Goal: Task Accomplishment & Management: Complete application form

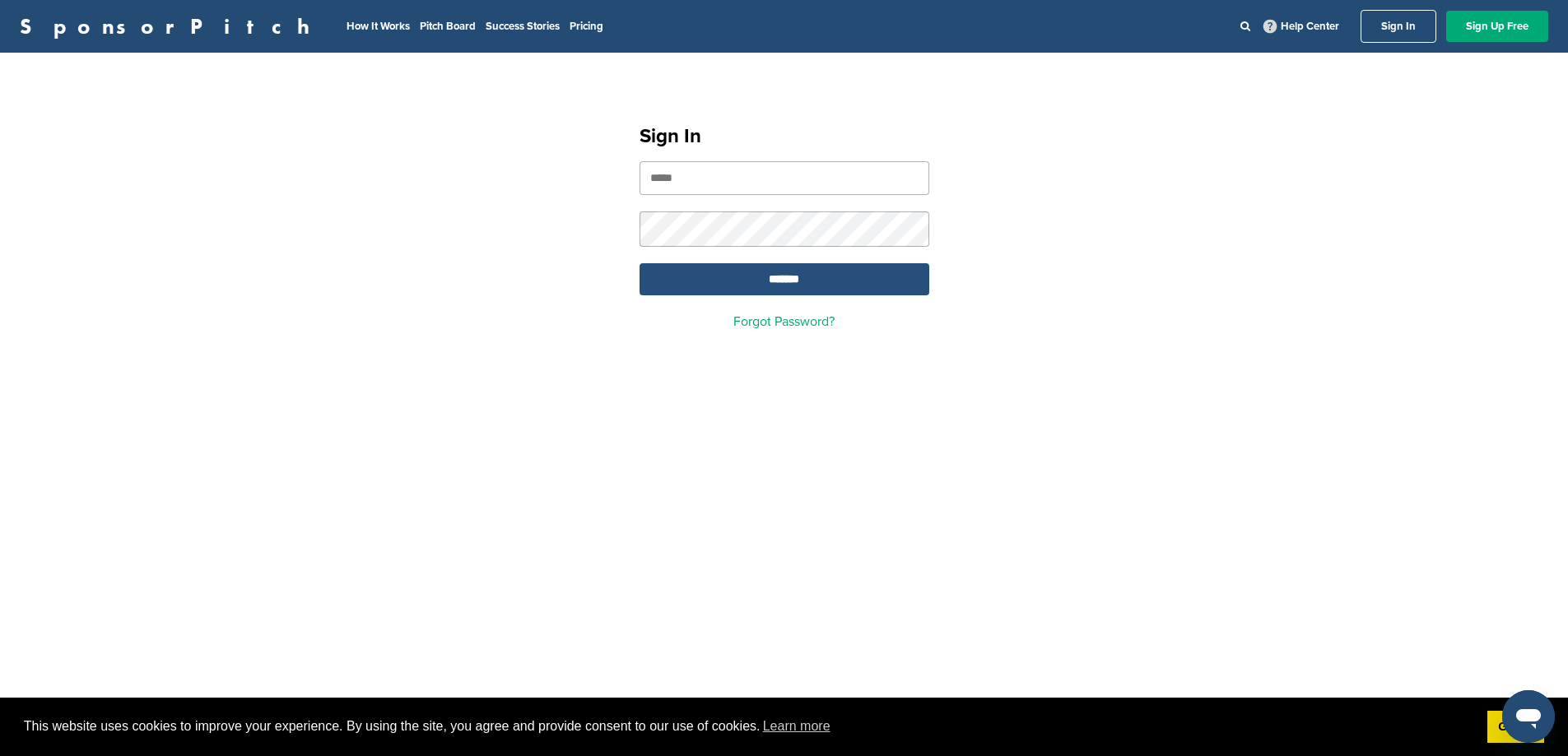
type input "**********"
click at [776, 287] on input "*******" at bounding box center [784, 279] width 289 height 32
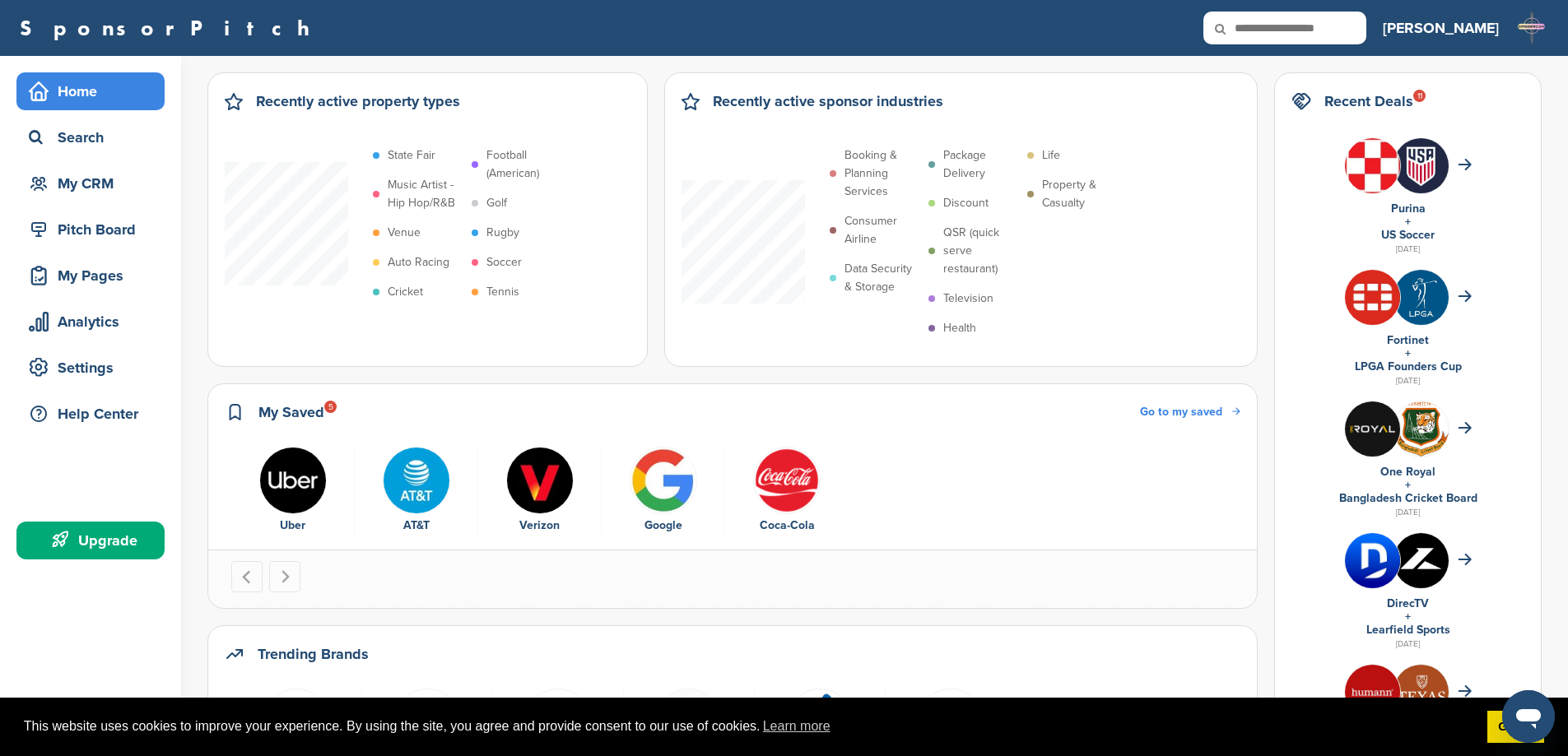
click at [980, 505] on ul "Uber AT&T Verizon Google Coca-Cola" at bounding box center [732, 490] width 1002 height 89
click at [97, 155] on div "Search" at bounding box center [90, 137] width 148 height 38
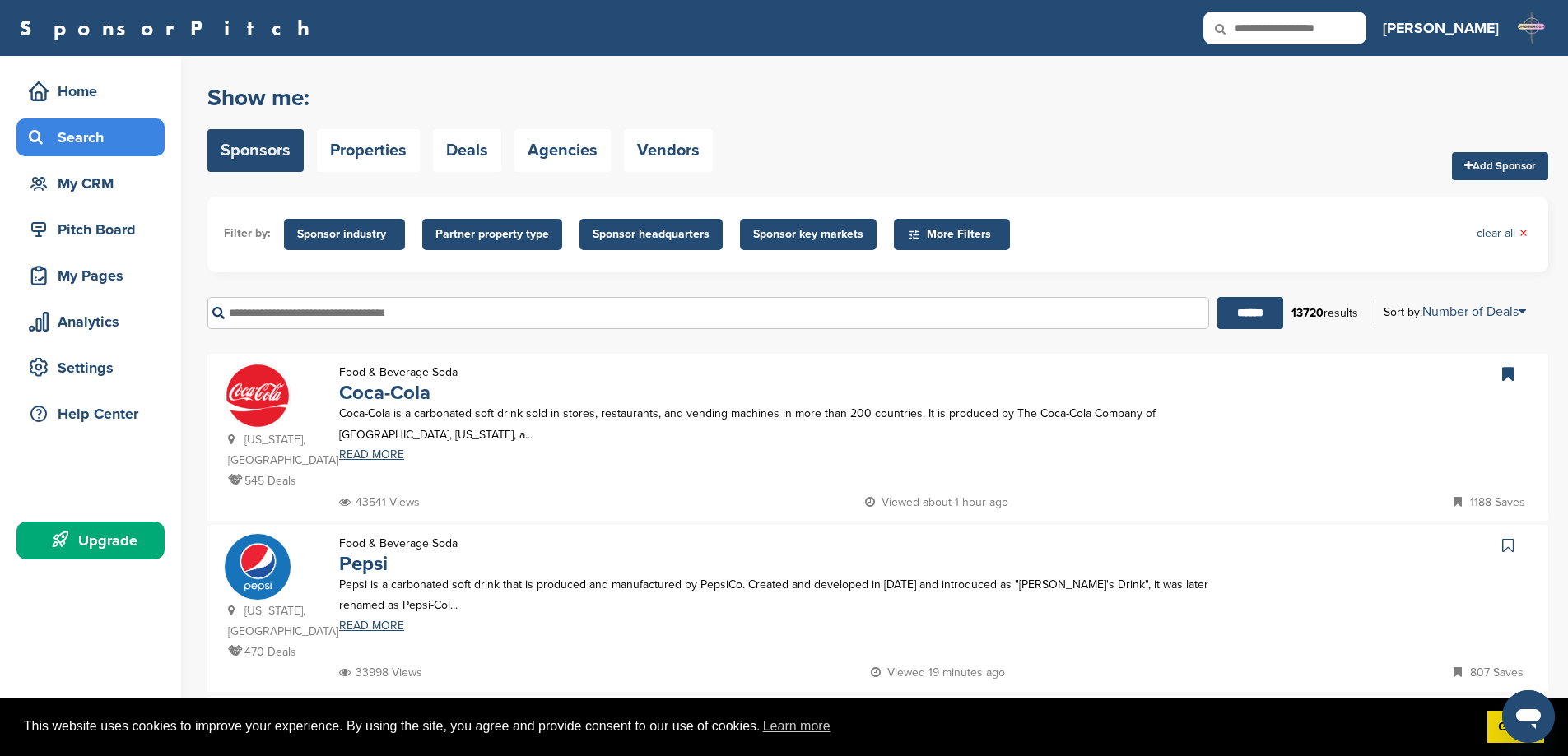
click at [321, 320] on input "text" at bounding box center [708, 313] width 1002 height 32
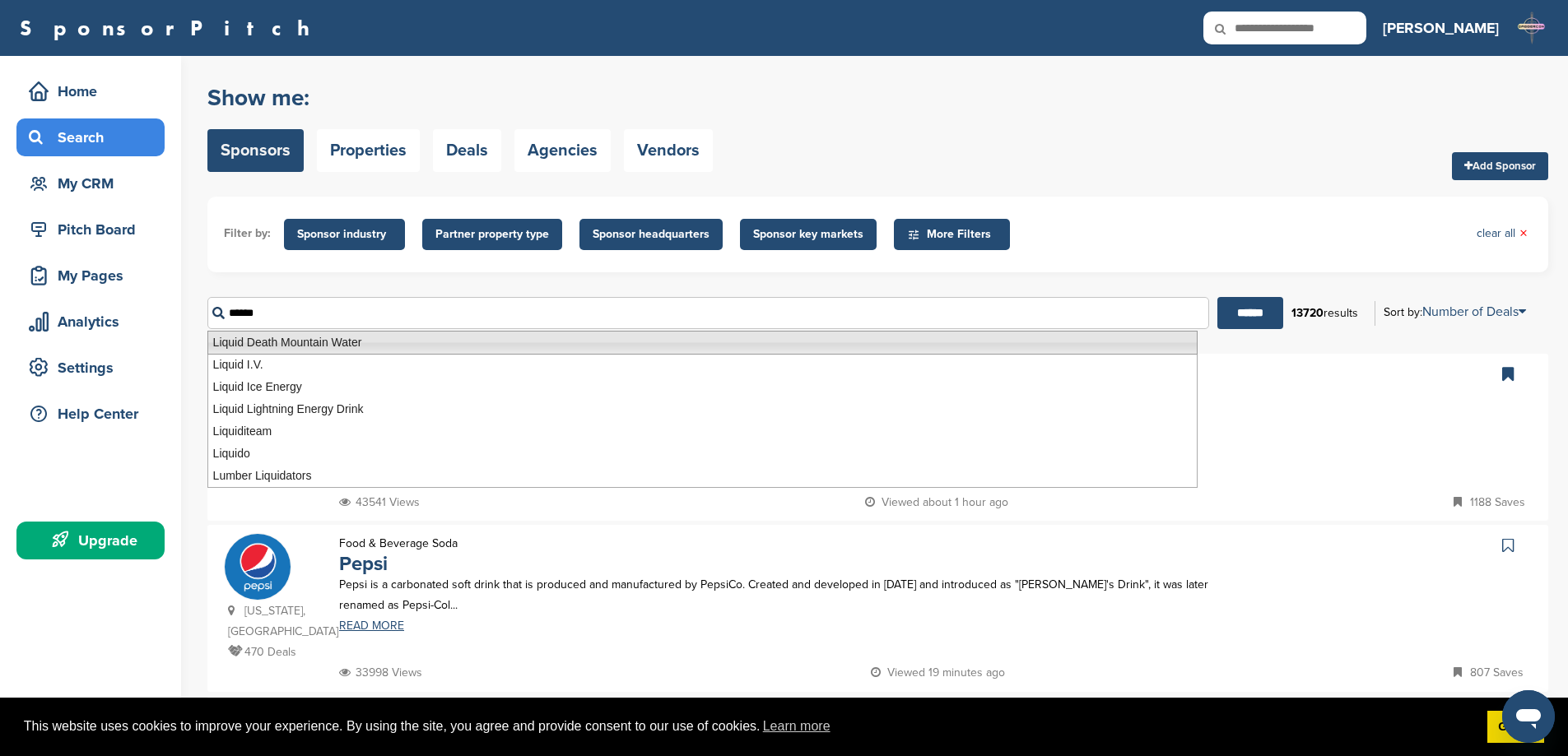
click at [316, 347] on li "Liquid Death Mountain Water" at bounding box center [702, 342] width 990 height 24
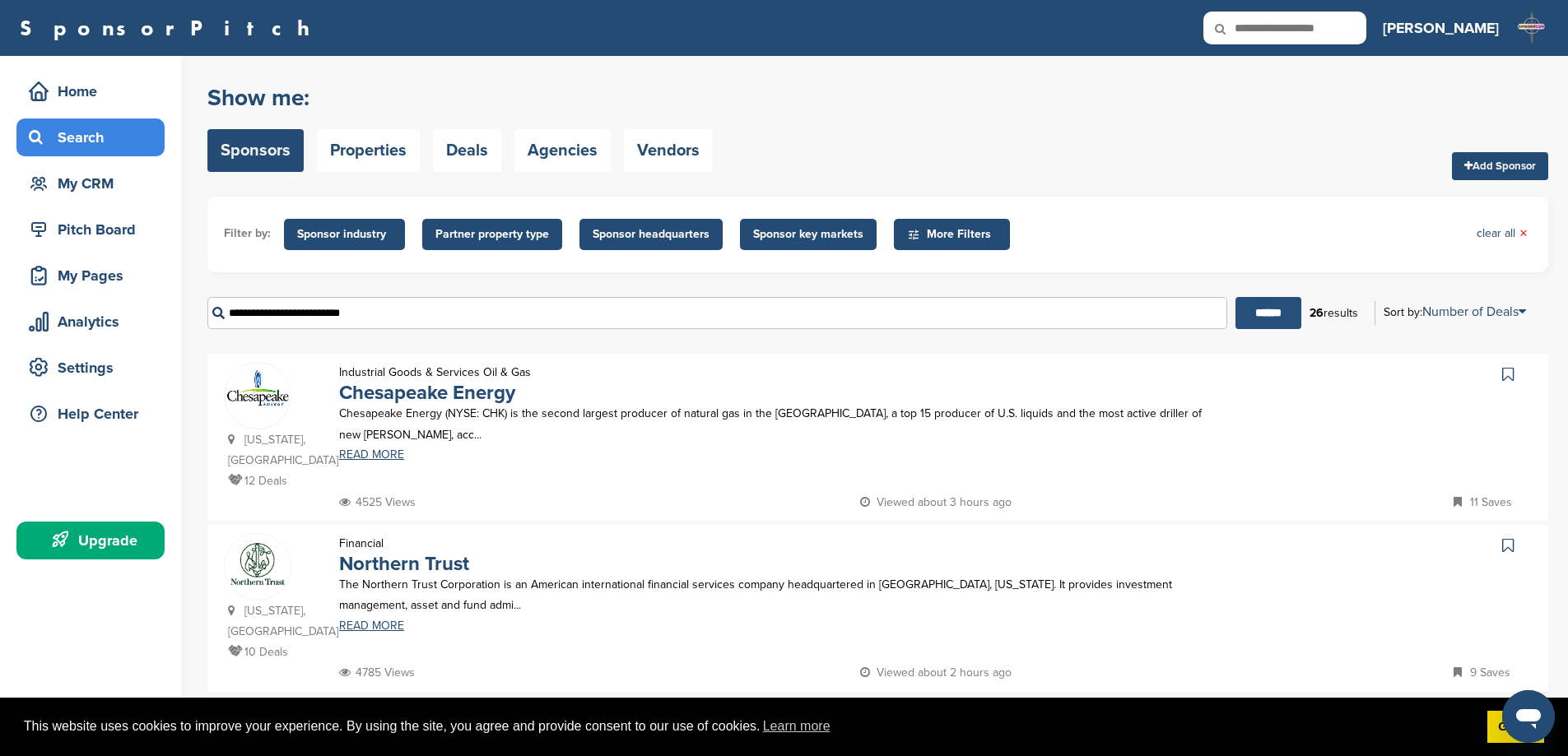
type input "**********"
click at [1278, 310] on input "******" at bounding box center [1268, 313] width 66 height 32
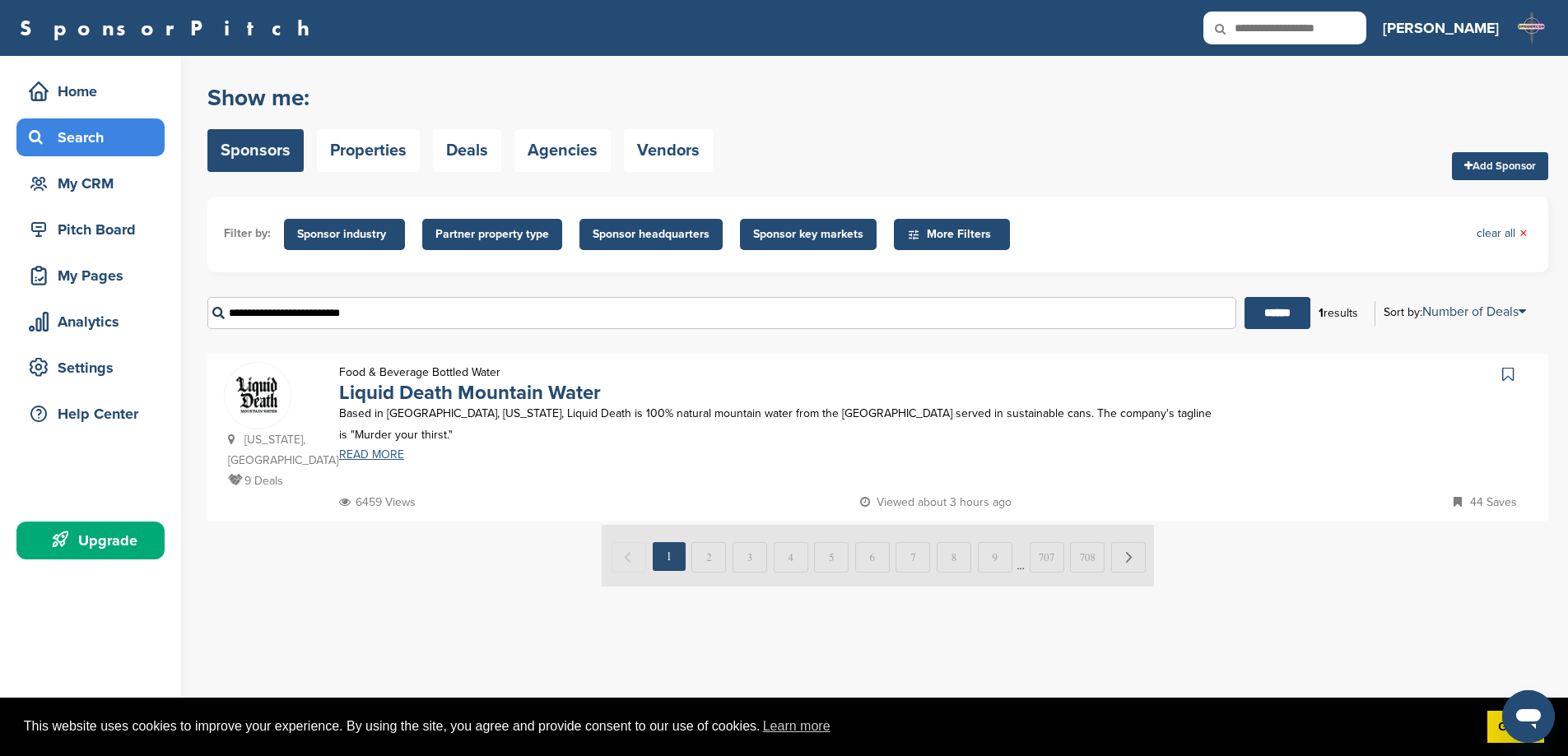
click at [365, 451] on link "READ MORE" at bounding box center [776, 455] width 874 height 12
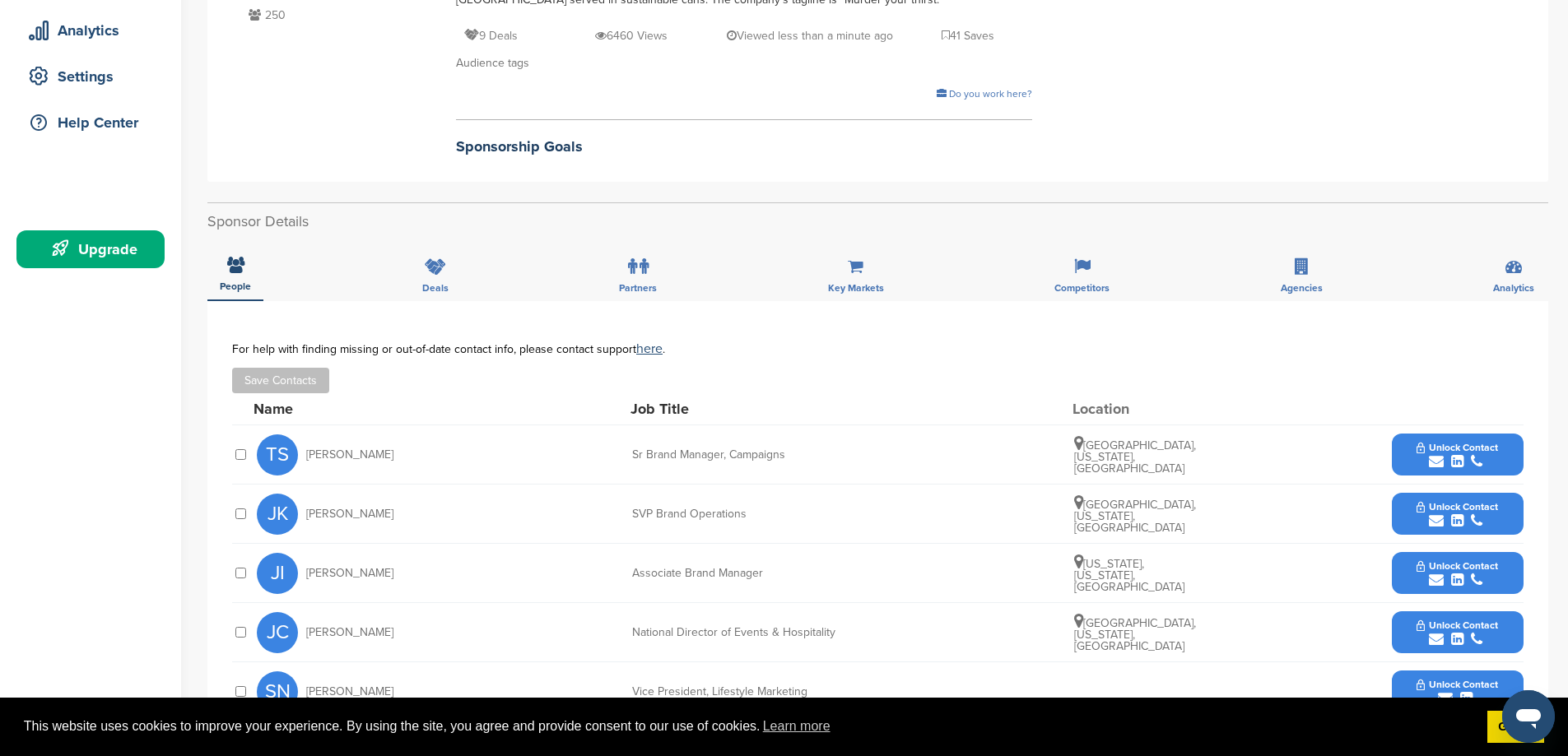
scroll to position [329, 0]
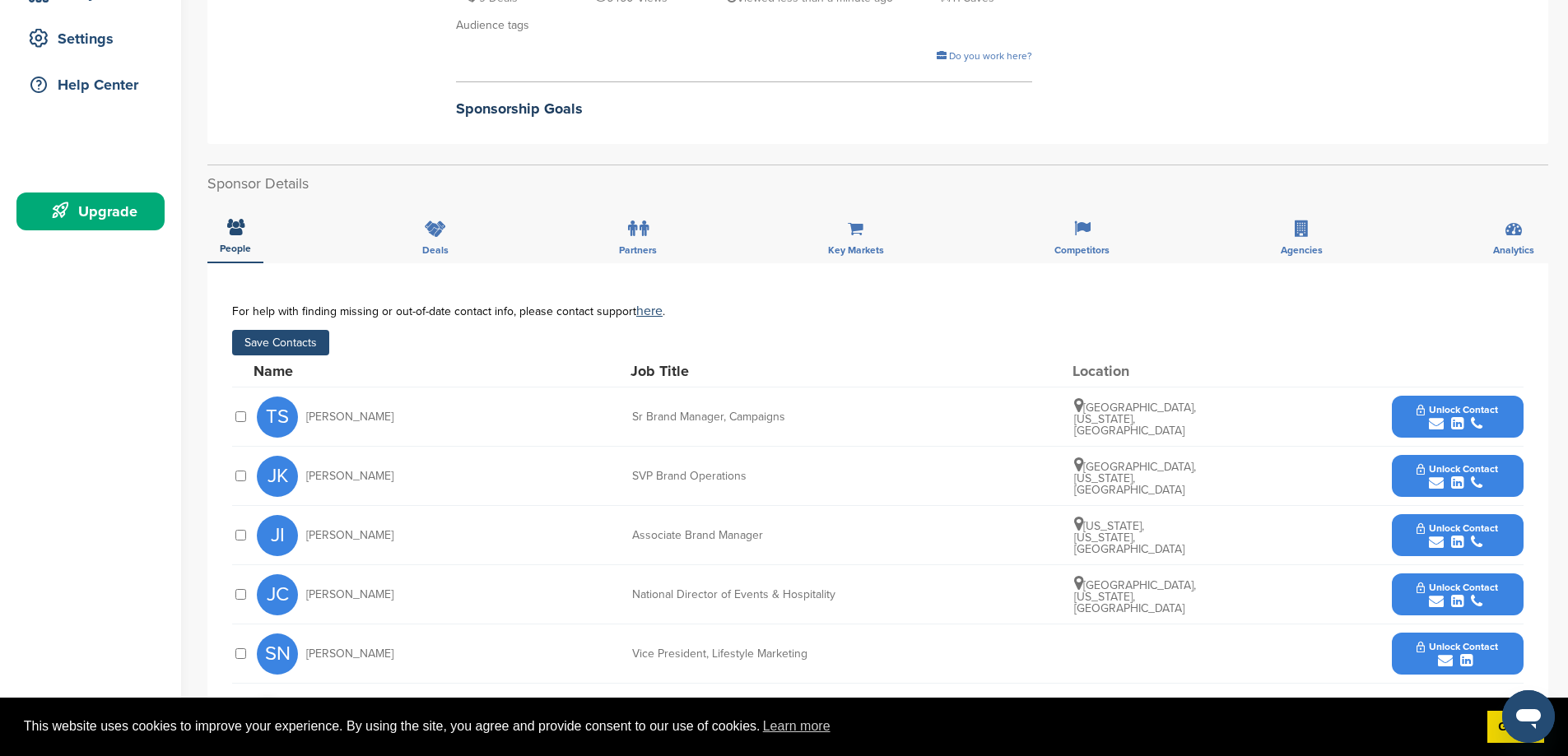
click at [295, 348] on button "Save Contacts" at bounding box center [280, 342] width 97 height 25
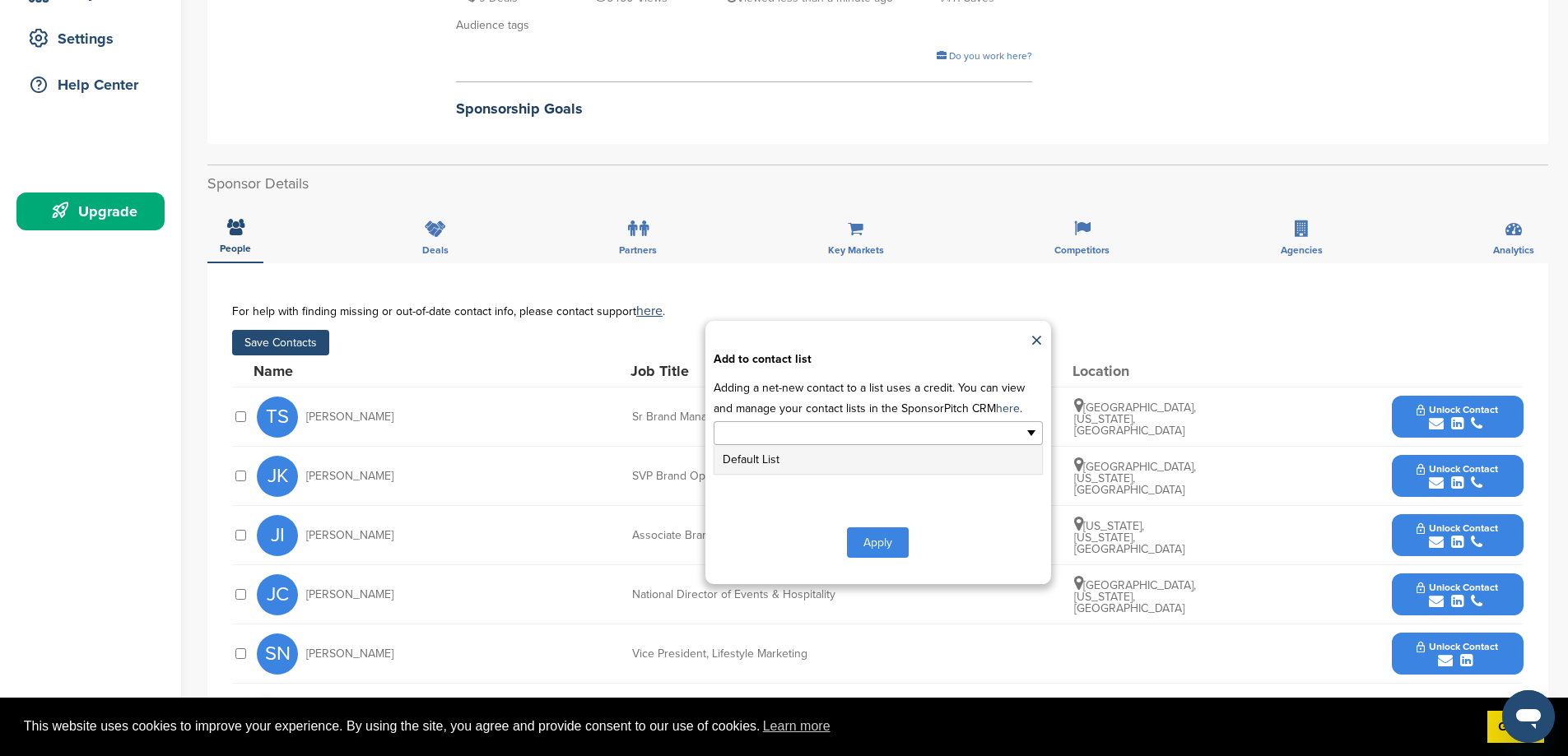
click at [1026, 432] on ul at bounding box center [878, 433] width 329 height 24
click at [1031, 338] on link "×" at bounding box center [1037, 341] width 13 height 25
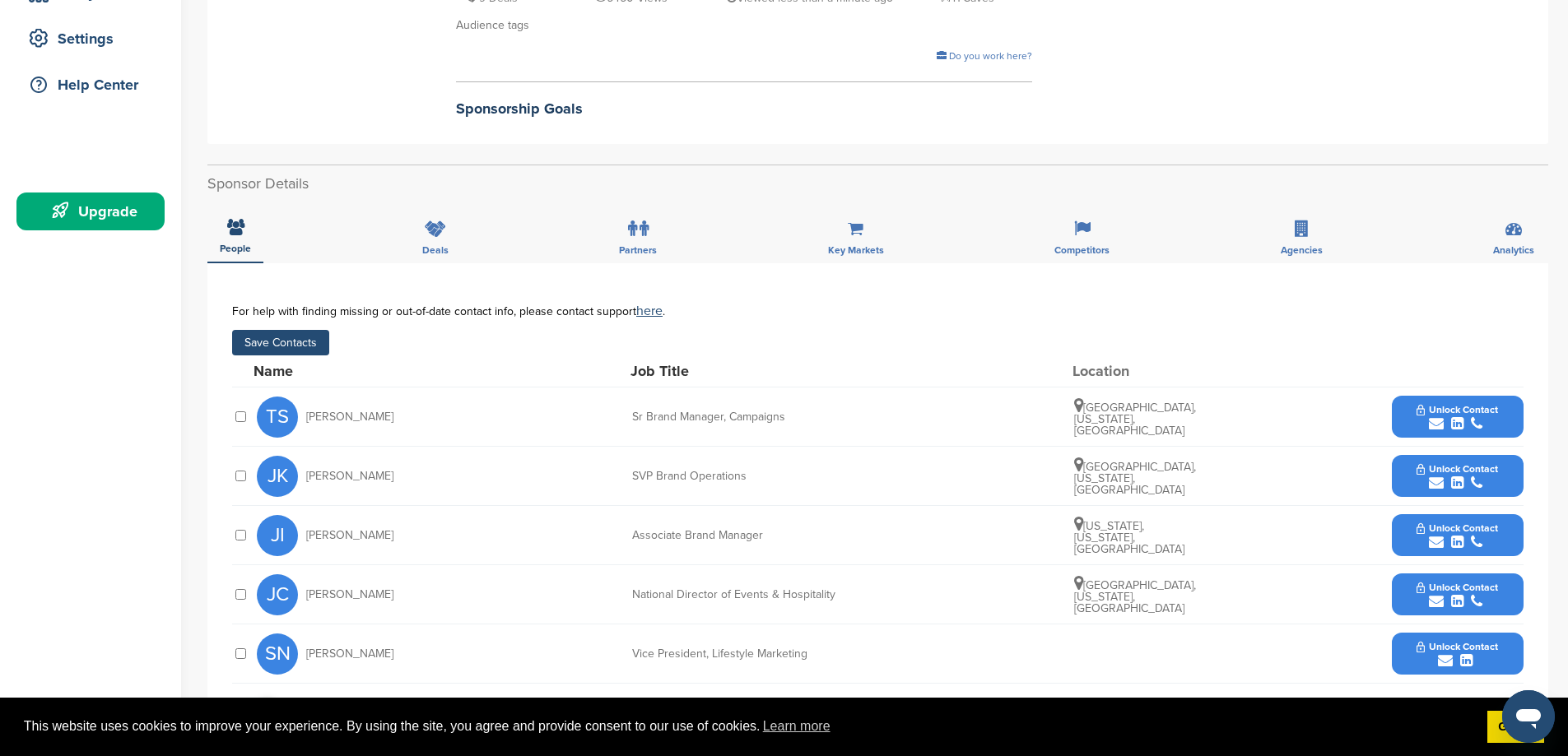
click at [234, 420] on div at bounding box center [239, 416] width 16 height 15
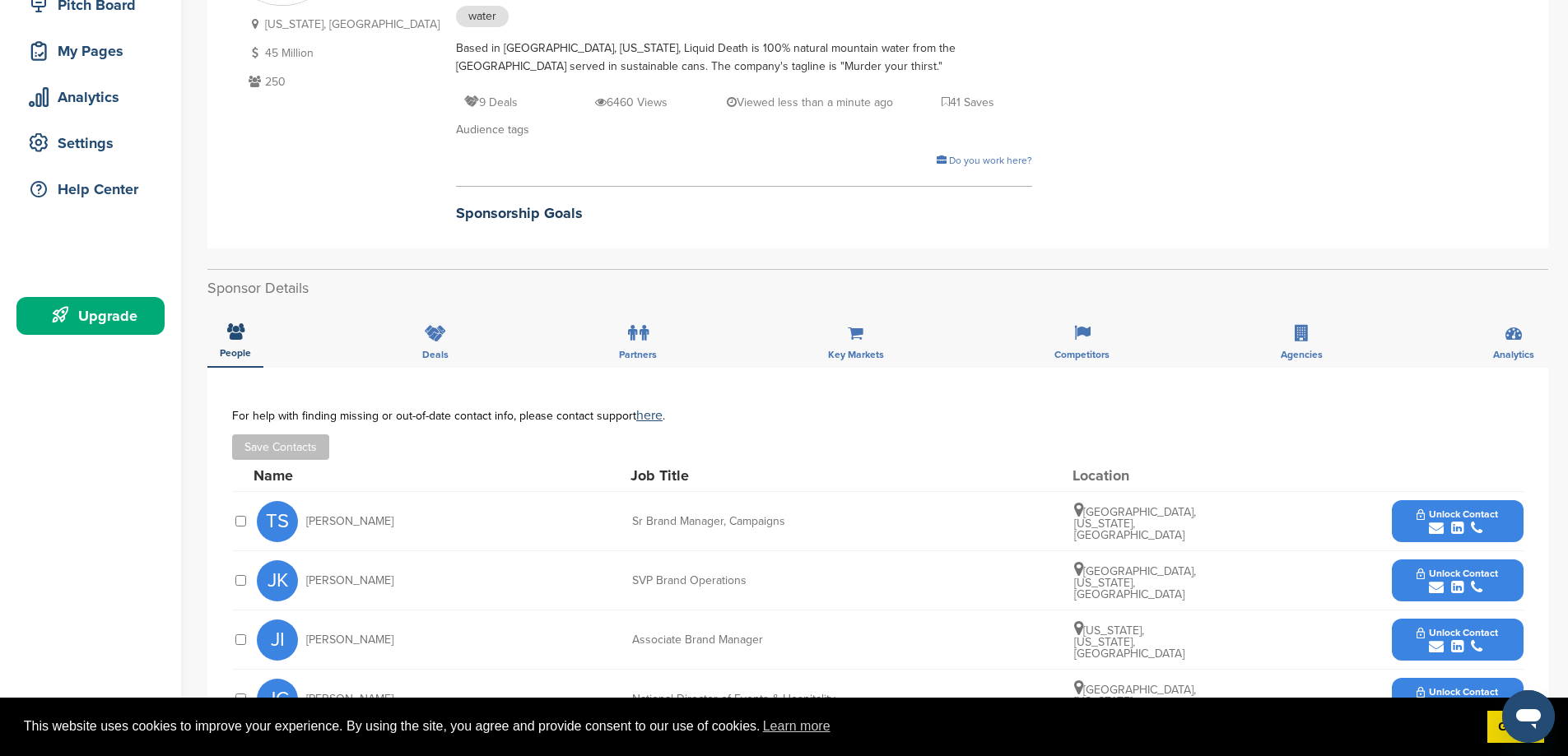
scroll to position [247, 0]
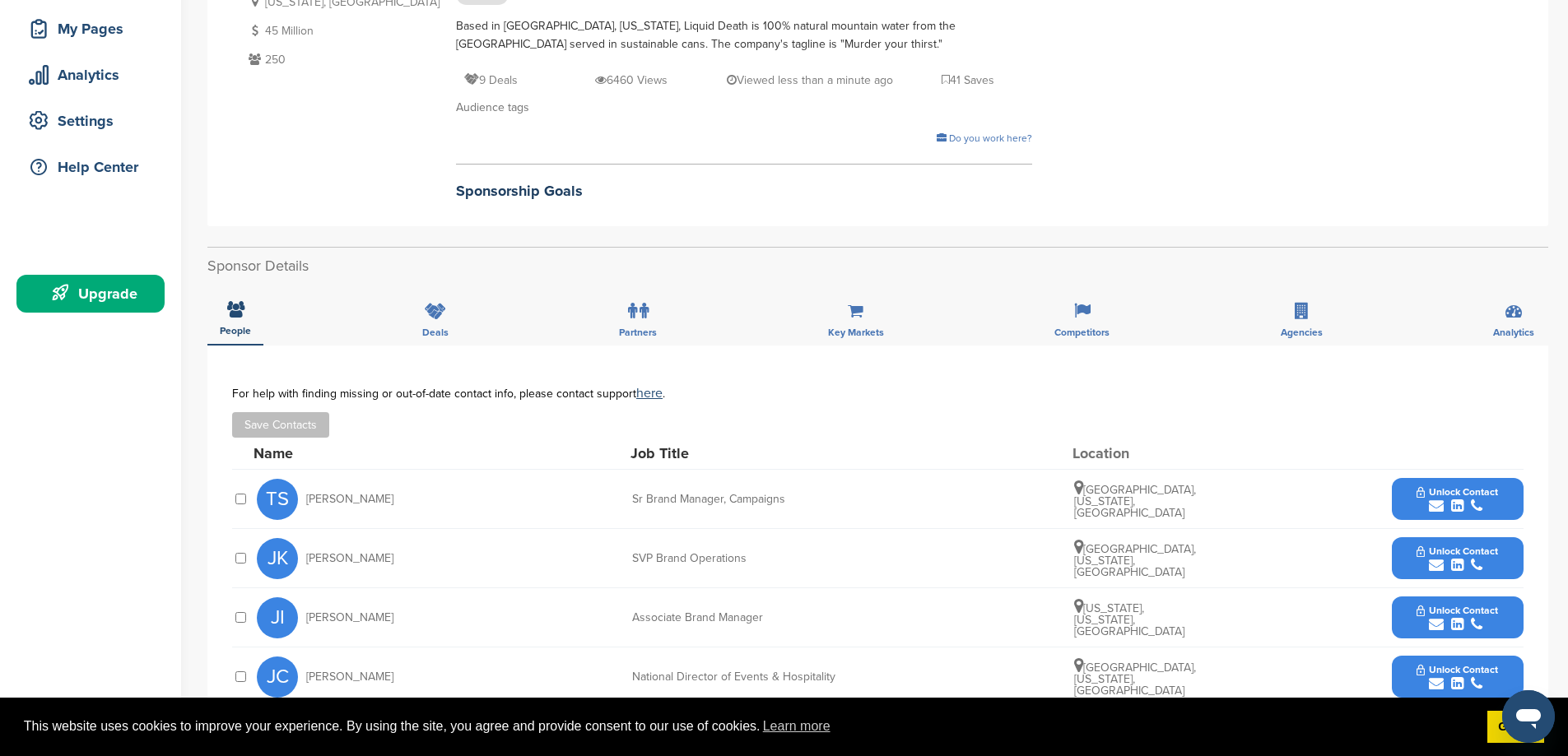
click at [1434, 503] on icon "submit" at bounding box center [1436, 506] width 15 height 15
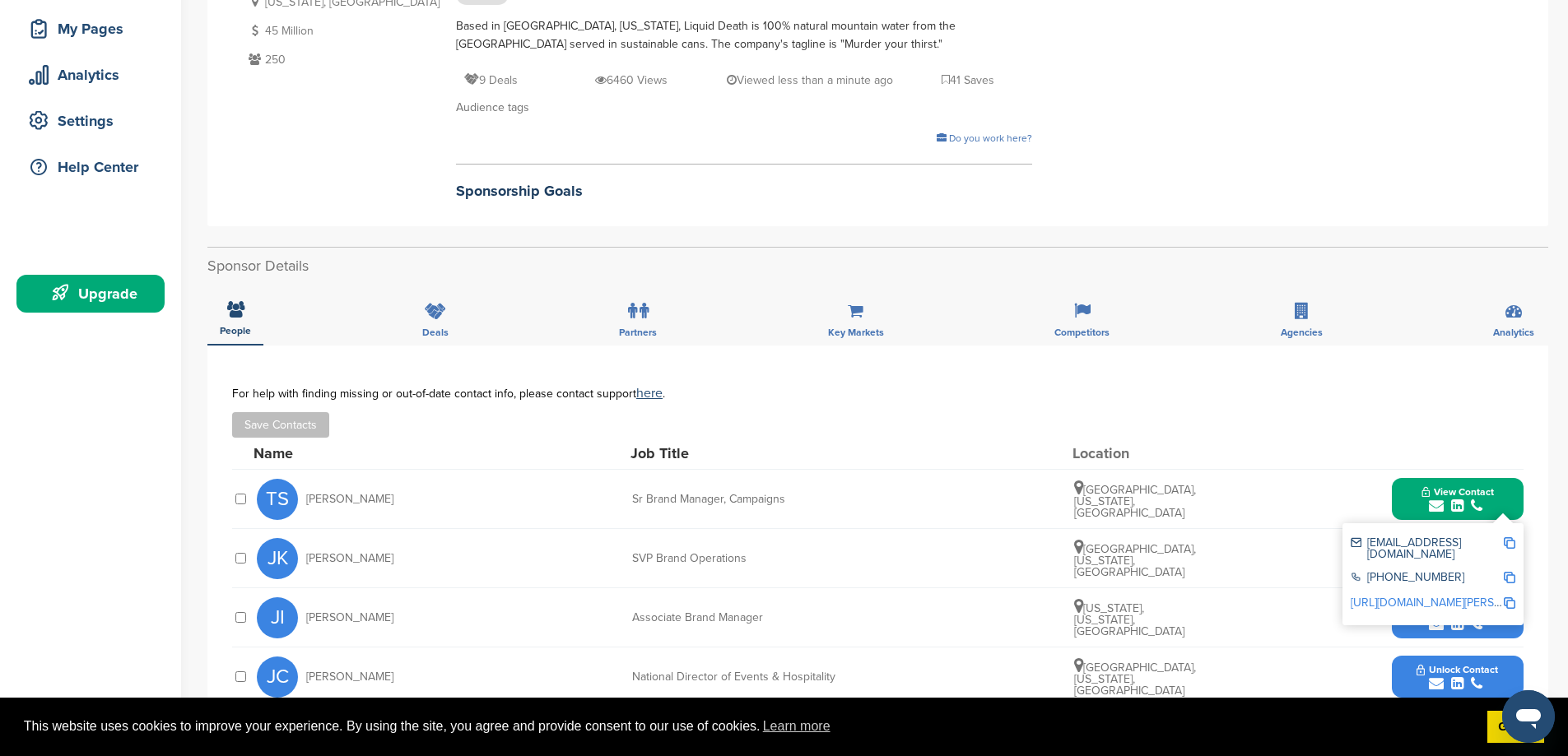
click at [1242, 433] on div "Save Contacts" at bounding box center [878, 425] width 1291 height 25
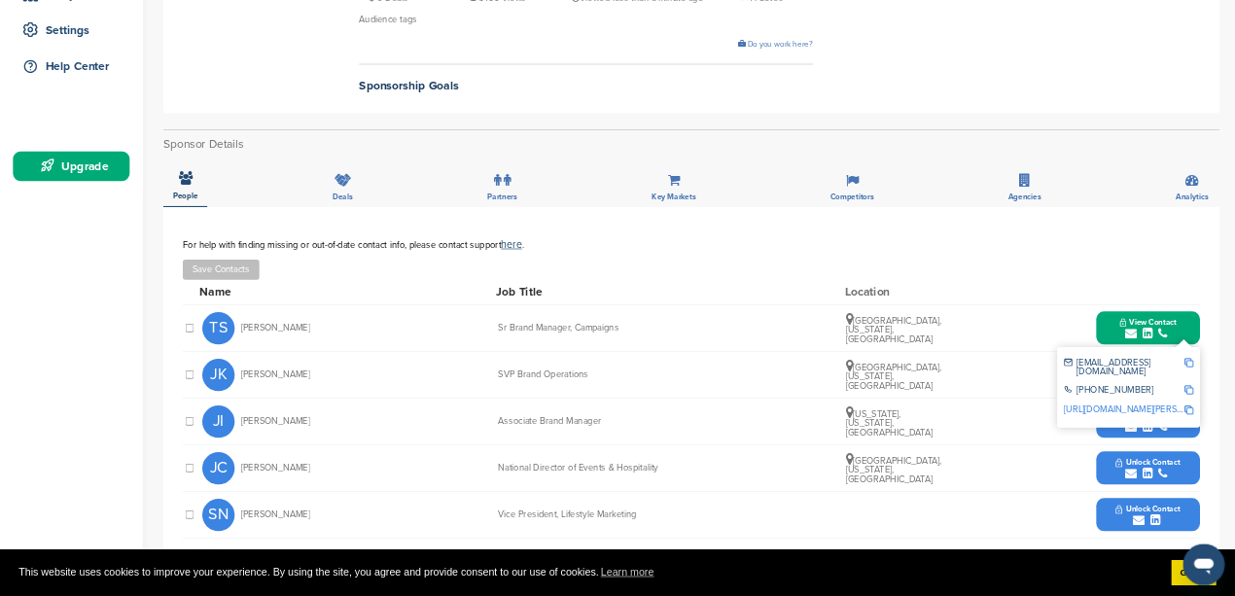
scroll to position [486, 0]
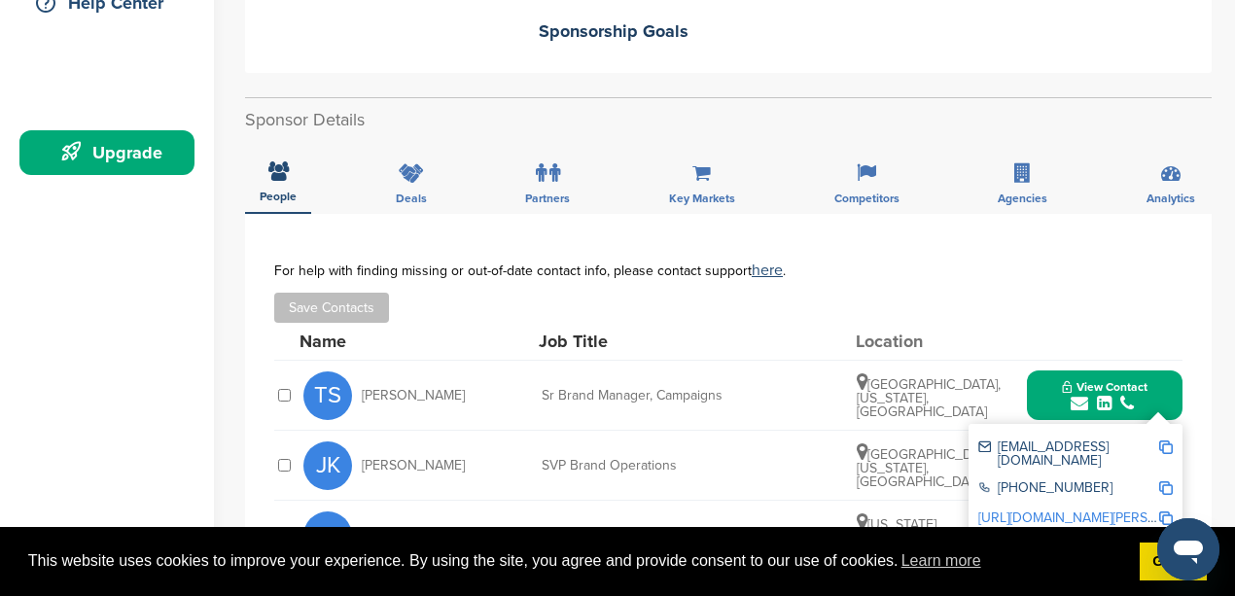
drag, startPoint x: 1760, startPoint y: 8, endPoint x: 912, endPoint y: 250, distance: 881.9
click at [912, 250] on div "**********" at bounding box center [728, 494] width 967 height 560
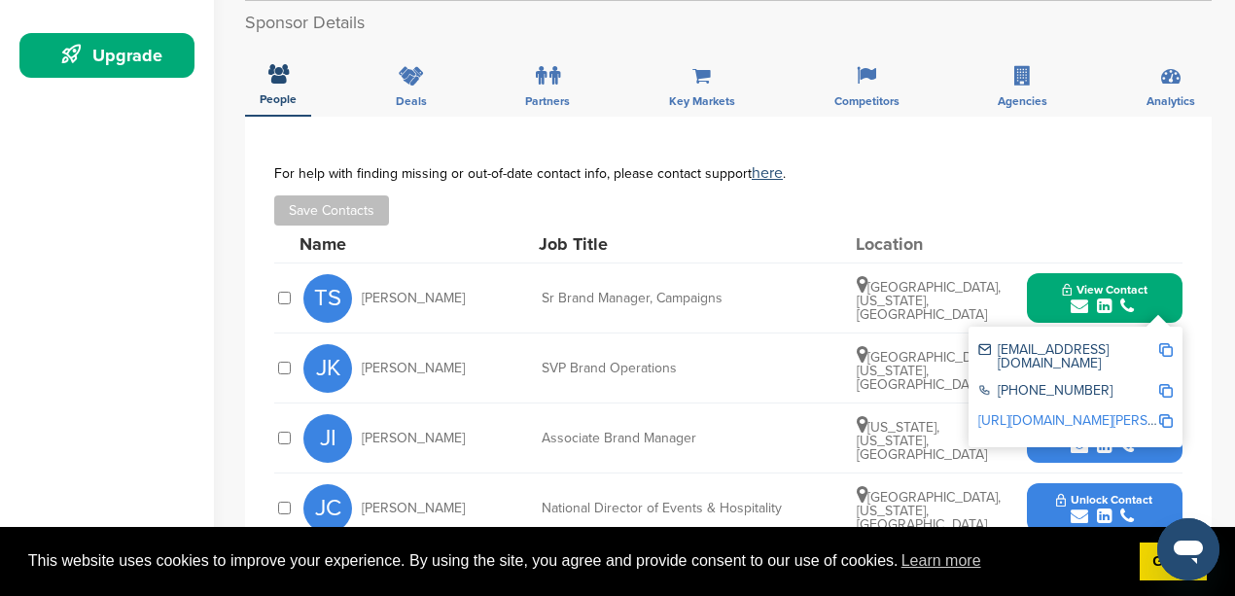
scroll to position [616, 0]
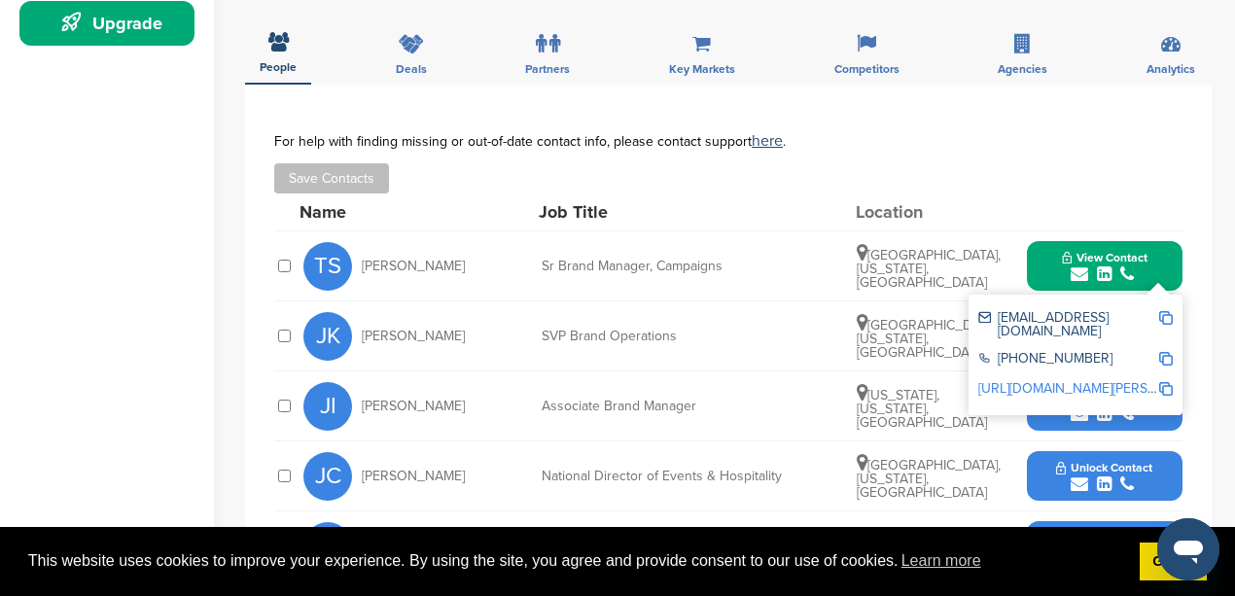
click at [1002, 170] on div "Save Contacts" at bounding box center [728, 178] width 908 height 30
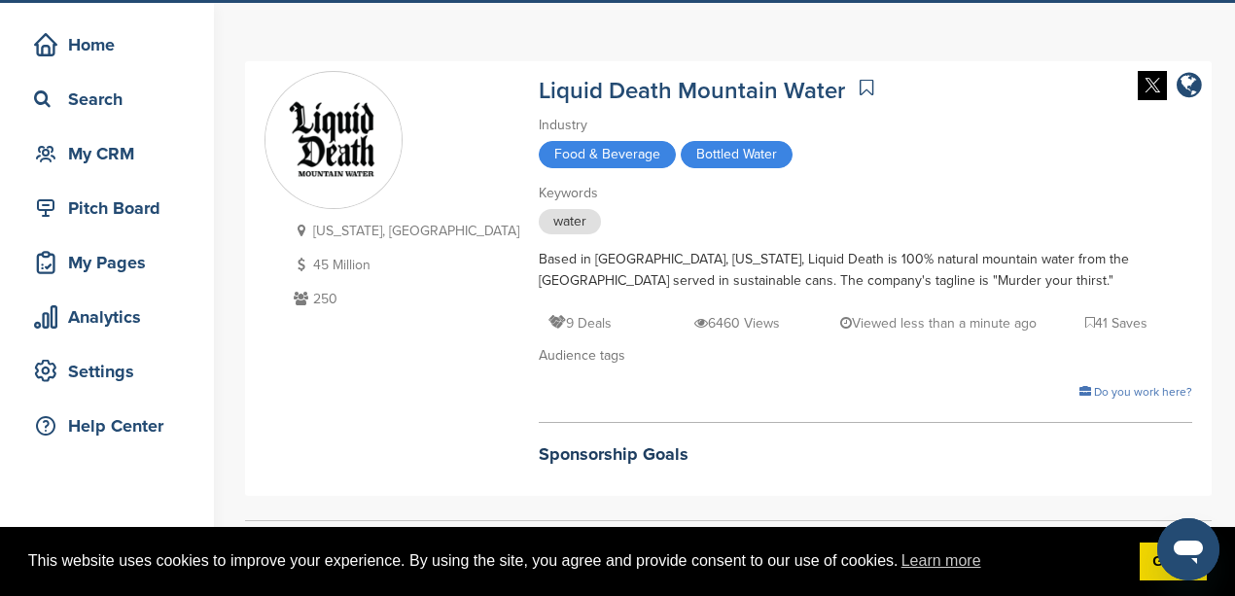
scroll to position [0, 0]
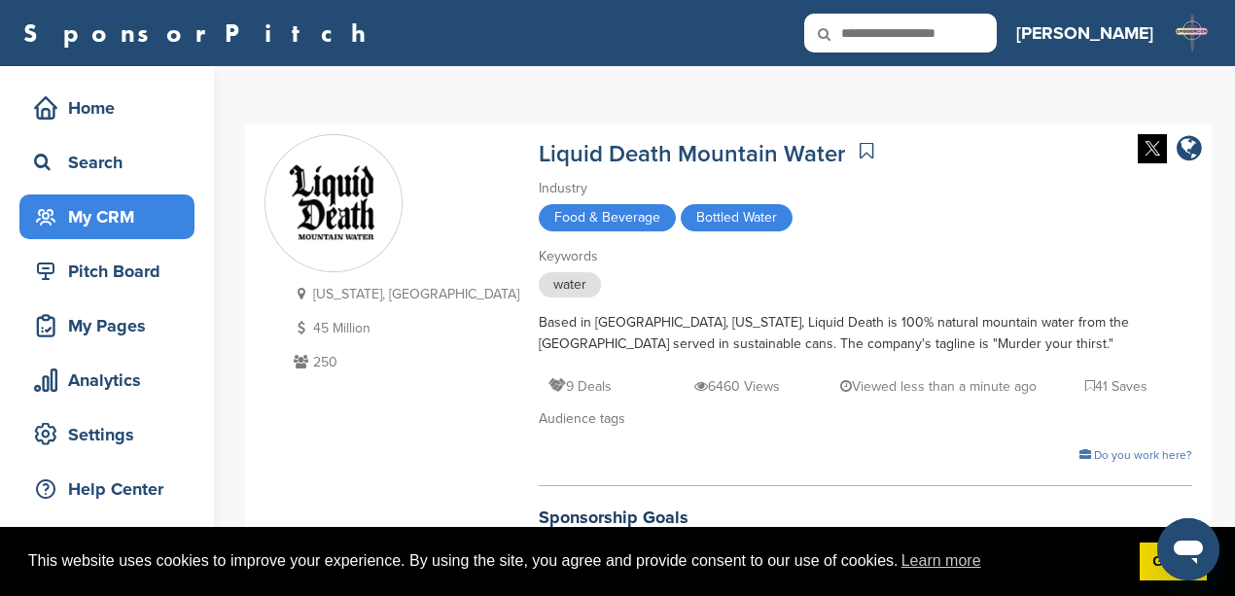
click at [98, 213] on div "My CRM" at bounding box center [111, 216] width 165 height 35
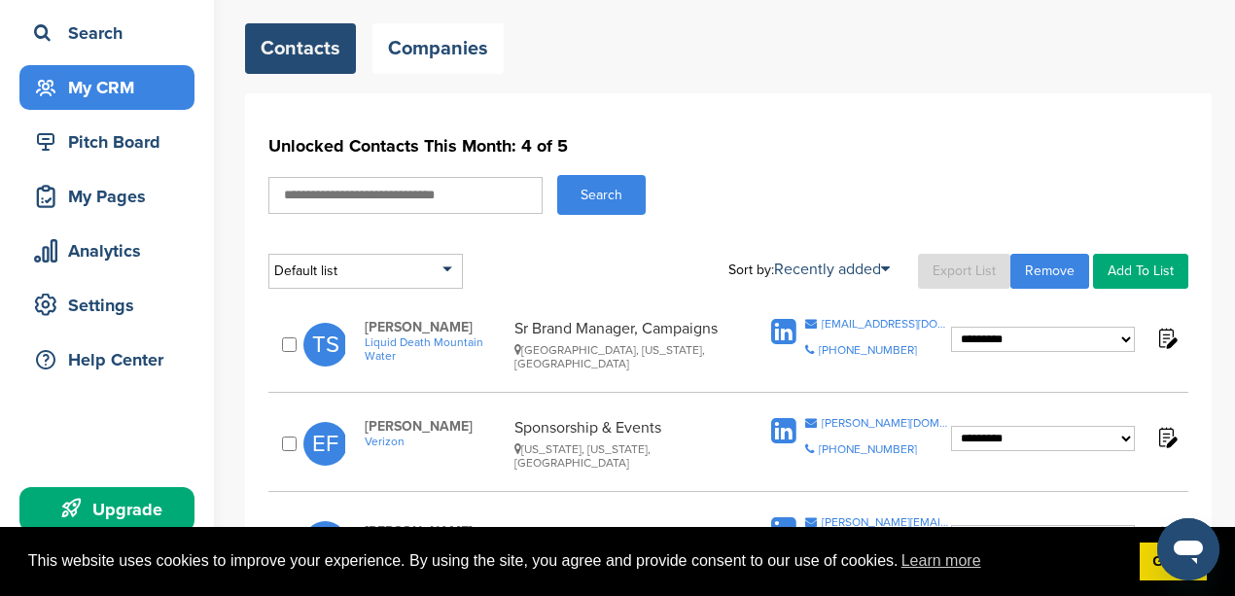
scroll to position [194, 0]
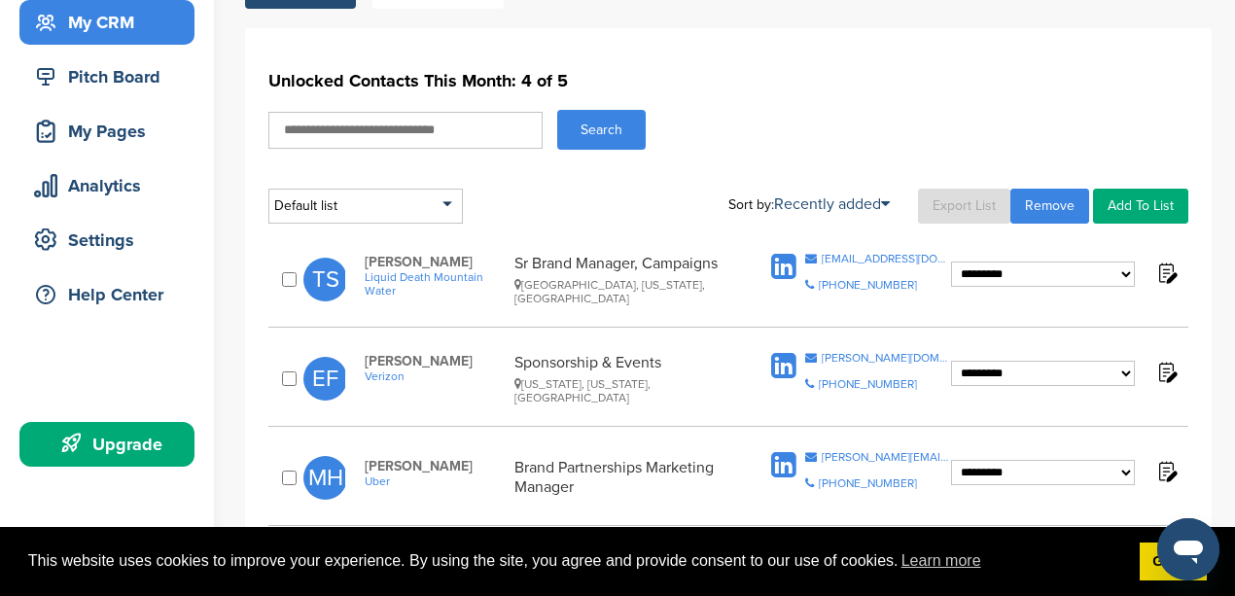
click at [1086, 268] on select "**********" at bounding box center [1043, 274] width 184 height 25
select select "****"
click at [951, 262] on select "**********" at bounding box center [1043, 274] width 184 height 25
click at [1035, 317] on div "**********" at bounding box center [728, 285] width 920 height 85
click at [1035, 315] on div "**********" at bounding box center [728, 285] width 920 height 85
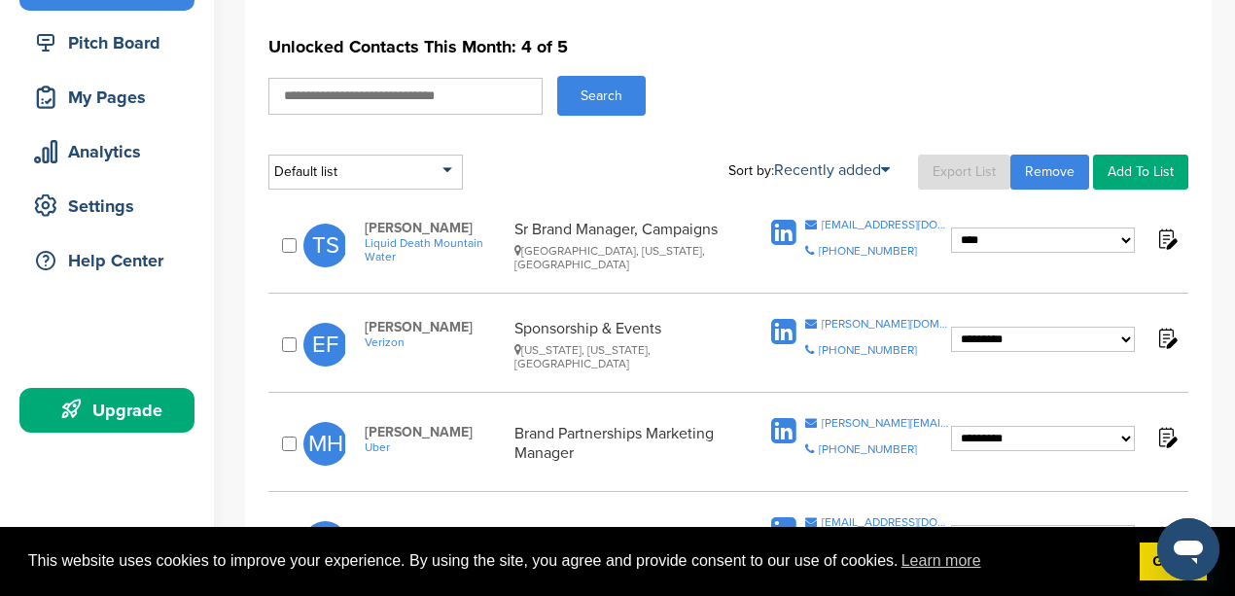
scroll to position [259, 0]
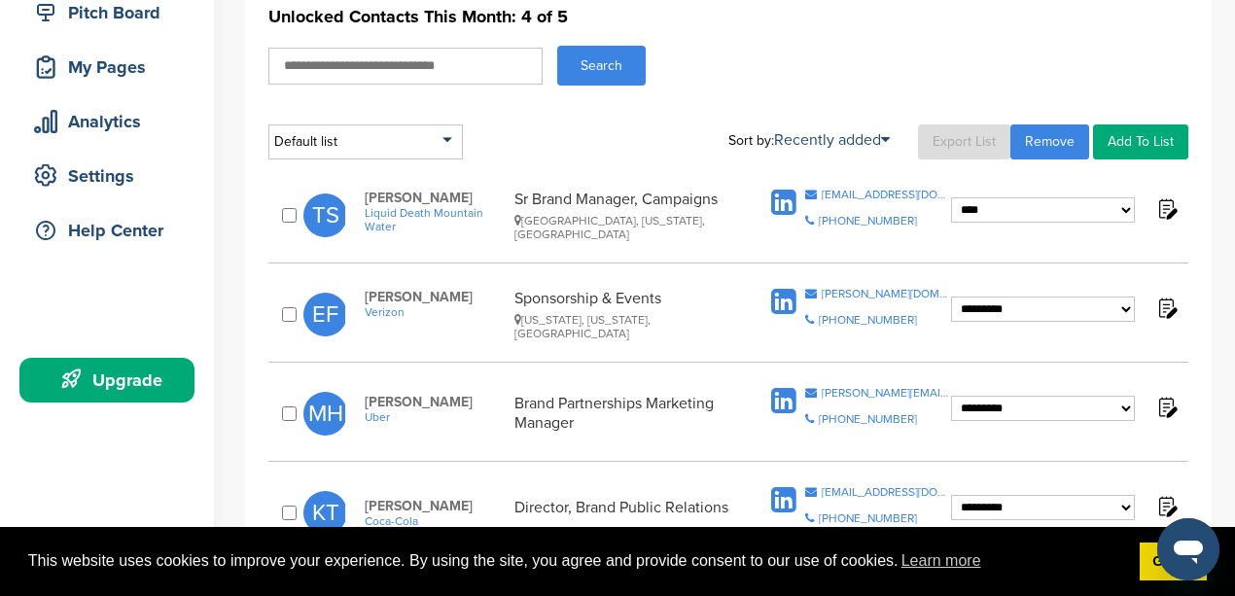
click at [1027, 223] on select "**********" at bounding box center [1043, 209] width 184 height 25
select select "****"
click at [951, 223] on select "**********" at bounding box center [1043, 209] width 184 height 25
click at [1028, 343] on div "**********" at bounding box center [728, 314] width 920 height 72
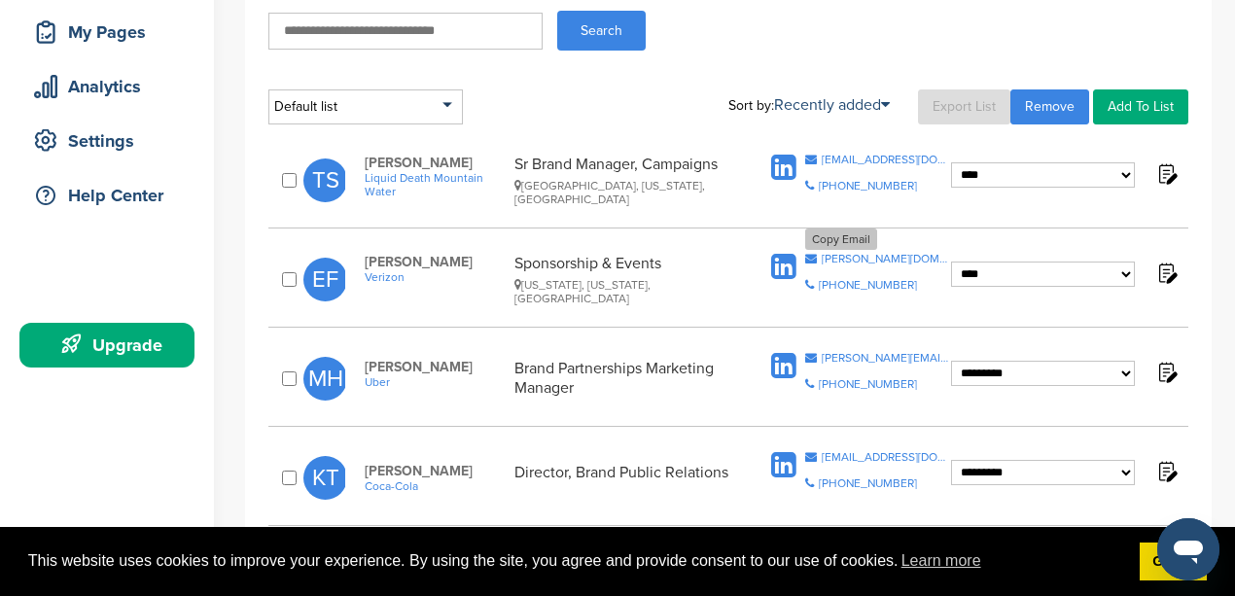
scroll to position [324, 0]
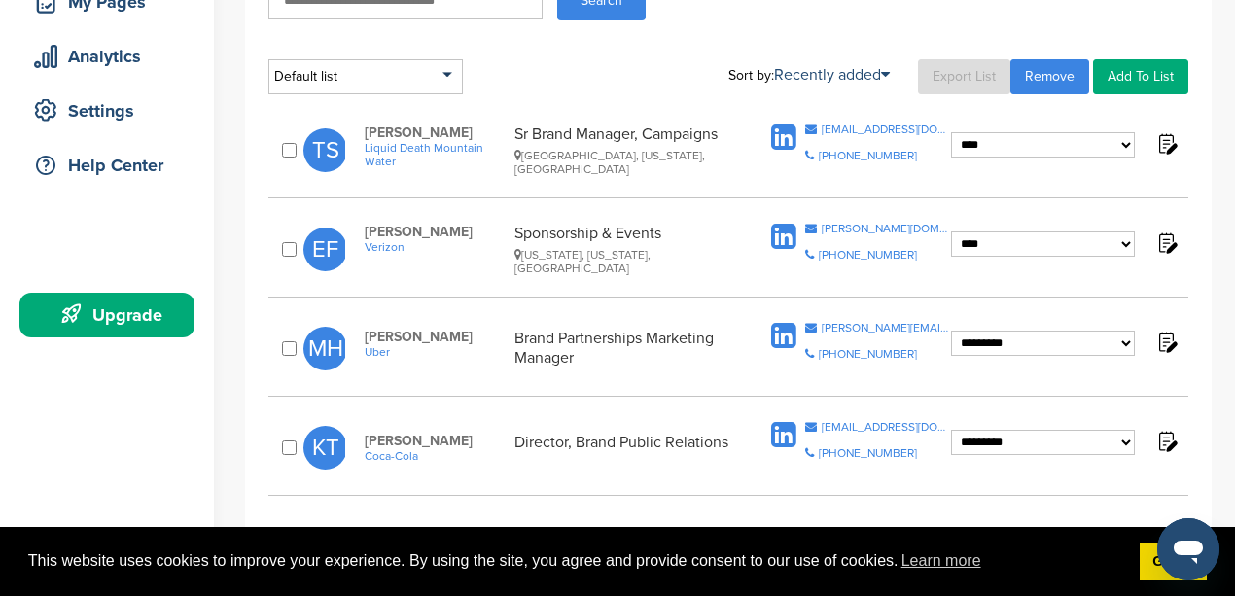
click at [1057, 158] on select "**********" at bounding box center [1043, 144] width 184 height 25
select select "****"
click at [951, 158] on select "**********" at bounding box center [1043, 144] width 184 height 25
click at [1048, 375] on div "**********" at bounding box center [728, 348] width 920 height 72
click at [694, 383] on div "**********" at bounding box center [728, 354] width 920 height 85
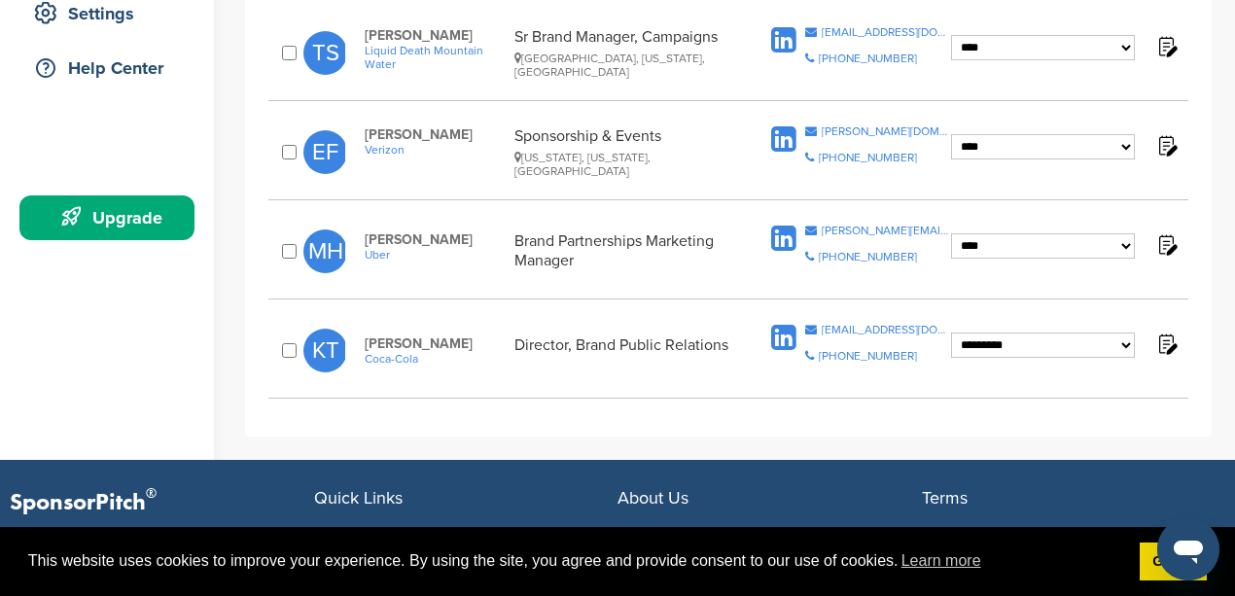
scroll to position [453, 0]
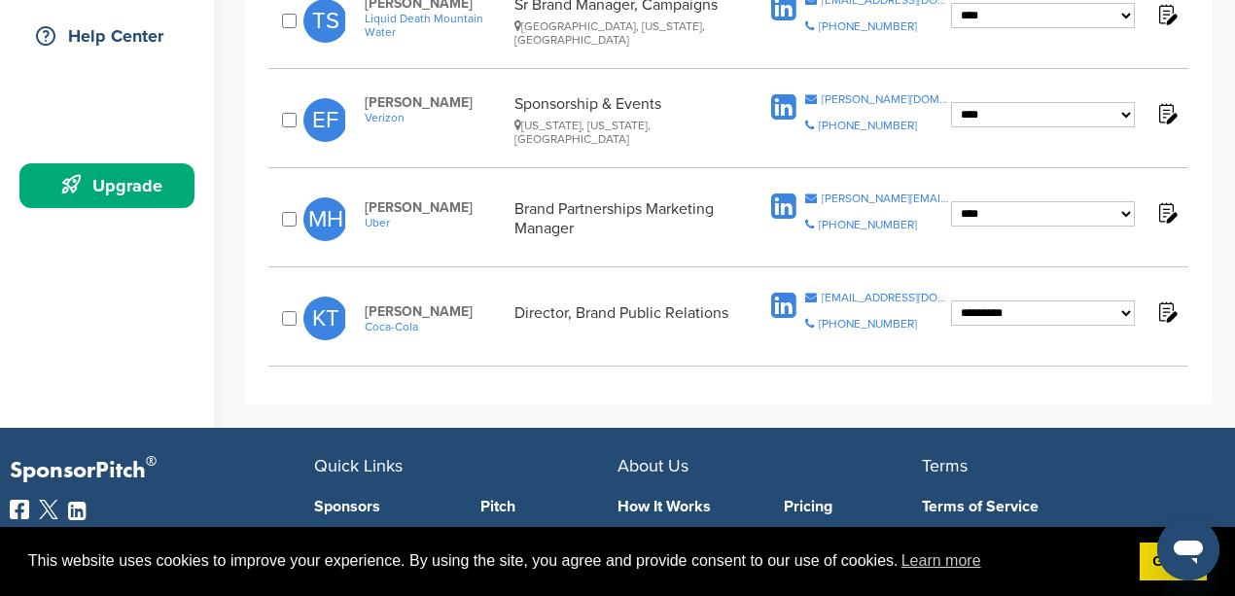
click at [1067, 28] on select "**********" at bounding box center [1043, 15] width 184 height 25
select select "****"
click at [951, 28] on select "**********" at bounding box center [1043, 15] width 184 height 25
click at [1064, 345] on div "**********" at bounding box center [728, 318] width 920 height 72
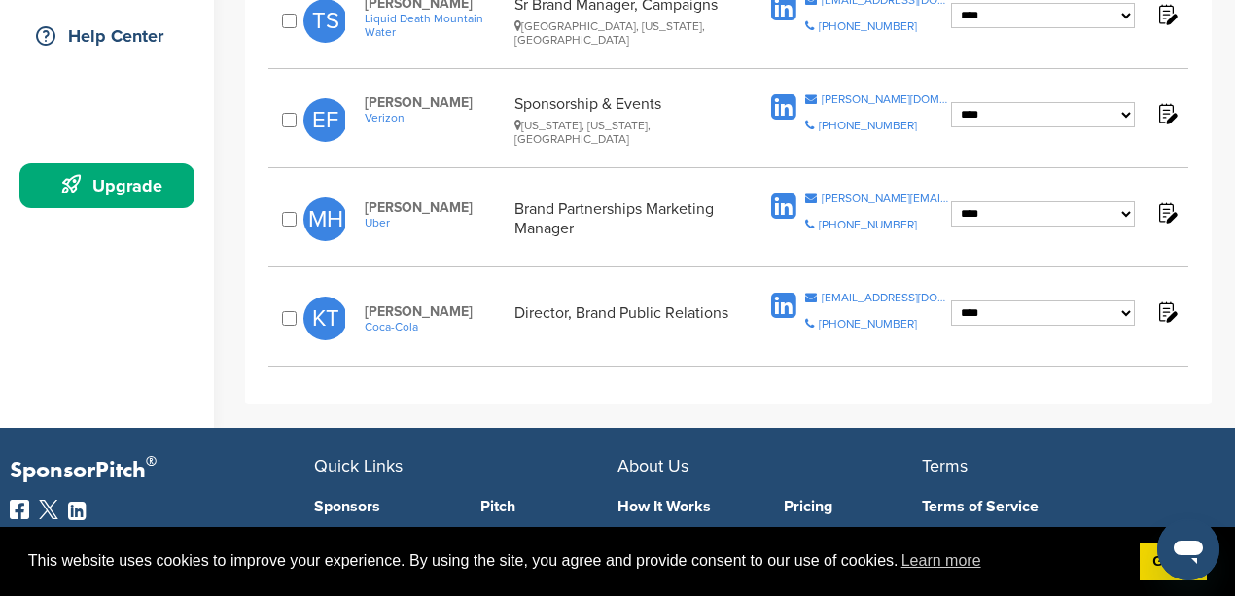
click at [478, 362] on div "**********" at bounding box center [728, 324] width 920 height 85
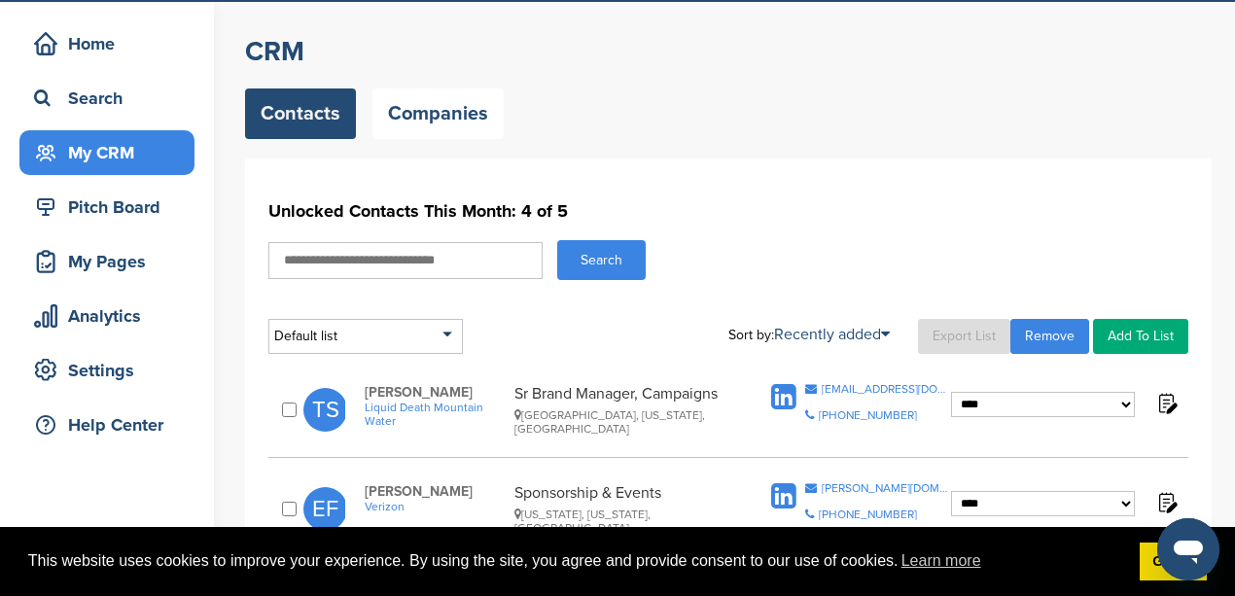
scroll to position [0, 0]
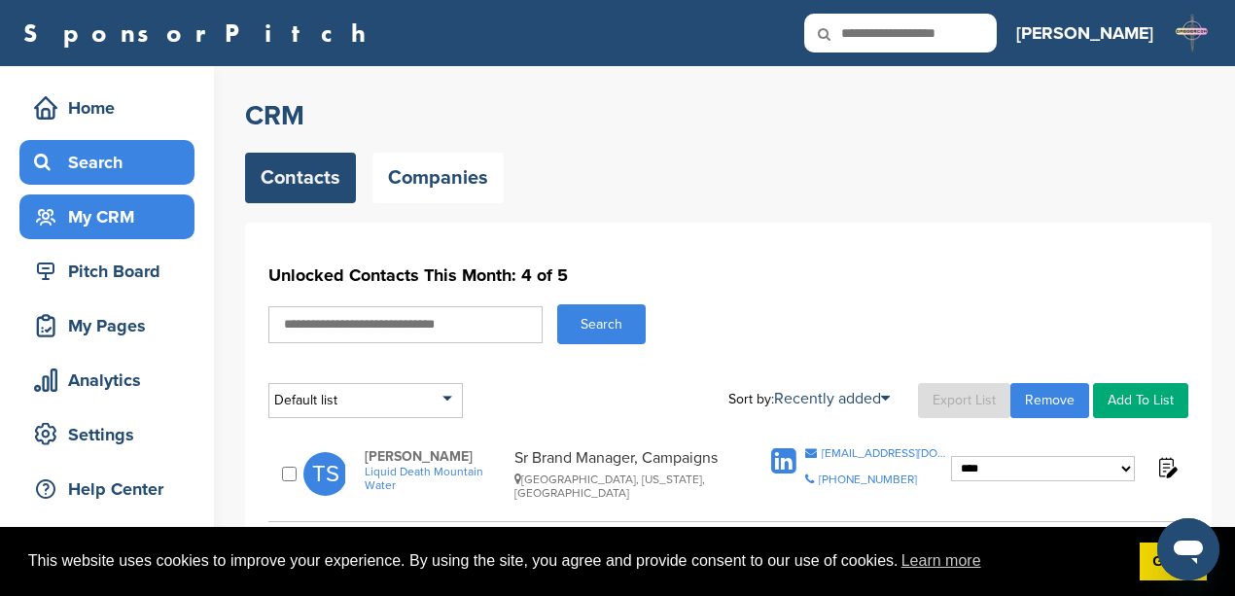
click at [93, 161] on div "Search" at bounding box center [111, 162] width 165 height 35
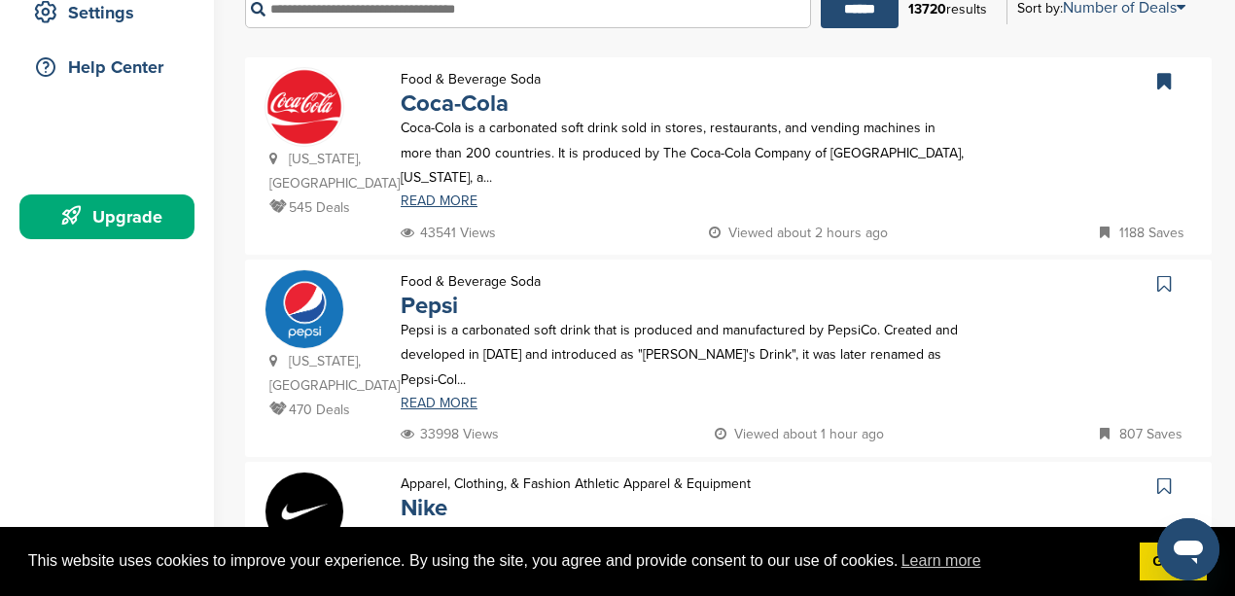
scroll to position [453, 0]
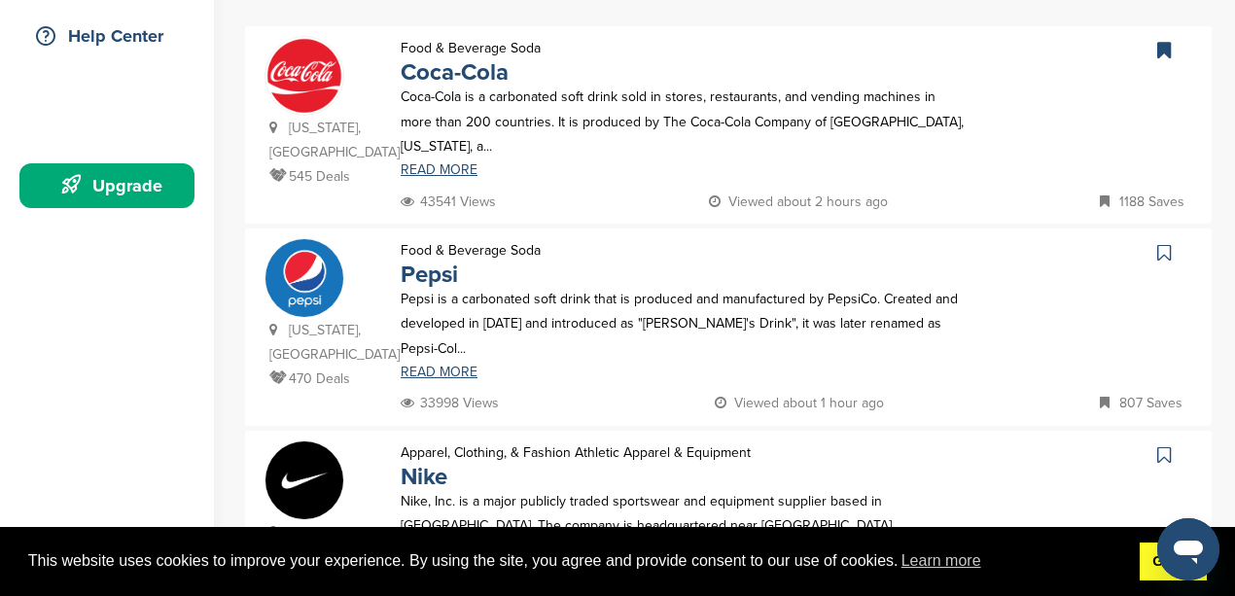
click at [1148, 567] on link "Got it!" at bounding box center [1173, 562] width 67 height 39
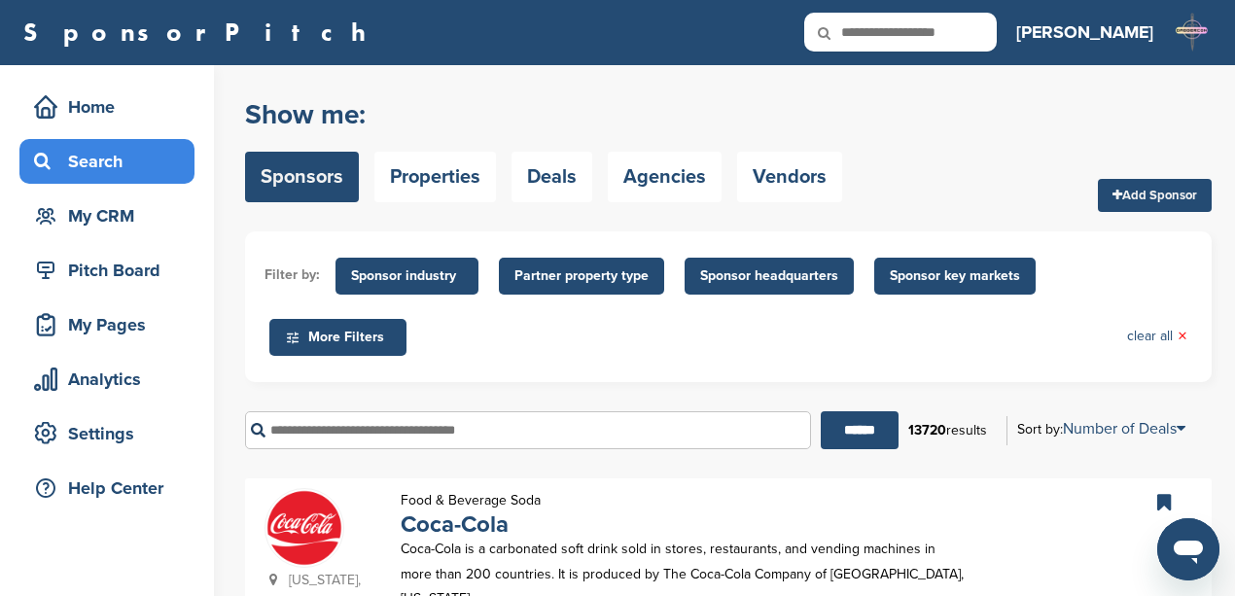
scroll to position [0, 0]
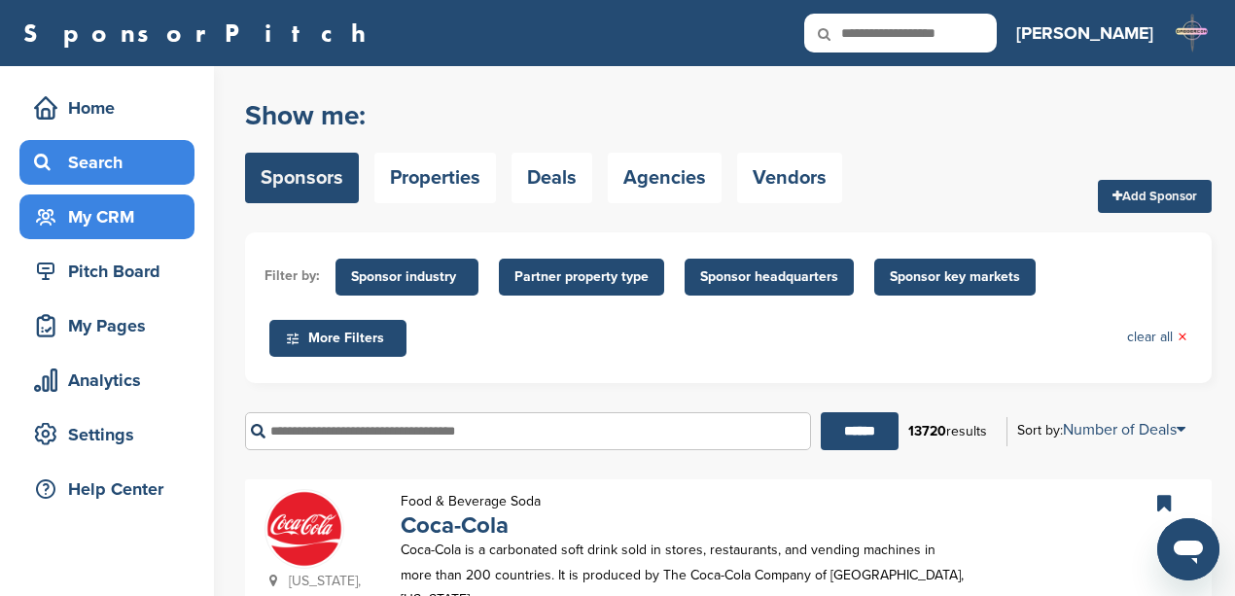
click at [98, 220] on div "My CRM" at bounding box center [111, 216] width 165 height 35
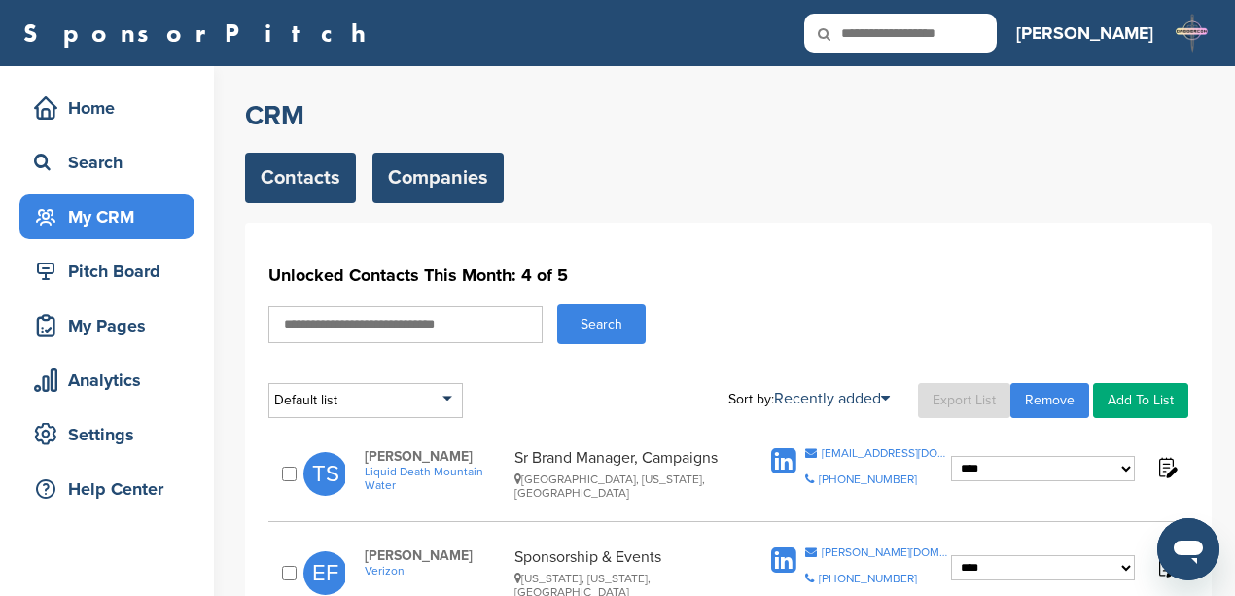
click at [417, 194] on link "Companies" at bounding box center [437, 178] width 131 height 51
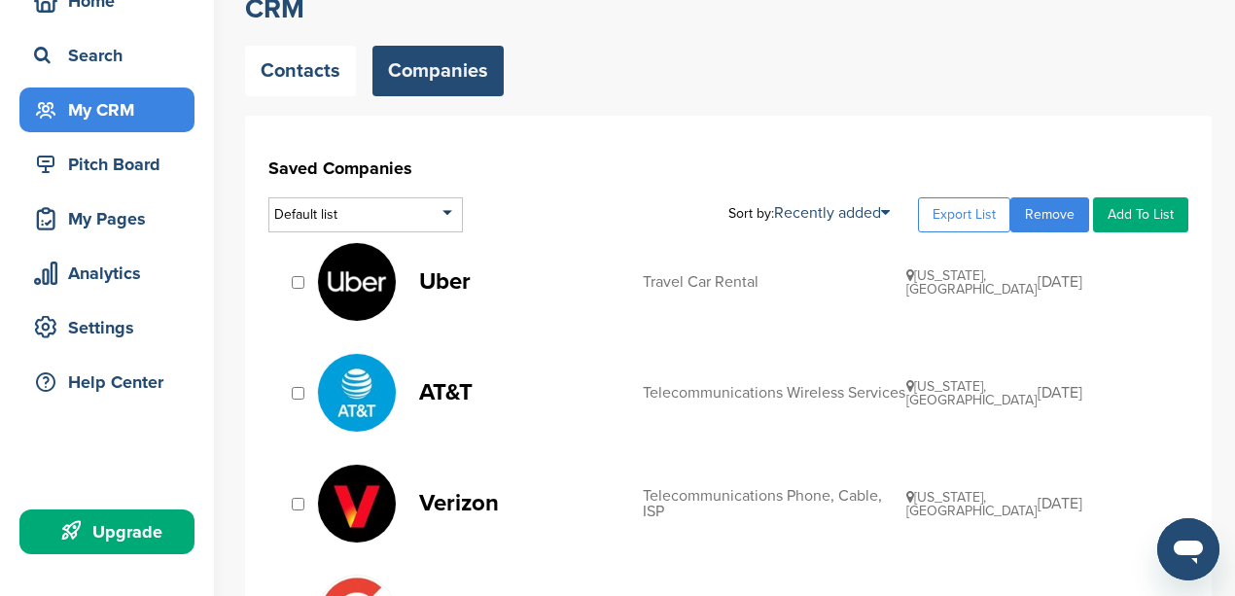
scroll to position [129, 0]
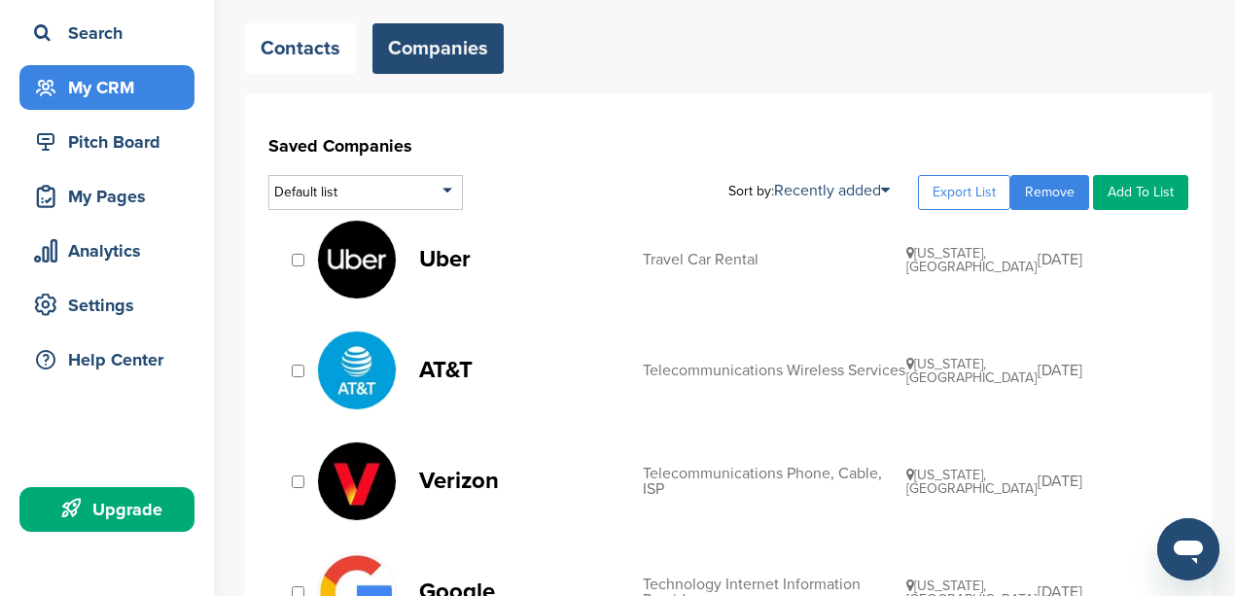
click at [387, 361] on img at bounding box center [357, 371] width 78 height 78
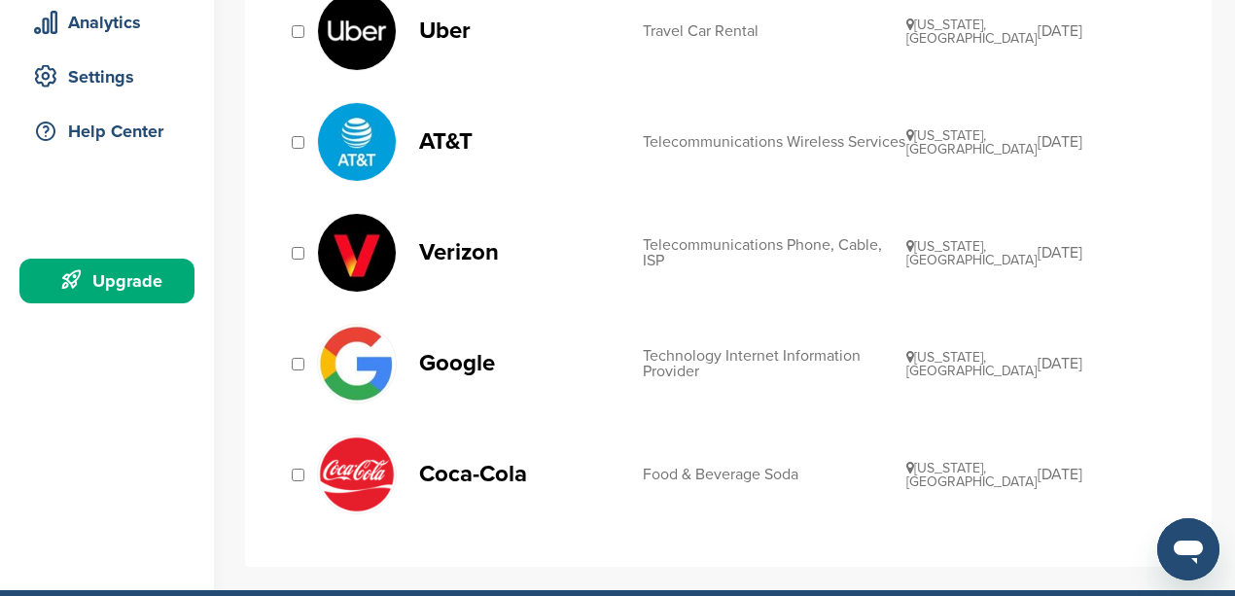
scroll to position [389, 0]
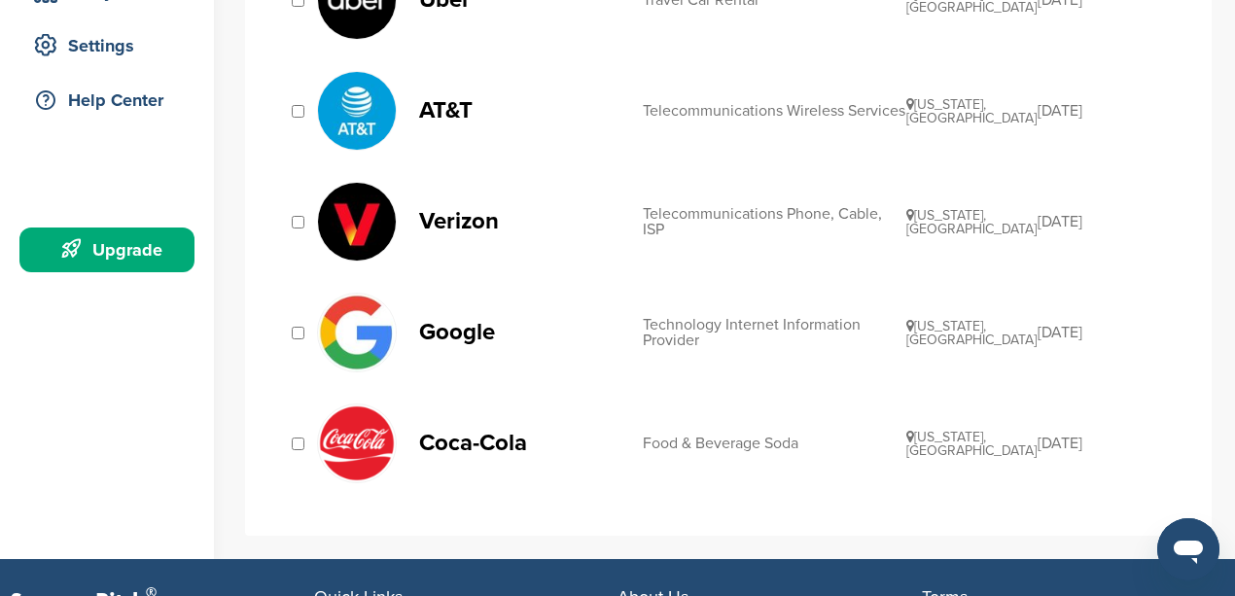
click at [339, 335] on img at bounding box center [357, 333] width 78 height 78
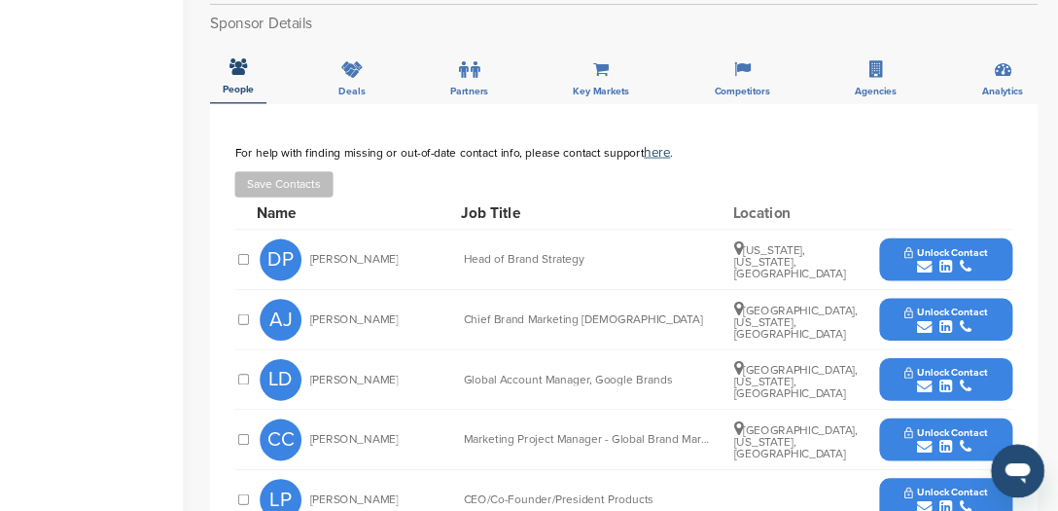
scroll to position [713, 0]
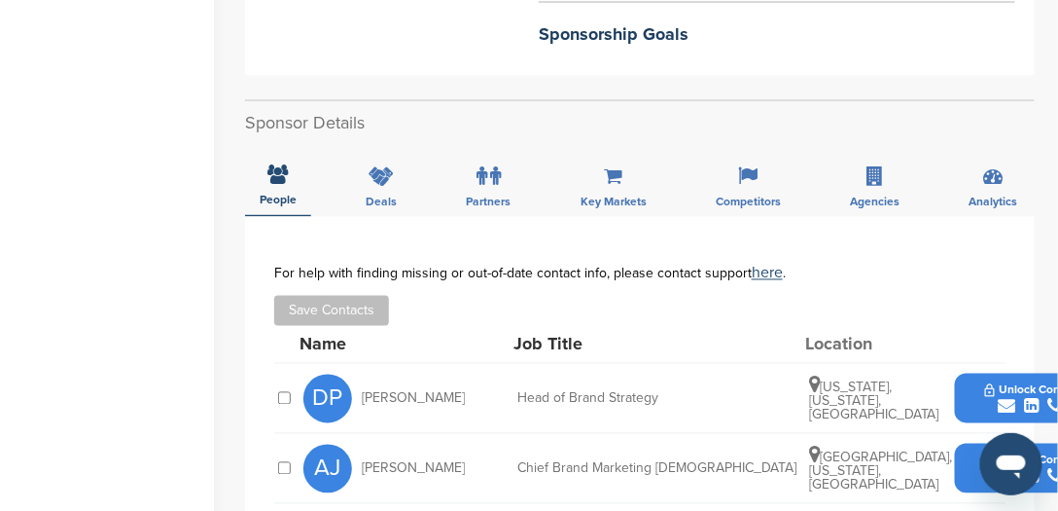
drag, startPoint x: 1202, startPoint y: 4, endPoint x: 462, endPoint y: 343, distance: 814.2
click at [462, 434] on div "AJ [PERSON_NAME] Chief Brand Marketing [DEMOGRAPHIC_DATA] [GEOGRAPHIC_DATA], [U…" at bounding box center [706, 468] width 807 height 69
drag, startPoint x: 462, startPoint y: 343, endPoint x: 498, endPoint y: 343, distance: 36.0
click at [498, 434] on div "AJ Aprajita Jain Chief Brand Marketing Evangelist San Francisco, California, Un…" at bounding box center [706, 468] width 807 height 69
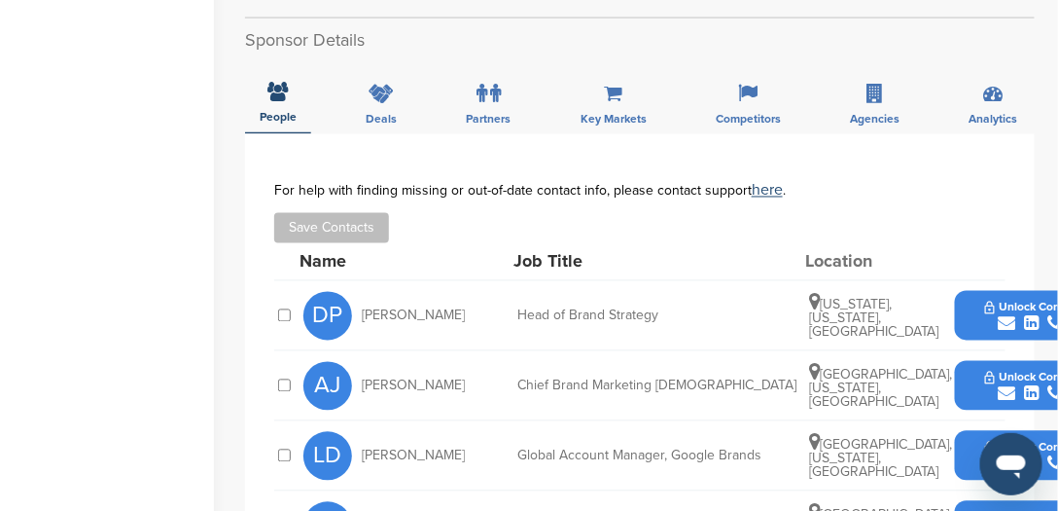
scroll to position [768, 0]
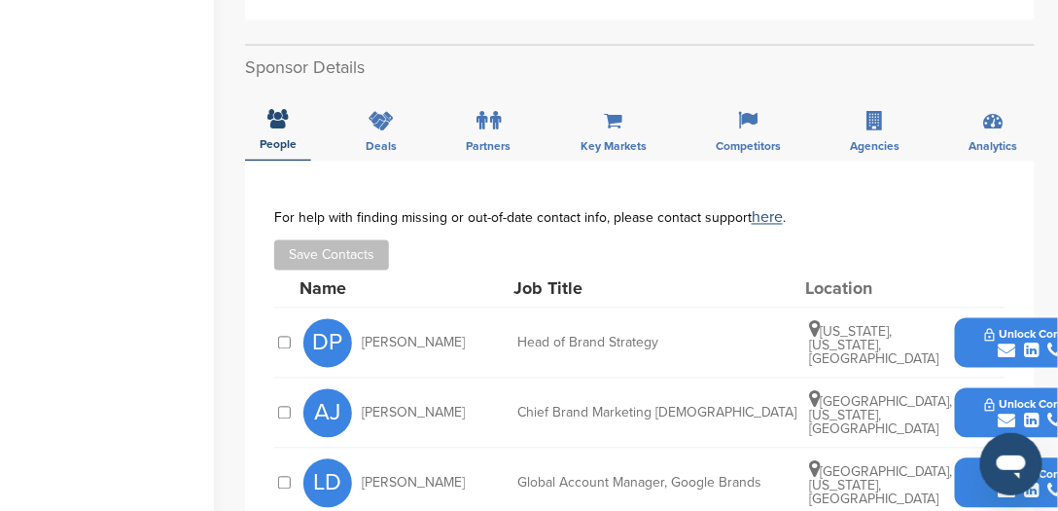
click at [1005, 342] on icon "submit" at bounding box center [1008, 351] width 18 height 18
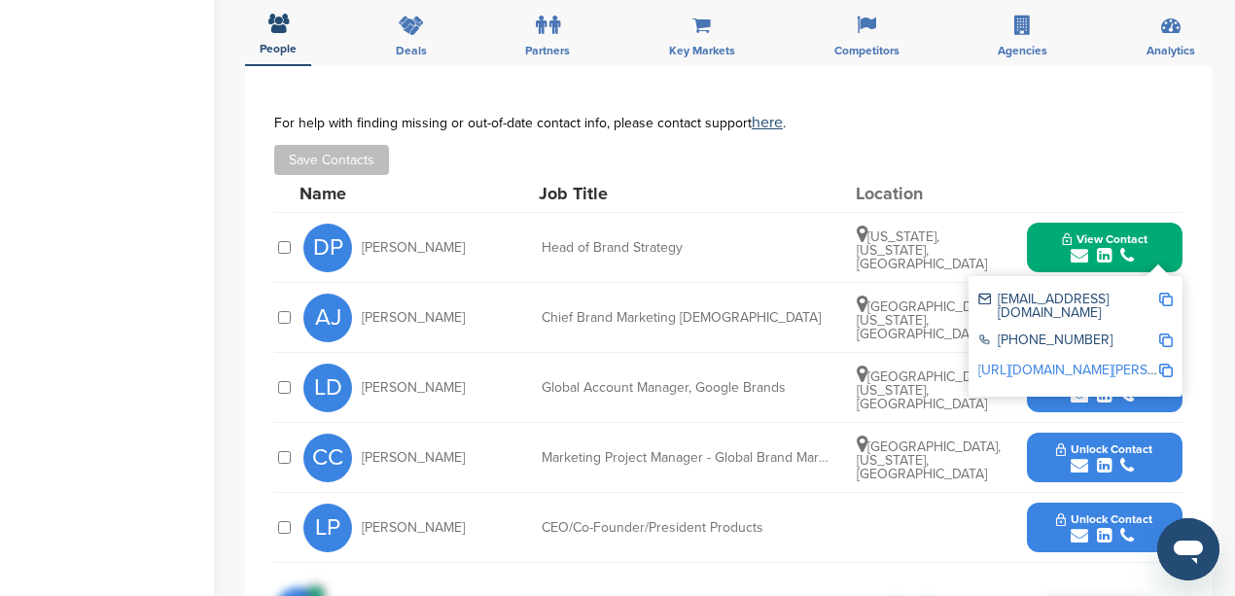
drag, startPoint x: 833, startPoint y: 0, endPoint x: 904, endPoint y: 132, distance: 150.1
click at [904, 132] on div "For help with finding missing or out-of-date contact info, please contact suppo…" at bounding box center [728, 145] width 908 height 60
click at [1175, 297] on div "dprinzbarley@google.com +1 650-253-0000 http://www.linkedin.com/in/dominik-prin…" at bounding box center [1076, 336] width 214 height 121
click at [1169, 298] on img at bounding box center [1166, 300] width 14 height 14
click at [230, 164] on div "Home Search My CRM Pitch Board My Pages Analytics Settings Help Center Upgrade …" at bounding box center [617, 370] width 1235 height 2144
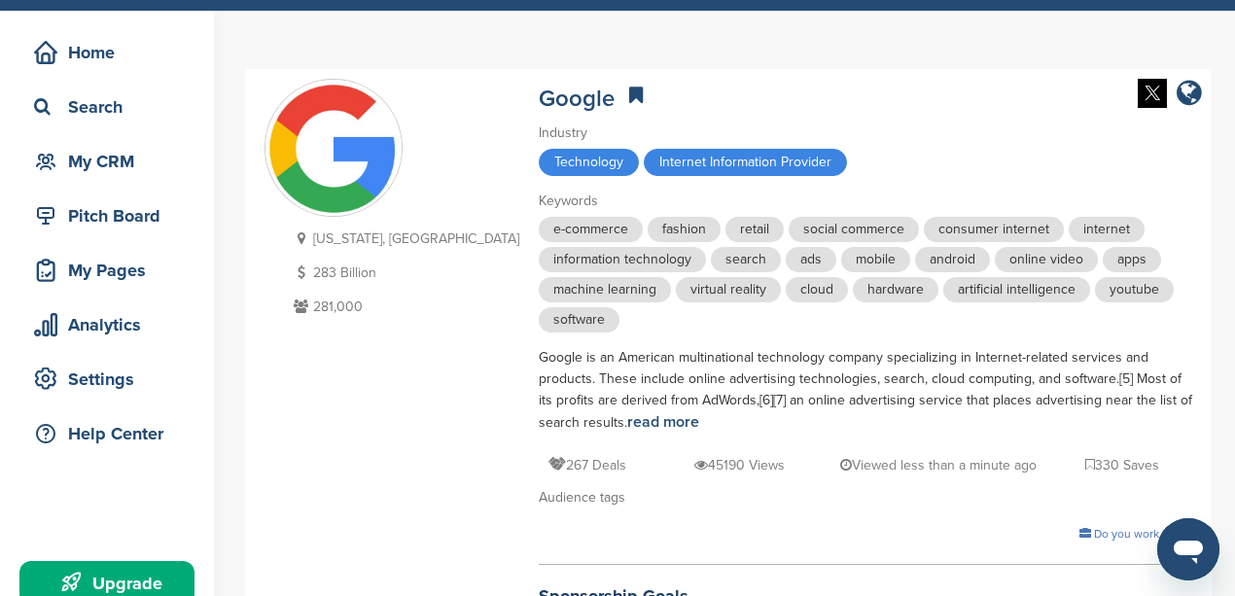
scroll to position [54, 0]
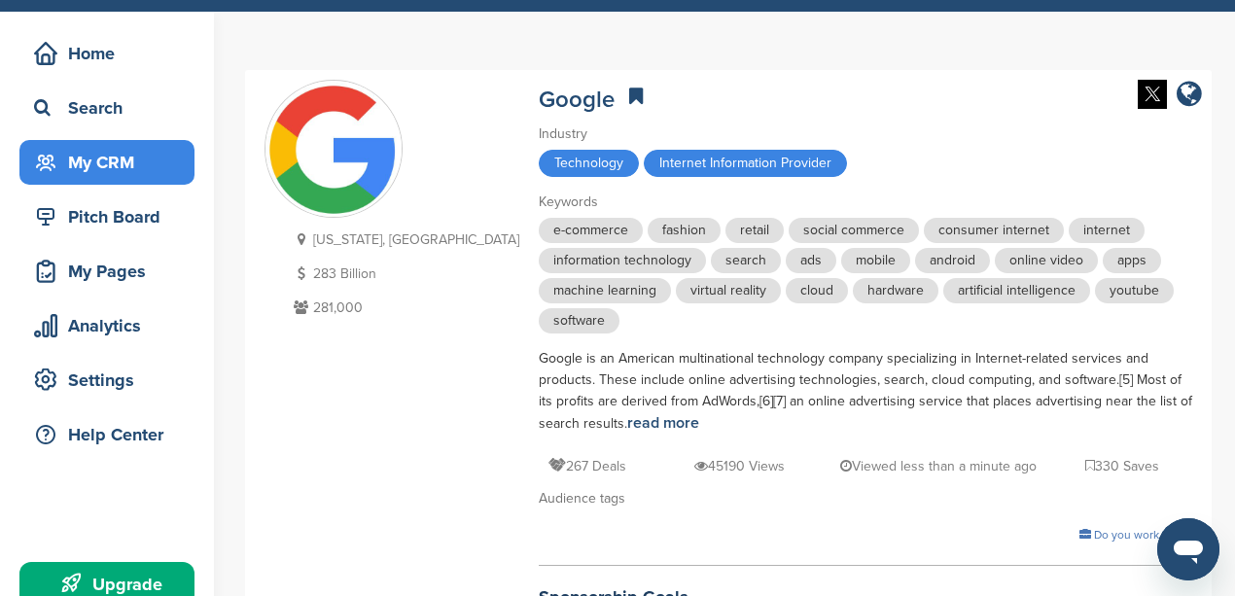
click at [101, 150] on div "My CRM" at bounding box center [111, 162] width 165 height 35
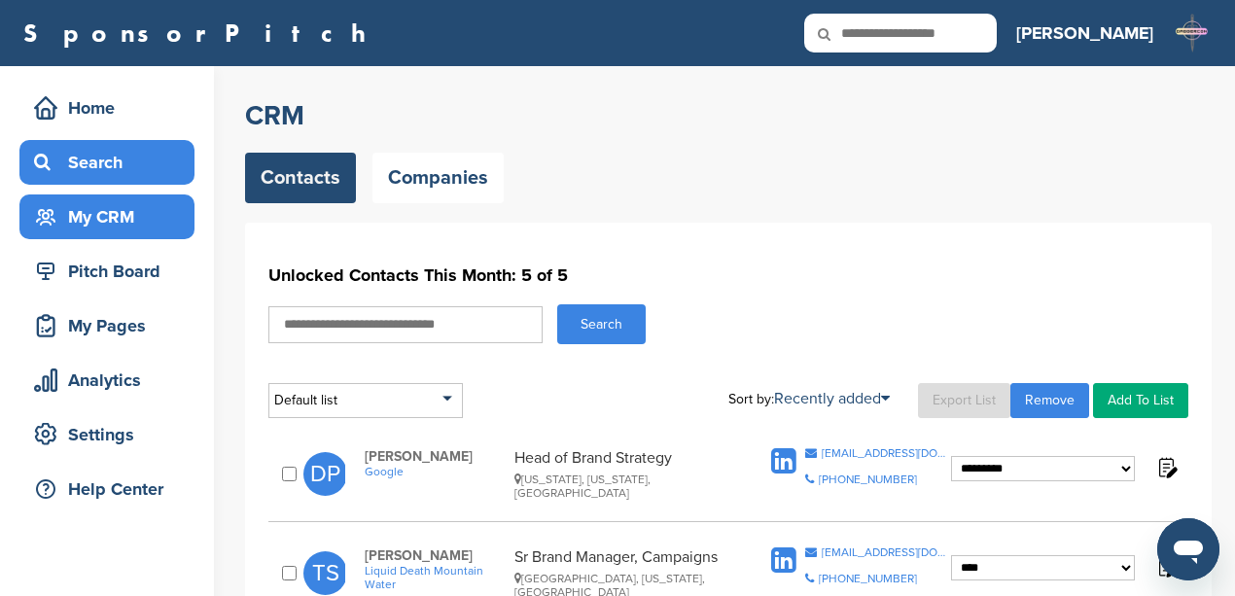
click at [96, 162] on div "Search" at bounding box center [111, 162] width 165 height 35
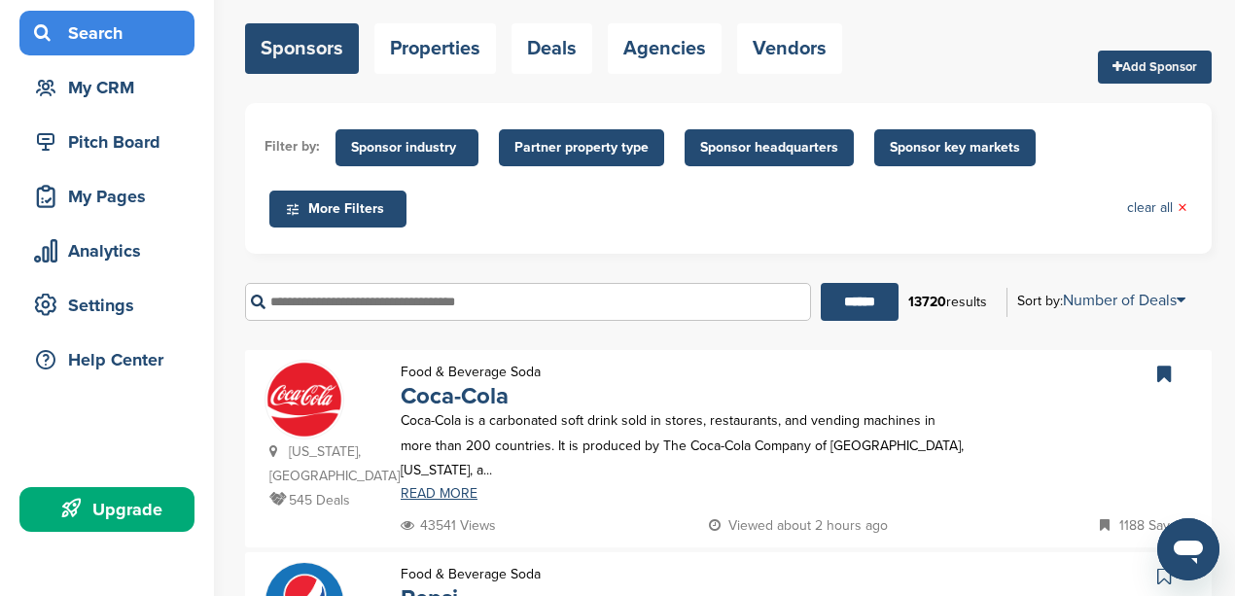
click at [307, 294] on input "text" at bounding box center [528, 302] width 566 height 38
type input "********"
click at [821, 283] on input "******" at bounding box center [860, 302] width 78 height 38
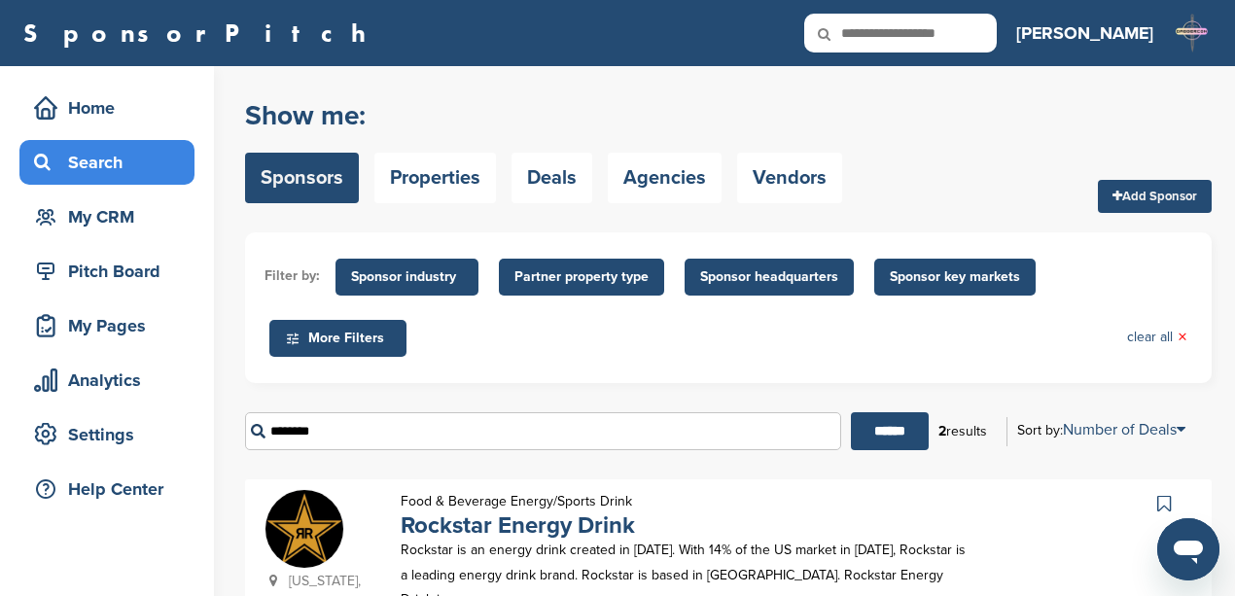
click at [1032, 479] on div "Nevada, USA 39 Deals Food & Beverage Energy/Sports Drink Rockstar Energy Drink …" at bounding box center [728, 577] width 967 height 197
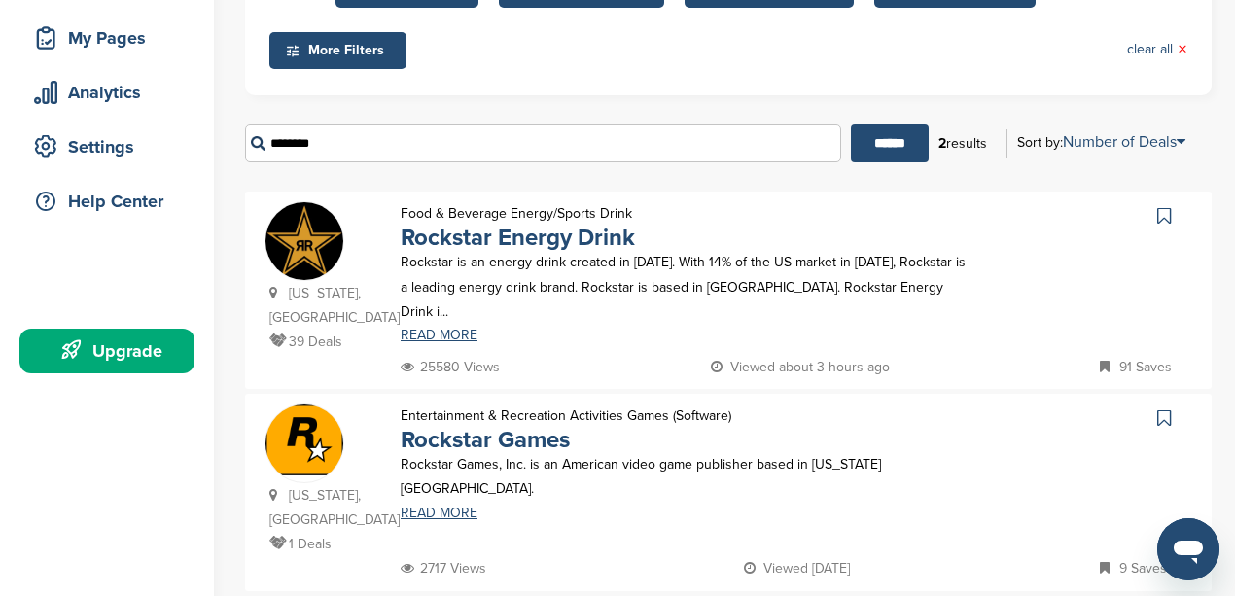
scroll to position [324, 0]
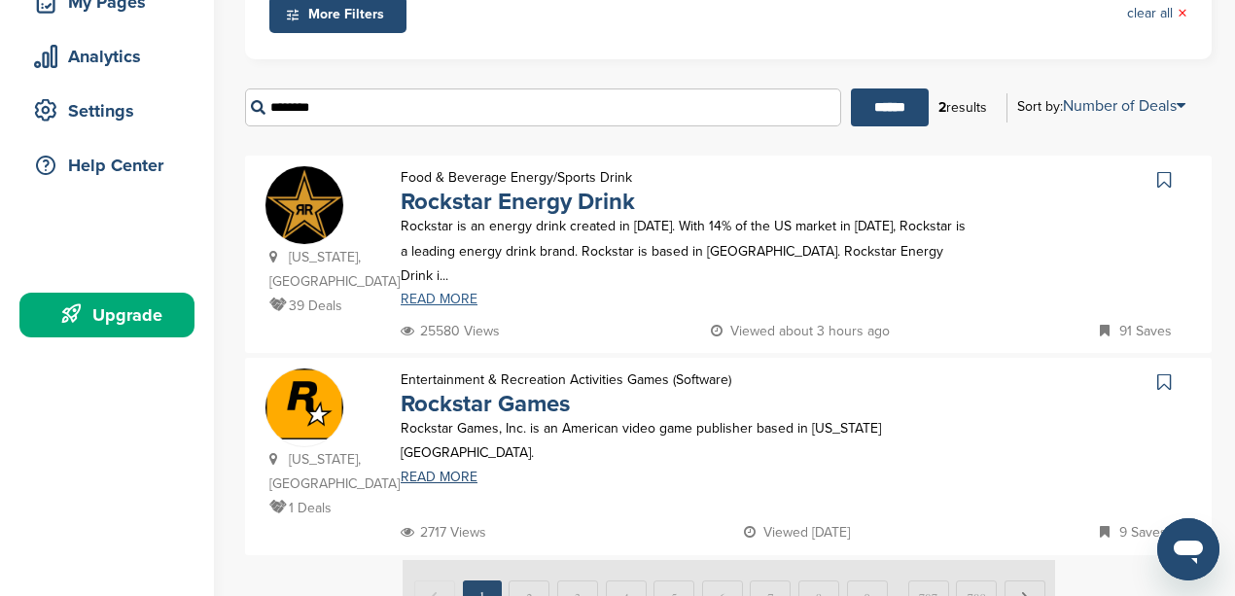
click at [420, 293] on link "READ MORE" at bounding box center [686, 300] width 570 height 14
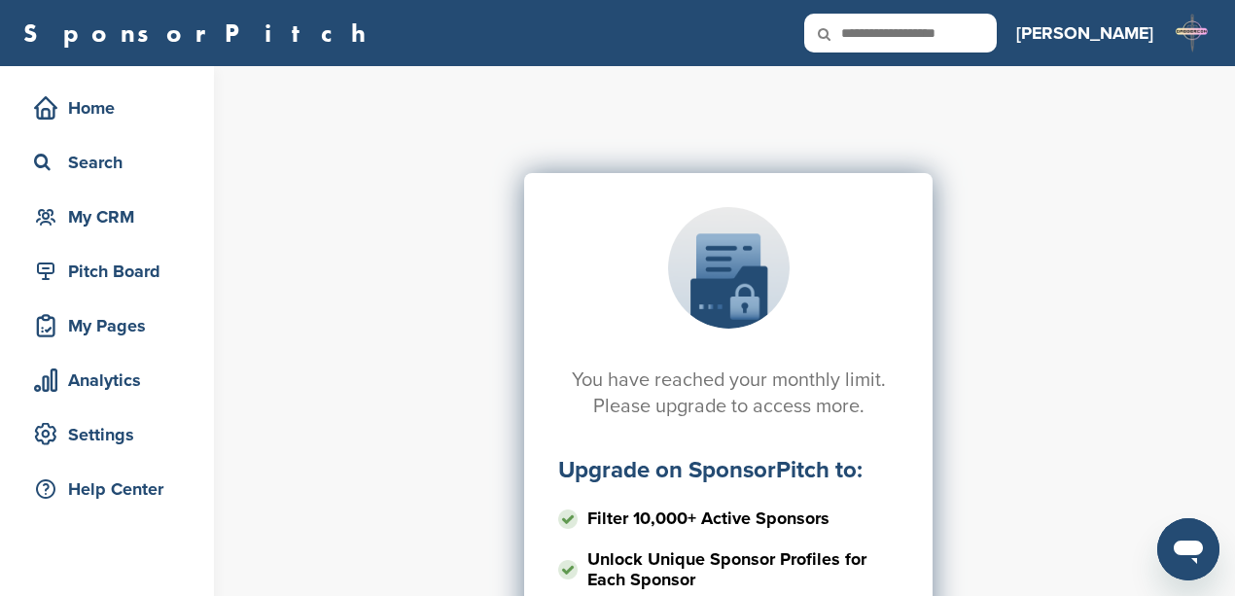
click at [1133, 35] on h3 "[PERSON_NAME]" at bounding box center [1084, 32] width 137 height 27
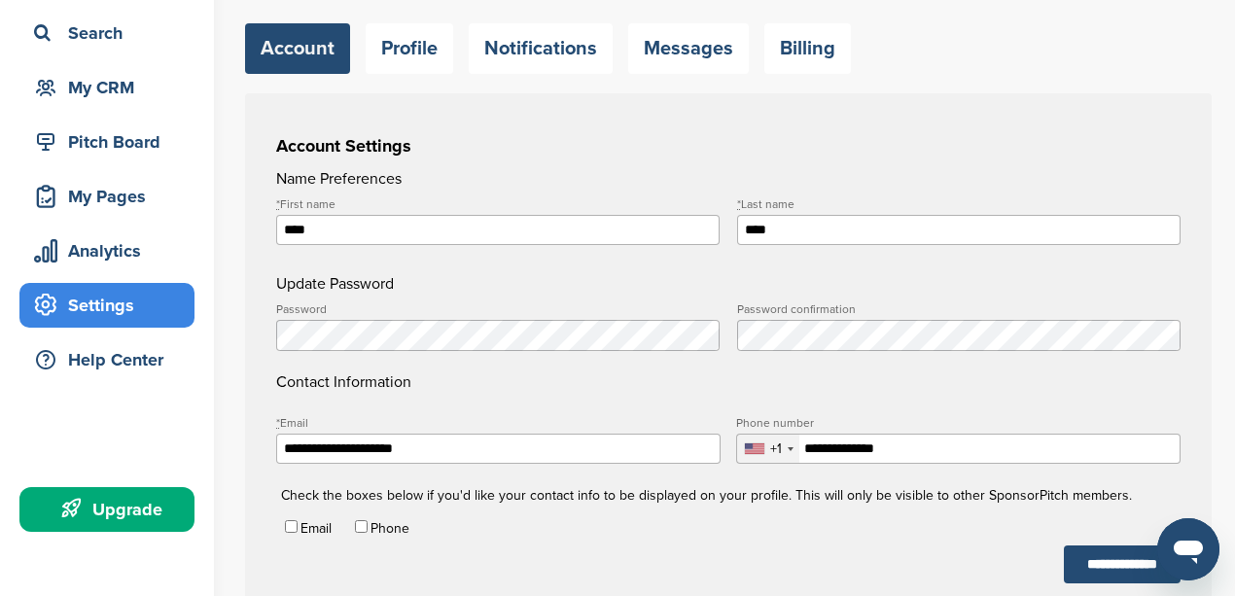
scroll to position [259, 0]
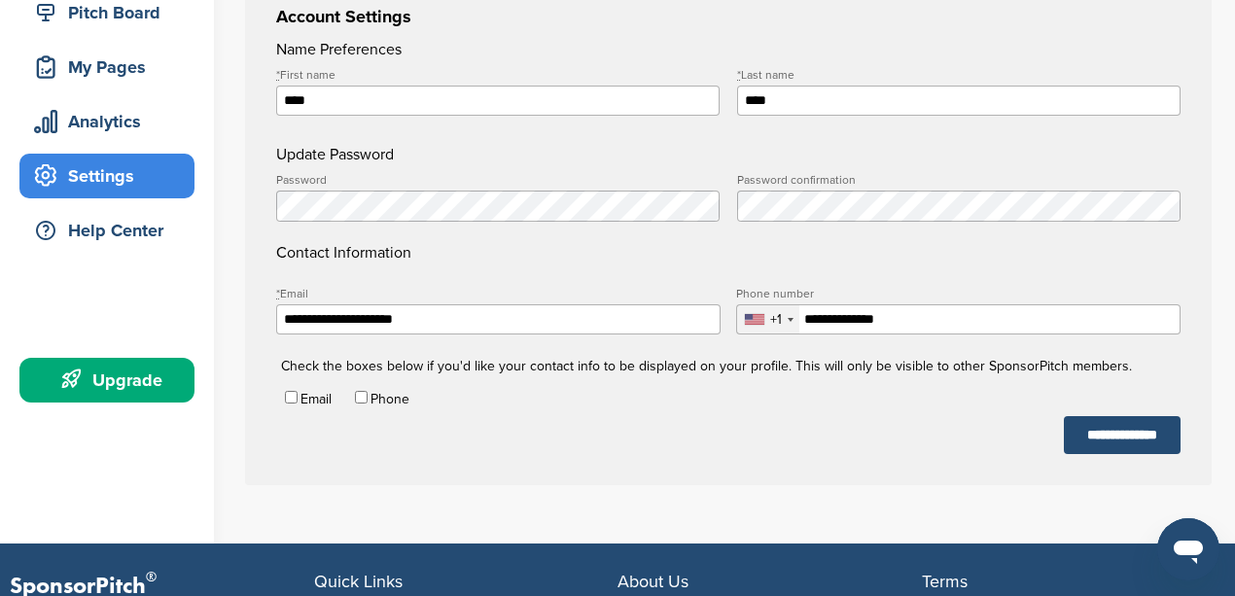
click at [95, 372] on div "Upgrade" at bounding box center [111, 380] width 165 height 35
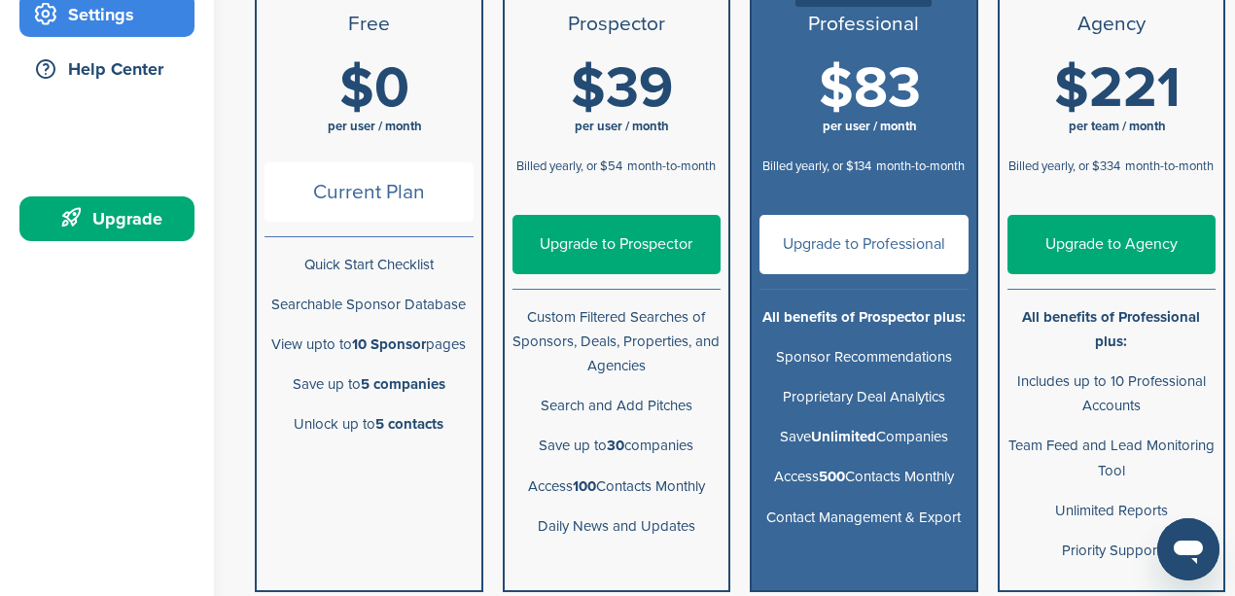
scroll to position [389, 0]
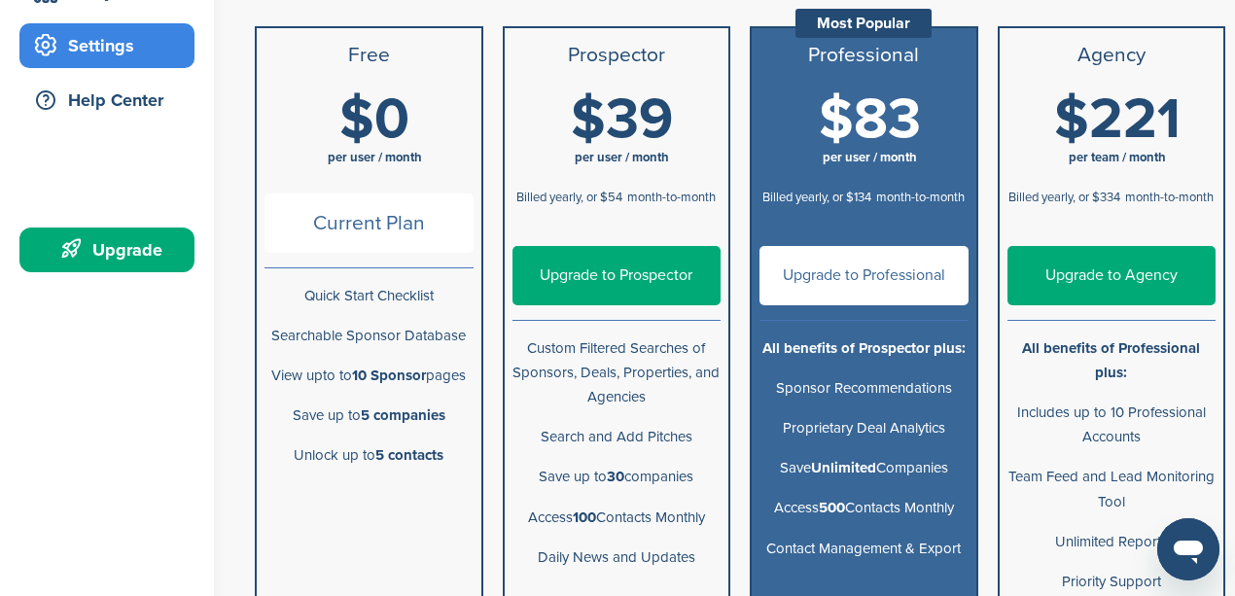
click at [564, 279] on link "Upgrade to Prospector" at bounding box center [616, 275] width 209 height 59
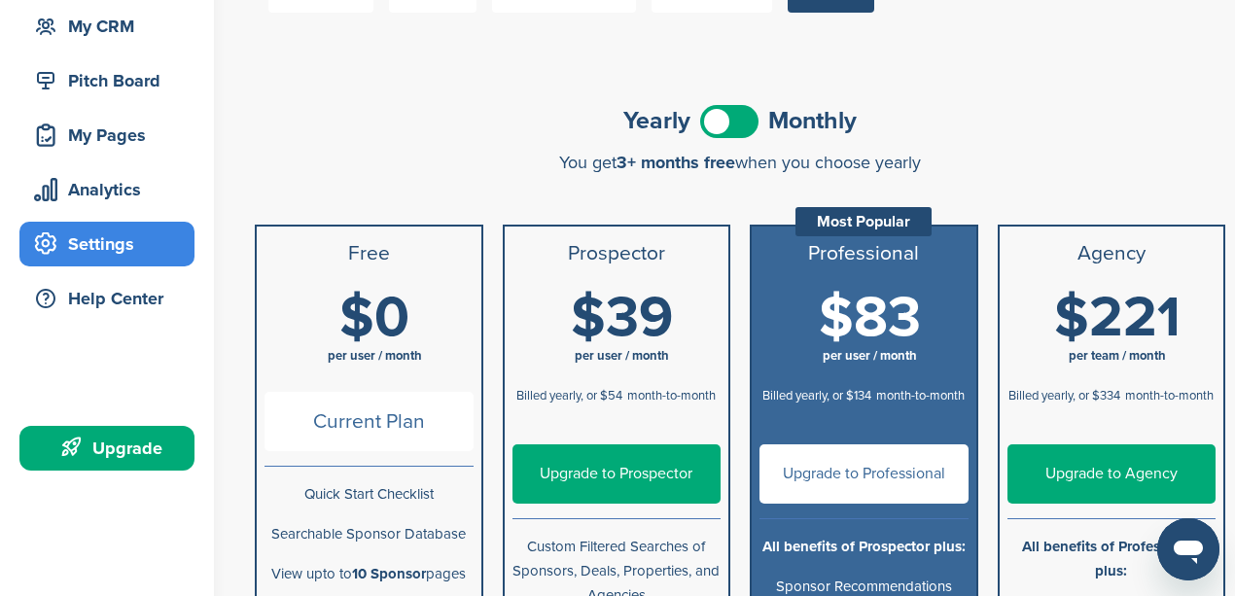
scroll to position [129, 0]
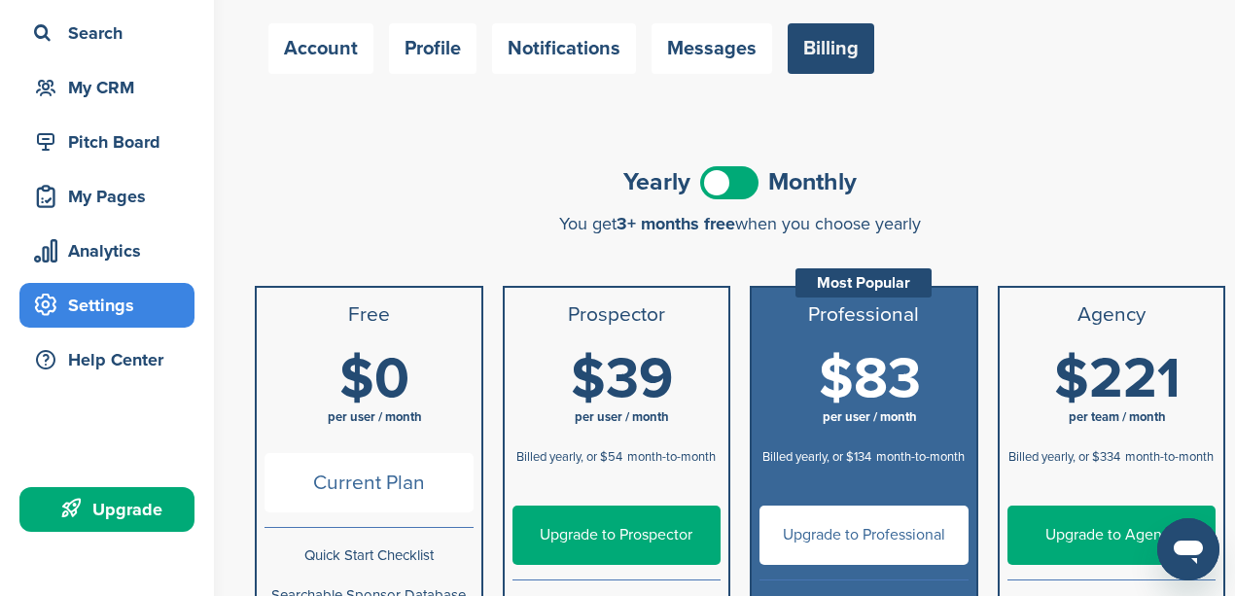
click at [728, 197] on span at bounding box center [729, 182] width 58 height 33
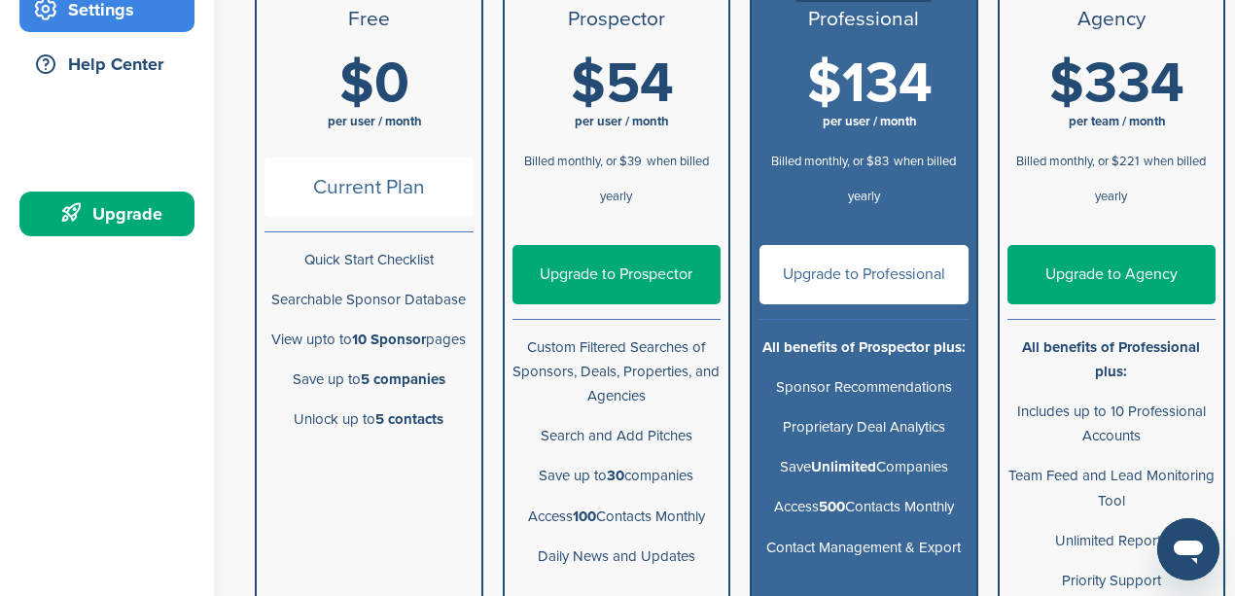
scroll to position [453, 0]
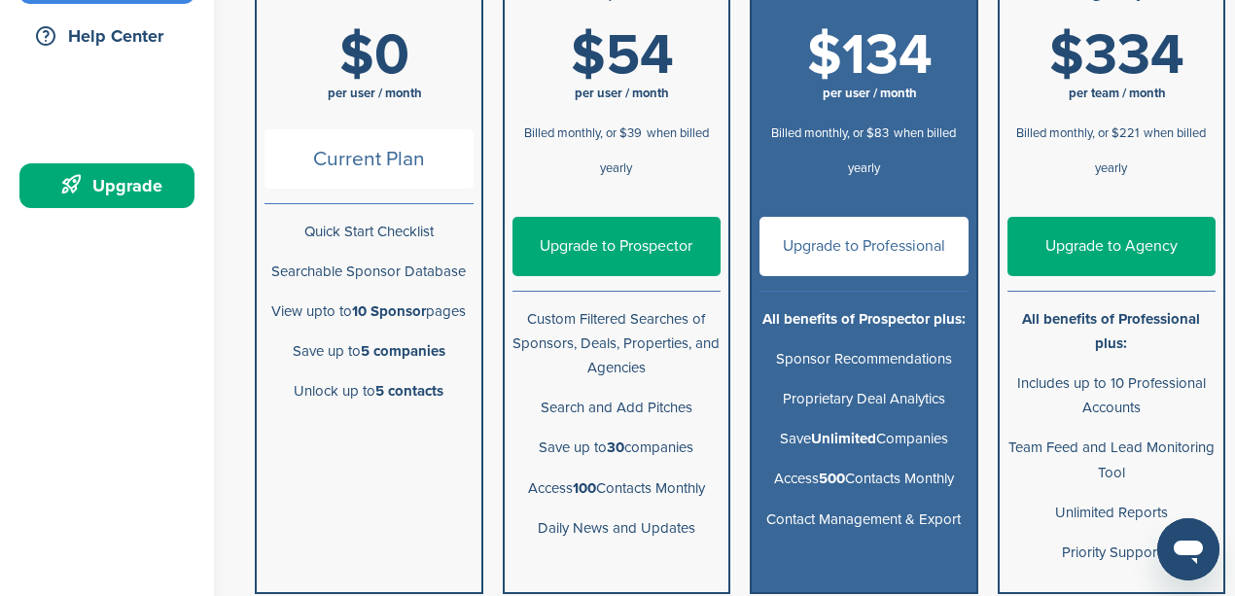
click at [589, 249] on link "Upgrade to Prospector" at bounding box center [616, 246] width 209 height 59
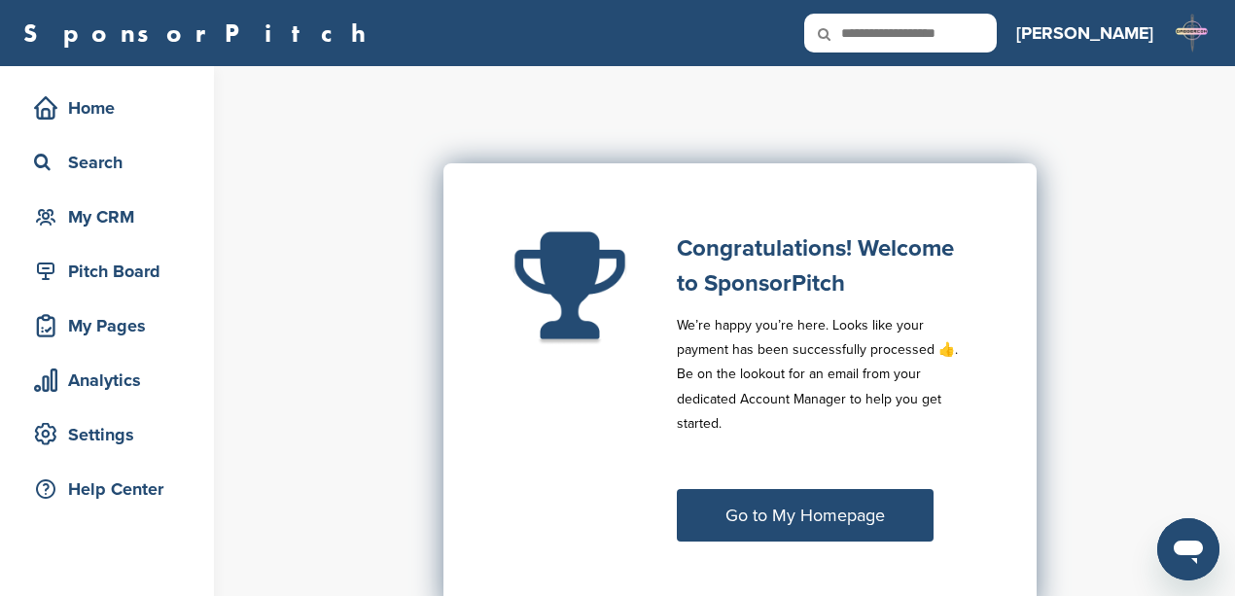
click at [801, 519] on link "Go to My Homepage" at bounding box center [805, 515] width 257 height 53
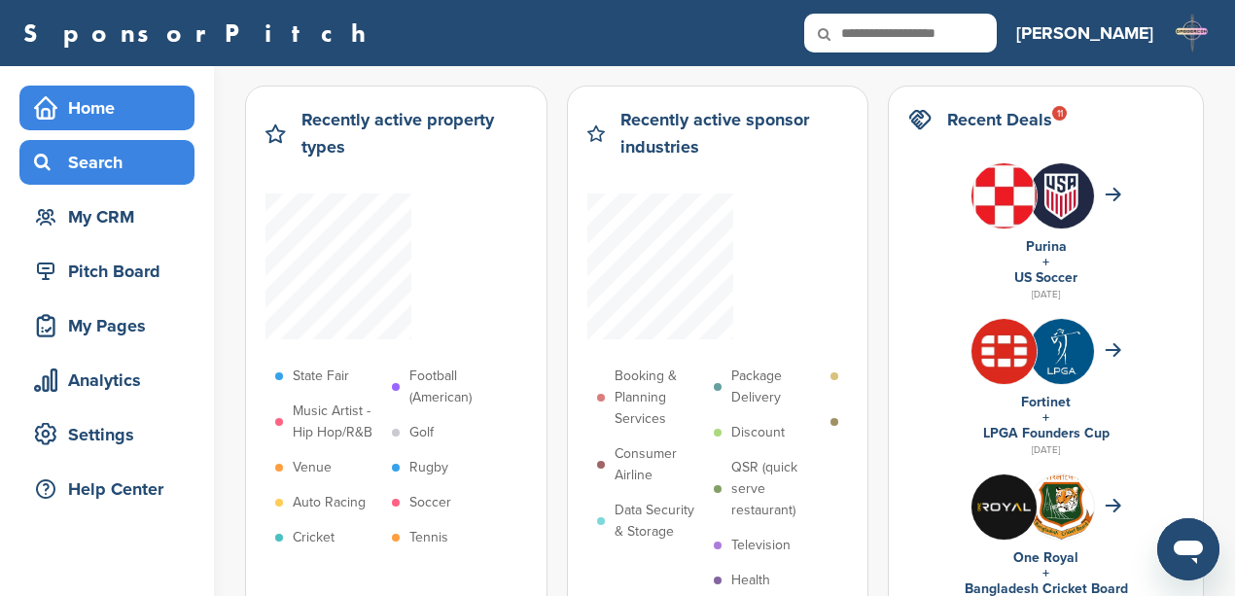
click at [84, 172] on div "Search" at bounding box center [111, 162] width 165 height 35
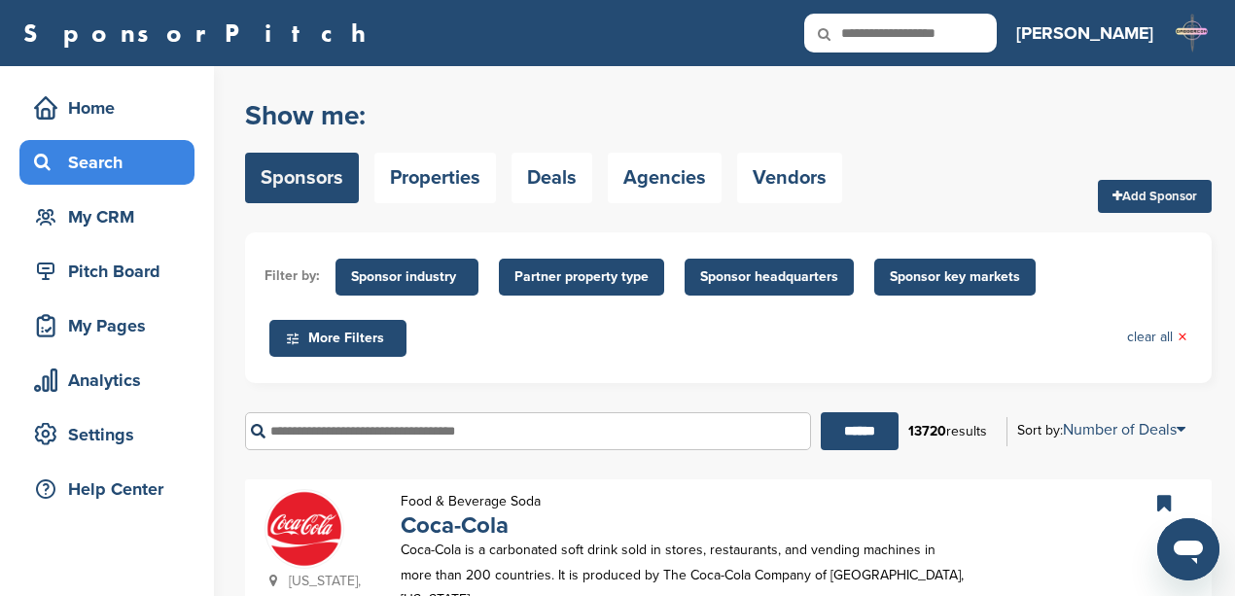
click at [416, 428] on input "text" at bounding box center [528, 431] width 566 height 38
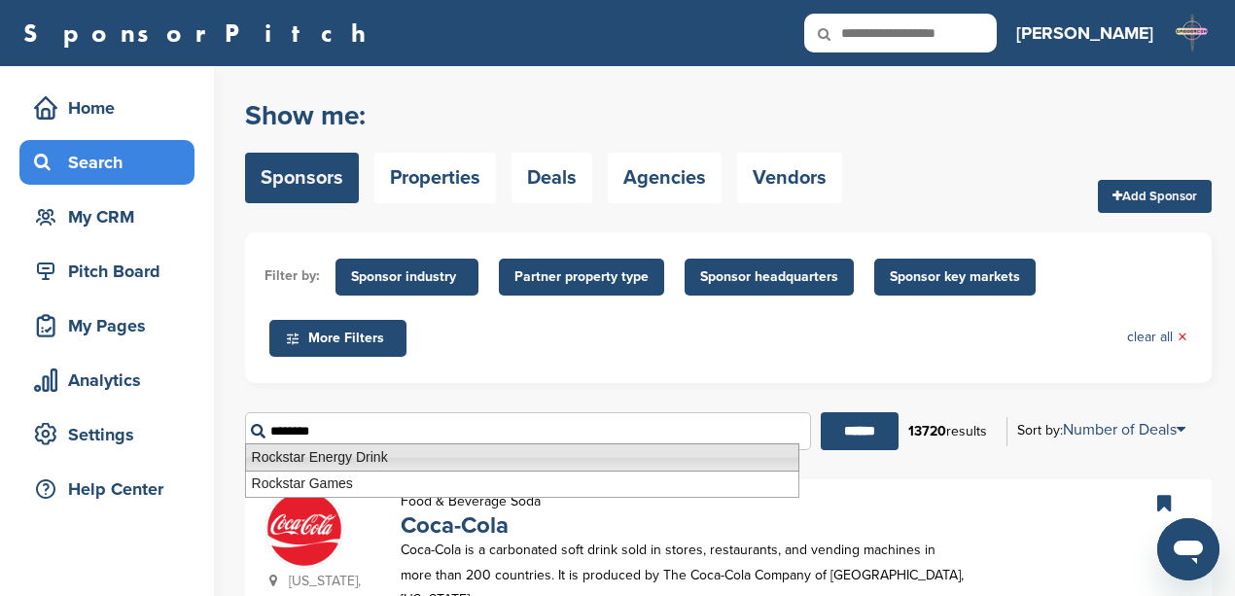
click at [401, 459] on li "Rockstar Energy Drink" at bounding box center [522, 457] width 554 height 28
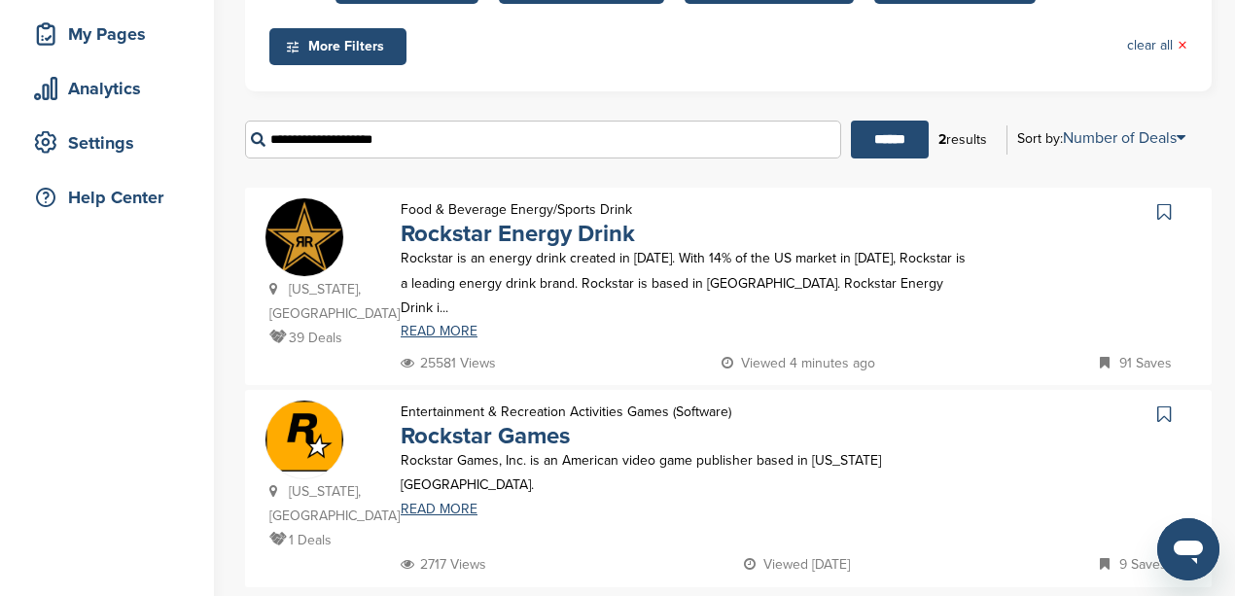
scroll to position [324, 0]
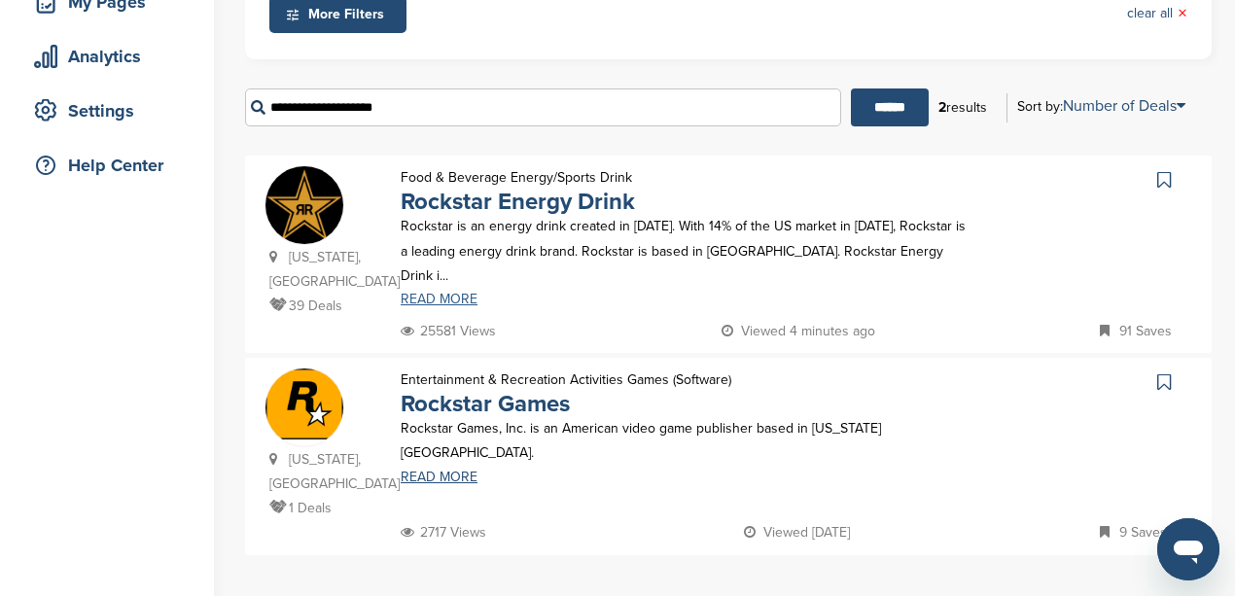
type input "**********"
click at [411, 293] on link "READ MORE" at bounding box center [686, 300] width 570 height 14
click at [437, 471] on link "READ MORE" at bounding box center [686, 478] width 570 height 14
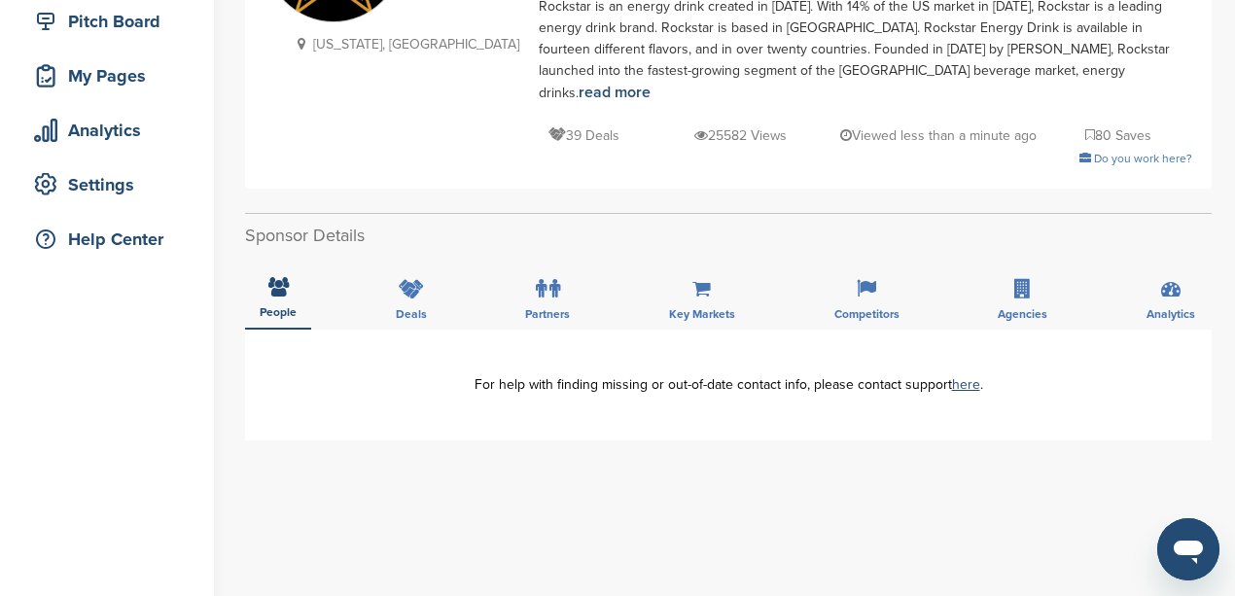
scroll to position [194, 0]
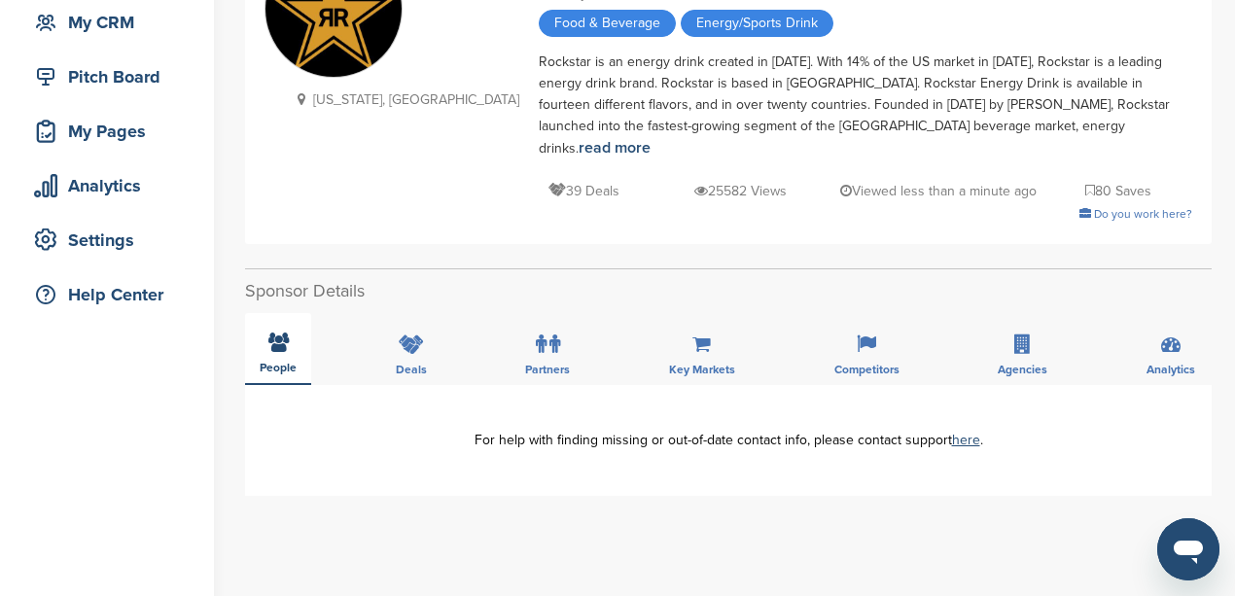
click at [280, 332] on div "People" at bounding box center [278, 349] width 66 height 72
click at [391, 325] on div "Deals" at bounding box center [411, 349] width 60 height 72
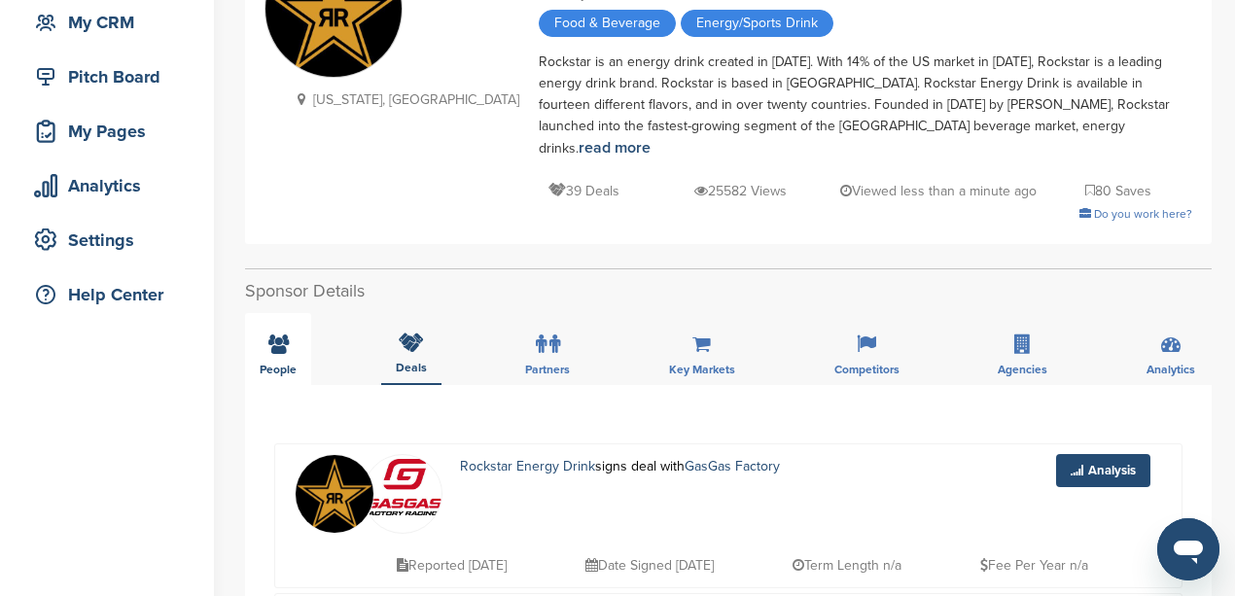
click at [276, 334] on div "People" at bounding box center [278, 349] width 66 height 72
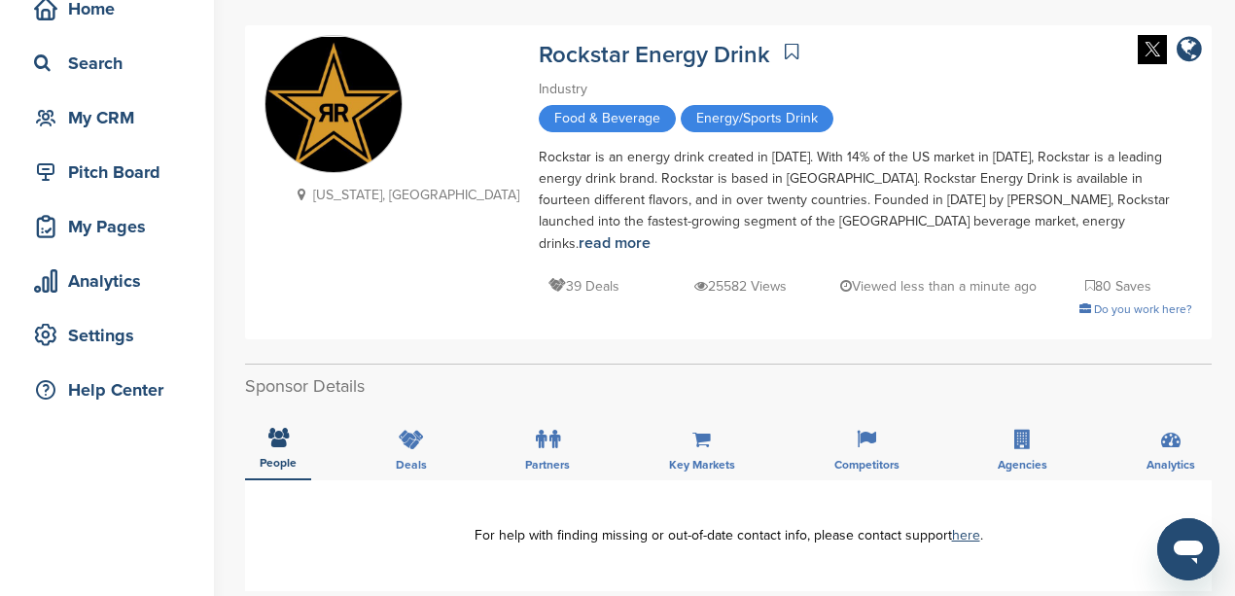
scroll to position [64, 0]
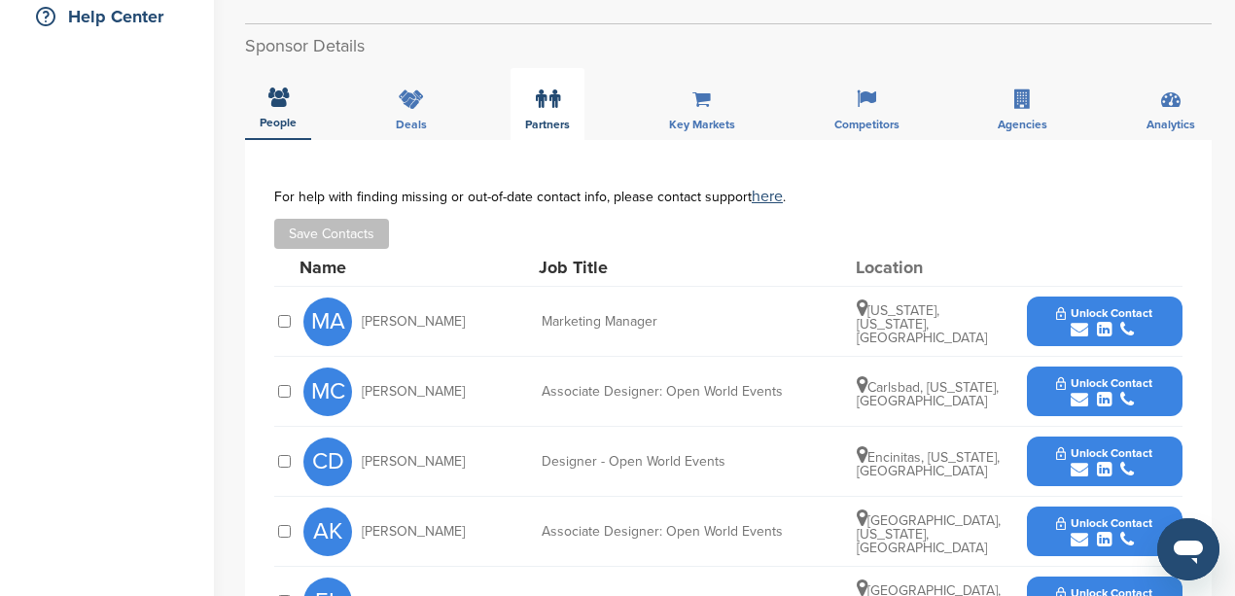
scroll to position [518, 0]
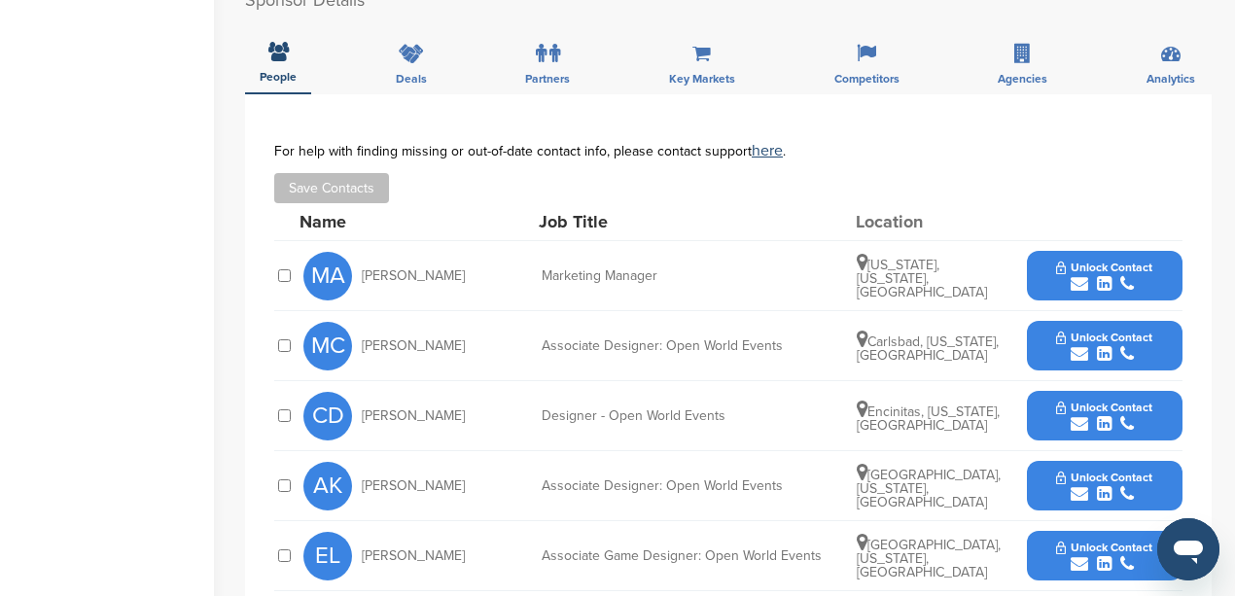
click at [1076, 275] on icon "submit" at bounding box center [1080, 284] width 18 height 18
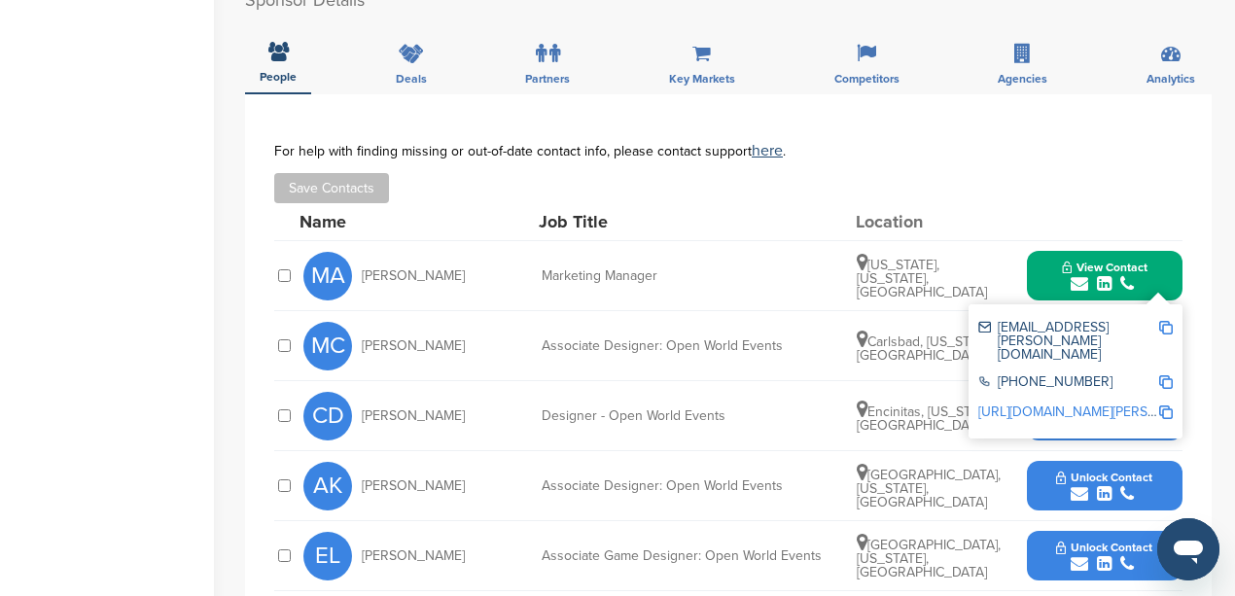
click at [1171, 321] on img at bounding box center [1166, 328] width 14 height 14
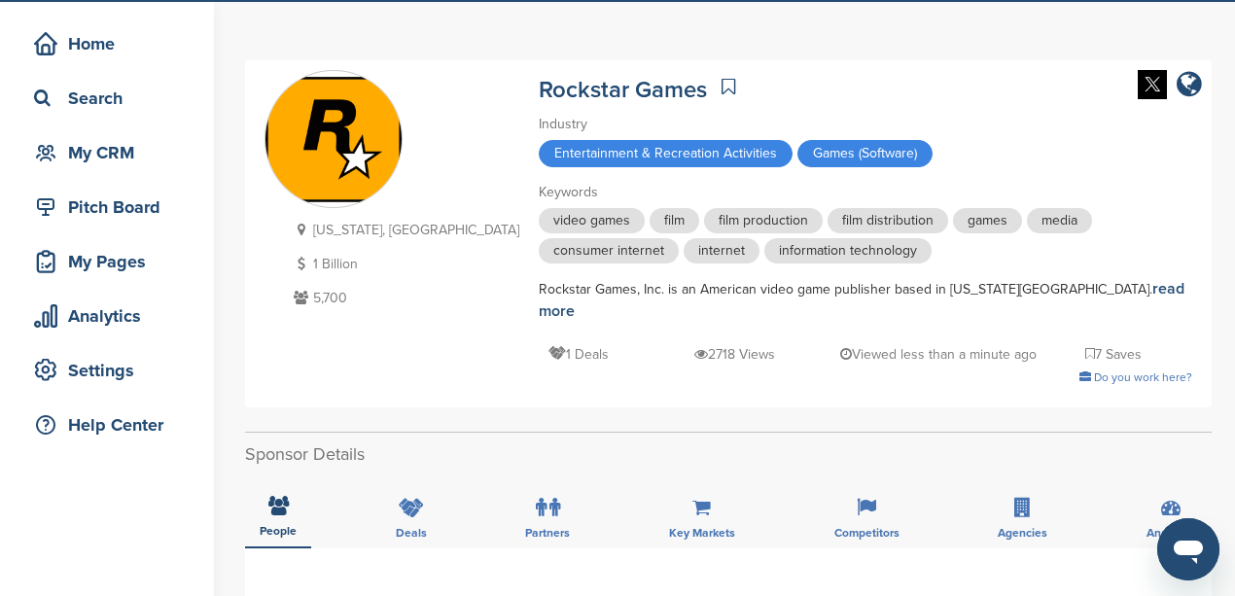
scroll to position [0, 0]
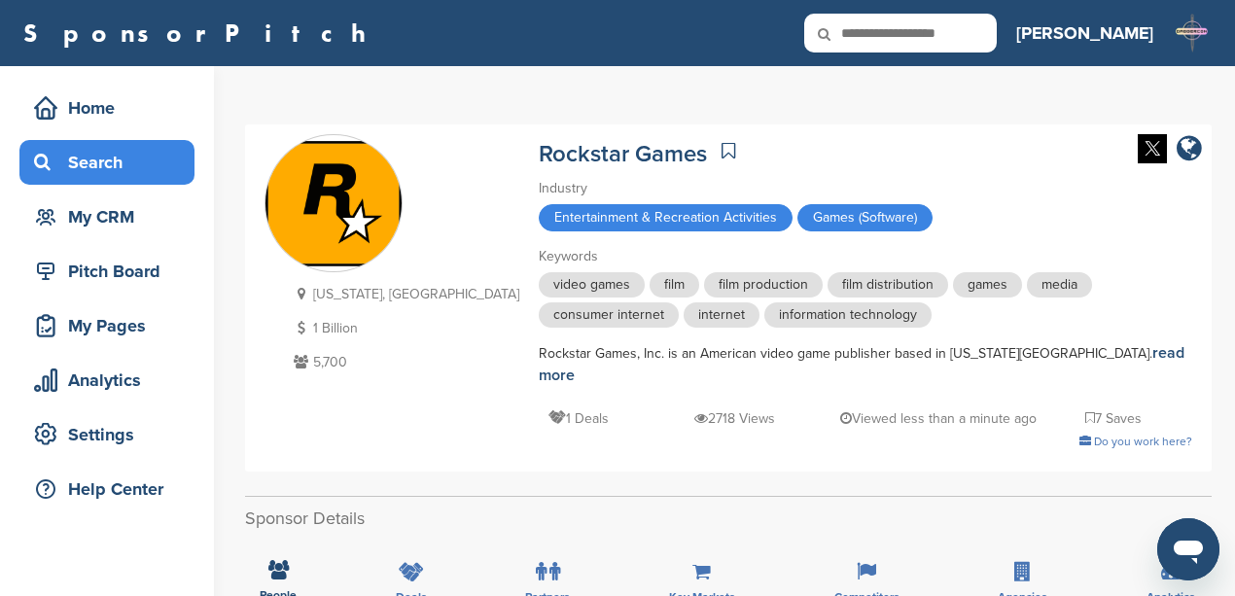
click at [104, 159] on div "Search" at bounding box center [111, 162] width 165 height 35
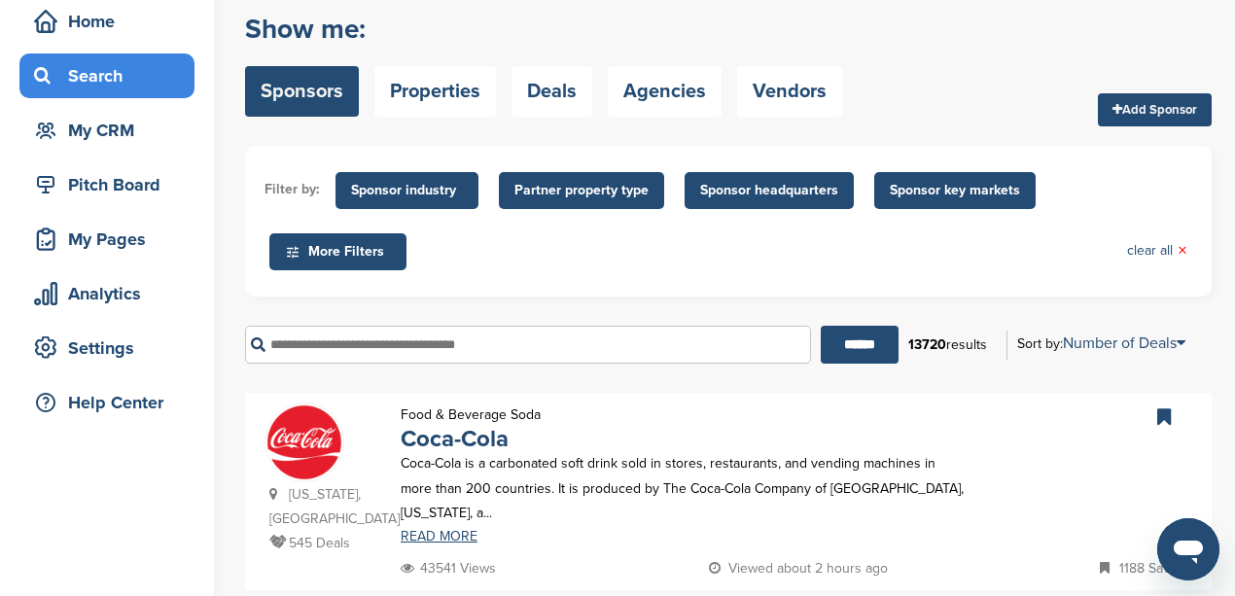
scroll to position [129, 0]
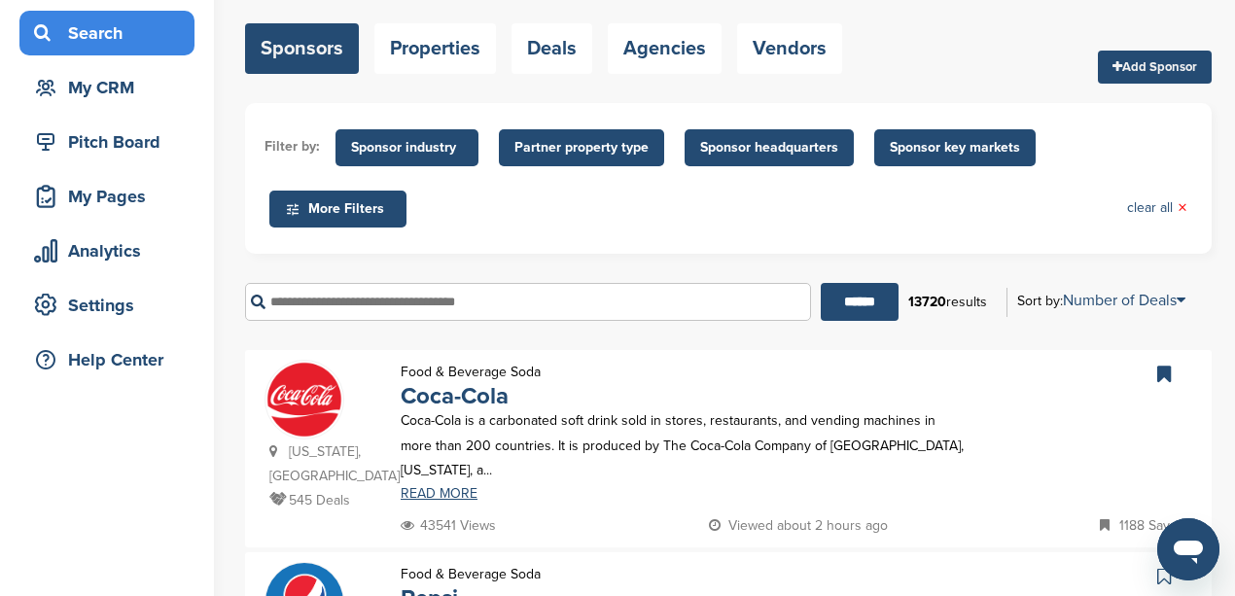
click at [339, 289] on input "text" at bounding box center [528, 302] width 566 height 38
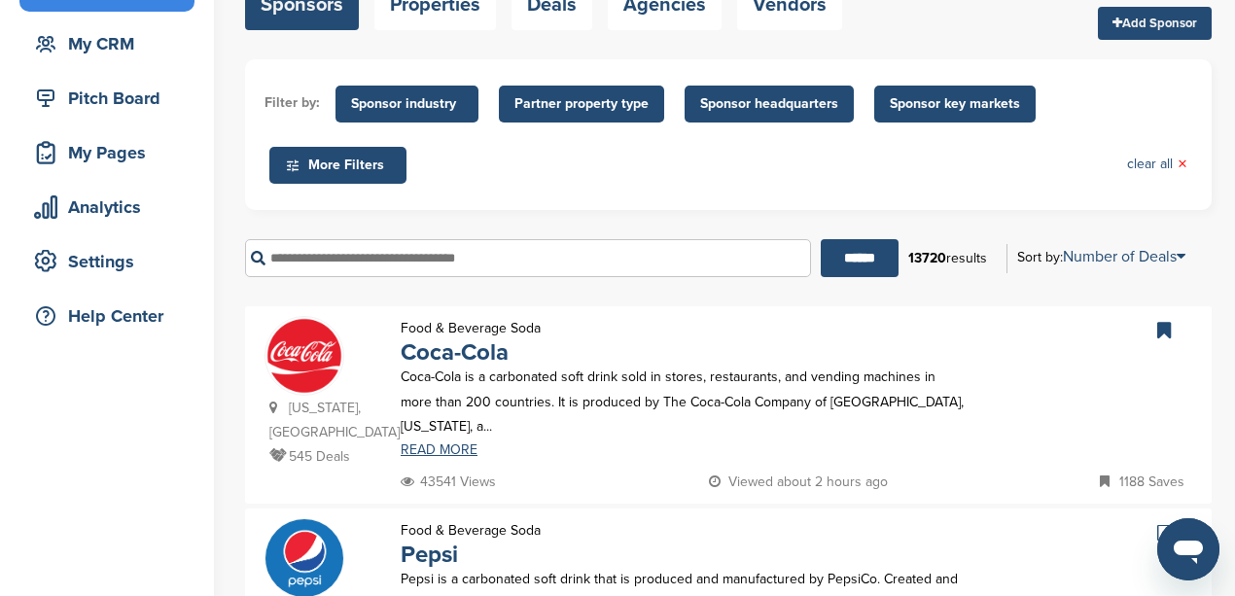
scroll to position [259, 0]
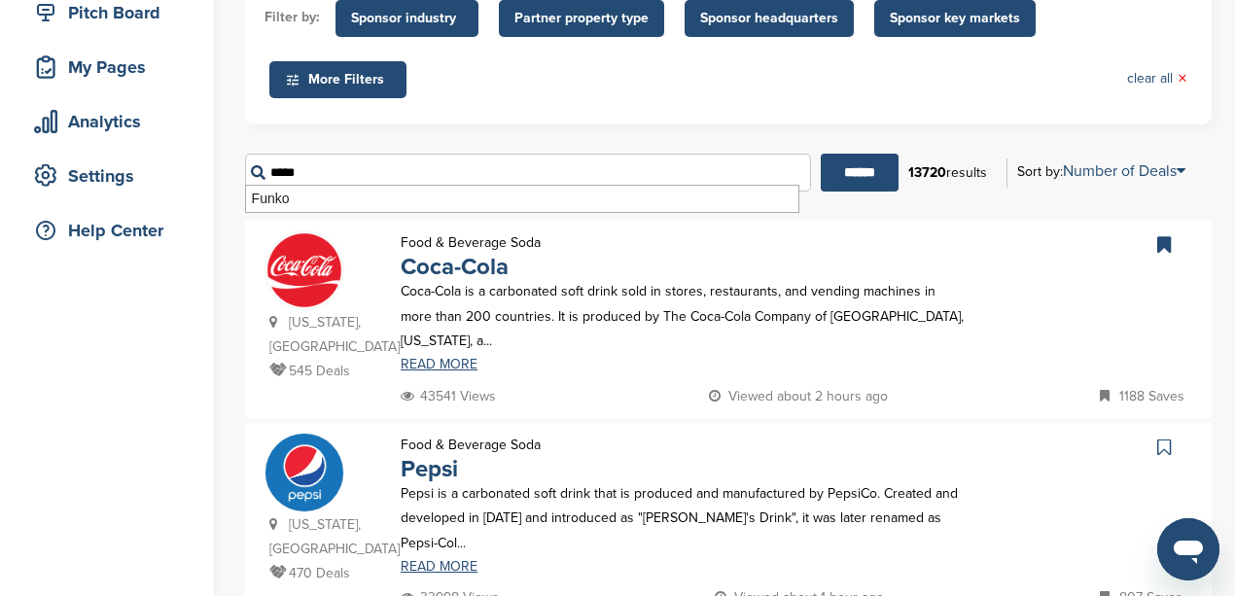
click at [821, 154] on input "******" at bounding box center [860, 173] width 78 height 38
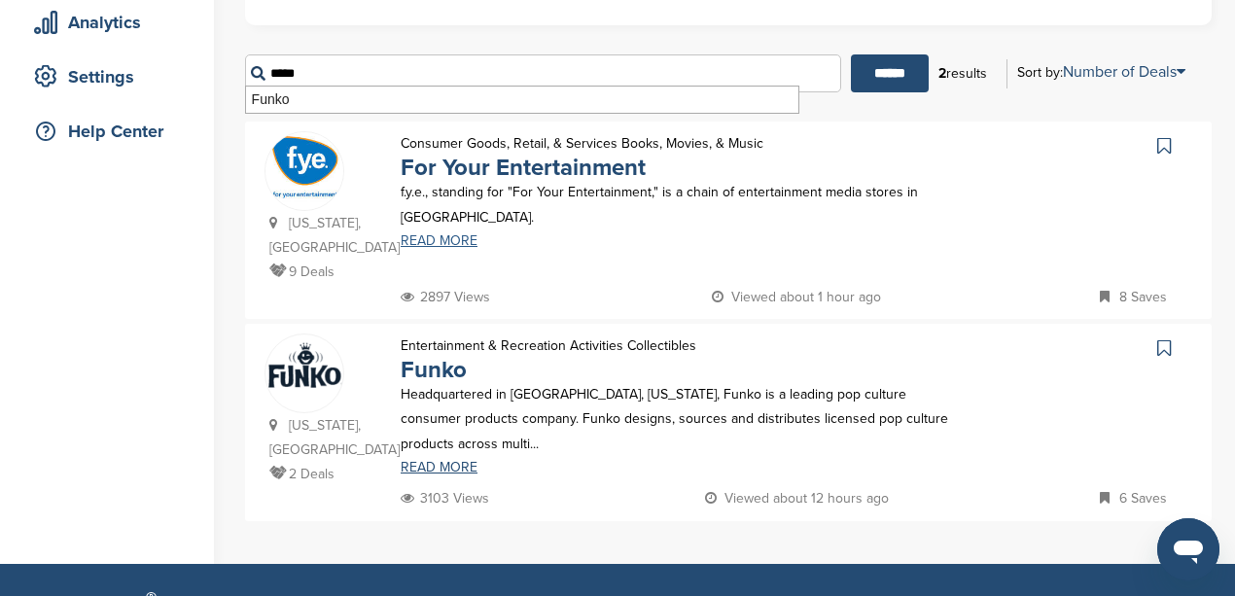
scroll to position [389, 0]
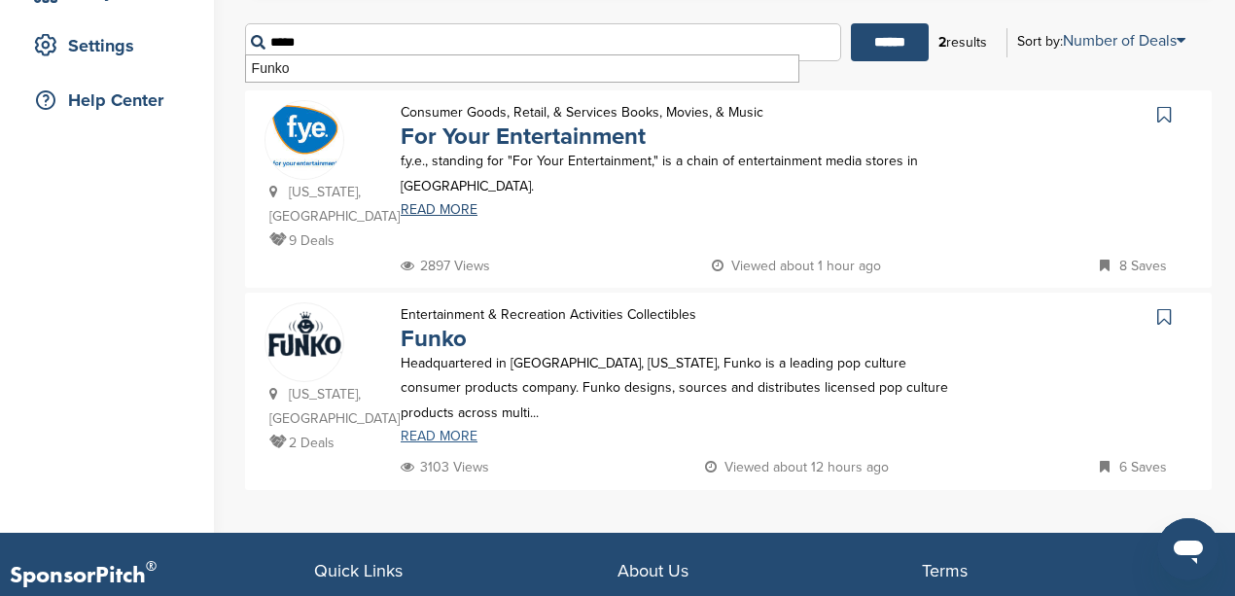
click at [424, 430] on link "READ MORE" at bounding box center [686, 437] width 570 height 14
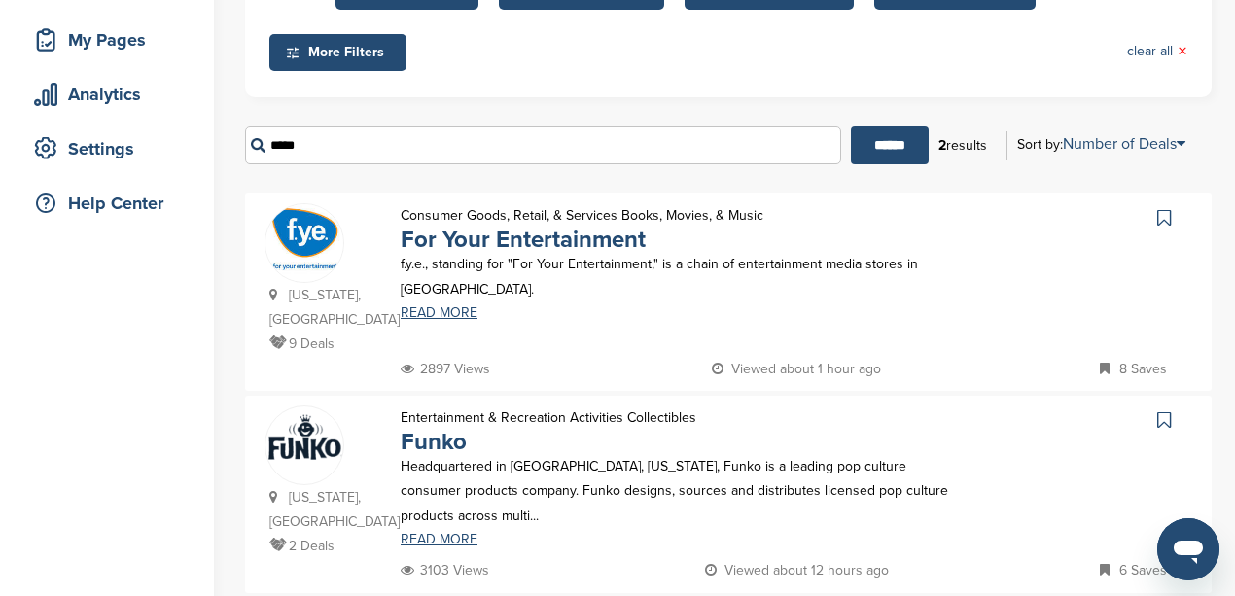
scroll to position [259, 0]
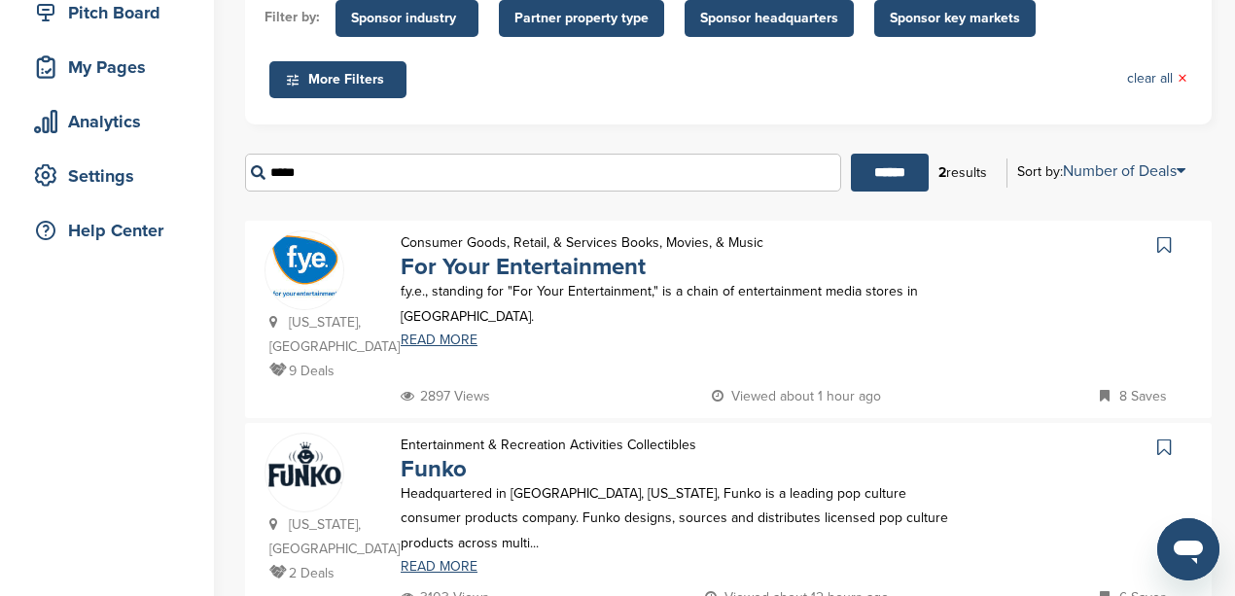
click at [325, 167] on input "*****" at bounding box center [543, 173] width 596 height 38
drag, startPoint x: 371, startPoint y: 159, endPoint x: 259, endPoint y: 158, distance: 111.9
click at [259, 158] on input "*****" at bounding box center [543, 173] width 596 height 38
click at [851, 154] on input "******" at bounding box center [890, 173] width 78 height 38
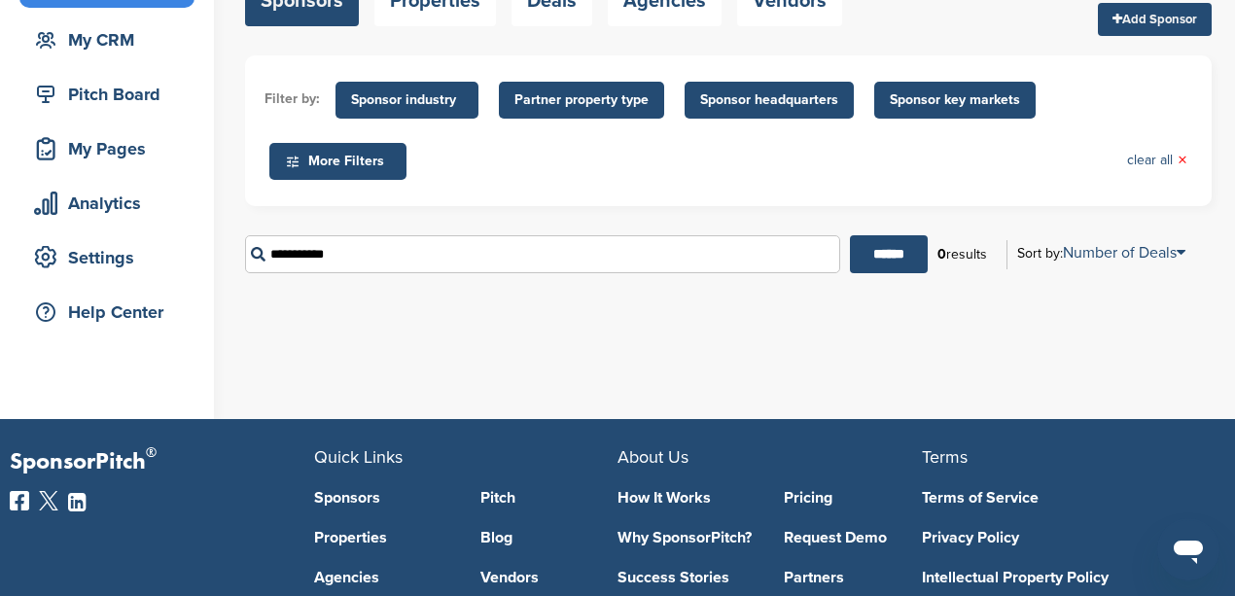
scroll to position [194, 0]
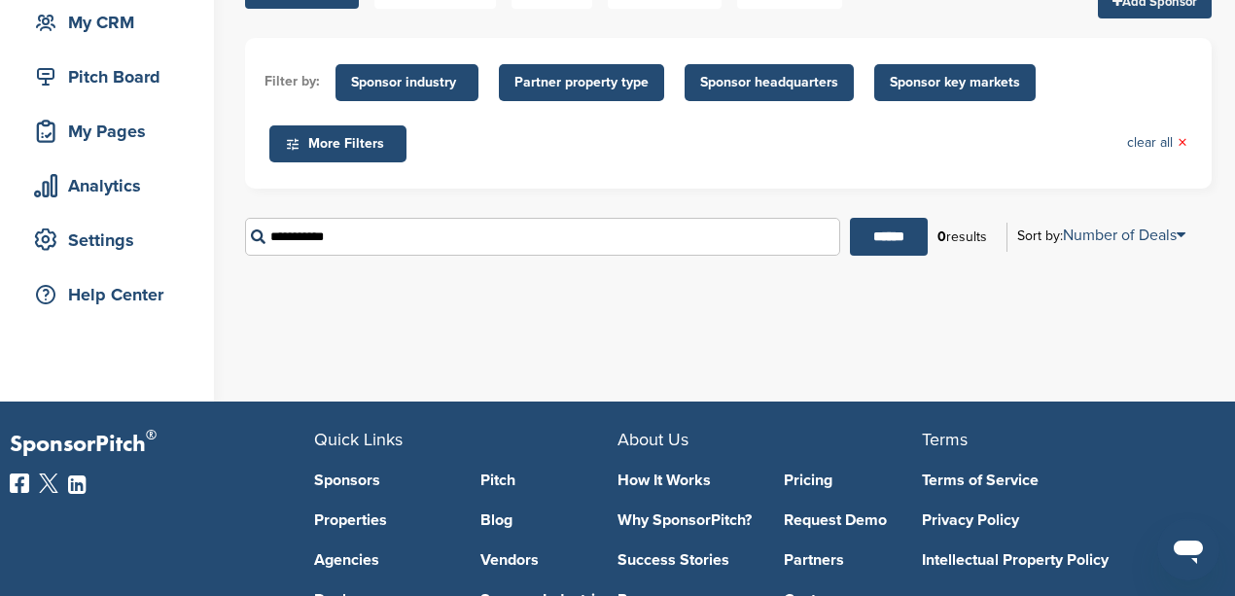
drag, startPoint x: 366, startPoint y: 231, endPoint x: 271, endPoint y: 238, distance: 94.6
click at [271, 238] on input "**********" at bounding box center [542, 237] width 595 height 38
type input "*"
click at [850, 218] on input "******" at bounding box center [889, 237] width 78 height 38
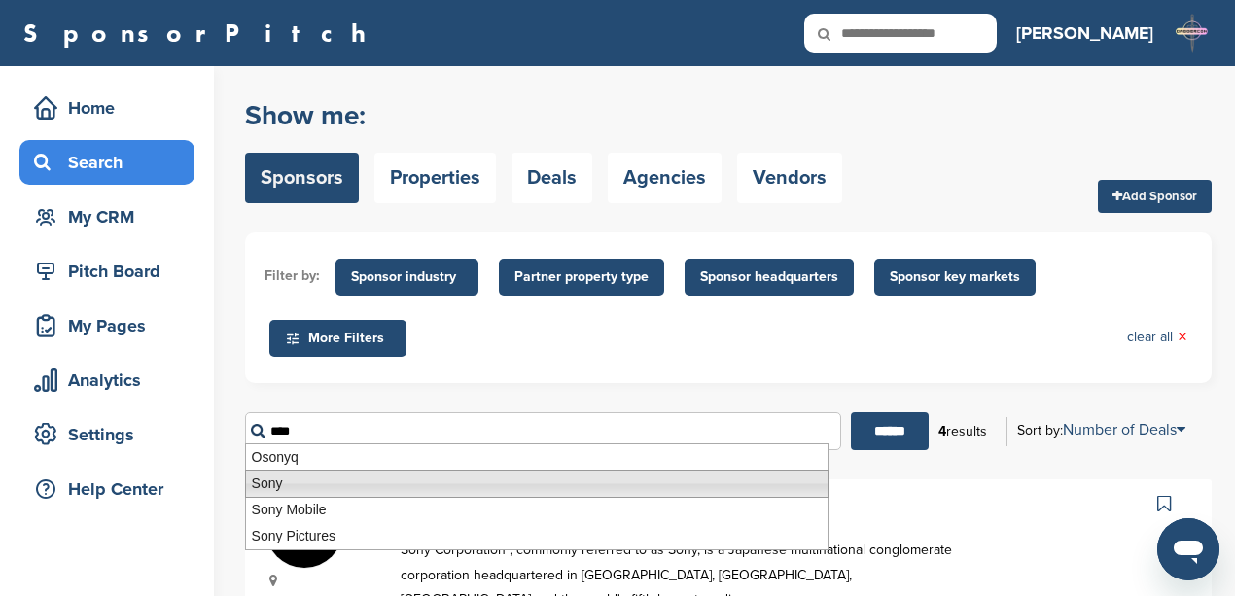
click at [301, 482] on li "Sony" at bounding box center [536, 484] width 583 height 28
type input "****"
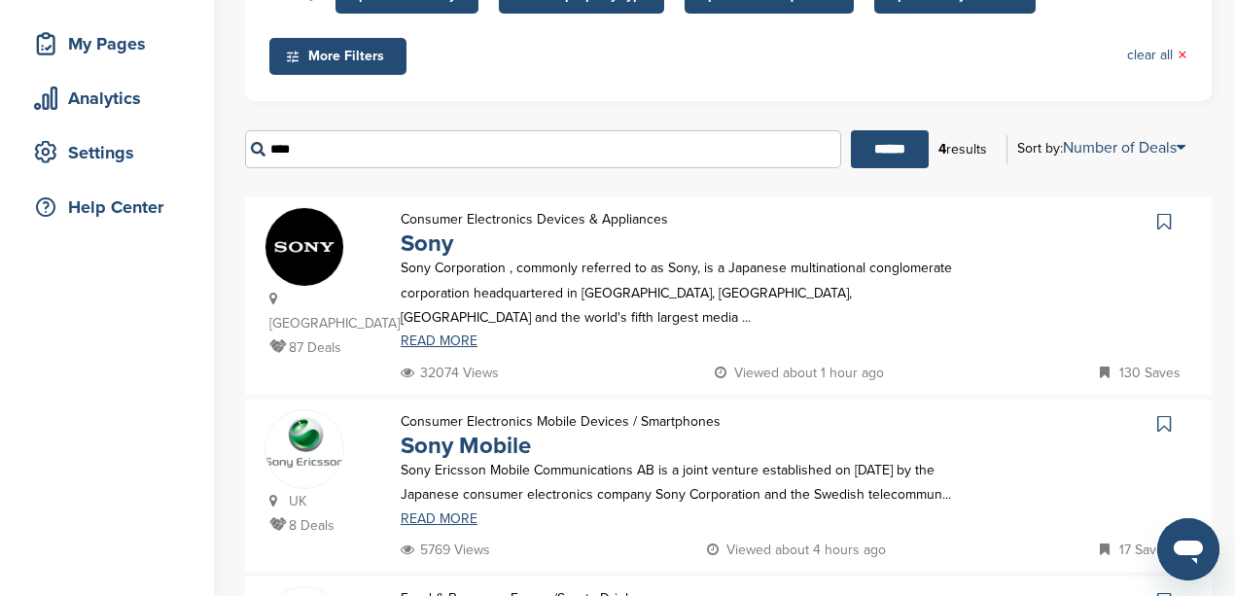
scroll to position [259, 0]
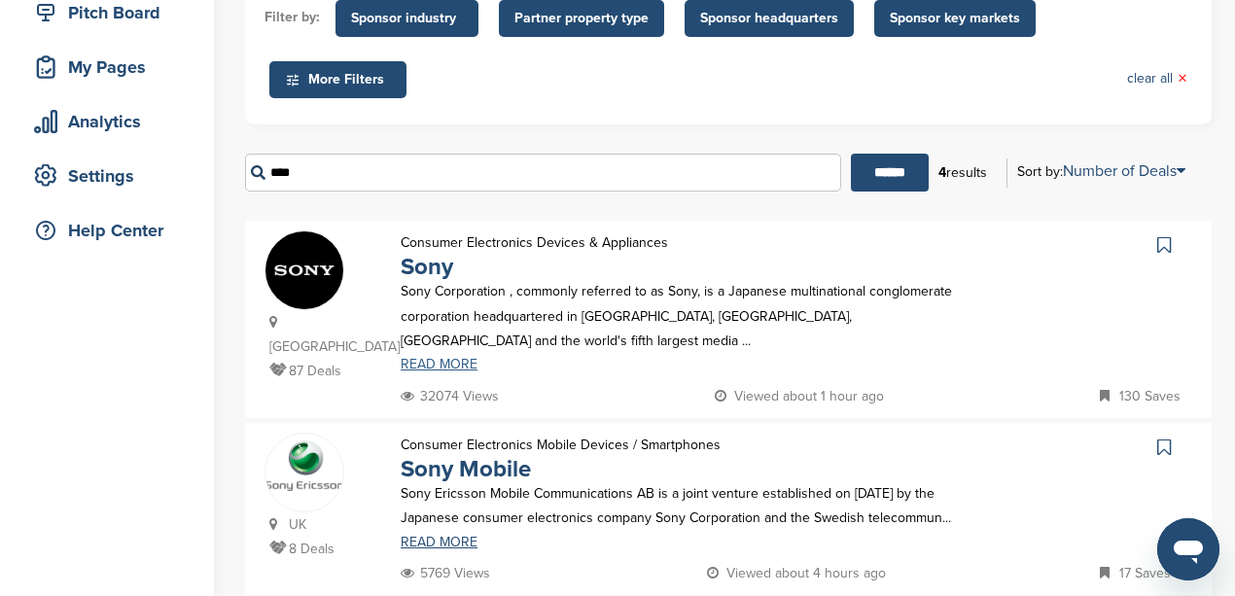
click at [433, 358] on link "READ MORE" at bounding box center [686, 365] width 570 height 14
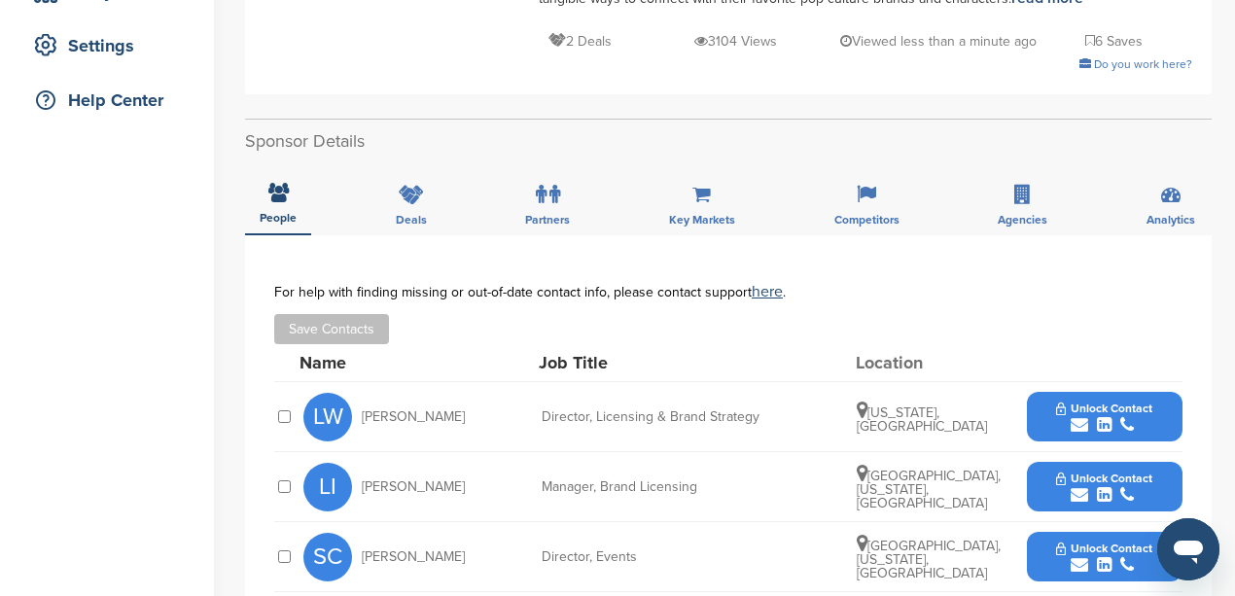
scroll to position [453, 0]
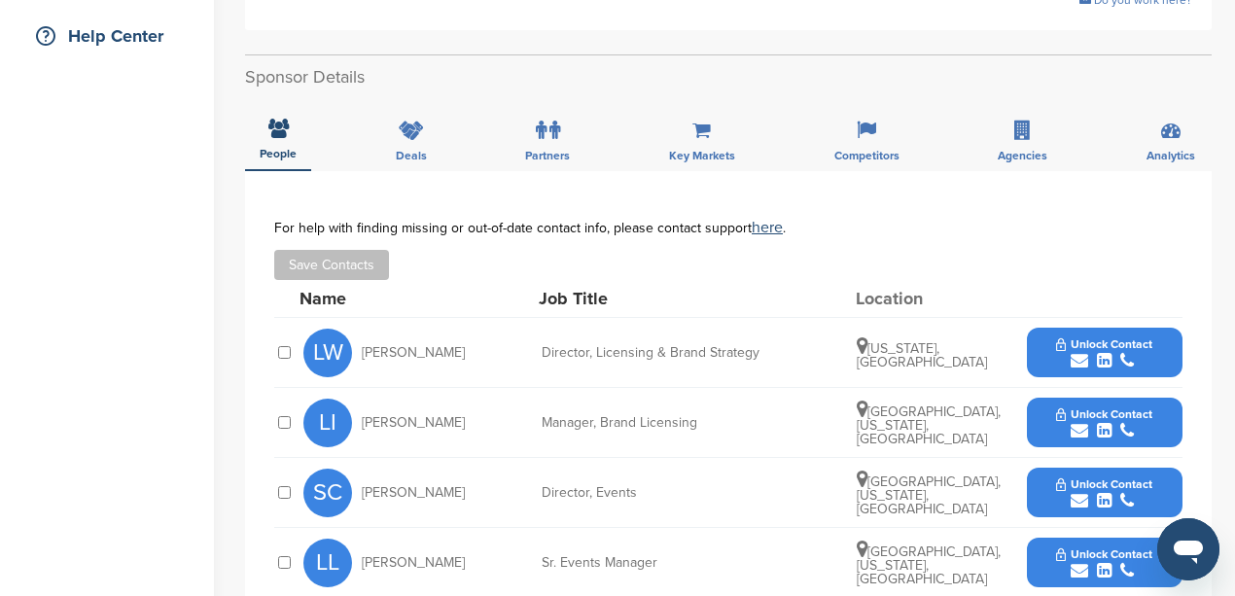
click at [1074, 358] on icon "submit" at bounding box center [1080, 361] width 18 height 18
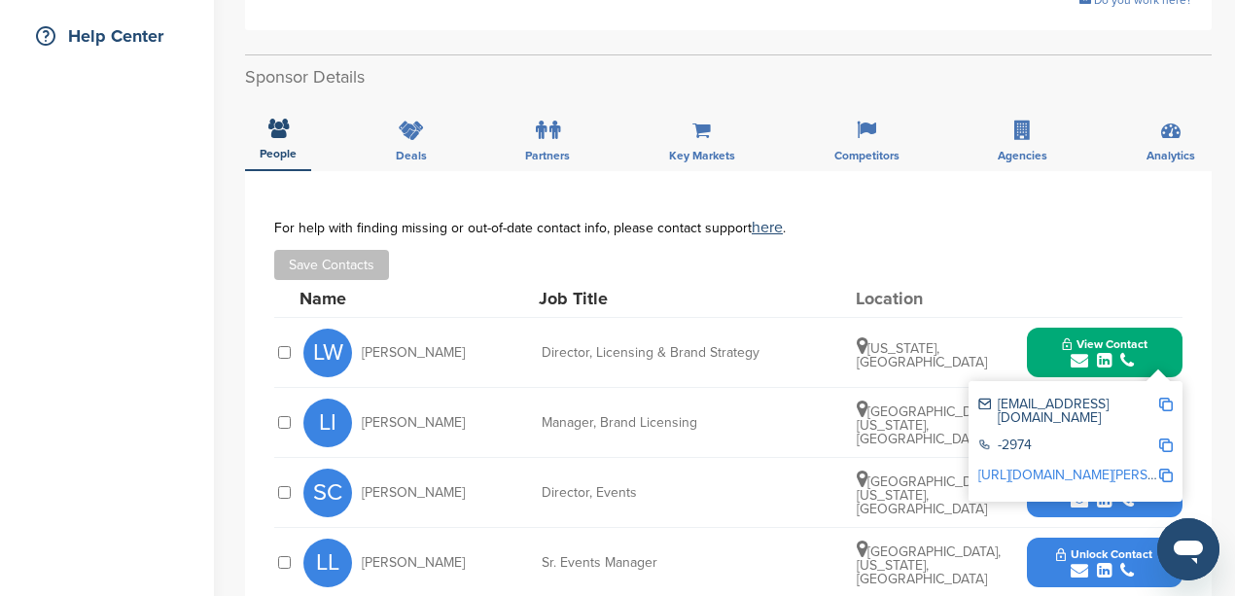
click at [1168, 405] on img at bounding box center [1166, 405] width 14 height 14
drag, startPoint x: 460, startPoint y: 352, endPoint x: 365, endPoint y: 353, distance: 95.3
click at [361, 356] on div "[PERSON_NAME]" at bounding box center [410, 353] width 214 height 49
copy span "[PERSON_NAME]"
drag, startPoint x: 760, startPoint y: 348, endPoint x: 536, endPoint y: 355, distance: 224.7
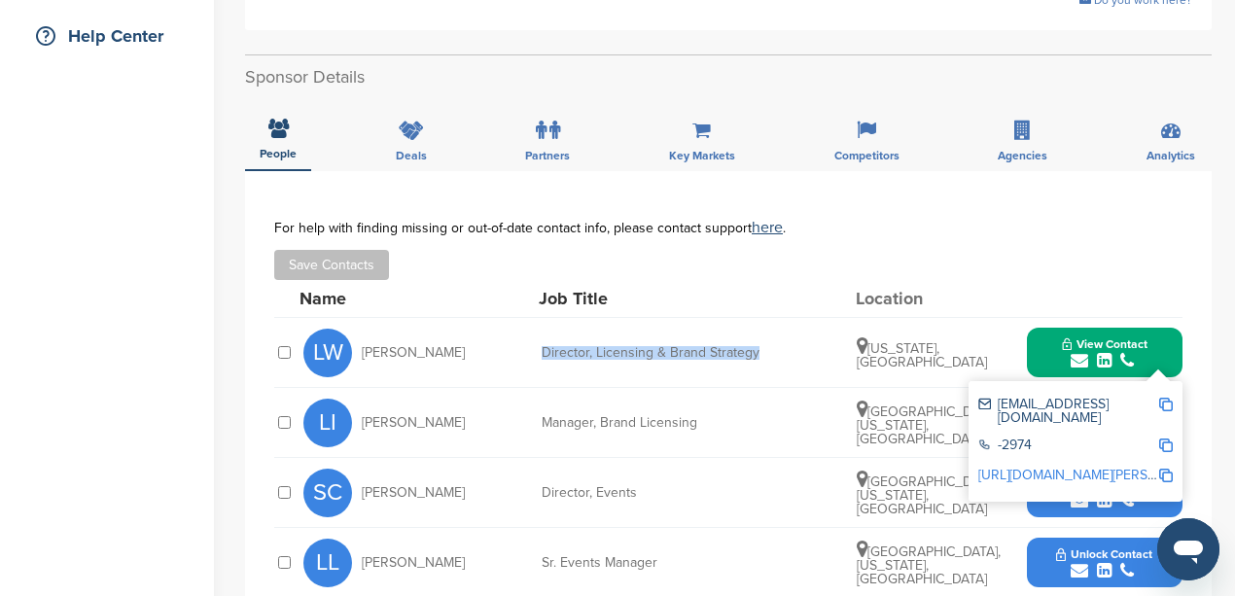
click at [536, 355] on div "[PERSON_NAME] Director, Licensing & Brand Strategy [US_STATE], [GEOGRAPHIC_DATA…" at bounding box center [742, 352] width 879 height 69
copy div "Director, Licensing & Brand Strategy"
click at [710, 266] on div "Save Contacts" at bounding box center [728, 265] width 908 height 30
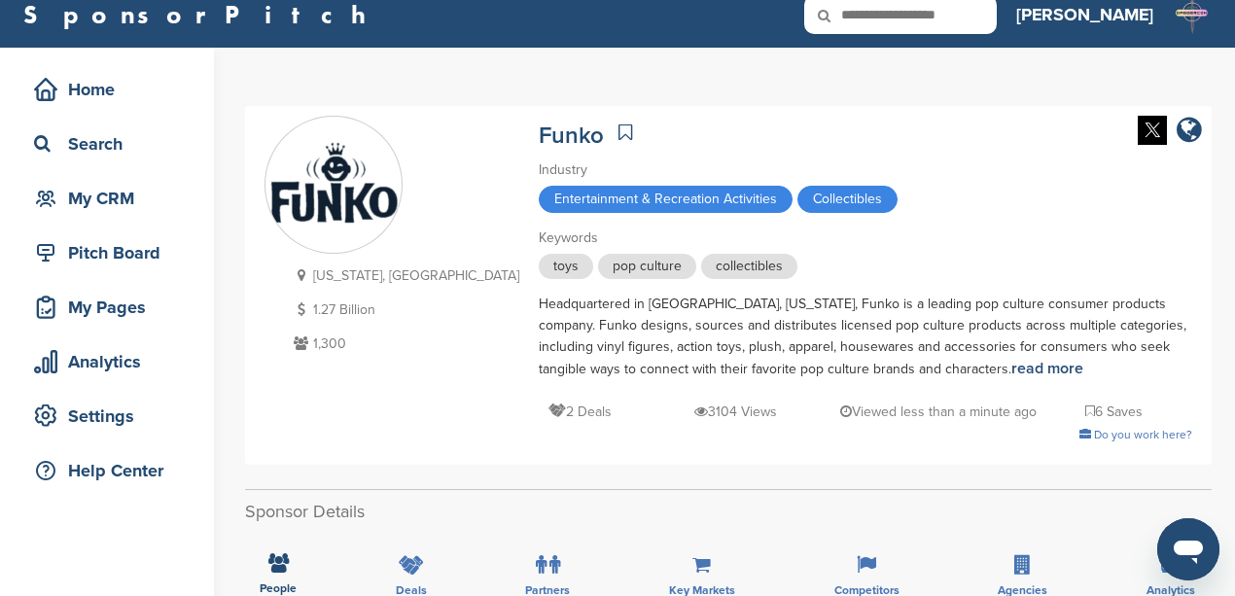
scroll to position [0, 0]
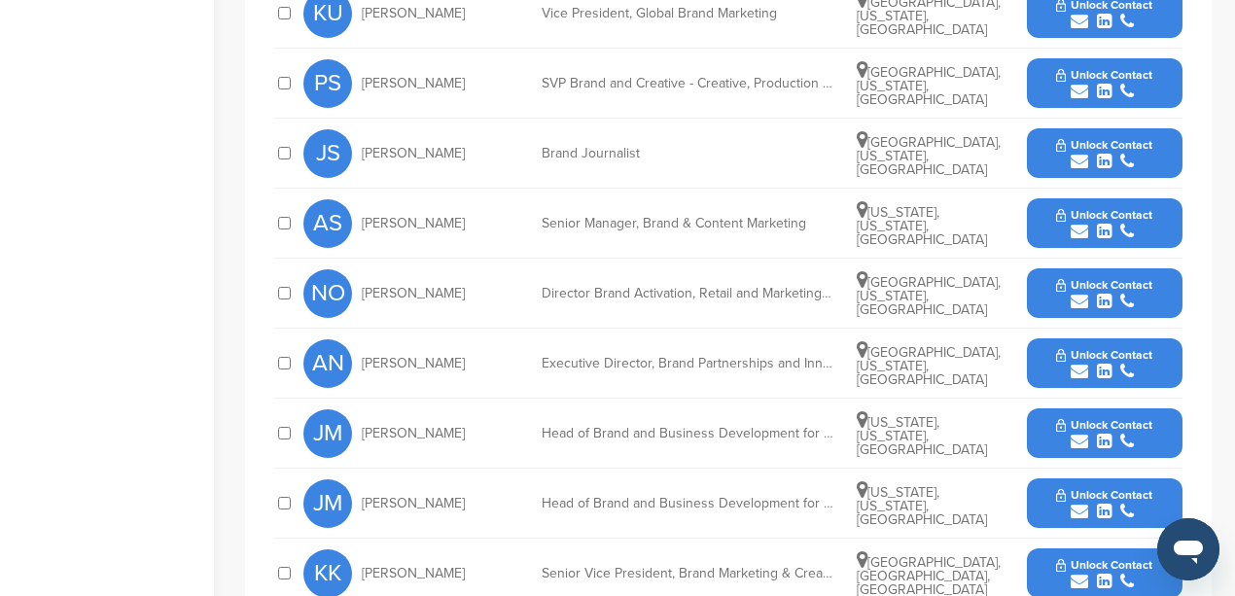
scroll to position [907, 0]
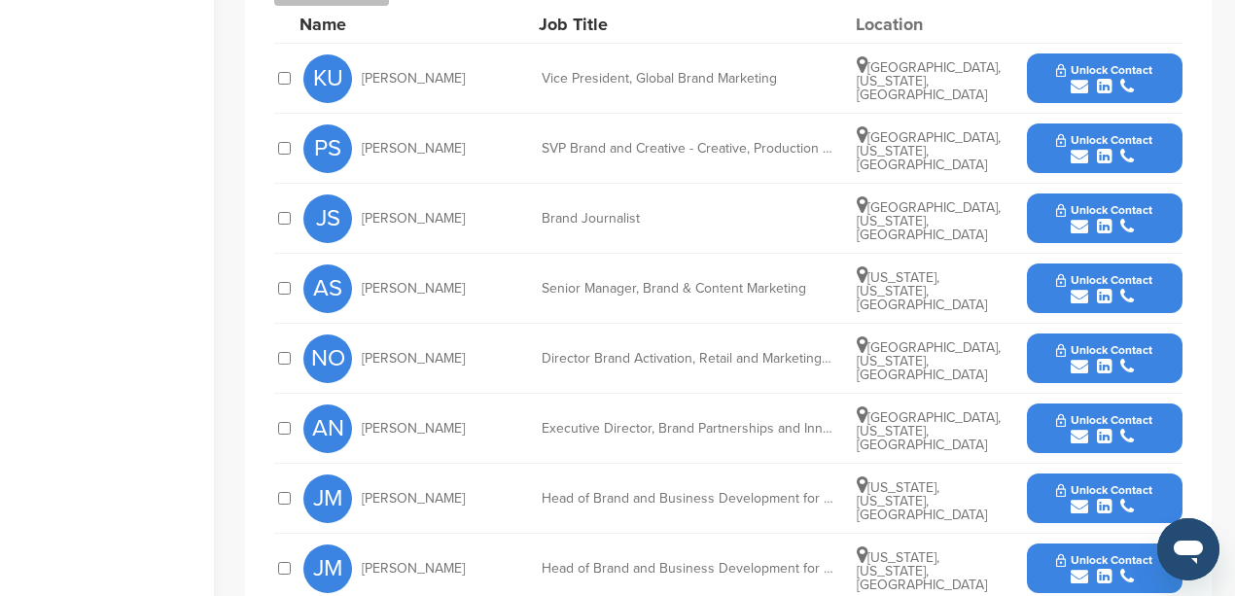
drag, startPoint x: 440, startPoint y: 77, endPoint x: 356, endPoint y: 78, distance: 83.6
click at [356, 78] on div "KU [PERSON_NAME]" at bounding box center [410, 78] width 214 height 49
copy div "Katie Ullrich"
drag, startPoint x: 789, startPoint y: 80, endPoint x: 533, endPoint y: 78, distance: 255.8
click at [533, 78] on div "KU Katie Ullrich Vice President, Global Brand Marketing Los Angeles, California…" at bounding box center [742, 78] width 879 height 69
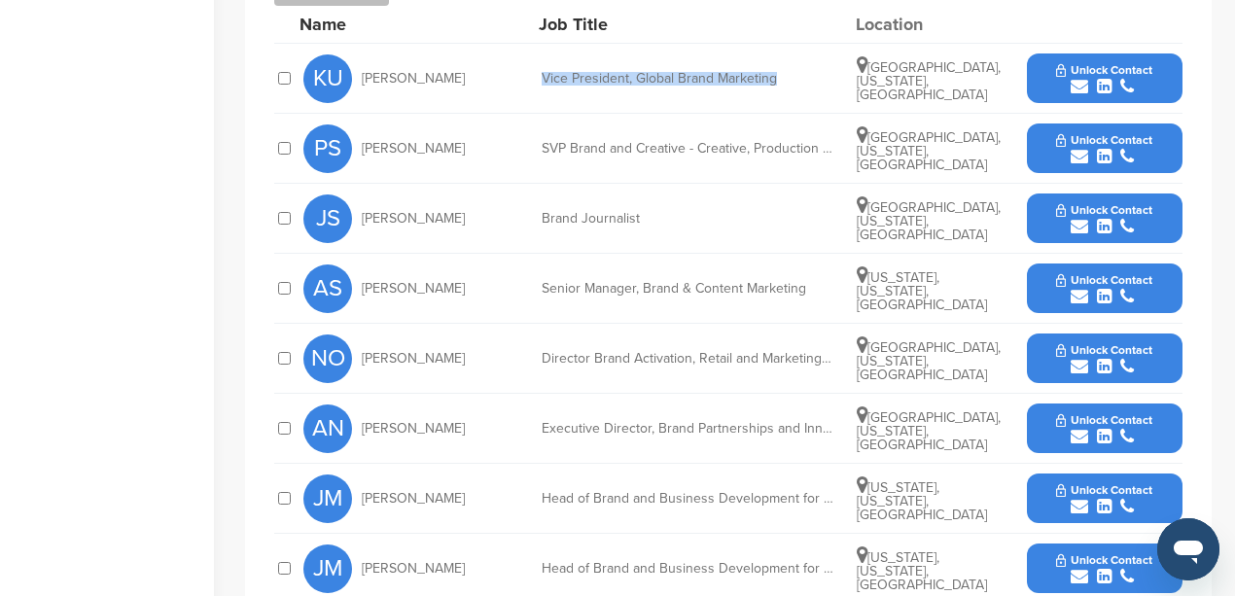
copy div "Vice President, Global Brand Marketing"
click at [1076, 86] on icon "submit" at bounding box center [1080, 87] width 18 height 18
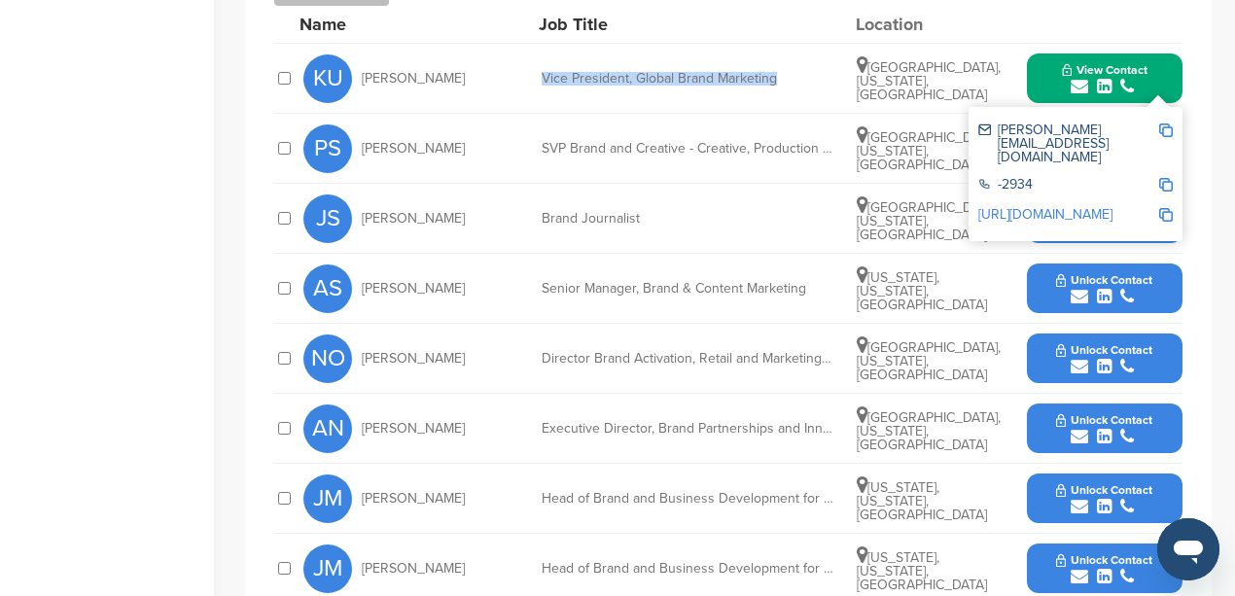
click at [1165, 128] on img at bounding box center [1166, 131] width 14 height 14
copy div "Vice President, Global Brand Marketing"
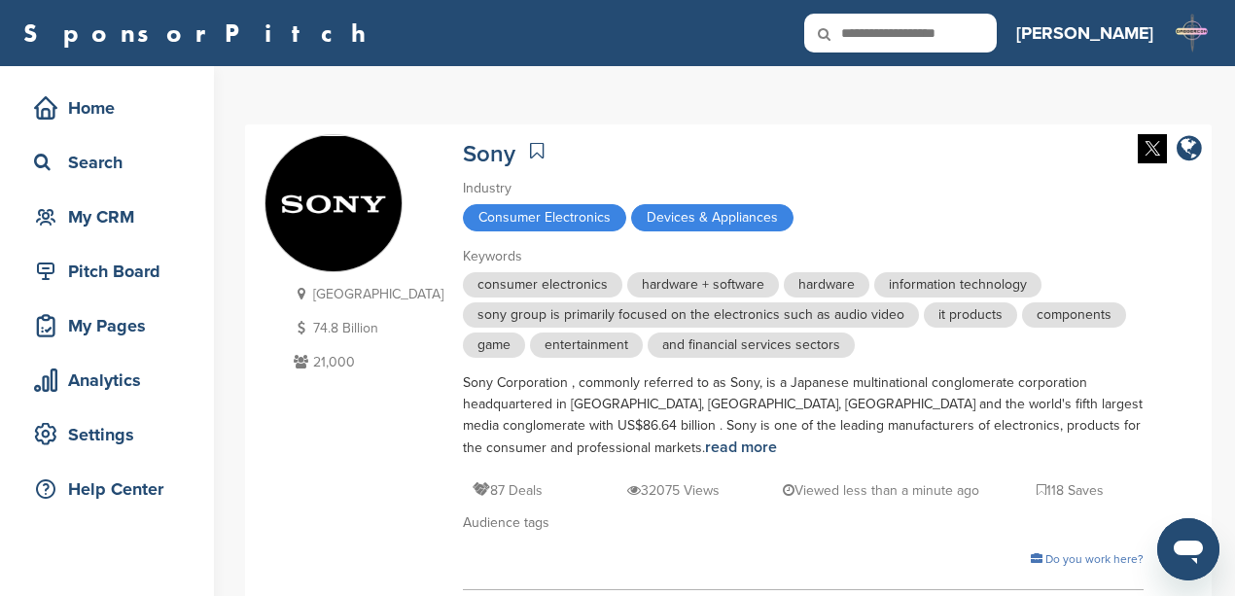
scroll to position [0, 0]
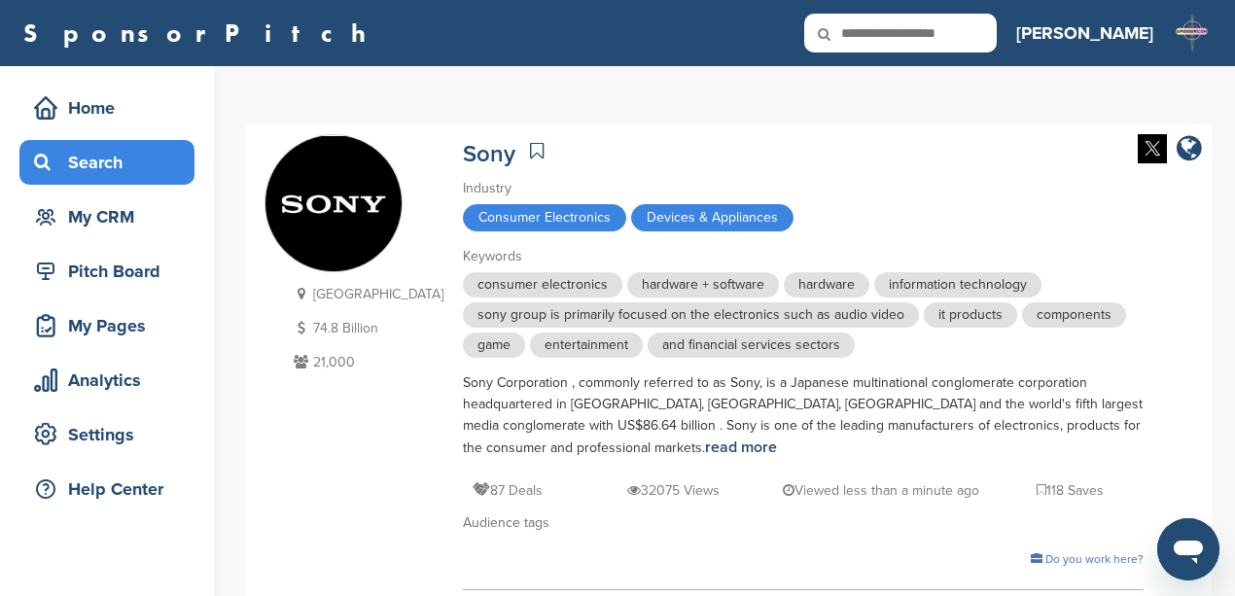
click at [92, 153] on div "Search" at bounding box center [111, 162] width 165 height 35
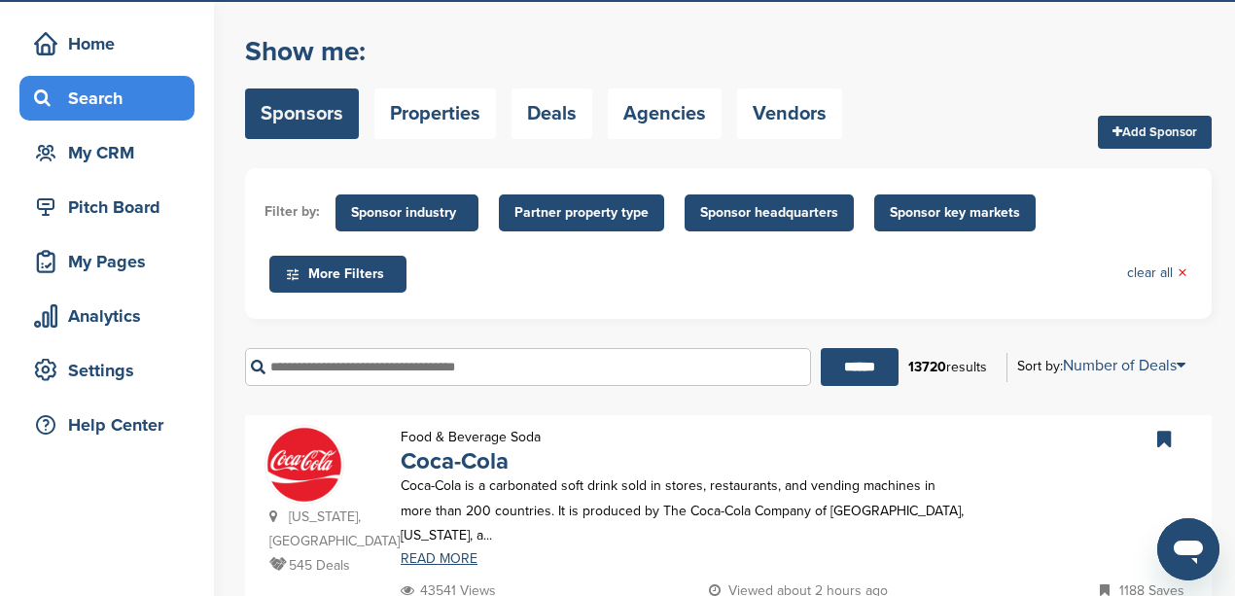
click at [424, 364] on input "text" at bounding box center [528, 367] width 566 height 38
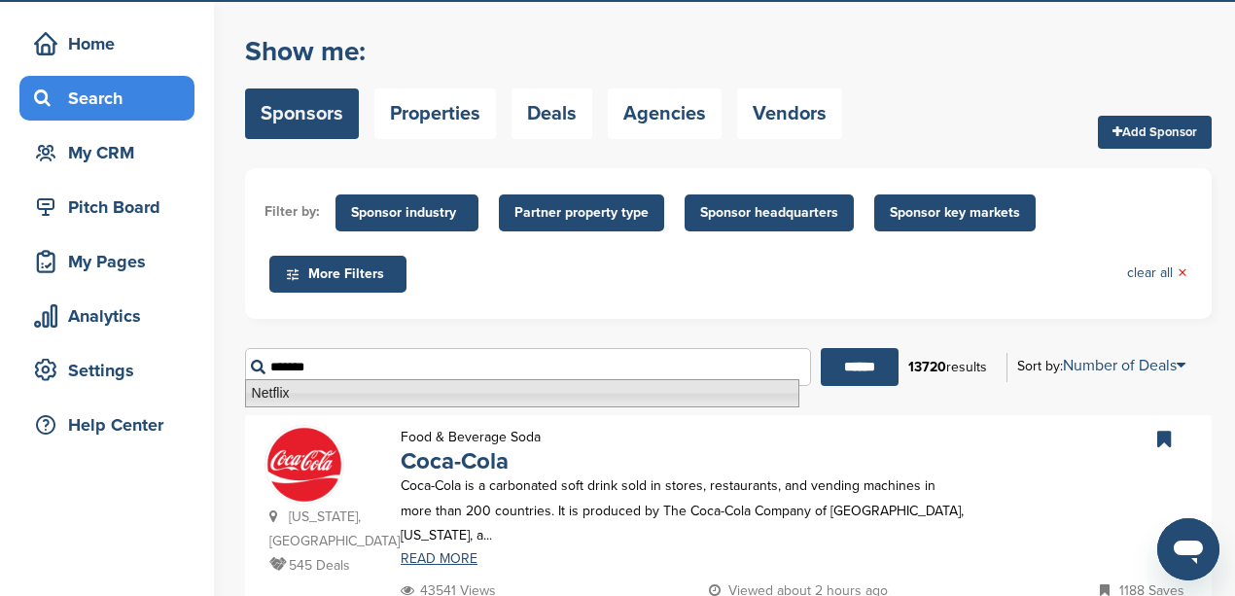
click at [295, 394] on li "Netflix" at bounding box center [522, 393] width 554 height 28
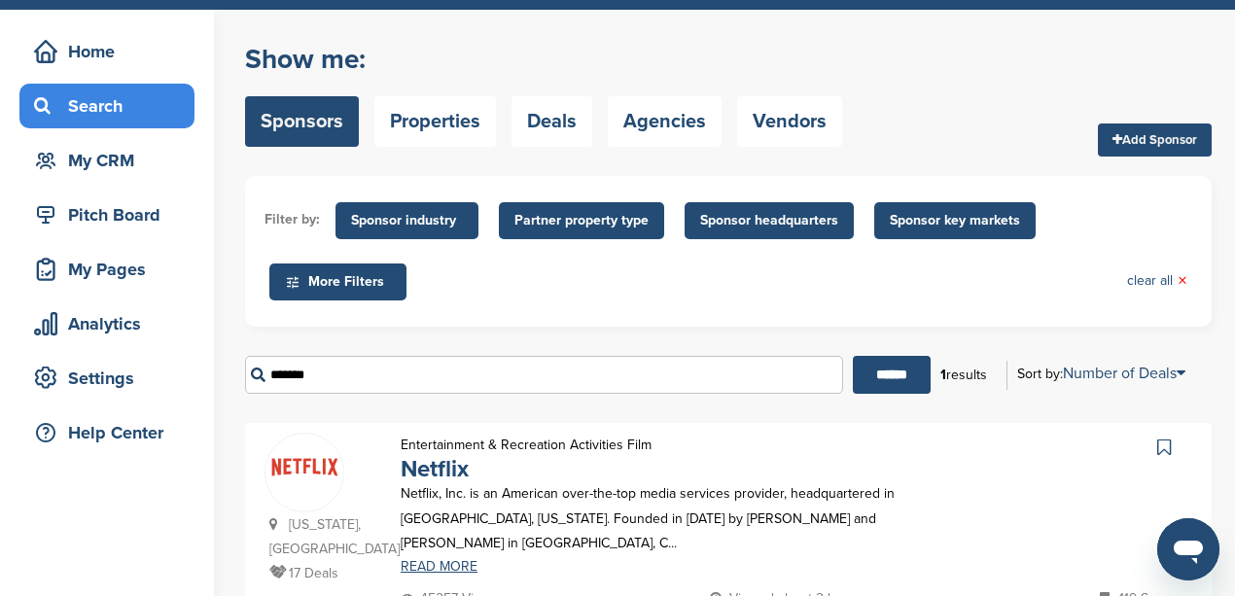
scroll to position [259, 0]
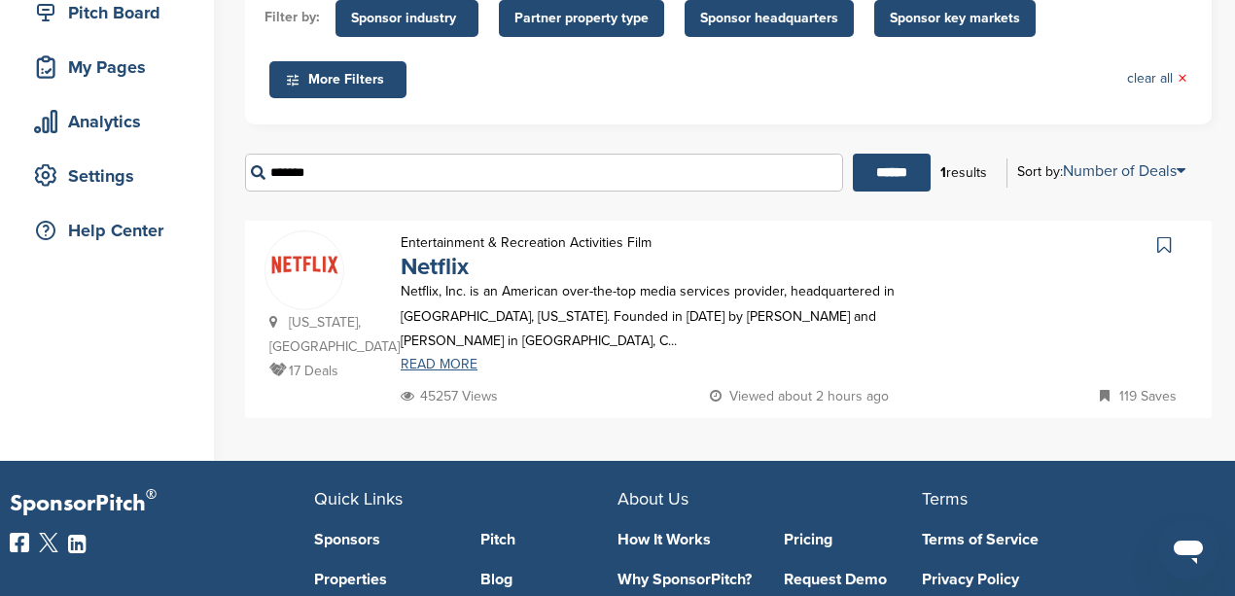
type input "*******"
click at [444, 358] on link "READ MORE" at bounding box center [686, 365] width 570 height 14
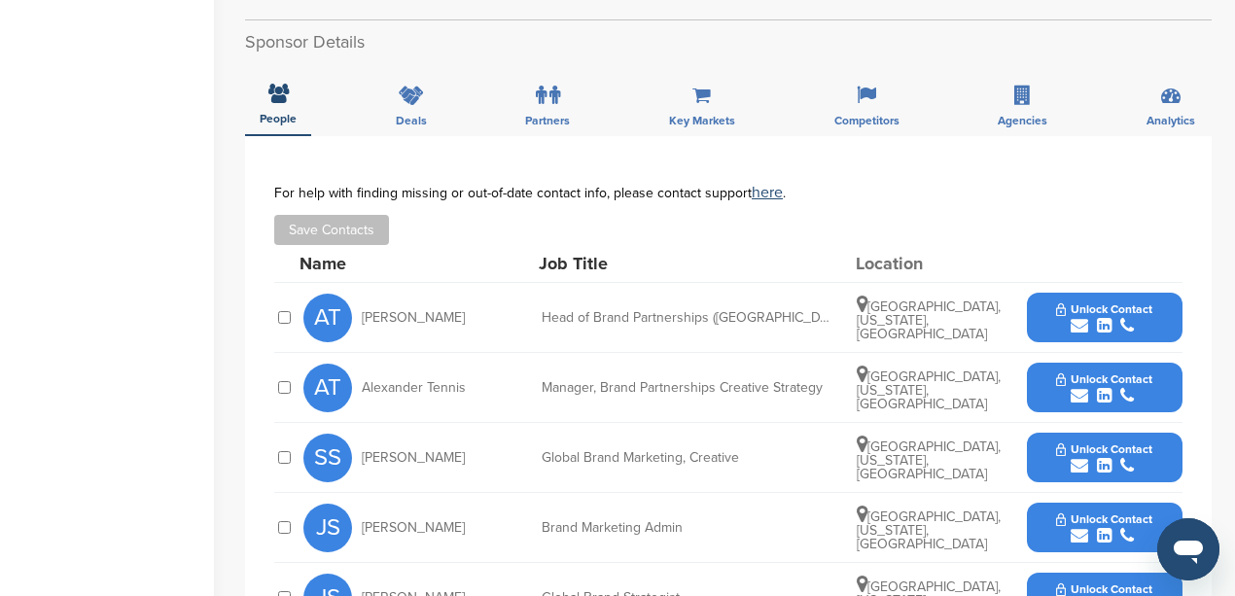
scroll to position [583, 0]
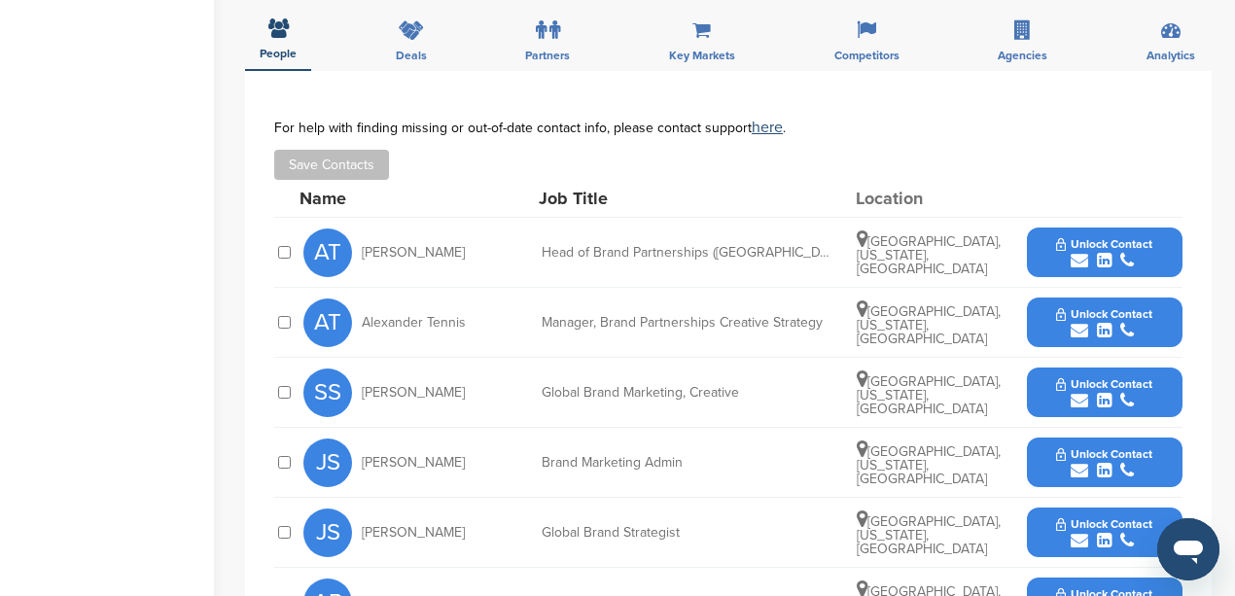
drag, startPoint x: 463, startPoint y: 253, endPoint x: 362, endPoint y: 257, distance: 101.2
click at [362, 257] on div "AT [PERSON_NAME]" at bounding box center [410, 253] width 214 height 49
copy span "[PERSON_NAME]"
drag, startPoint x: 745, startPoint y: 253, endPoint x: 543, endPoint y: 263, distance: 202.5
click at [543, 263] on div "AT [PERSON_NAME] Head of Brand Partnerships ([GEOGRAPHIC_DATA]) [GEOGRAPHIC_DAT…" at bounding box center [742, 252] width 879 height 69
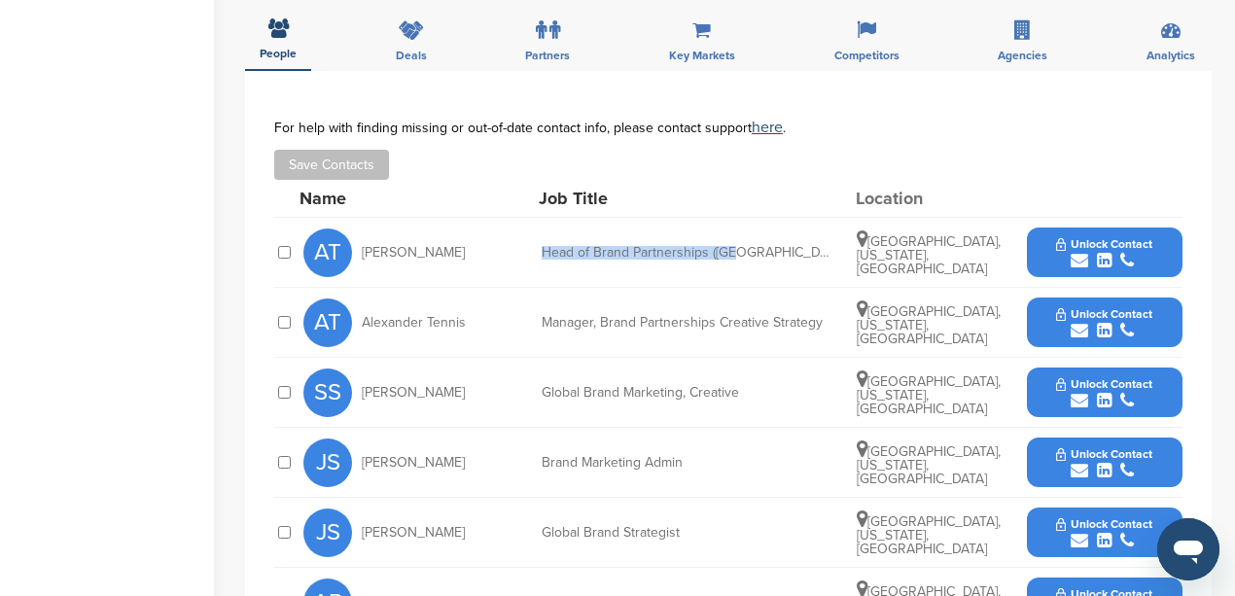
copy div "Head of Brand Partnerships ([GEOGRAPHIC_DATA])"
click at [1077, 259] on icon "submit" at bounding box center [1080, 261] width 18 height 18
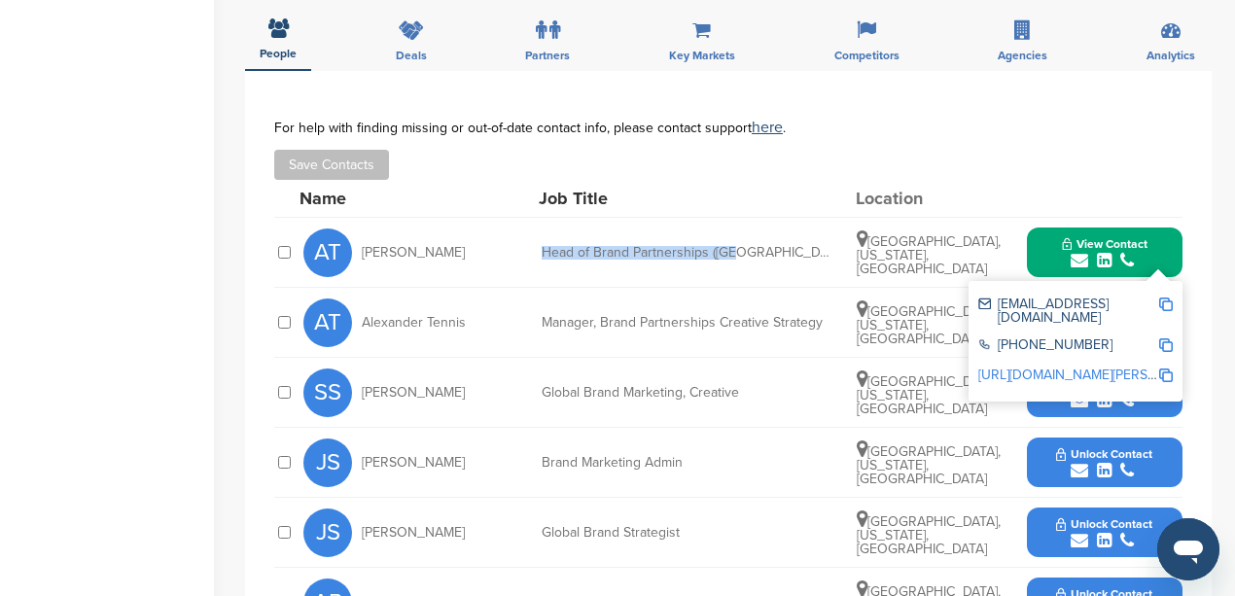
click at [1172, 300] on img at bounding box center [1166, 305] width 14 height 14
copy div "Head of Brand Partnerships ([GEOGRAPHIC_DATA])"
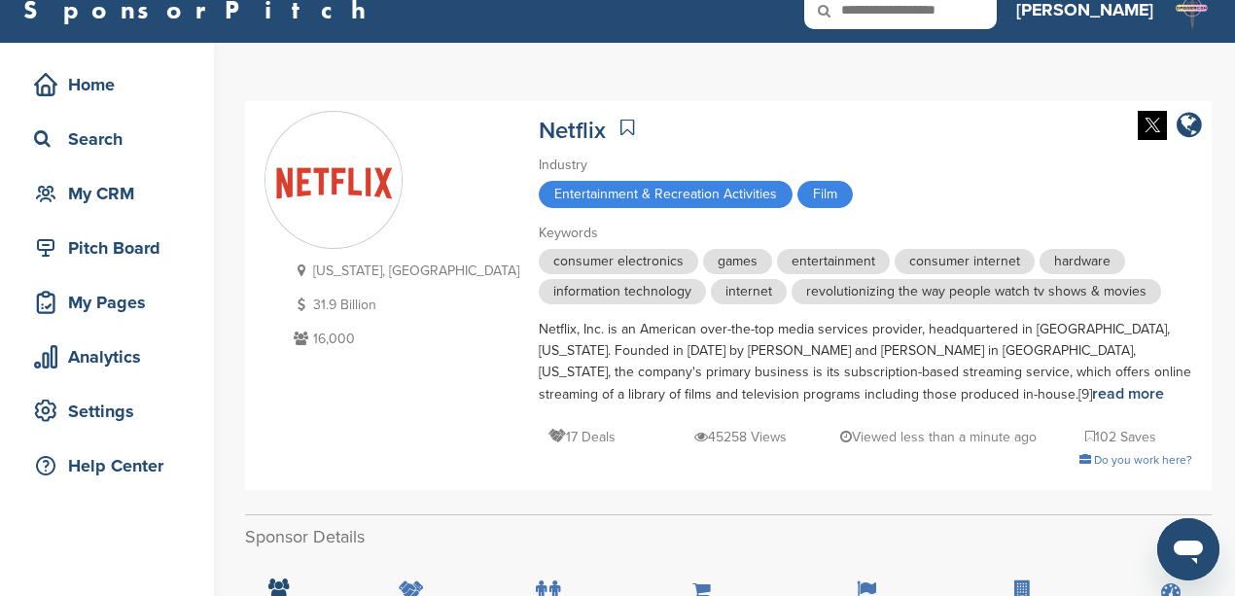
scroll to position [0, 0]
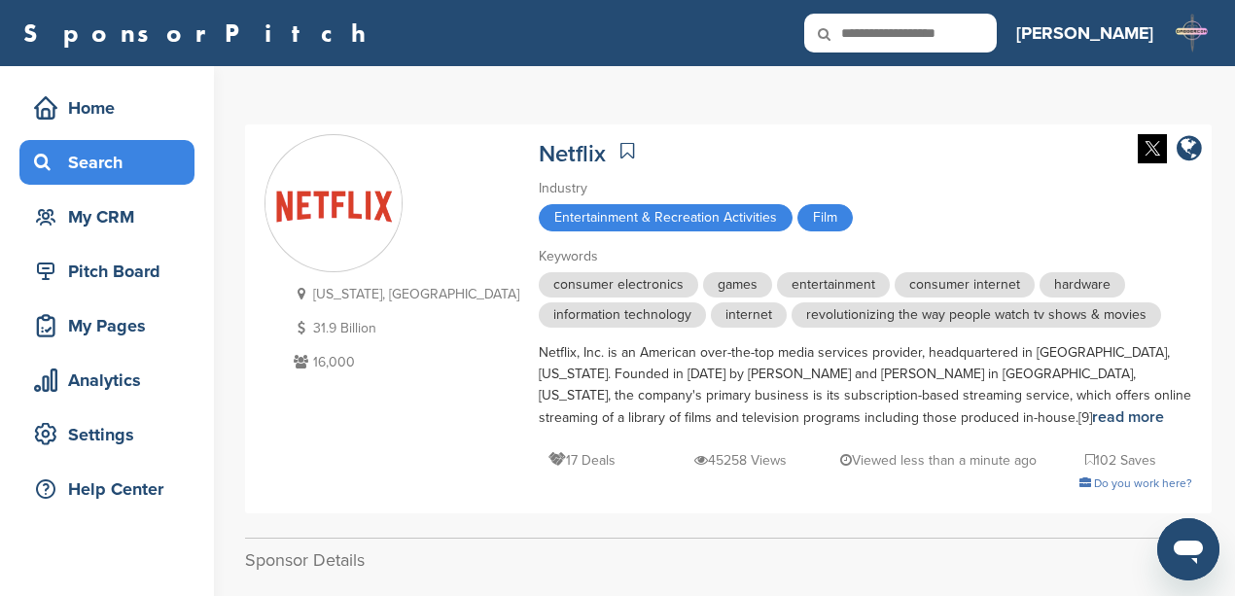
click at [107, 165] on div "Search" at bounding box center [111, 162] width 165 height 35
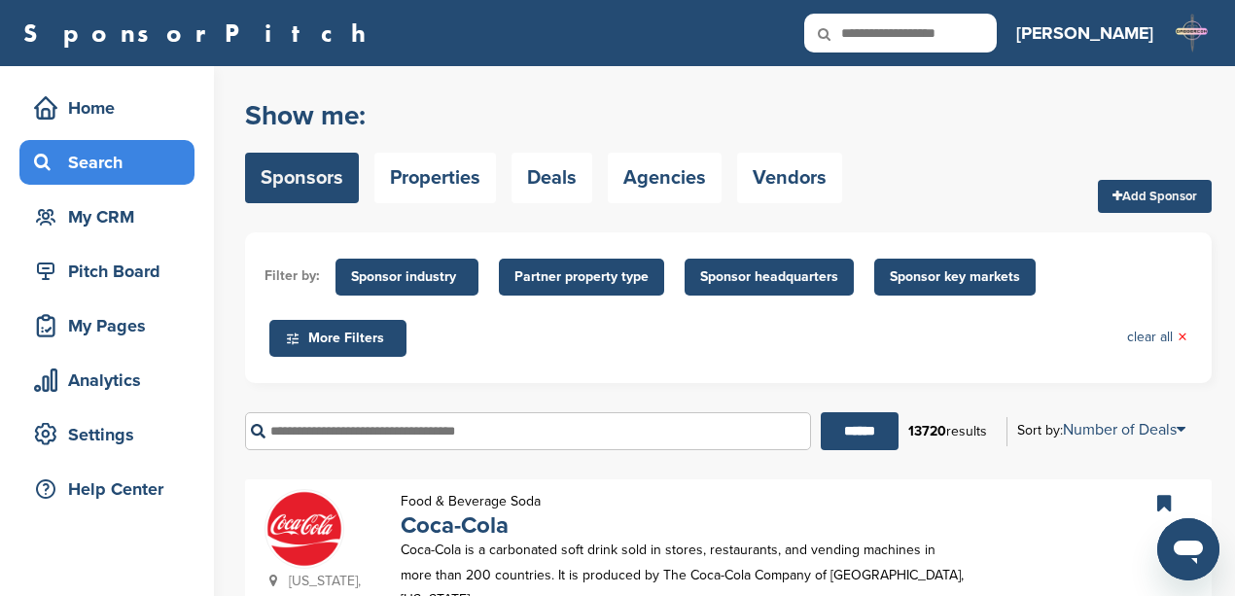
click at [354, 422] on input "text" at bounding box center [528, 431] width 566 height 38
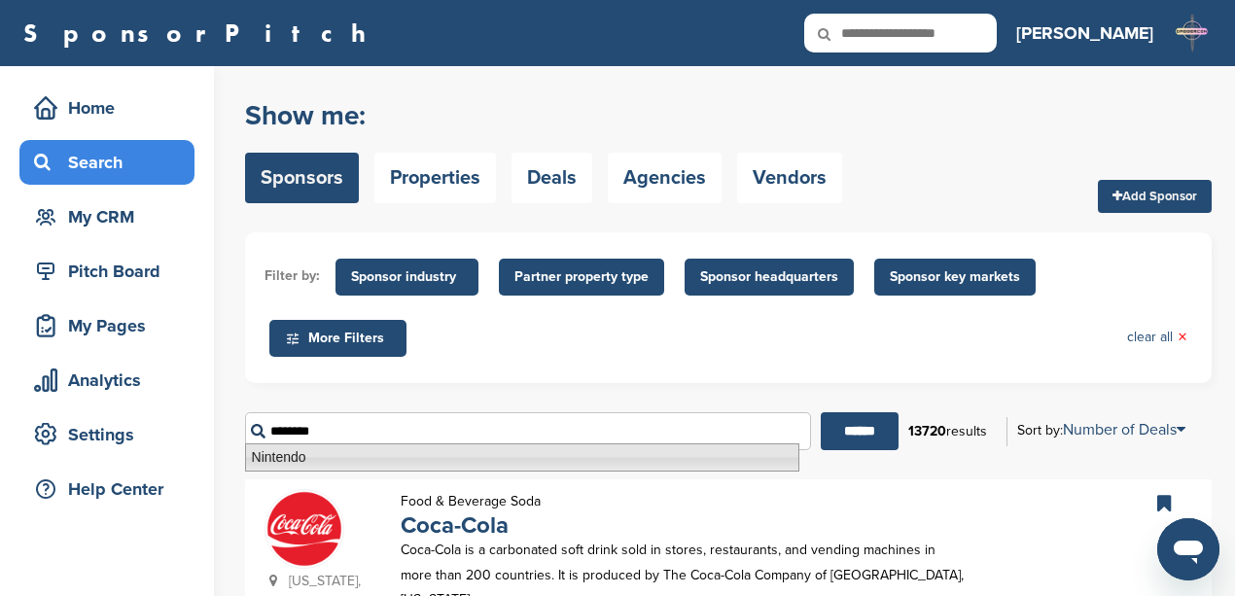
click at [348, 451] on li "Nintendo" at bounding box center [522, 457] width 554 height 28
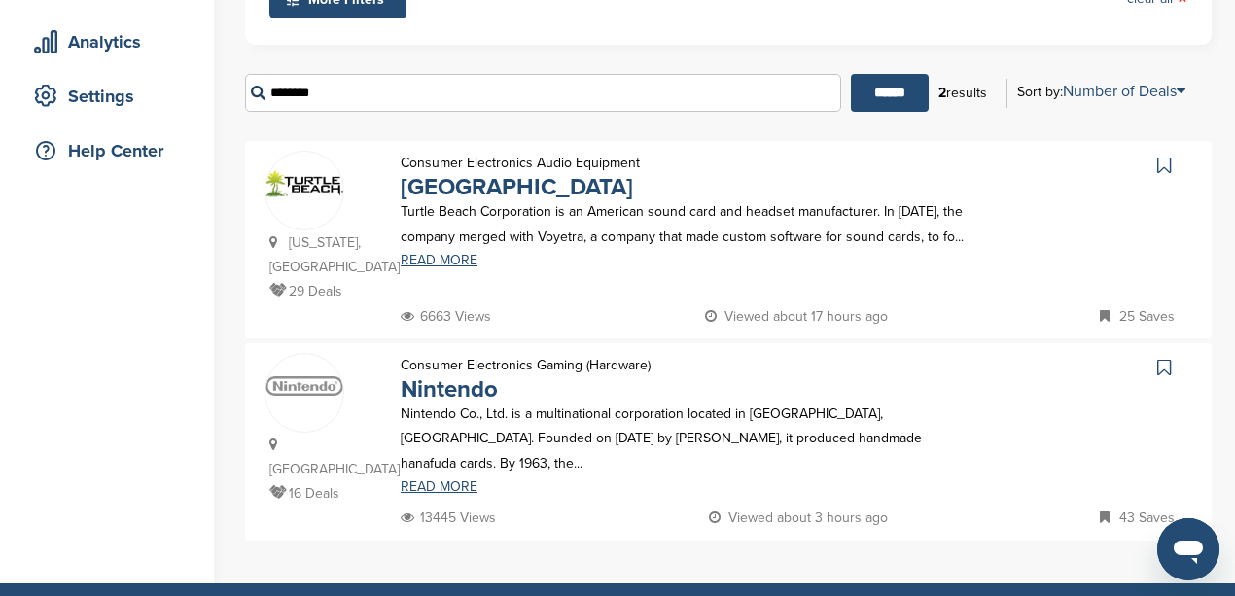
scroll to position [389, 0]
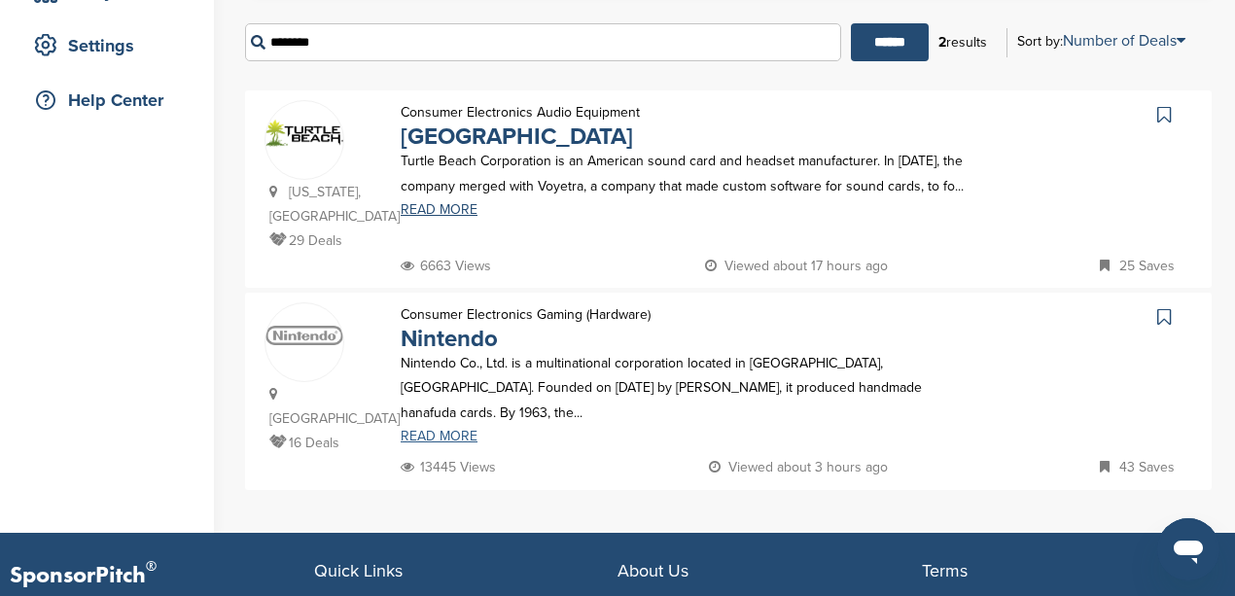
type input "********"
click at [425, 432] on link "READ MORE" at bounding box center [686, 437] width 570 height 14
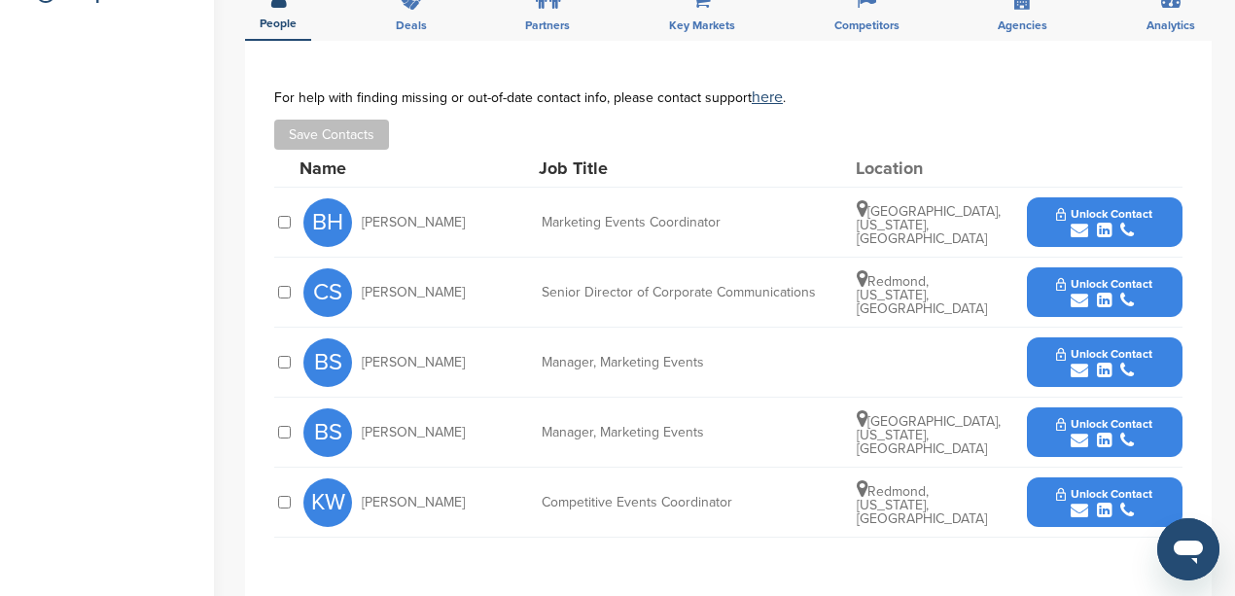
scroll to position [518, 0]
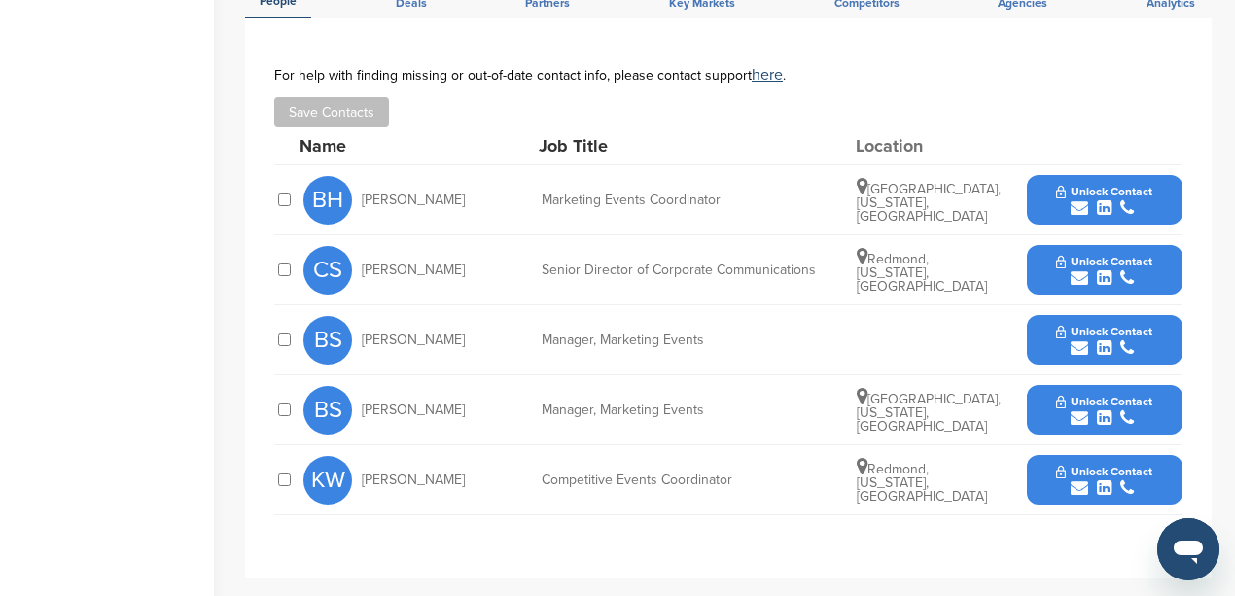
drag, startPoint x: 455, startPoint y: 196, endPoint x: 365, endPoint y: 201, distance: 90.6
click at [365, 201] on div "BH [PERSON_NAME]" at bounding box center [410, 200] width 214 height 49
copy span "[PERSON_NAME]"
drag, startPoint x: 723, startPoint y: 200, endPoint x: 539, endPoint y: 203, distance: 183.8
click at [539, 203] on div "BH [PERSON_NAME] Marketing Events Coordinator [GEOGRAPHIC_DATA], [US_STATE], [G…" at bounding box center [742, 199] width 879 height 69
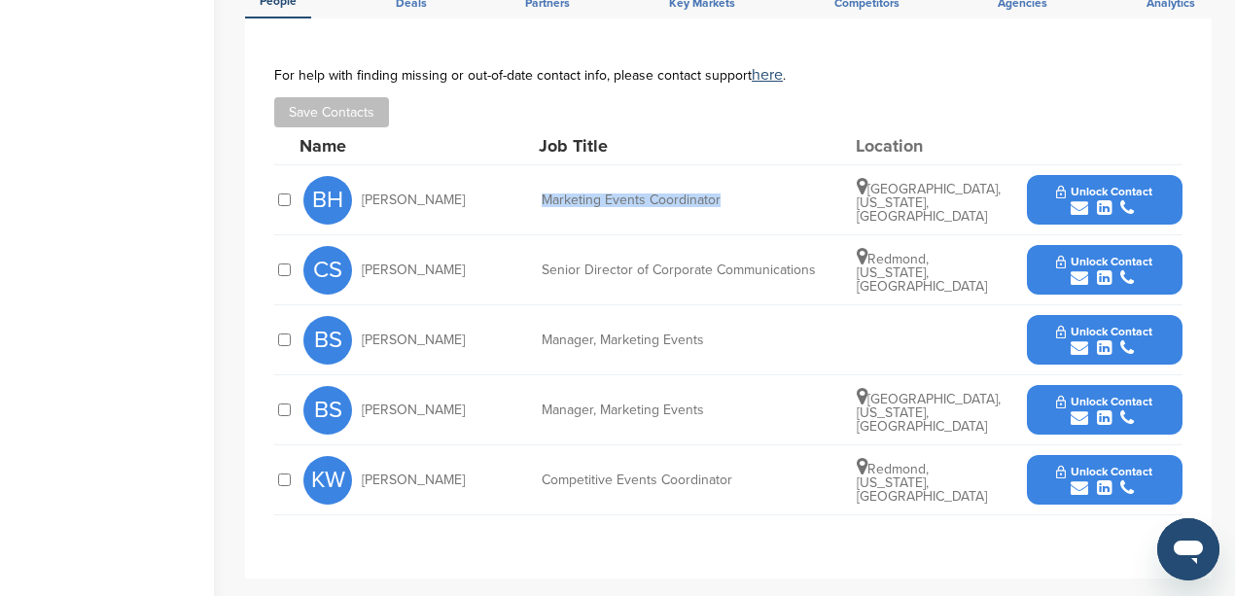
copy div "Marketing Events Coordinator"
click at [1079, 201] on icon "submit" at bounding box center [1080, 208] width 18 height 18
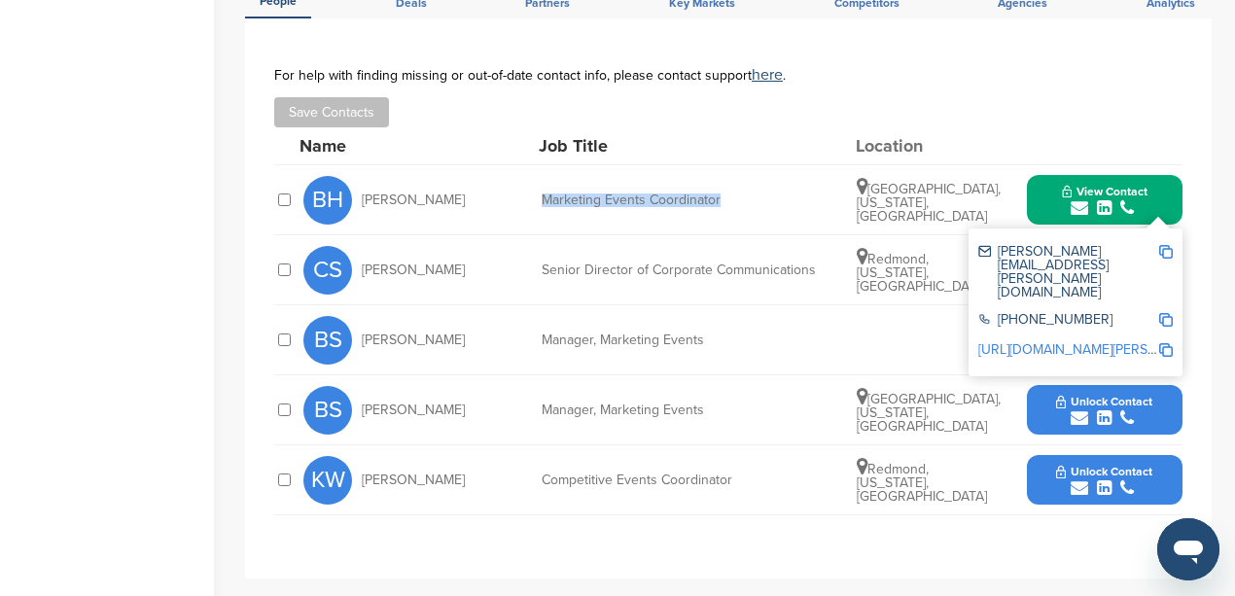
click at [1163, 251] on img at bounding box center [1166, 252] width 14 height 14
copy div "Marketing Events Coordinator"
click at [768, 334] on div "Manager, Marketing Events" at bounding box center [688, 341] width 292 height 14
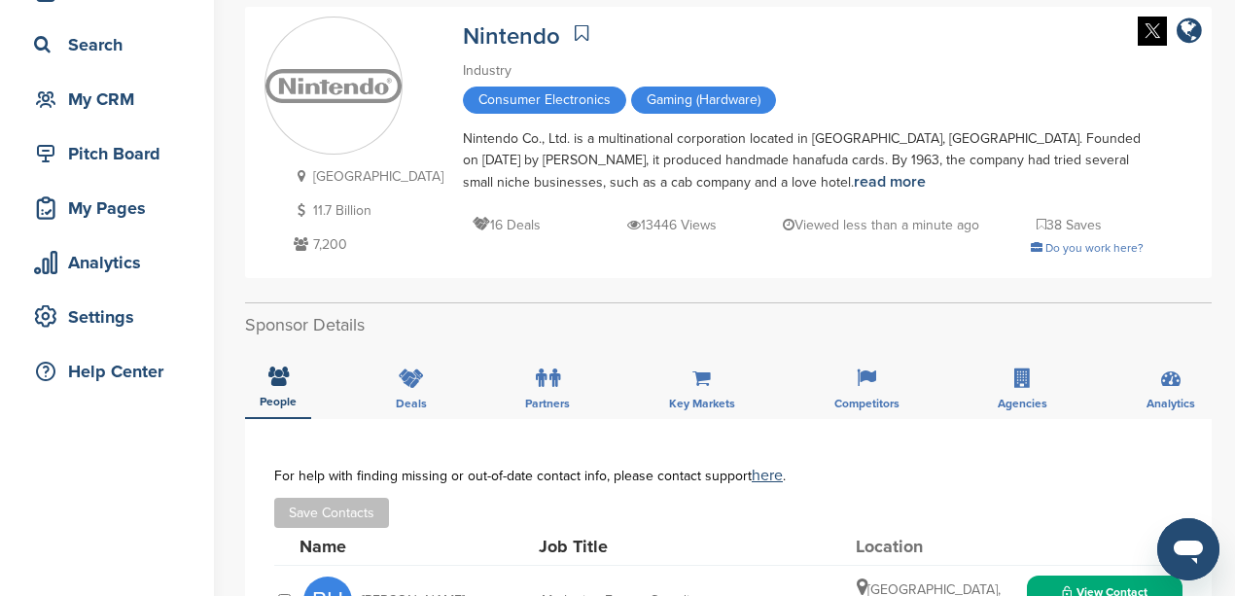
scroll to position [0, 0]
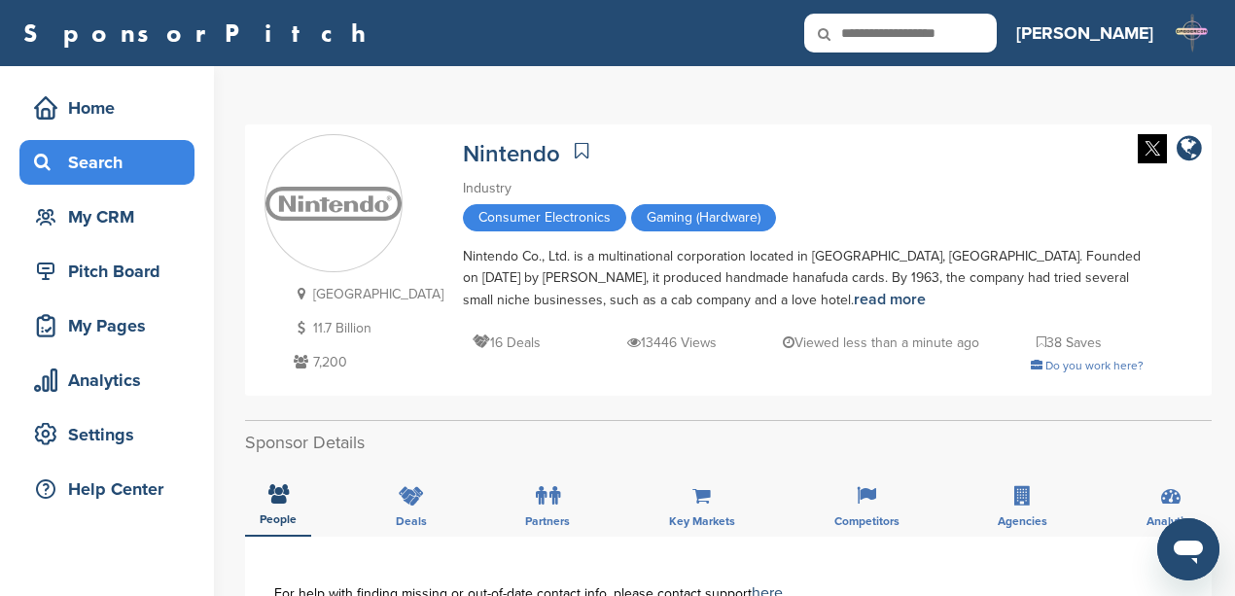
click at [101, 159] on div "Search" at bounding box center [111, 162] width 165 height 35
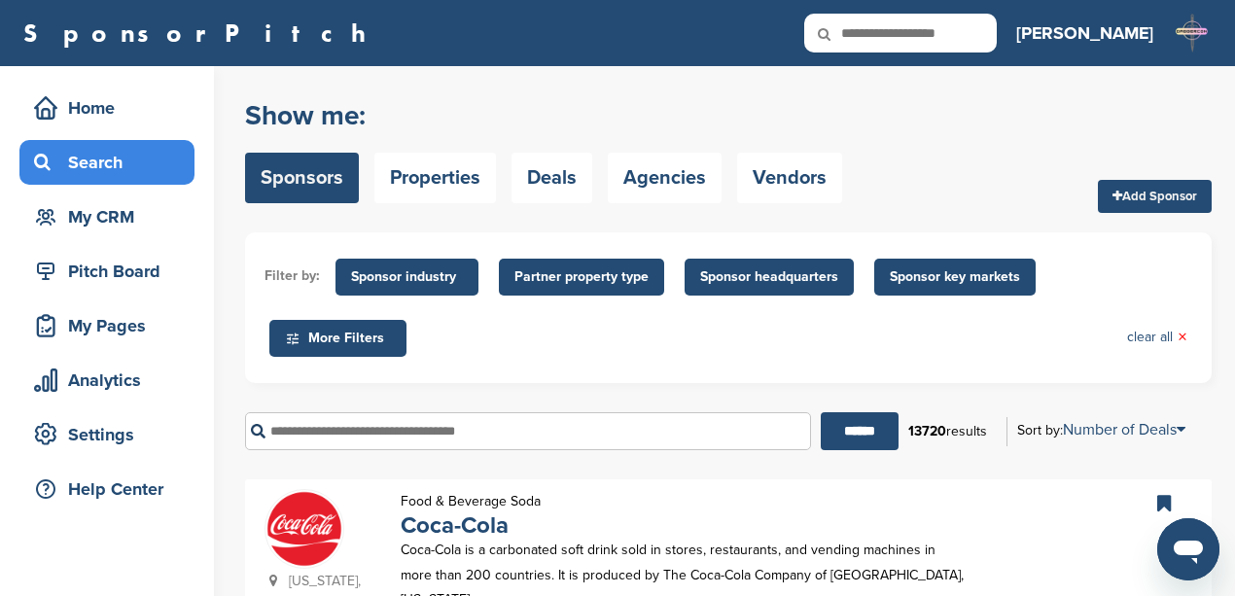
click at [496, 422] on input "text" at bounding box center [528, 431] width 566 height 38
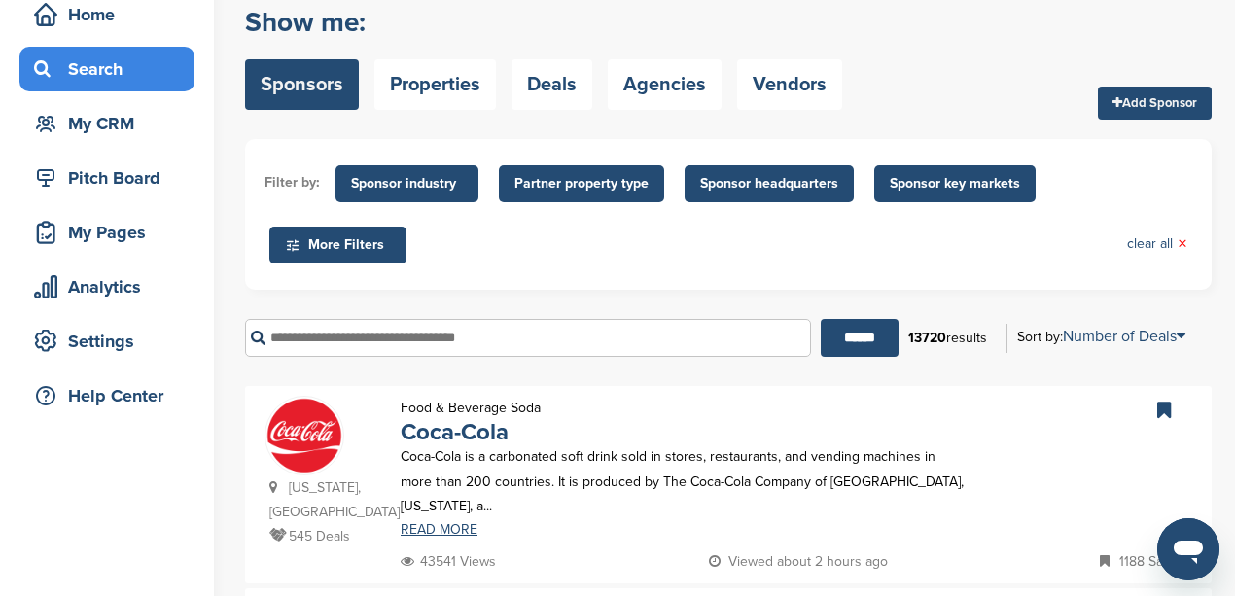
scroll to position [129, 0]
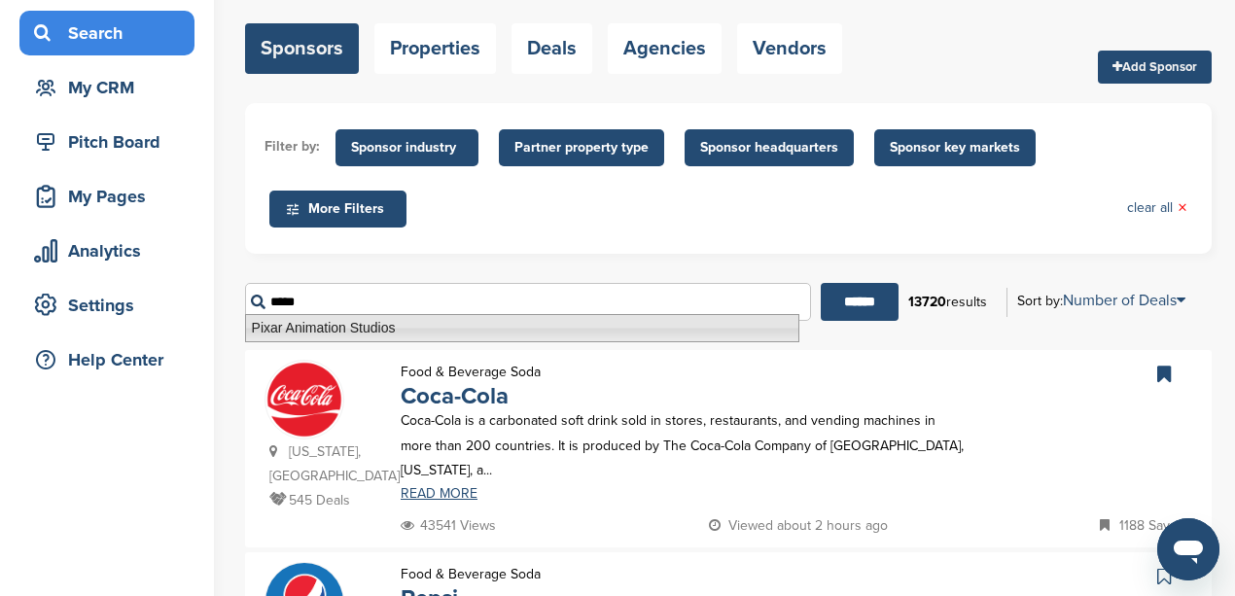
click at [422, 325] on li "Pixar Animation Studios" at bounding box center [522, 328] width 554 height 28
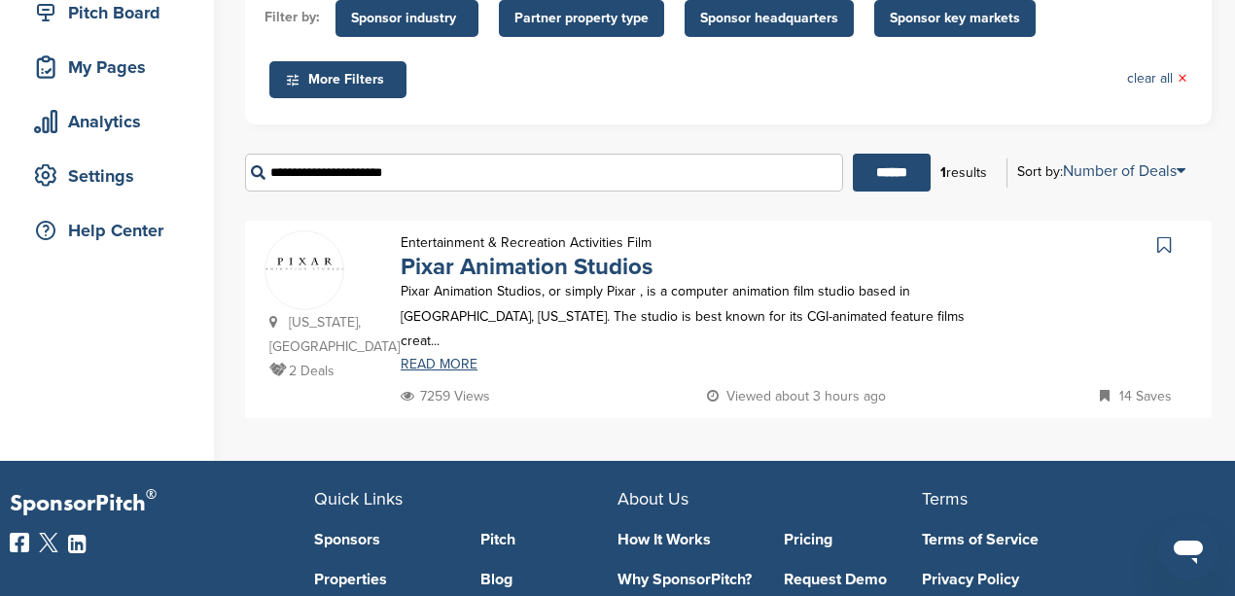
scroll to position [259, 0]
type input "**********"
click at [434, 358] on link "READ MORE" at bounding box center [686, 365] width 570 height 14
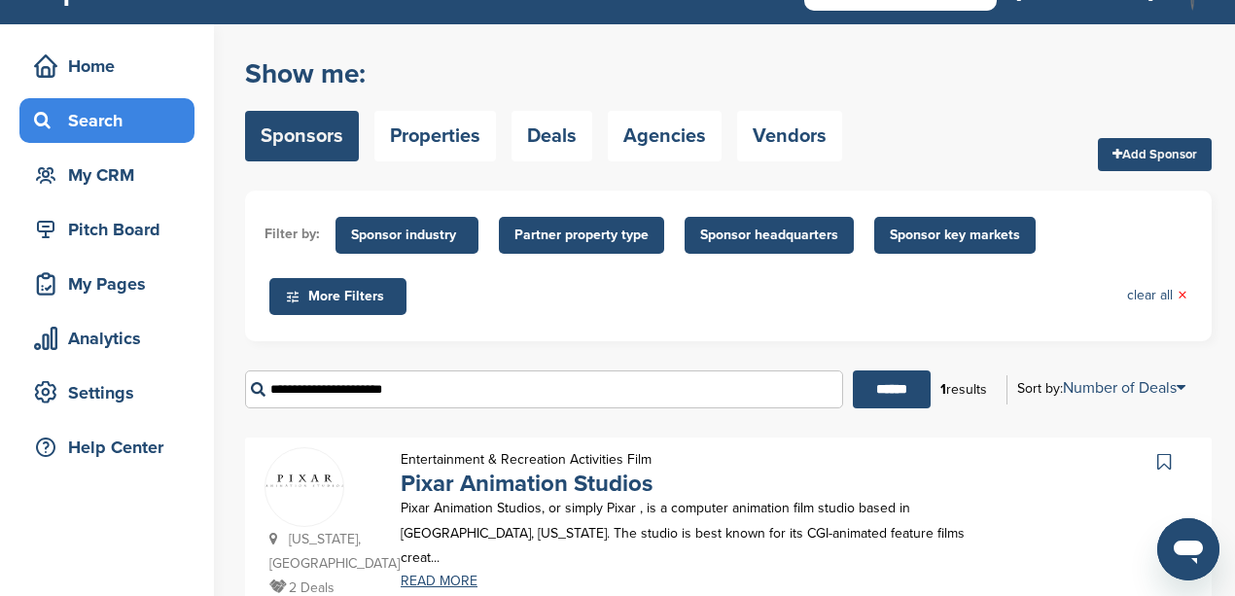
scroll to position [0, 0]
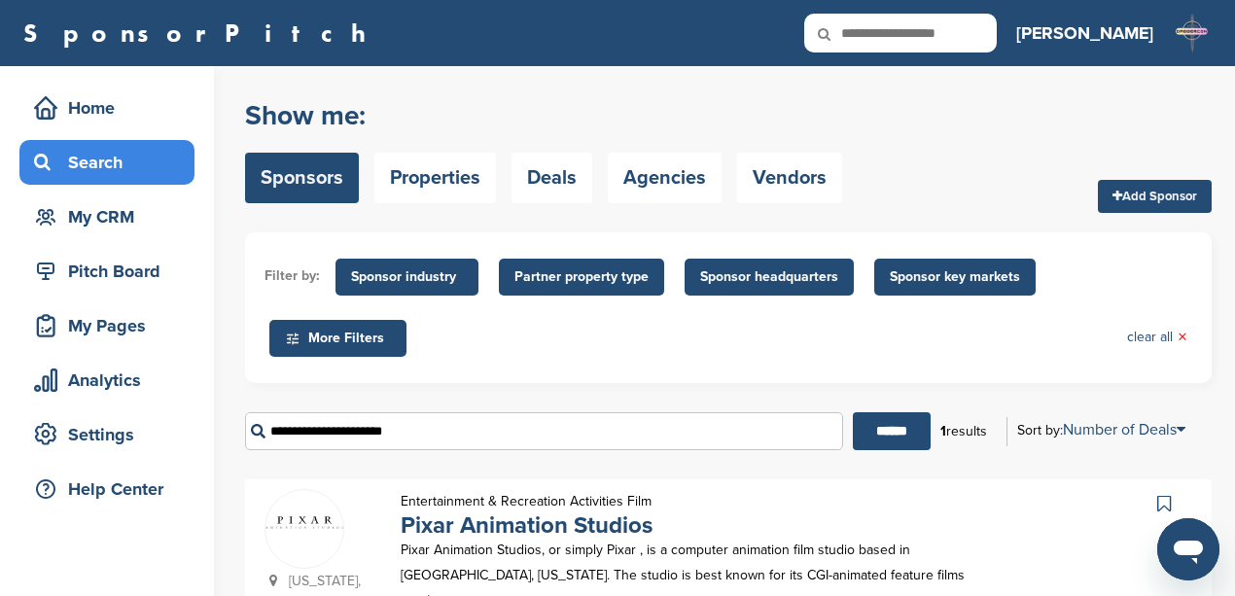
click at [447, 427] on input "**********" at bounding box center [544, 431] width 598 height 38
drag, startPoint x: 461, startPoint y: 427, endPoint x: 238, endPoint y: 420, distance: 222.8
click at [238, 420] on div "Home Search My CRM Pitch Board My Pages Analytics Settings Help Center You have…" at bounding box center [617, 393] width 1235 height 654
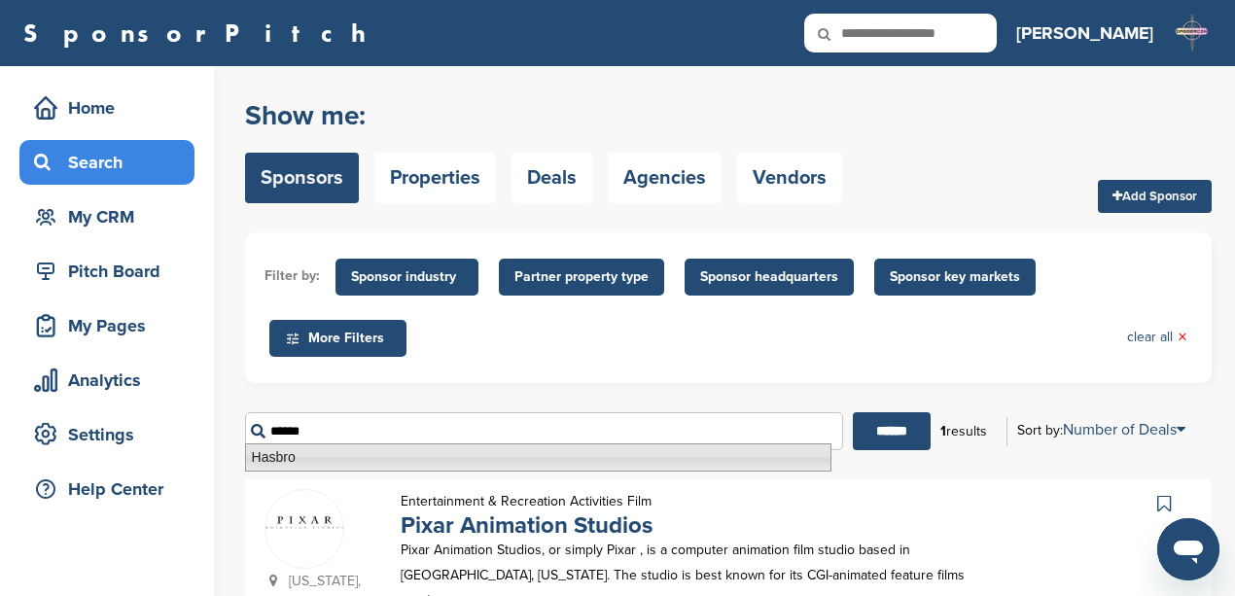
click at [428, 461] on li "Hasbro" at bounding box center [538, 457] width 586 height 28
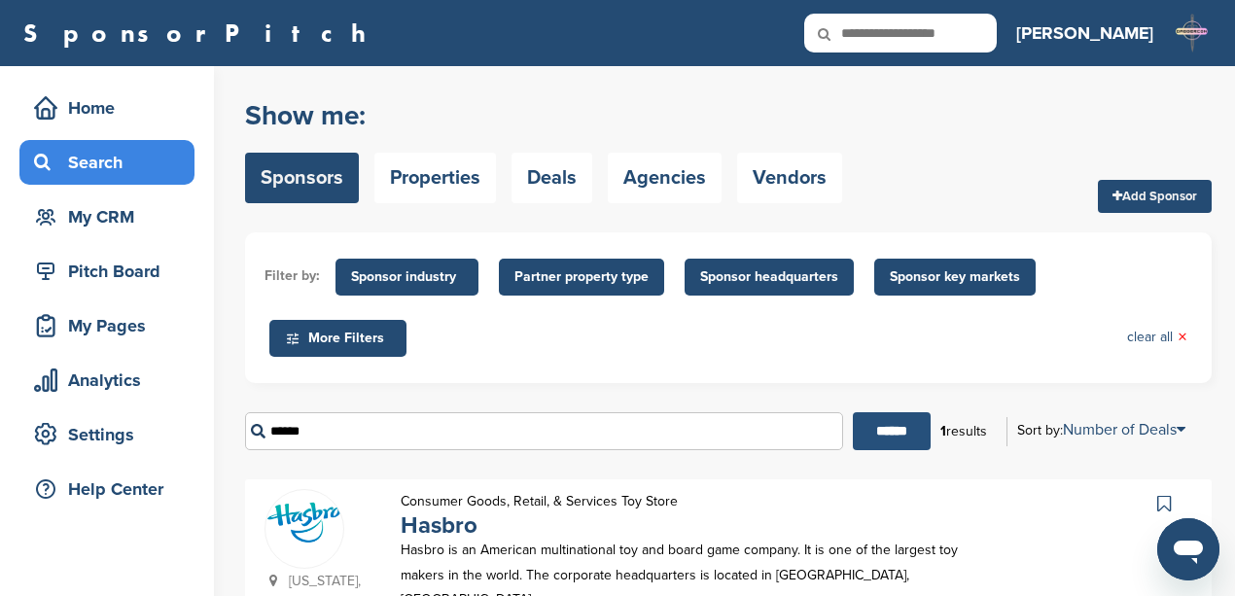
type input "******"
click at [901, 418] on input "******" at bounding box center [892, 431] width 78 height 38
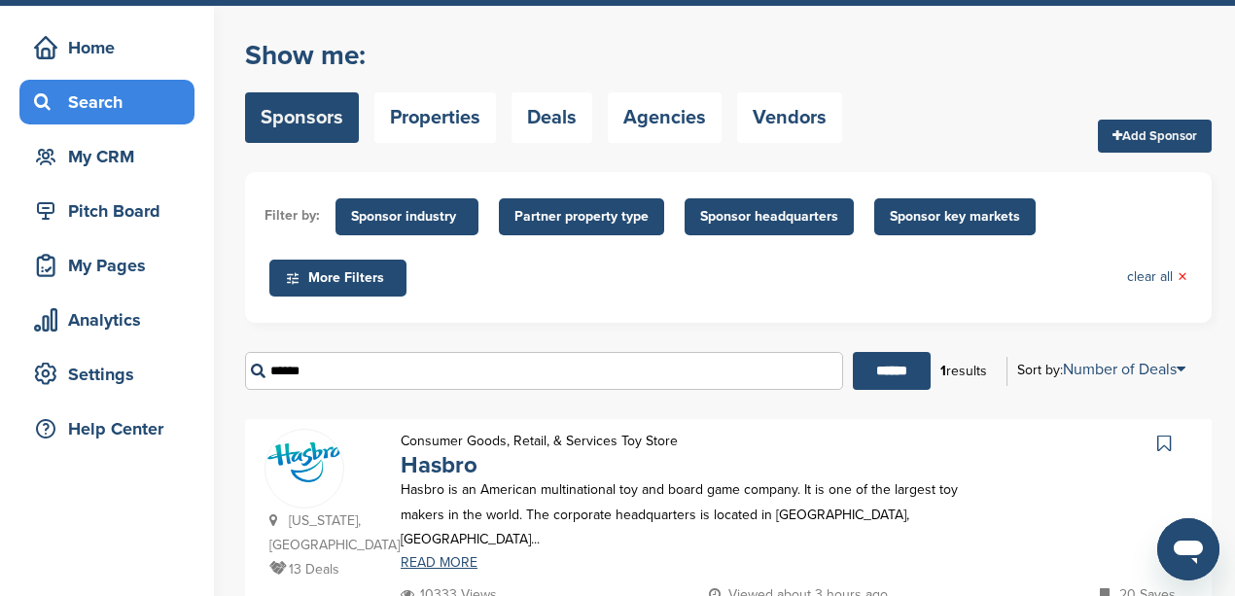
scroll to position [259, 0]
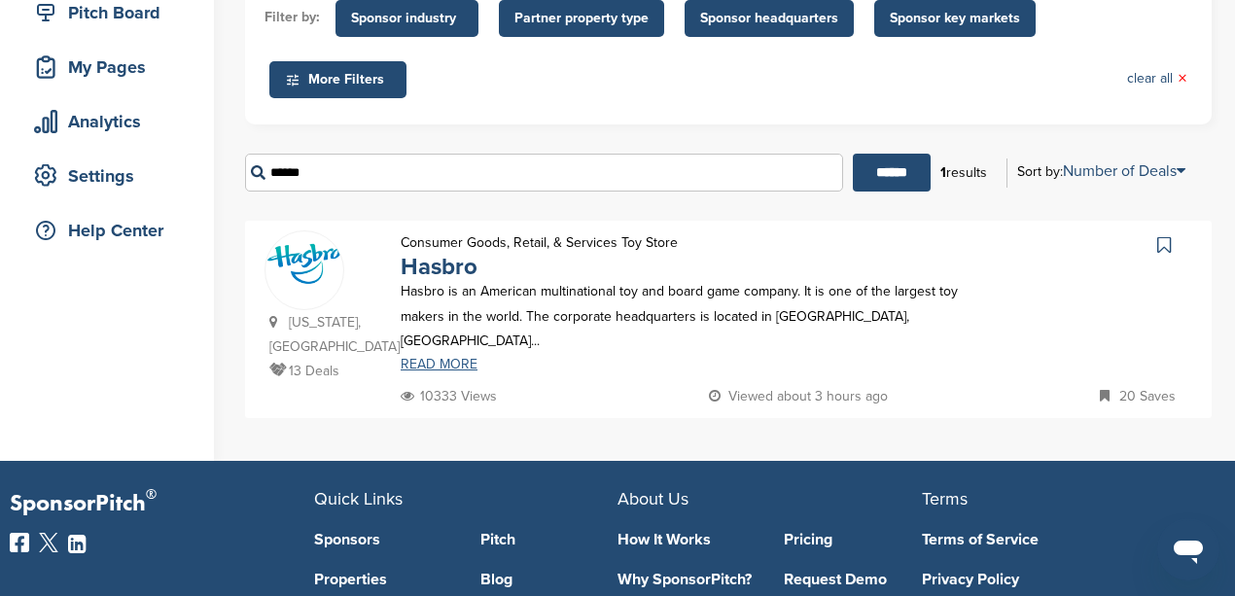
click at [428, 358] on link "READ MORE" at bounding box center [686, 365] width 570 height 14
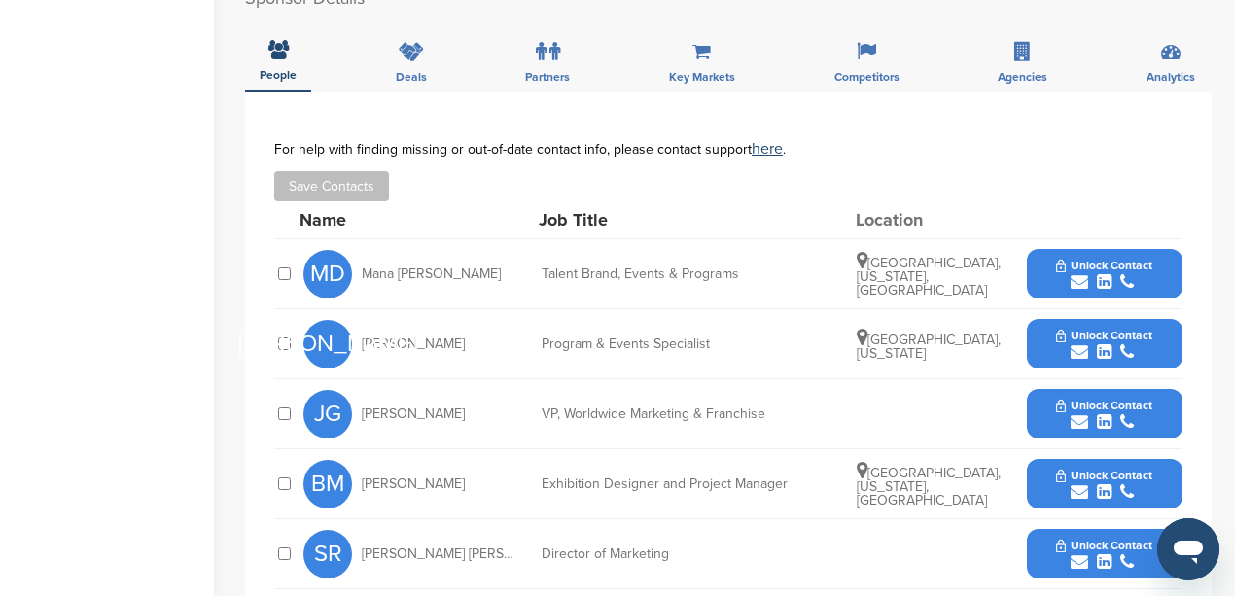
scroll to position [648, 0]
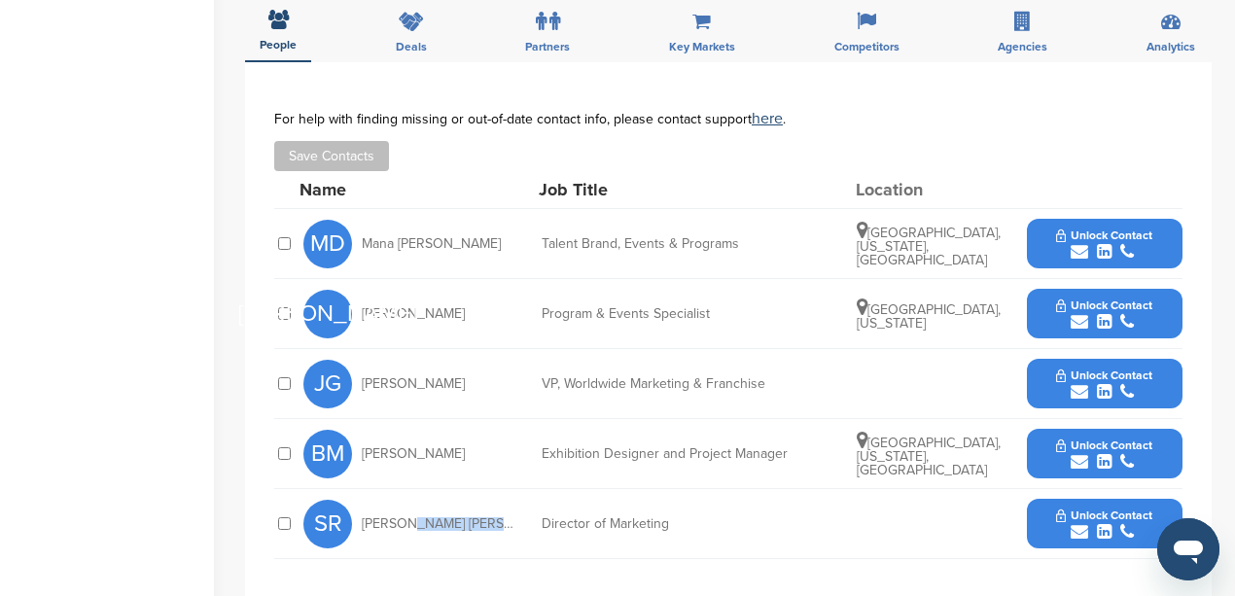
drag, startPoint x: 490, startPoint y: 498, endPoint x: 404, endPoint y: 500, distance: 86.6
click at [404, 517] on span "[PERSON_NAME] [PERSON_NAME]" at bounding box center [440, 524] width 156 height 14
click at [497, 500] on div "SR [PERSON_NAME] [PERSON_NAME]" at bounding box center [410, 524] width 214 height 49
drag, startPoint x: 497, startPoint y: 500, endPoint x: 374, endPoint y: 504, distance: 122.6
click at [374, 504] on div "SR Shannon Ryan Nicosia" at bounding box center [410, 524] width 214 height 49
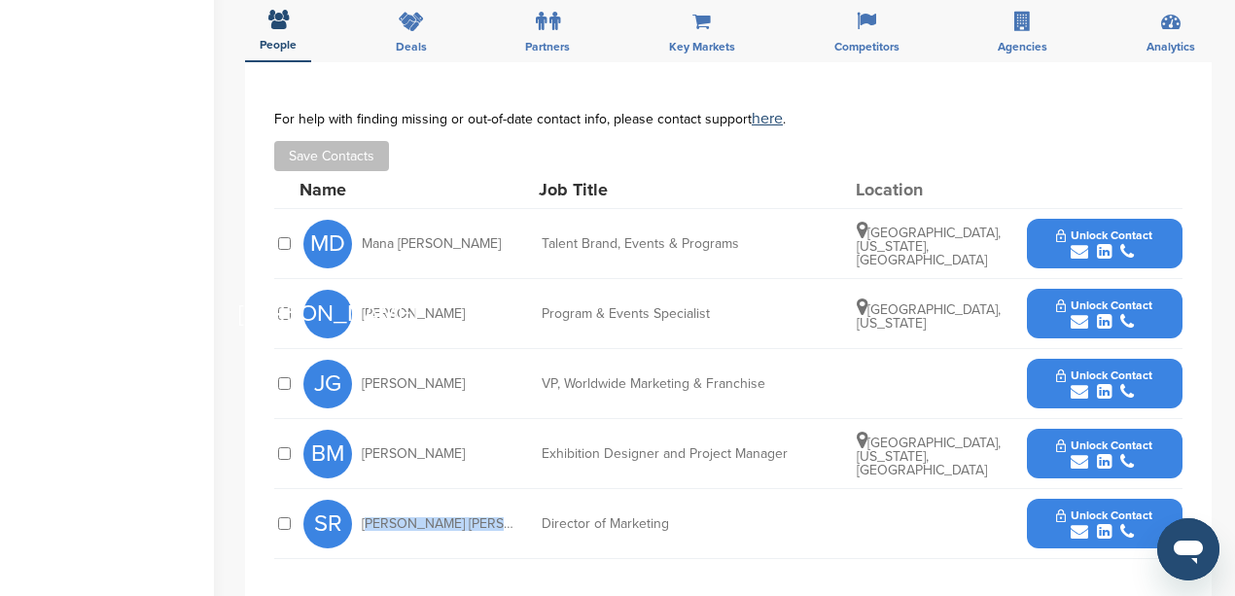
copy div "Shannon Ryan Nicosia"
drag, startPoint x: 678, startPoint y: 499, endPoint x: 545, endPoint y: 500, distance: 133.2
click at [545, 517] on div "Director of Marketing" at bounding box center [688, 524] width 292 height 14
copy div "Director of Marketing"
click at [1078, 523] on icon "submit" at bounding box center [1080, 532] width 18 height 18
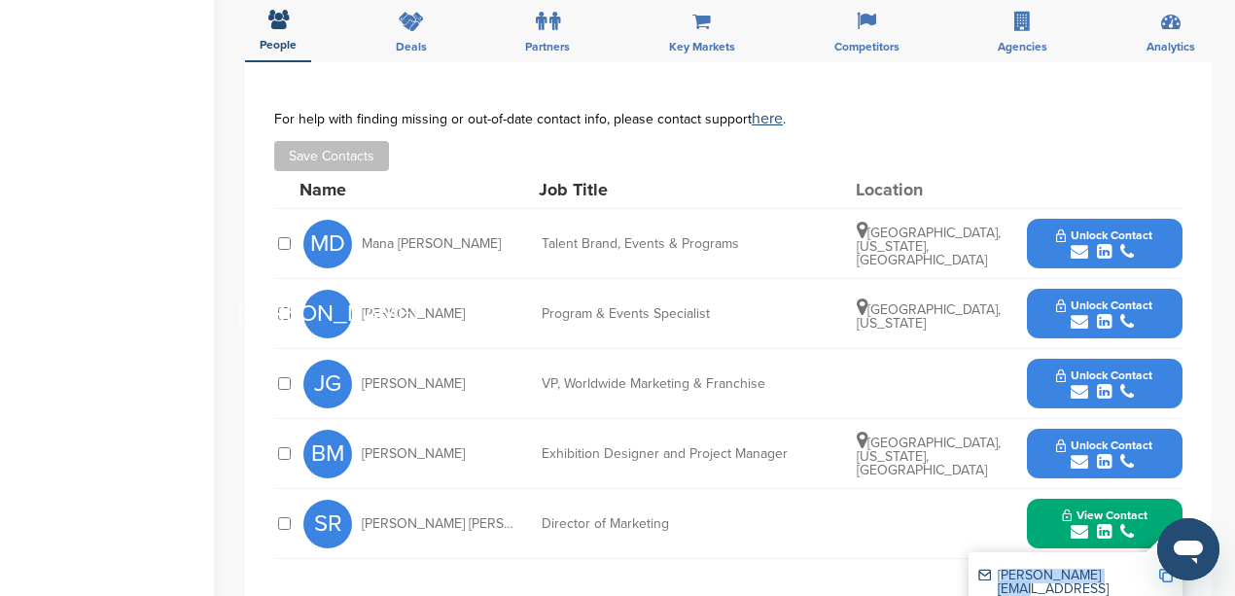
drag, startPoint x: 1121, startPoint y: 550, endPoint x: 995, endPoint y: 558, distance: 126.7
click at [995, 569] on div "shannon@pixar.com" at bounding box center [1068, 589] width 180 height 41
copy div "shannon@pixar.com"
click at [916, 371] on div "JG Jonathan Garson VP, Worldwide Marketing & Franchise Unlock Contact" at bounding box center [742, 383] width 879 height 69
click at [247, 200] on div "**********" at bounding box center [728, 342] width 967 height 560
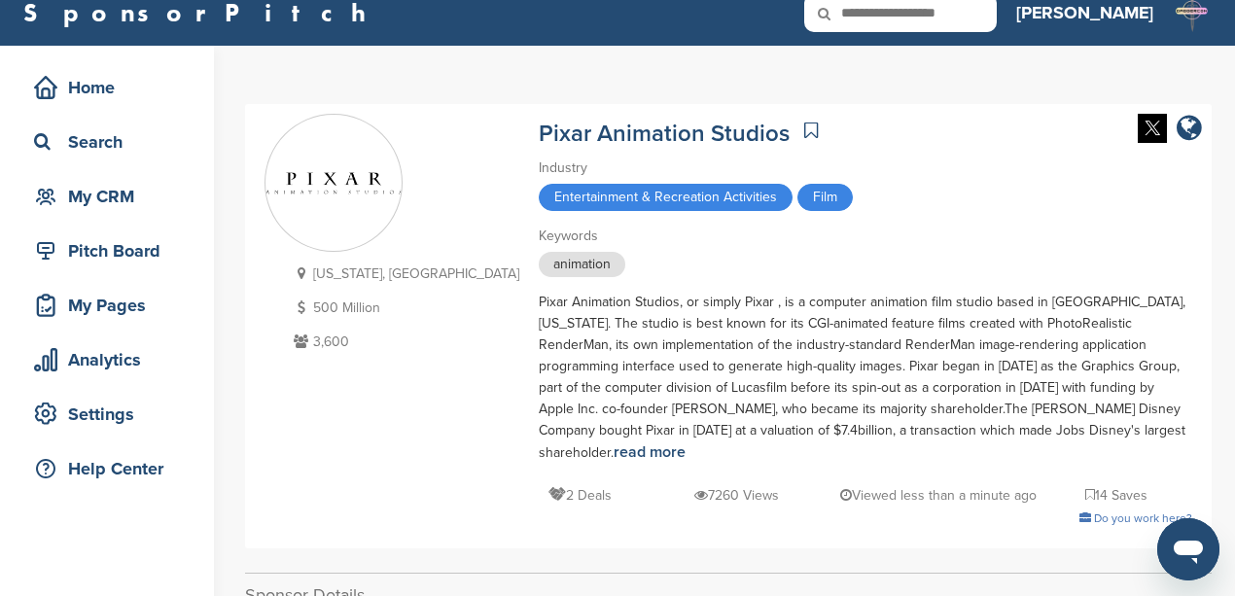
scroll to position [0, 0]
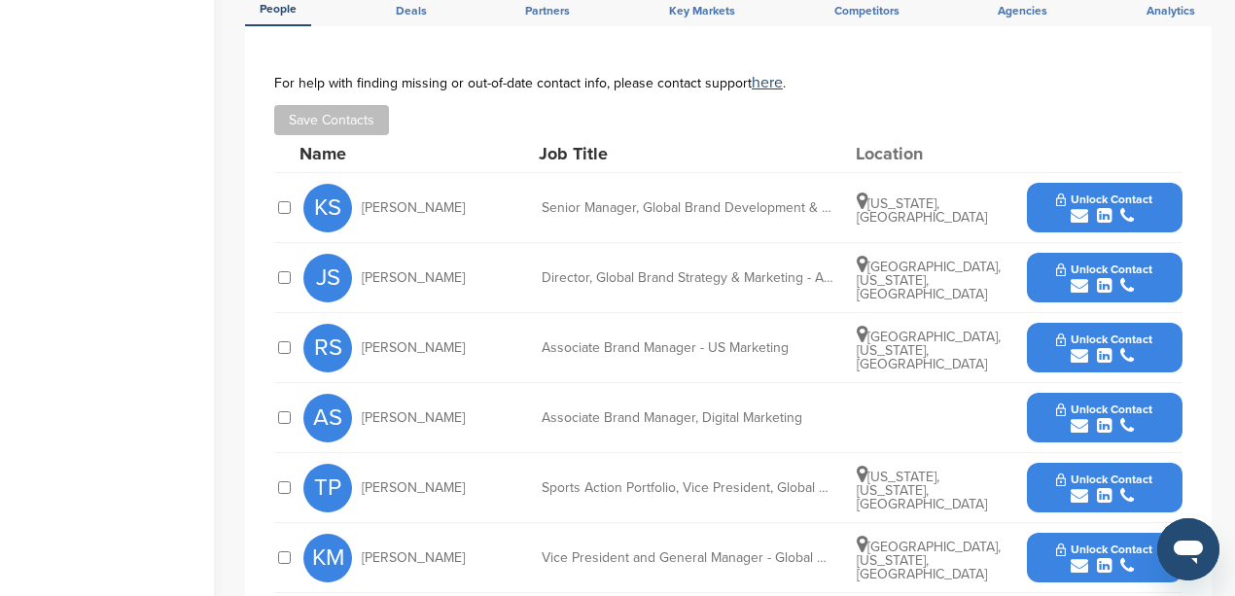
scroll to position [648, 0]
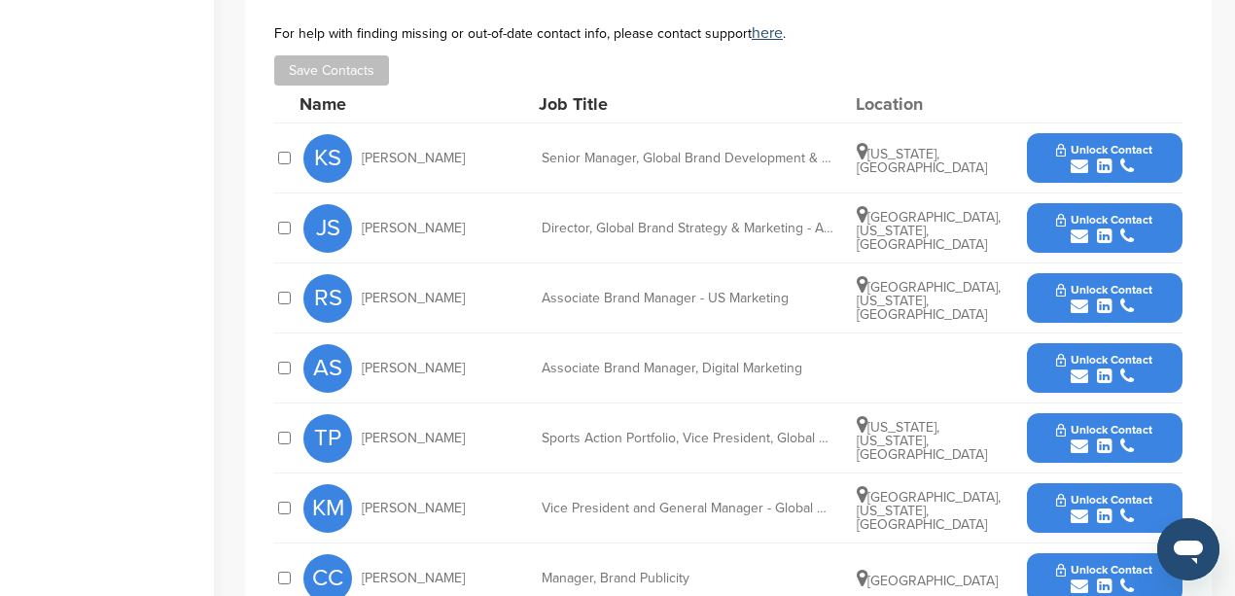
drag, startPoint x: 458, startPoint y: 274, endPoint x: 358, endPoint y: 275, distance: 100.2
click at [358, 275] on div "RS [PERSON_NAME]" at bounding box center [410, 298] width 214 height 49
copy span "[PERSON_NAME]"
drag, startPoint x: 795, startPoint y: 278, endPoint x: 543, endPoint y: 265, distance: 253.2
click at [543, 265] on div "RS [PERSON_NAME] Associate Brand Manager - US Marketing [GEOGRAPHIC_DATA], [US_…" at bounding box center [742, 298] width 879 height 69
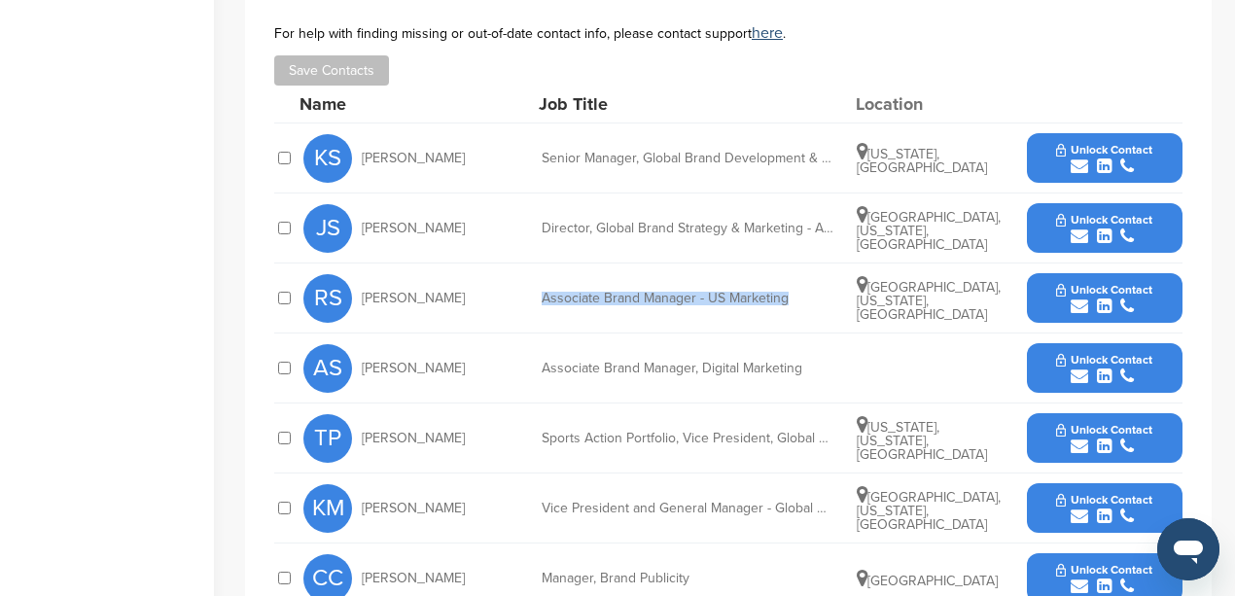
copy div "Associate Brand Manager - US Marketing"
click at [1074, 298] on icon "submit" at bounding box center [1080, 307] width 18 height 18
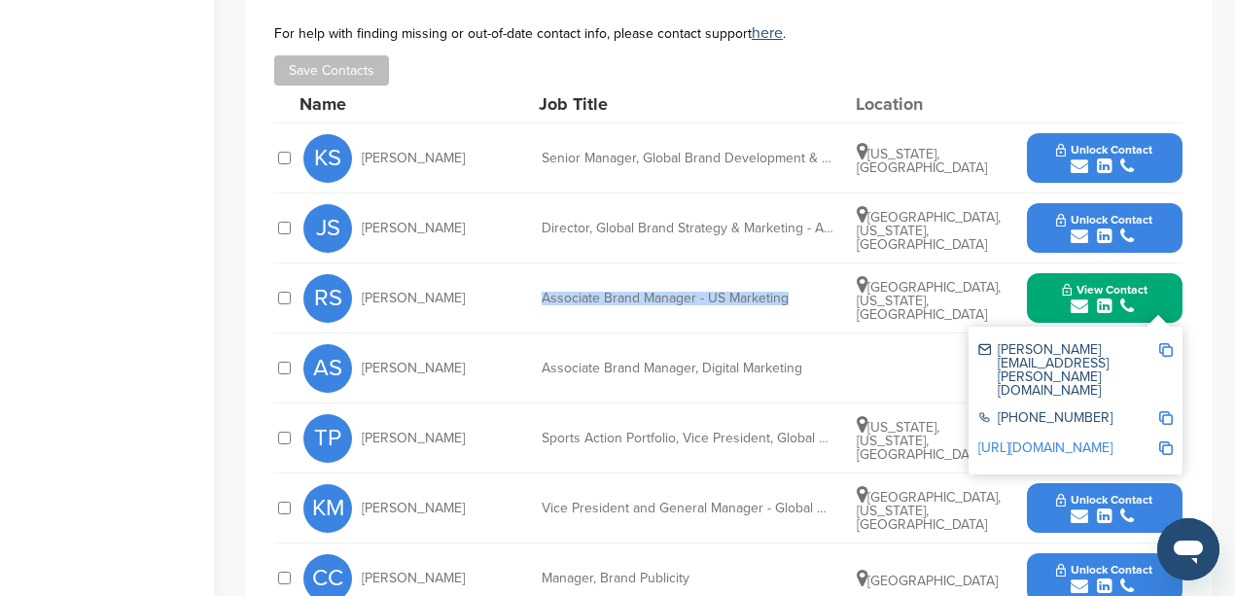
click at [1163, 343] on img at bounding box center [1166, 350] width 14 height 14
copy div "Associate Brand Manager - US Marketing"
click at [227, 191] on div "Home Search My CRM Pitch Board My Pages Analytics Settings Help Center You have…" at bounding box center [617, 246] width 1235 height 1657
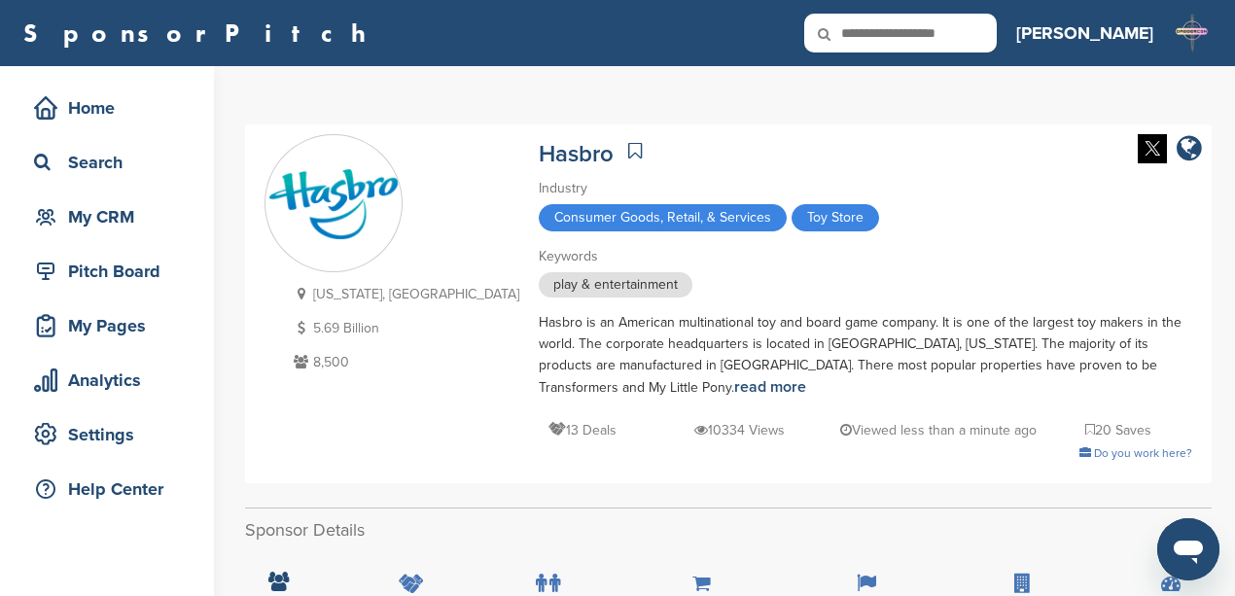
scroll to position [0, 0]
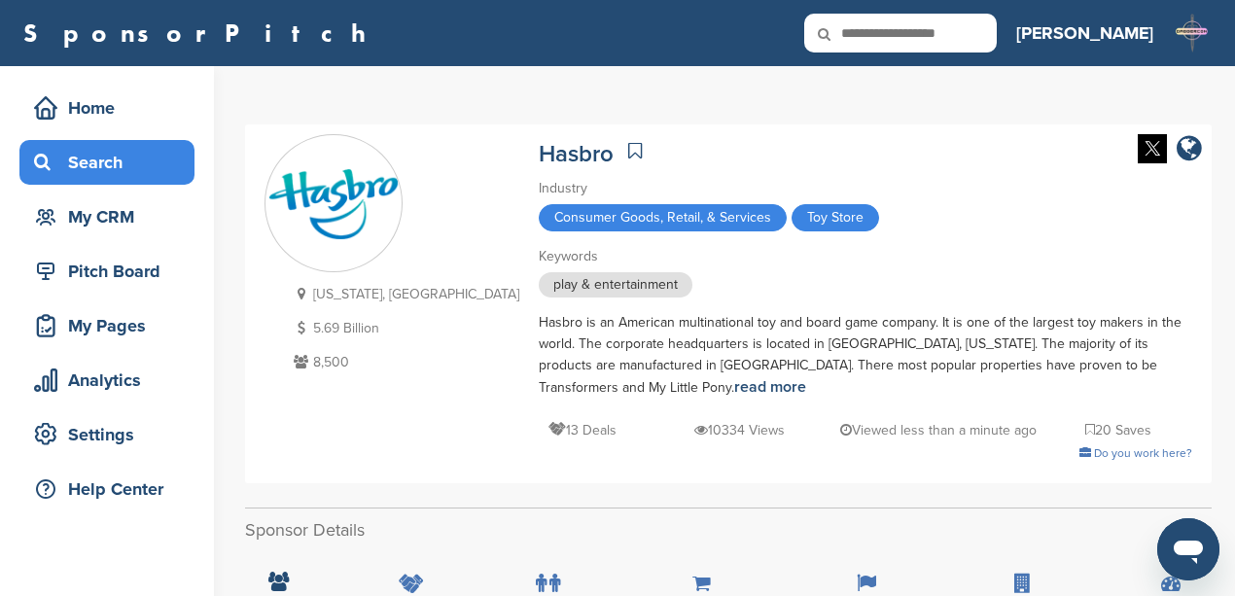
click at [80, 163] on div "Search" at bounding box center [111, 162] width 165 height 35
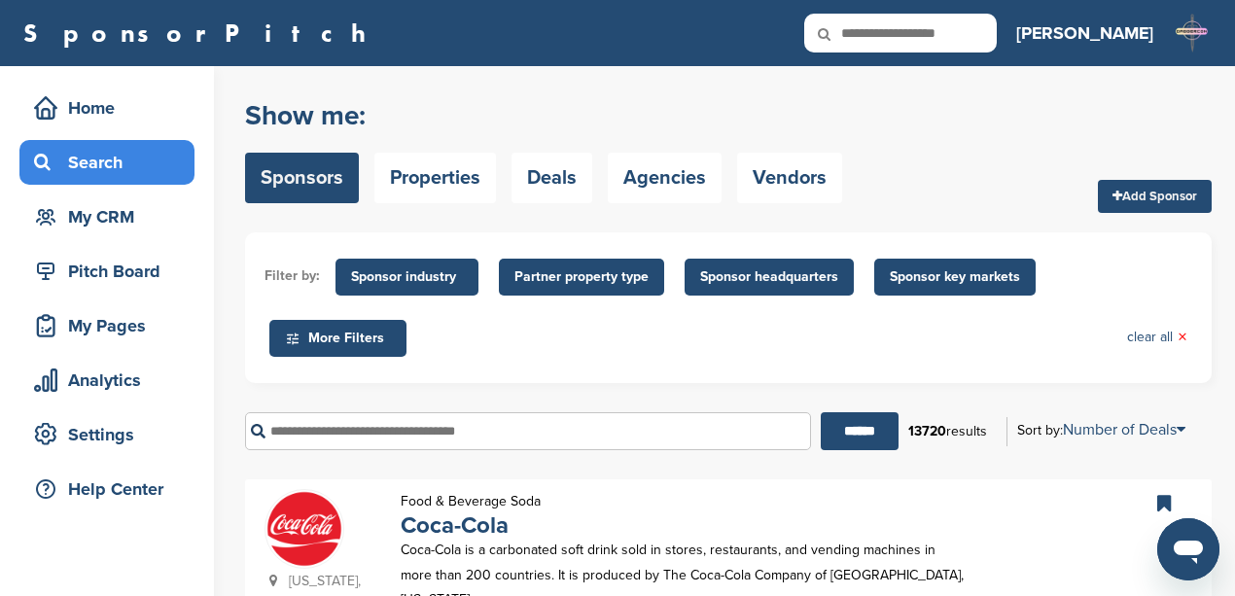
click at [787, 278] on span "Sponsor headquarters" at bounding box center [769, 276] width 138 height 21
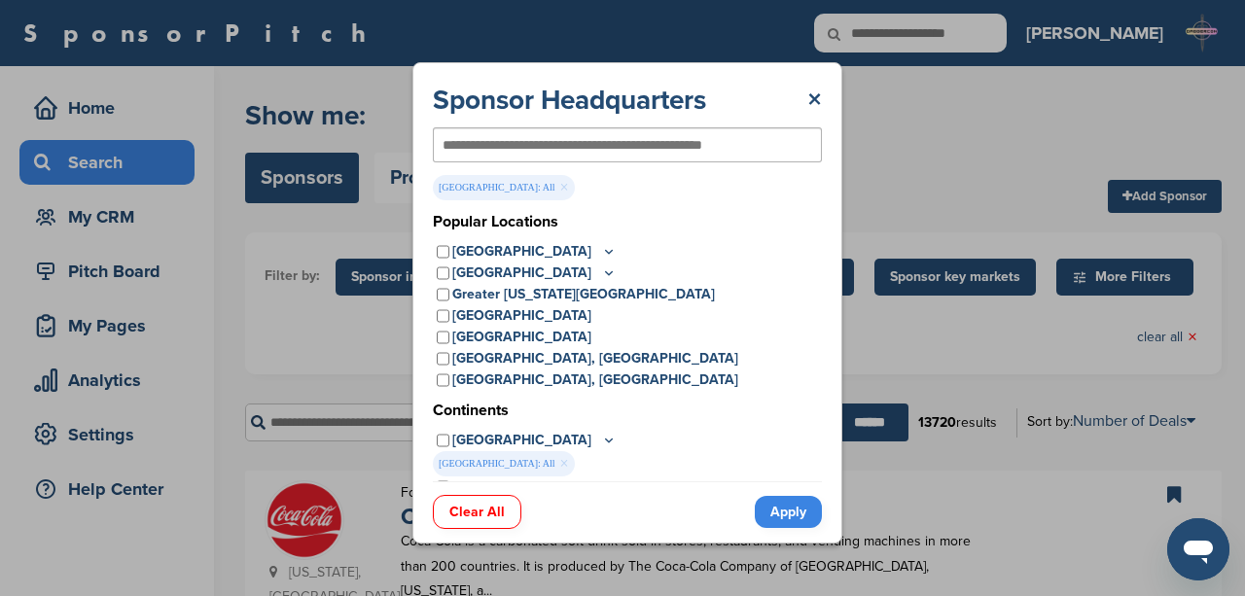
click at [606, 253] on icon at bounding box center [609, 252] width 7 height 3
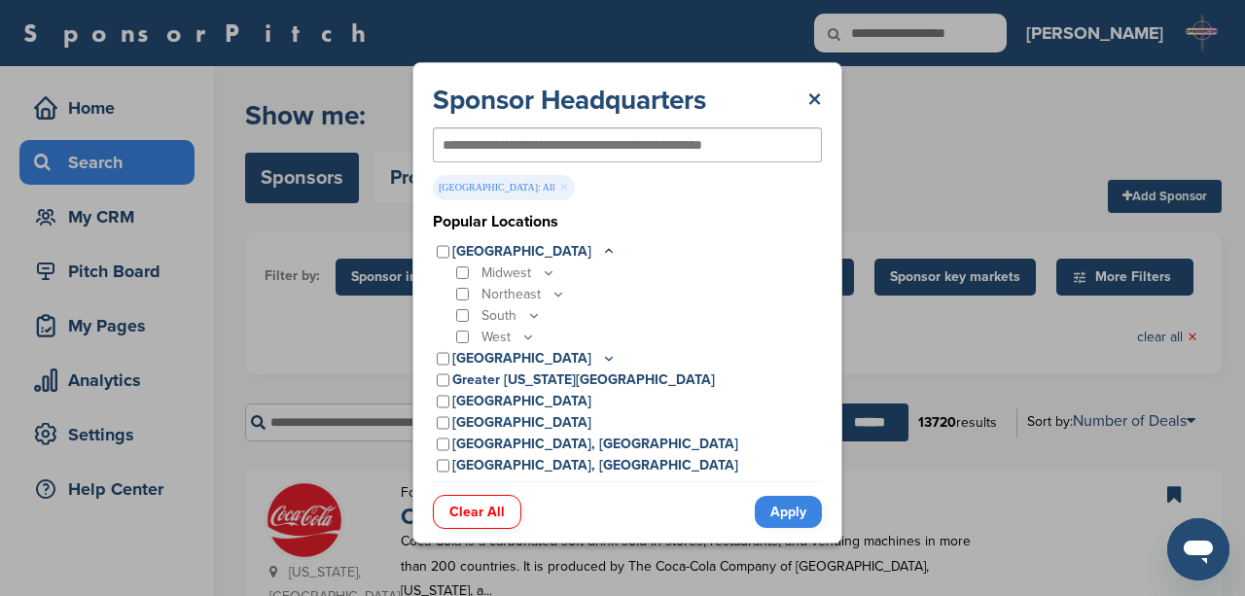
click at [535, 315] on icon at bounding box center [534, 316] width 7 height 3
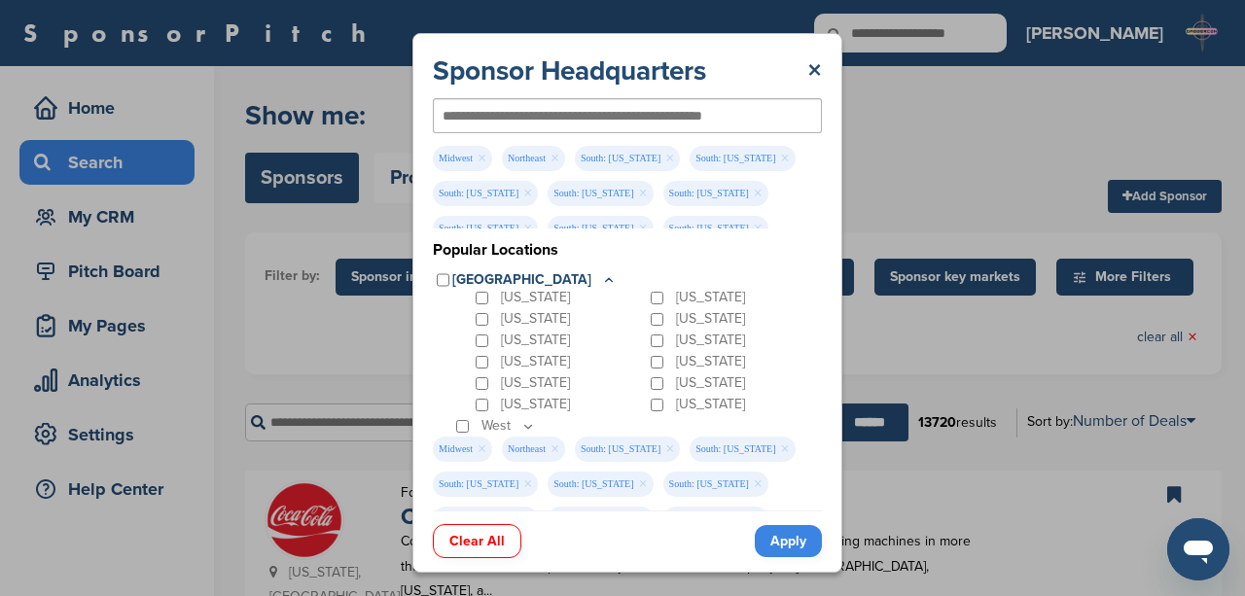
click at [481, 372] on div "Tennessee" at bounding box center [559, 382] width 175 height 21
click at [482, 350] on div "Mississippi" at bounding box center [559, 340] width 175 height 21
click at [647, 325] on div "Maryland" at bounding box center [734, 318] width 175 height 21
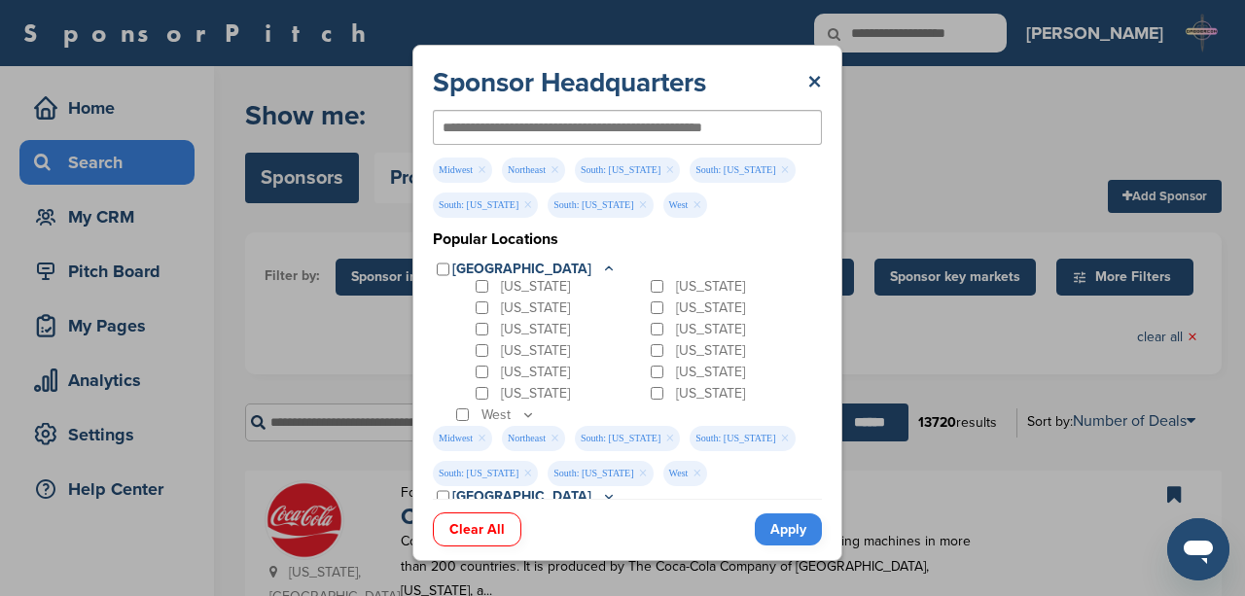
click at [477, 529] on link "Clear All" at bounding box center [477, 529] width 88 height 34
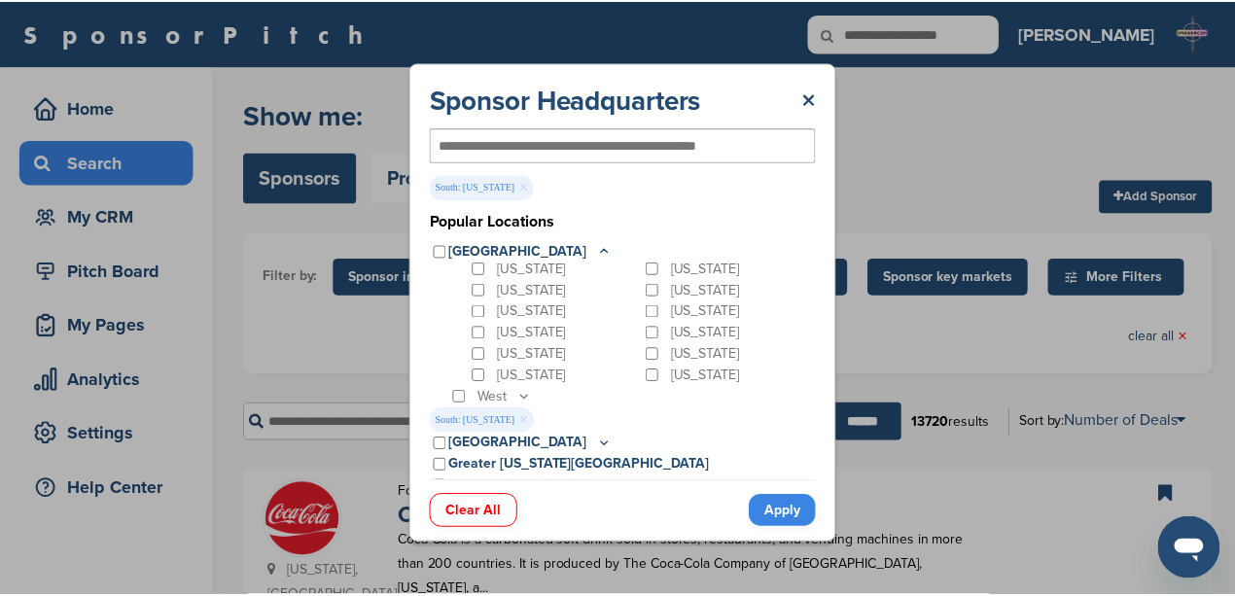
scroll to position [194, 0]
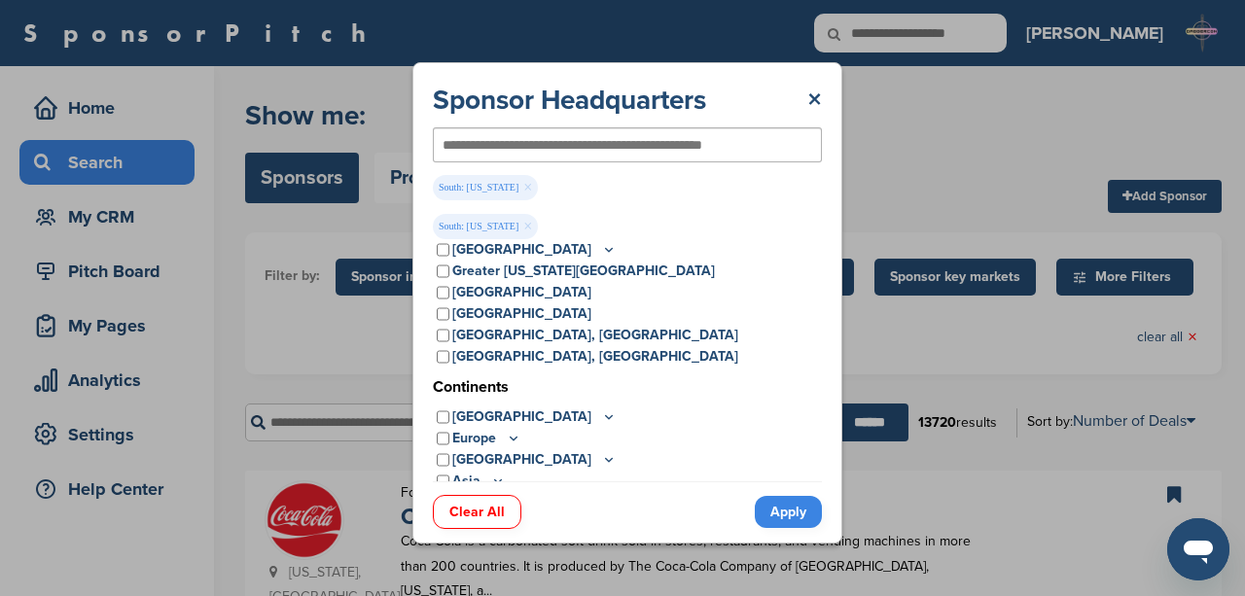
click at [782, 509] on link "Apply" at bounding box center [788, 512] width 67 height 32
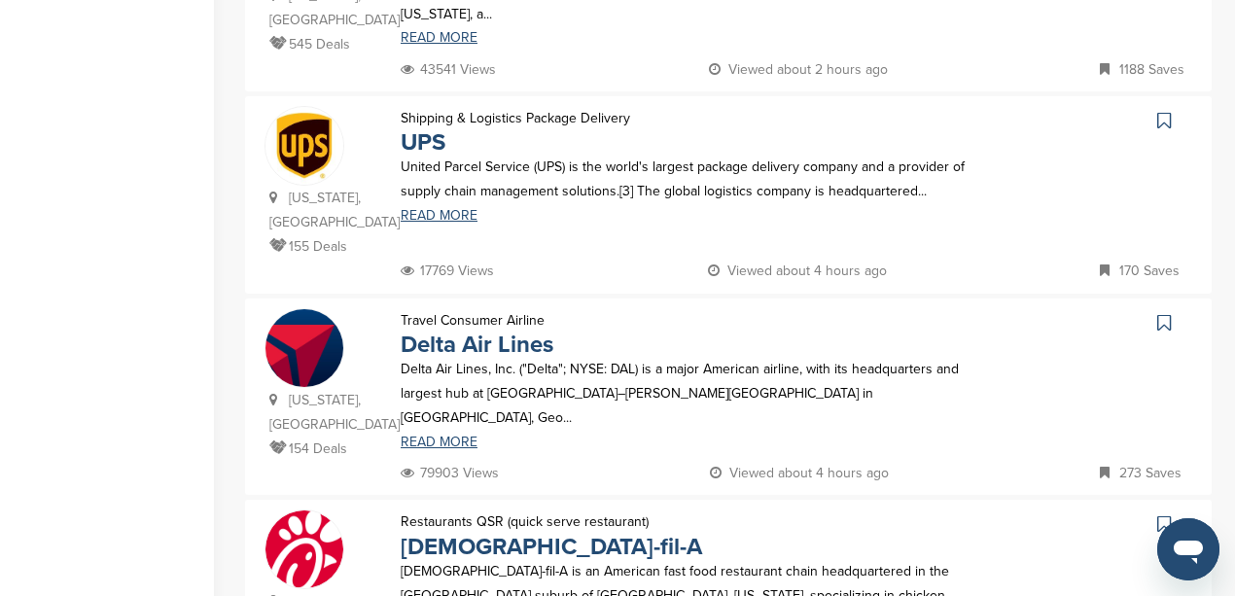
scroll to position [648, 0]
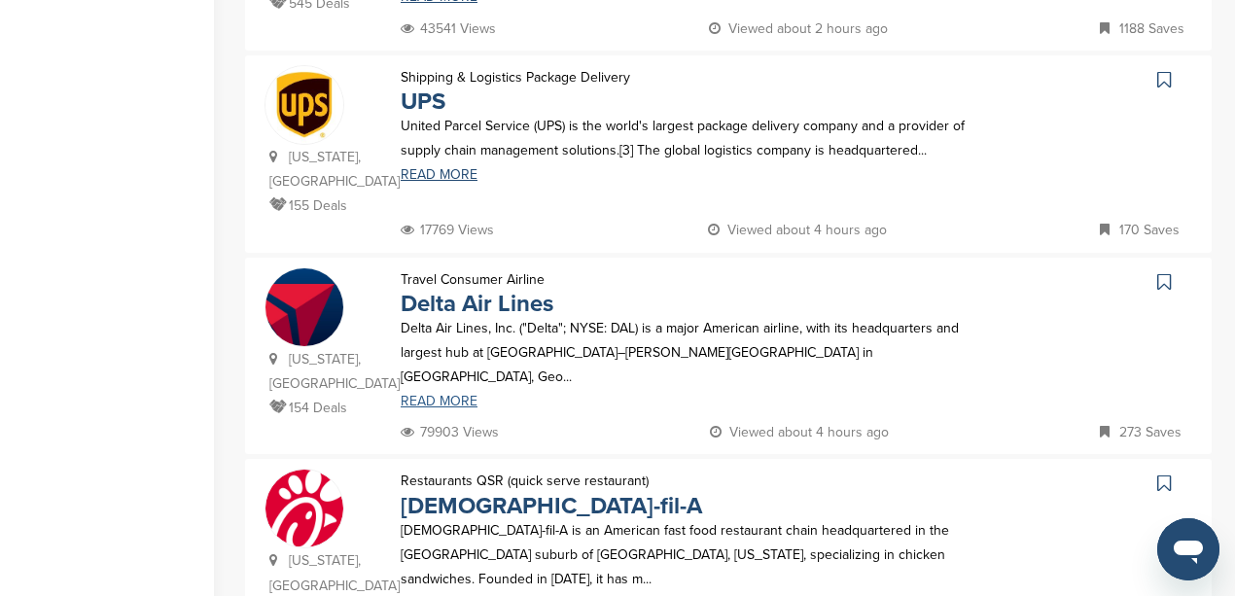
click at [414, 395] on link "READ MORE" at bounding box center [686, 402] width 570 height 14
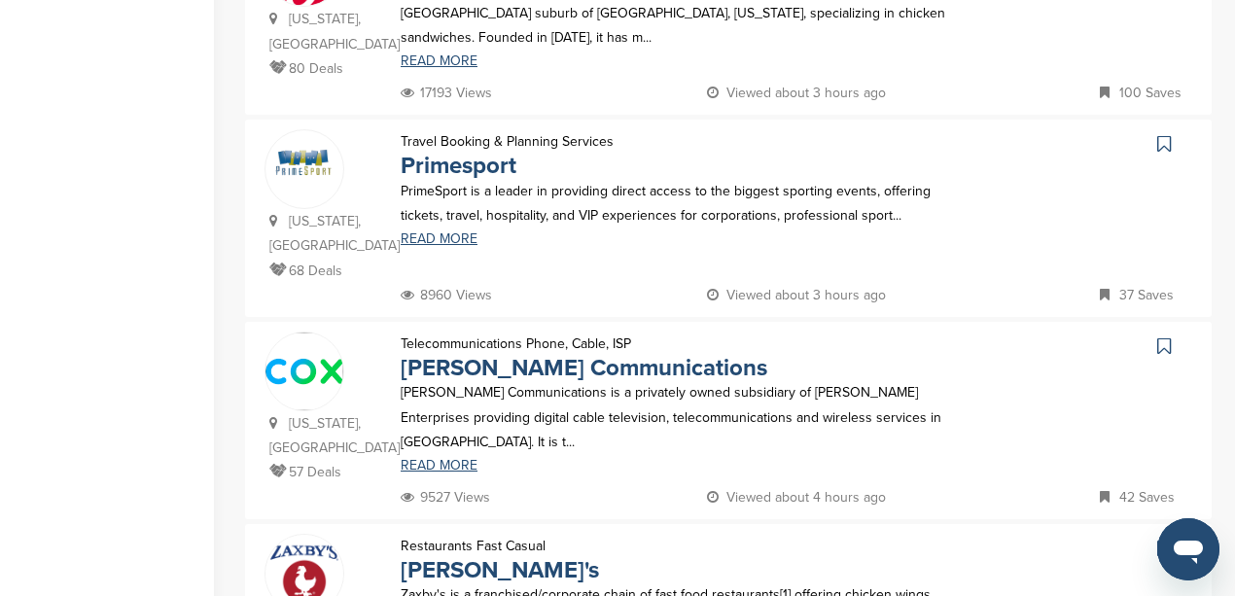
scroll to position [1167, 0]
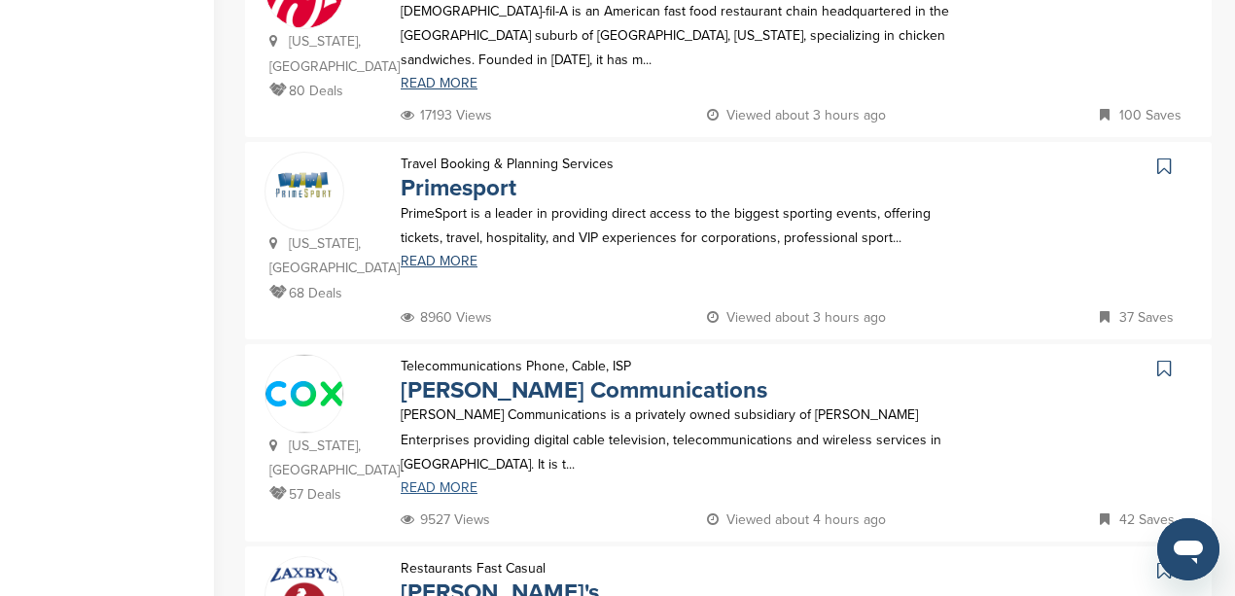
click at [419, 481] on link "READ MORE" at bounding box center [686, 488] width 570 height 14
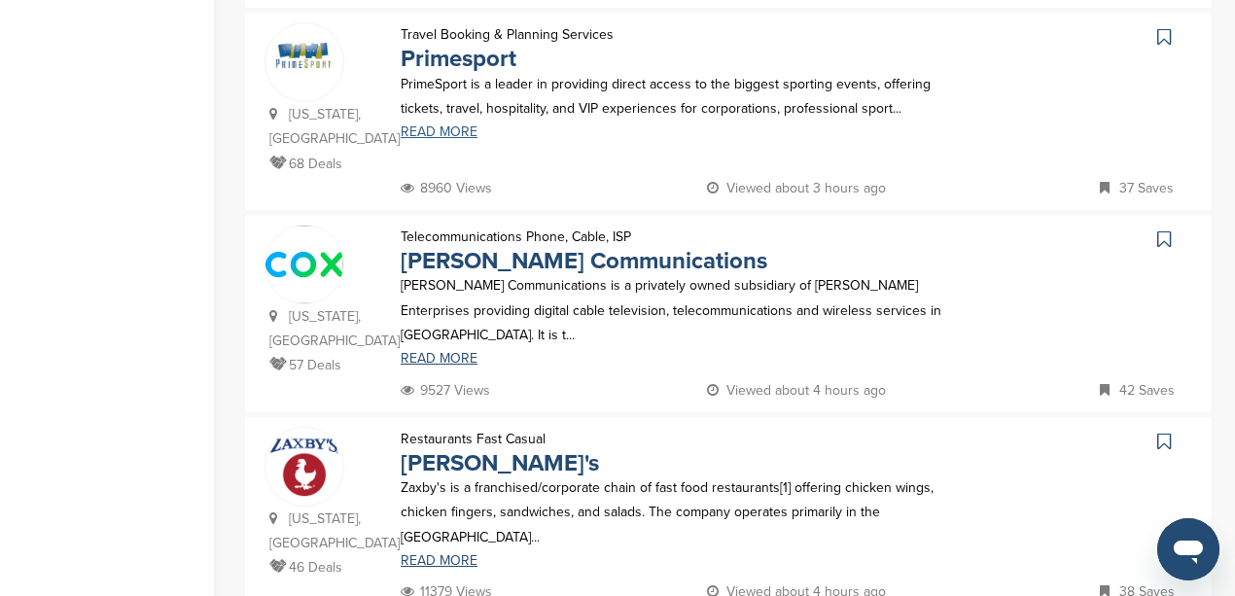
scroll to position [1361, 0]
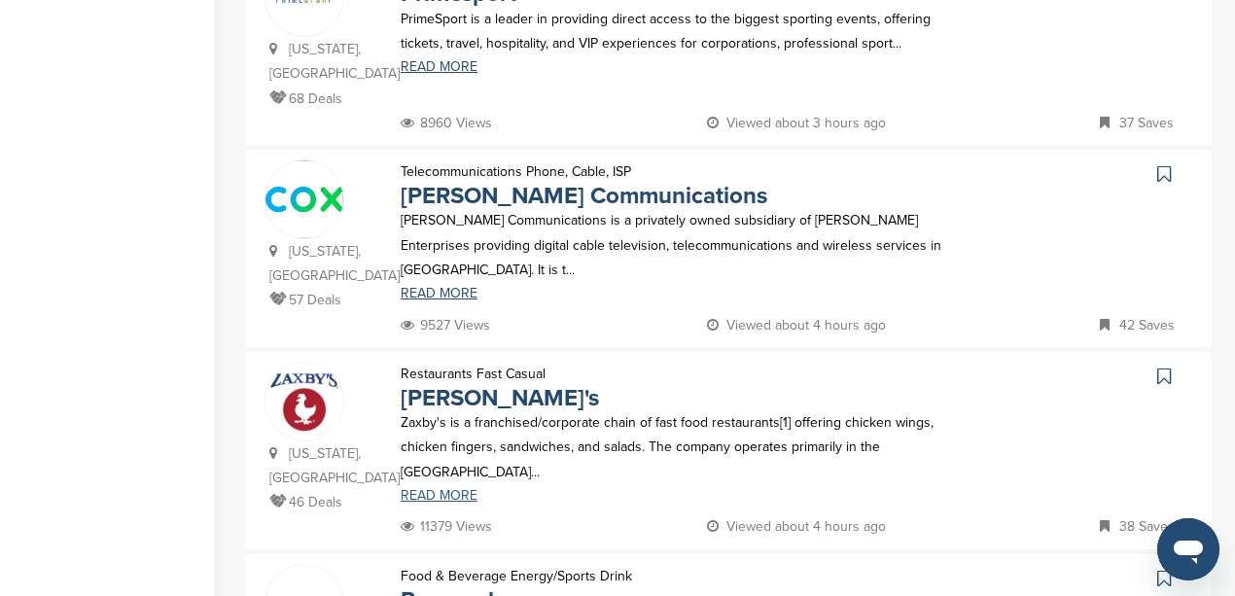
click at [438, 489] on link "READ MORE" at bounding box center [686, 496] width 570 height 14
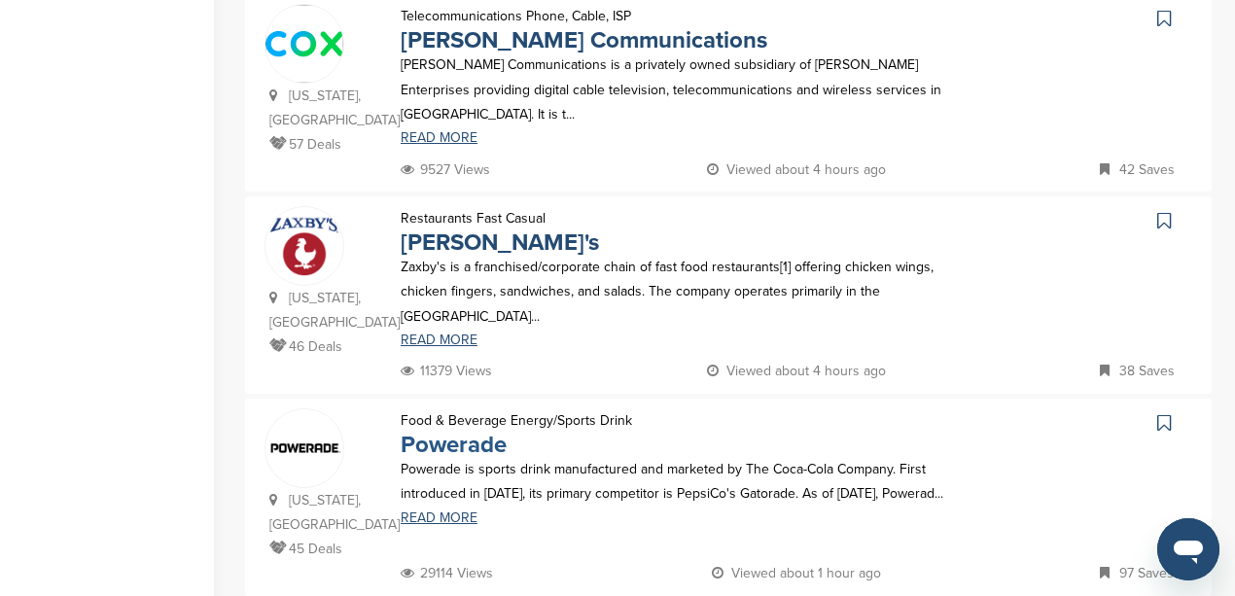
scroll to position [1556, 0]
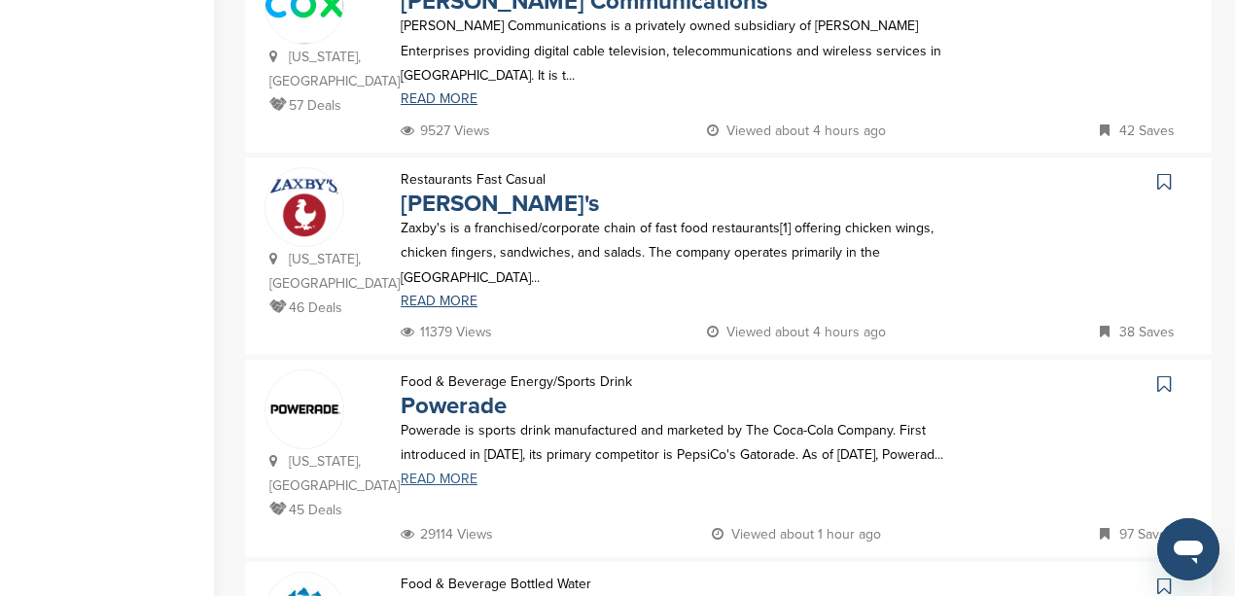
click at [439, 473] on link "READ MORE" at bounding box center [686, 480] width 570 height 14
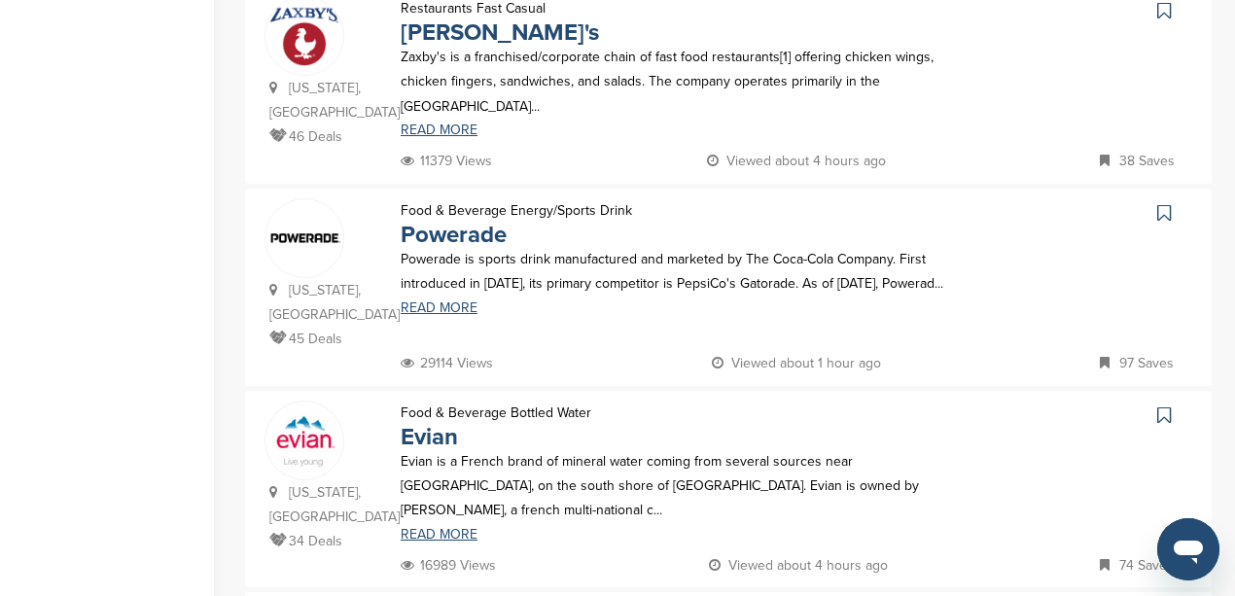
scroll to position [1750, 0]
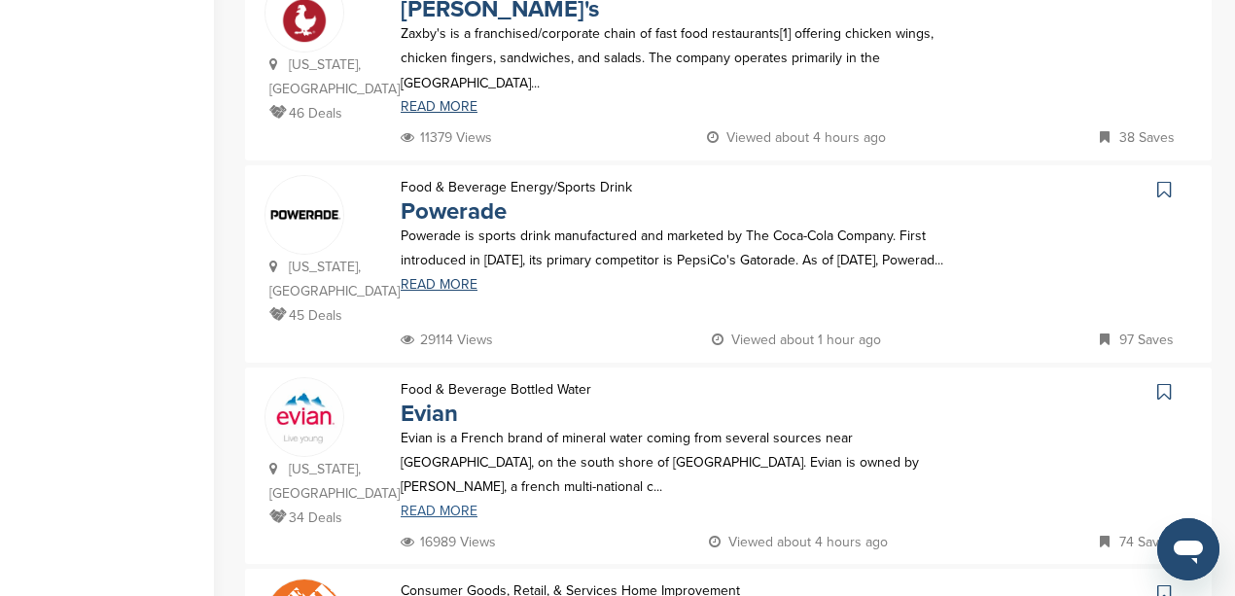
click at [444, 505] on link "READ MORE" at bounding box center [686, 512] width 570 height 14
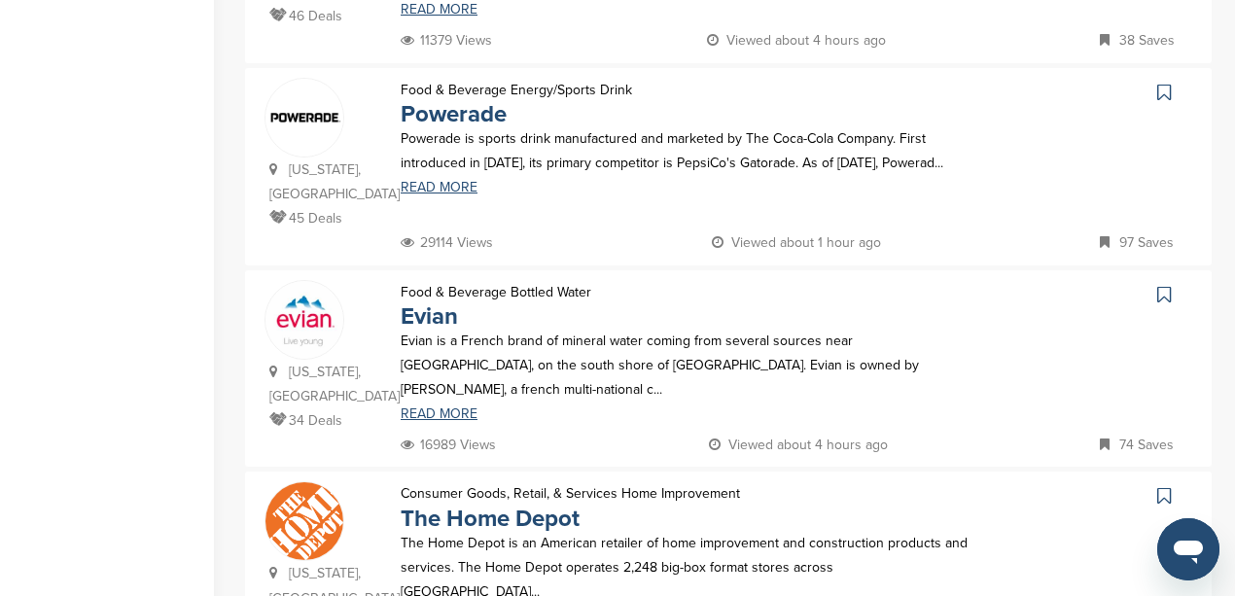
scroll to position [1880, 0]
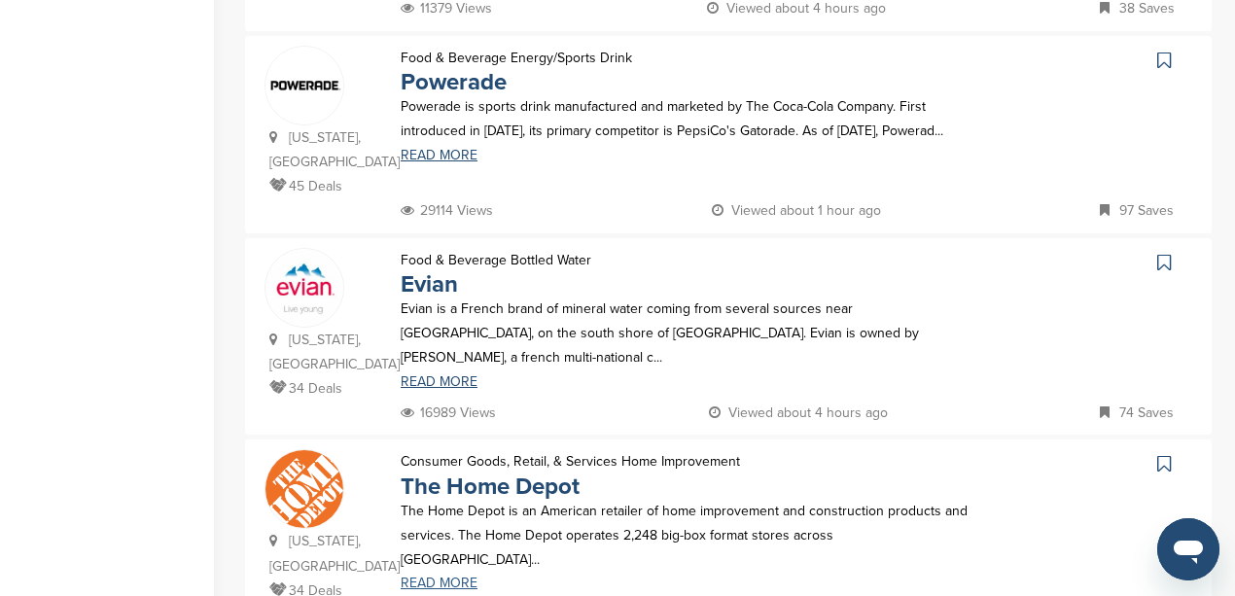
click at [447, 577] on link "READ MORE" at bounding box center [686, 584] width 570 height 14
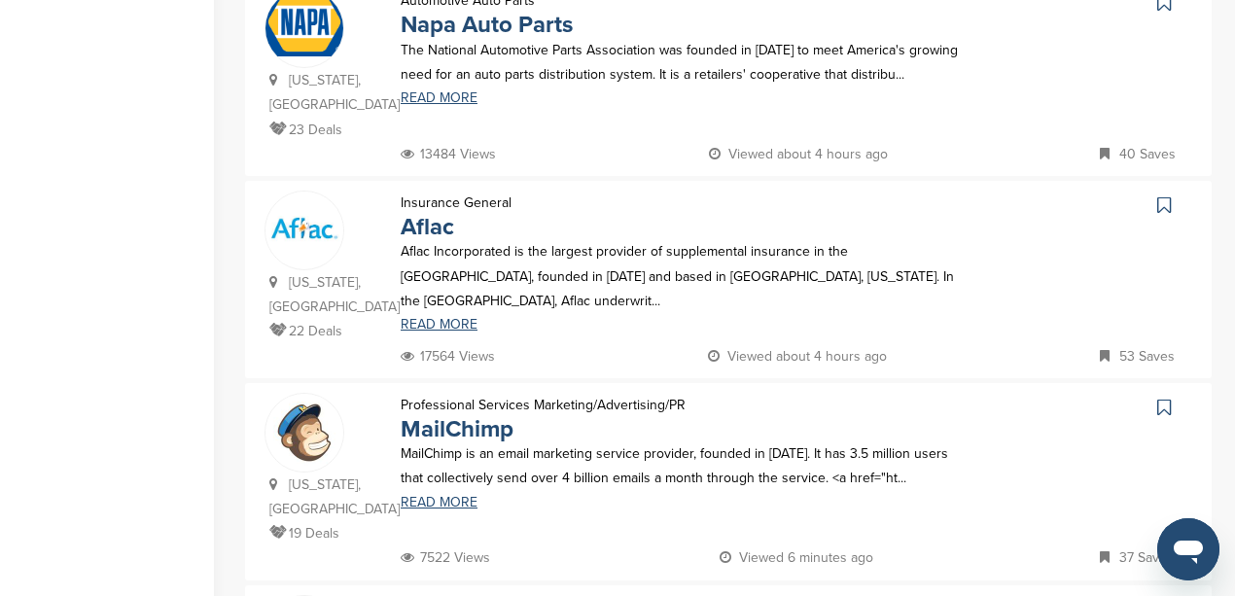
scroll to position [1361, 0]
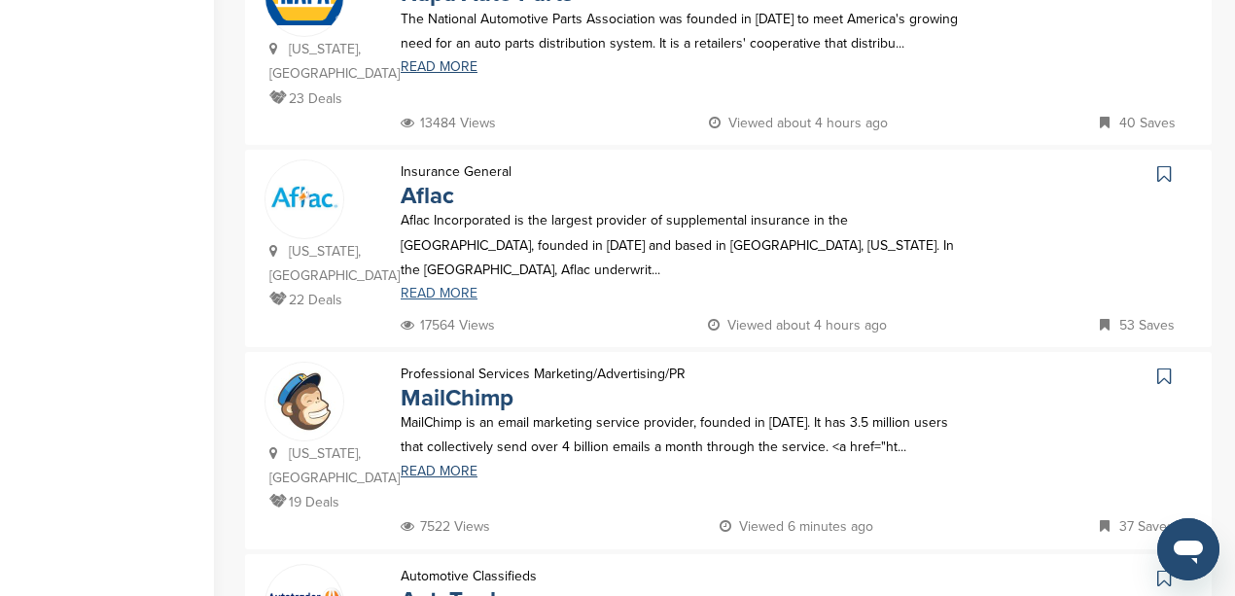
click at [435, 287] on link "READ MORE" at bounding box center [686, 294] width 570 height 14
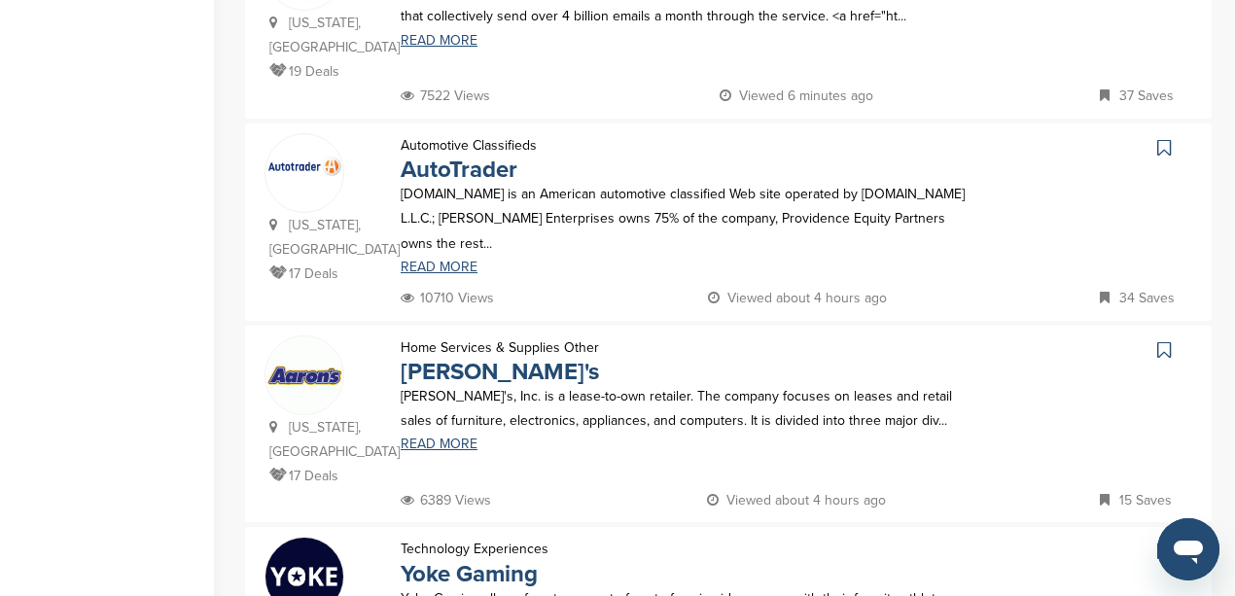
scroll to position [1815, 0]
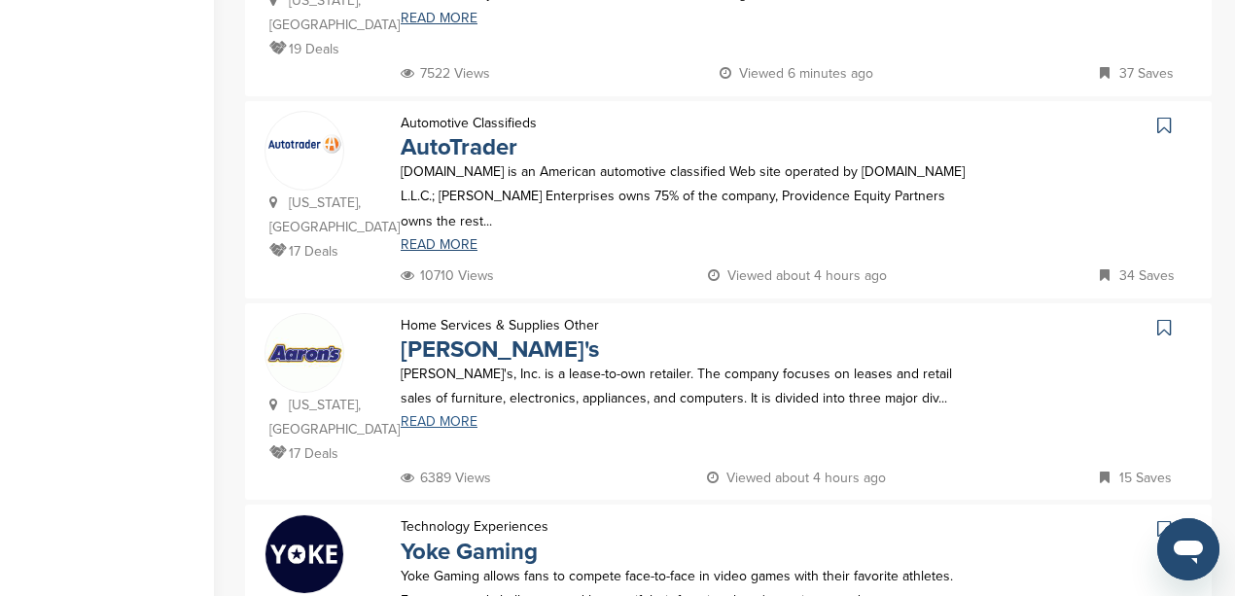
click at [428, 415] on link "READ MORE" at bounding box center [686, 422] width 570 height 14
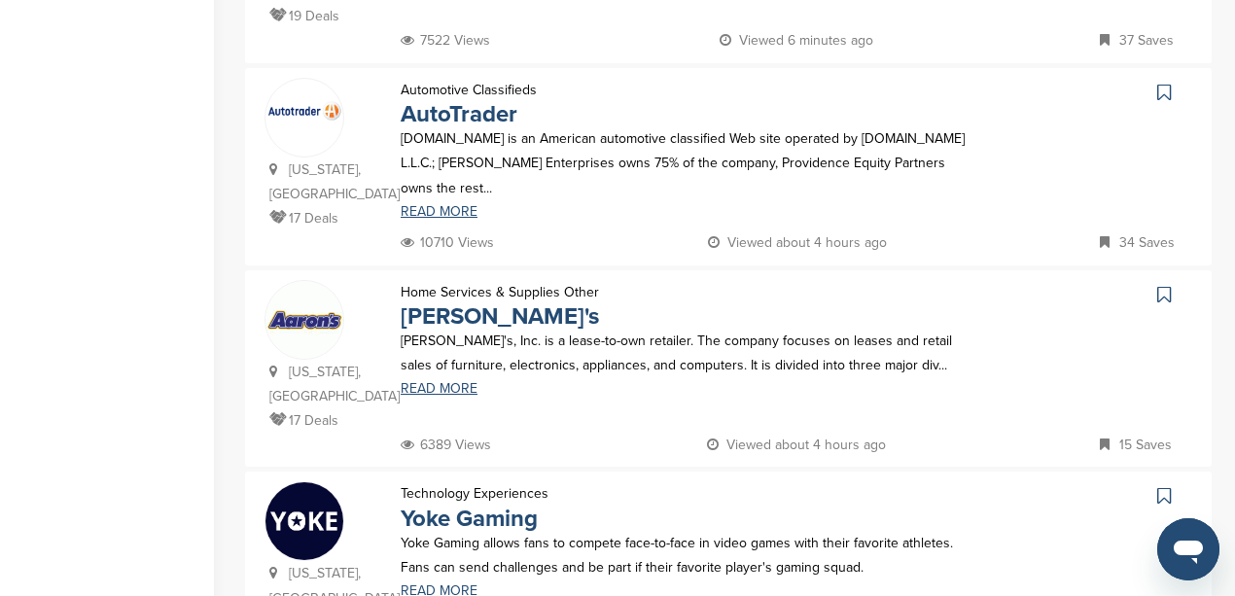
scroll to position [1880, 0]
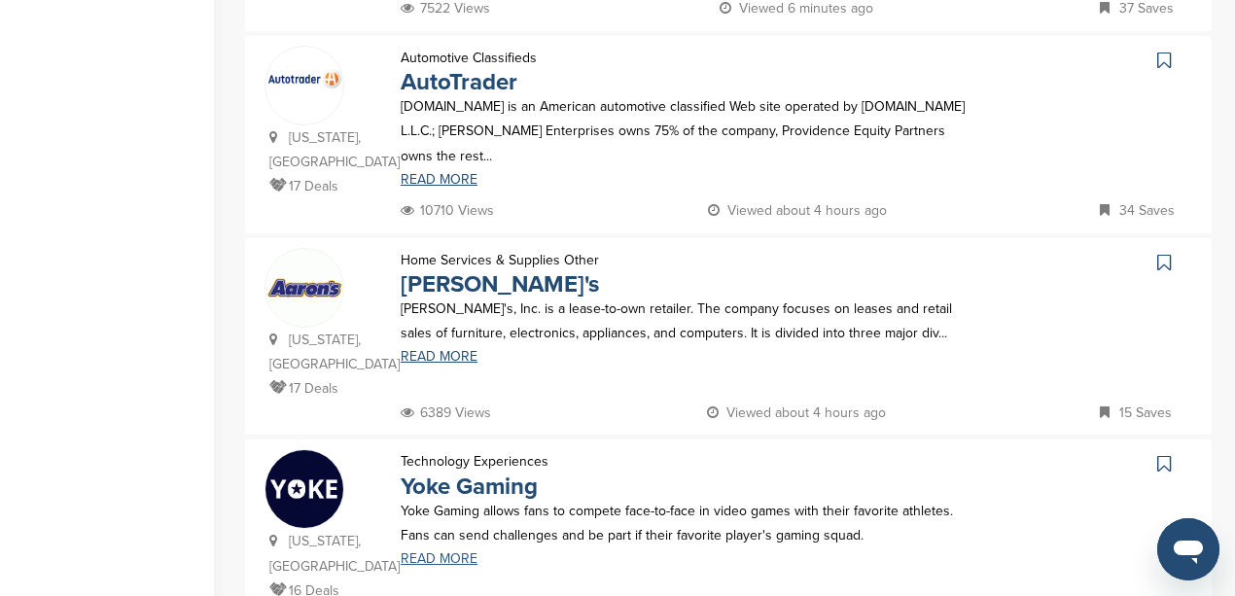
click at [412, 552] on link "READ MORE" at bounding box center [686, 559] width 570 height 14
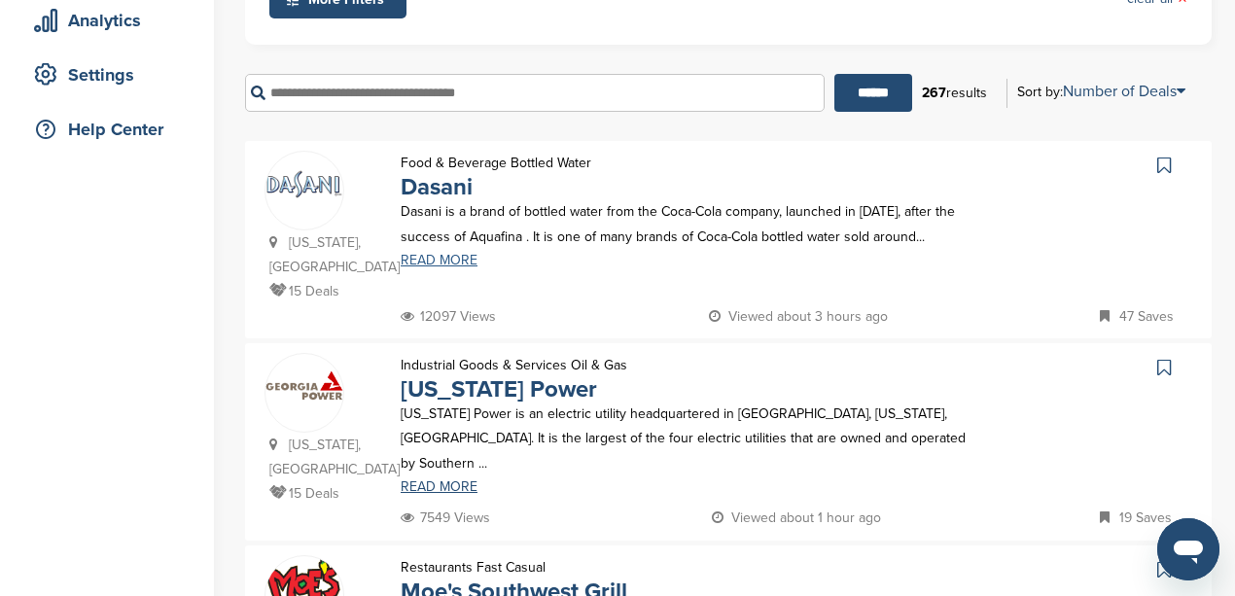
scroll to position [389, 0]
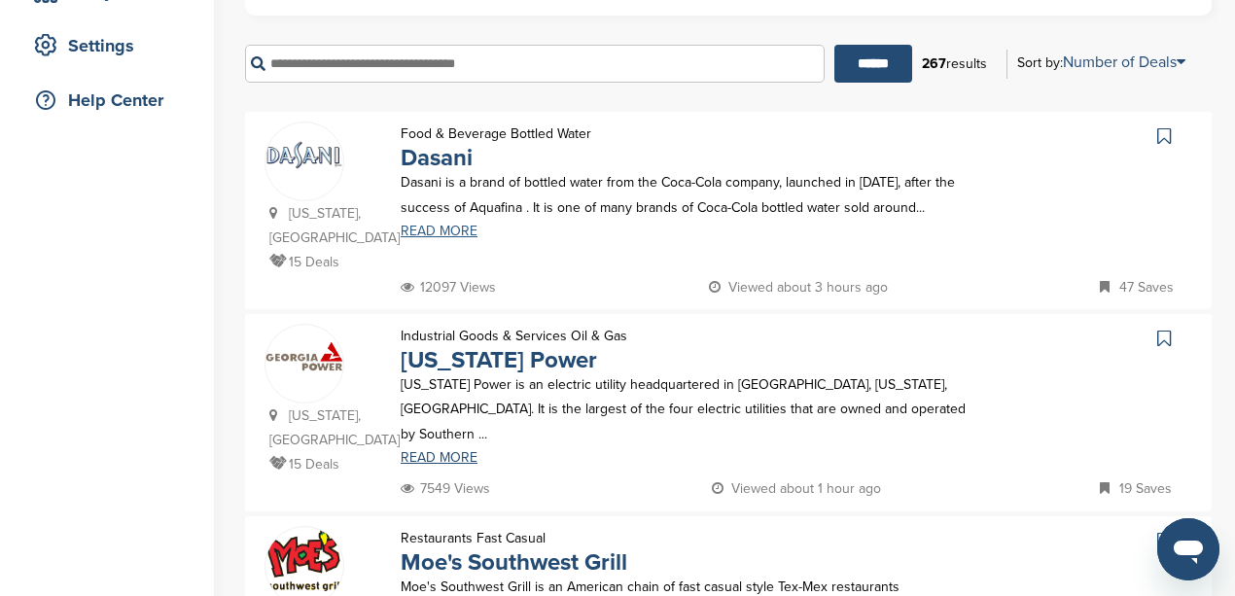
click at [421, 225] on link "READ MORE" at bounding box center [686, 232] width 570 height 14
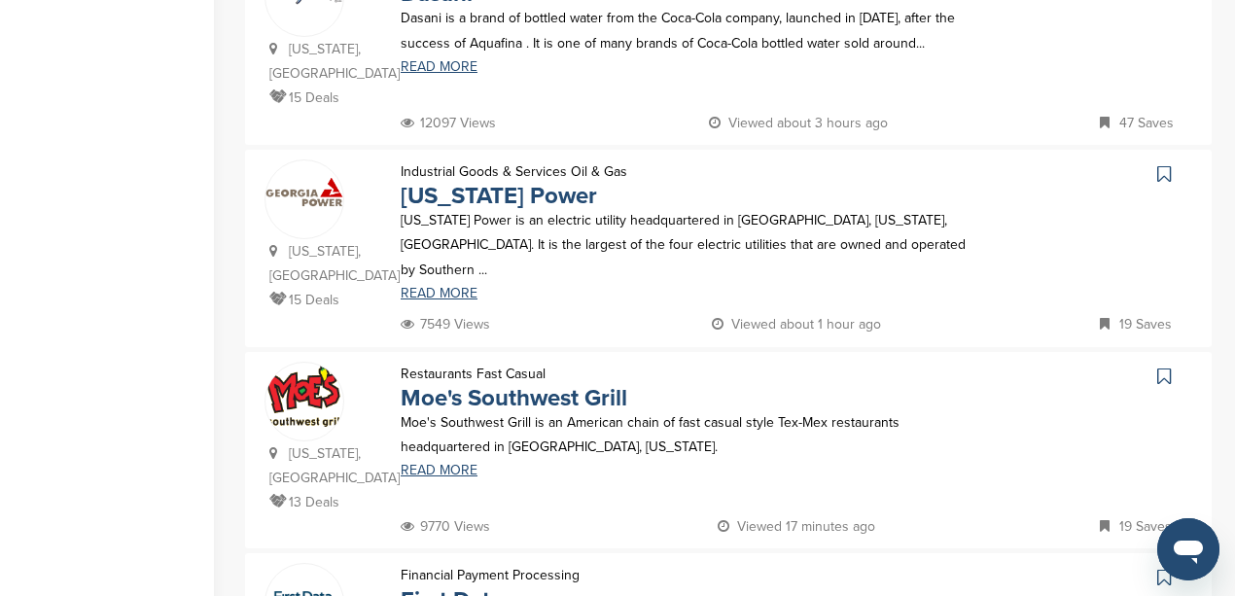
scroll to position [583, 0]
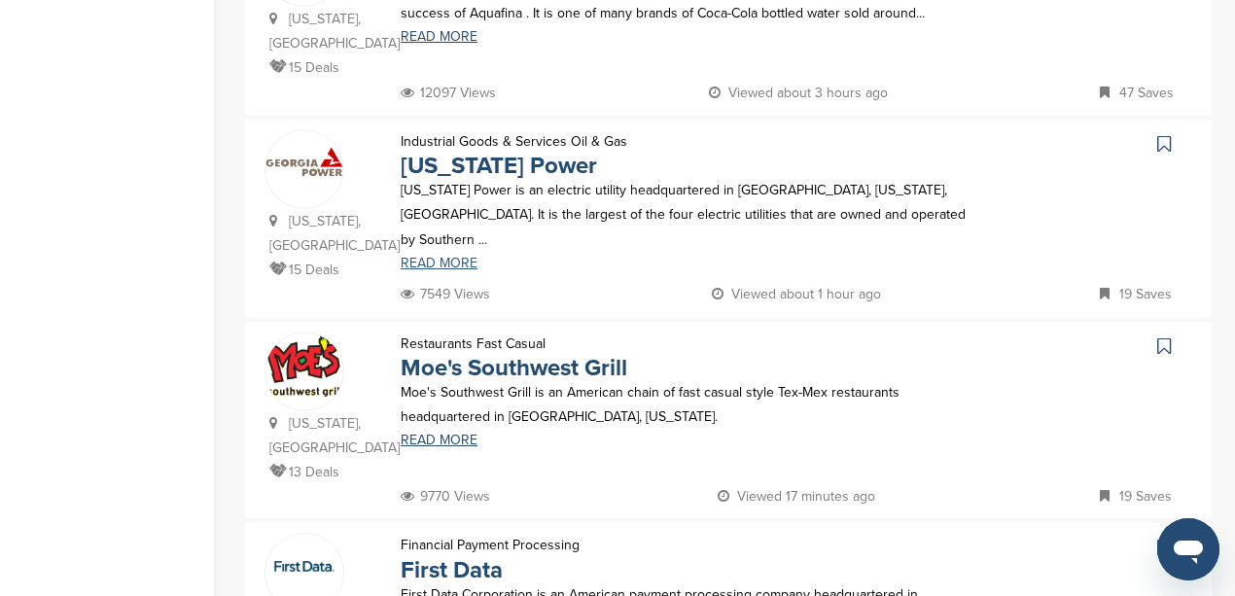
click at [432, 257] on link "READ MORE" at bounding box center [686, 264] width 570 height 14
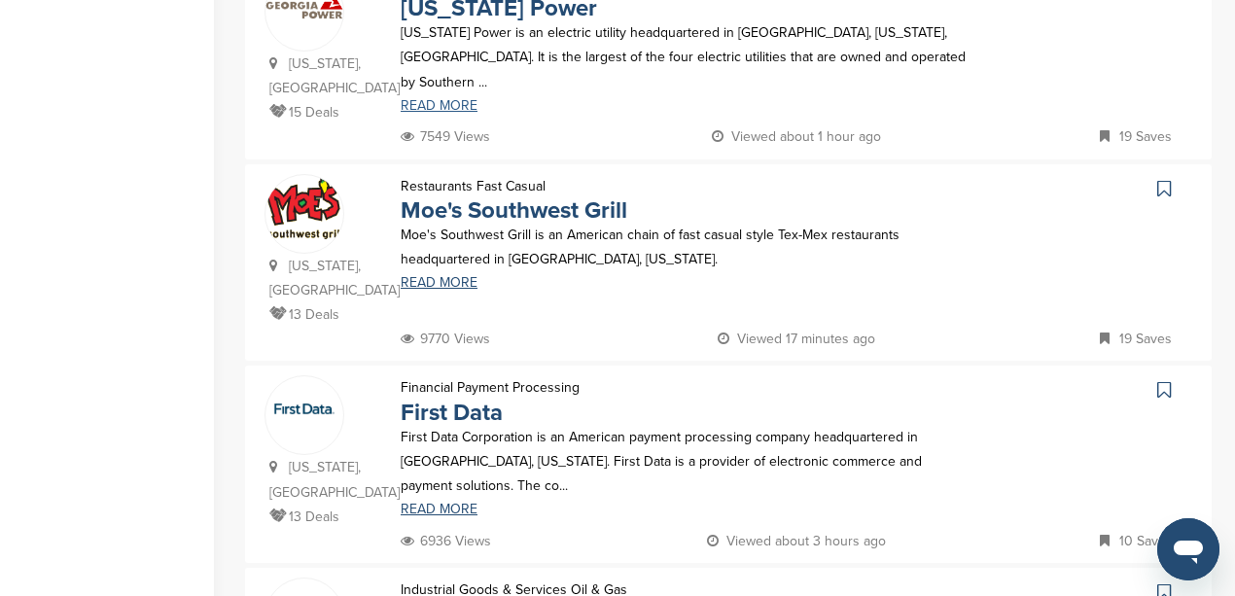
scroll to position [778, 0]
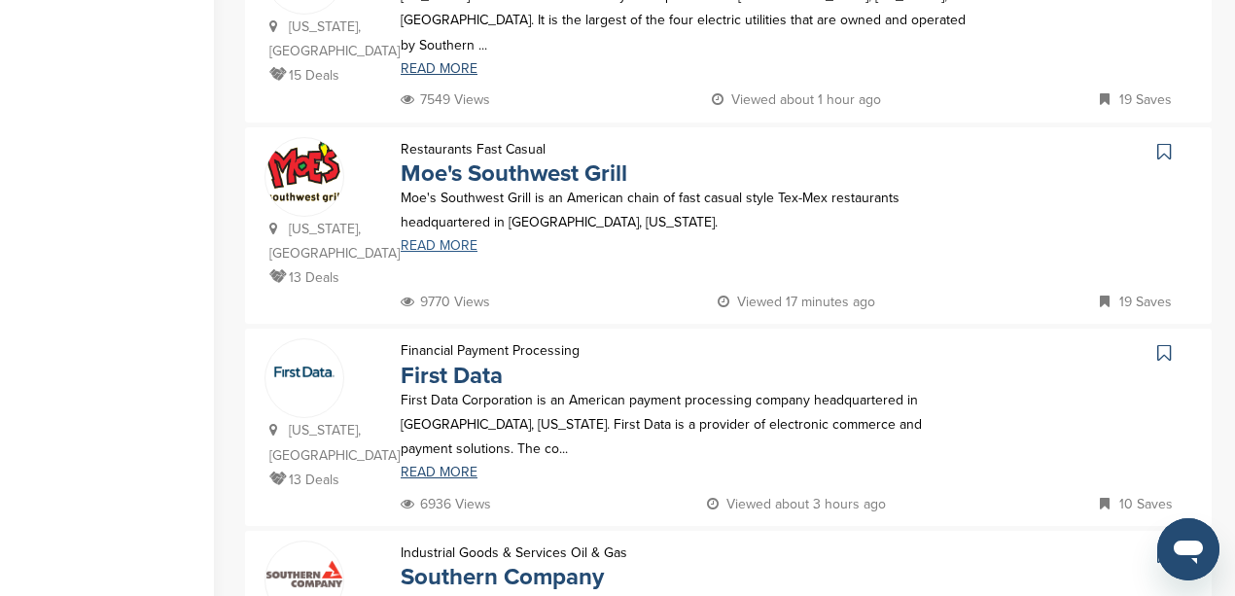
click at [437, 239] on link "READ MORE" at bounding box center [686, 246] width 570 height 14
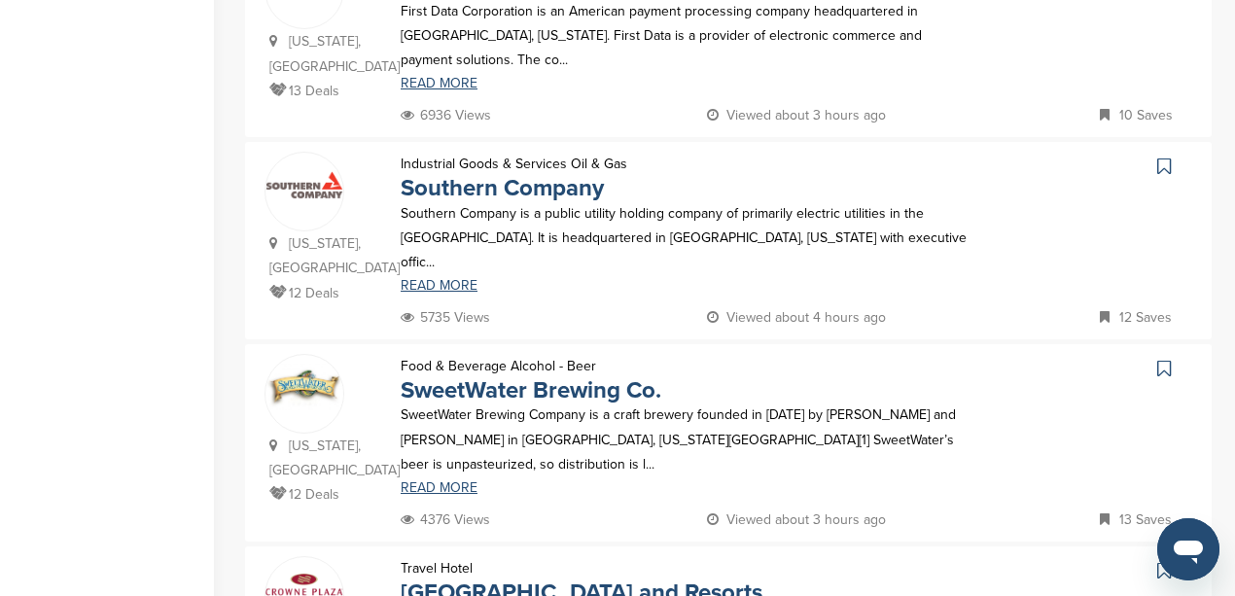
scroll to position [1231, 0]
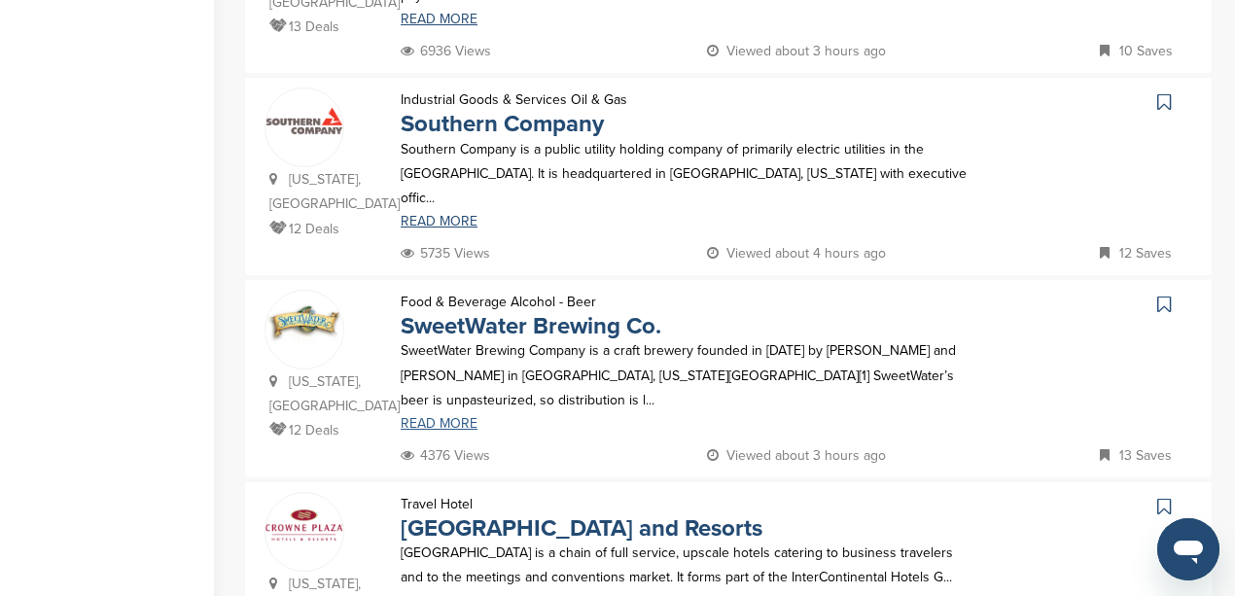
click at [421, 417] on link "READ MORE" at bounding box center [686, 424] width 570 height 14
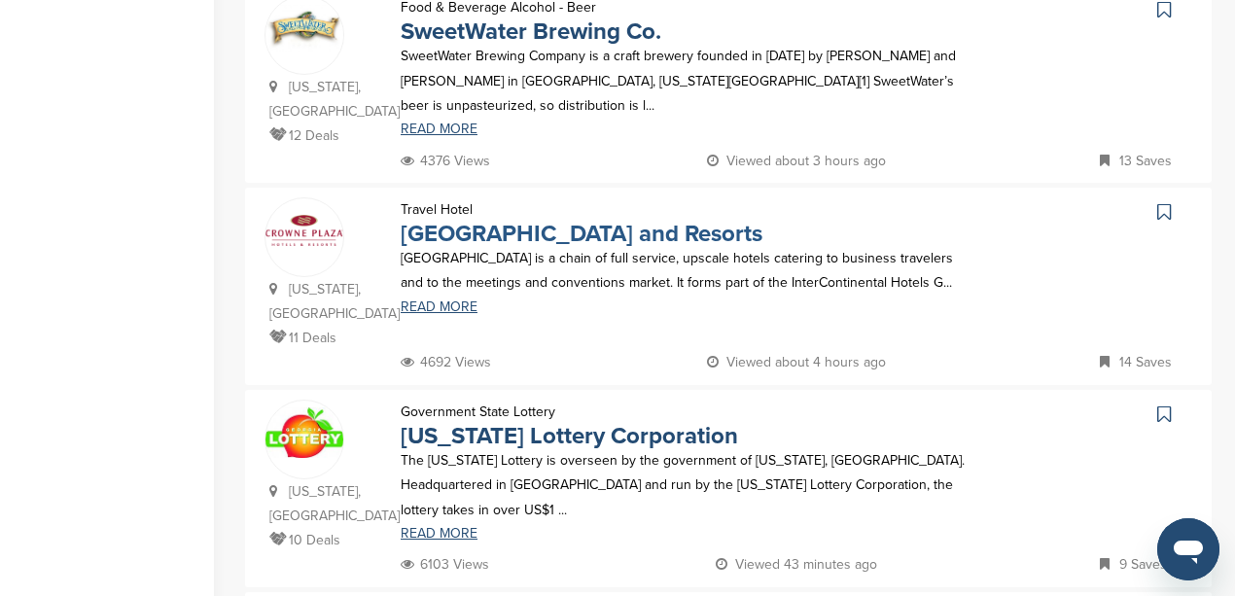
scroll to position [1556, 0]
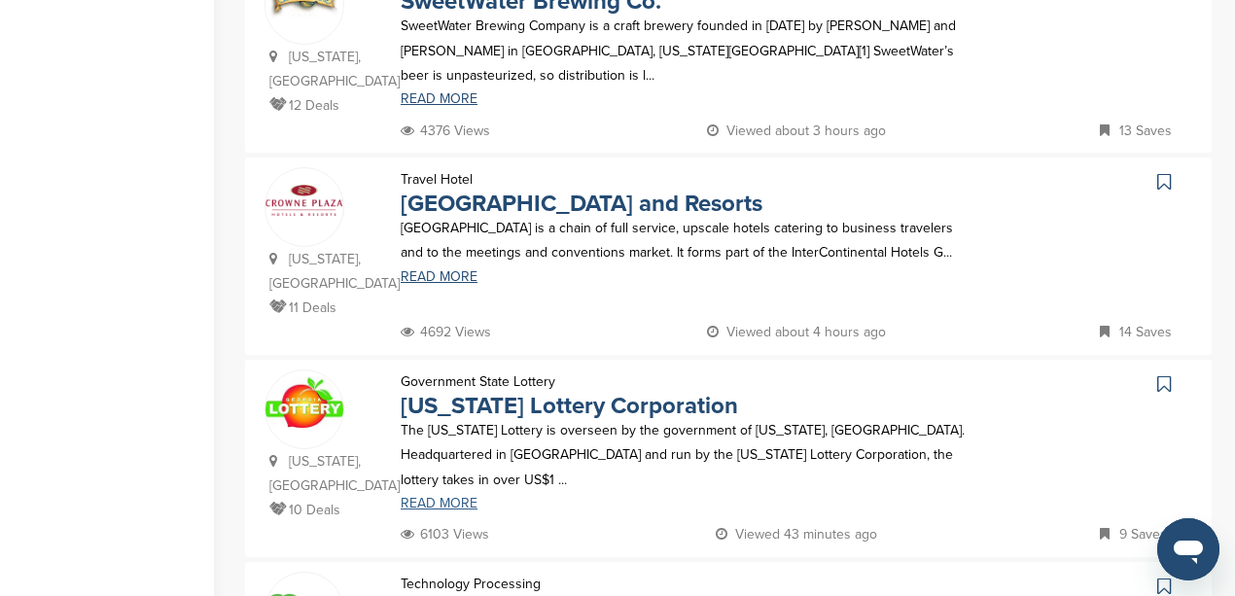
click at [423, 497] on link "READ MORE" at bounding box center [686, 504] width 570 height 14
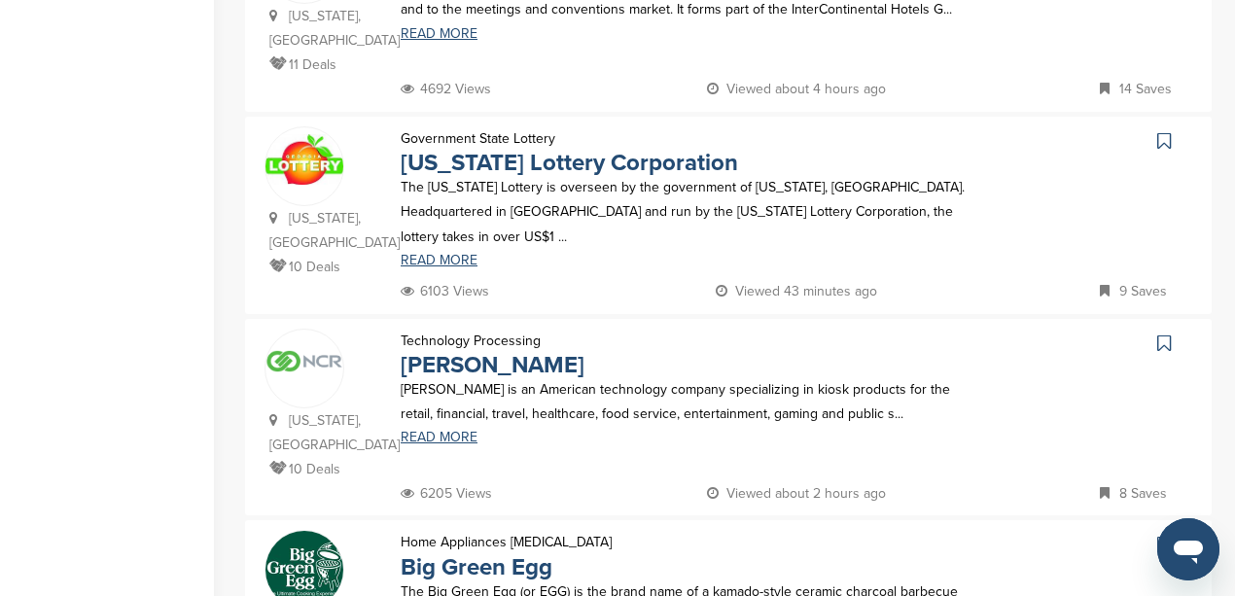
scroll to position [1815, 0]
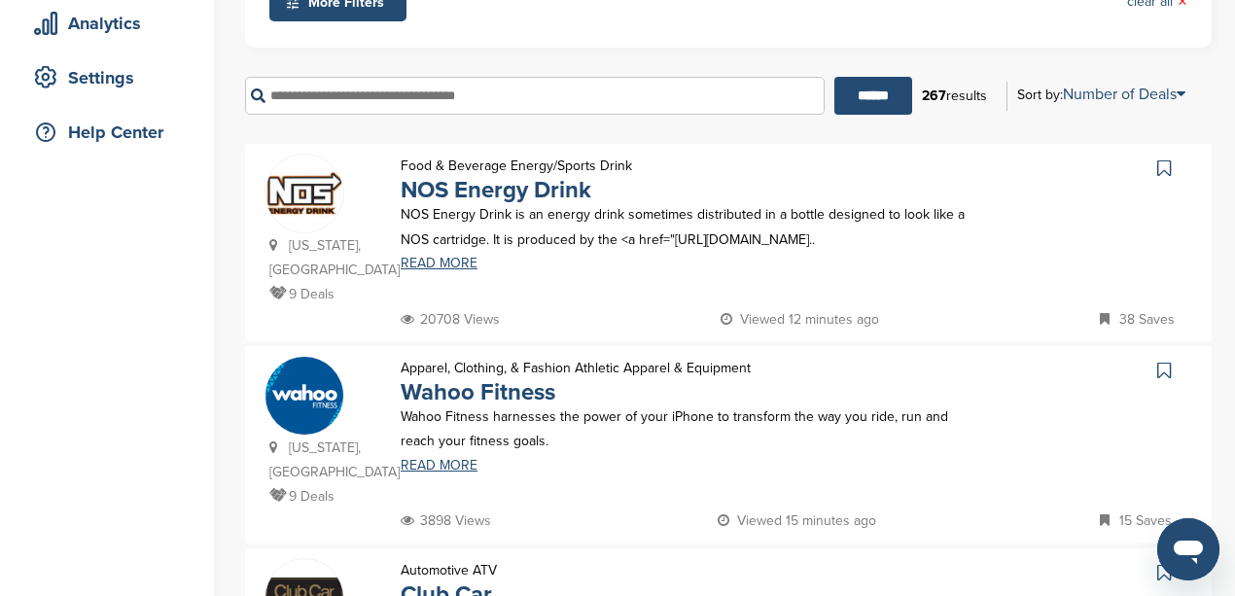
scroll to position [389, 0]
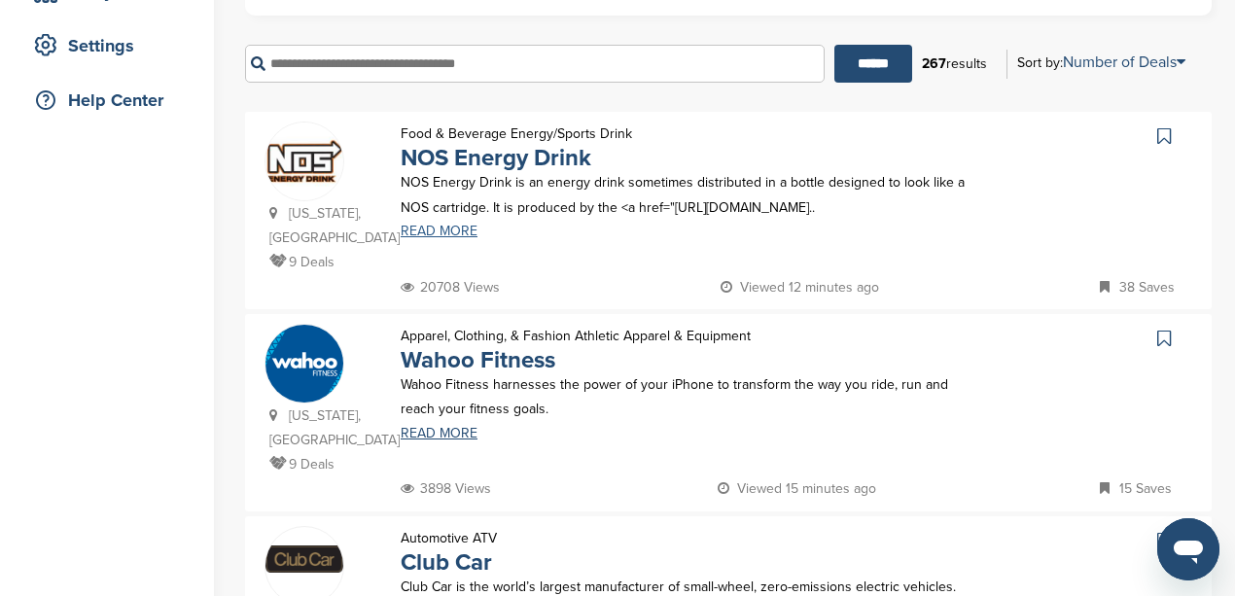
click at [427, 225] on link "READ MORE" at bounding box center [686, 232] width 570 height 14
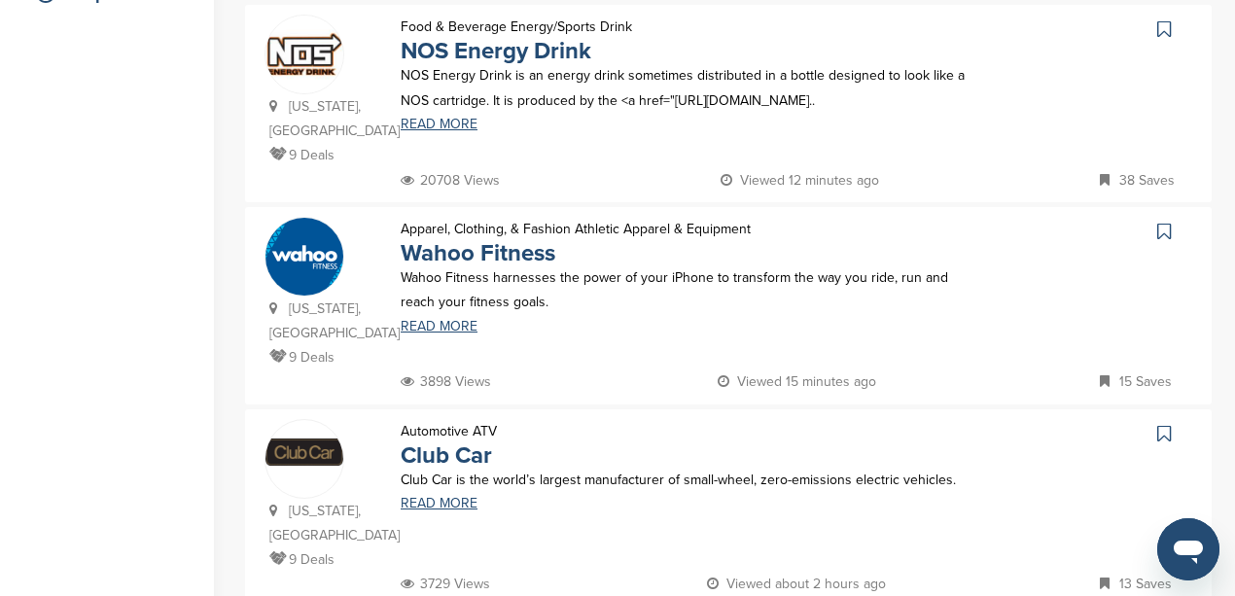
scroll to position [518, 0]
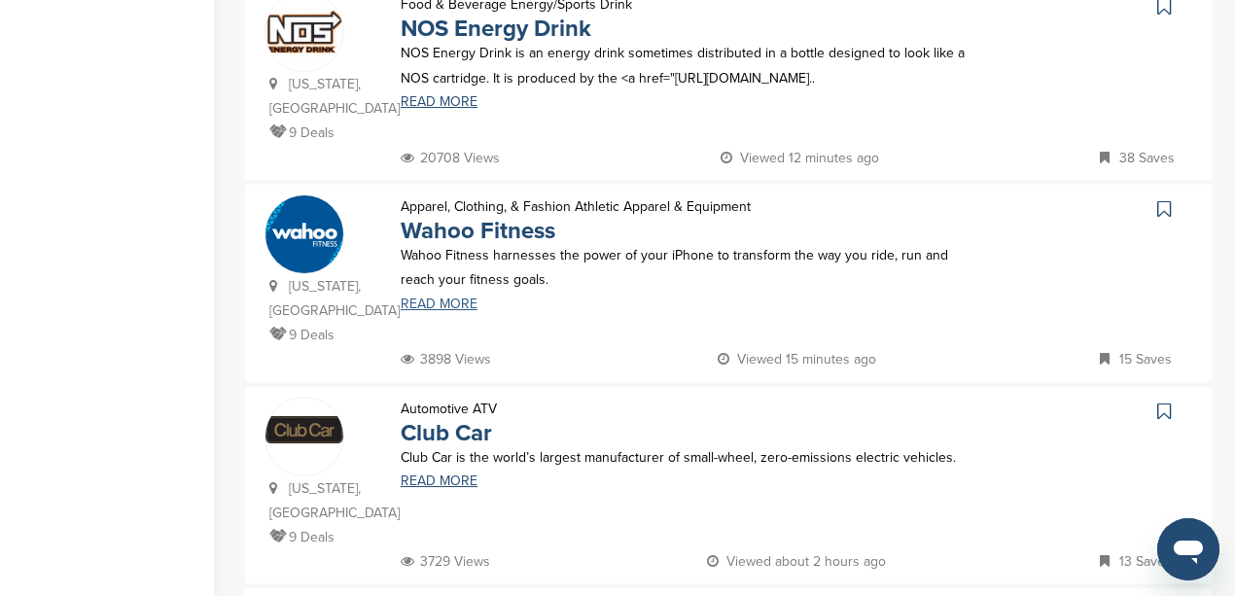
click at [438, 298] on link "READ MORE" at bounding box center [686, 305] width 570 height 14
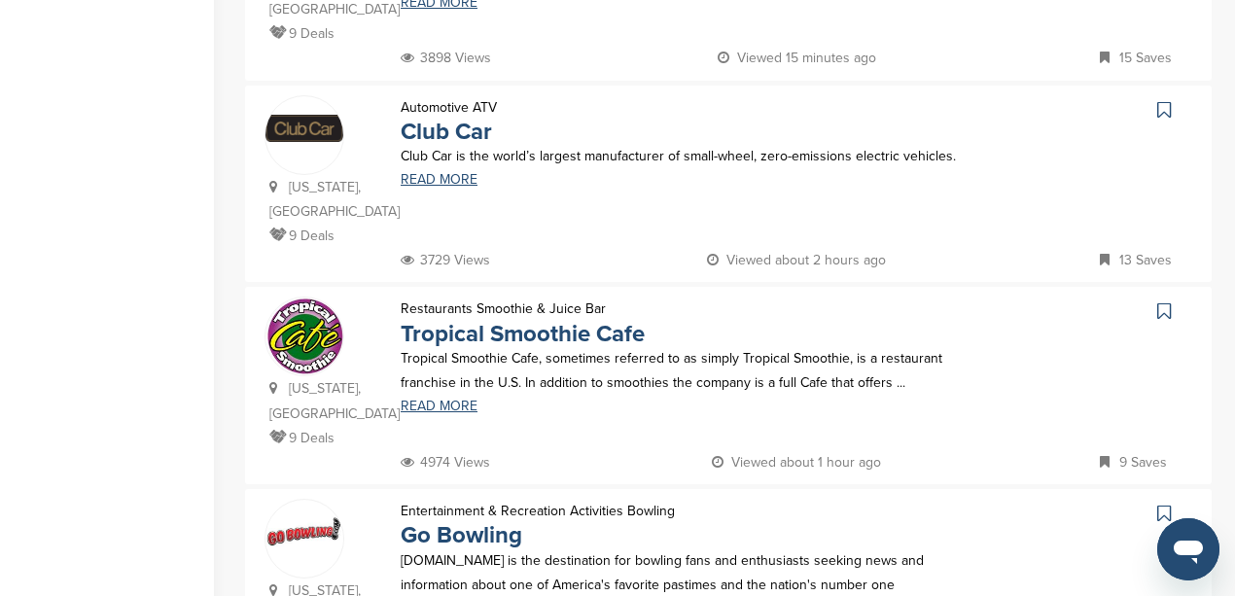
scroll to position [842, 0]
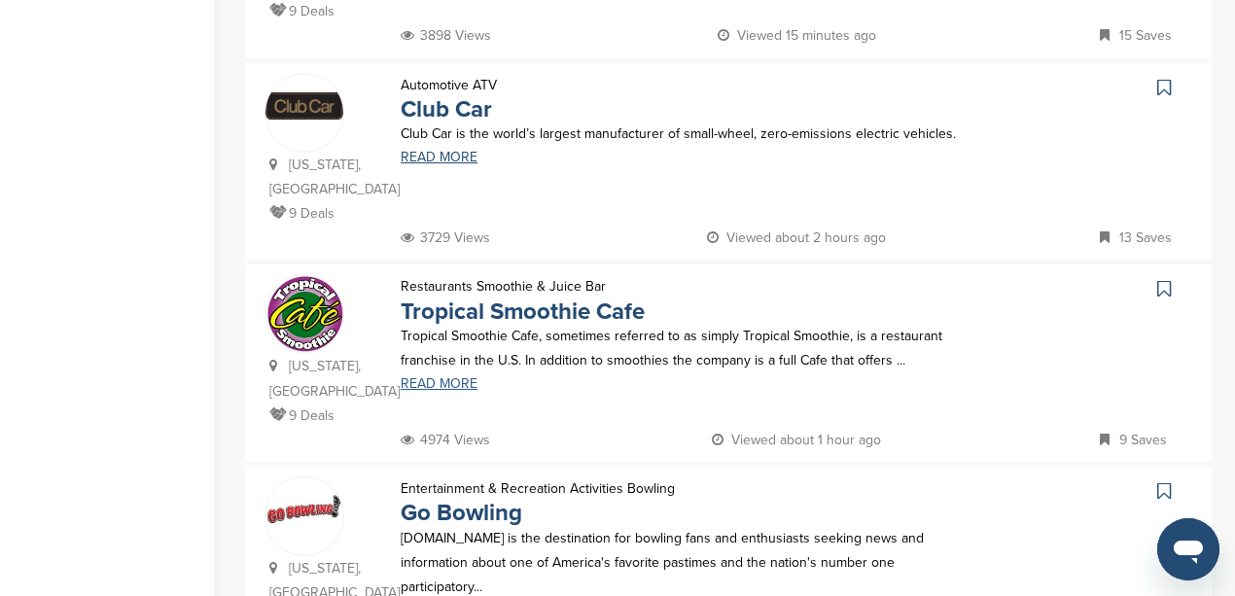
click at [425, 377] on link "READ MORE" at bounding box center [686, 384] width 570 height 14
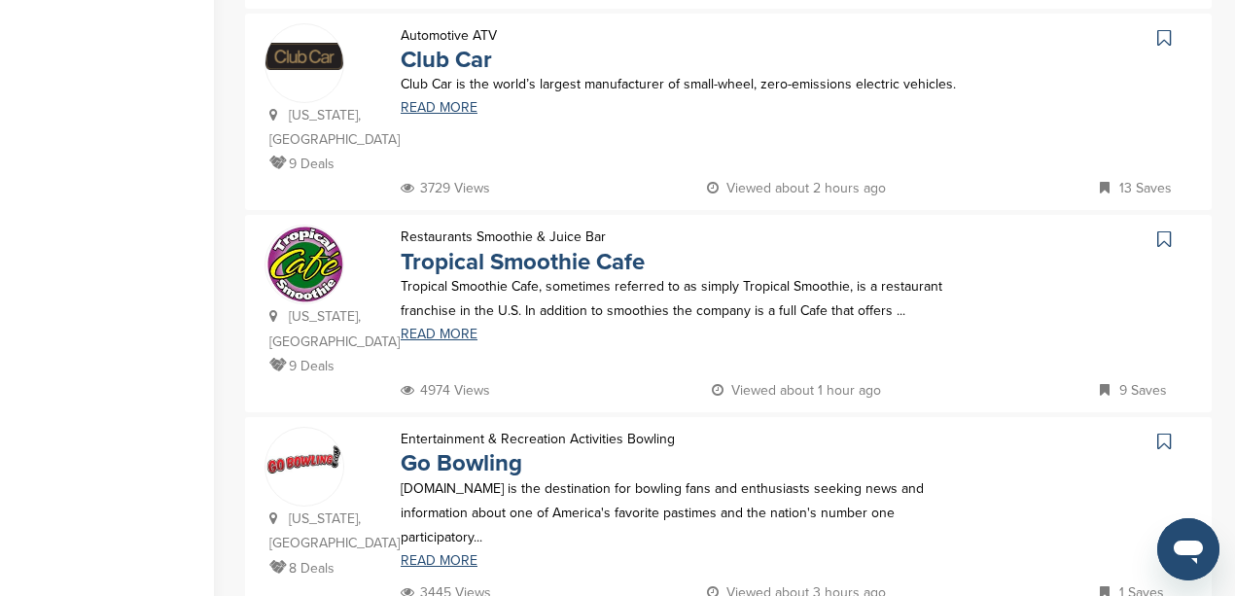
scroll to position [972, 0]
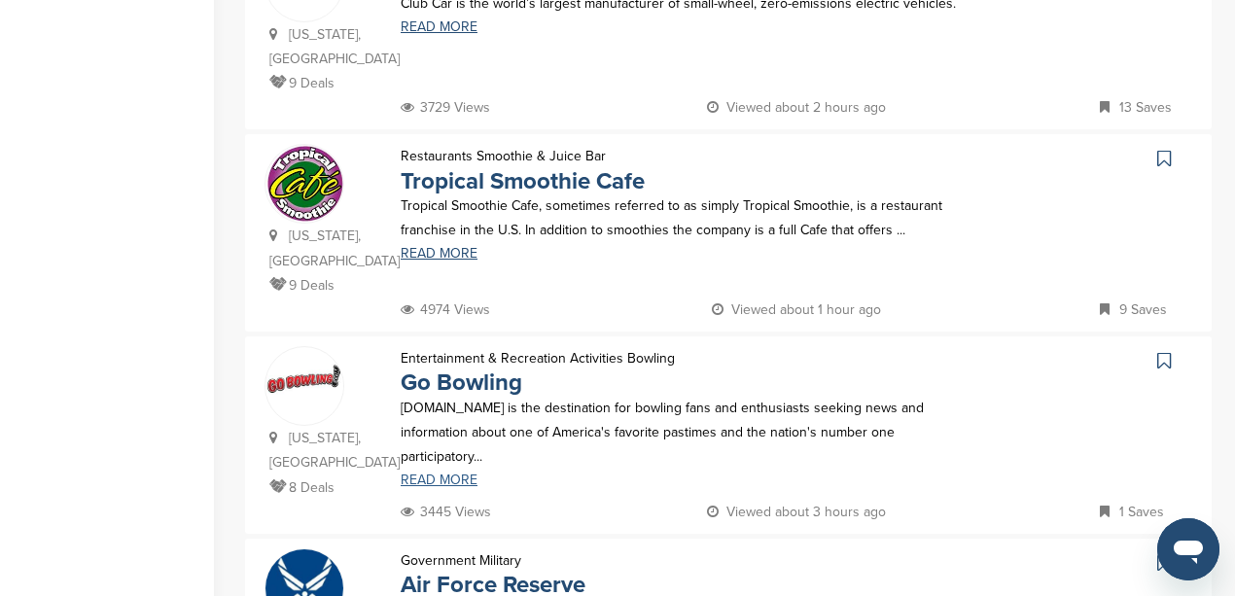
click at [438, 474] on link "READ MORE" at bounding box center [686, 481] width 570 height 14
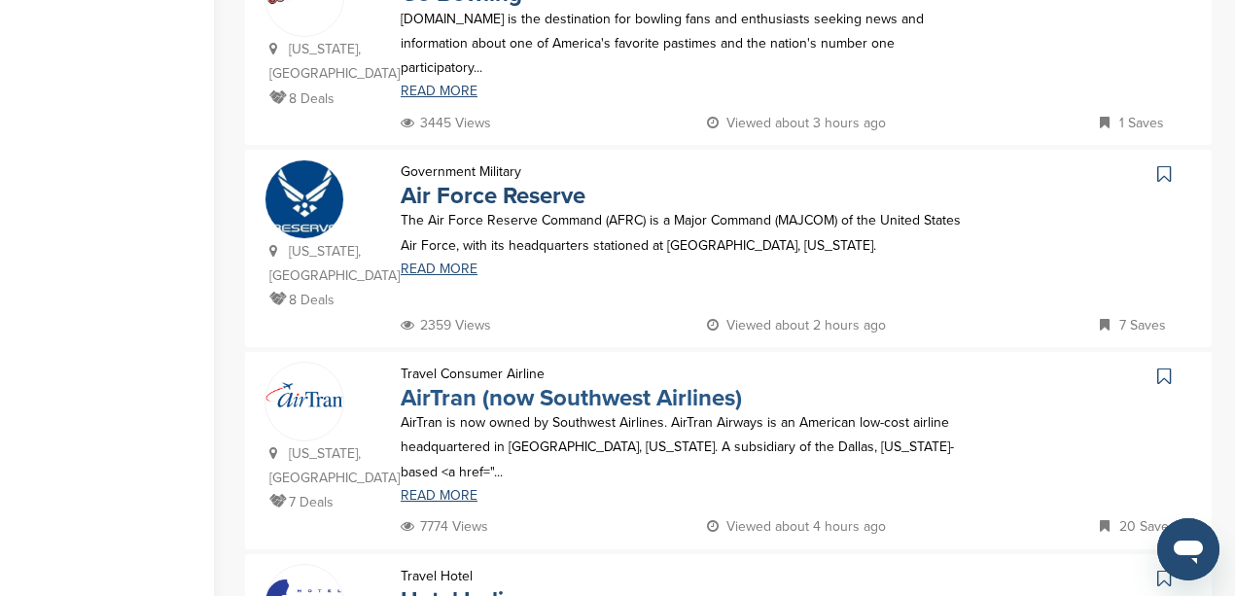
scroll to position [1426, 0]
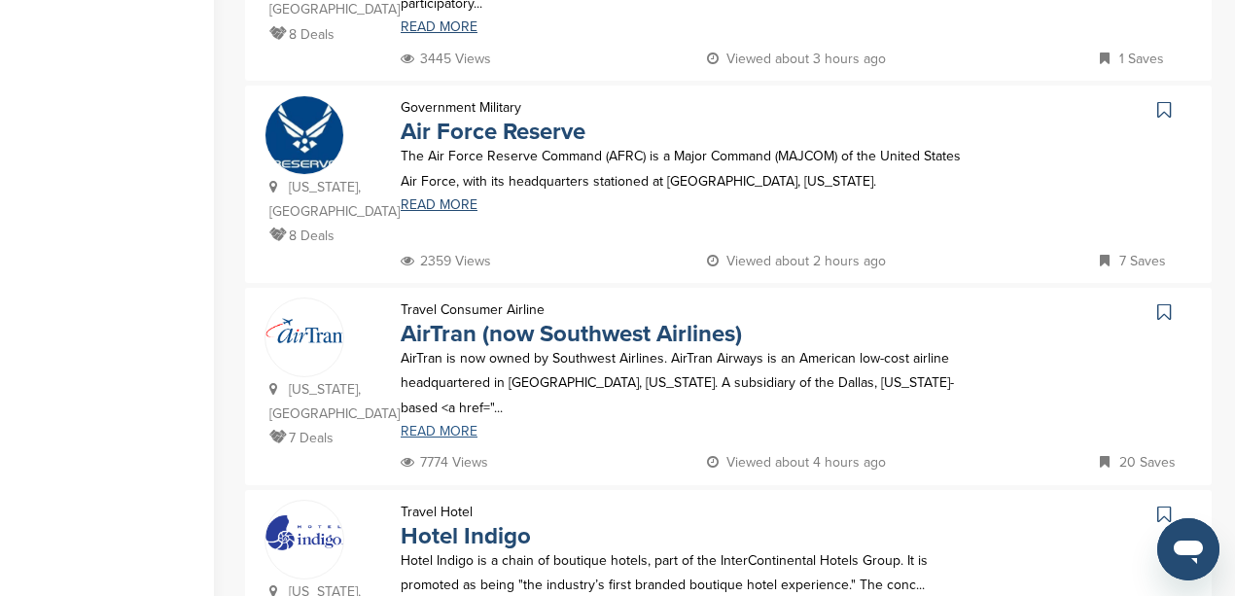
click at [440, 425] on link "READ MORE" at bounding box center [686, 432] width 570 height 14
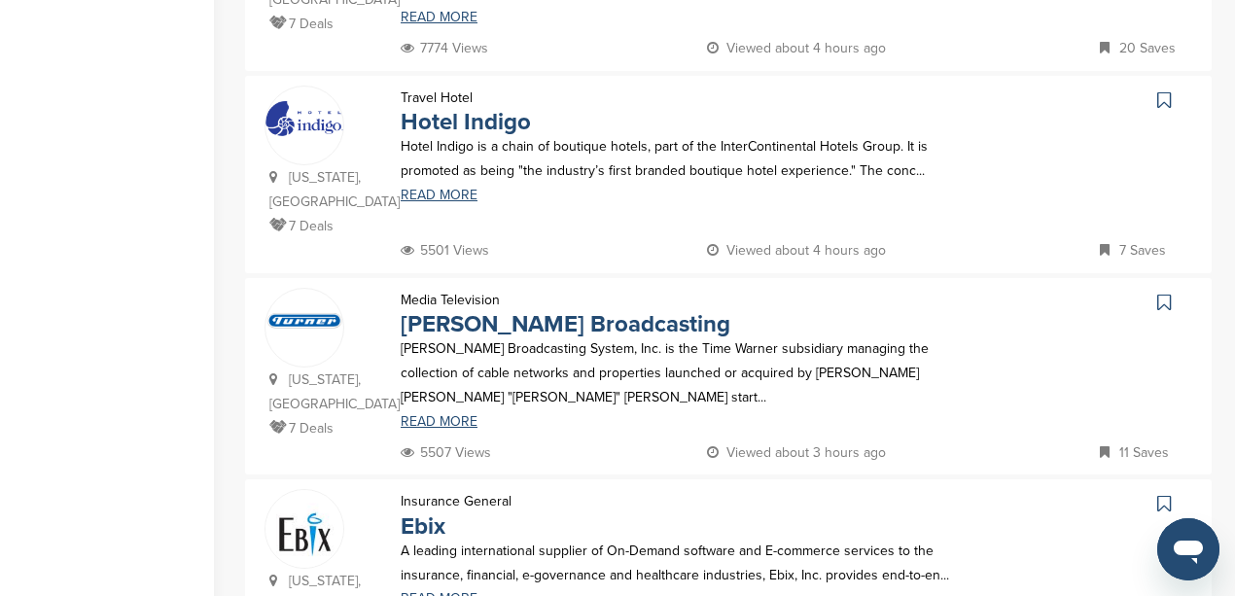
scroll to position [1880, 0]
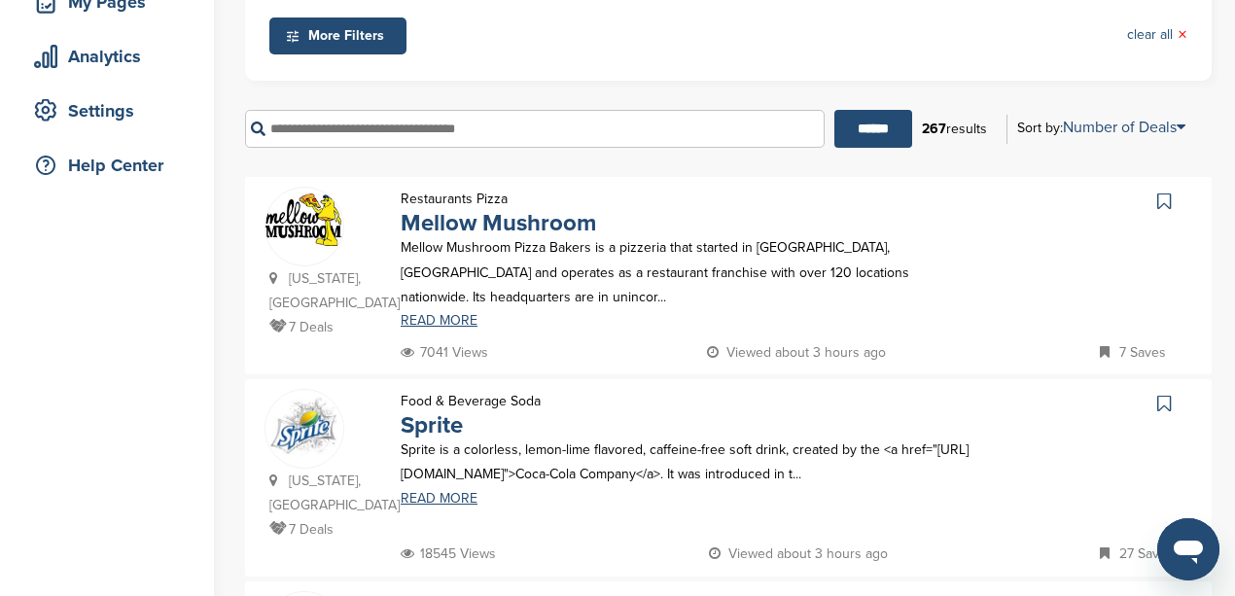
scroll to position [389, 0]
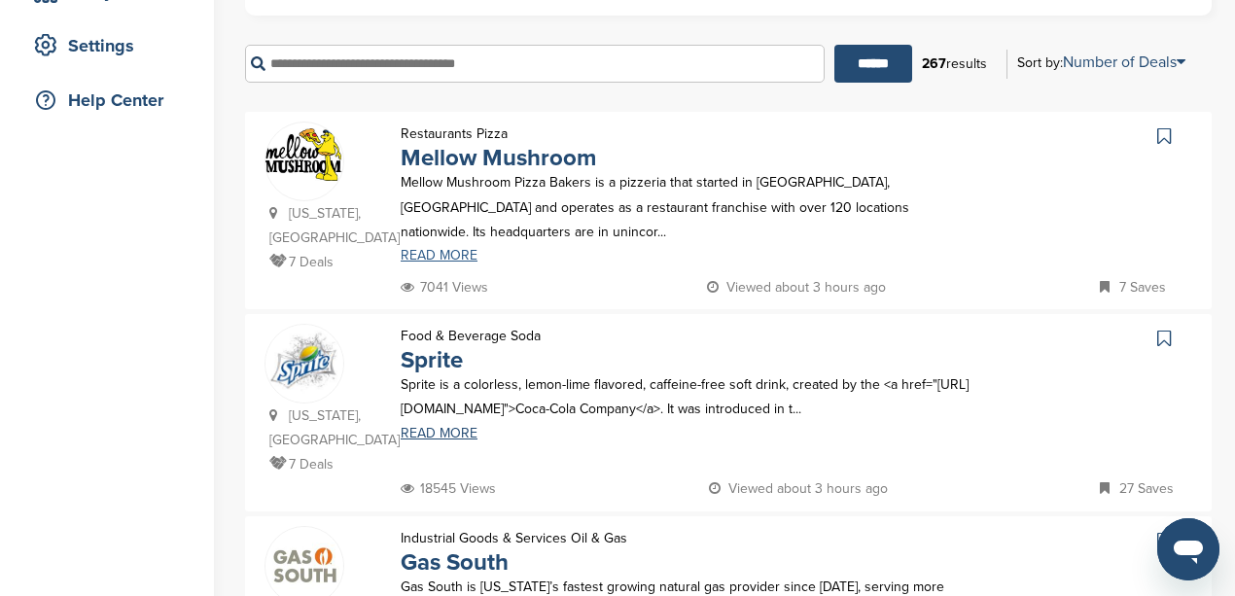
click at [434, 249] on link "READ MORE" at bounding box center [686, 256] width 570 height 14
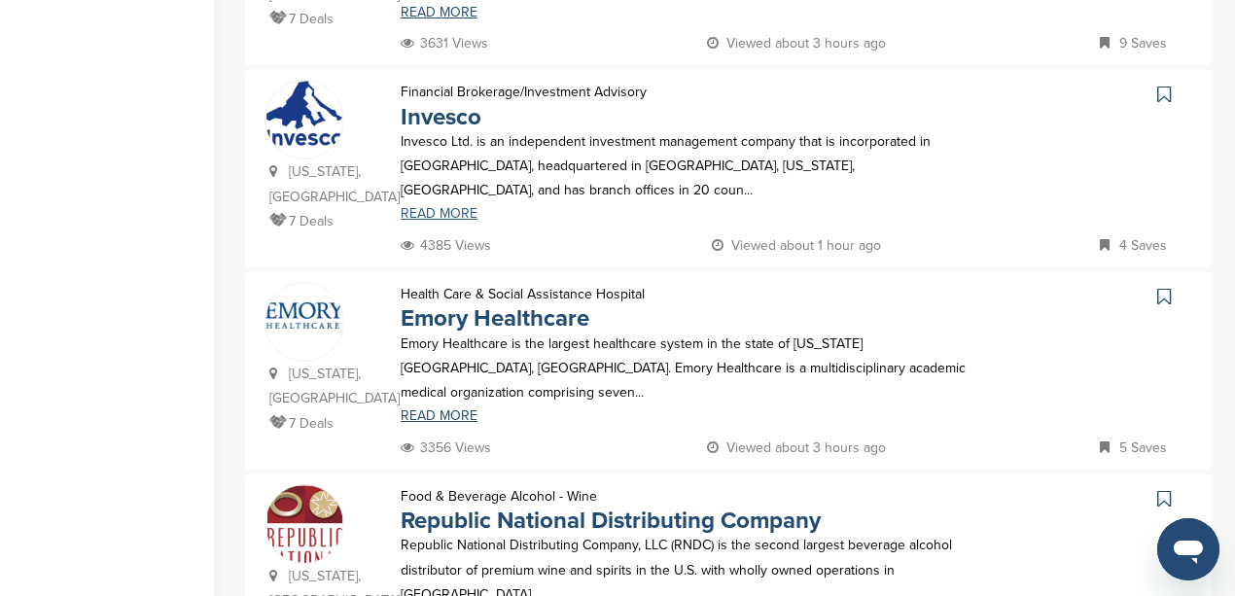
scroll to position [1037, 0]
click at [422, 409] on link "READ MORE" at bounding box center [686, 416] width 570 height 14
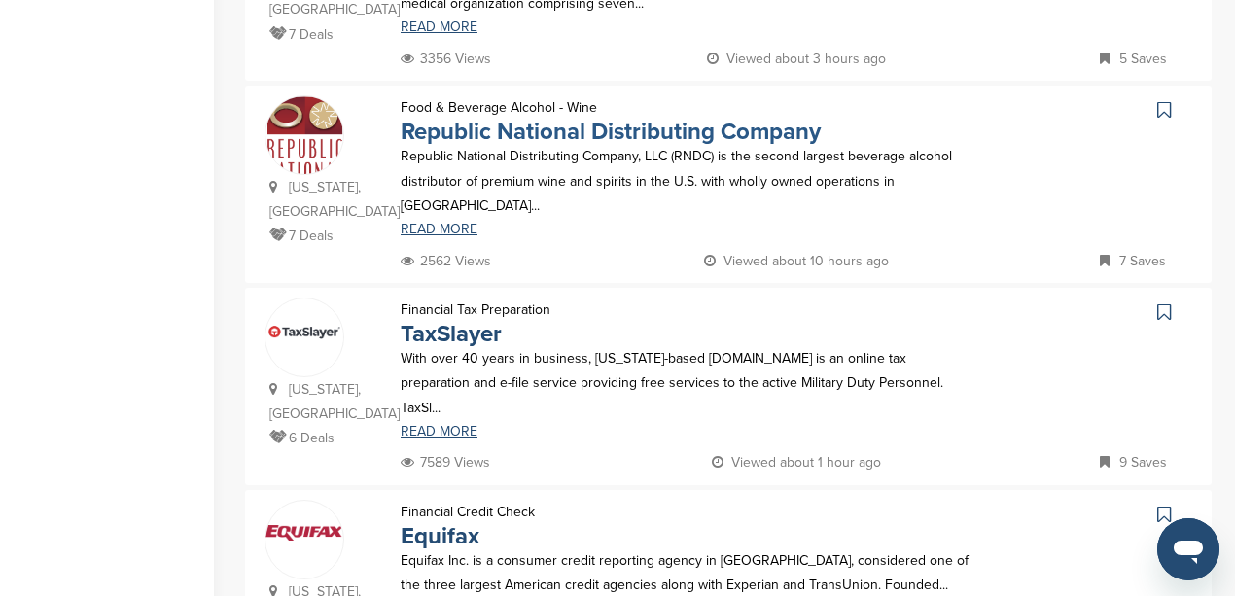
scroll to position [1426, 0]
click at [427, 425] on link "READ MORE" at bounding box center [686, 432] width 570 height 14
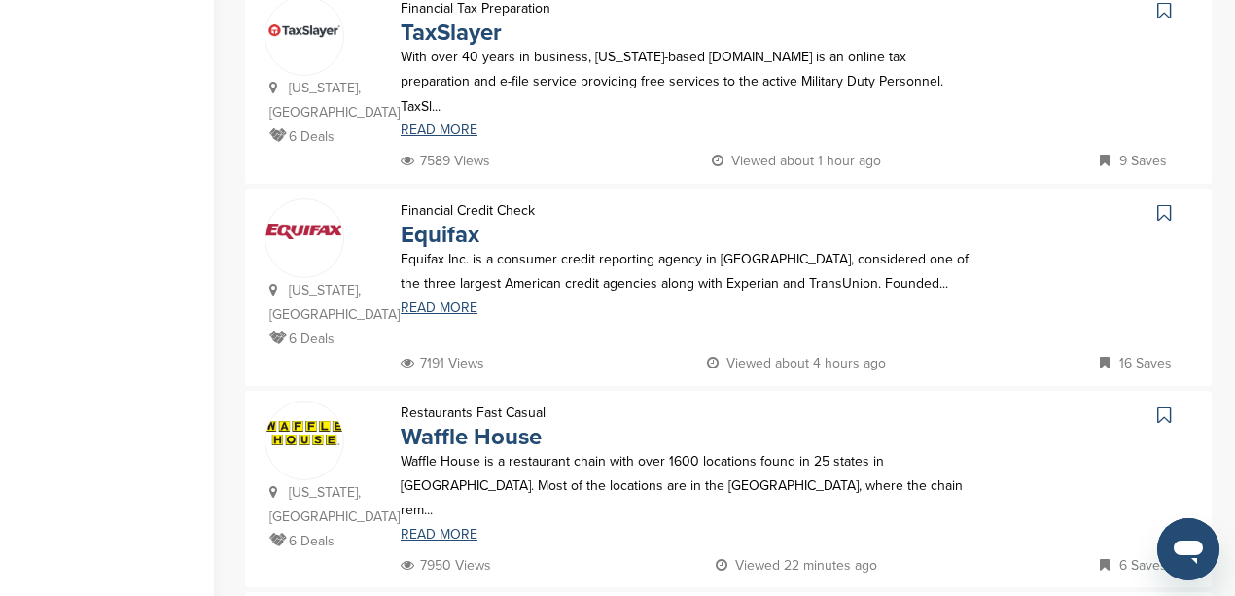
scroll to position [1750, 0]
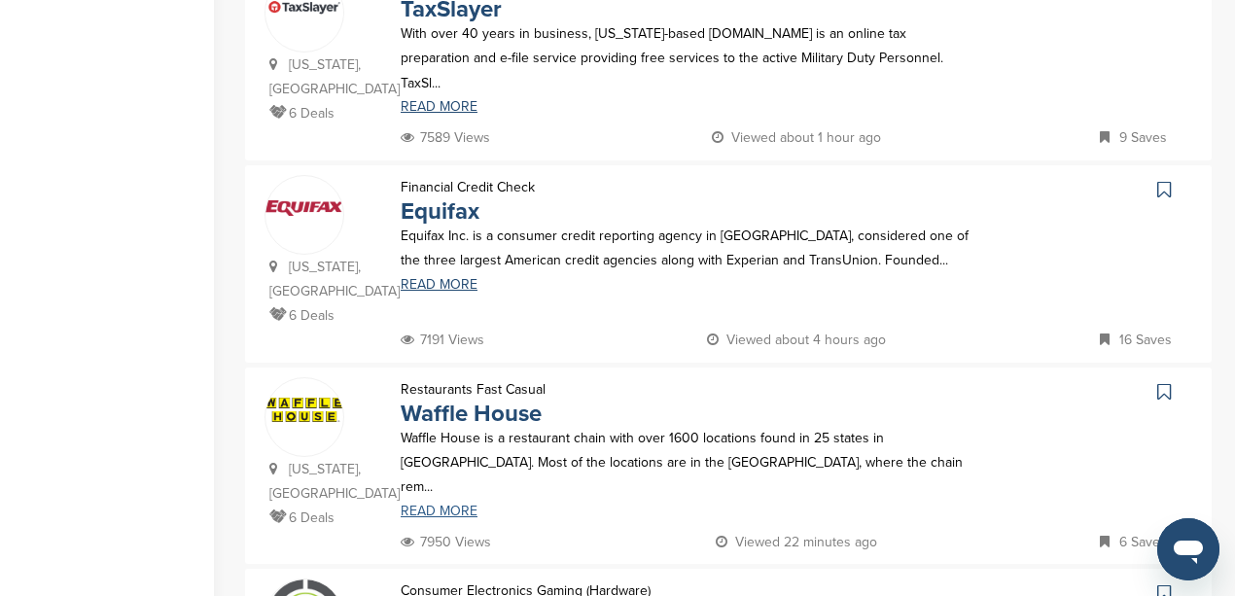
click at [417, 505] on link "READ MORE" at bounding box center [686, 512] width 570 height 14
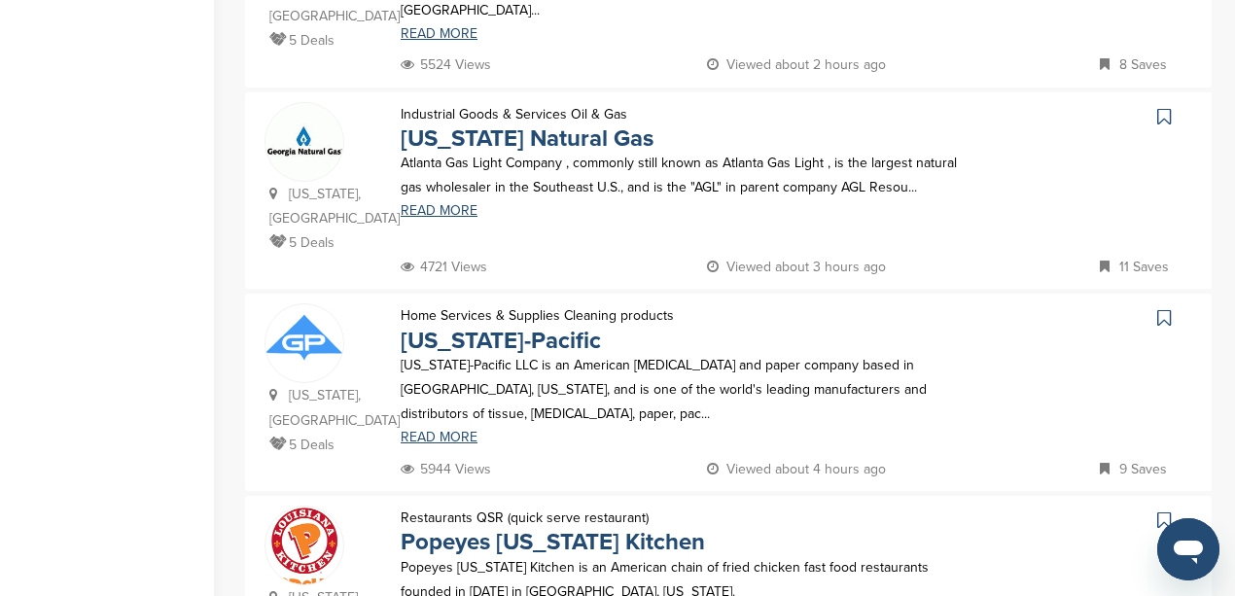
scroll to position [842, 0]
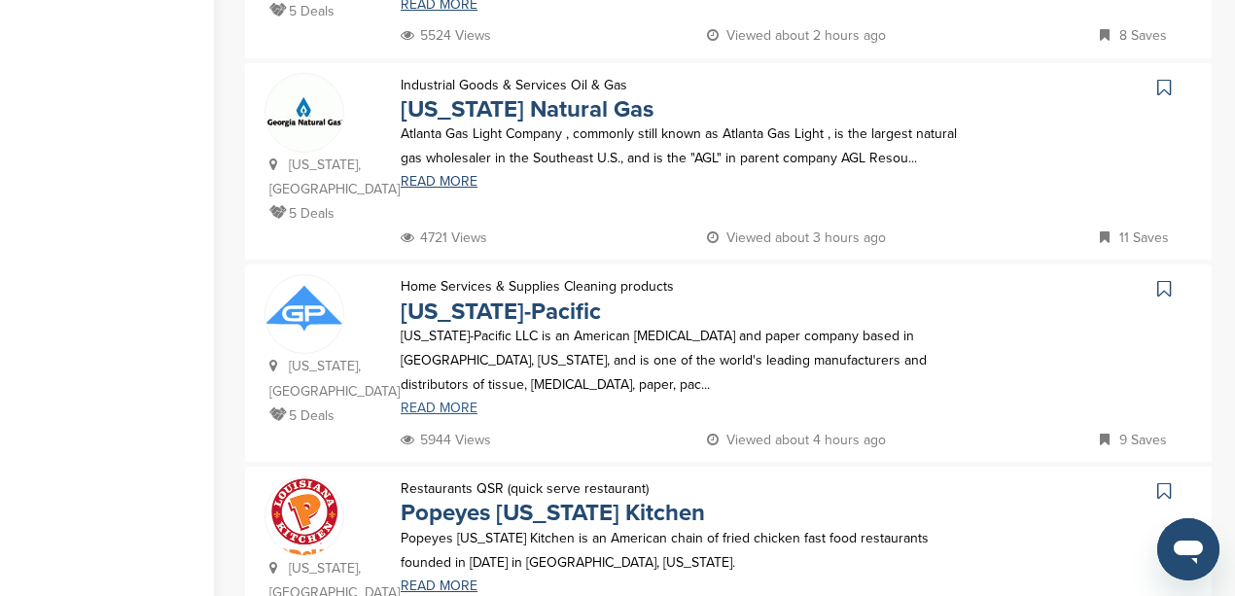
click at [442, 402] on link "READ MORE" at bounding box center [686, 409] width 570 height 14
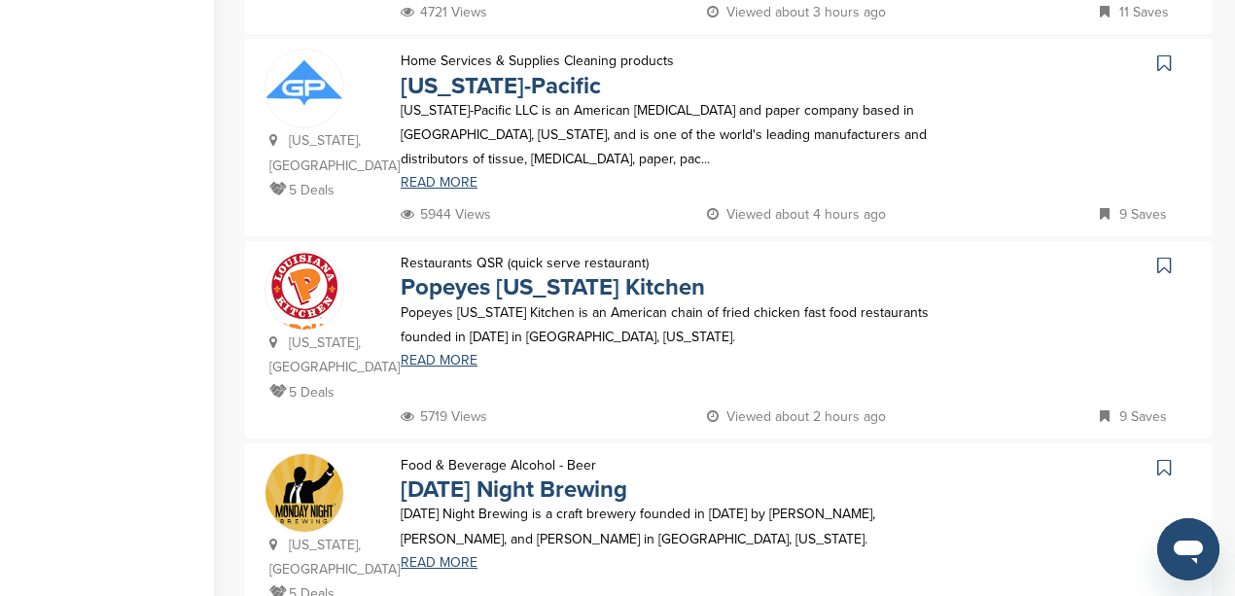
scroll to position [1037, 0]
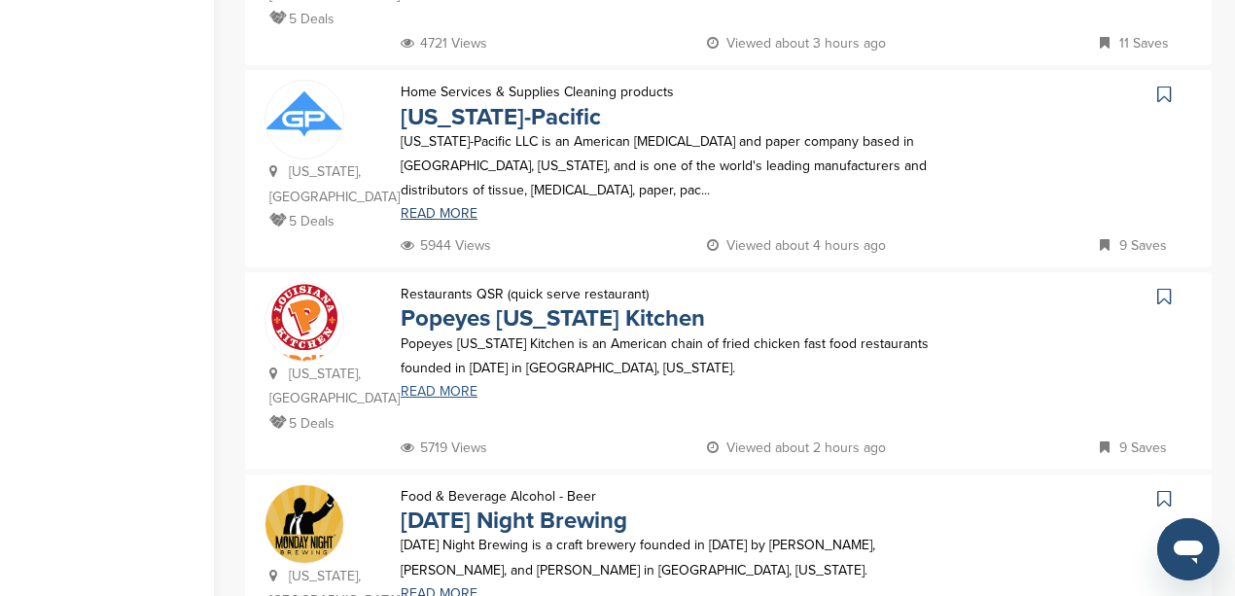
click at [410, 385] on link "READ MORE" at bounding box center [686, 392] width 570 height 14
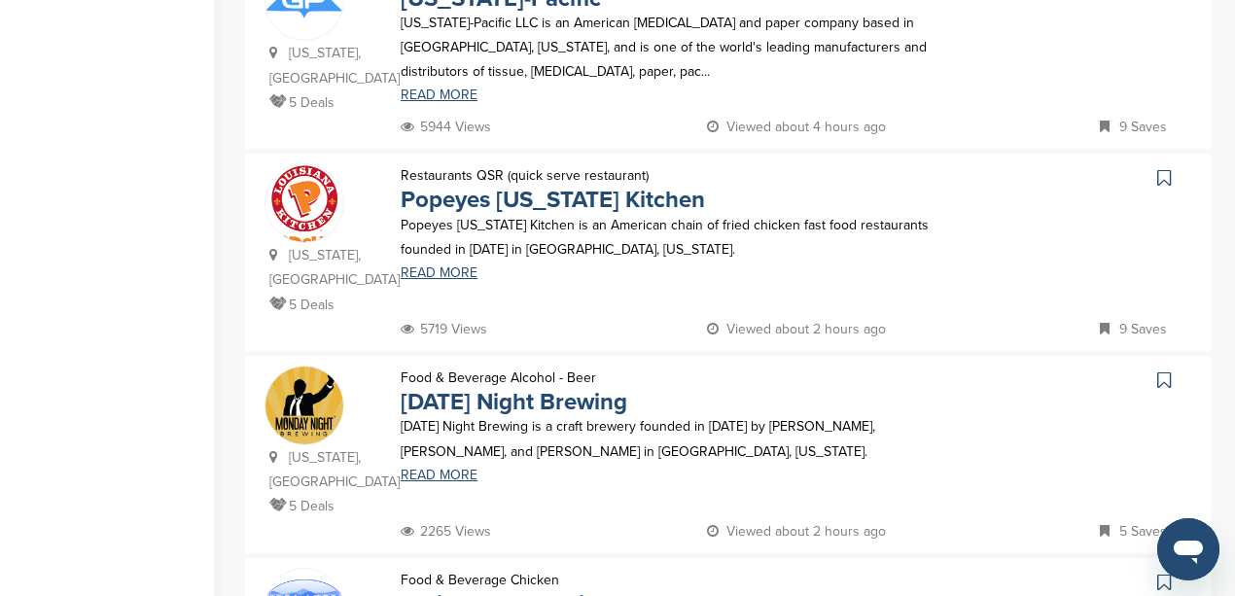
scroll to position [1167, 0]
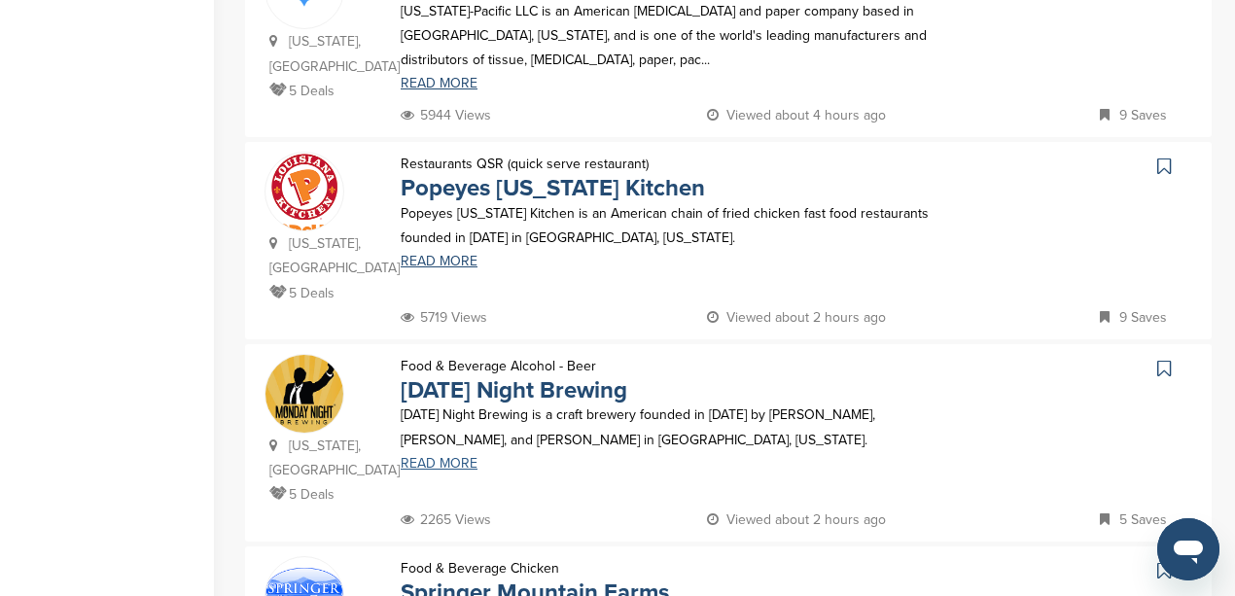
click at [441, 457] on link "READ MORE" at bounding box center [686, 464] width 570 height 14
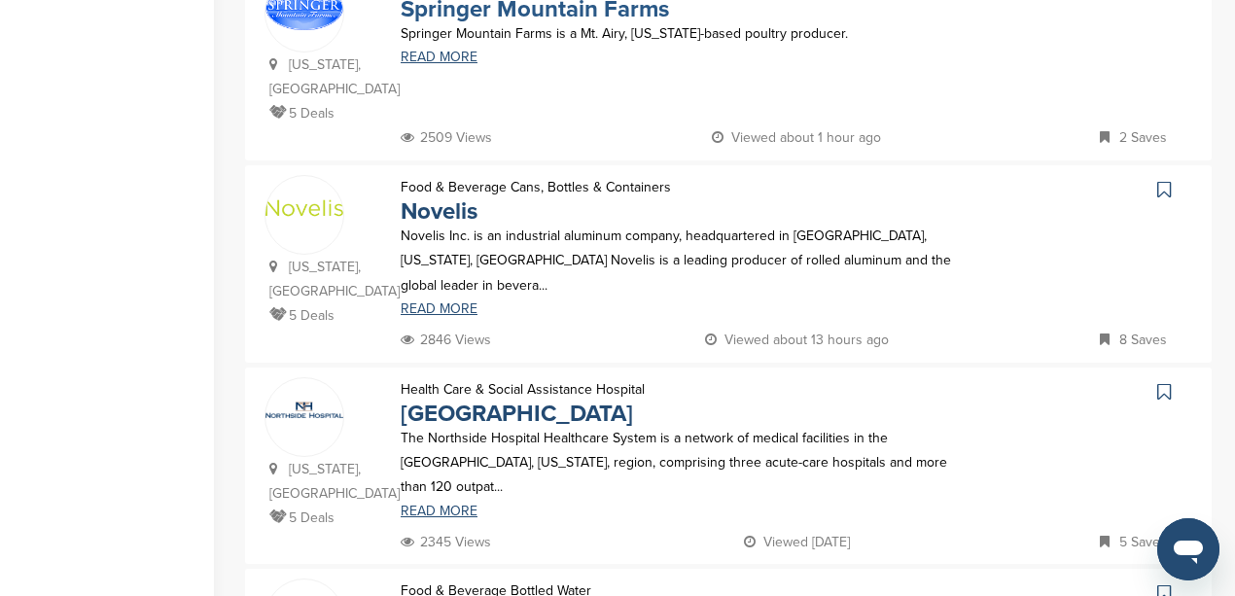
scroll to position [1815, 0]
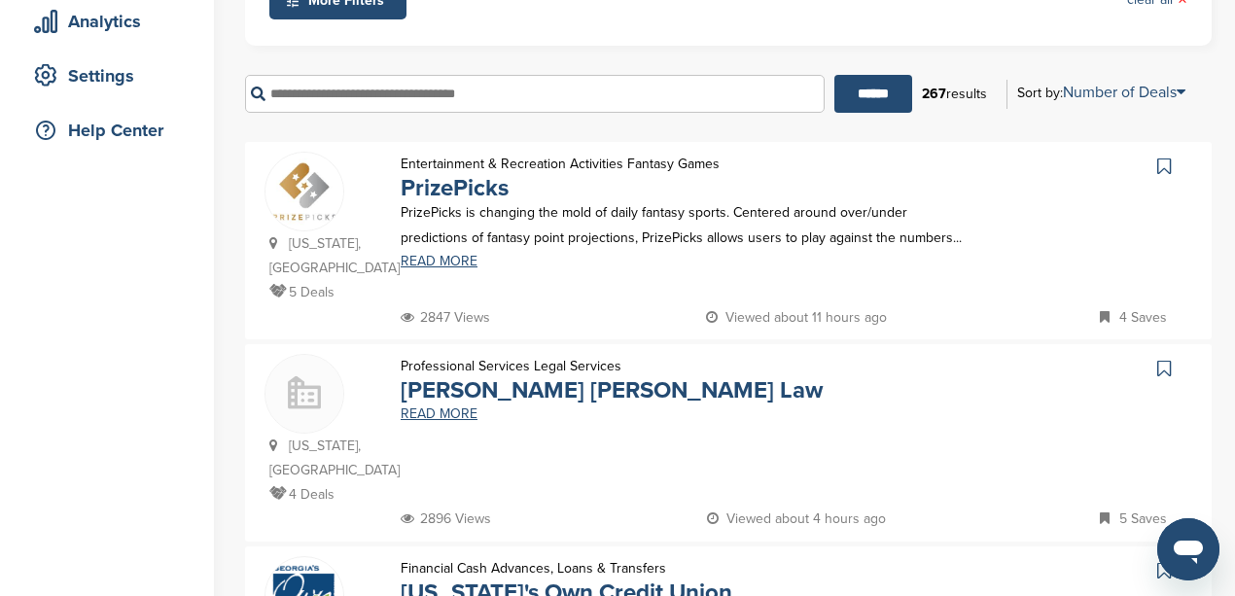
scroll to position [389, 0]
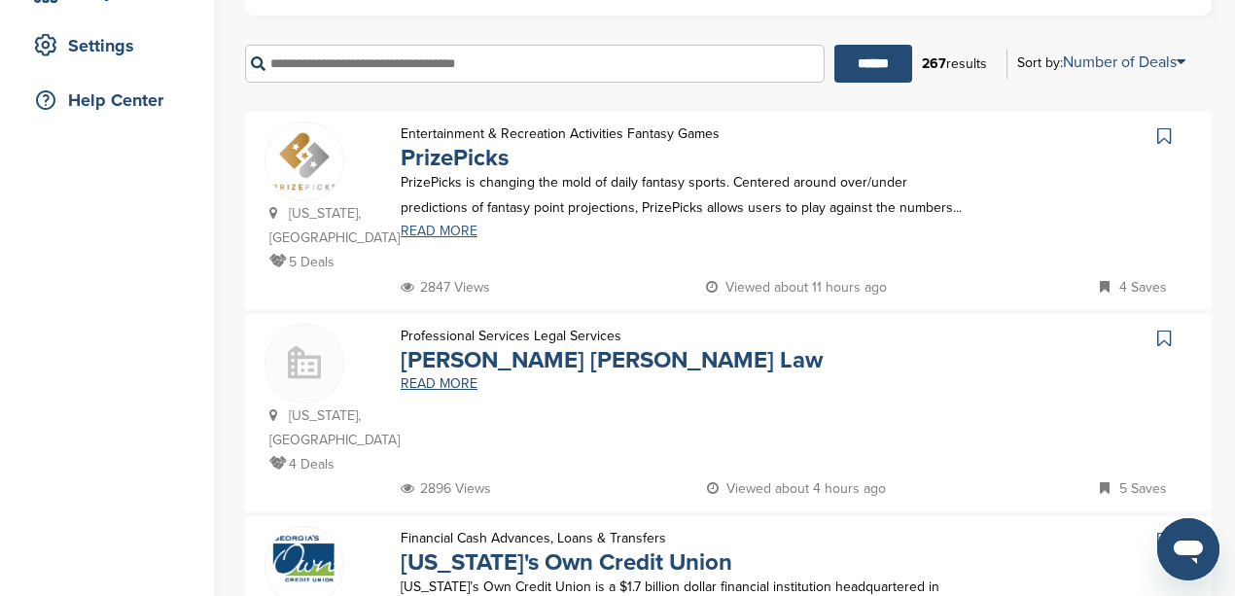
click at [432, 225] on link "READ MORE" at bounding box center [686, 232] width 570 height 14
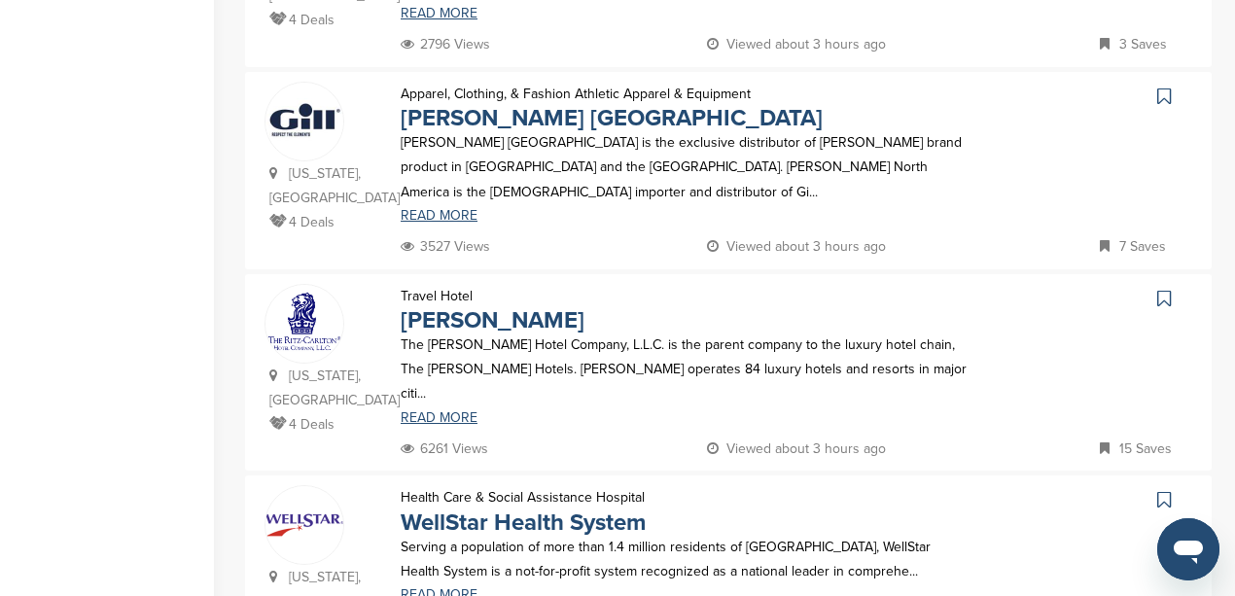
scroll to position [1880, 0]
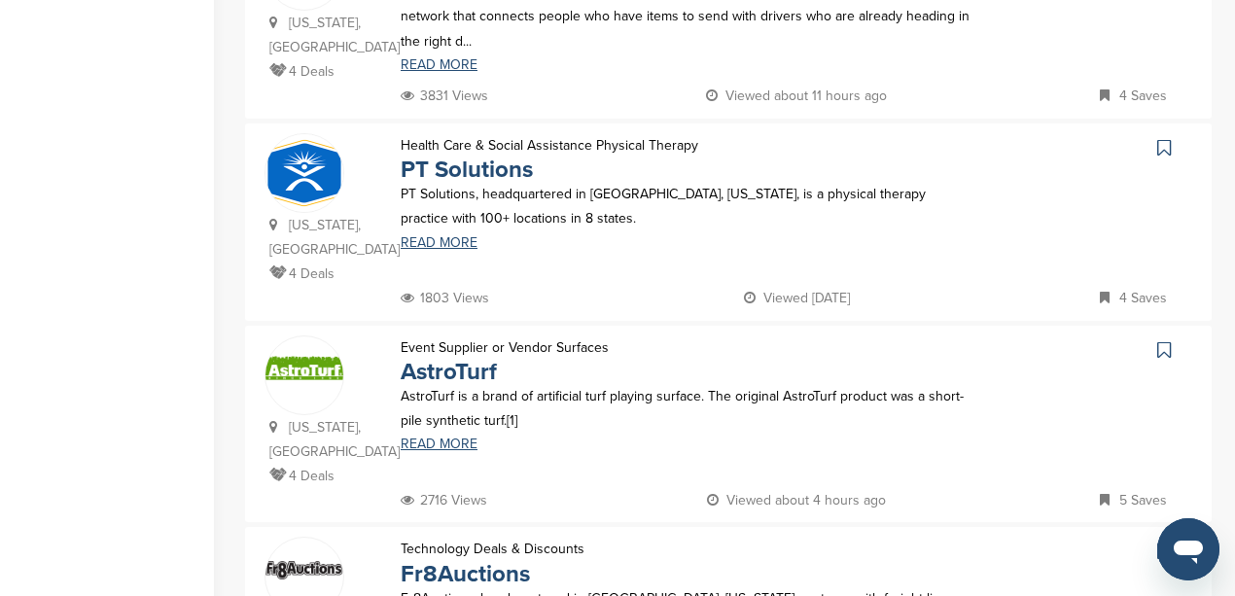
scroll to position [1815, 0]
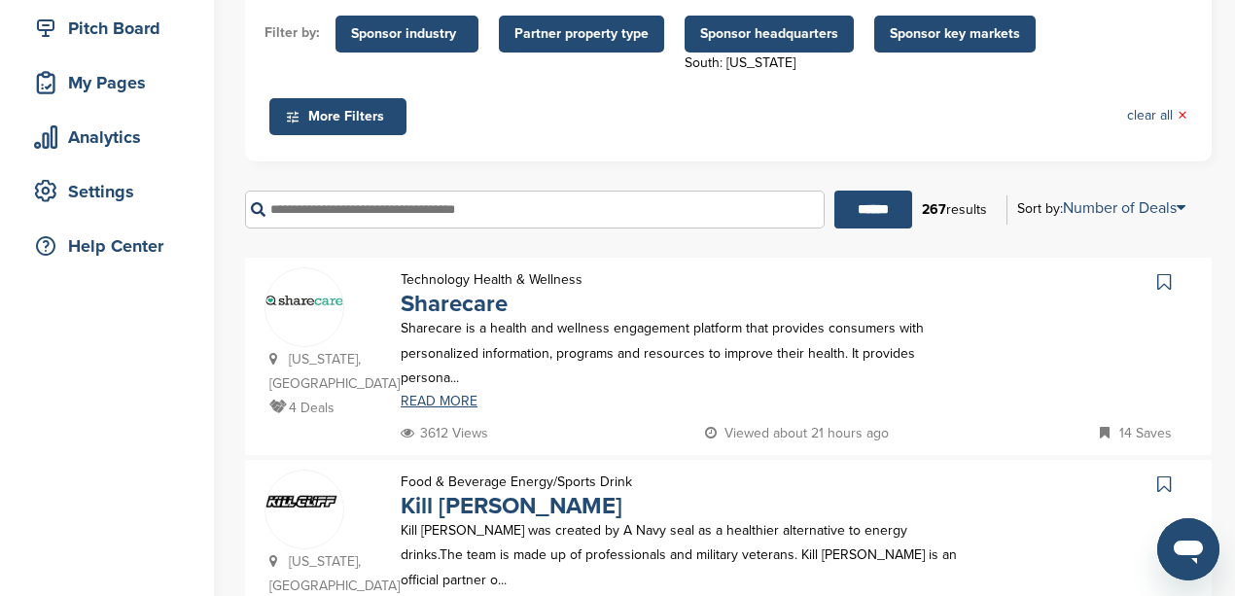
scroll to position [0, 0]
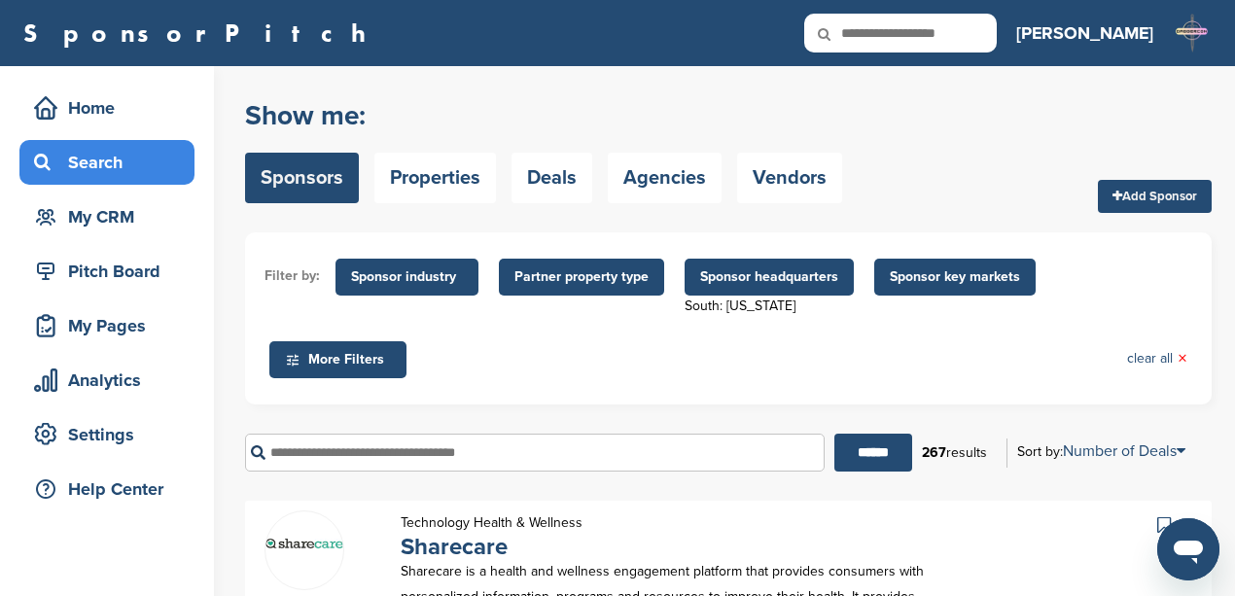
click at [360, 454] on input "text" at bounding box center [535, 453] width 580 height 38
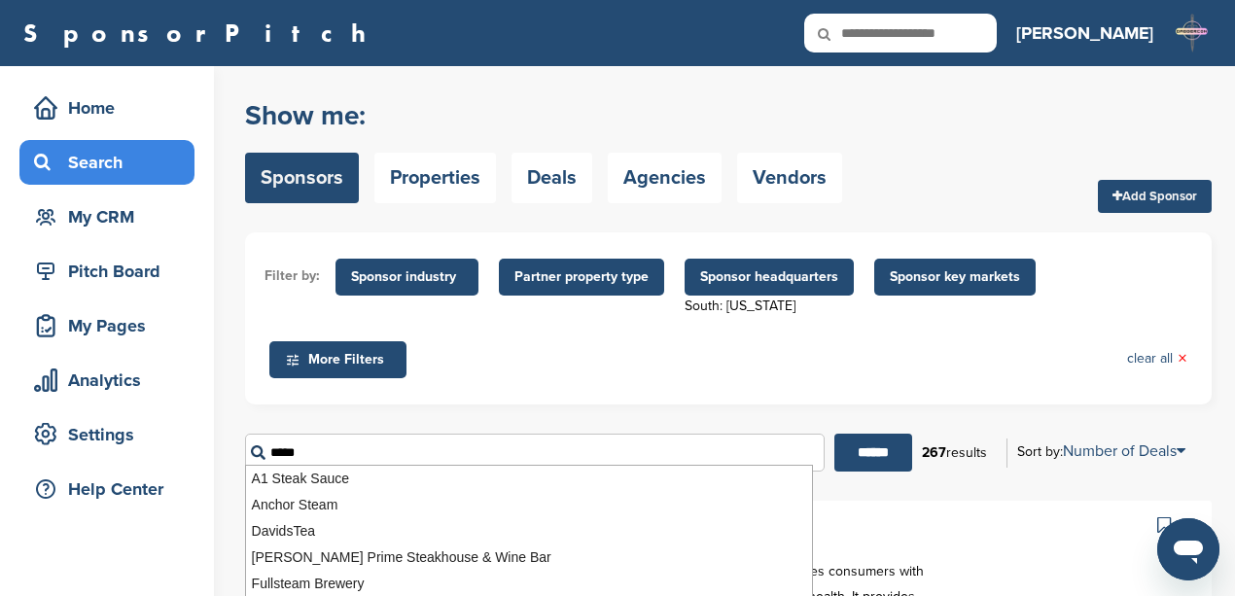
click at [834, 434] on input "******" at bounding box center [873, 453] width 78 height 38
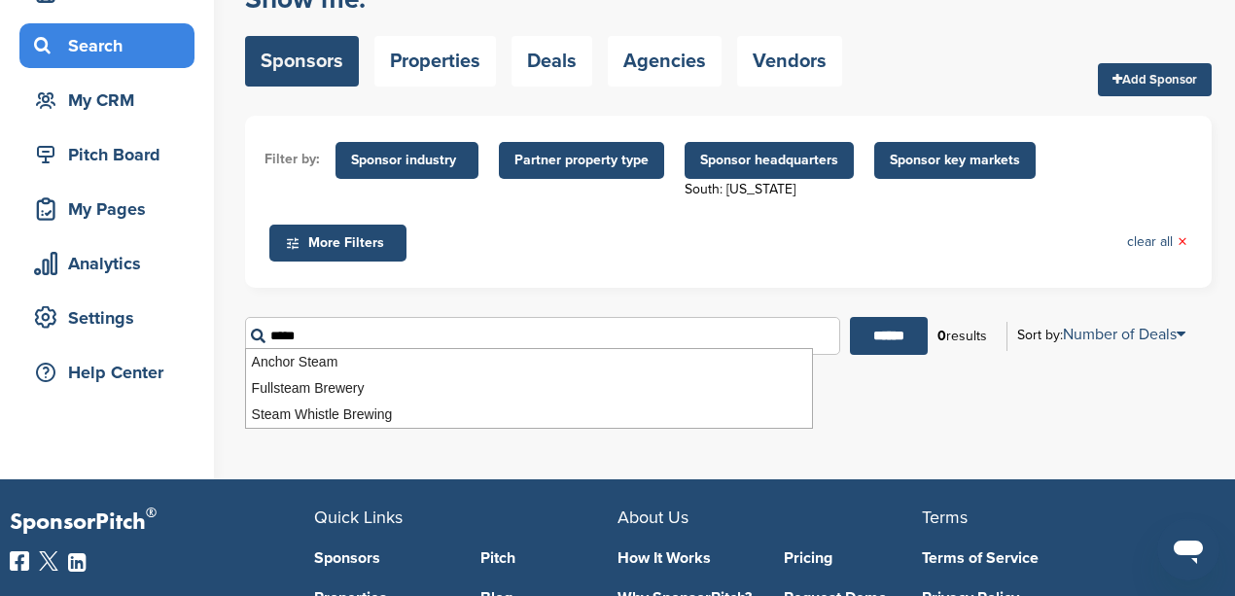
scroll to position [129, 0]
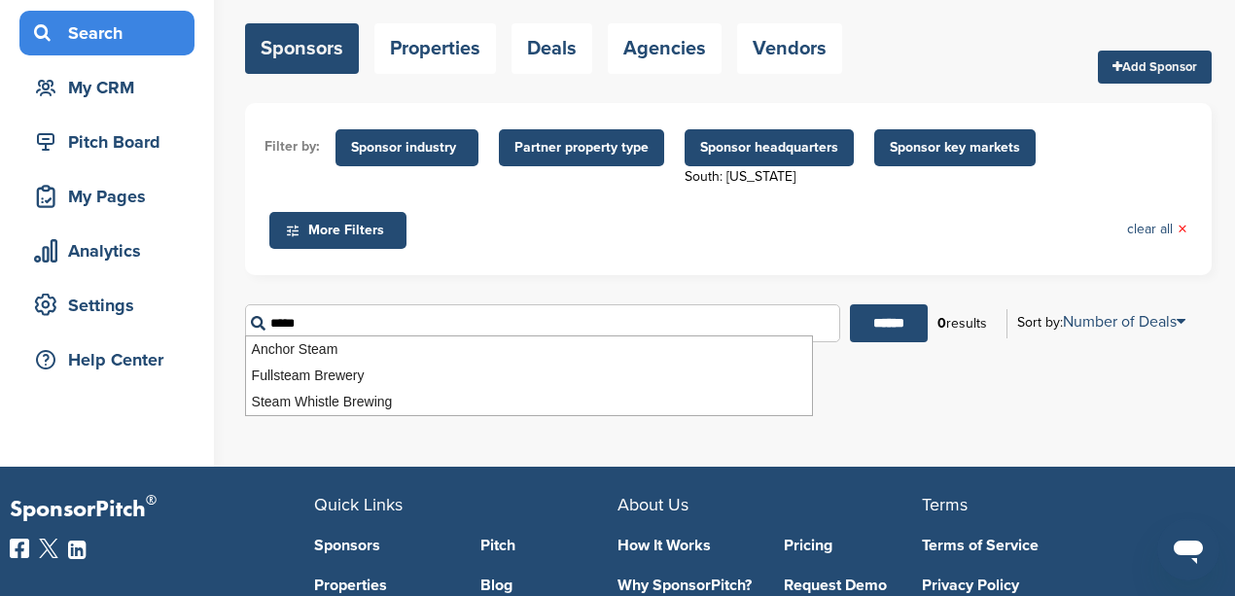
drag, startPoint x: 316, startPoint y: 310, endPoint x: 247, endPoint y: 315, distance: 69.2
click at [247, 315] on input "*****" at bounding box center [542, 323] width 595 height 38
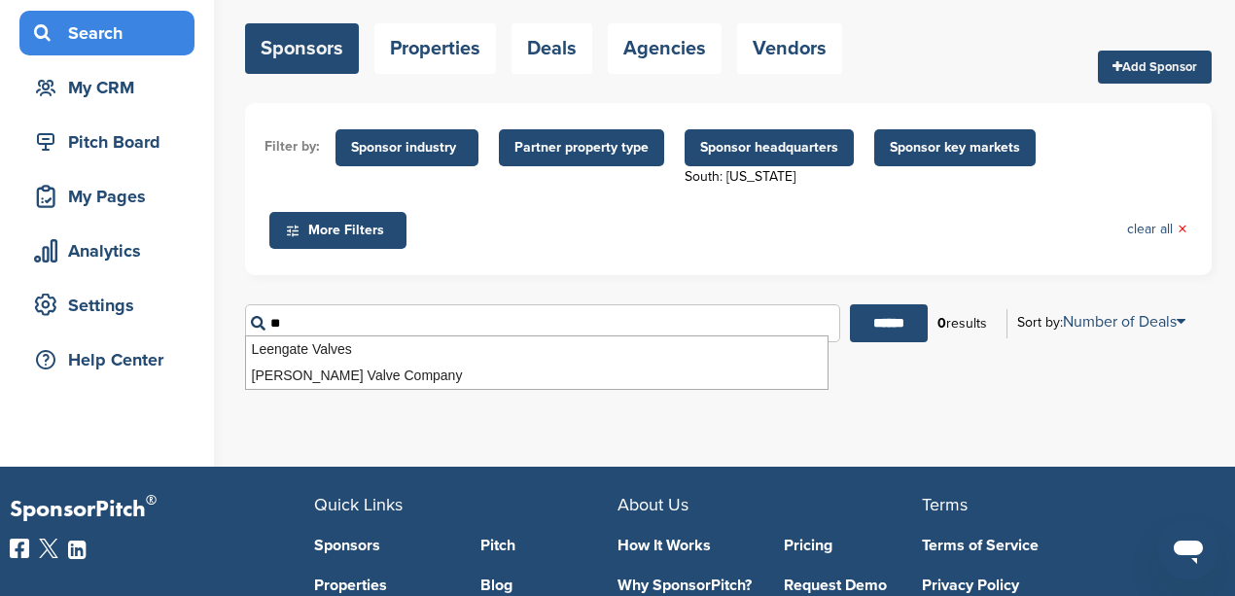
type input "*"
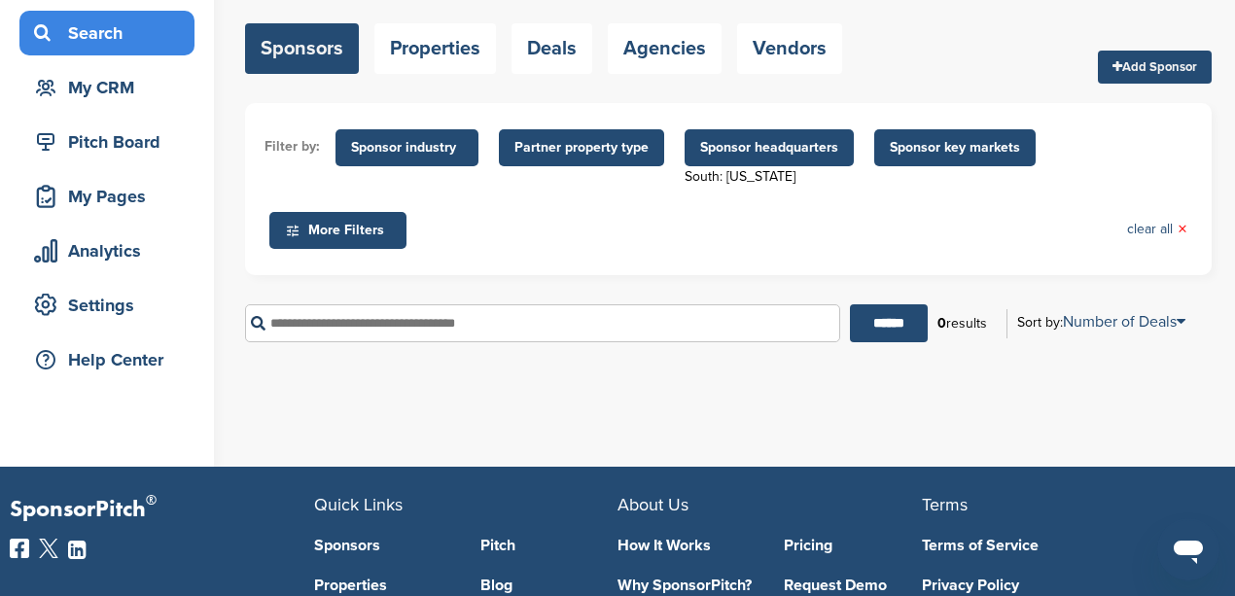
click at [436, 140] on span "Sponsor industry" at bounding box center [407, 147] width 112 height 21
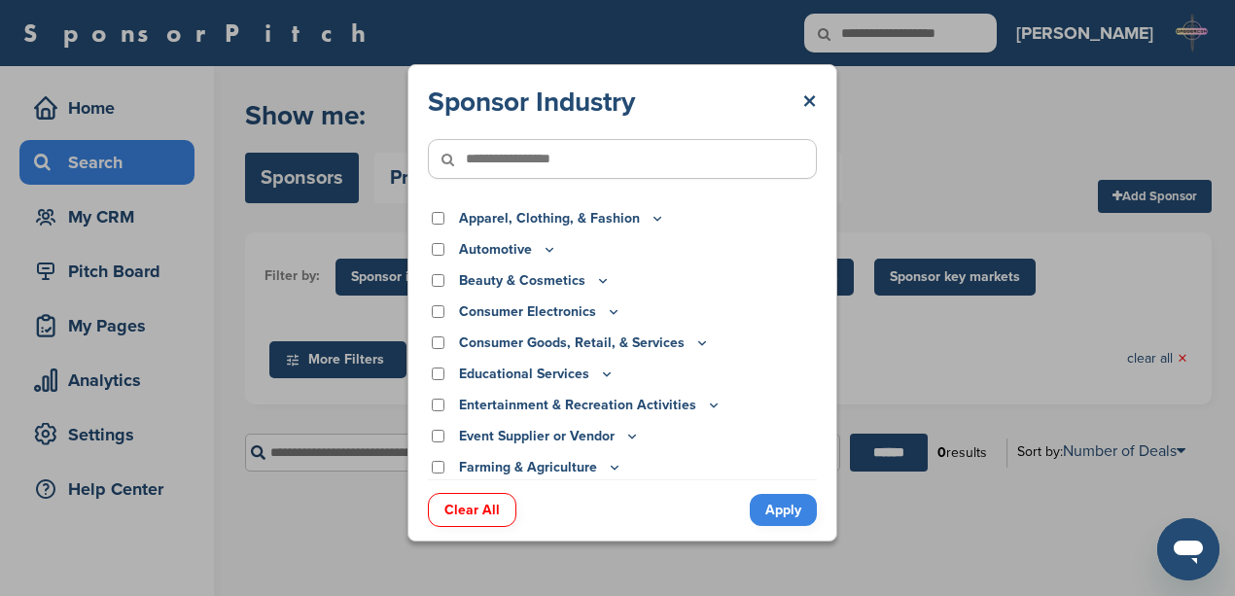
scroll to position [0, 0]
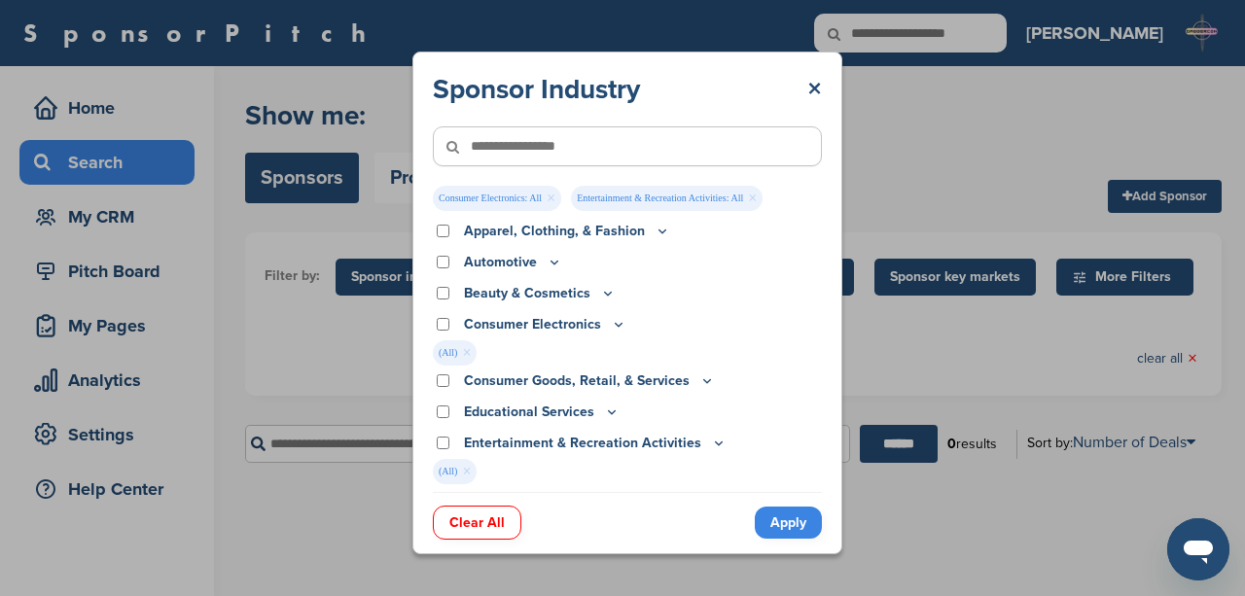
click at [788, 525] on link "Apply" at bounding box center [788, 523] width 67 height 32
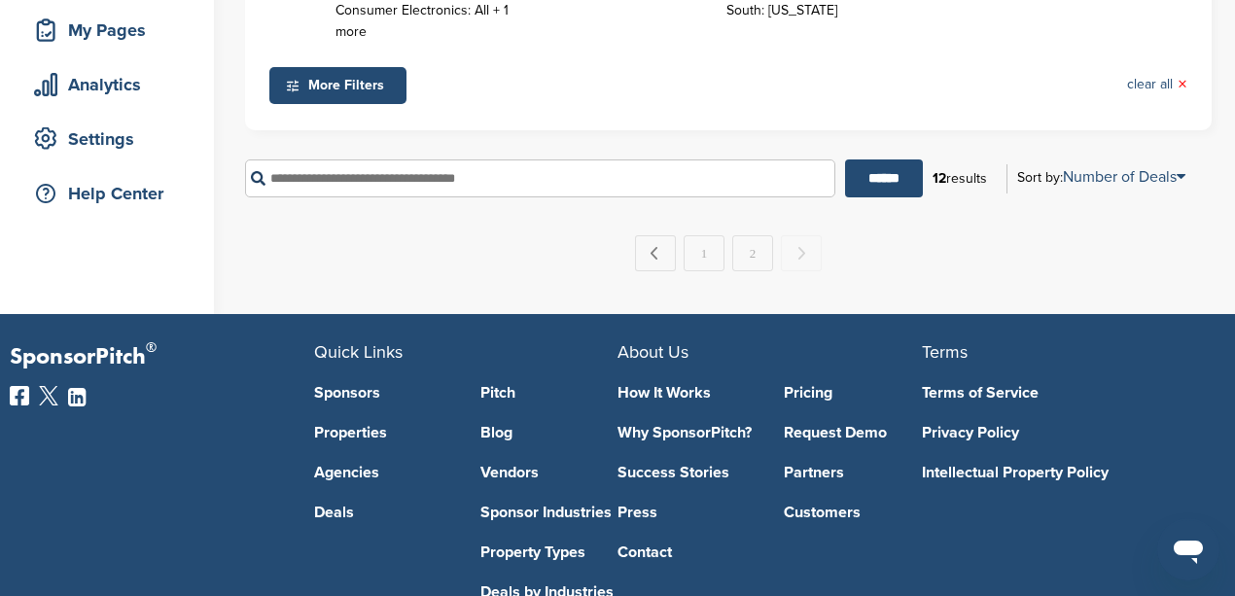
scroll to position [324, 0]
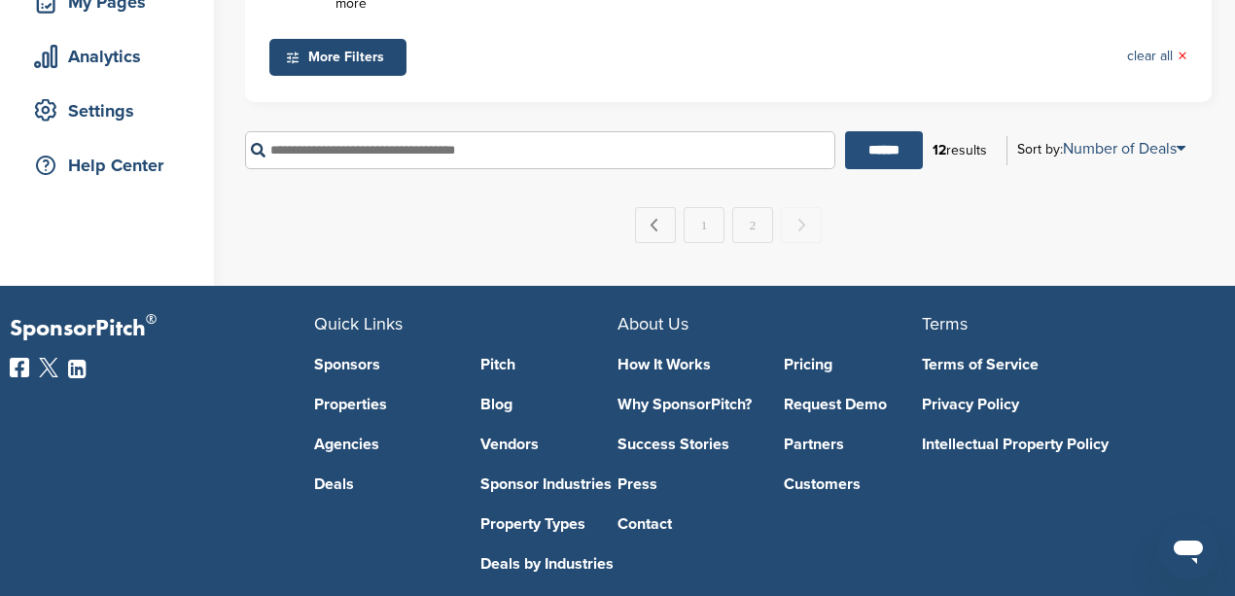
click at [866, 147] on input "******" at bounding box center [884, 150] width 78 height 38
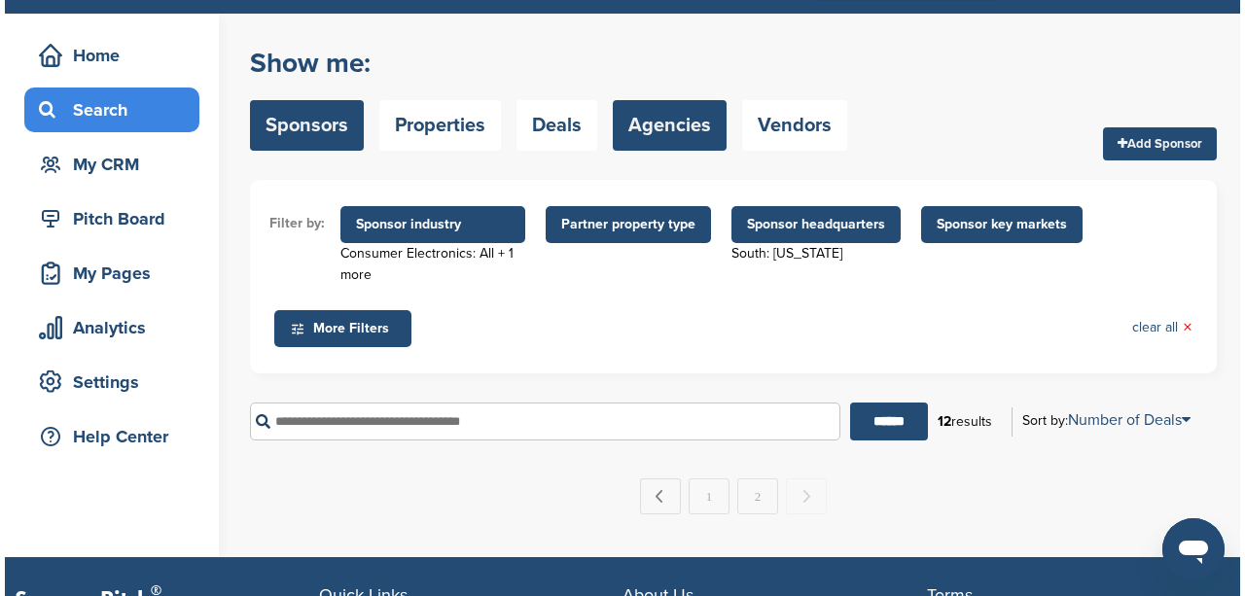
scroll to position [0, 0]
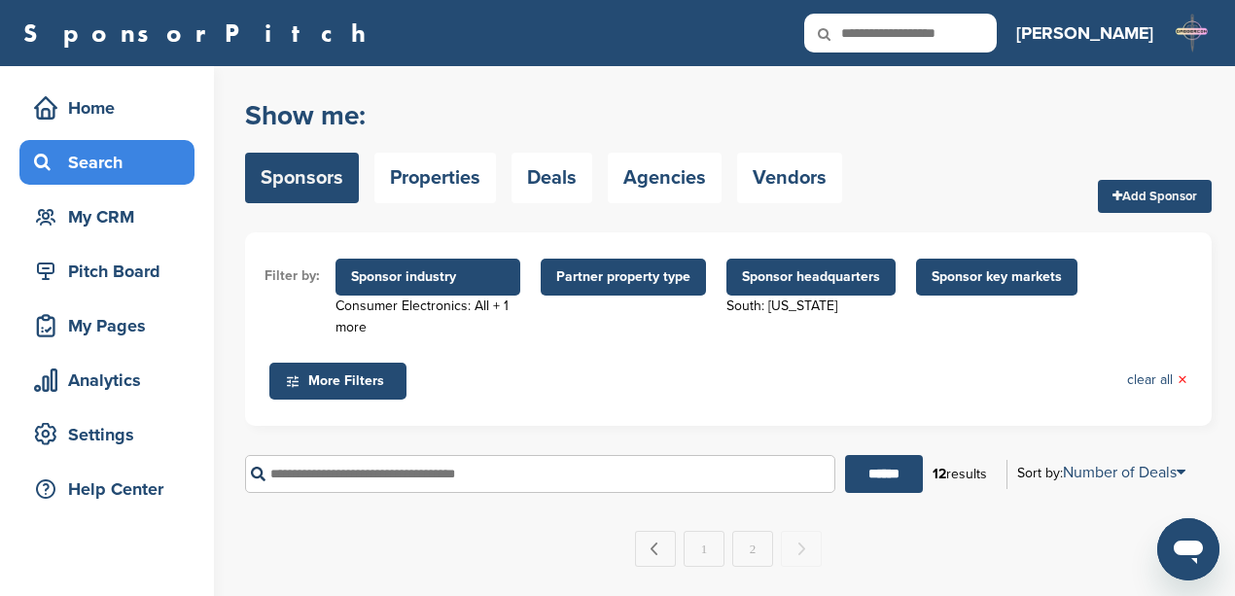
click at [301, 194] on link "Sponsors" at bounding box center [302, 178] width 114 height 51
click at [437, 276] on span "Sponsor industry" at bounding box center [428, 276] width 154 height 21
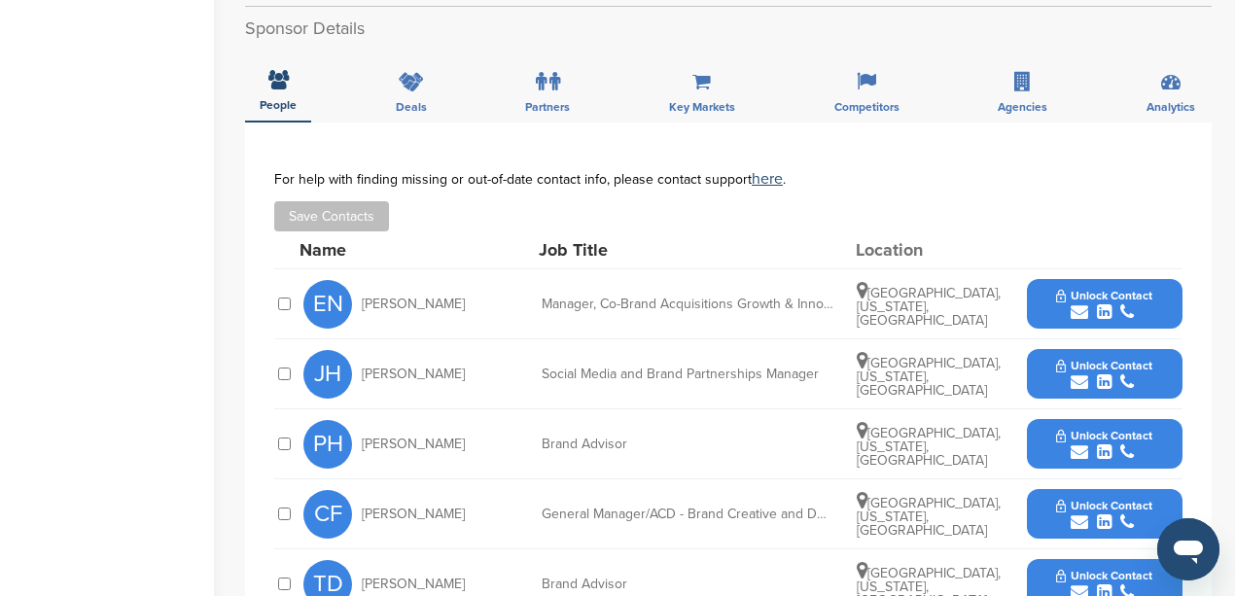
scroll to position [648, 0]
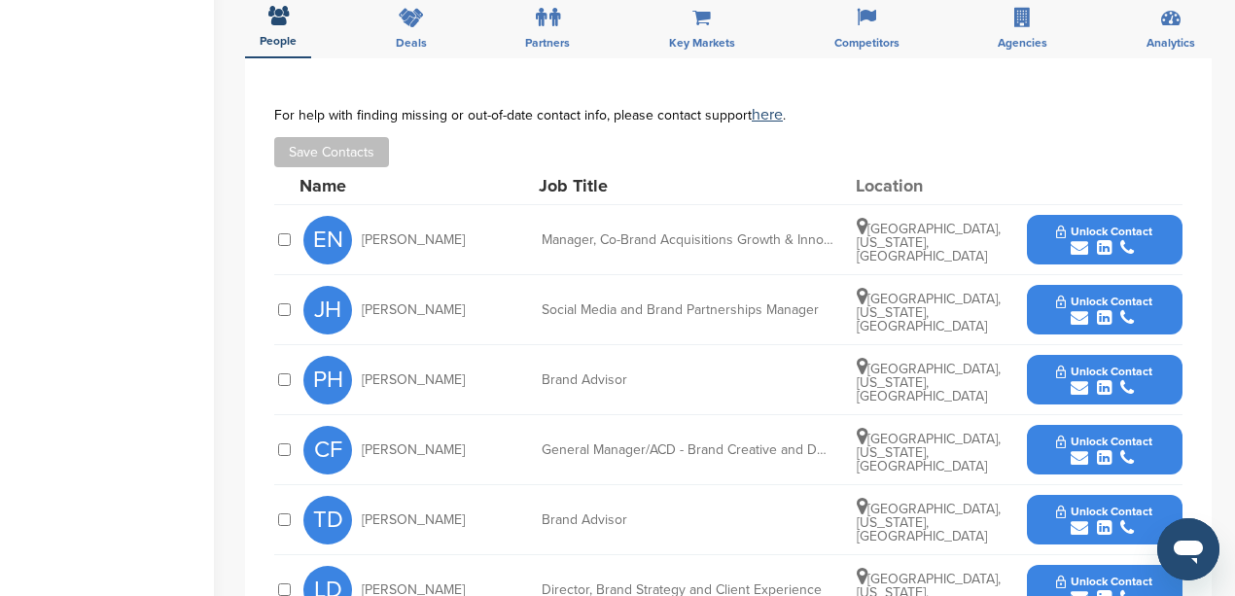
drag, startPoint x: 455, startPoint y: 187, endPoint x: 362, endPoint y: 186, distance: 93.4
click at [362, 216] on div "EN [PERSON_NAME]" at bounding box center [410, 240] width 214 height 49
copy span "[PERSON_NAME]"
drag, startPoint x: 541, startPoint y: 188, endPoint x: 829, endPoint y: 197, distance: 288.0
click at [829, 205] on div "EN [PERSON_NAME] Manager, Co-Brand Acquisitions Growth & Innovation [GEOGRAPHIC…" at bounding box center [742, 239] width 879 height 69
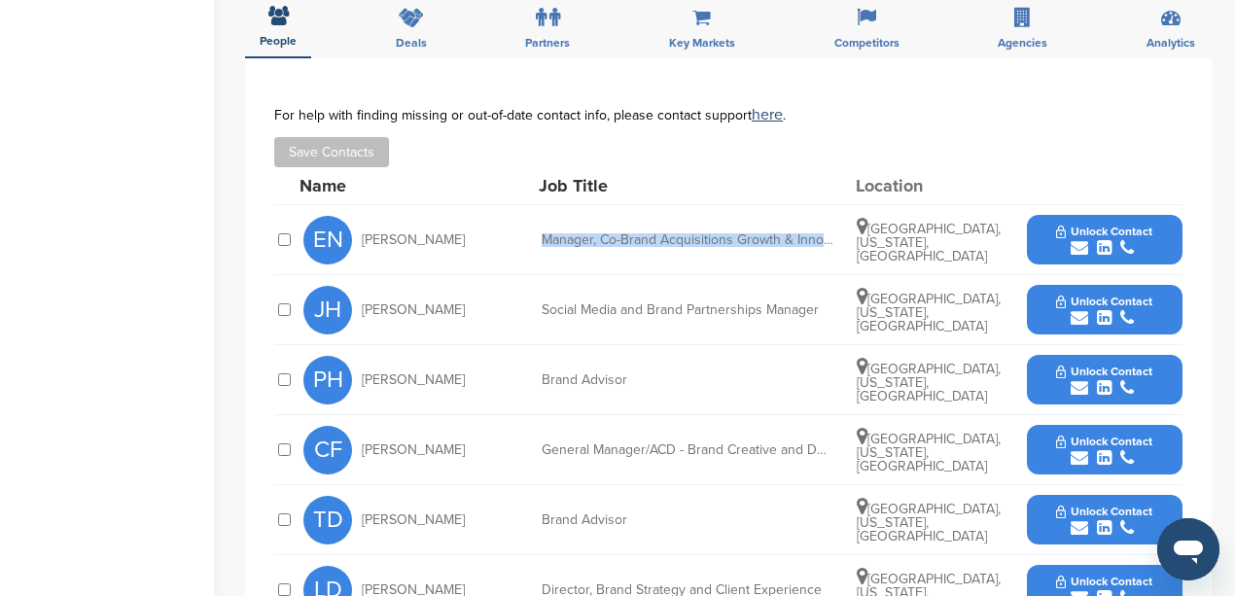
copy div "Manager, Co-Brand Acquisitions Growth & Innov"
click at [1081, 239] on icon "submit" at bounding box center [1080, 248] width 18 height 18
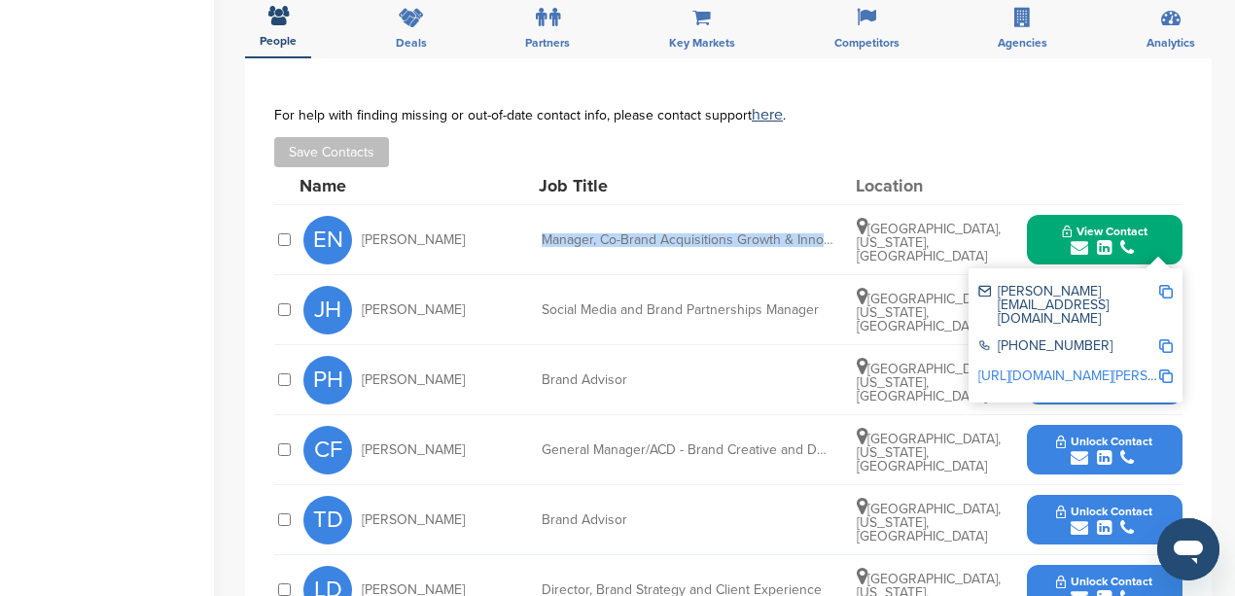
click at [1167, 285] on img at bounding box center [1166, 292] width 14 height 14
copy div "Manager, Co-Brand Acquisitions Growth & Innov"
drag, startPoint x: 436, startPoint y: 252, endPoint x: 363, endPoint y: 259, distance: 73.3
click at [363, 286] on div "[PERSON_NAME] Hooks" at bounding box center [410, 310] width 214 height 49
copy span "[PERSON_NAME]"
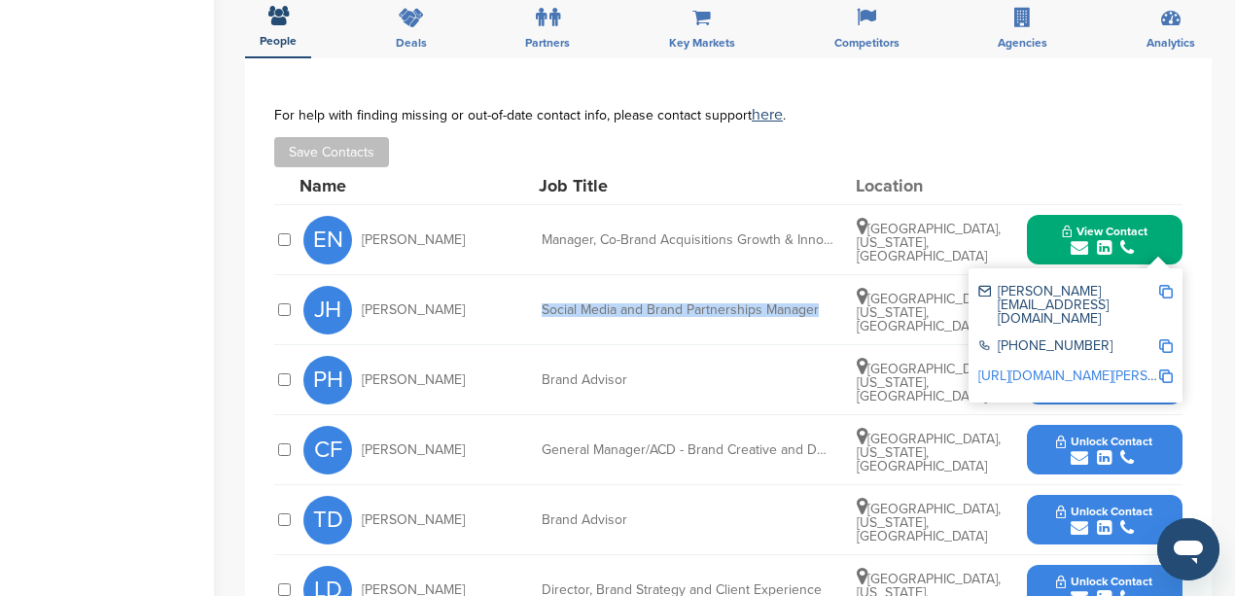
drag, startPoint x: 728, startPoint y: 251, endPoint x: 539, endPoint y: 254, distance: 189.7
click at [539, 275] on div "[PERSON_NAME] Hooks Social Media and Brand Partnerships Manager [GEOGRAPHIC_DAT…" at bounding box center [742, 309] width 879 height 69
copy div "Social Media and Brand Partnerships Manager"
click at [747, 276] on div "[PERSON_NAME] Hooks Social Media and Brand Partnerships Manager [GEOGRAPHIC_DAT…" at bounding box center [742, 309] width 879 height 69
click at [887, 275] on div "JH Judd Hooks Social Media and Brand Partnerships Manager Seattle, Washington, …" at bounding box center [742, 309] width 879 height 69
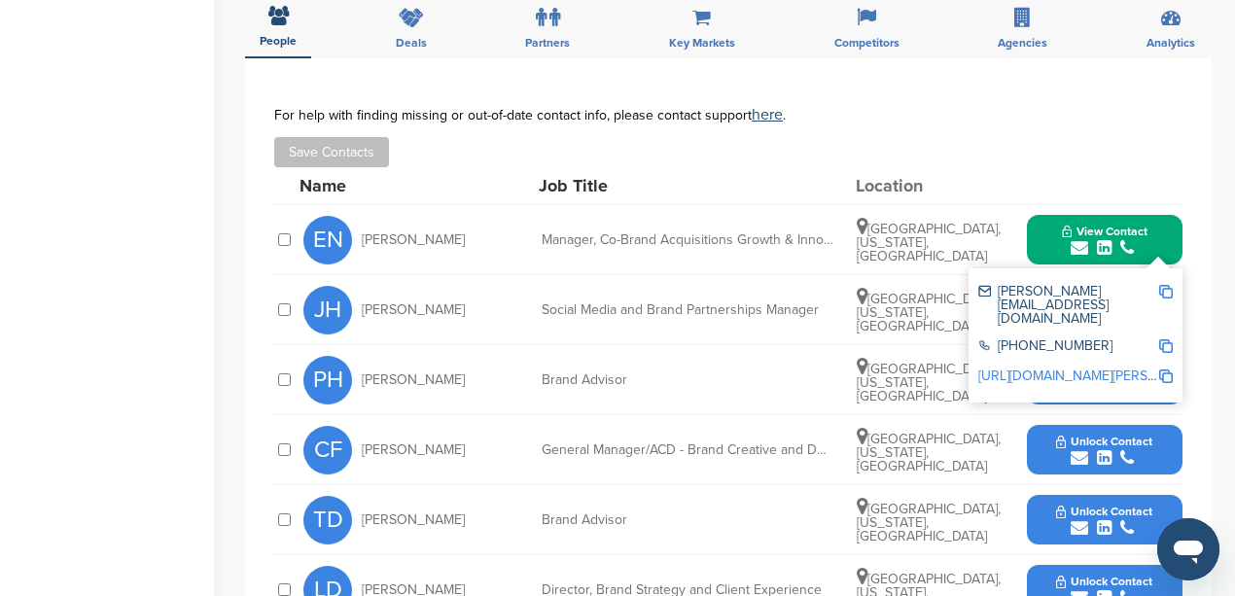
click at [1161, 211] on button "View Contact" at bounding box center [1105, 240] width 132 height 58
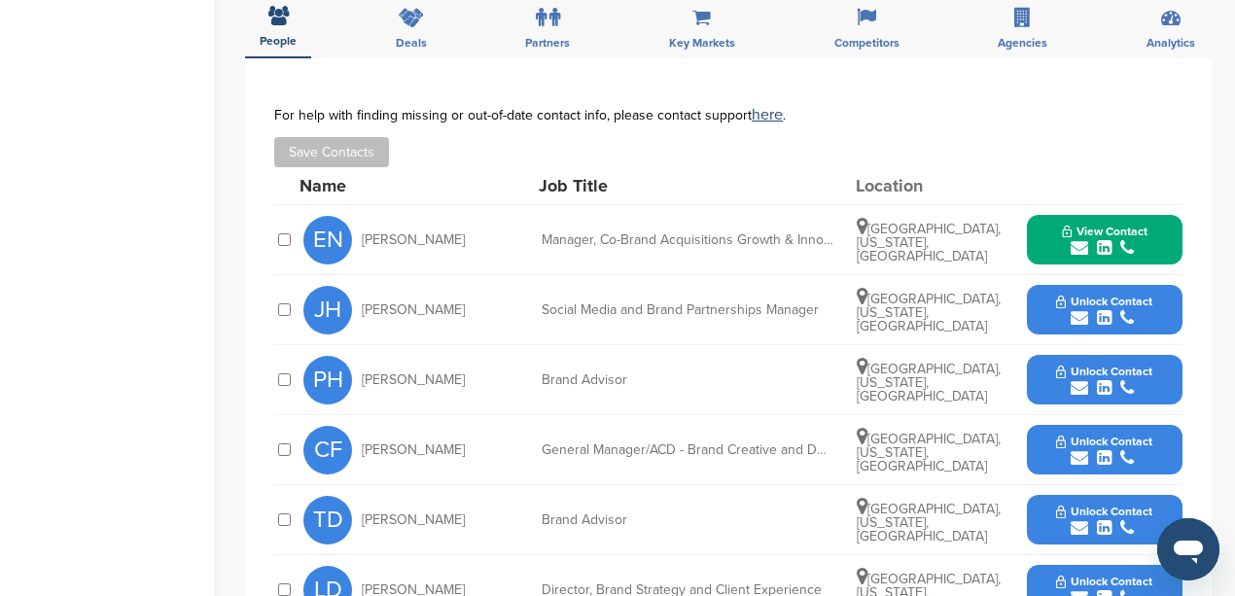
click at [1076, 309] on icon "submit" at bounding box center [1080, 318] width 18 height 18
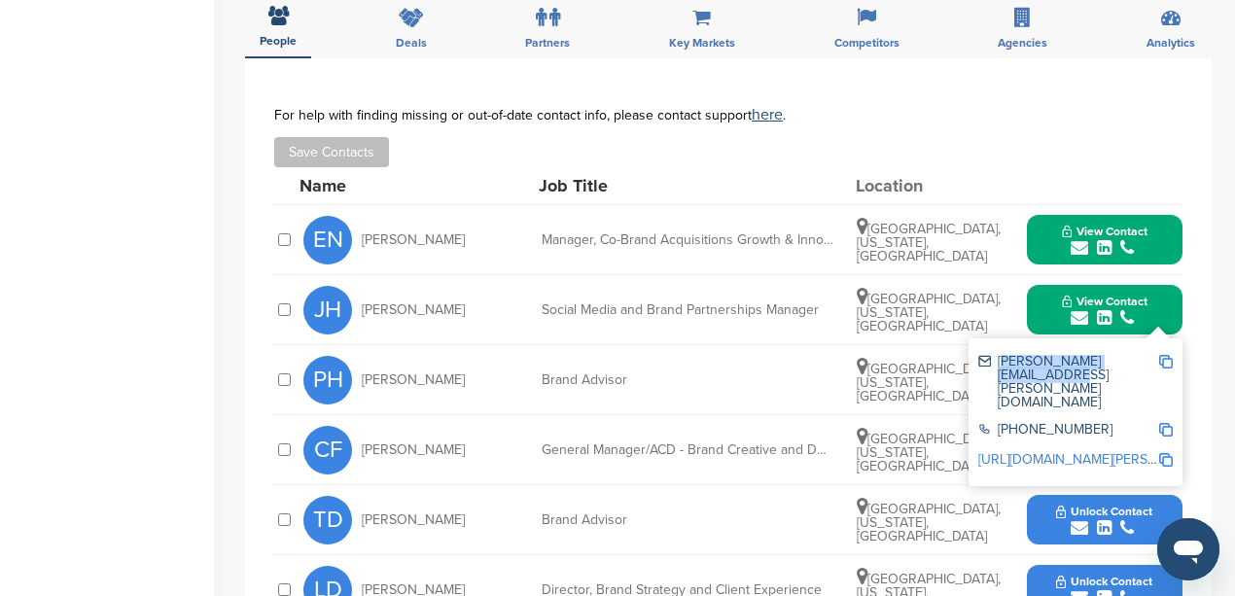
drag, startPoint x: 1154, startPoint y: 306, endPoint x: 999, endPoint y: 319, distance: 156.1
click at [999, 348] on div "donald.j.hooks@delta.com" at bounding box center [1075, 382] width 194 height 68
click at [1167, 355] on img at bounding box center [1166, 362] width 14 height 14
copy div "donald.j.hooks@delta.com"
click at [1160, 281] on button "View Contact" at bounding box center [1105, 310] width 132 height 58
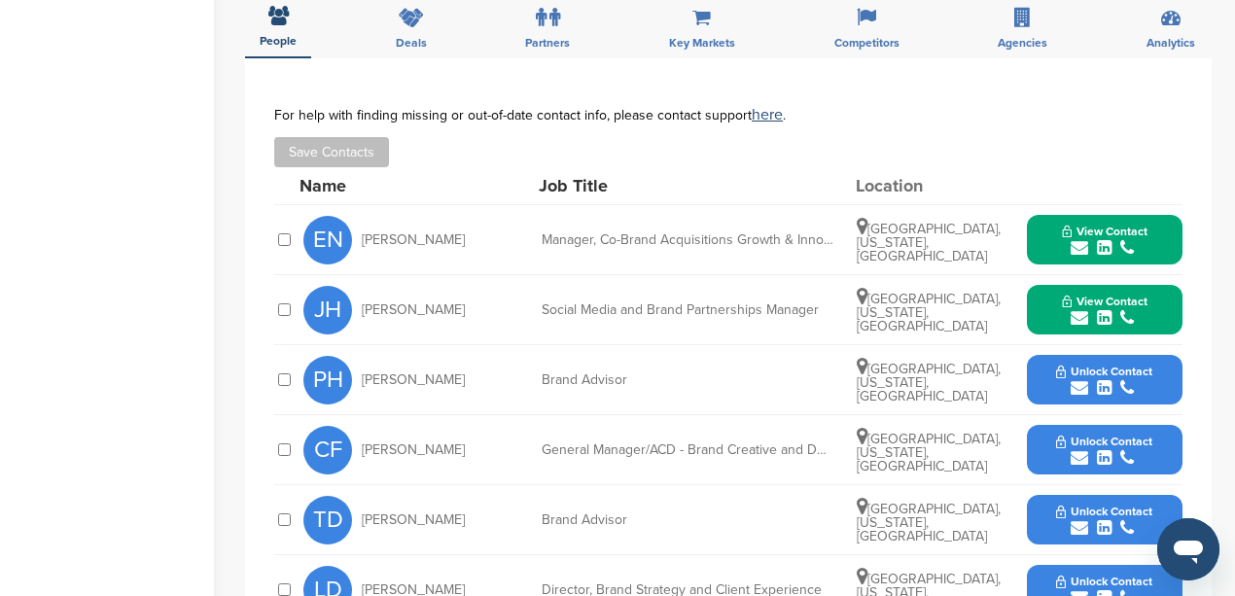
click at [1083, 239] on icon "submit" at bounding box center [1080, 248] width 18 height 18
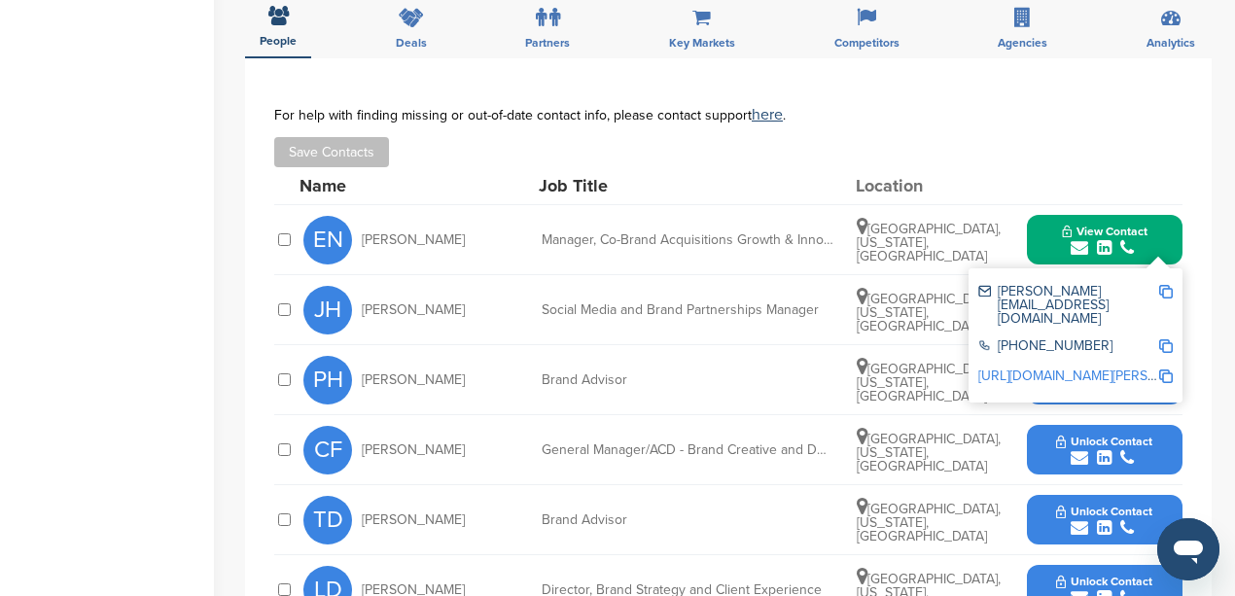
click at [805, 345] on div "PH Priscilla Haywood Brand Advisor Atlanta, Georgia, United States Unlock Conta…" at bounding box center [742, 379] width 879 height 69
click at [1161, 211] on button "View Contact" at bounding box center [1105, 240] width 132 height 58
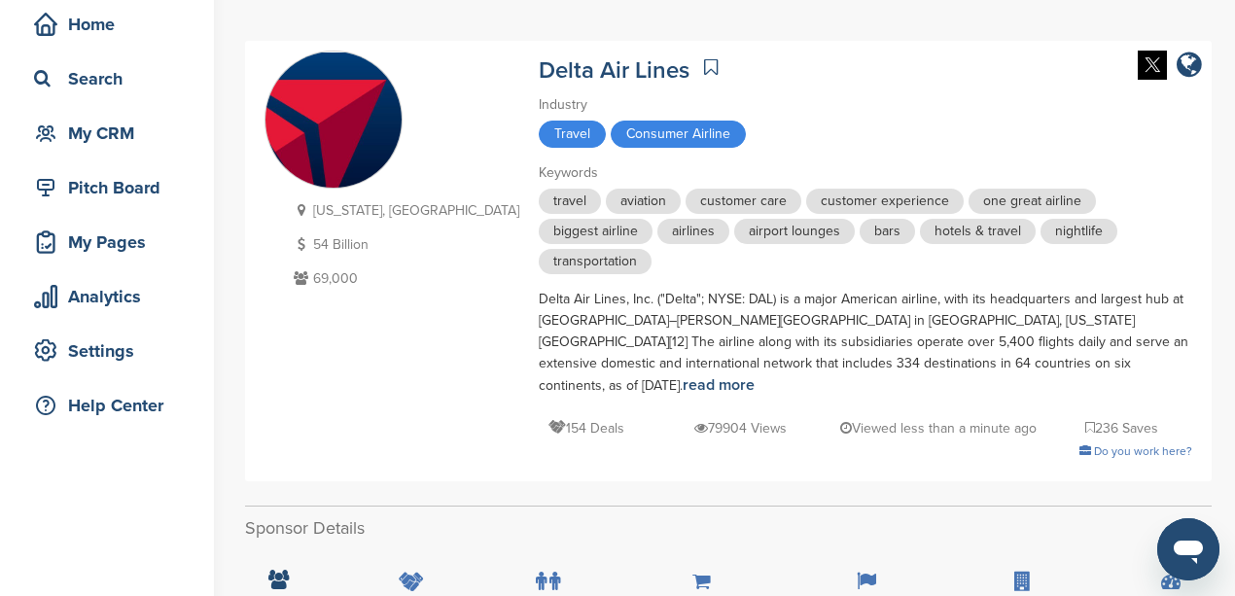
scroll to position [64, 0]
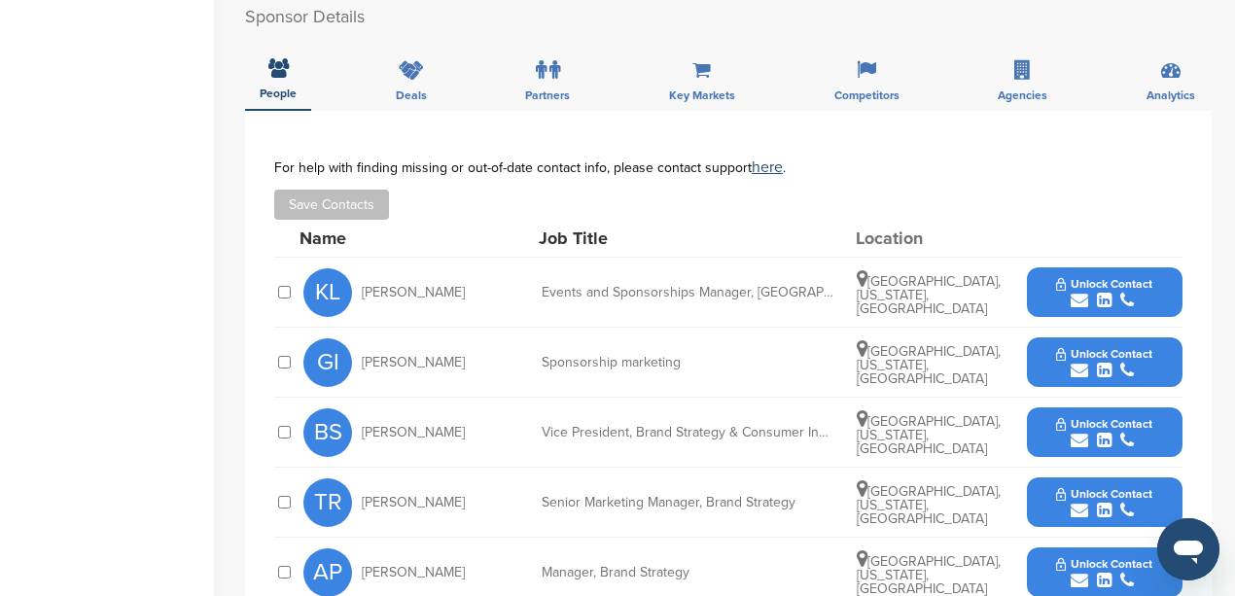
scroll to position [648, 0]
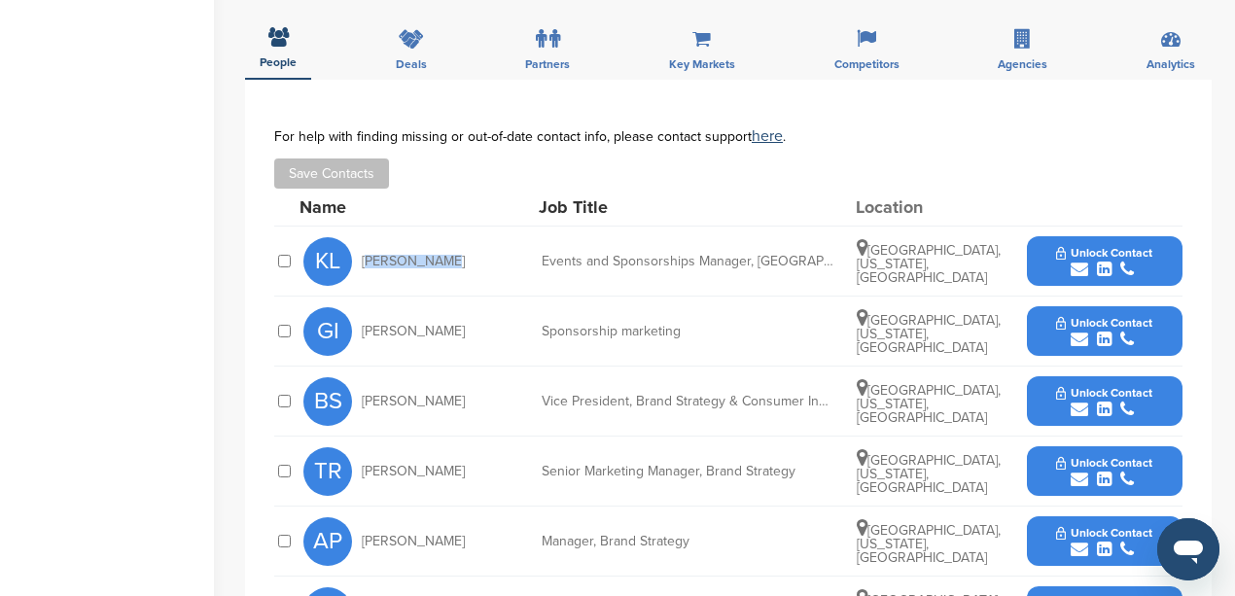
drag, startPoint x: 432, startPoint y: 239, endPoint x: 360, endPoint y: 238, distance: 72.0
click at [360, 238] on div "[PERSON_NAME]" at bounding box center [410, 261] width 214 height 49
copy span "[PERSON_NAME]"
drag, startPoint x: 815, startPoint y: 239, endPoint x: 539, endPoint y: 242, distance: 276.2
click at [539, 242] on div "[PERSON_NAME] Events and Sponsorships Manager, [GEOGRAPHIC_DATA] [GEOGRAPHIC_DA…" at bounding box center [742, 261] width 879 height 69
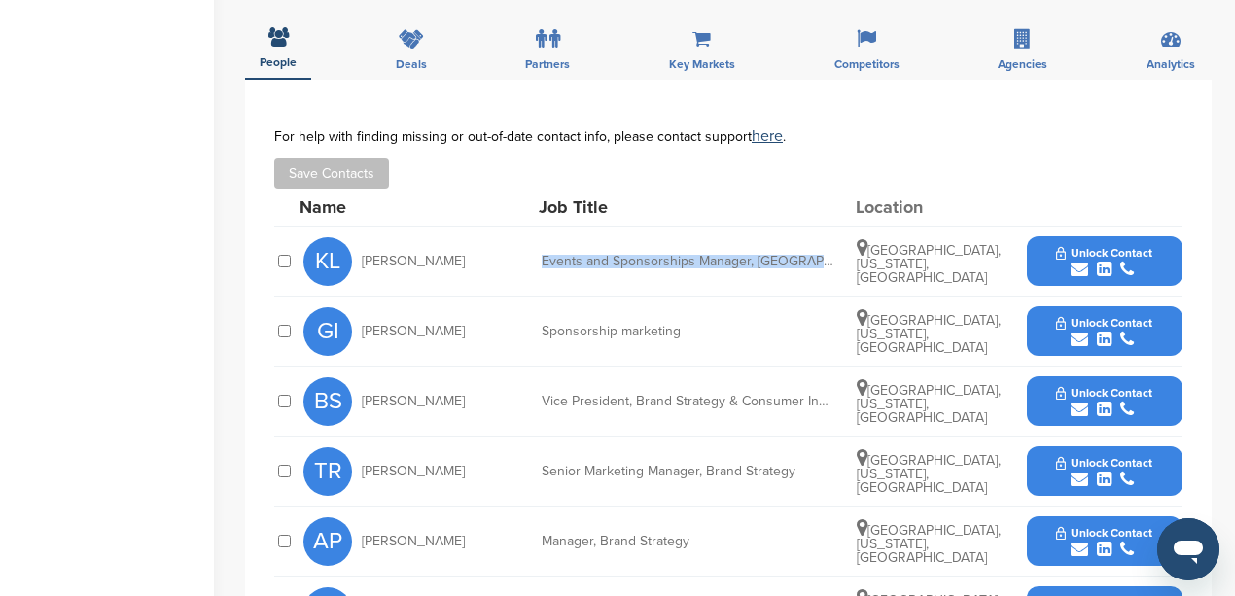
copy div "Events and Sponsorships Manager, Southeast"
click at [1078, 261] on icon "submit" at bounding box center [1080, 270] width 18 height 18
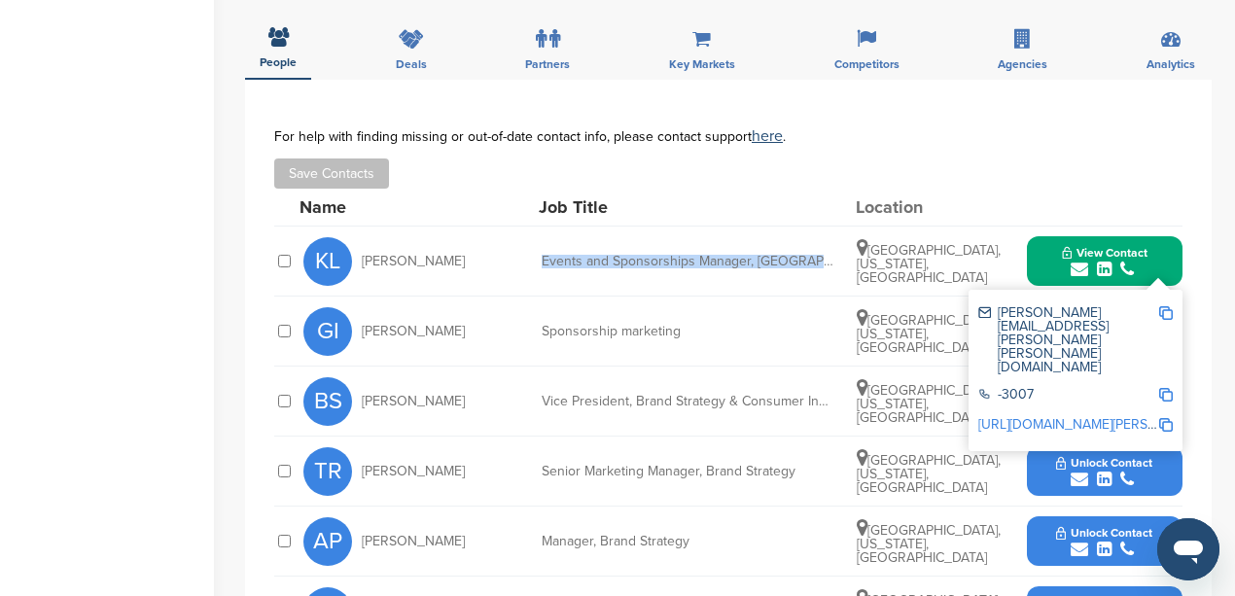
click at [1170, 306] on img at bounding box center [1166, 313] width 14 height 14
copy div "Events and Sponsorships Manager, Southeast"
click at [718, 163] on div "Save Contacts" at bounding box center [728, 174] width 908 height 30
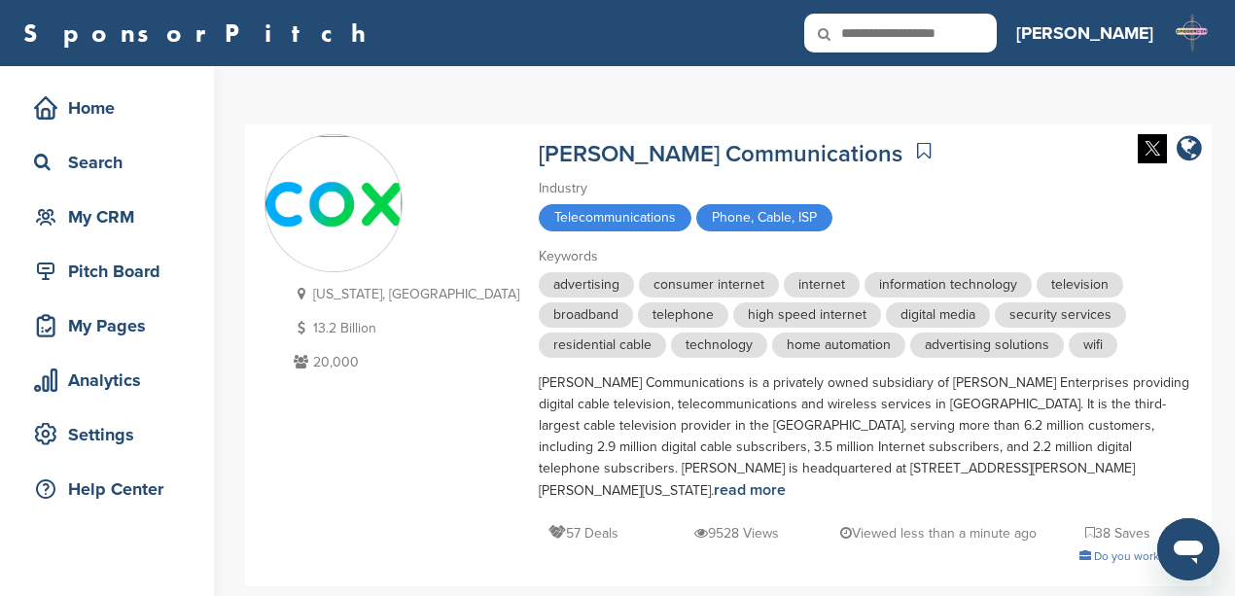
scroll to position [0, 0]
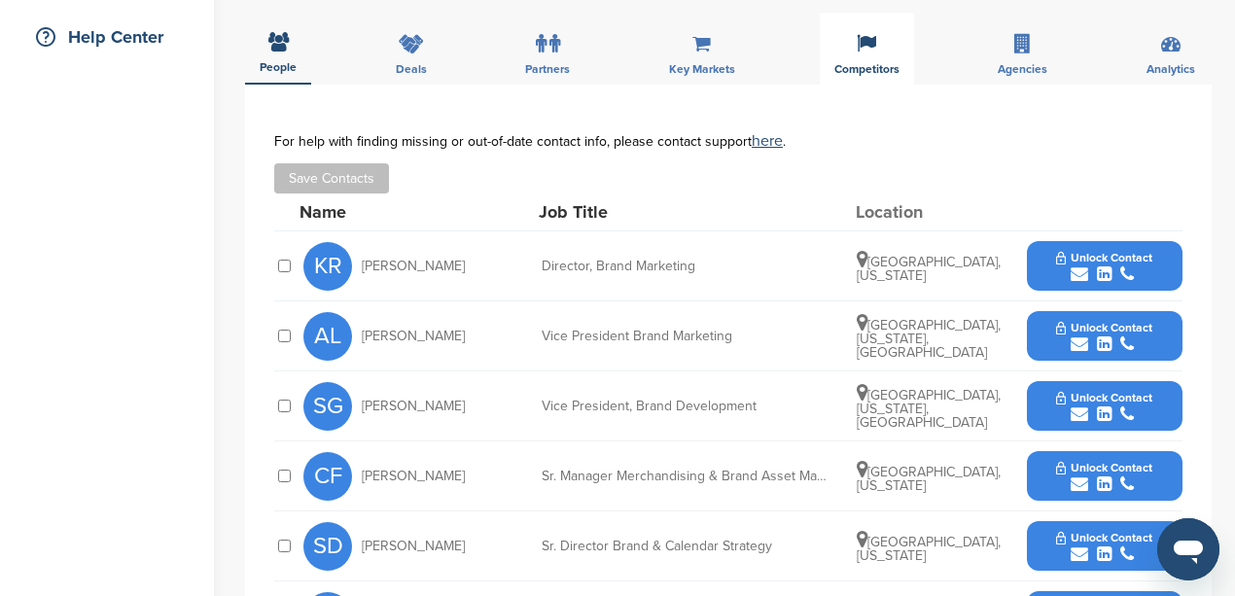
scroll to position [453, 0]
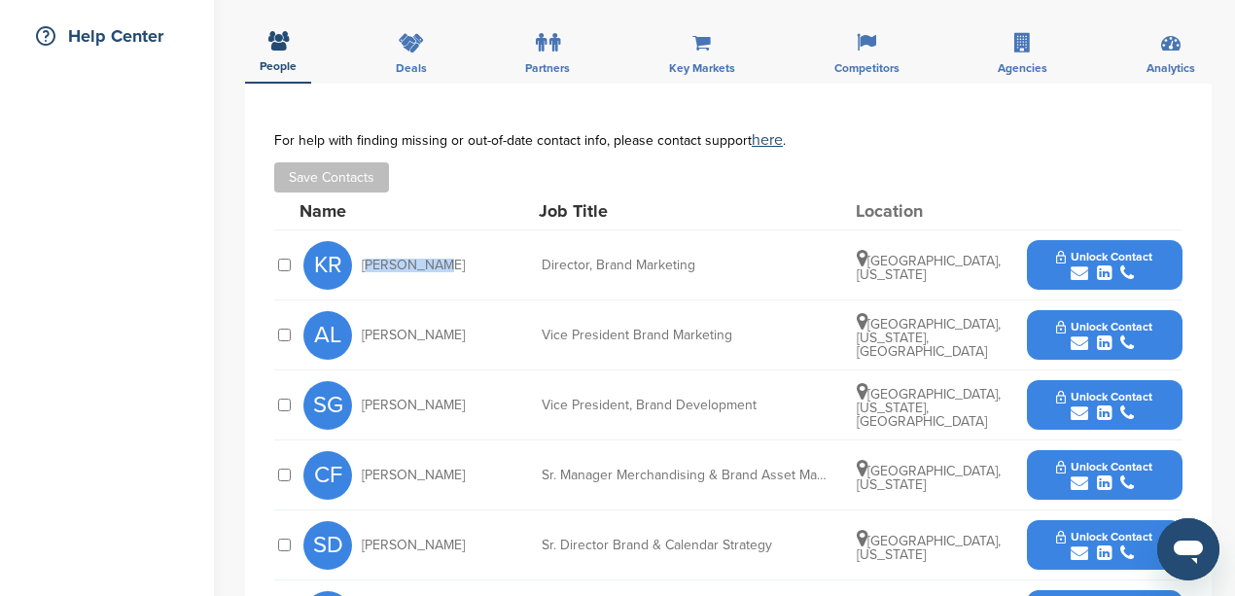
drag, startPoint x: 436, startPoint y: 265, endPoint x: 364, endPoint y: 268, distance: 72.0
click at [364, 268] on div "KR [PERSON_NAME]" at bounding box center [410, 265] width 214 height 49
copy span "[PERSON_NAME]"
drag, startPoint x: 700, startPoint y: 265, endPoint x: 525, endPoint y: 265, distance: 175.0
click at [525, 265] on div "KR [PERSON_NAME] Director, Brand Marketing [GEOGRAPHIC_DATA], [US_STATE] Unlock…" at bounding box center [742, 264] width 879 height 69
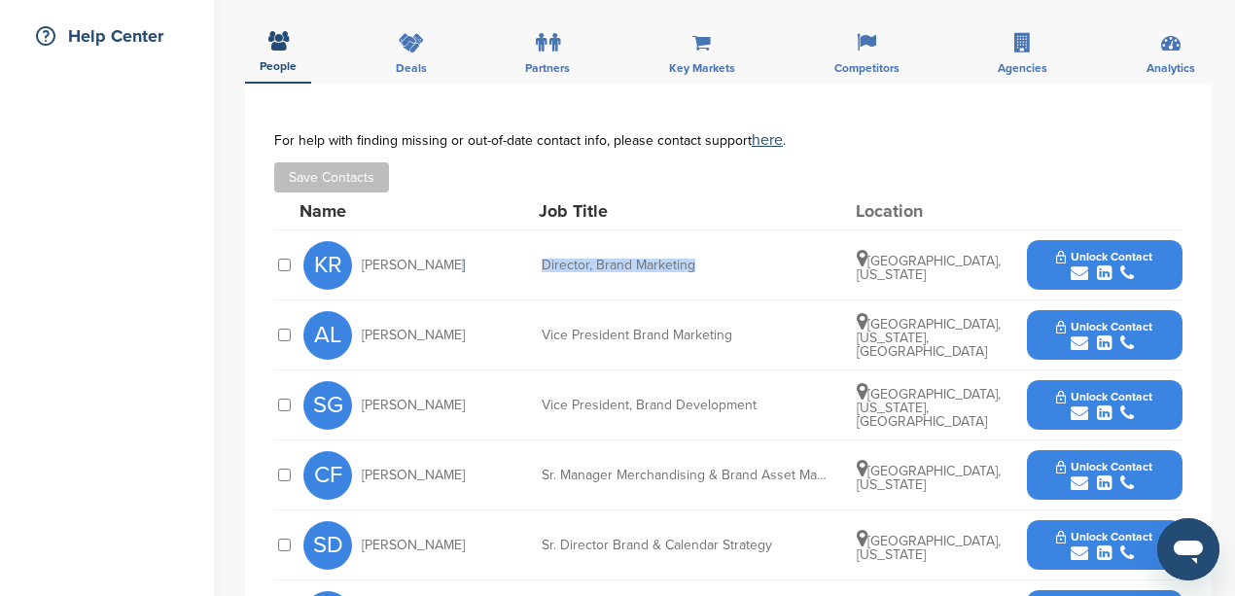
copy div "Director, Brand Marketing"
click at [1081, 276] on icon "submit" at bounding box center [1080, 274] width 18 height 18
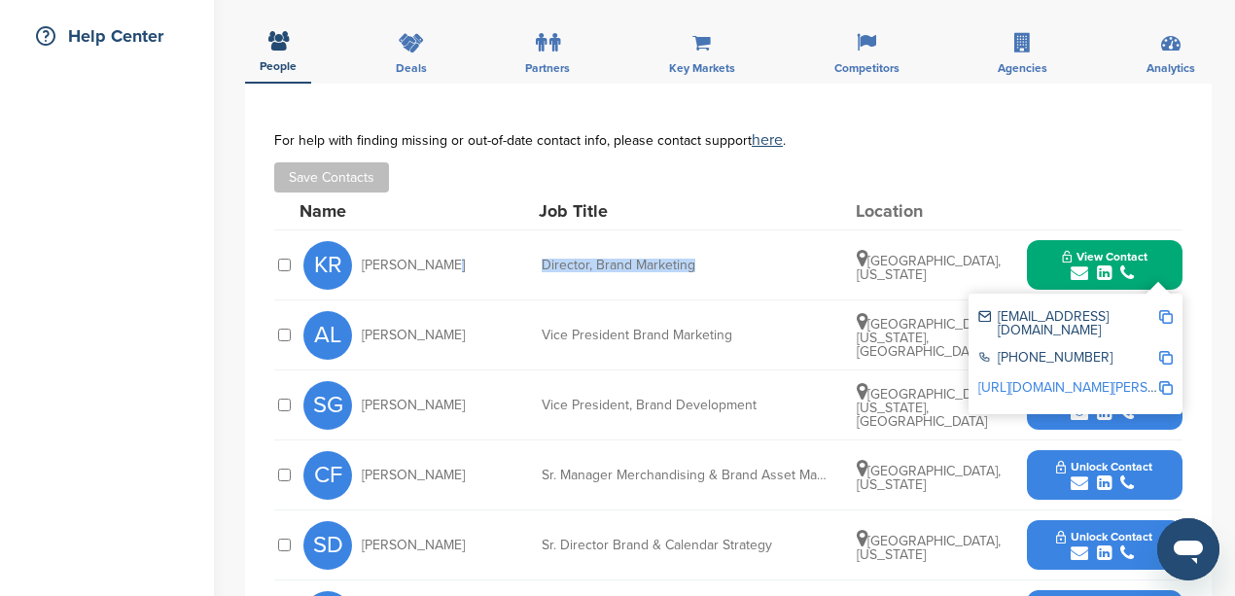
click at [1165, 318] on img at bounding box center [1166, 317] width 14 height 14
copy div "Director, Brand Marketing"
click at [267, 301] on div "**********" at bounding box center [728, 504] width 967 height 840
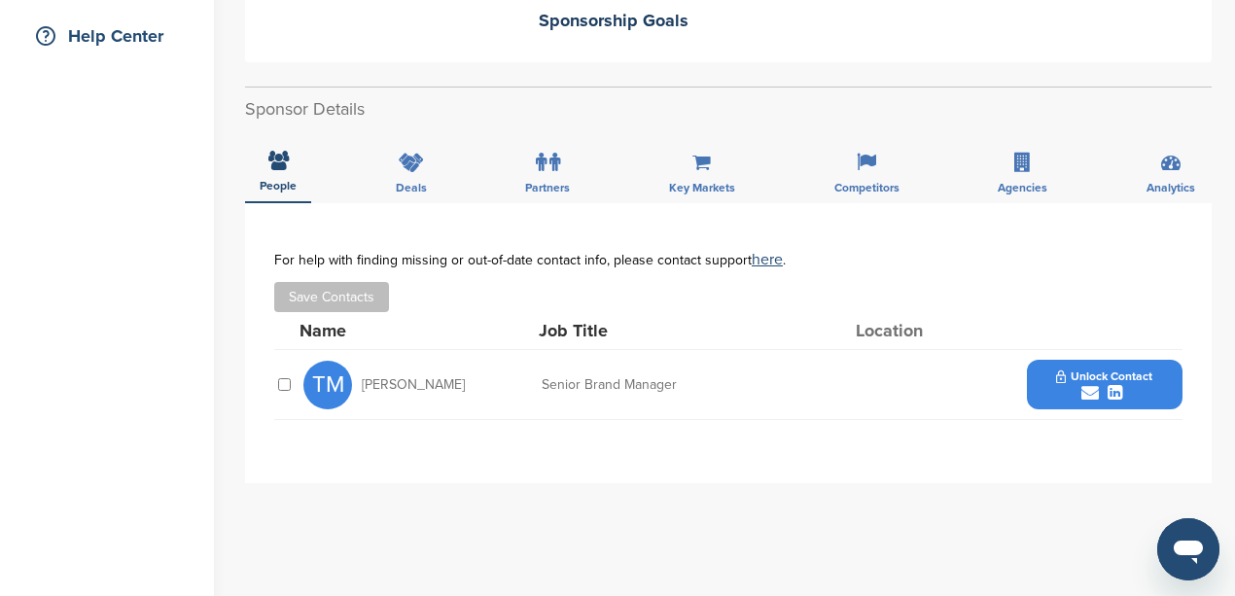
scroll to position [518, 0]
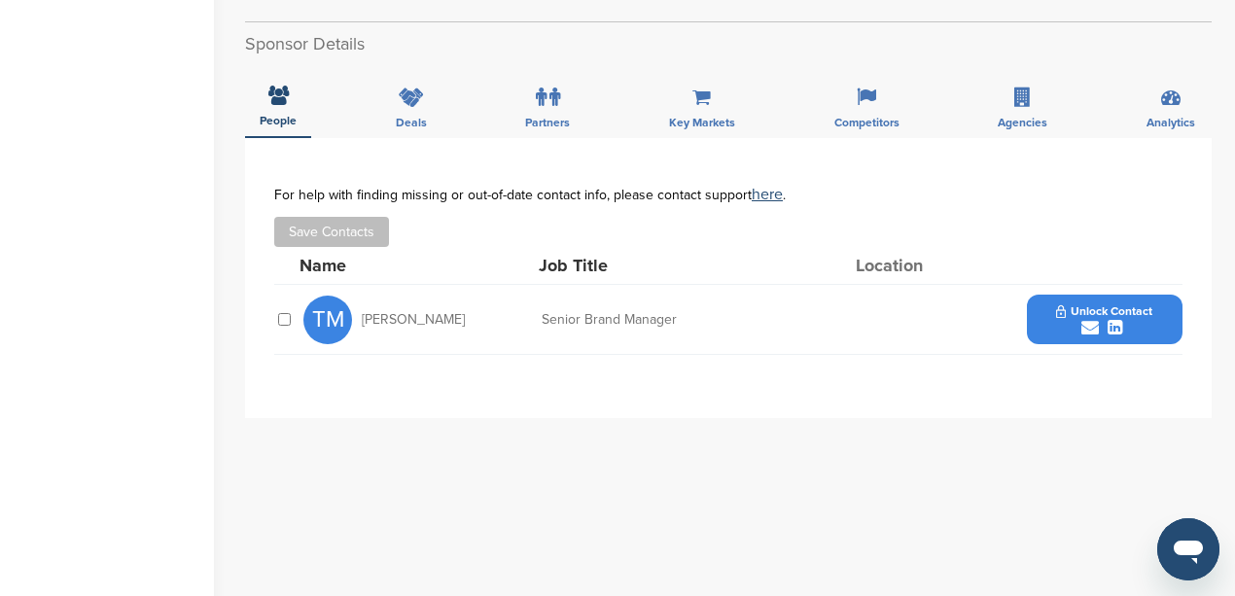
drag, startPoint x: 462, startPoint y: 321, endPoint x: 362, endPoint y: 316, distance: 100.3
click at [362, 316] on div "TM Tarek Metwally" at bounding box center [410, 320] width 214 height 49
copy span "Tarek Metwally"
click at [1091, 328] on icon "submit" at bounding box center [1090, 328] width 18 height 18
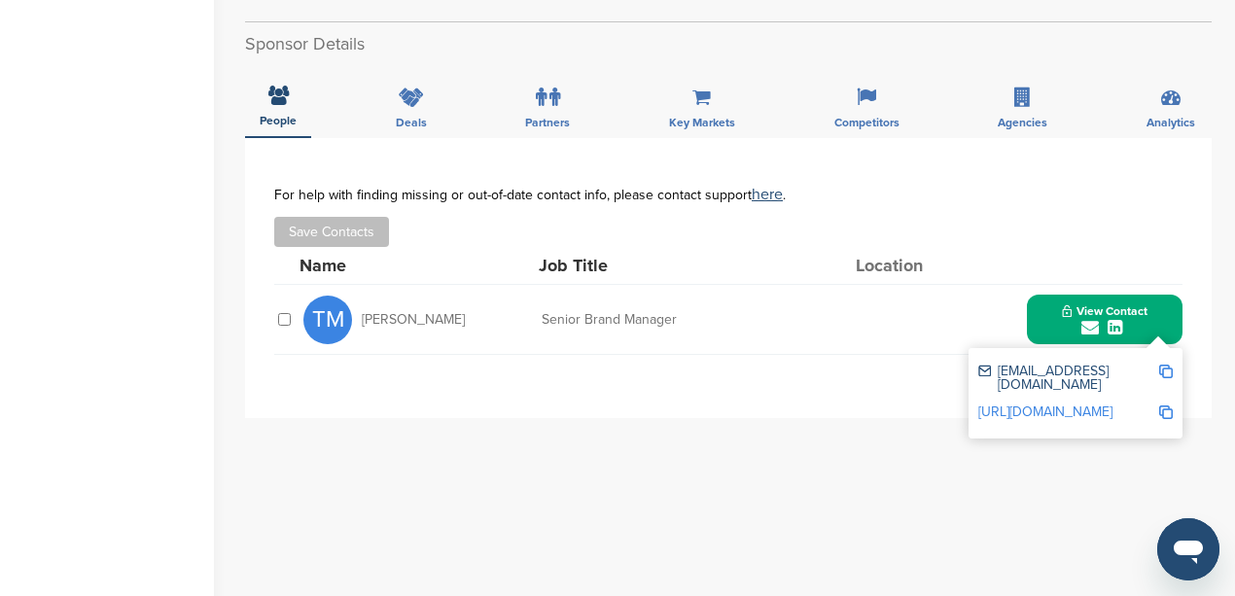
click at [1170, 367] on img at bounding box center [1166, 372] width 14 height 14
copy span "Tarek Metwally"
click at [690, 316] on div "Senior Brand Manager" at bounding box center [688, 320] width 292 height 14
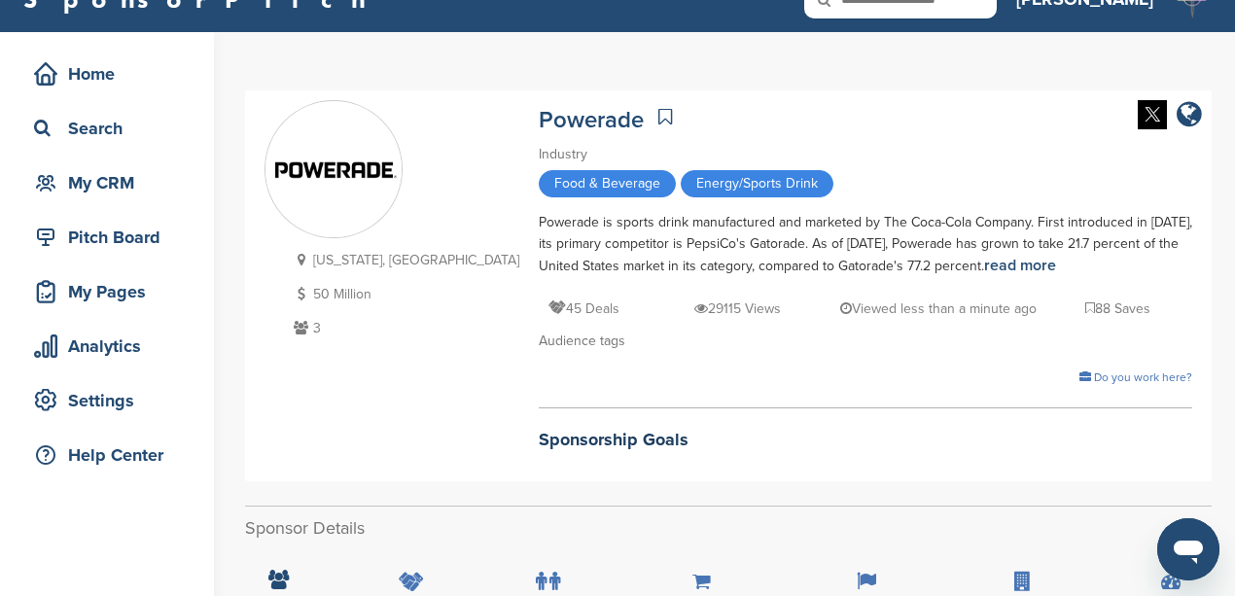
scroll to position [0, 0]
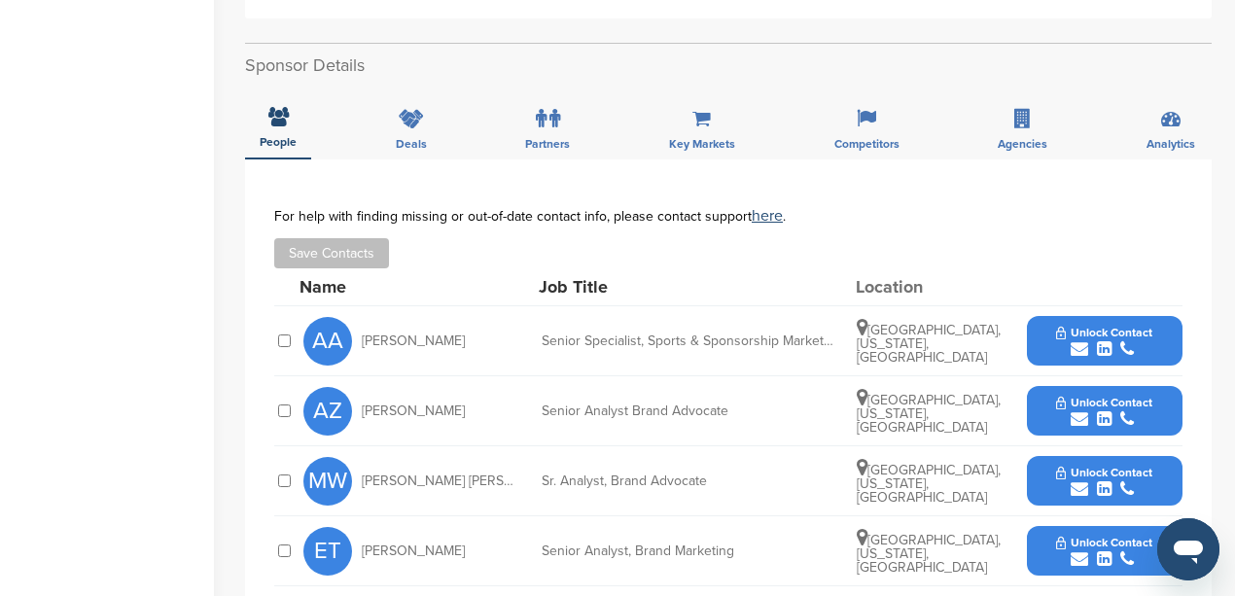
scroll to position [518, 0]
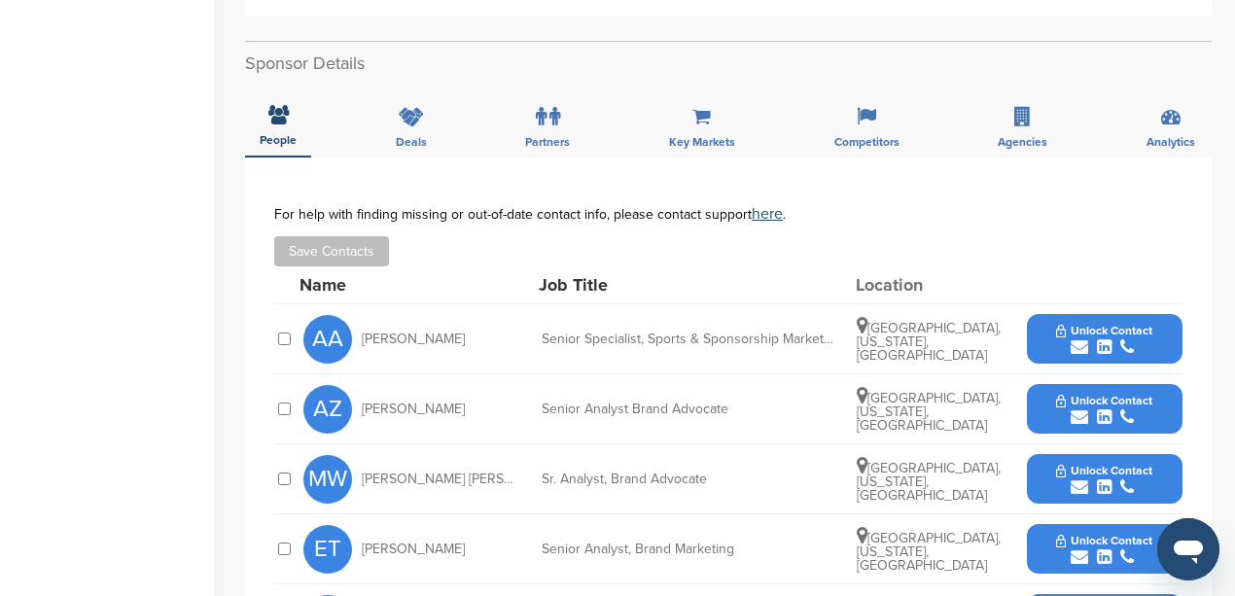
drag, startPoint x: 452, startPoint y: 319, endPoint x: 355, endPoint y: 326, distance: 97.5
click at [355, 326] on div "AA Aaliyah Alston" at bounding box center [410, 339] width 214 height 49
copy div "Aaliyah Alston"
drag, startPoint x: 535, startPoint y: 317, endPoint x: 823, endPoint y: 323, distance: 287.9
click at [823, 323] on div "AA Aaliyah Alston Senior Specialist, Sports & Sponsorship Marketing Atlanta, Ge…" at bounding box center [742, 338] width 879 height 69
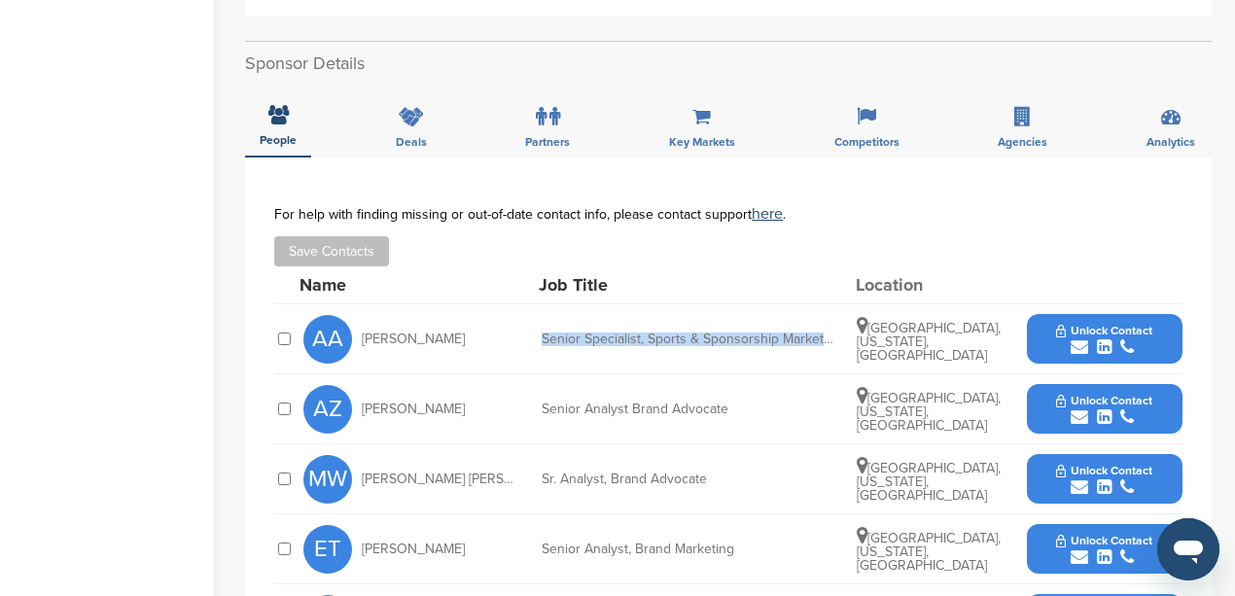
copy div "Senior Specialist, Sports & Sponsorship Marketi"
click at [1078, 338] on icon "submit" at bounding box center [1080, 347] width 18 height 18
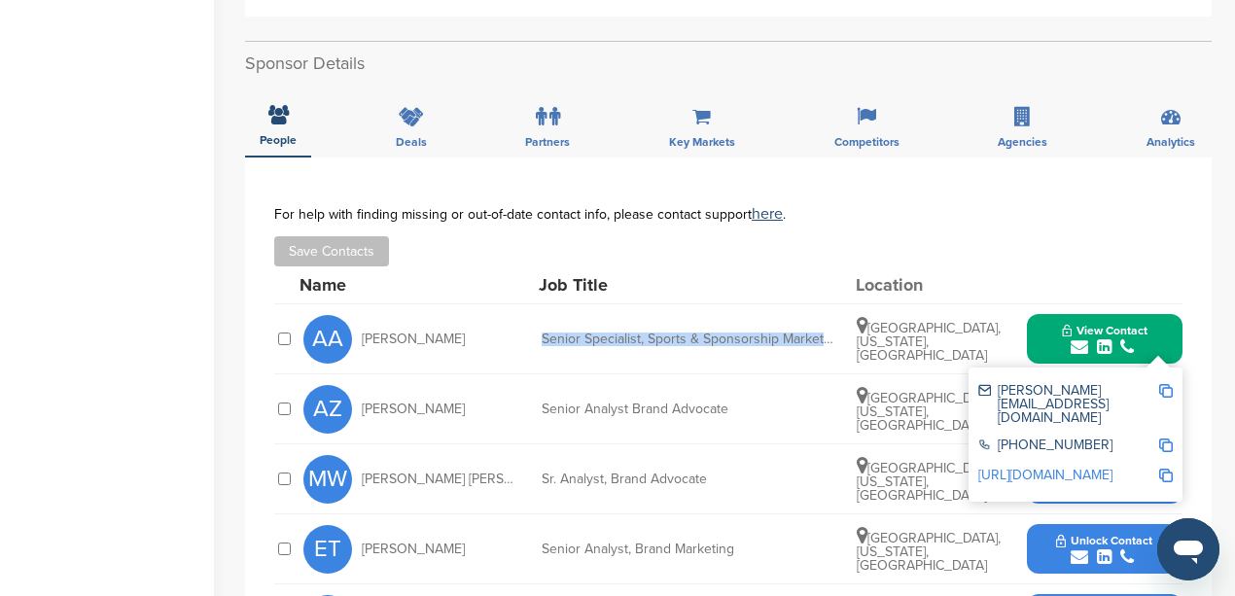
click at [1168, 384] on img at bounding box center [1166, 391] width 14 height 14
copy div "Senior Specialist, Sports & Sponsorship Marketi"
click at [472, 266] on div "Name Job Title Location" at bounding box center [741, 284] width 883 height 37
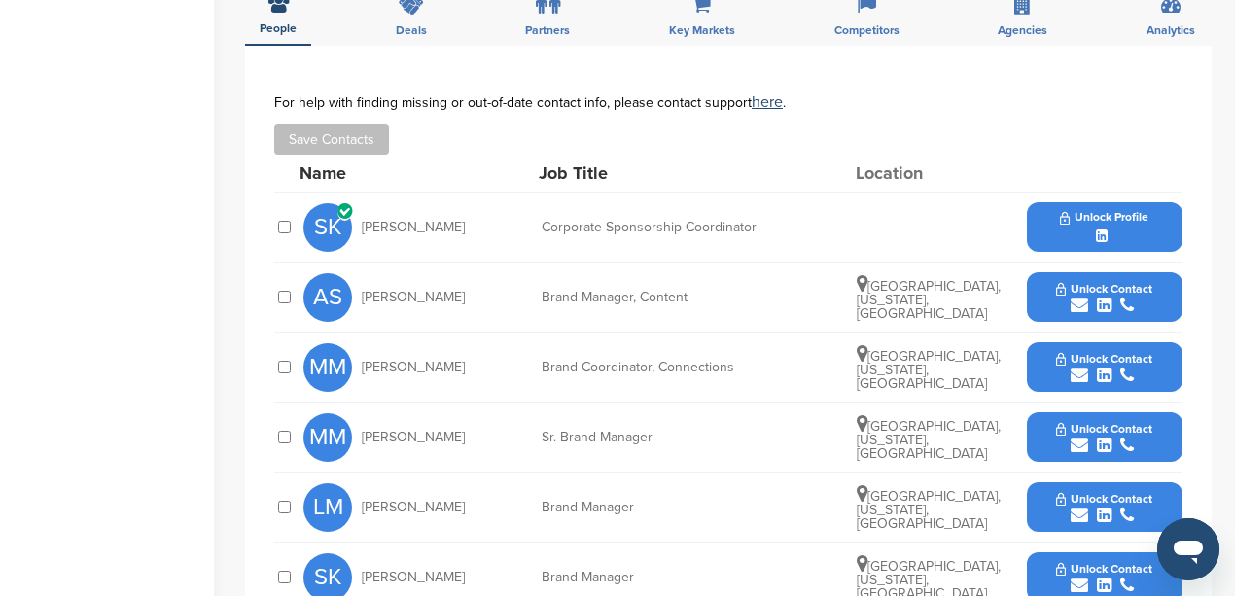
scroll to position [778, 0]
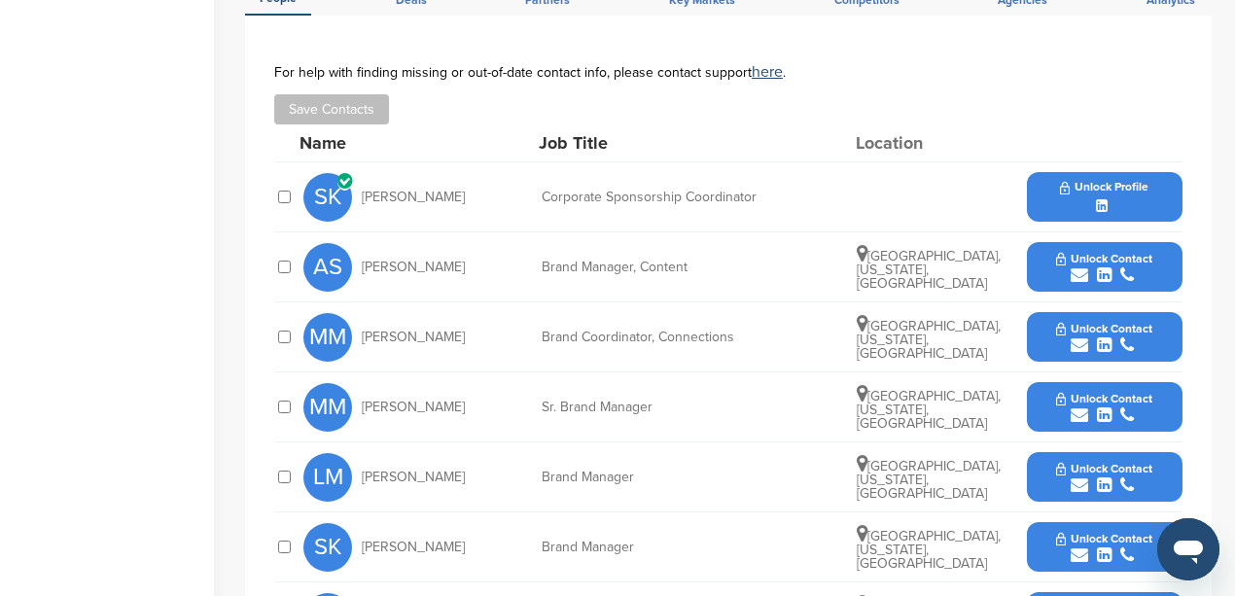
drag, startPoint x: 466, startPoint y: 241, endPoint x: 364, endPoint y: 247, distance: 102.3
click at [364, 247] on div "AS [PERSON_NAME]" at bounding box center [410, 267] width 214 height 49
copy span "[PERSON_NAME]"
drag, startPoint x: 690, startPoint y: 239, endPoint x: 545, endPoint y: 250, distance: 146.3
click at [545, 261] on div "Brand Manager, Content" at bounding box center [688, 268] width 292 height 14
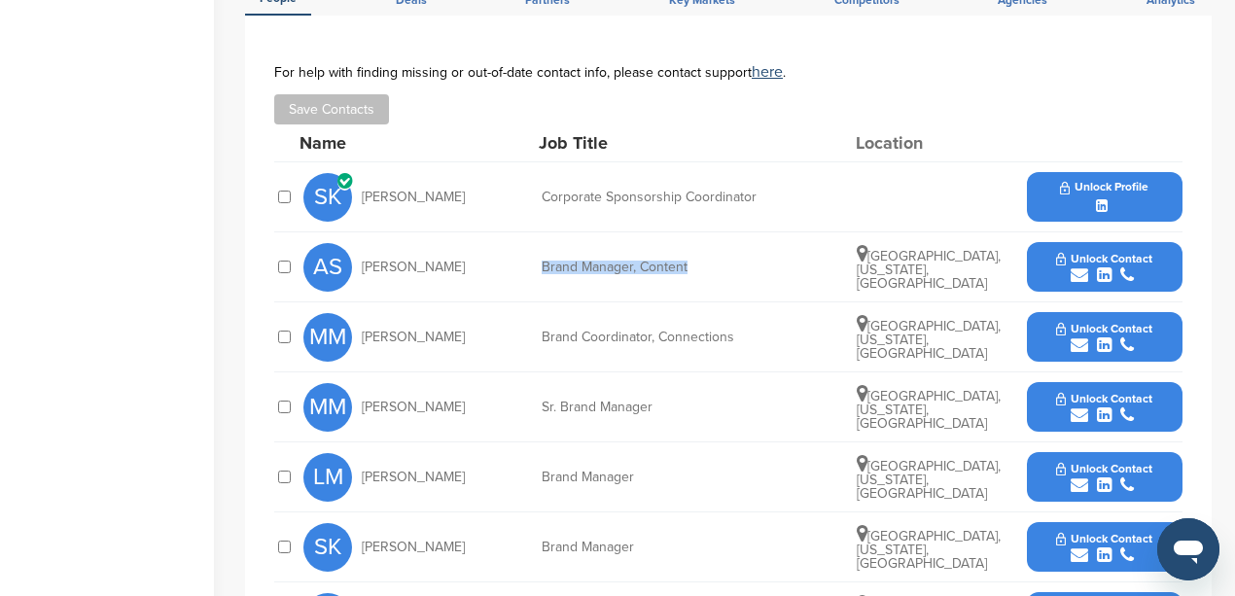
copy div "Brand Manager, Content"
click at [1079, 266] on icon "submit" at bounding box center [1080, 275] width 18 height 18
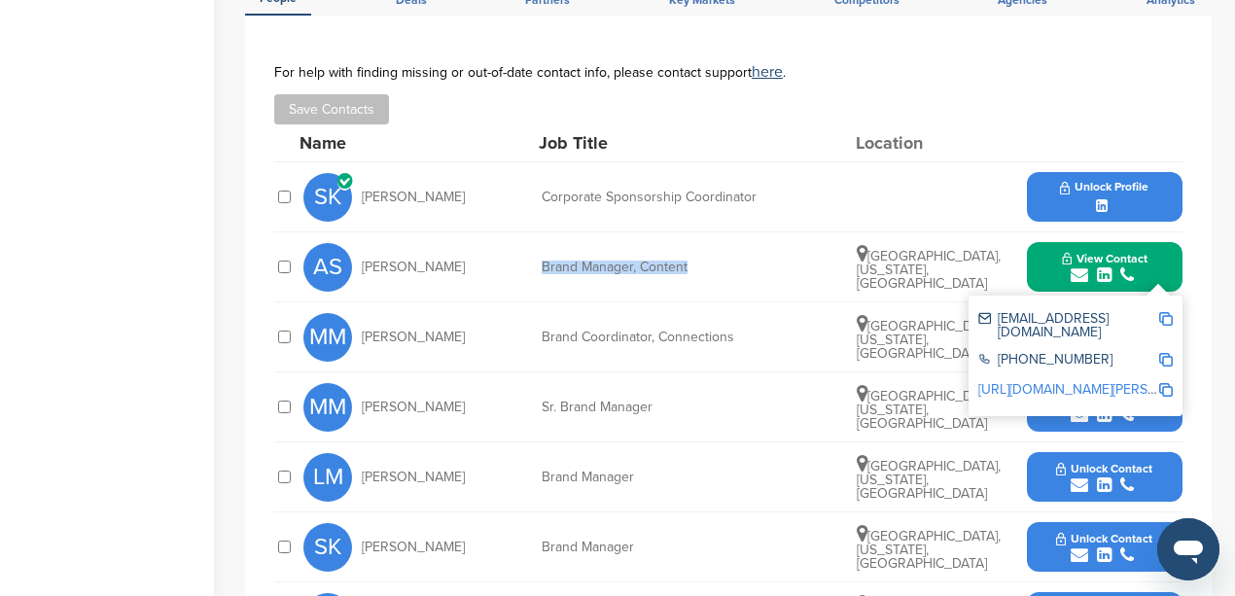
click at [1169, 312] on img at bounding box center [1166, 319] width 14 height 14
copy div "Brand Manager, Content"
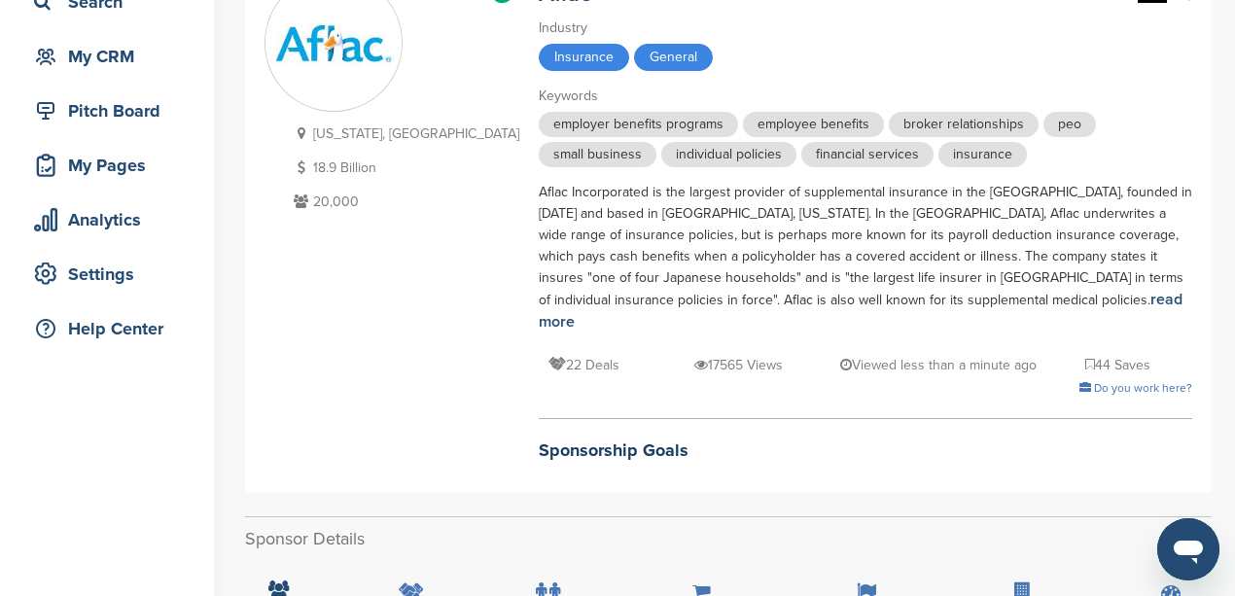
scroll to position [129, 0]
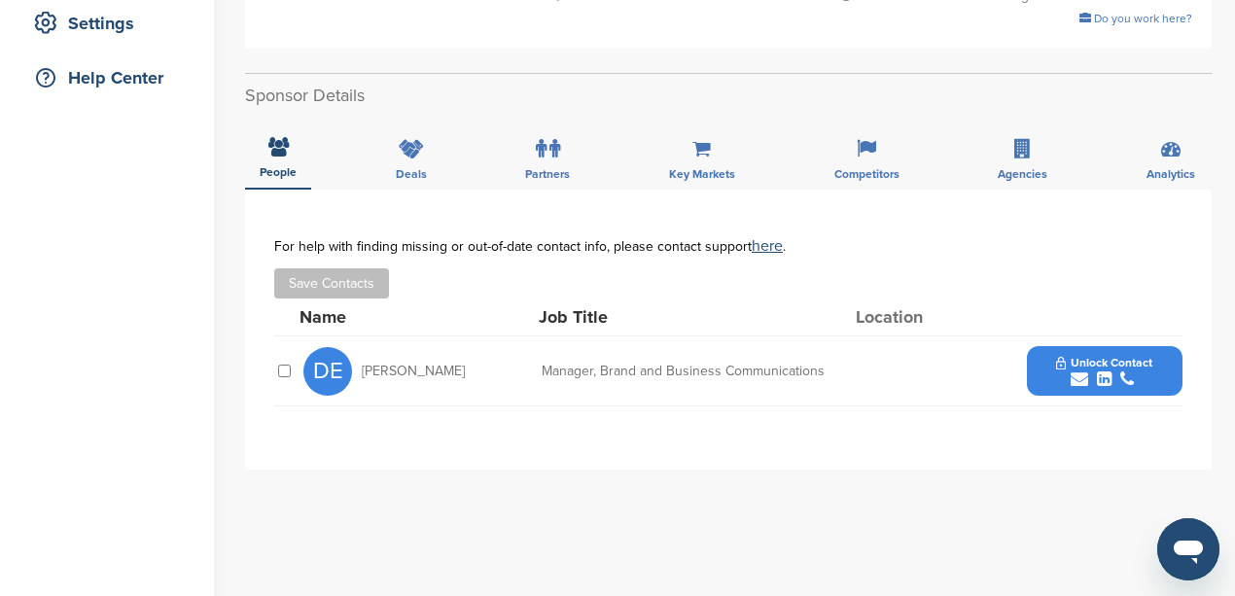
scroll to position [389, 0]
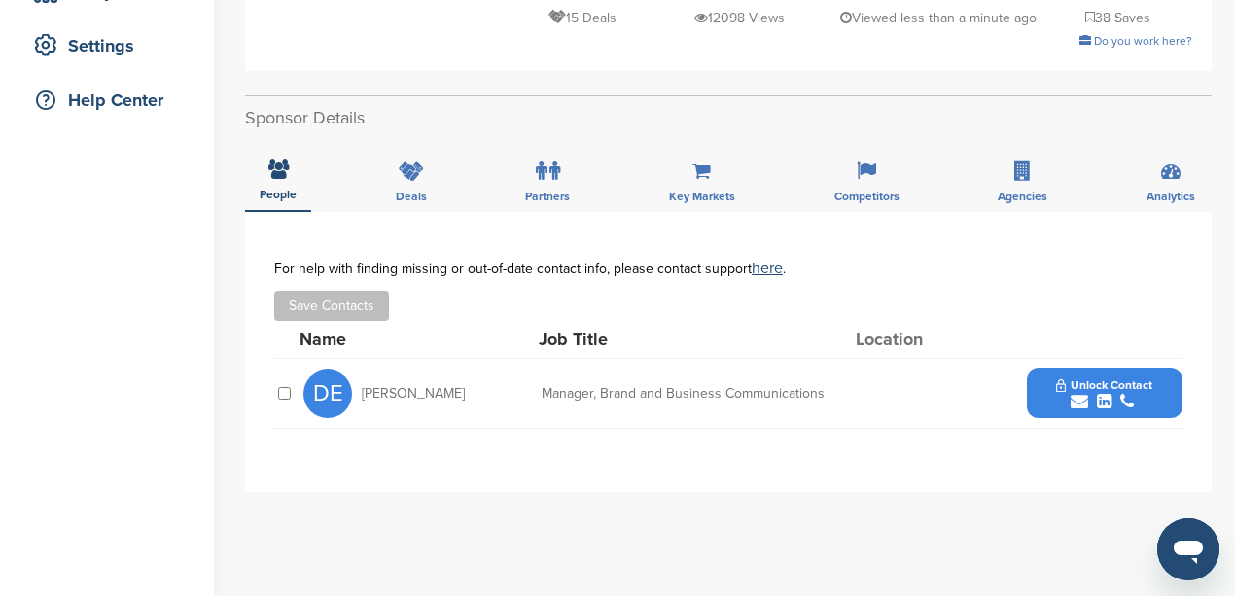
drag, startPoint x: 472, startPoint y: 393, endPoint x: 364, endPoint y: 393, distance: 107.9
click at [364, 393] on div "DE Debbie Ebalobo" at bounding box center [410, 394] width 214 height 49
copy span "Debbie Ebalobo"
drag, startPoint x: 836, startPoint y: 390, endPoint x: 542, endPoint y: 395, distance: 294.7
click at [542, 395] on div "DE Debbie Ebalobo Manager, Brand and Business Communications Unlock Contact" at bounding box center [742, 393] width 879 height 69
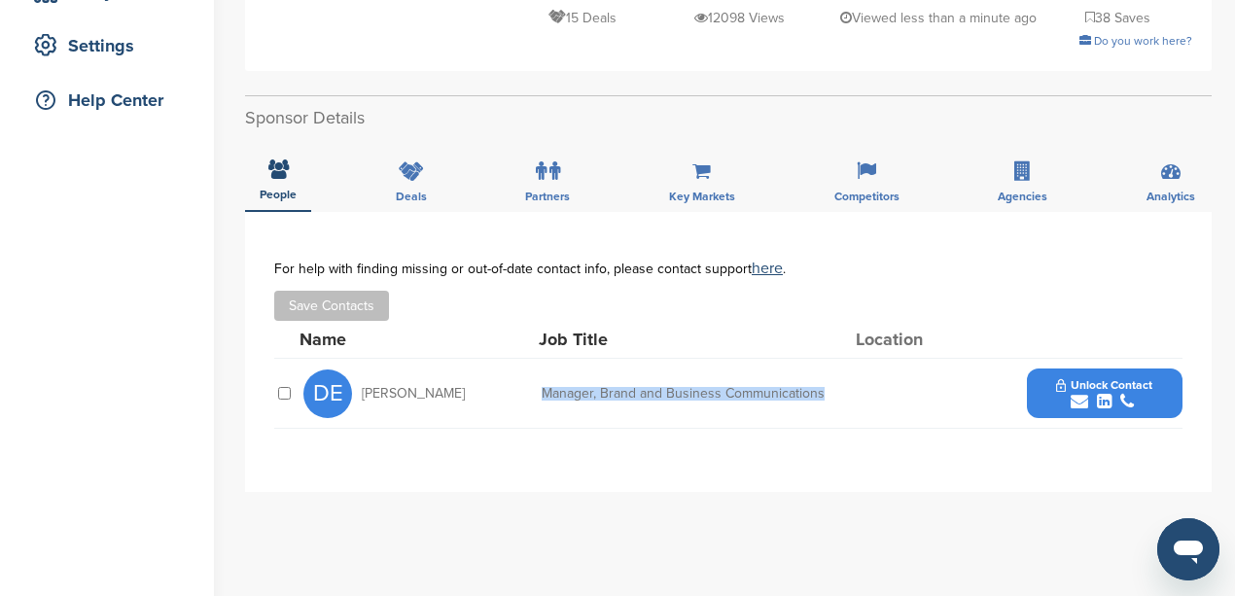
copy div "Manager, Brand and Business Communications"
click at [1078, 401] on icon "submit" at bounding box center [1080, 402] width 18 height 18
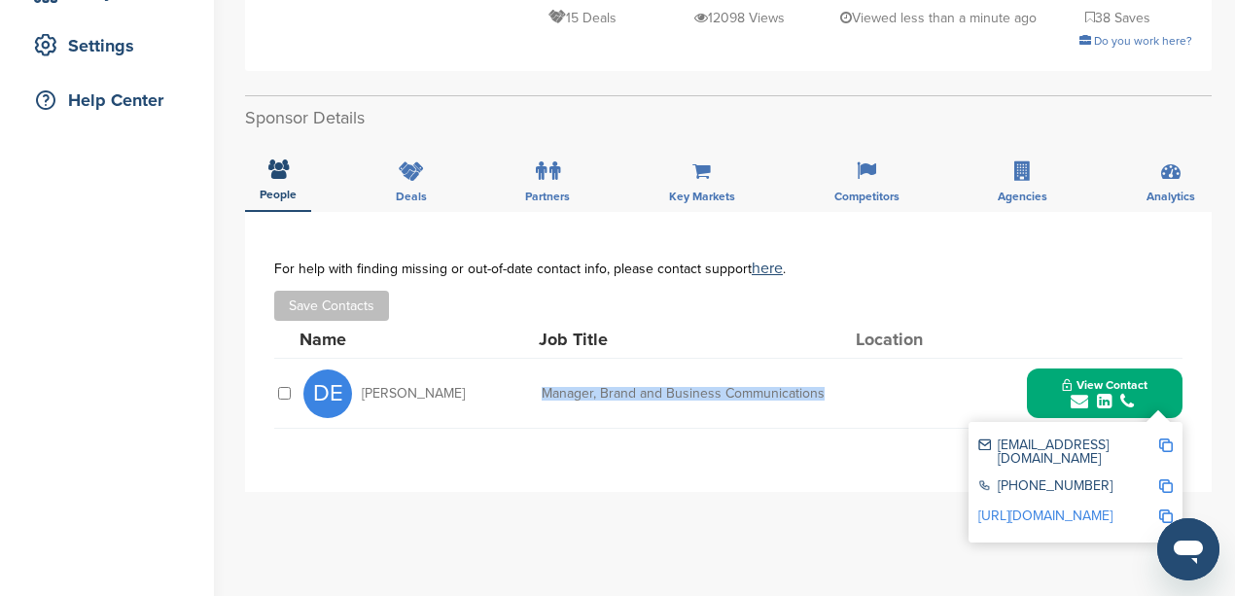
click at [1169, 443] on img at bounding box center [1166, 446] width 14 height 14
copy div "Manager, Brand and Business Communications"
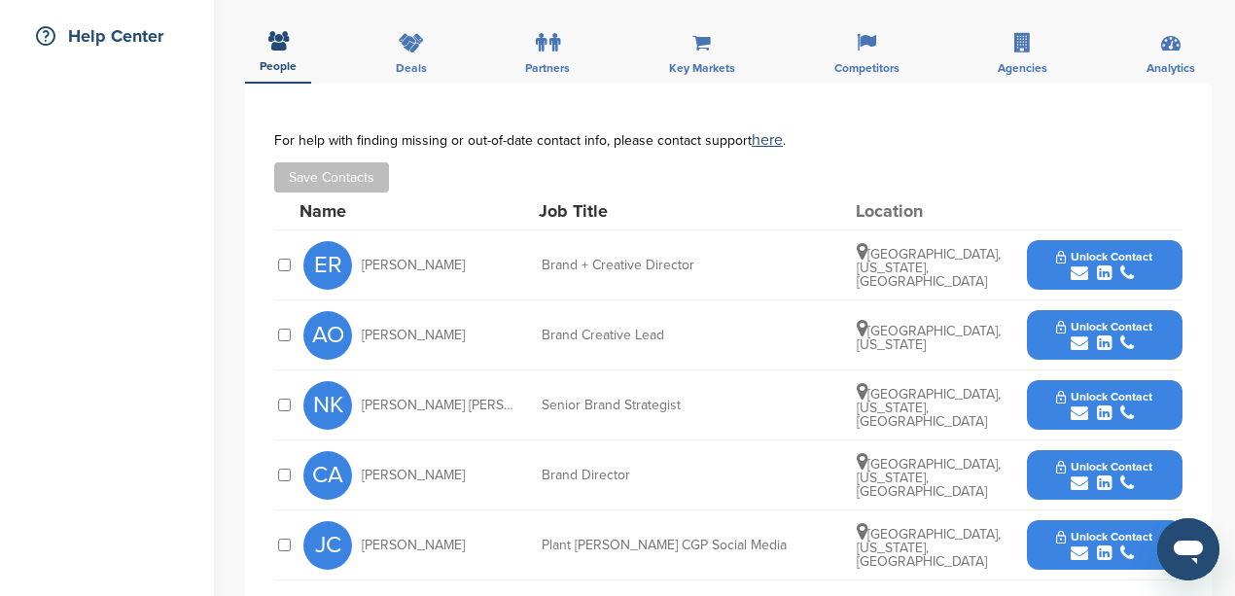
scroll to position [453, 0]
drag, startPoint x: 437, startPoint y: 248, endPoint x: 364, endPoint y: 253, distance: 73.1
click at [364, 253] on div "ER [PERSON_NAME]" at bounding box center [410, 265] width 214 height 49
copy span "[PERSON_NAME]"
drag, startPoint x: 695, startPoint y: 253, endPoint x: 545, endPoint y: 259, distance: 150.8
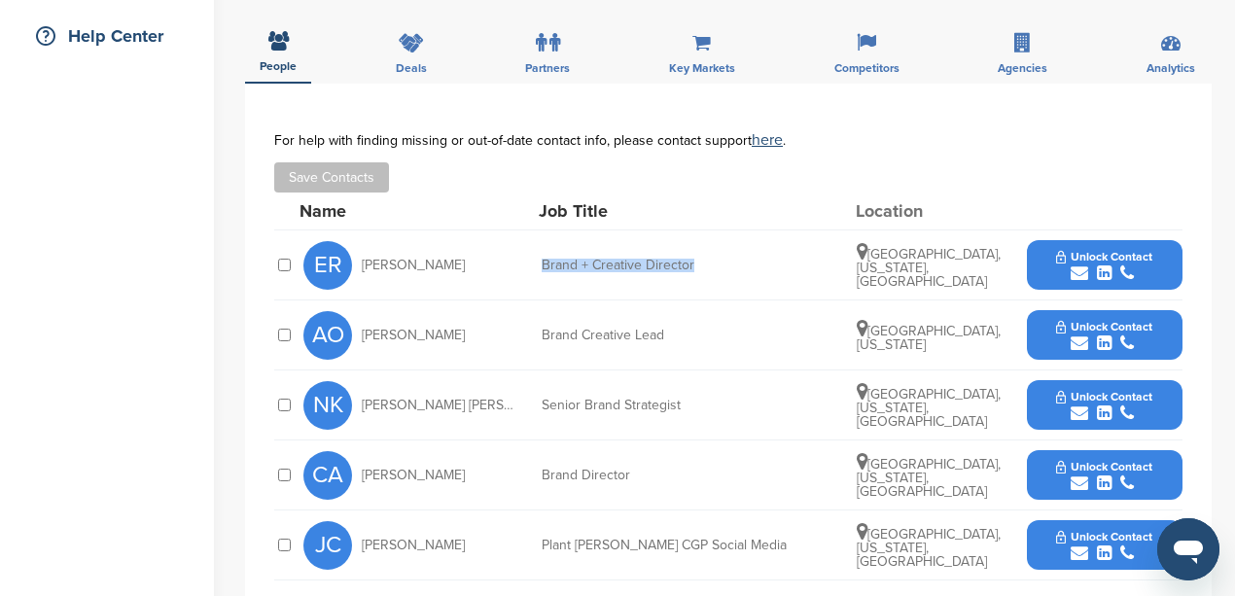
click at [545, 259] on div "Brand + Creative Director" at bounding box center [688, 266] width 292 height 14
copy div "Brand + Creative Director"
click at [1078, 265] on icon "submit" at bounding box center [1080, 274] width 18 height 18
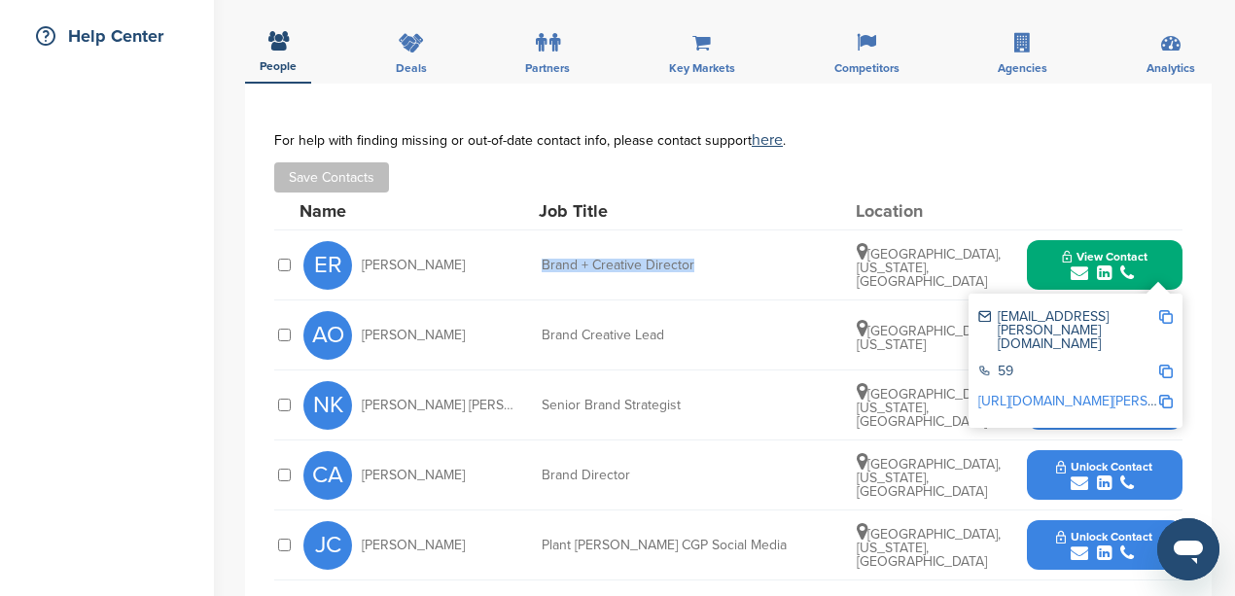
click at [1160, 310] on img at bounding box center [1166, 317] width 14 height 14
copy div "Brand + Creative Director"
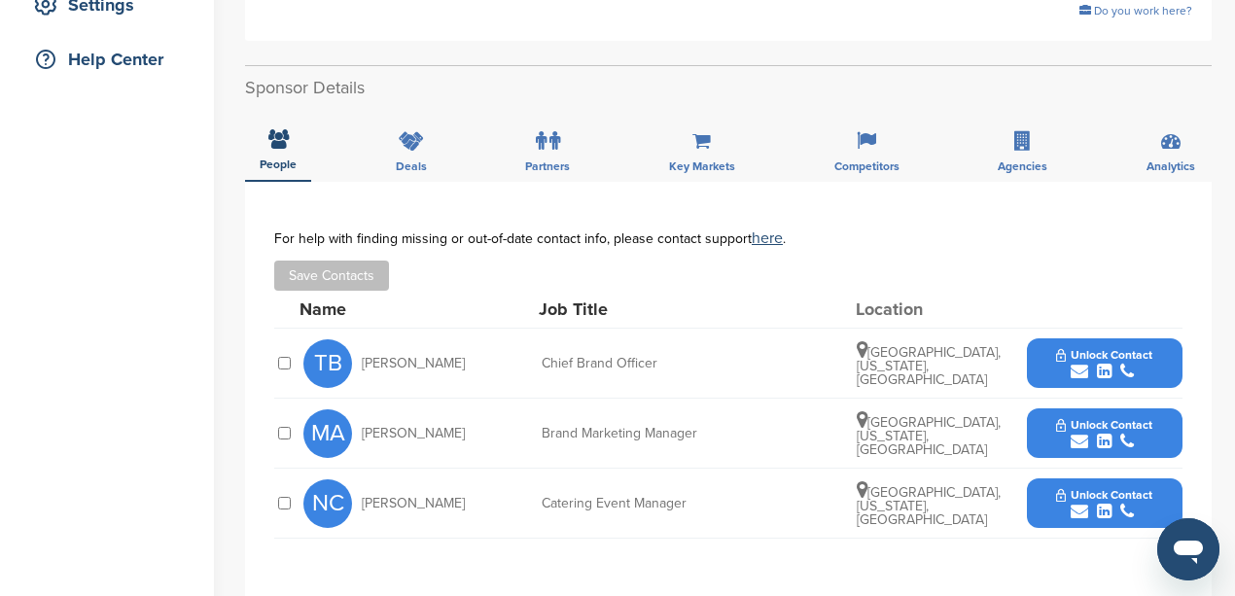
scroll to position [453, 0]
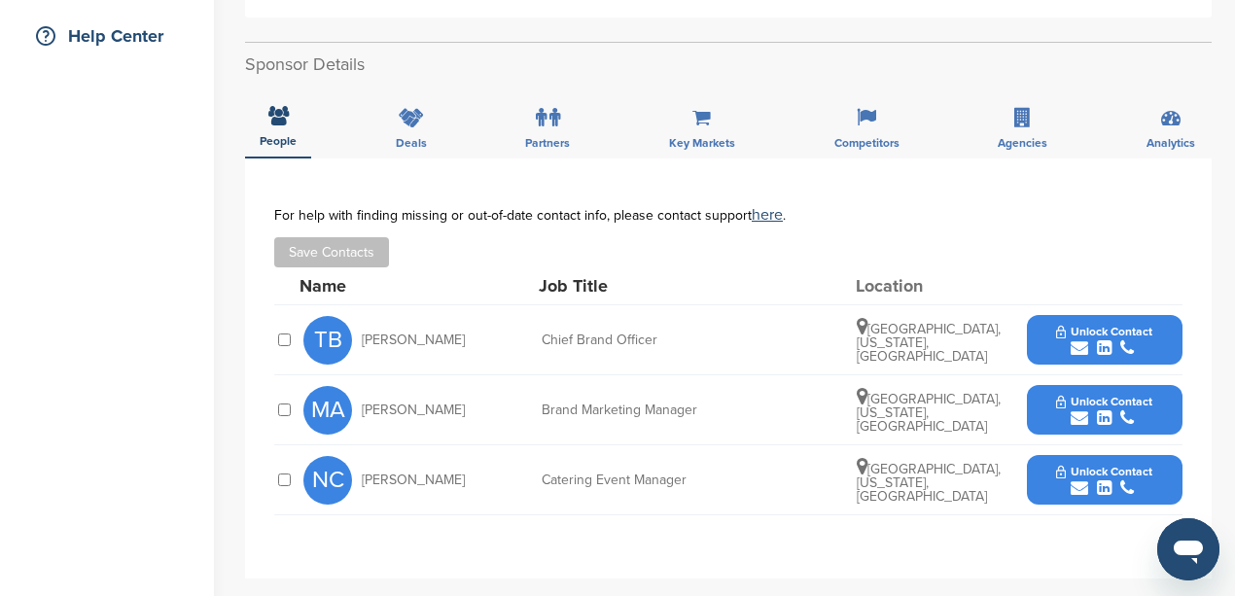
drag, startPoint x: 441, startPoint y: 307, endPoint x: 362, endPoint y: 309, distance: 78.8
click at [362, 316] on div "TB [PERSON_NAME]" at bounding box center [410, 340] width 214 height 49
copy span "[PERSON_NAME]"
drag, startPoint x: 654, startPoint y: 307, endPoint x: 543, endPoint y: 307, distance: 111.8
click at [543, 334] on div "Chief Brand Officer" at bounding box center [688, 341] width 292 height 14
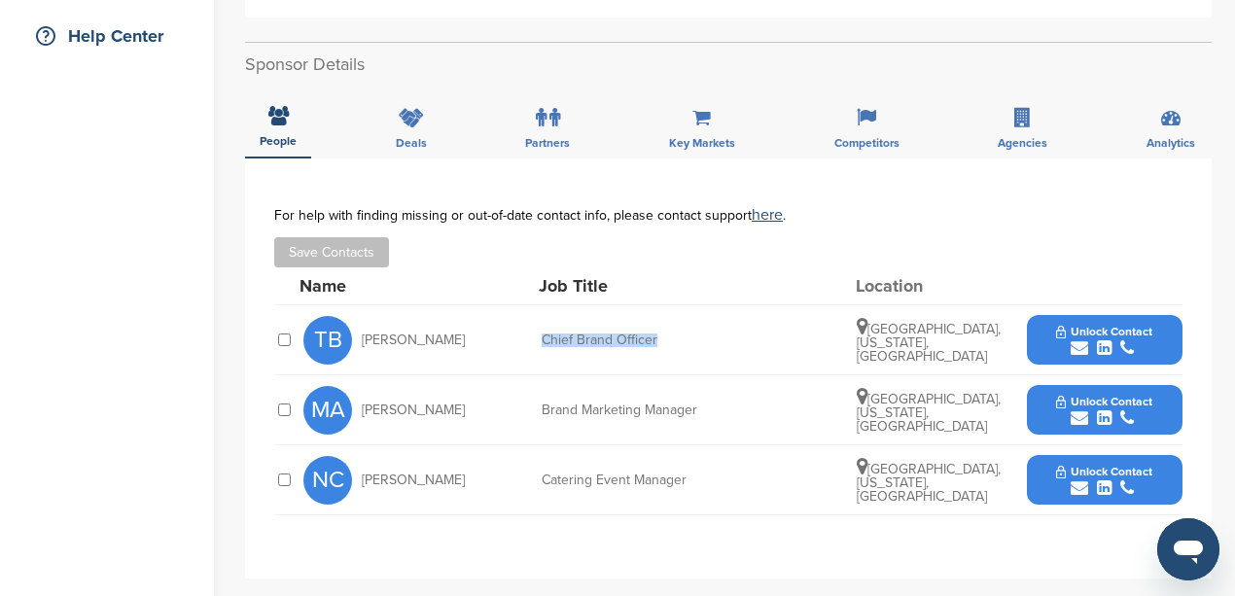
copy div "Chief Brand Officer"
click at [1080, 339] on icon "submit" at bounding box center [1080, 348] width 18 height 18
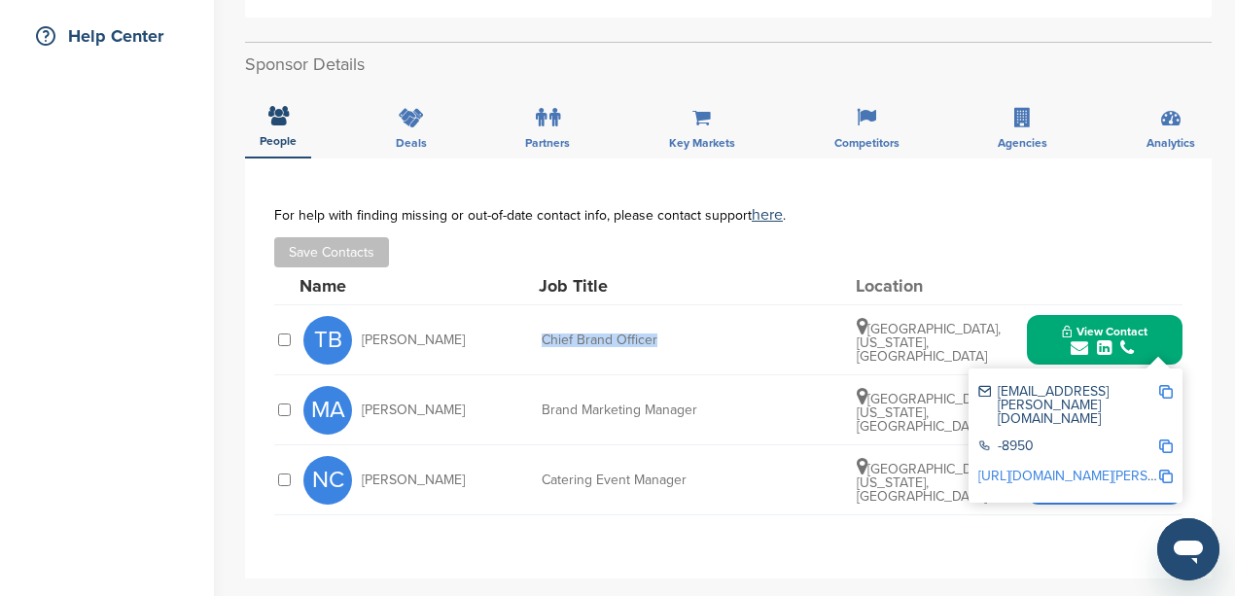
click at [1169, 385] on img at bounding box center [1166, 392] width 14 height 14
copy div "Chief Brand Officer"
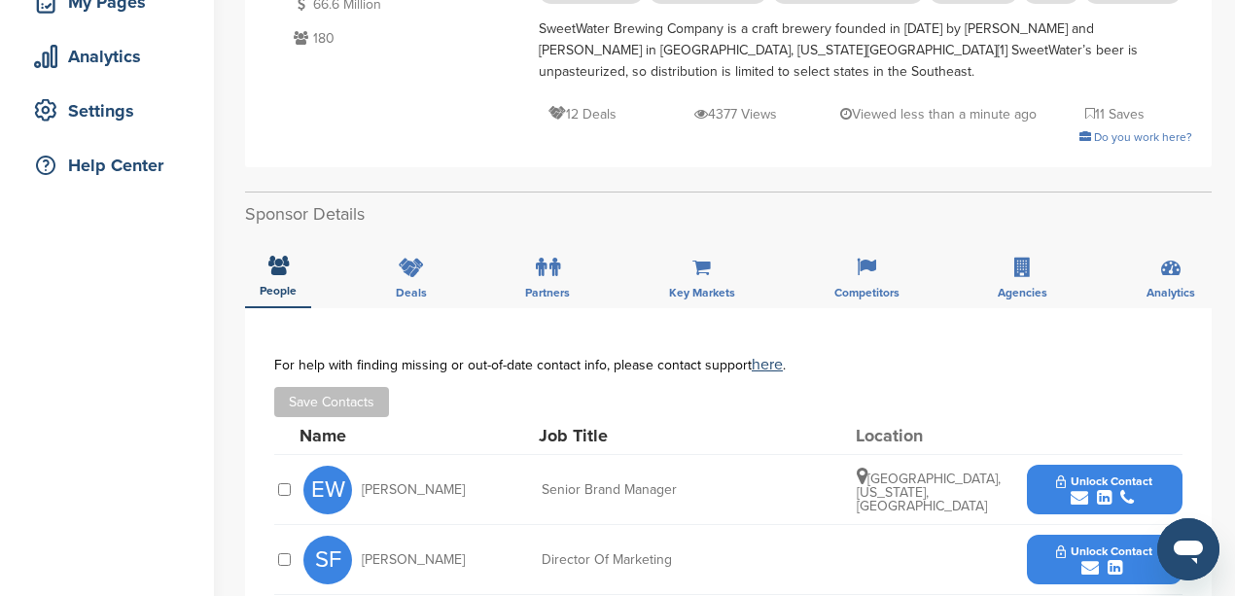
scroll to position [453, 0]
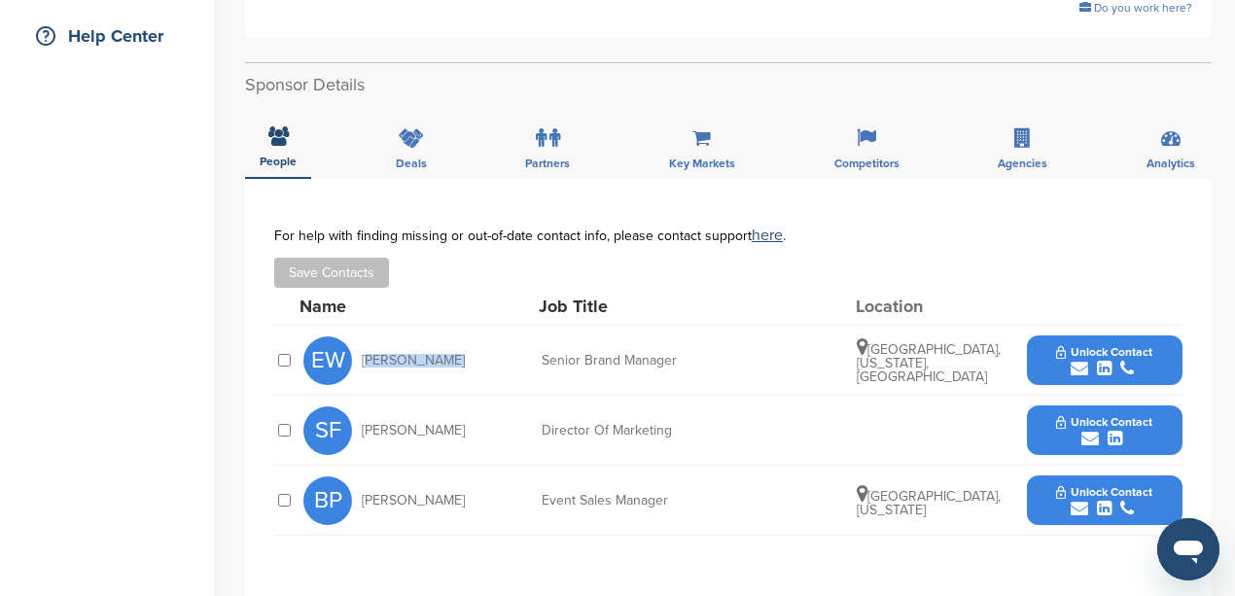
drag, startPoint x: 459, startPoint y: 342, endPoint x: 364, endPoint y: 343, distance: 95.3
click at [364, 343] on div "EW [PERSON_NAME]" at bounding box center [410, 360] width 214 height 49
copy span "[PERSON_NAME]"
drag, startPoint x: 689, startPoint y: 340, endPoint x: 535, endPoint y: 335, distance: 153.8
click at [535, 335] on div "EW [PERSON_NAME] Senior Brand Manager [GEOGRAPHIC_DATA], [US_STATE], [GEOGRAPHI…" at bounding box center [742, 360] width 879 height 69
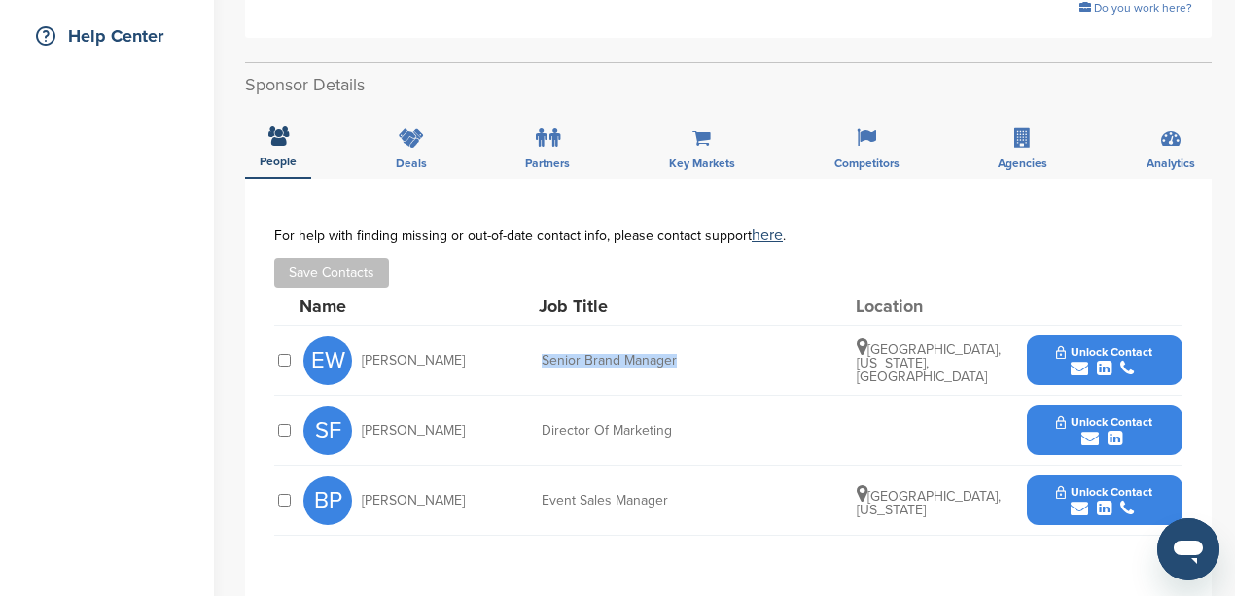
copy div "Senior Brand Manager"
click at [1078, 360] on icon "submit" at bounding box center [1080, 369] width 18 height 18
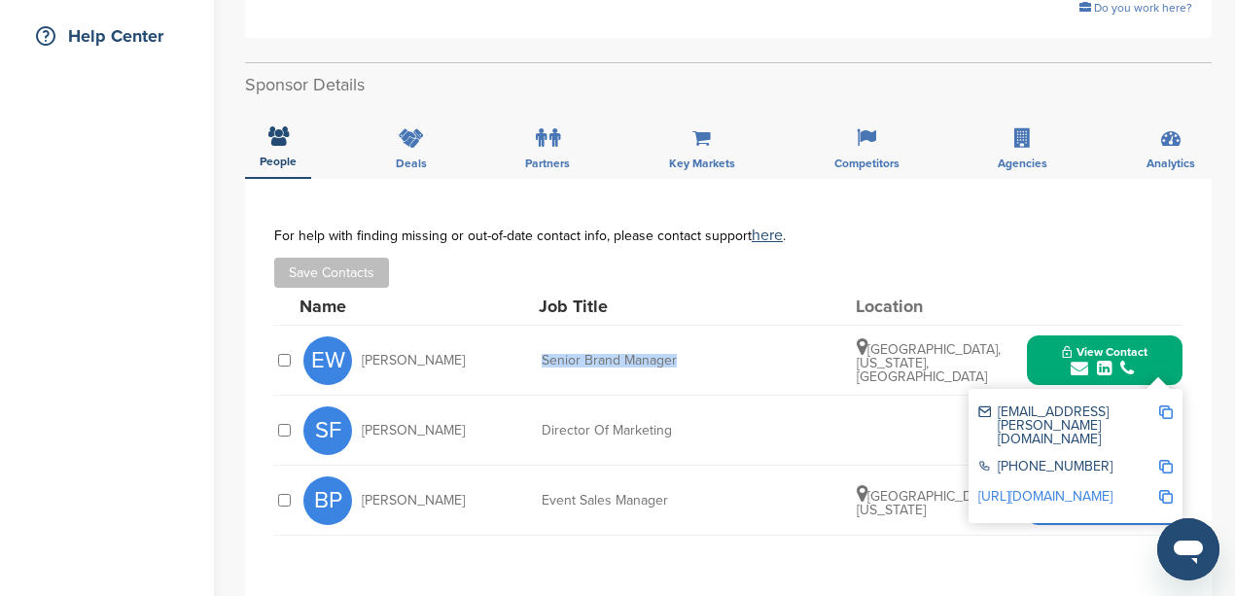
click at [1168, 406] on img at bounding box center [1166, 413] width 14 height 14
copy div "Senior Brand Manager"
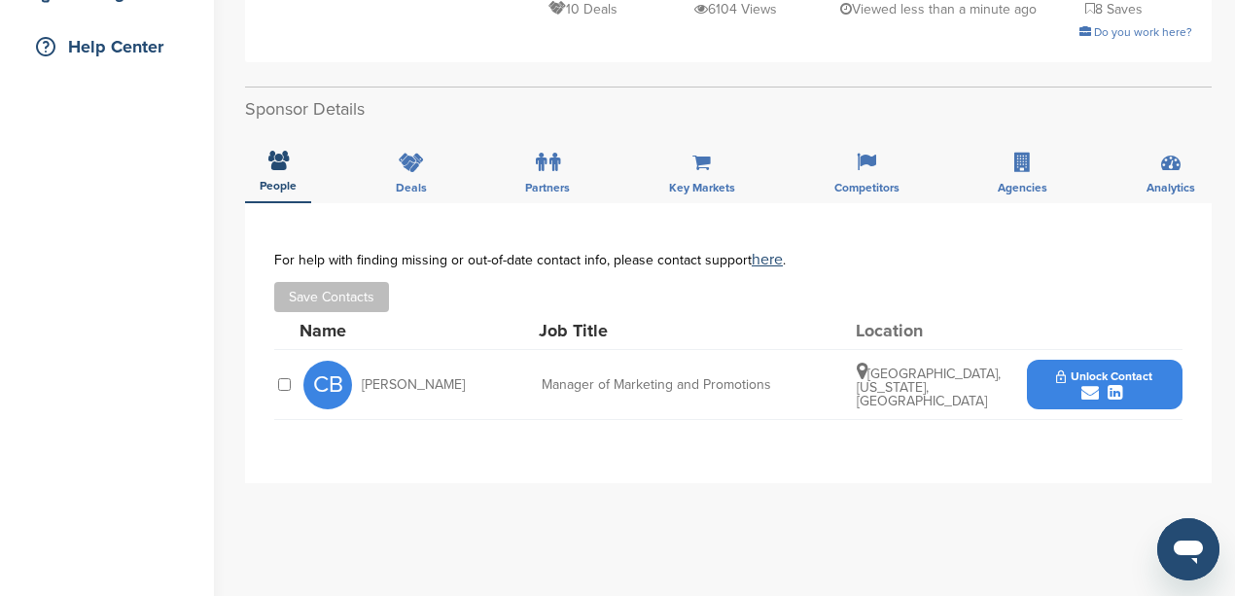
scroll to position [453, 0]
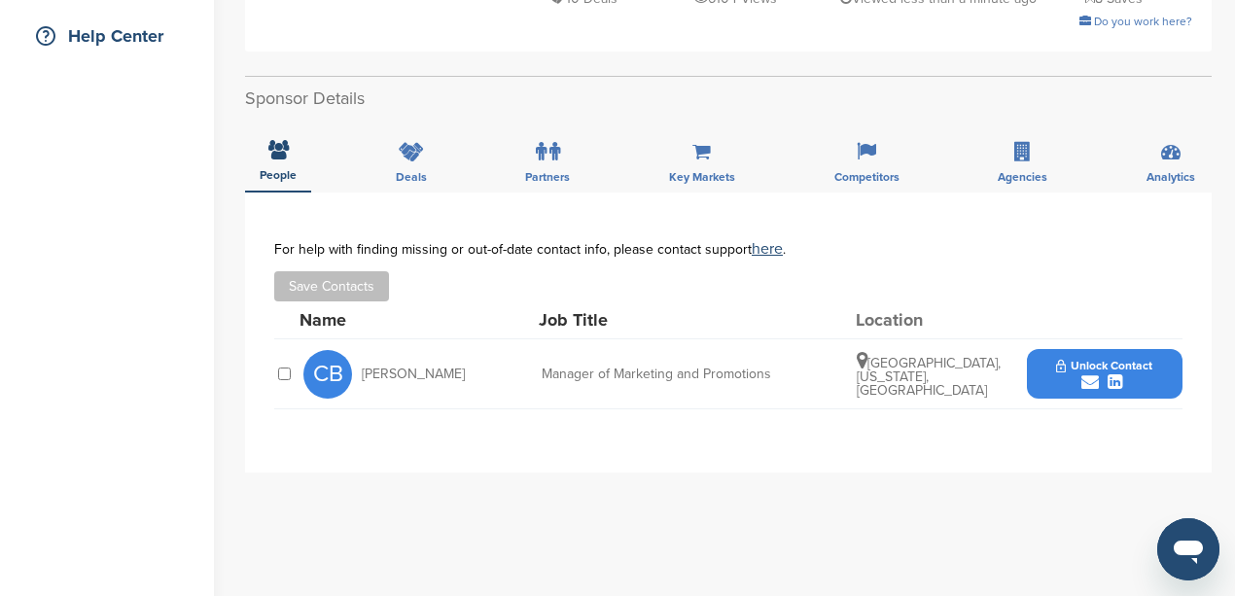
drag, startPoint x: 750, startPoint y: 373, endPoint x: 514, endPoint y: 373, distance: 235.3
click at [514, 373] on div "CB [PERSON_NAME] Manager of Marketing and Promotions [GEOGRAPHIC_DATA], [US_STA…" at bounding box center [742, 373] width 879 height 69
click at [544, 430] on div "**********" at bounding box center [728, 333] width 967 height 280
click at [1087, 376] on icon "submit" at bounding box center [1090, 382] width 18 height 18
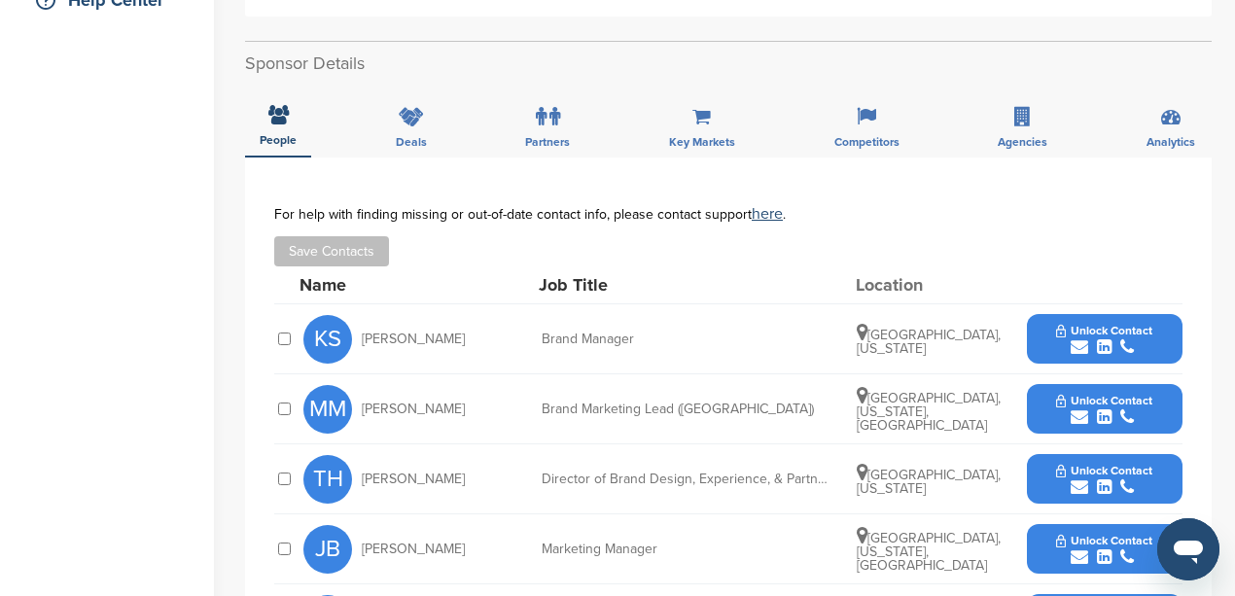
scroll to position [518, 0]
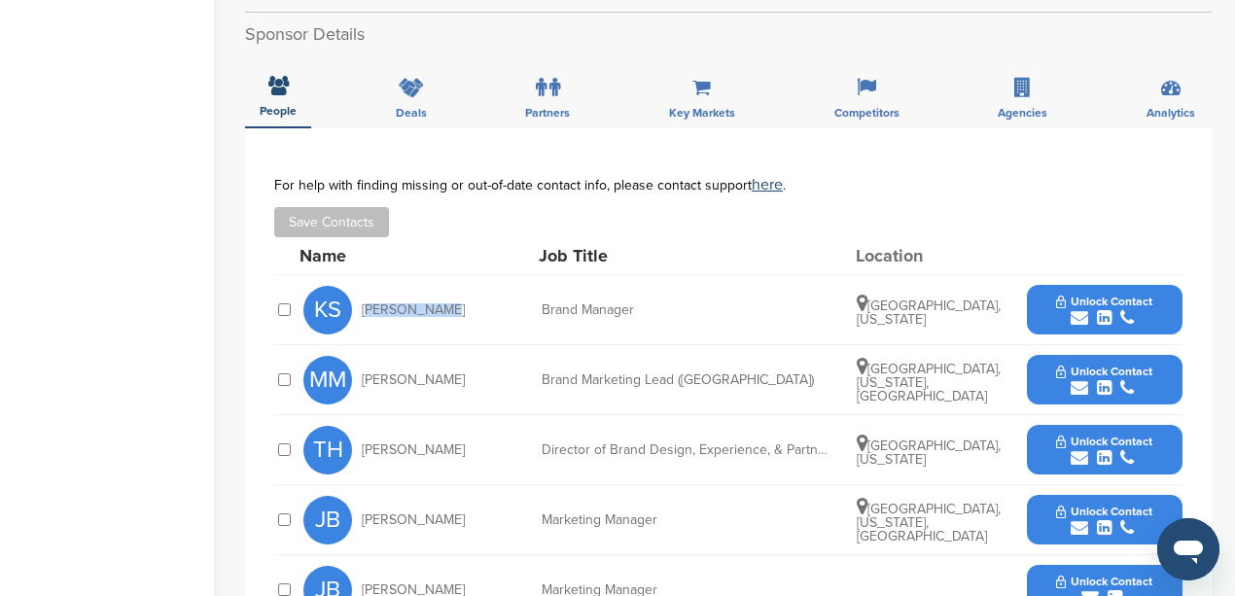
drag, startPoint x: 440, startPoint y: 307, endPoint x: 361, endPoint y: 314, distance: 79.1
click at [361, 314] on div "KS Kate Sumner" at bounding box center [410, 310] width 214 height 49
copy span "Kate Sumner"
drag, startPoint x: 644, startPoint y: 308, endPoint x: 531, endPoint y: 310, distance: 112.8
click at [531, 310] on div "KS Kate Sumner Brand Manager Atlanta, Georgia Unlock Contact" at bounding box center [742, 309] width 879 height 69
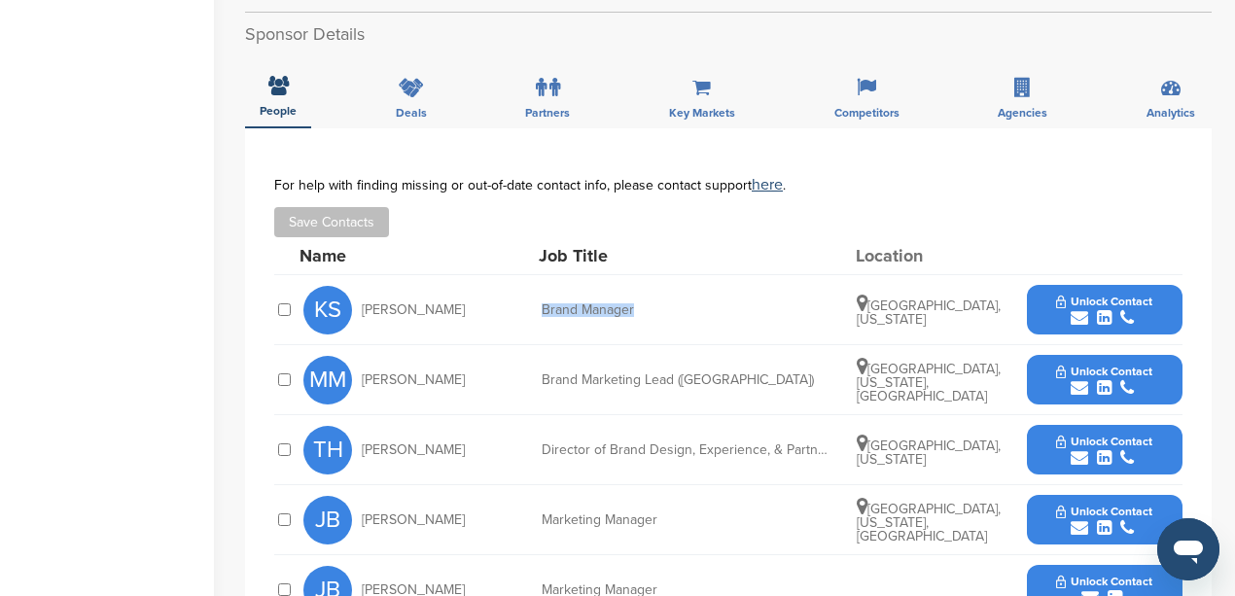
copy div "Brand Manager"
click at [1076, 313] on icon "submit" at bounding box center [1080, 318] width 18 height 18
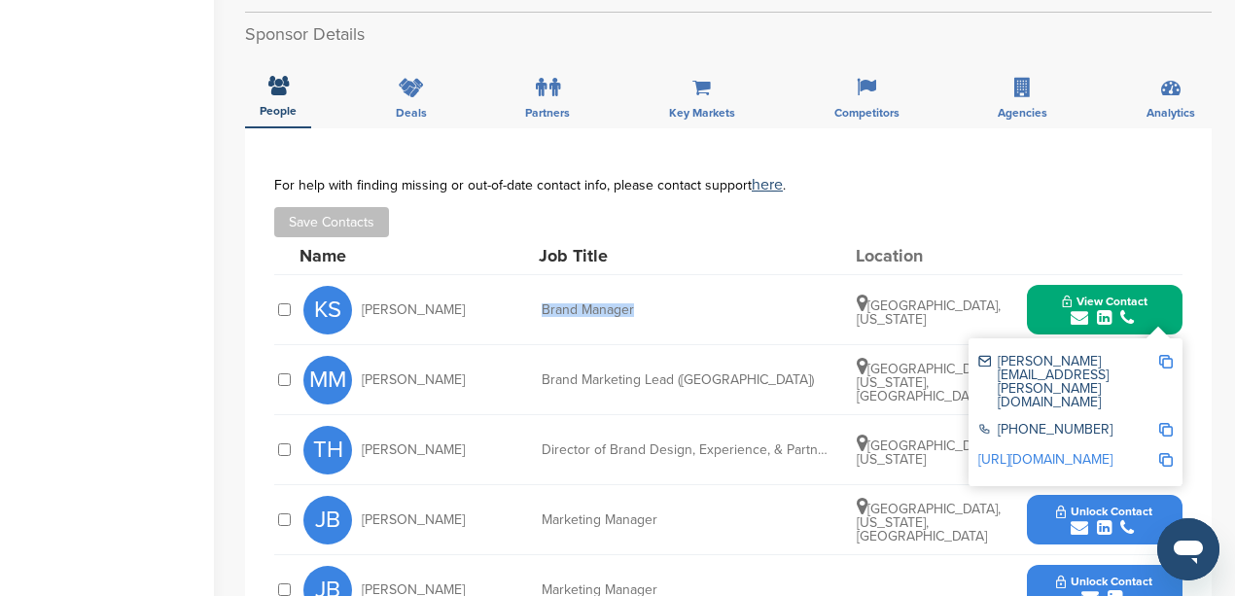
click at [1168, 361] on img at bounding box center [1166, 362] width 14 height 14
copy div "Brand Manager"
click at [1168, 423] on img at bounding box center [1166, 430] width 14 height 14
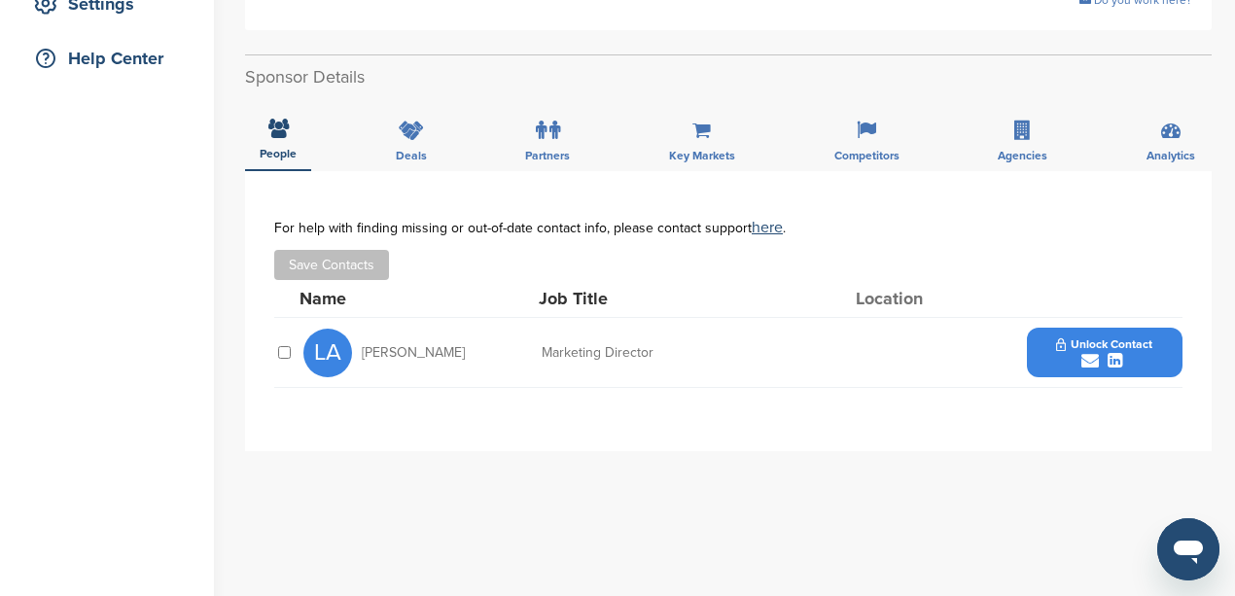
scroll to position [453, 0]
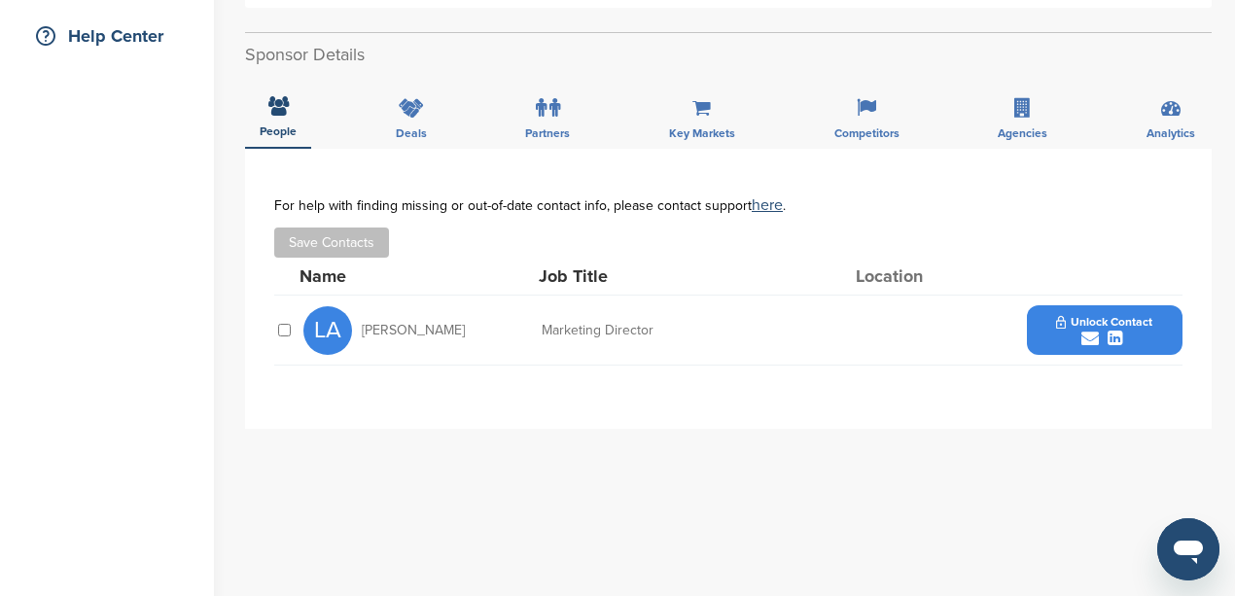
drag, startPoint x: 466, startPoint y: 334, endPoint x: 363, endPoint y: 332, distance: 103.1
click at [363, 332] on div "LA [PERSON_NAME]" at bounding box center [410, 330] width 214 height 49
copy span "[PERSON_NAME]"
drag, startPoint x: 657, startPoint y: 328, endPoint x: 528, endPoint y: 321, distance: 129.5
click at [528, 321] on div "LA [PERSON_NAME] Marketing Director Unlock Contact" at bounding box center [742, 330] width 879 height 69
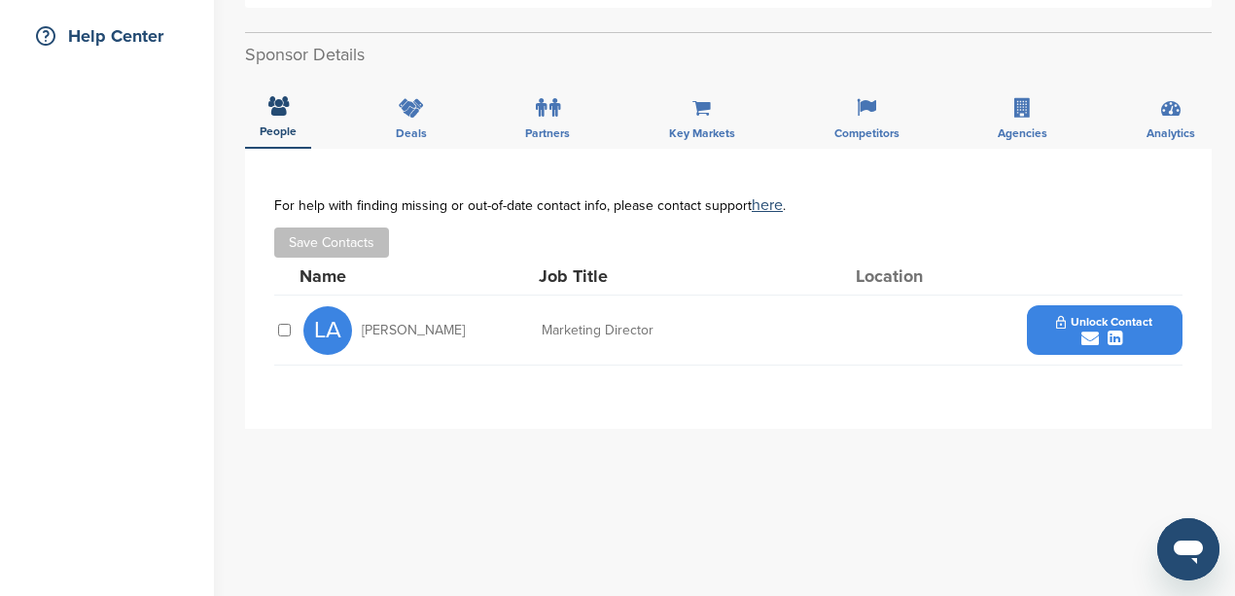
copy div "Marketing Director"
click at [1090, 336] on icon "submit" at bounding box center [1090, 339] width 18 height 18
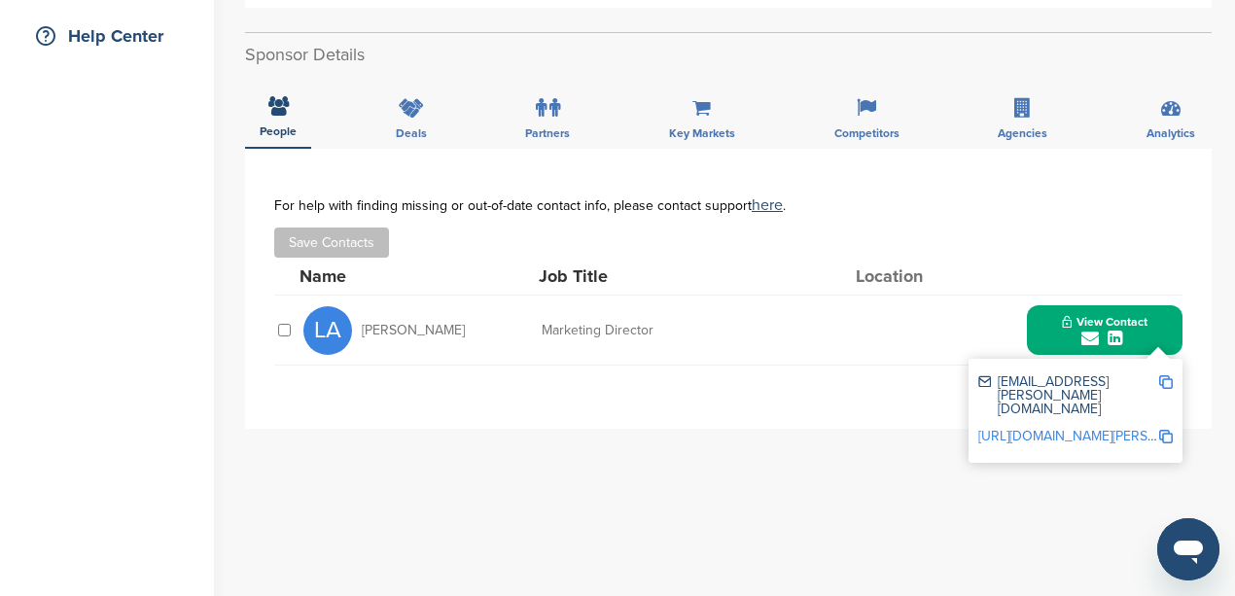
click at [1165, 382] on img at bounding box center [1166, 382] width 14 height 14
copy div "Marketing Director"
click at [514, 482] on div "**********" at bounding box center [728, 538] width 967 height 778
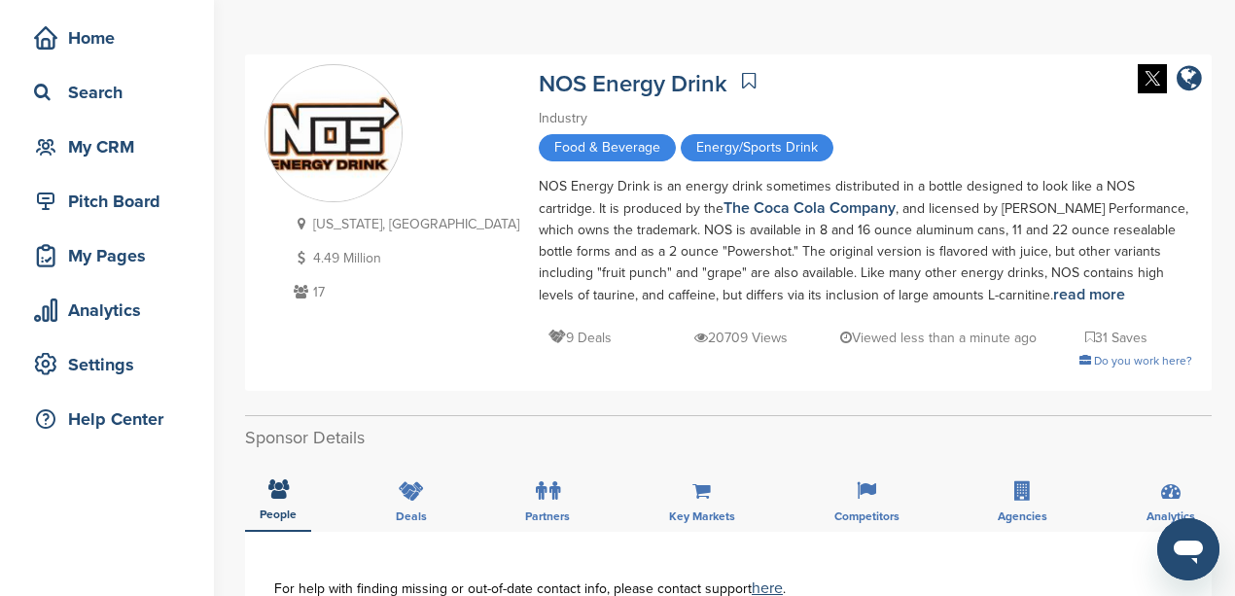
scroll to position [64, 0]
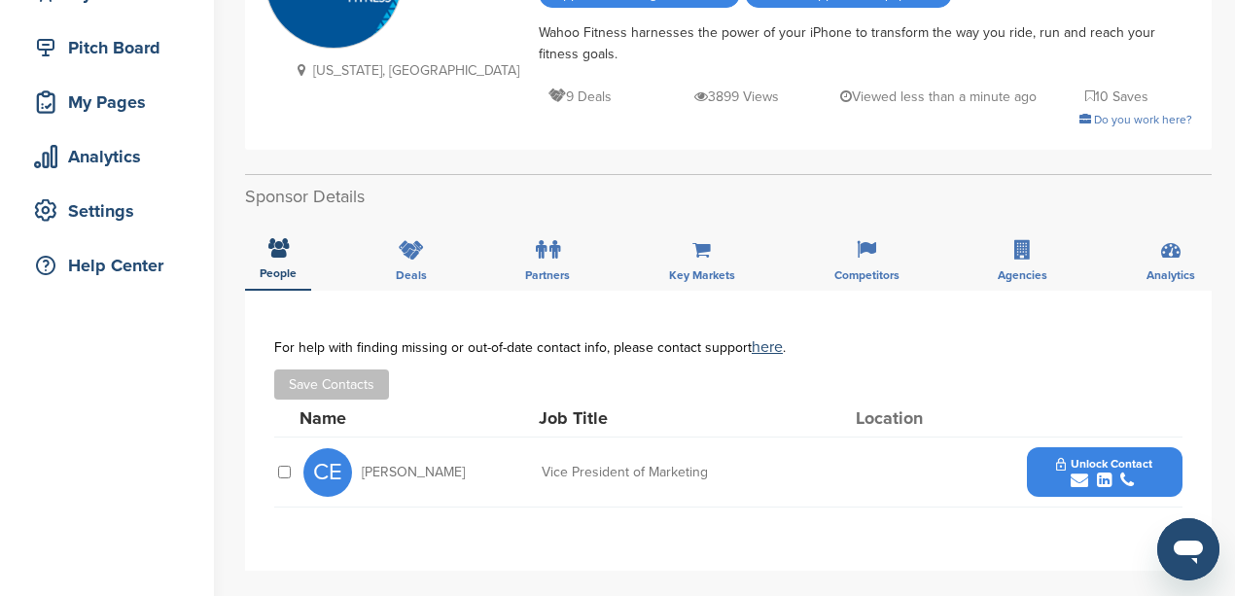
scroll to position [259, 0]
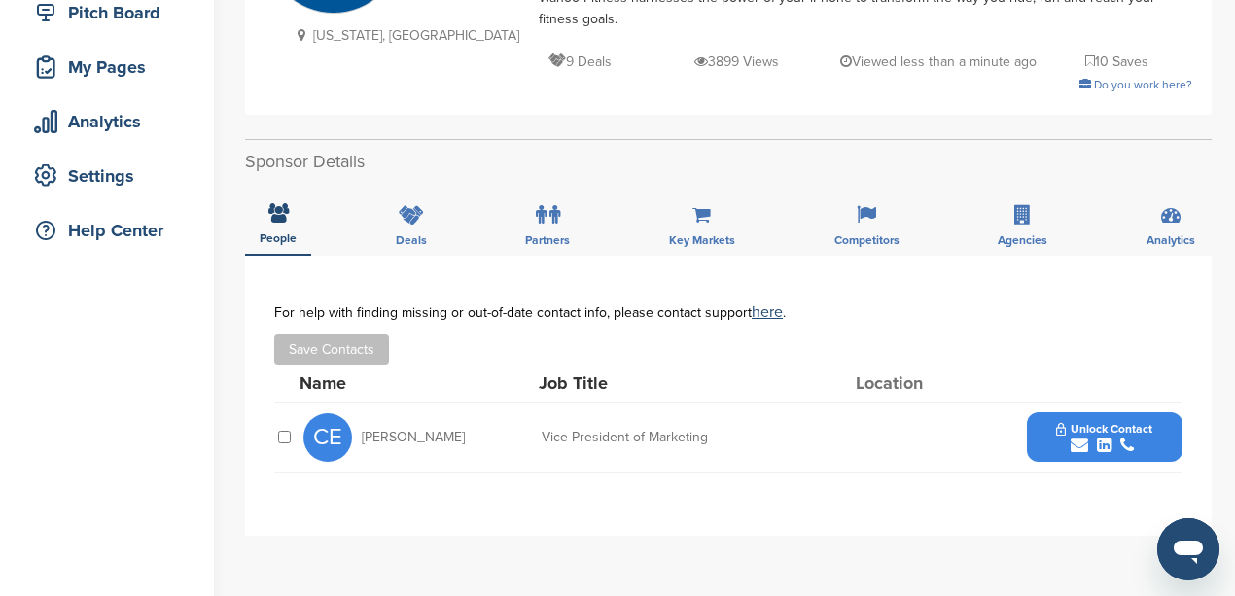
drag, startPoint x: 444, startPoint y: 435, endPoint x: 364, endPoint y: 440, distance: 80.9
click at [364, 440] on div "CE Colin Eustace" at bounding box center [410, 437] width 214 height 49
copy span "Colin Eustace"
drag, startPoint x: 708, startPoint y: 434, endPoint x: 542, endPoint y: 443, distance: 166.6
click at [542, 443] on div "Vice President of Marketing" at bounding box center [688, 438] width 292 height 14
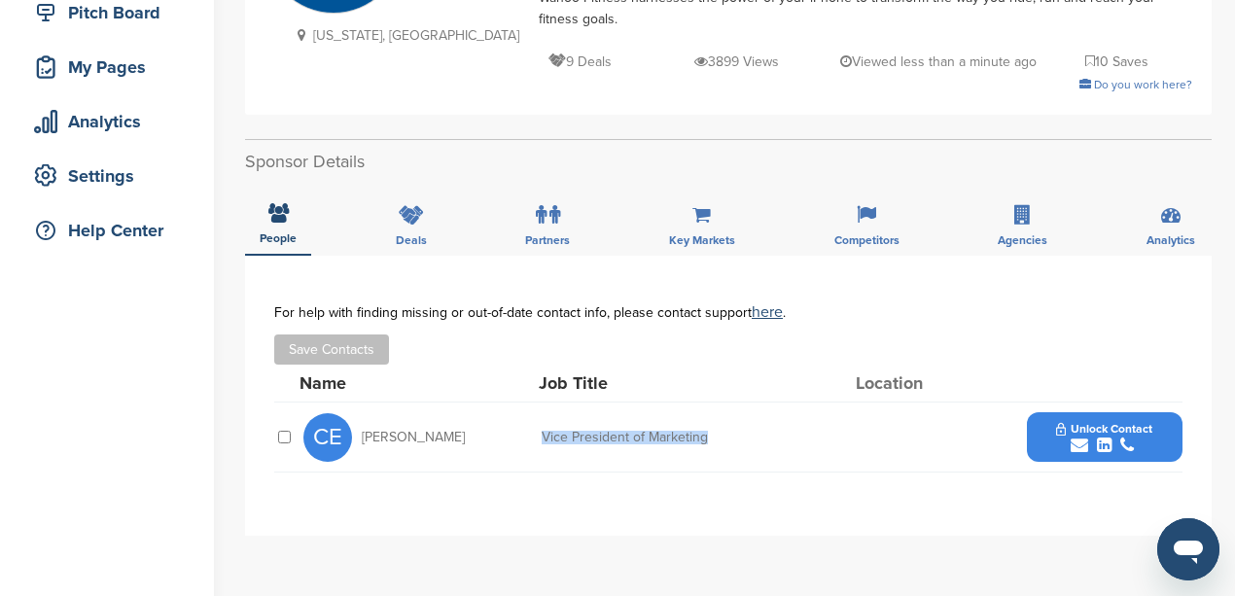
copy div "Vice President of Marketing"
click at [1078, 442] on icon "submit" at bounding box center [1080, 446] width 18 height 18
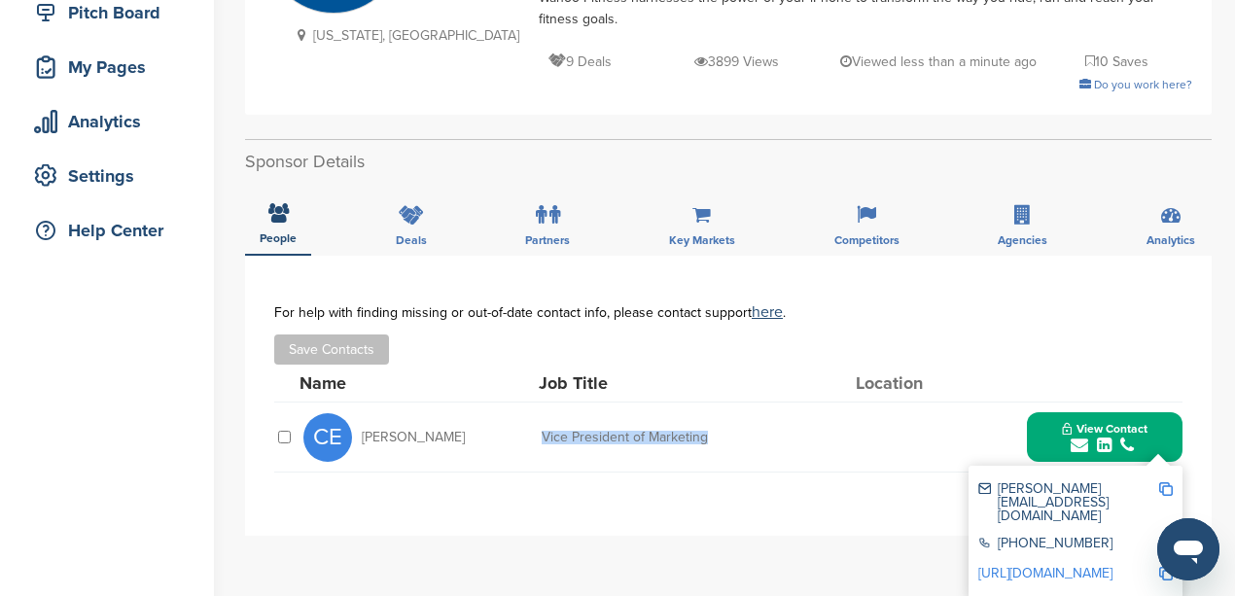
click at [1167, 486] on img at bounding box center [1166, 489] width 14 height 14
copy div "Vice President of Marketing"
drag, startPoint x: 1163, startPoint y: 516, endPoint x: 1127, endPoint y: 525, distance: 37.0
click at [1163, 537] on img at bounding box center [1166, 544] width 14 height 14
click at [776, 401] on div "Name Job Title Location" at bounding box center [741, 383] width 883 height 37
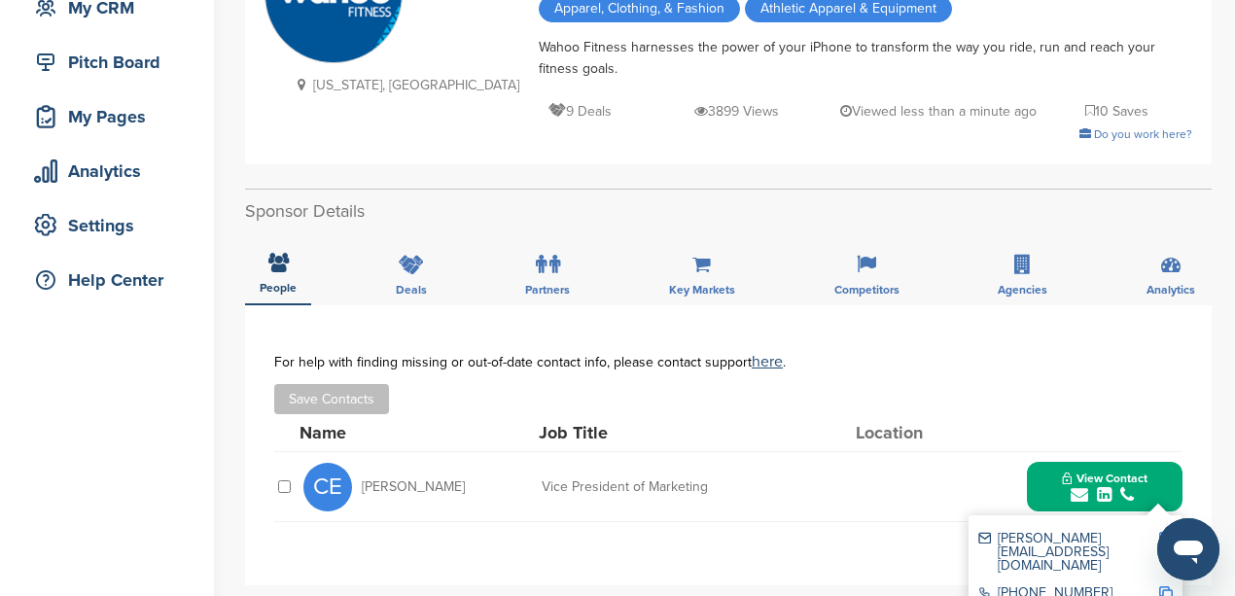
scroll to position [0, 0]
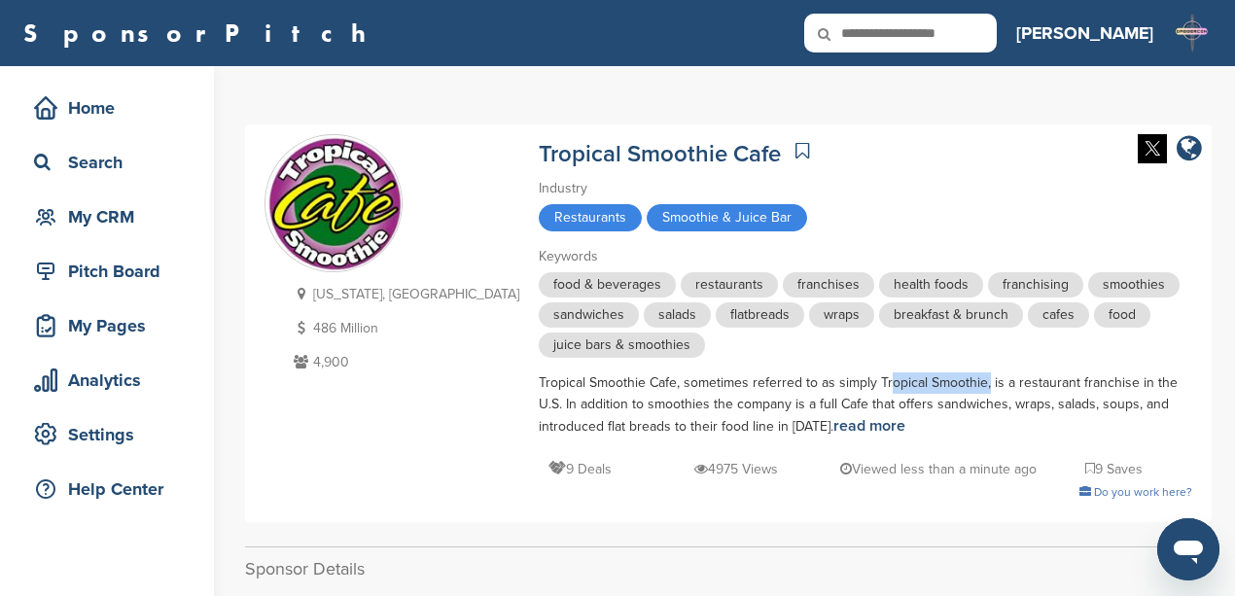
drag, startPoint x: 867, startPoint y: 383, endPoint x: 763, endPoint y: 392, distance: 104.4
click at [763, 392] on div "Tropical Smoothie Cafe, sometimes referred to as simply Tropical Smoothie, is a…" at bounding box center [866, 404] width 654 height 65
click at [772, 383] on div "Tropical Smoothie Cafe, sometimes referred to as simply Tropical Smoothie, is a…" at bounding box center [866, 404] width 654 height 65
drag, startPoint x: 760, startPoint y: 381, endPoint x: 866, endPoint y: 377, distance: 106.1
click at [866, 377] on div "Tropical Smoothie Cafe, sometimes referred to as simply Tropical Smoothie, is a…" at bounding box center [866, 404] width 654 height 65
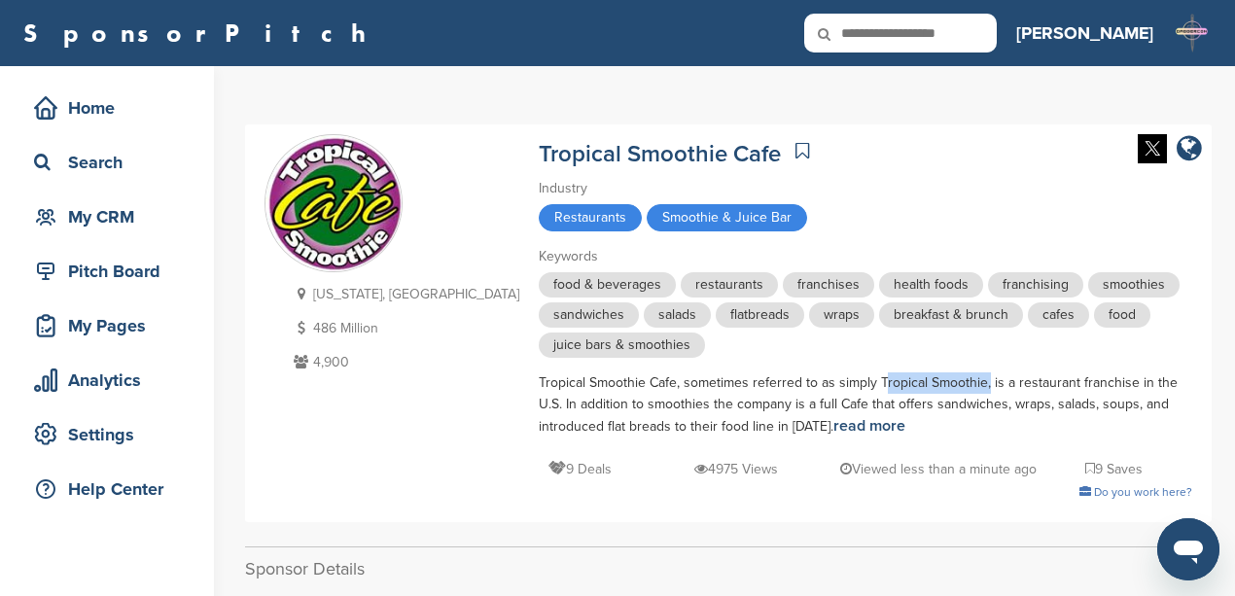
copy div "Tropical Smoothie"
click at [846, 191] on div "Industry" at bounding box center [866, 188] width 654 height 21
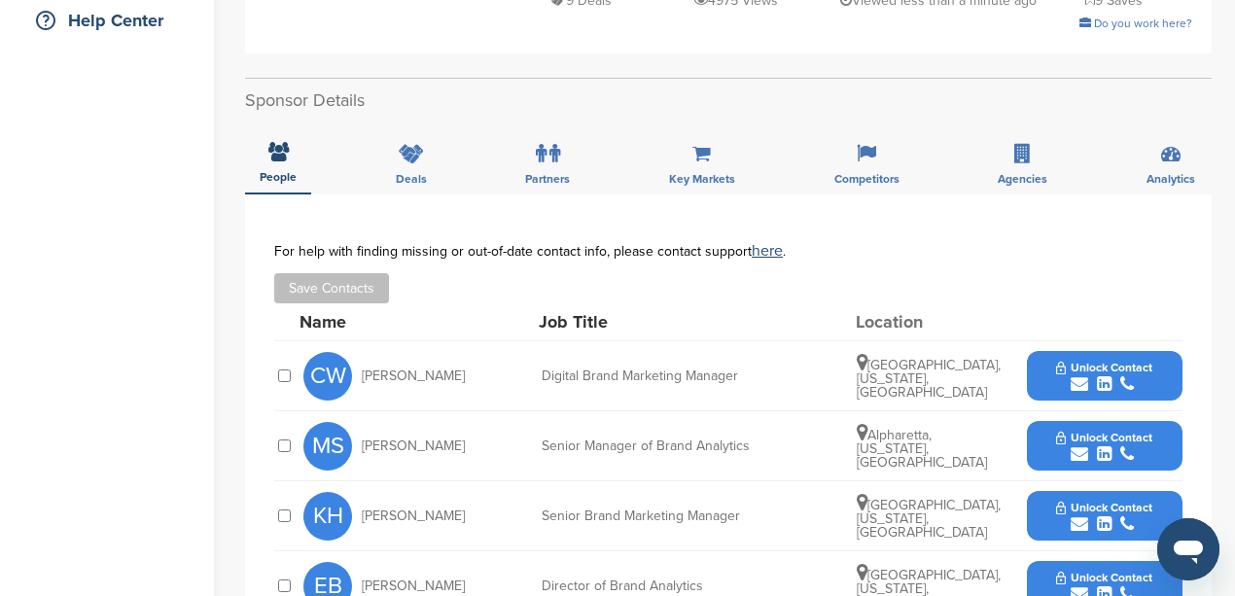
scroll to position [518, 0]
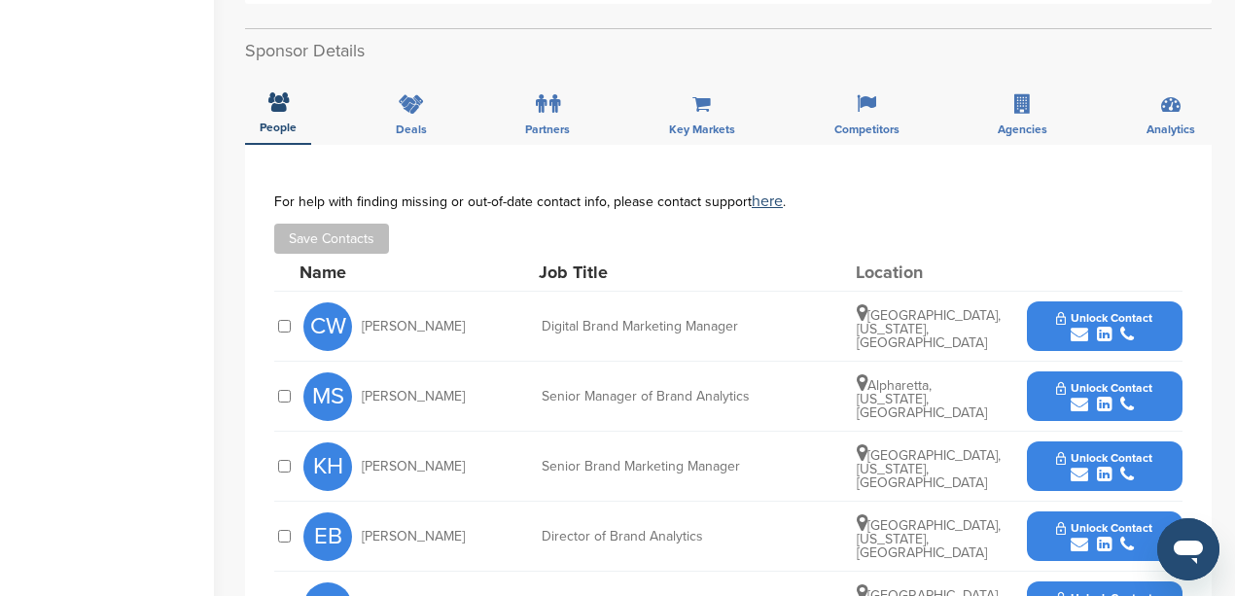
drag, startPoint x: 462, startPoint y: 323, endPoint x: 362, endPoint y: 323, distance: 100.2
click at [362, 323] on div "[PERSON_NAME] [PERSON_NAME]" at bounding box center [410, 326] width 214 height 49
copy span "[PERSON_NAME]"
drag, startPoint x: 733, startPoint y: 323, endPoint x: 542, endPoint y: 323, distance: 191.6
click at [542, 323] on div "Digital Brand Marketing Manager" at bounding box center [688, 327] width 292 height 14
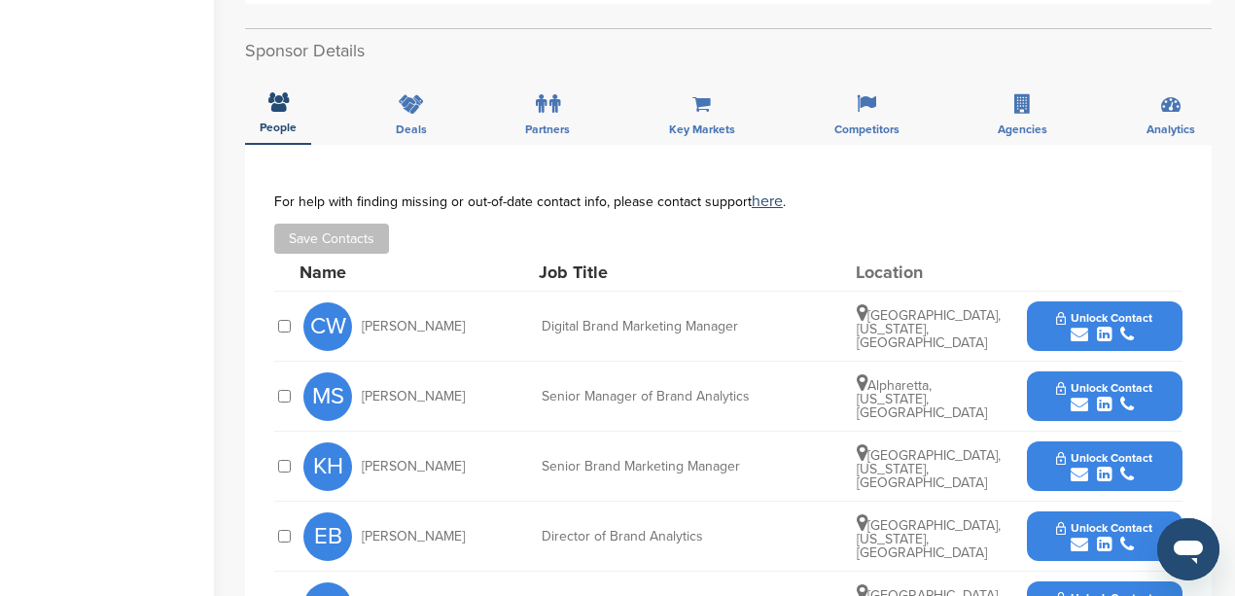
click at [741, 331] on div "Digital Brand Marketing Manager" at bounding box center [688, 327] width 292 height 14
drag, startPoint x: 745, startPoint y: 327, endPoint x: 537, endPoint y: 336, distance: 208.3
click at [537, 336] on div "CW Cassidy Wicker Digital Brand Marketing Manager Atlanta, Georgia, United Stat…" at bounding box center [742, 326] width 879 height 69
copy div "Digital Brand Marketing Manager"
click at [1081, 335] on icon "submit" at bounding box center [1080, 335] width 18 height 18
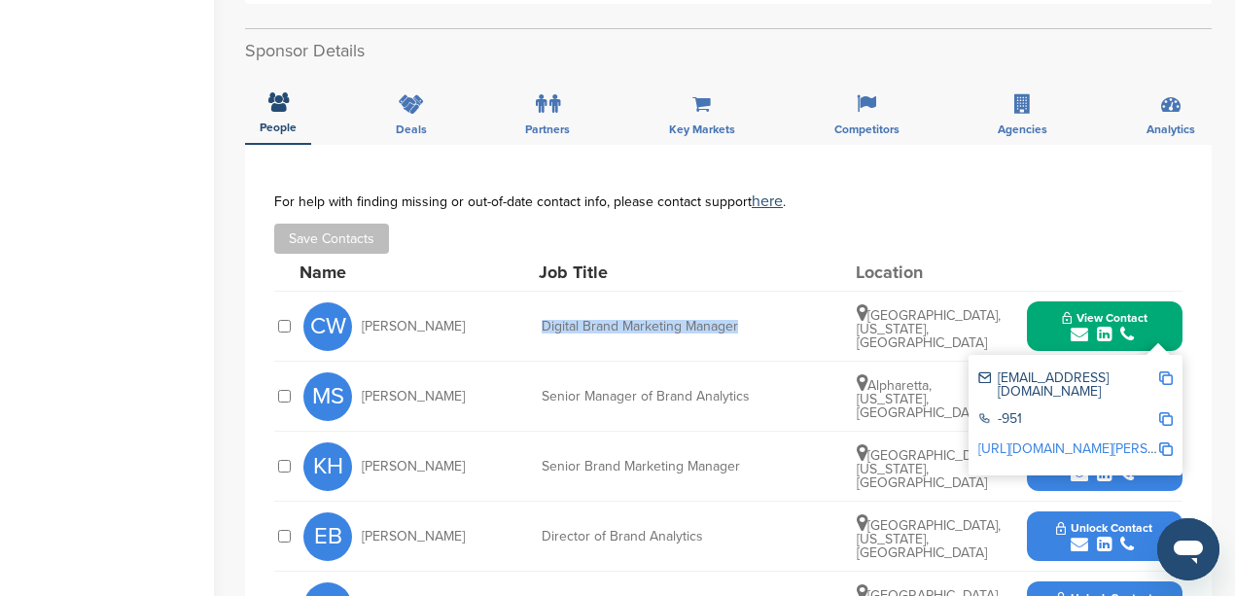
click at [1162, 381] on img at bounding box center [1166, 378] width 14 height 14
copy div "Digital Brand Marketing Manager"
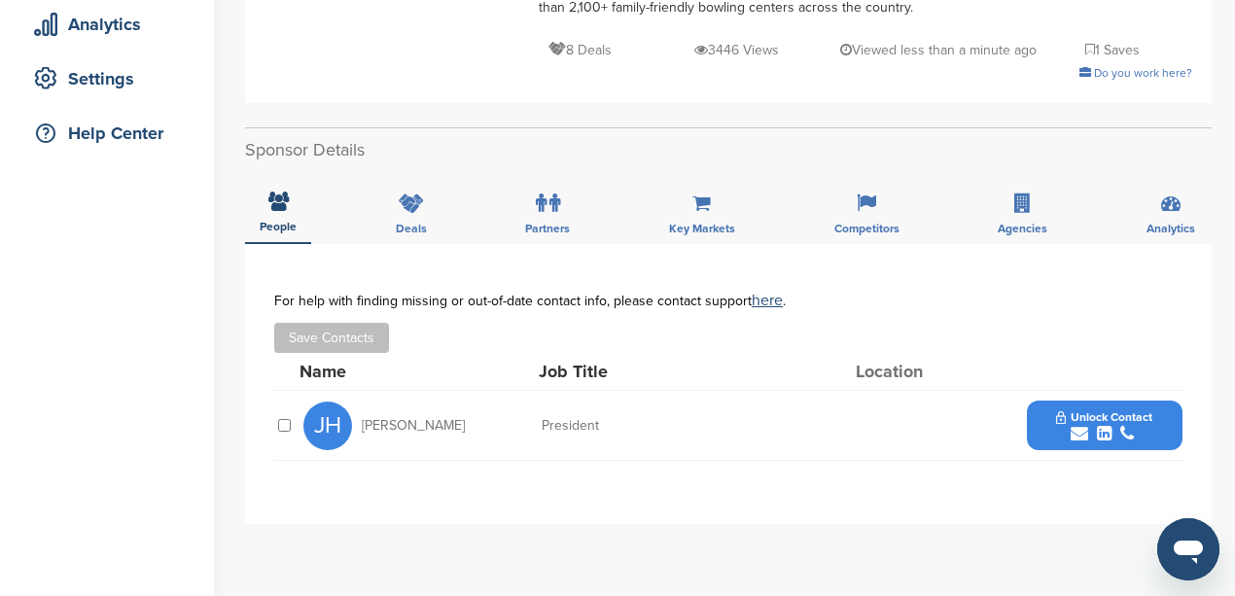
scroll to position [389, 0]
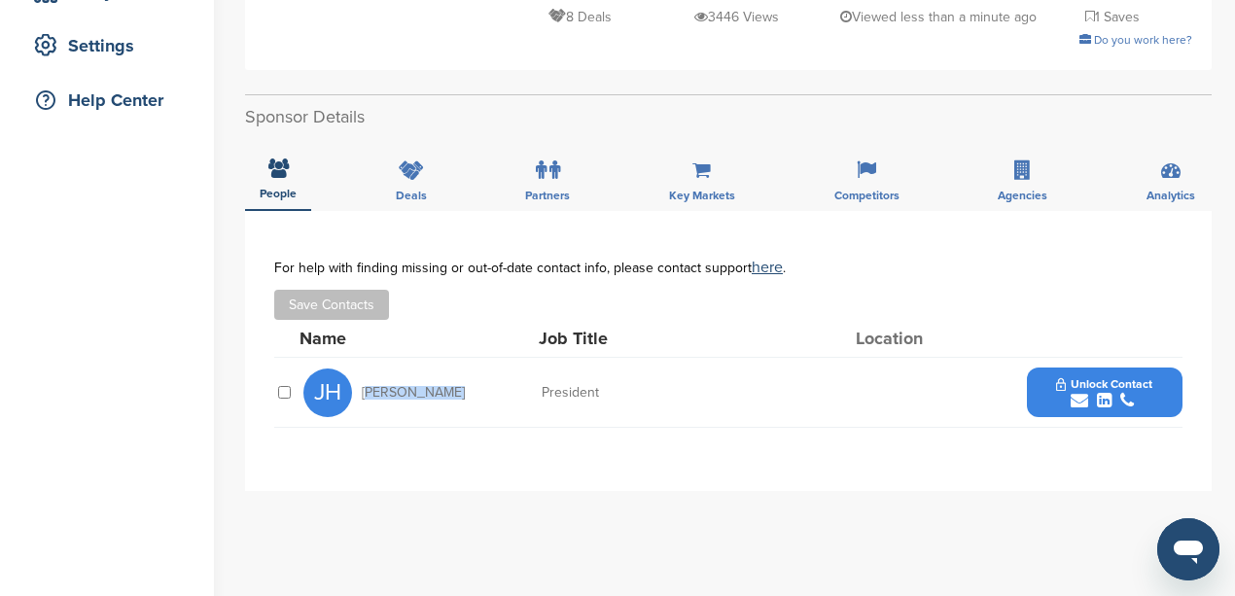
drag, startPoint x: 461, startPoint y: 389, endPoint x: 365, endPoint y: 393, distance: 96.4
click at [360, 392] on div "[PERSON_NAME]" at bounding box center [410, 393] width 214 height 49
copy span "[PERSON_NAME]"
drag, startPoint x: 602, startPoint y: 390, endPoint x: 537, endPoint y: 393, distance: 65.2
click at [537, 393] on div "JH John Harbuck President Unlock Contact" at bounding box center [742, 392] width 879 height 69
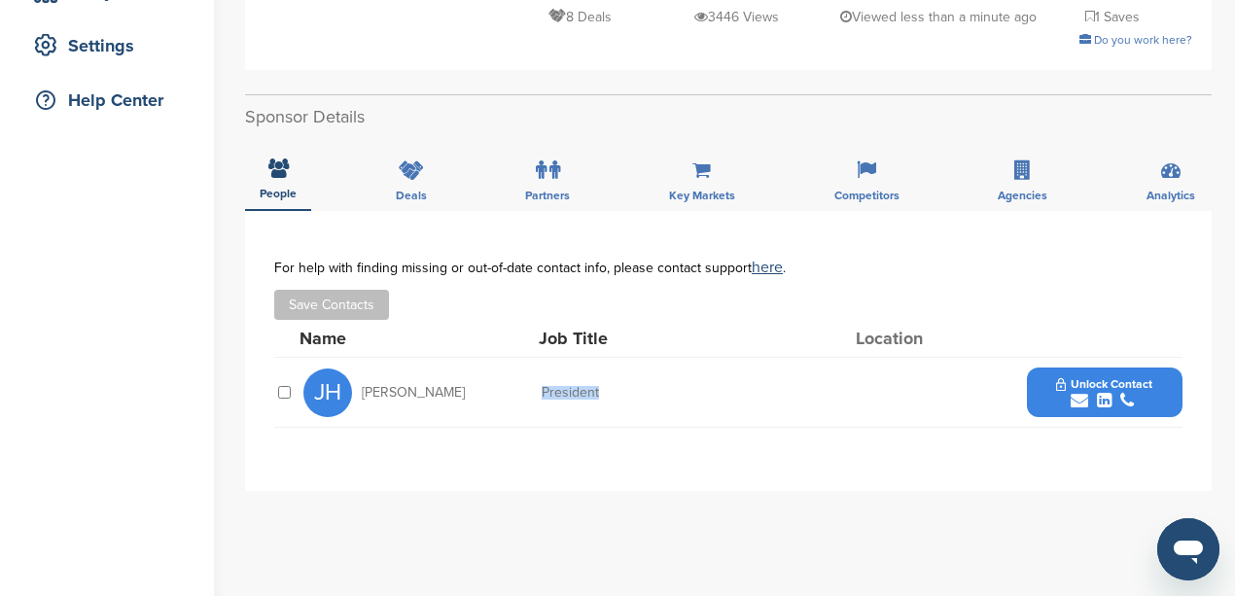
copy div "President"
click at [1074, 401] on icon "submit" at bounding box center [1080, 401] width 18 height 18
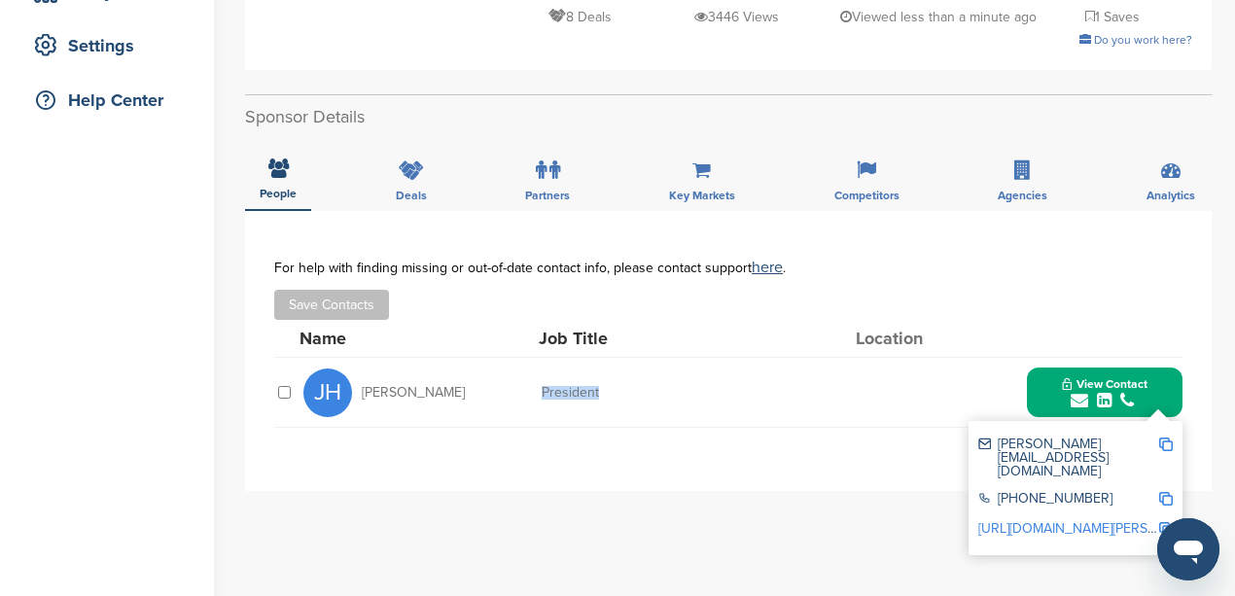
click at [1167, 444] on img at bounding box center [1166, 445] width 14 height 14
copy div "President"
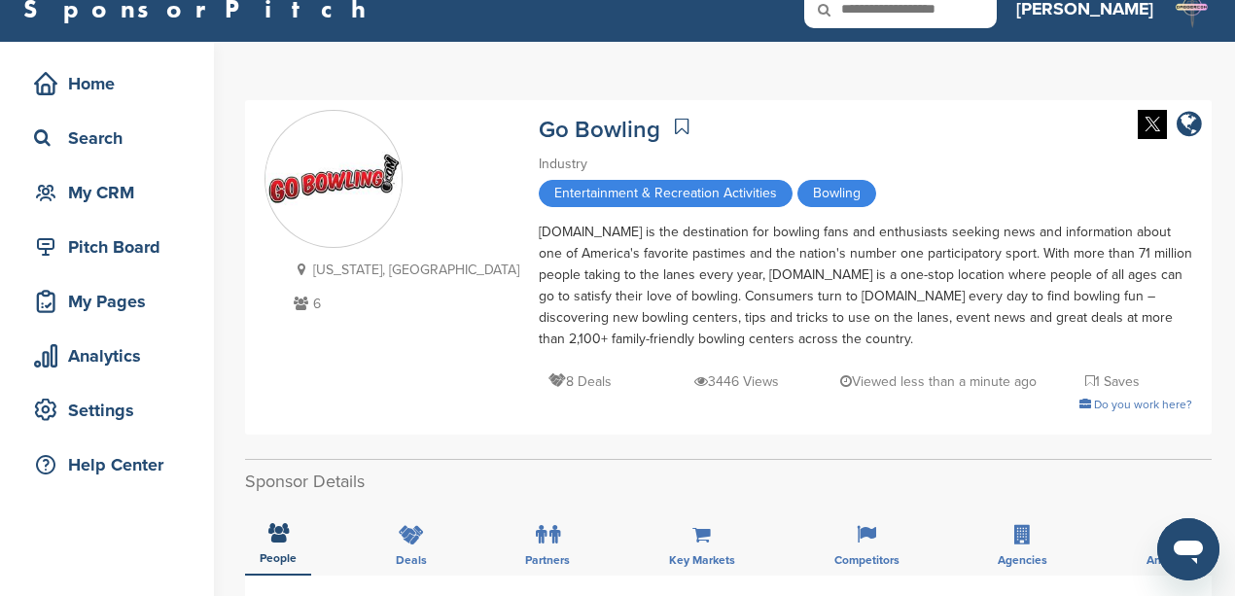
scroll to position [0, 0]
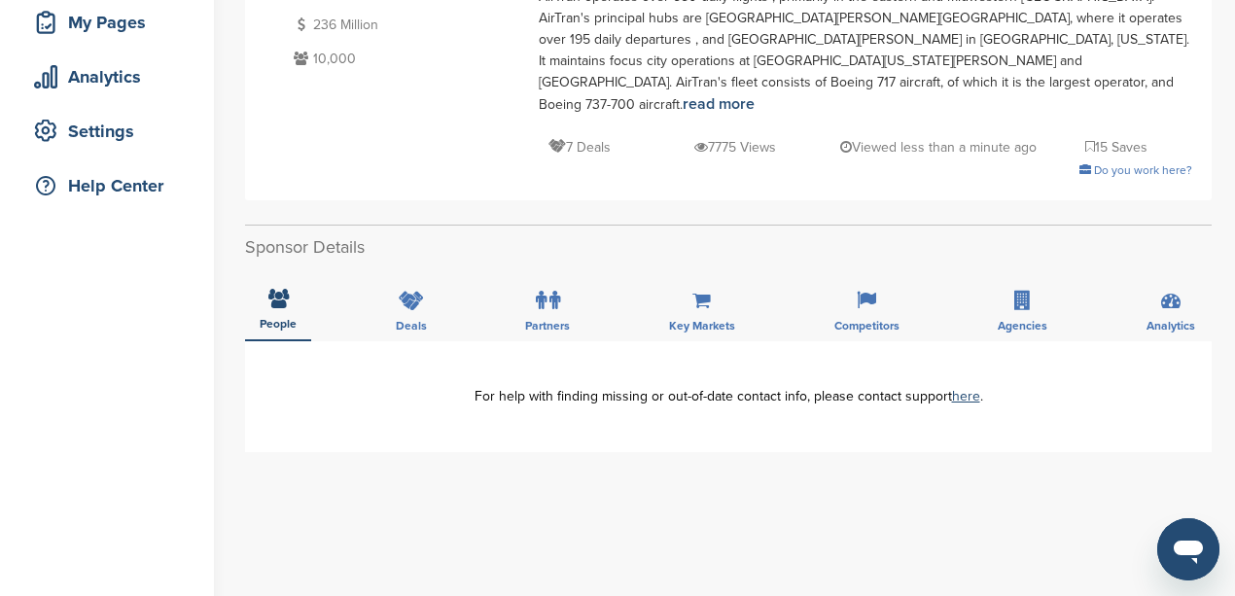
scroll to position [194, 0]
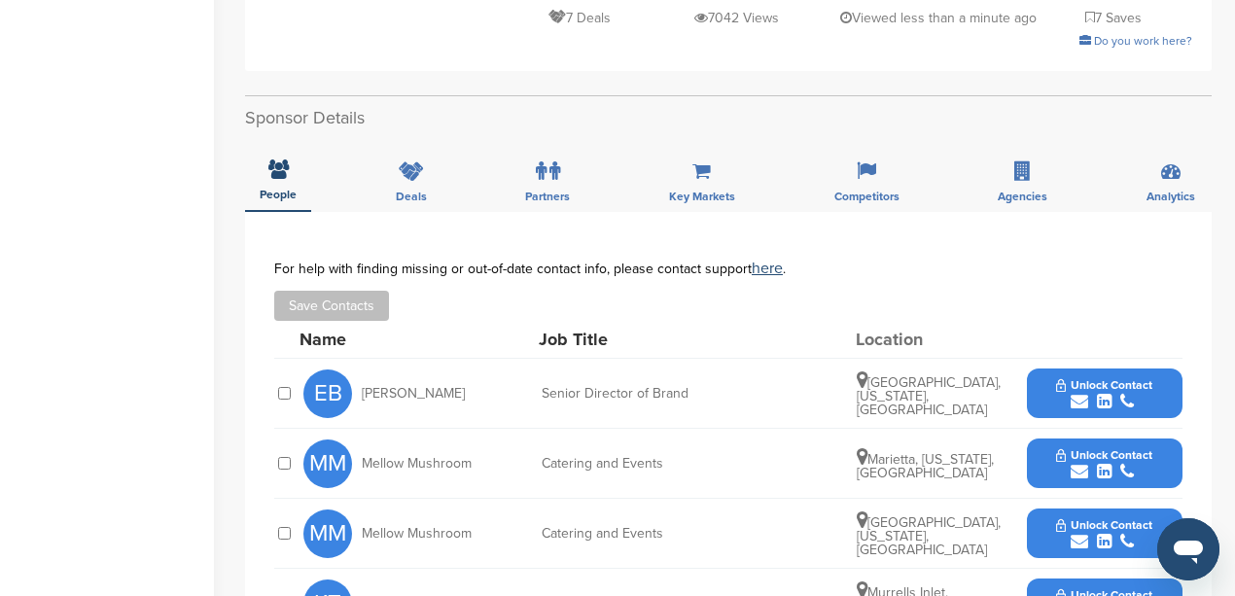
scroll to position [518, 0]
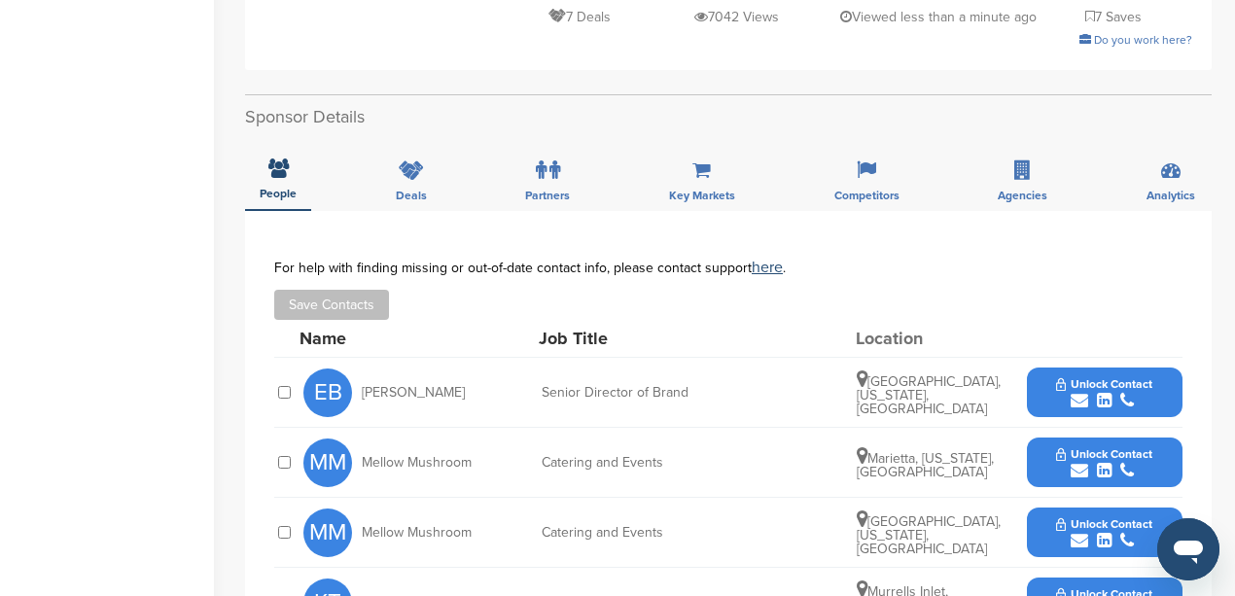
drag, startPoint x: 459, startPoint y: 370, endPoint x: 360, endPoint y: 375, distance: 99.4
click at [360, 375] on div "EB Elizabeth Brasch" at bounding box center [410, 393] width 214 height 49
copy span "Elizabeth Brasch"
drag, startPoint x: 694, startPoint y: 368, endPoint x: 535, endPoint y: 372, distance: 159.6
click at [535, 372] on div "EB Elizabeth Brasch Senior Director of Brand Atlanta, Georgia, United States Un…" at bounding box center [742, 392] width 879 height 69
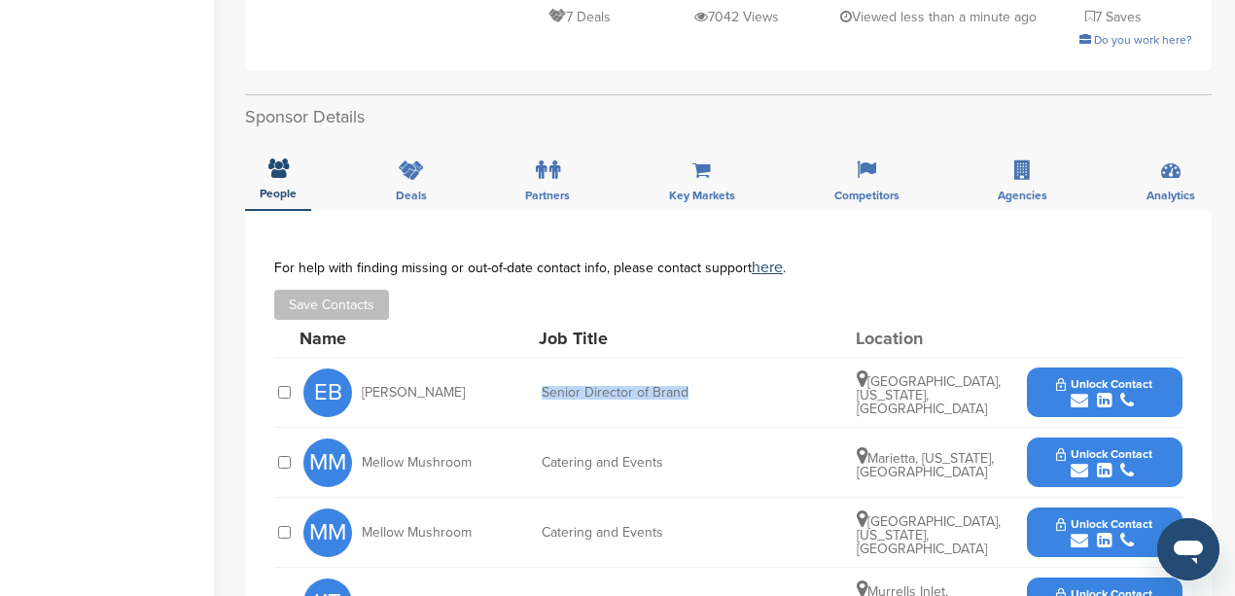
copy div "Senior Director of Brand"
click at [1081, 392] on icon "submit" at bounding box center [1080, 401] width 18 height 18
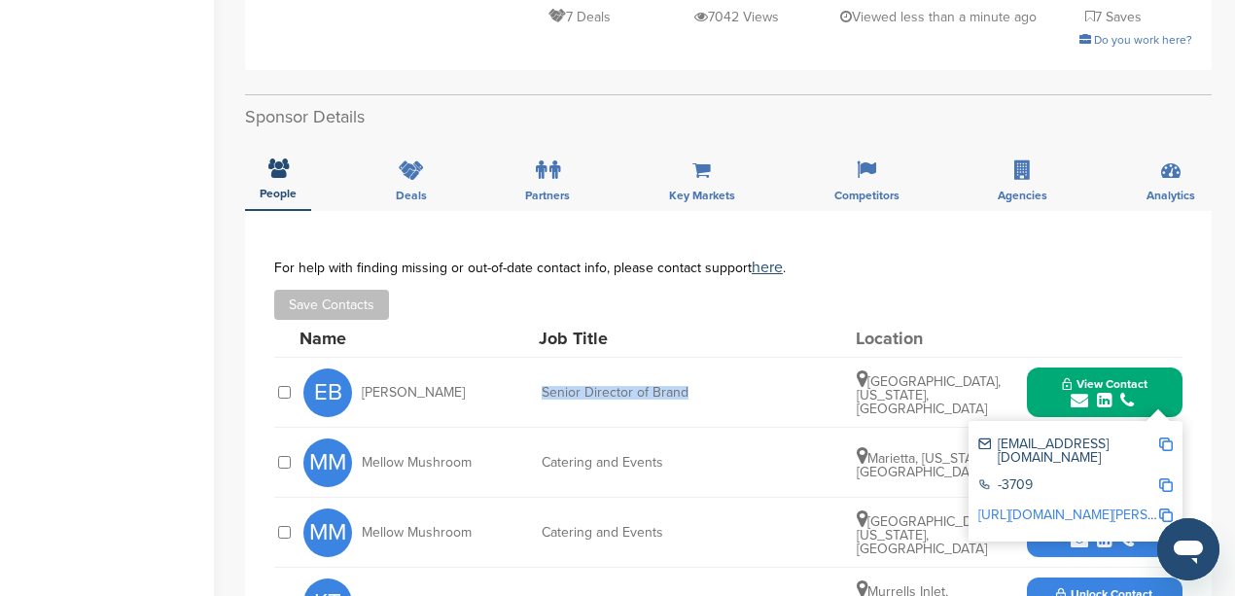
click at [1166, 438] on img at bounding box center [1166, 445] width 14 height 14
copy div "Senior Director of Brand"
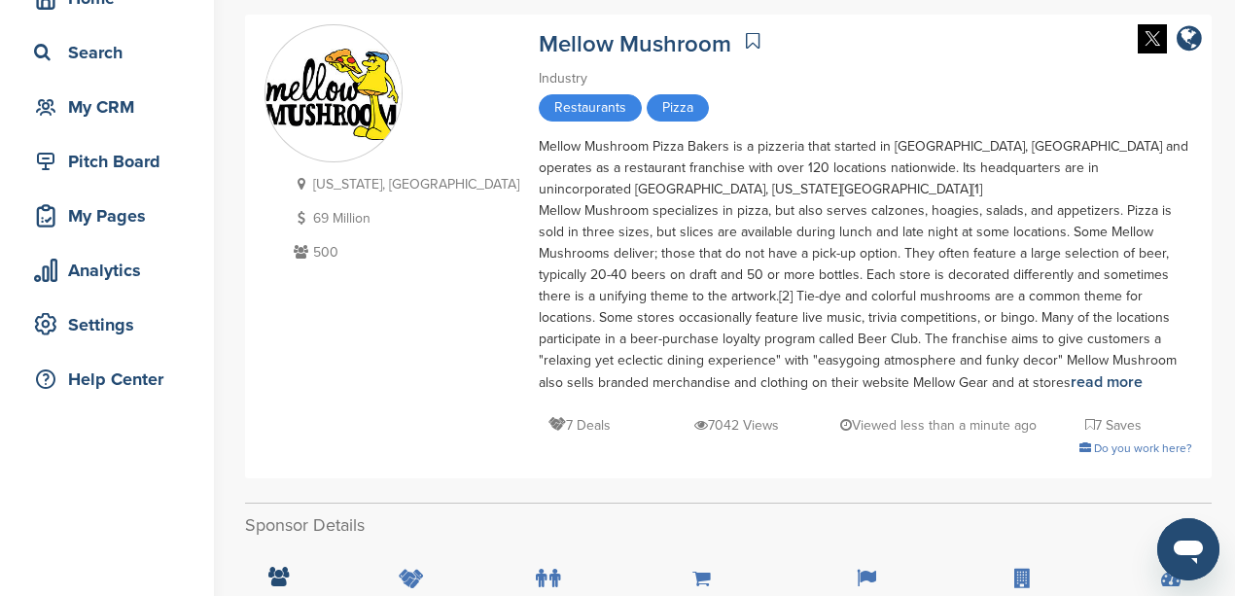
scroll to position [64, 0]
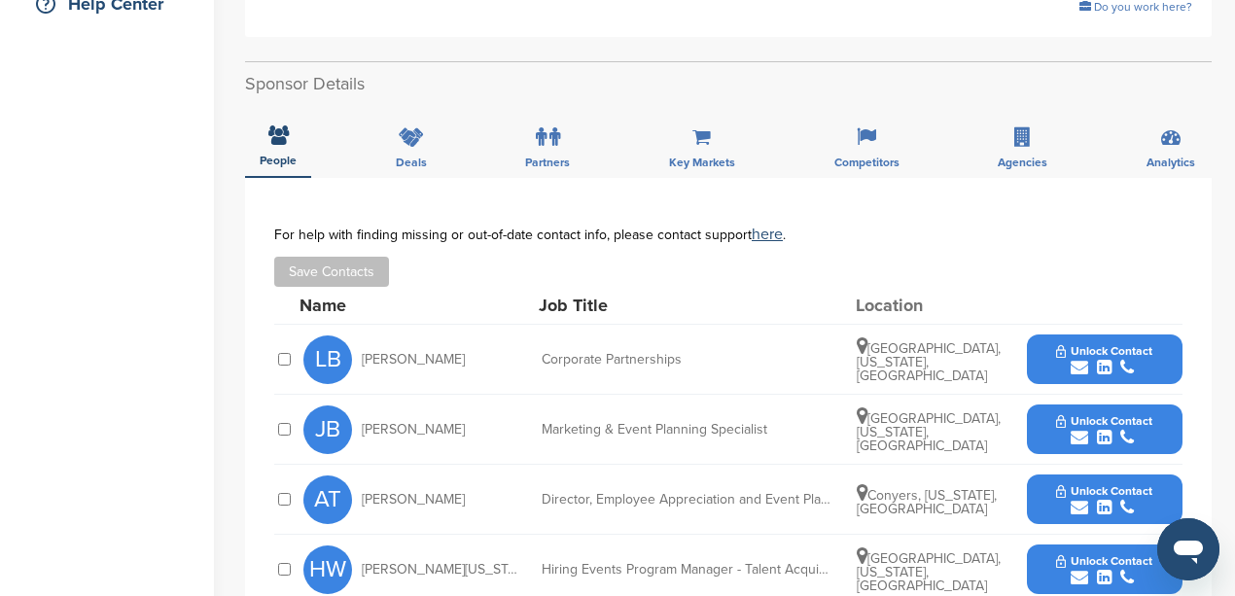
scroll to position [453, 0]
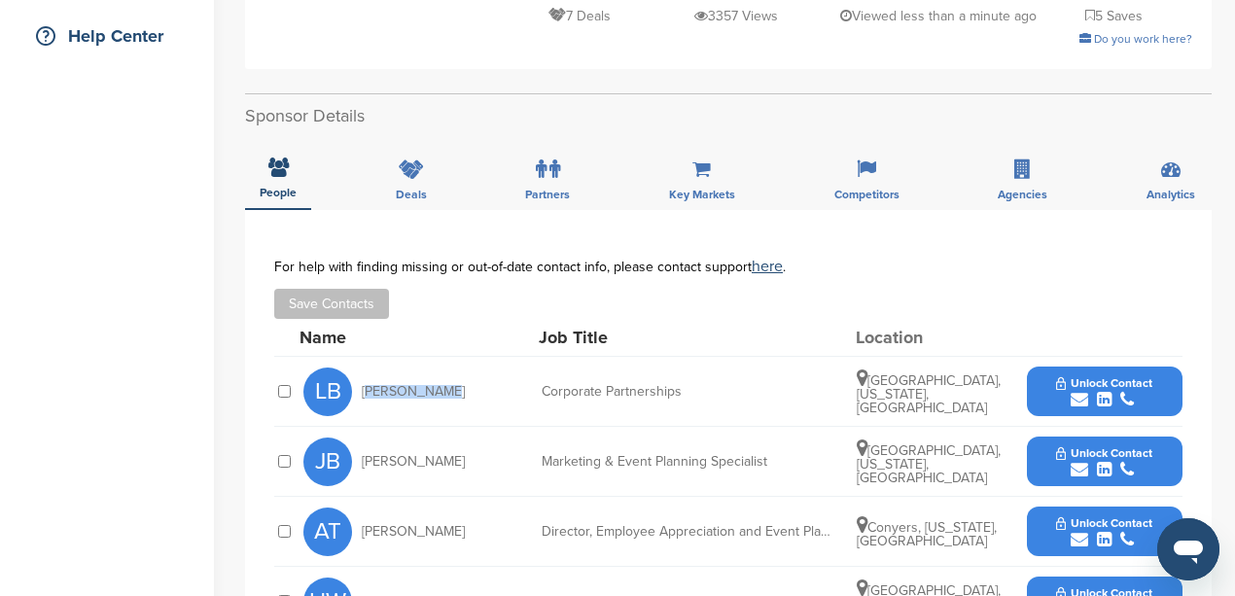
drag, startPoint x: 442, startPoint y: 394, endPoint x: 357, endPoint y: 397, distance: 84.7
click at [357, 397] on div "LB Larry Bowie" at bounding box center [410, 392] width 214 height 49
copy span "Larry Bowie"
drag, startPoint x: 687, startPoint y: 389, endPoint x: 541, endPoint y: 396, distance: 146.0
click at [541, 396] on div "LB Larry Bowie Corporate Partnerships Atlanta, Georgia, United States Unlock Co…" at bounding box center [742, 391] width 879 height 69
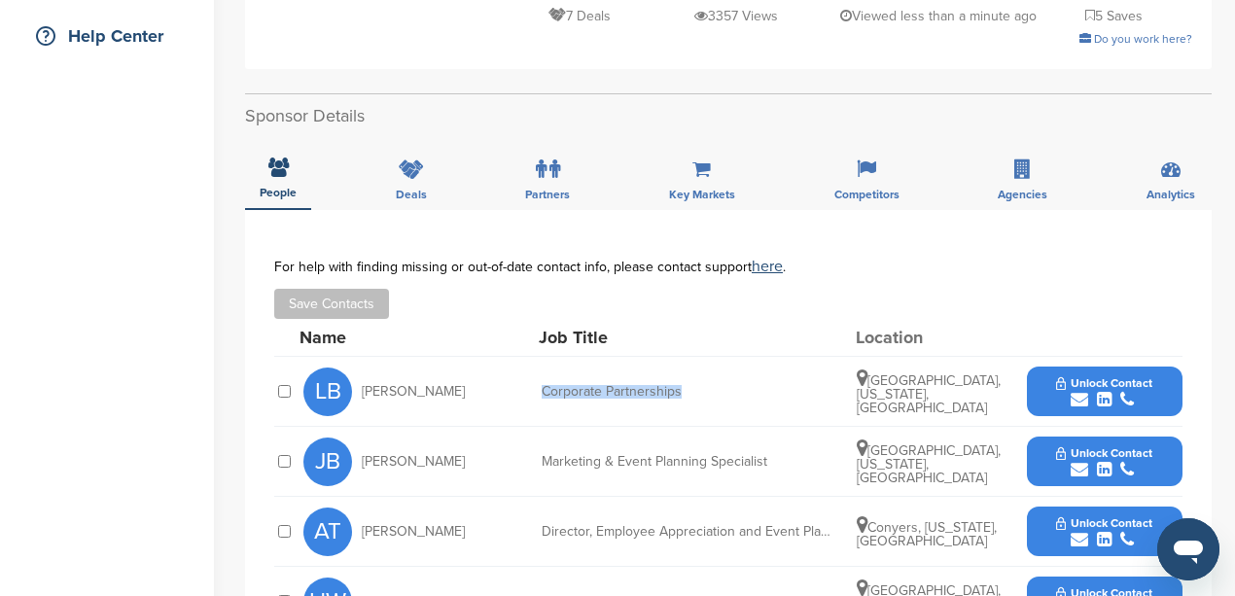
copy div "Corporate Partnerships"
click at [1083, 396] on icon "submit" at bounding box center [1080, 400] width 18 height 18
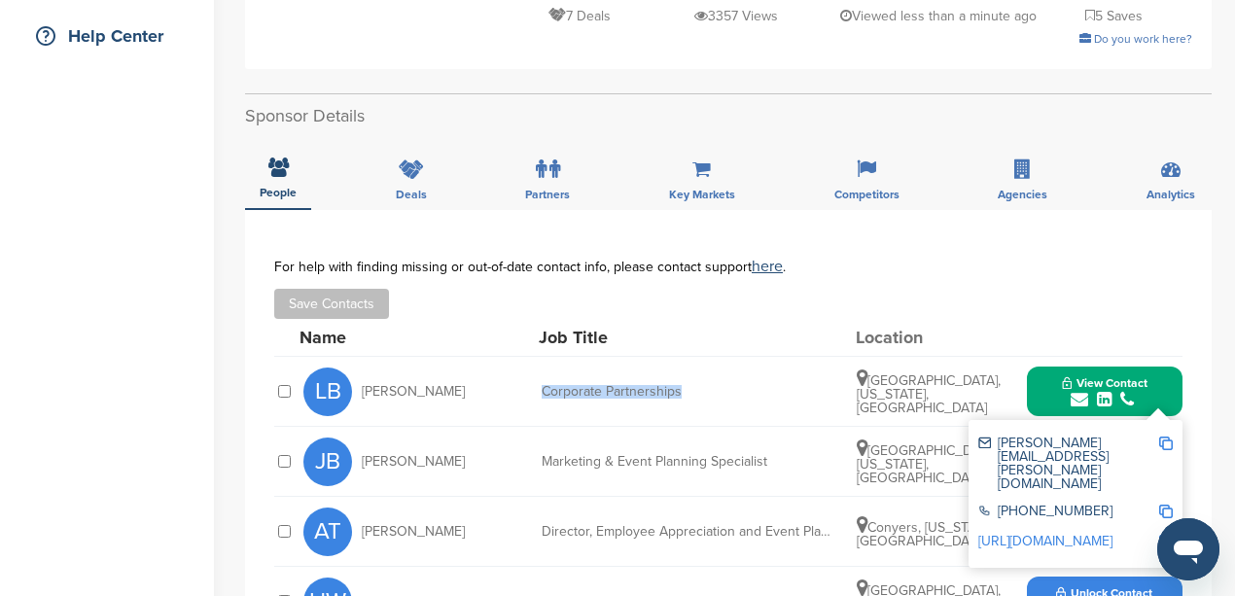
click at [1167, 444] on img at bounding box center [1166, 444] width 14 height 14
copy div "Corporate Partnerships"
drag, startPoint x: 1164, startPoint y: 468, endPoint x: 1132, endPoint y: 471, distance: 32.2
click at [1164, 505] on img at bounding box center [1166, 512] width 14 height 14
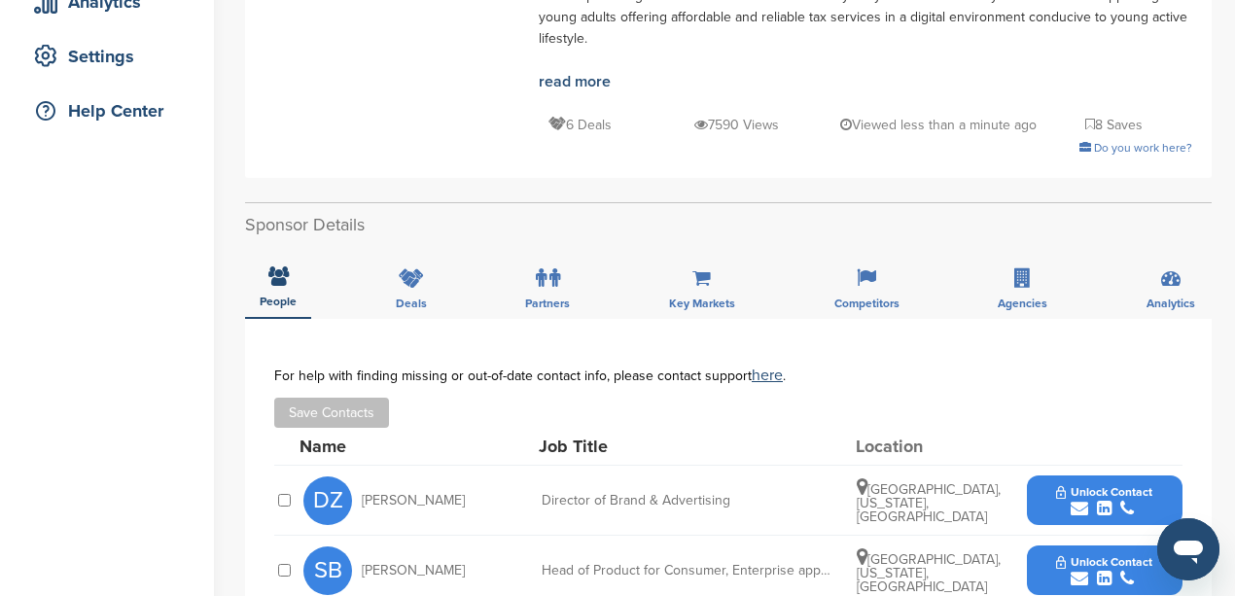
scroll to position [453, 0]
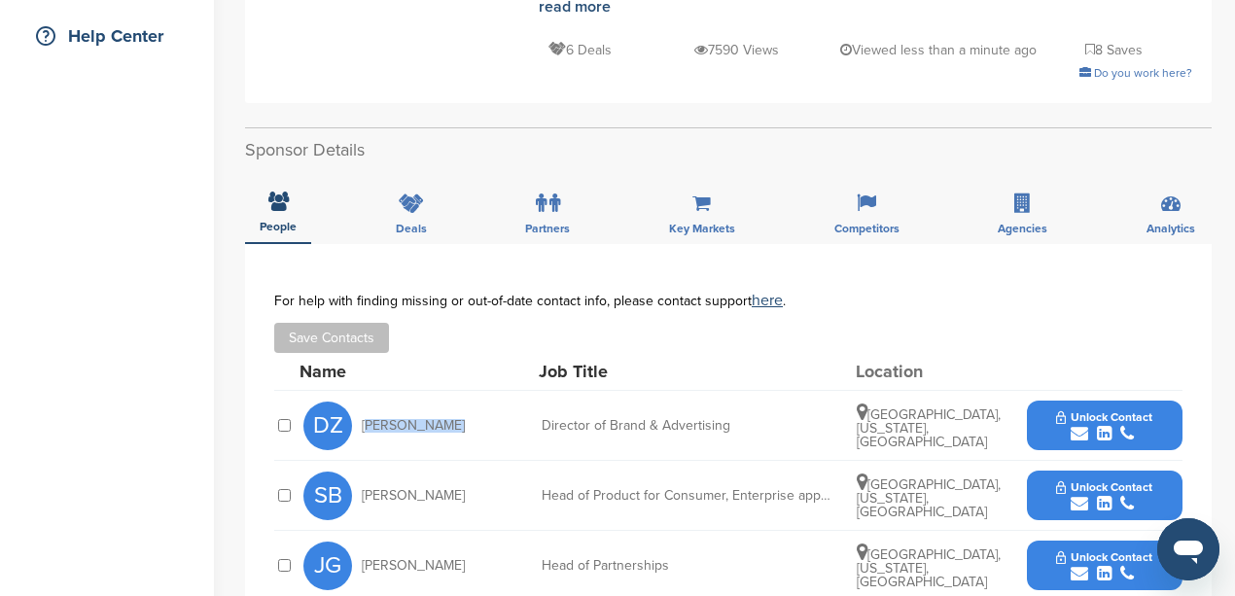
drag, startPoint x: 450, startPoint y: 403, endPoint x: 358, endPoint y: 399, distance: 92.5
click at [358, 402] on div "DZ Dana Zefting" at bounding box center [410, 426] width 214 height 49
copy span "Dana Zefting"
drag, startPoint x: 728, startPoint y: 402, endPoint x: 542, endPoint y: 399, distance: 186.7
click at [542, 419] on div "Director of Brand & Advertising" at bounding box center [688, 426] width 292 height 14
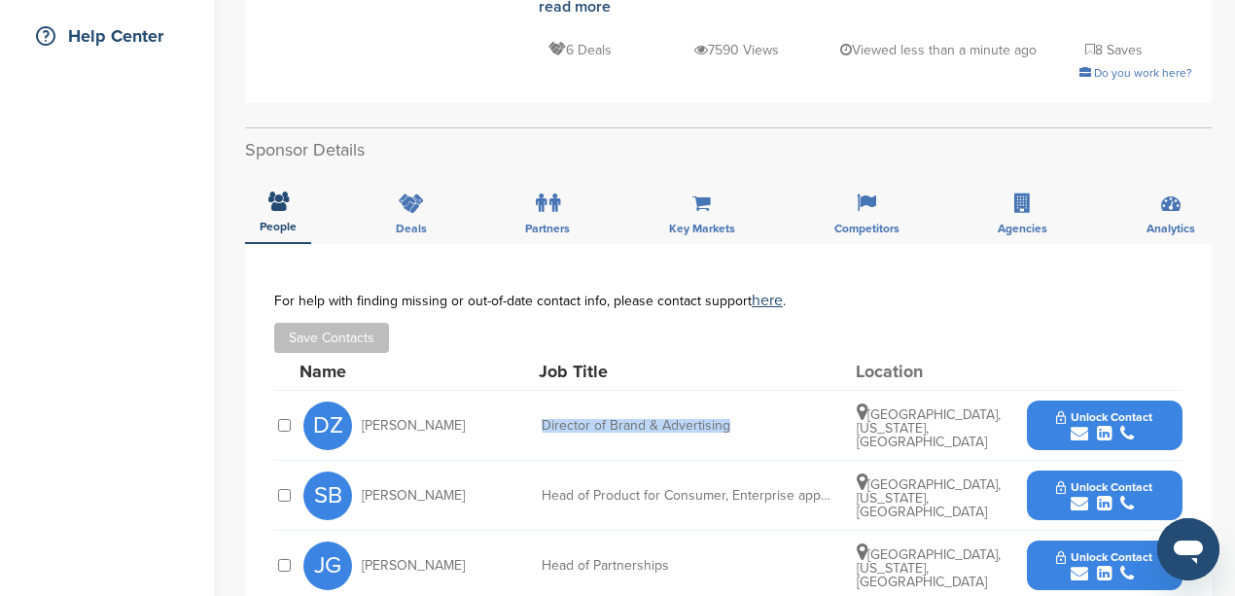
copy div "Director of Brand & Advertising"
click at [1081, 425] on icon "submit" at bounding box center [1080, 434] width 18 height 18
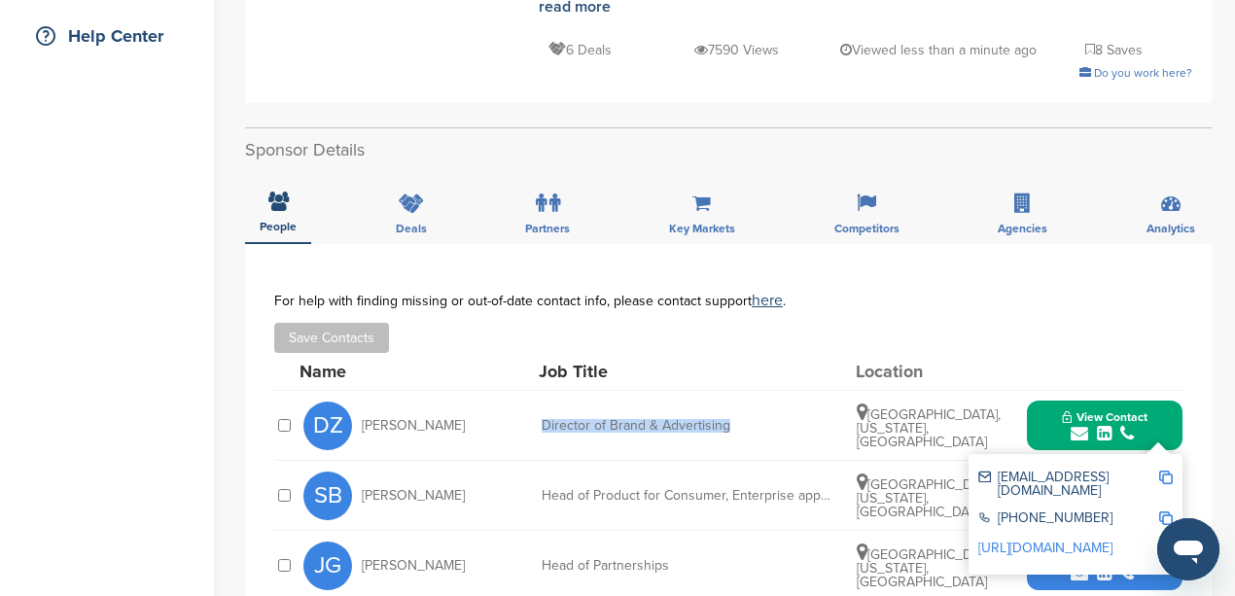
click at [1165, 471] on img at bounding box center [1166, 478] width 14 height 14
copy div "Director of Brand & Advertising"
click at [1168, 512] on img at bounding box center [1166, 519] width 14 height 14
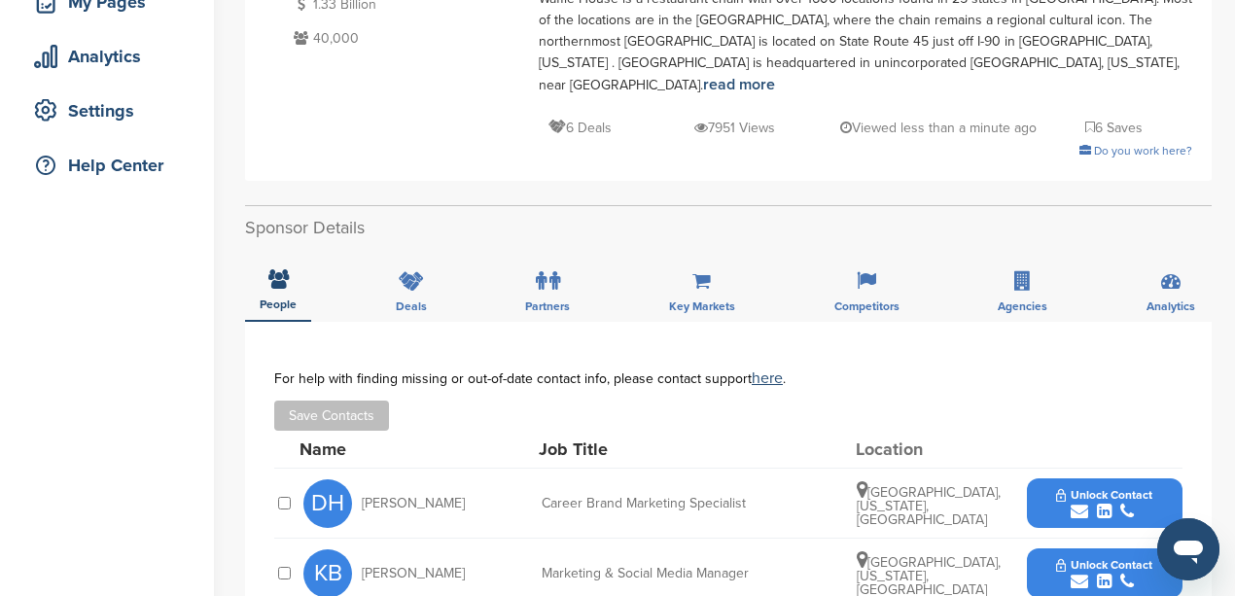
scroll to position [453, 0]
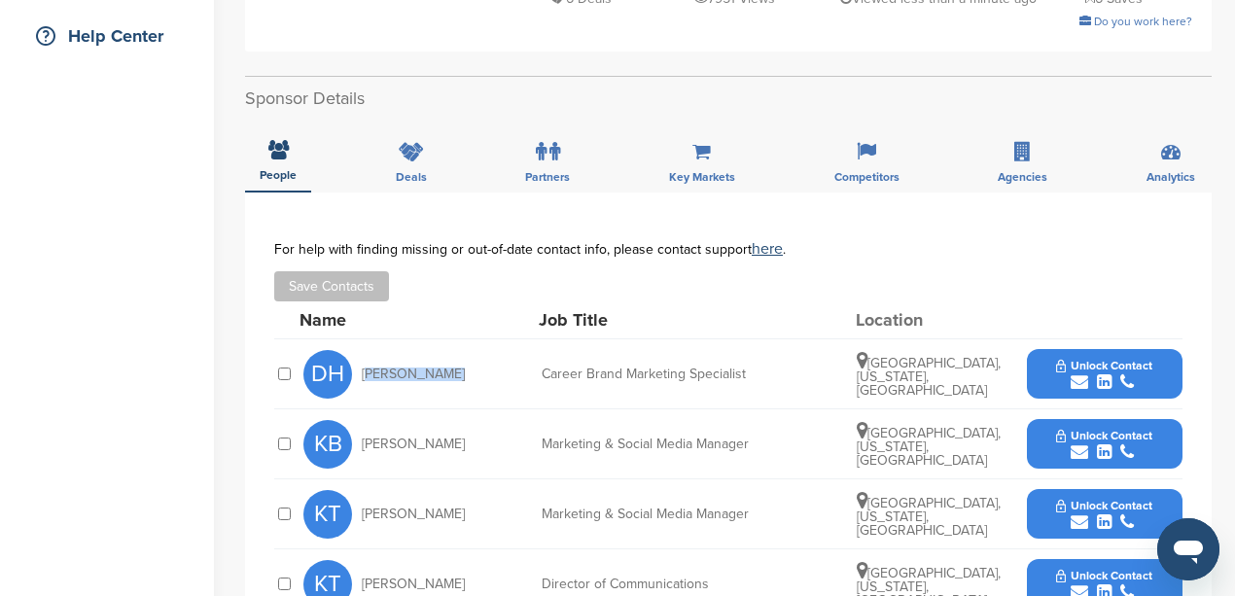
drag, startPoint x: 449, startPoint y: 350, endPoint x: 360, endPoint y: 352, distance: 89.5
click at [360, 352] on div "DH [PERSON_NAME]" at bounding box center [410, 374] width 214 height 49
copy span "Devin Hughes"
drag, startPoint x: 763, startPoint y: 347, endPoint x: 535, endPoint y: 354, distance: 228.6
click at [535, 354] on div "DH Devin Hughes Career Brand Marketing Specialist Atlanta, Georgia, United Stat…" at bounding box center [742, 373] width 879 height 69
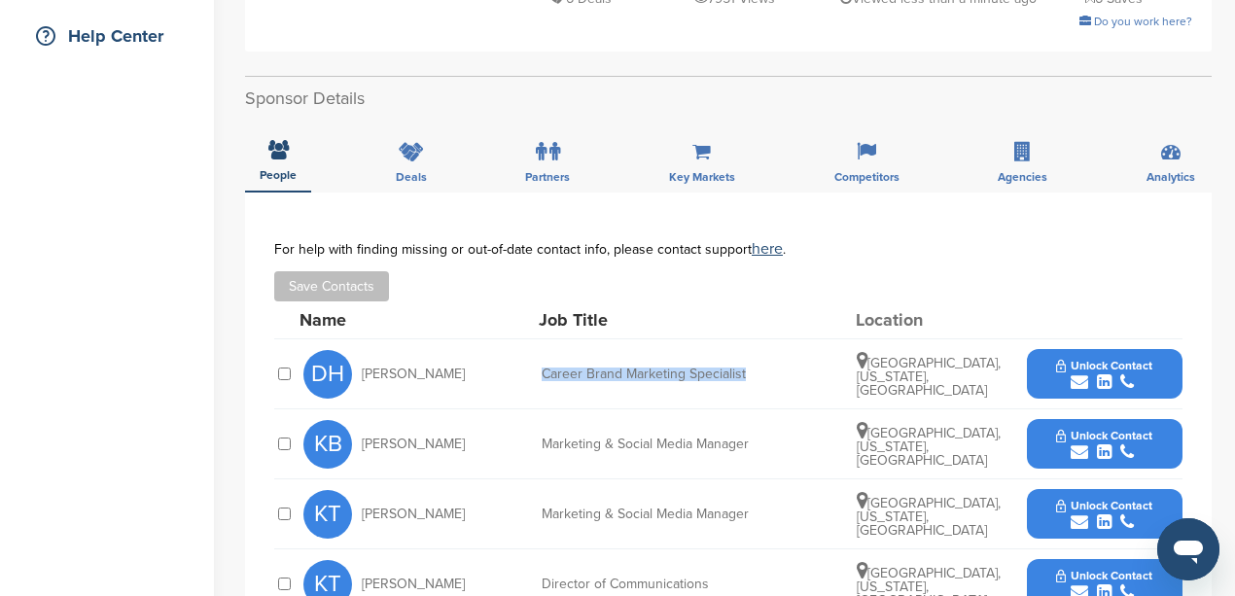
copy div "Career Brand Marketing Specialist"
click at [1078, 373] on icon "submit" at bounding box center [1080, 382] width 18 height 18
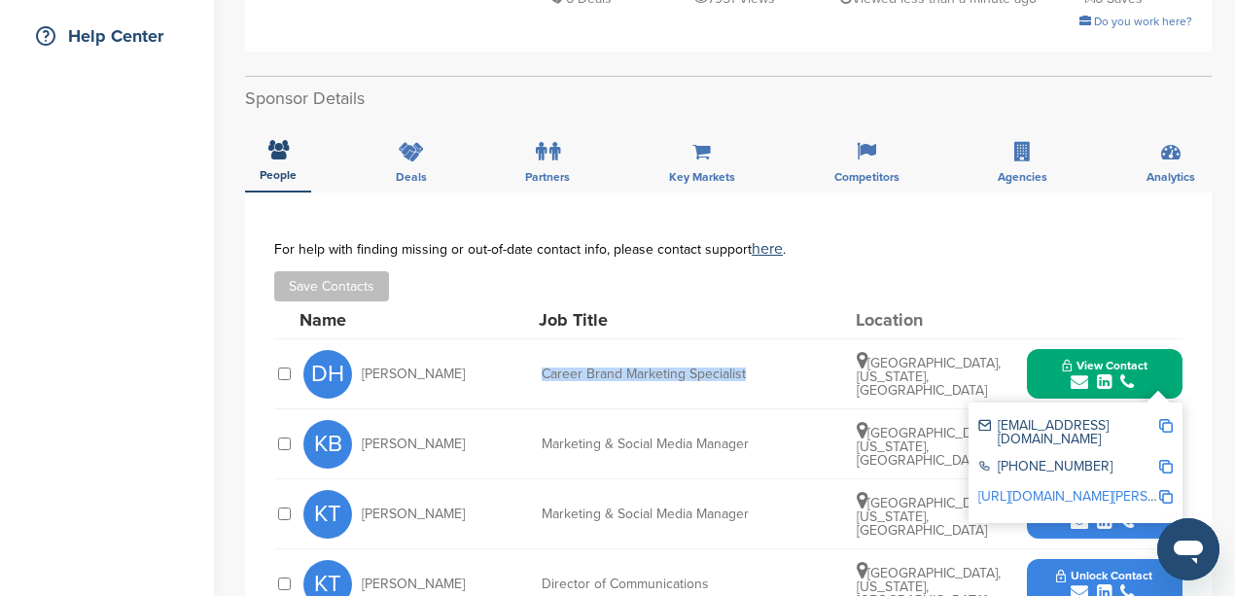
click at [1163, 460] on img at bounding box center [1166, 467] width 14 height 14
copy div "Career Brand Marketing Specialist"
click at [1161, 419] on img at bounding box center [1166, 426] width 14 height 14
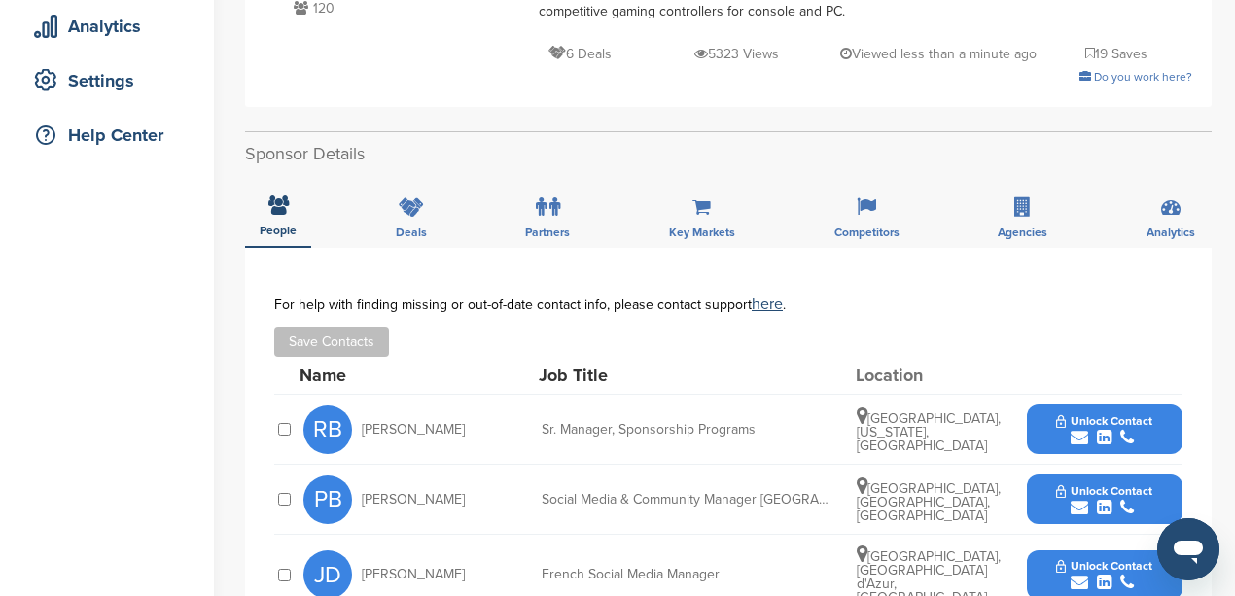
scroll to position [389, 0]
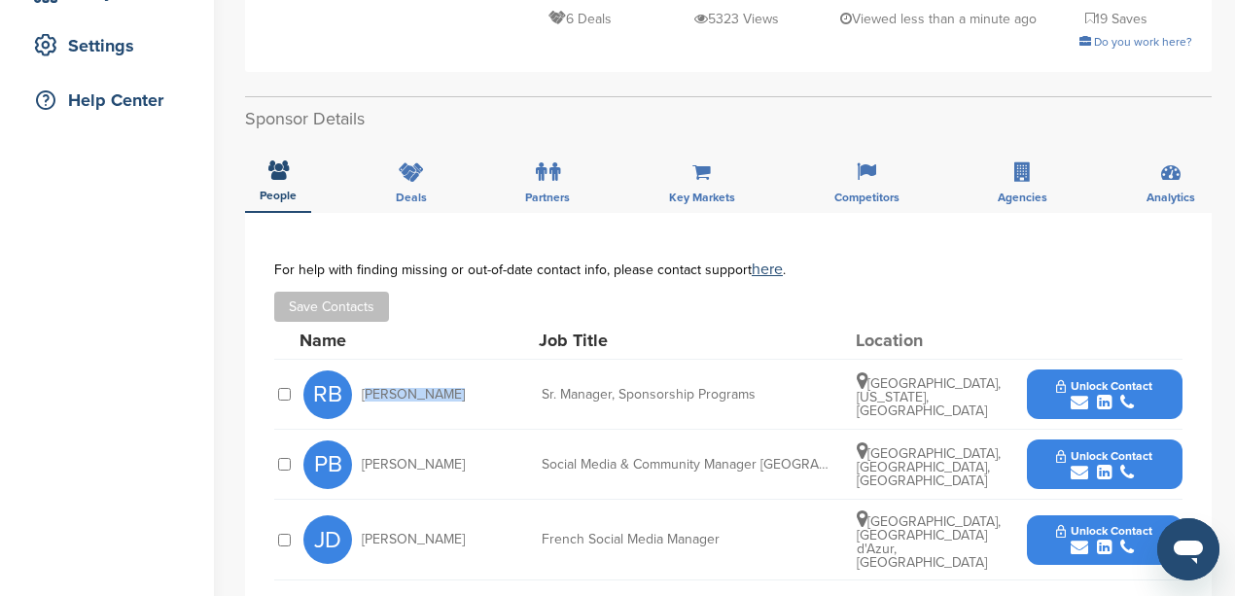
drag, startPoint x: 451, startPoint y: 393, endPoint x: 365, endPoint y: 398, distance: 86.7
click at [365, 398] on div "RB [PERSON_NAME]" at bounding box center [410, 395] width 214 height 49
copy span "[PERSON_NAME]"
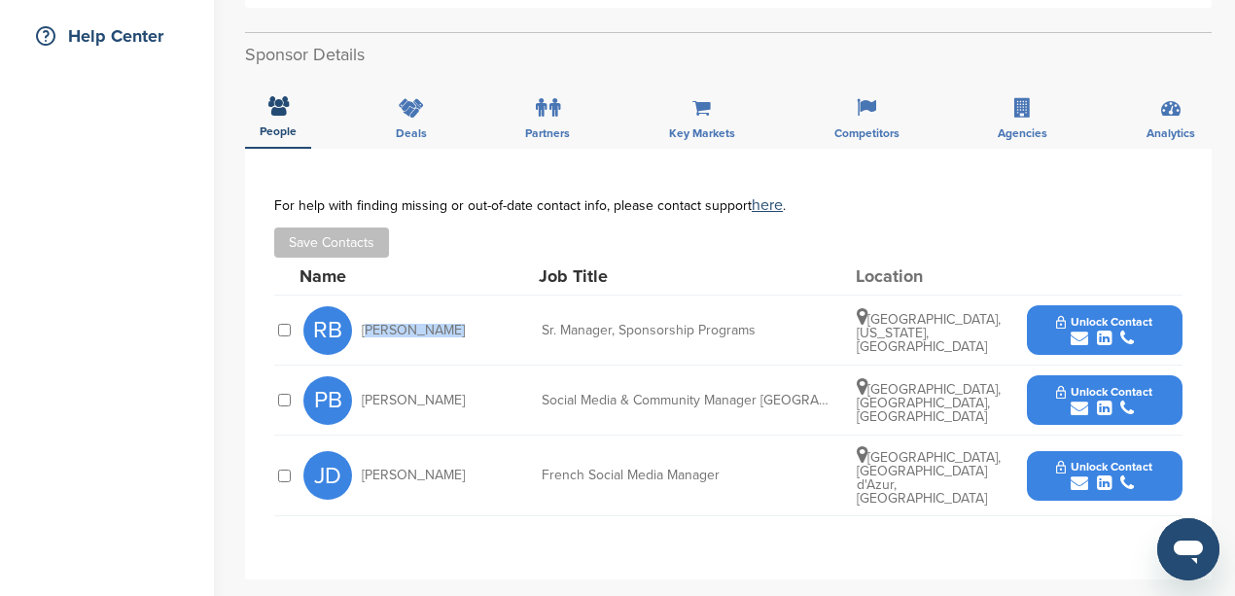
scroll to position [453, 0]
drag, startPoint x: 770, startPoint y: 327, endPoint x: 537, endPoint y: 325, distance: 233.4
click at [537, 325] on div "RB [PERSON_NAME] Manager, Sponsorship Programs [GEOGRAPHIC_DATA], [US_STATE], […" at bounding box center [742, 330] width 879 height 69
copy div "Sr. Manager, Sponsorship Programs"
click at [1071, 338] on icon "submit" at bounding box center [1080, 339] width 18 height 18
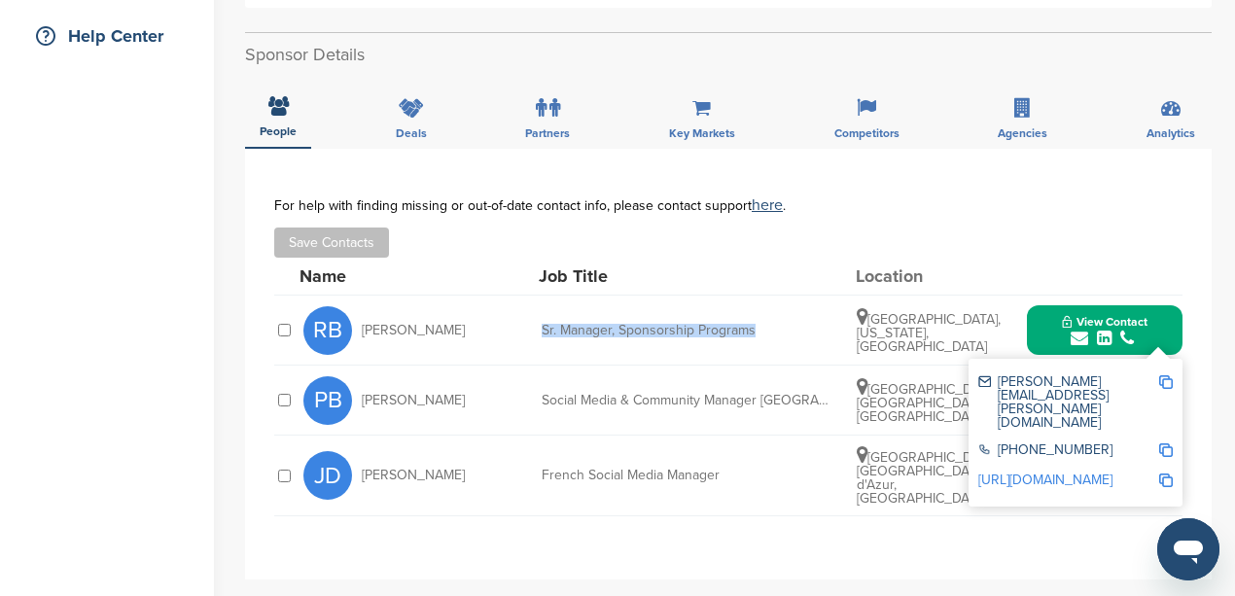
click at [1171, 380] on img at bounding box center [1166, 382] width 14 height 14
copy div "Sr. Manager, Sponsorship Programs"
click at [1166, 443] on img at bounding box center [1166, 450] width 14 height 14
click at [454, 159] on div "**********" at bounding box center [728, 364] width 967 height 431
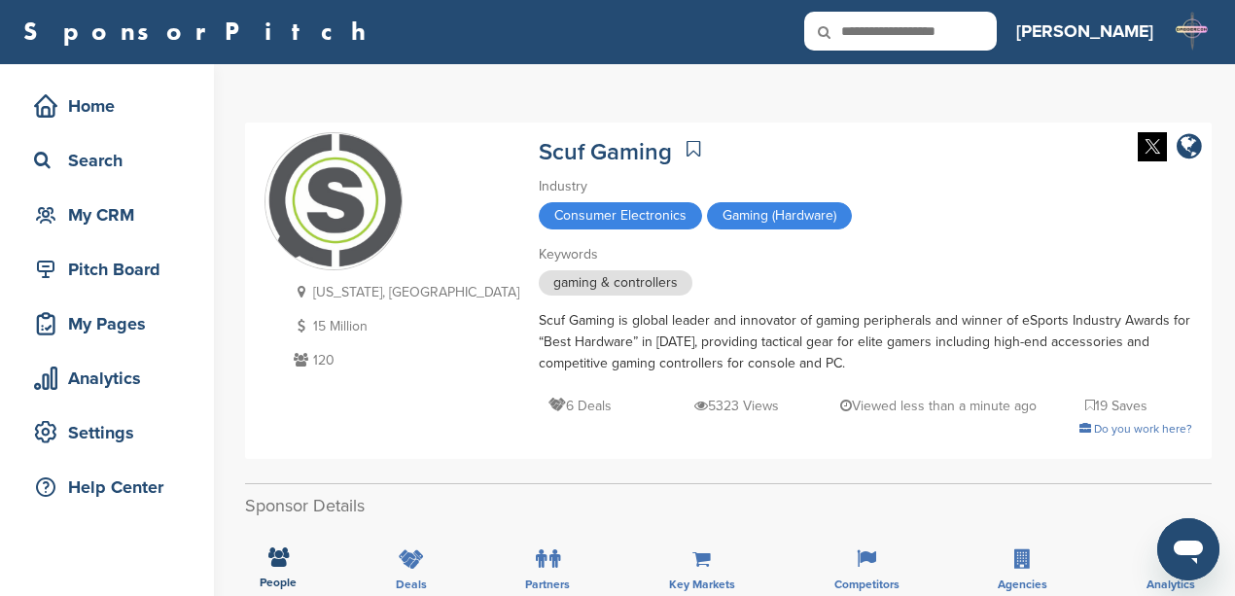
scroll to position [0, 0]
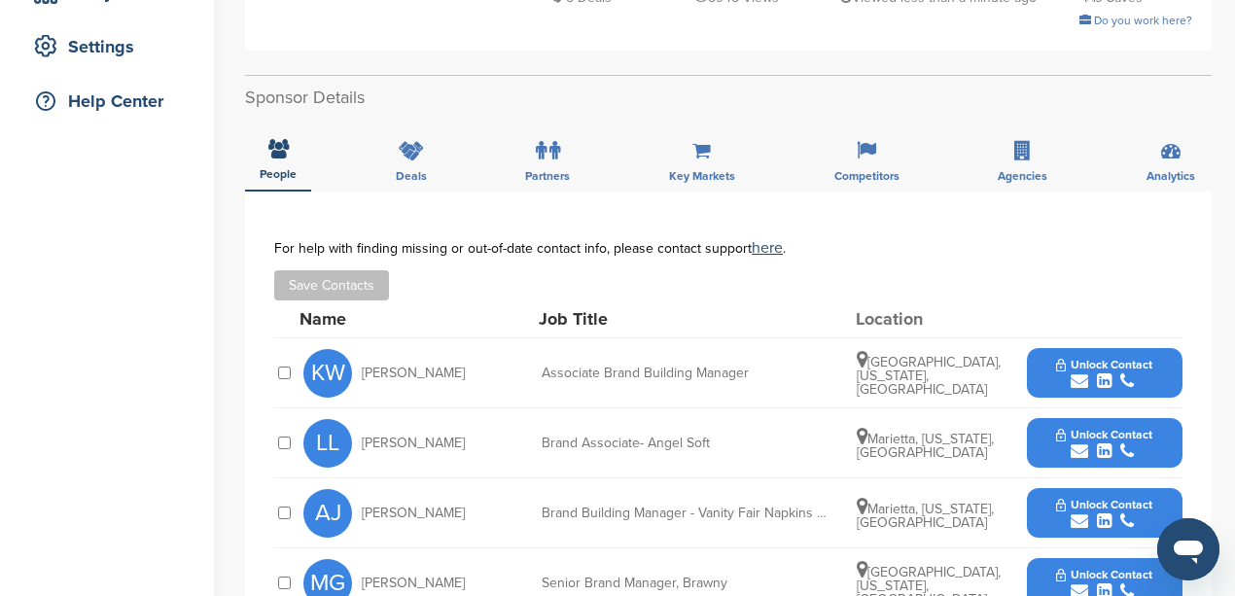
scroll to position [389, 0]
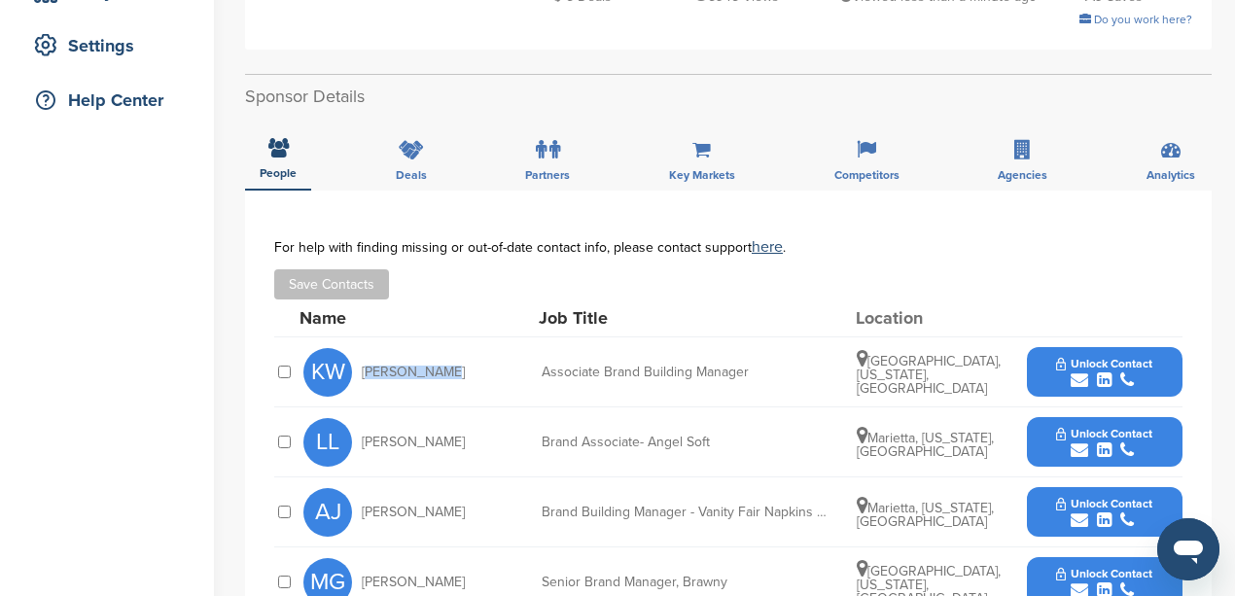
drag, startPoint x: 446, startPoint y: 371, endPoint x: 364, endPoint y: 371, distance: 82.7
click at [364, 371] on div "KW [PERSON_NAME]" at bounding box center [410, 372] width 214 height 49
copy span "[PERSON_NAME]"
drag, startPoint x: 754, startPoint y: 371, endPoint x: 541, endPoint y: 376, distance: 213.0
click at [541, 376] on div "KW [PERSON_NAME] Associate Brand Building Manager [GEOGRAPHIC_DATA], [US_STATE]…" at bounding box center [742, 371] width 879 height 69
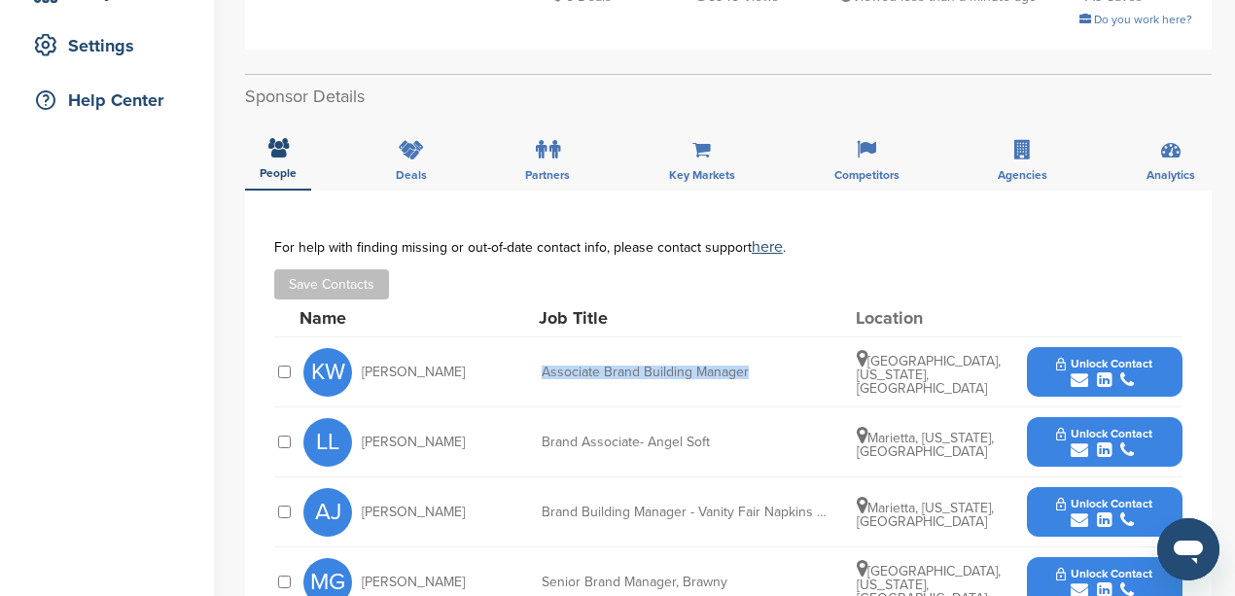
copy div "Associate Brand Building Manager"
click at [1082, 379] on icon "submit" at bounding box center [1080, 380] width 18 height 18
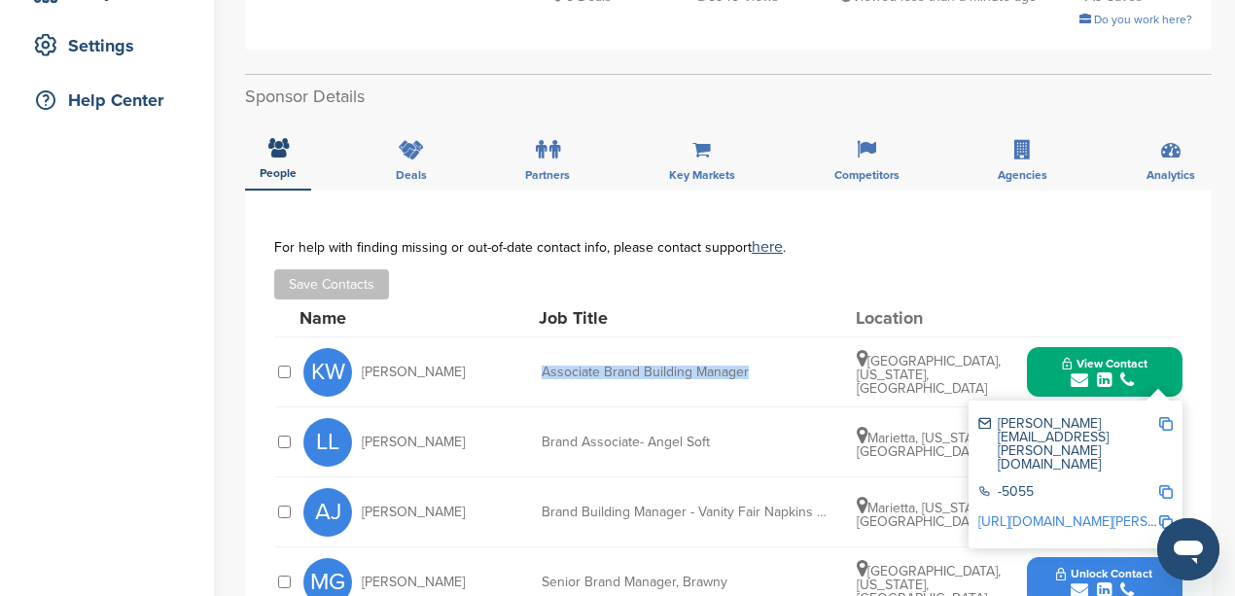
click at [1166, 424] on img at bounding box center [1166, 424] width 14 height 14
copy div "Associate Brand Building Manager"
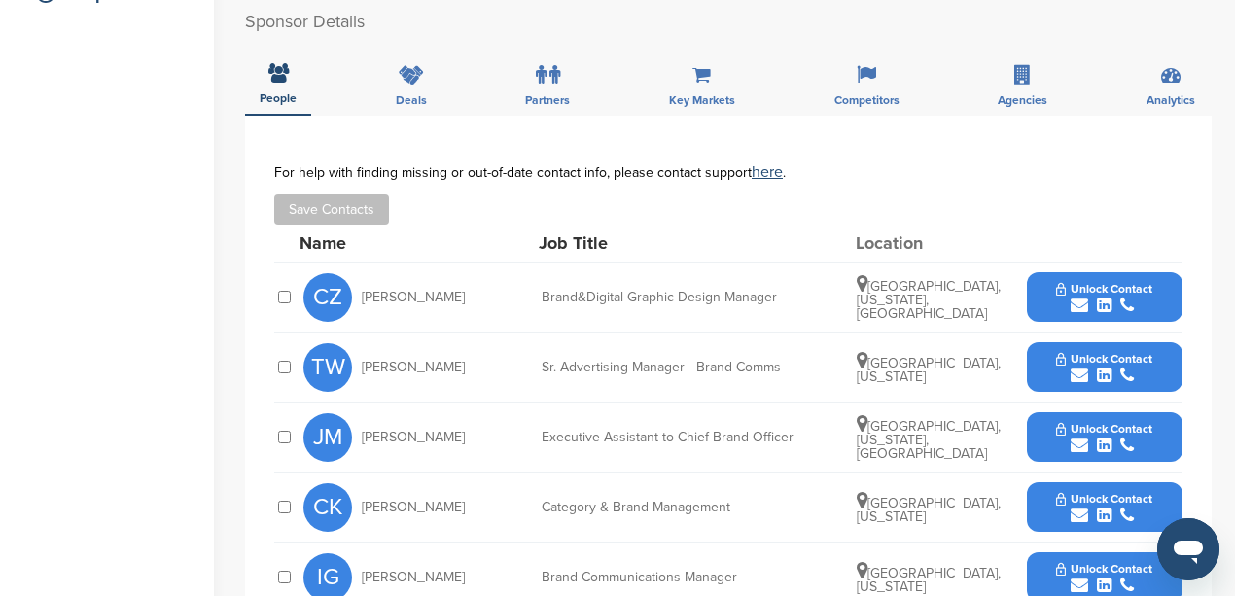
scroll to position [518, 0]
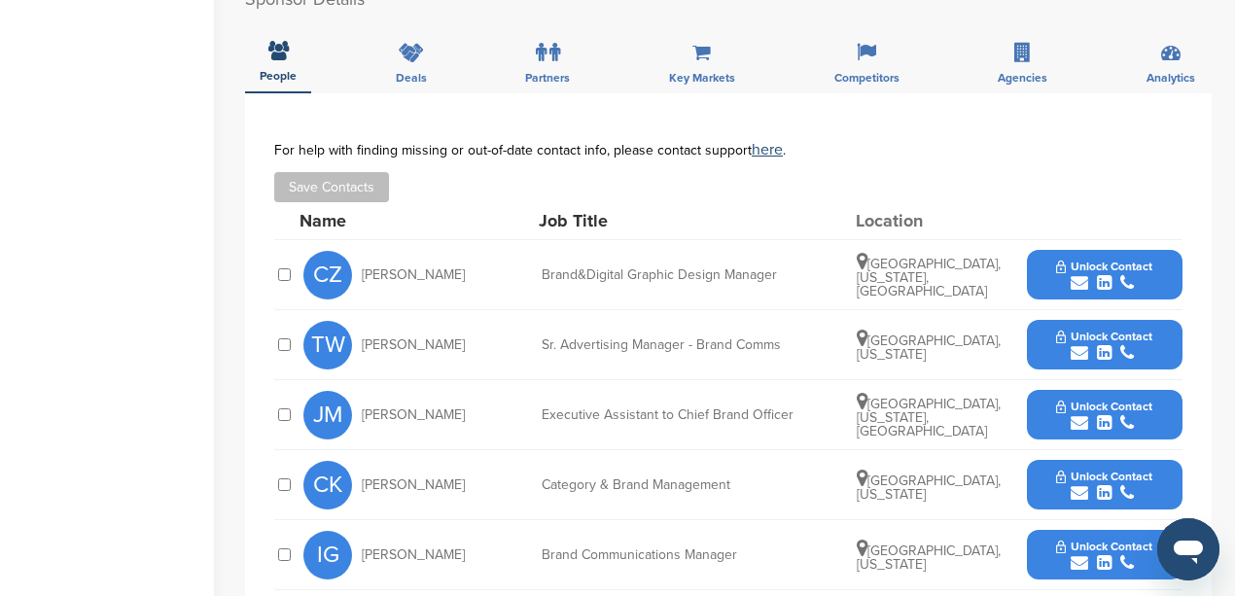
drag, startPoint x: 462, startPoint y: 272, endPoint x: 364, endPoint y: 274, distance: 98.2
click at [364, 274] on div "CZ Cristina Zapata" at bounding box center [410, 275] width 214 height 49
copy span "Cristina Zapata"
click at [456, 478] on div "CK Cassidy Kelly" at bounding box center [410, 485] width 214 height 49
drag, startPoint x: 442, startPoint y: 481, endPoint x: 356, endPoint y: 481, distance: 85.6
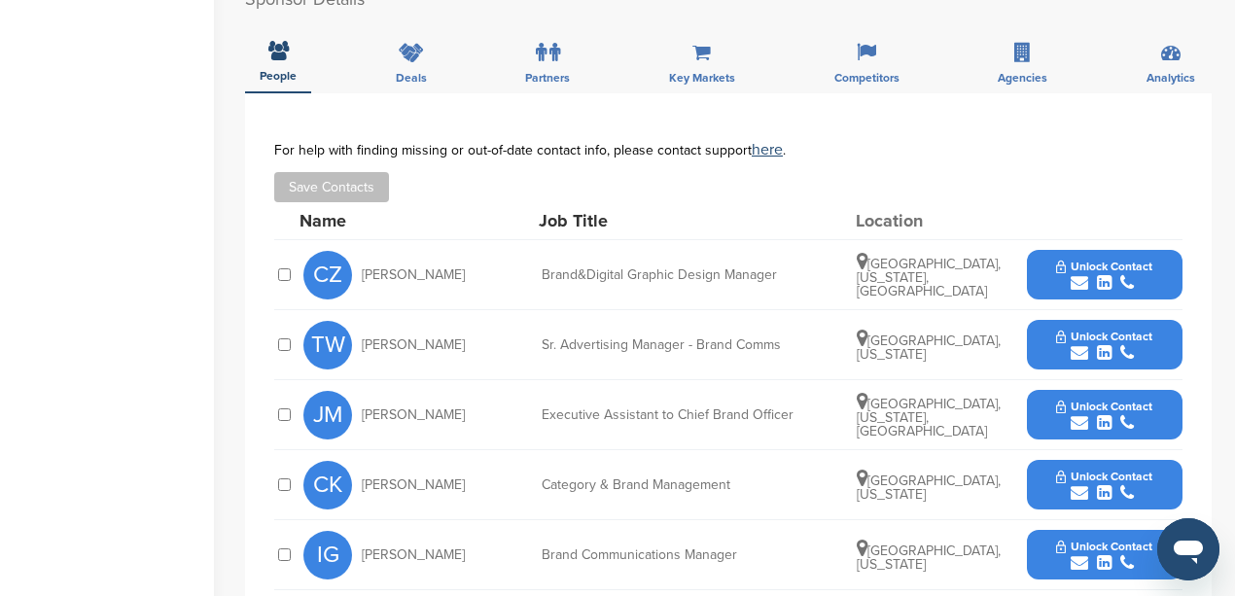
click at [356, 481] on div "CK Cassidy Kelly" at bounding box center [410, 485] width 214 height 49
copy div "Cassidy Kelly"
drag, startPoint x: 733, startPoint y: 480, endPoint x: 529, endPoint y: 486, distance: 204.3
click at [528, 486] on div "CK Cassidy Kelly Category & Brand Management Miami, Florida Unlock Contact" at bounding box center [742, 484] width 879 height 69
copy div "Category & Brand Management"
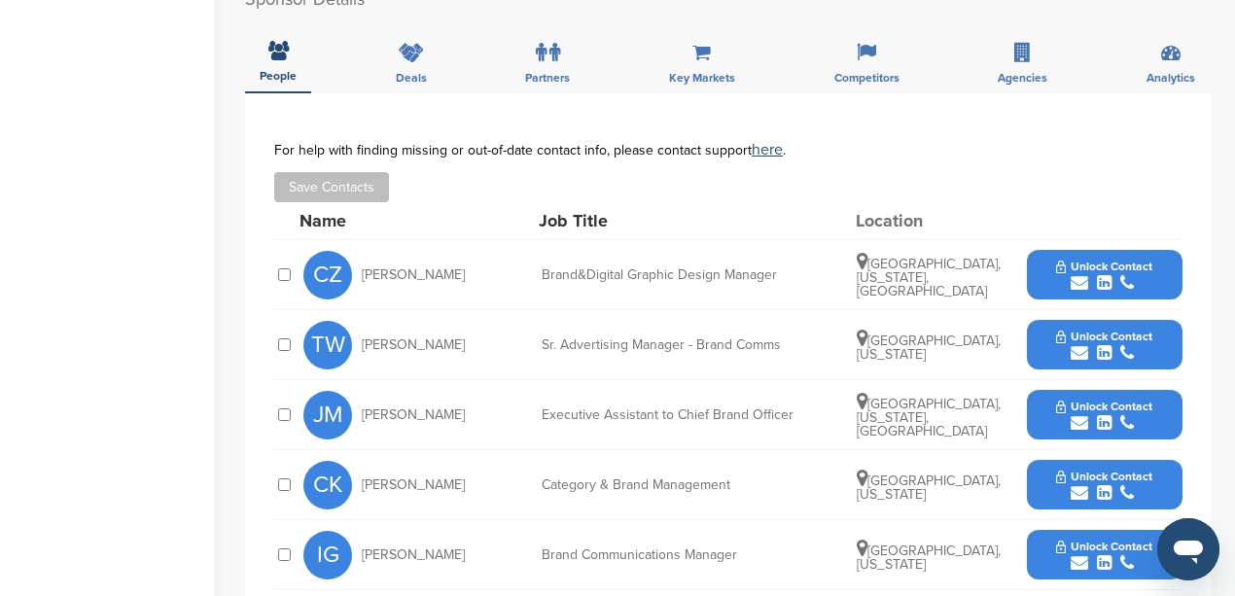
click at [1078, 493] on icon "submit" at bounding box center [1080, 493] width 18 height 18
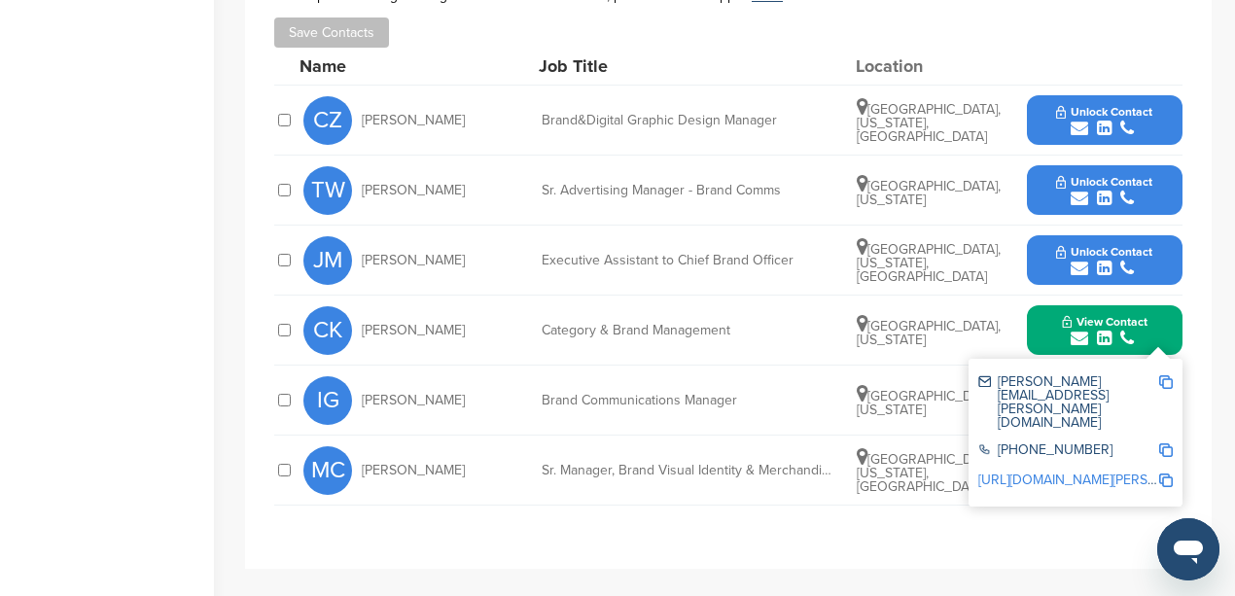
scroll to position [713, 0]
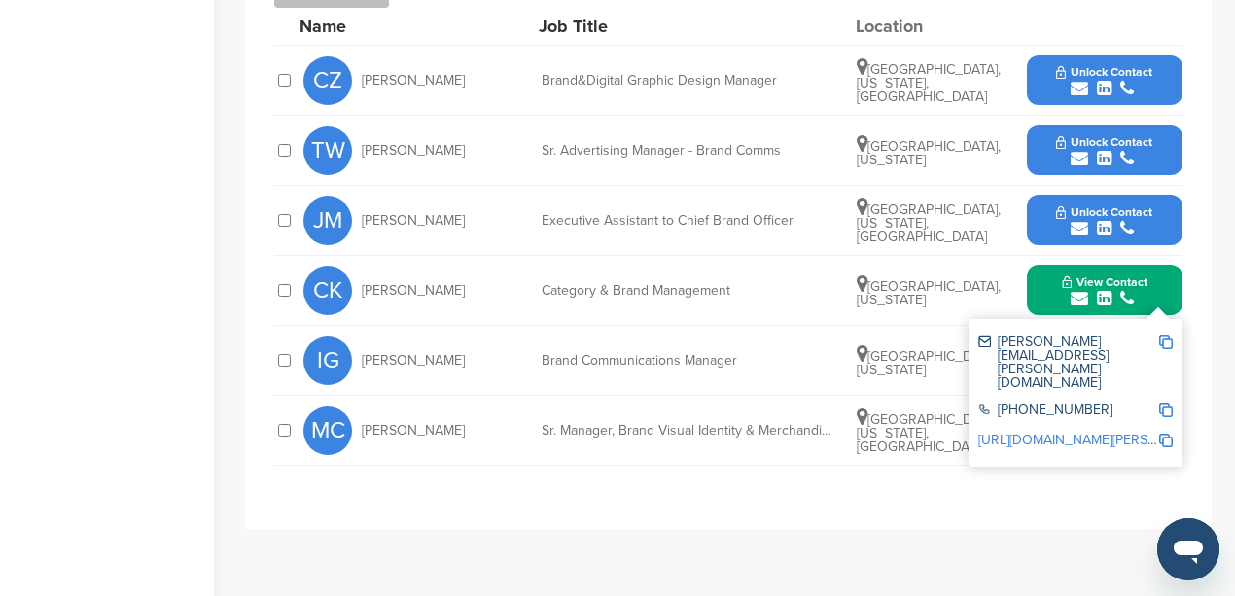
click at [1163, 342] on img at bounding box center [1166, 343] width 14 height 14
copy div "Category & Brand Management"
click at [1165, 404] on img at bounding box center [1166, 411] width 14 height 14
click at [676, 504] on div "**********" at bounding box center [728, 214] width 967 height 630
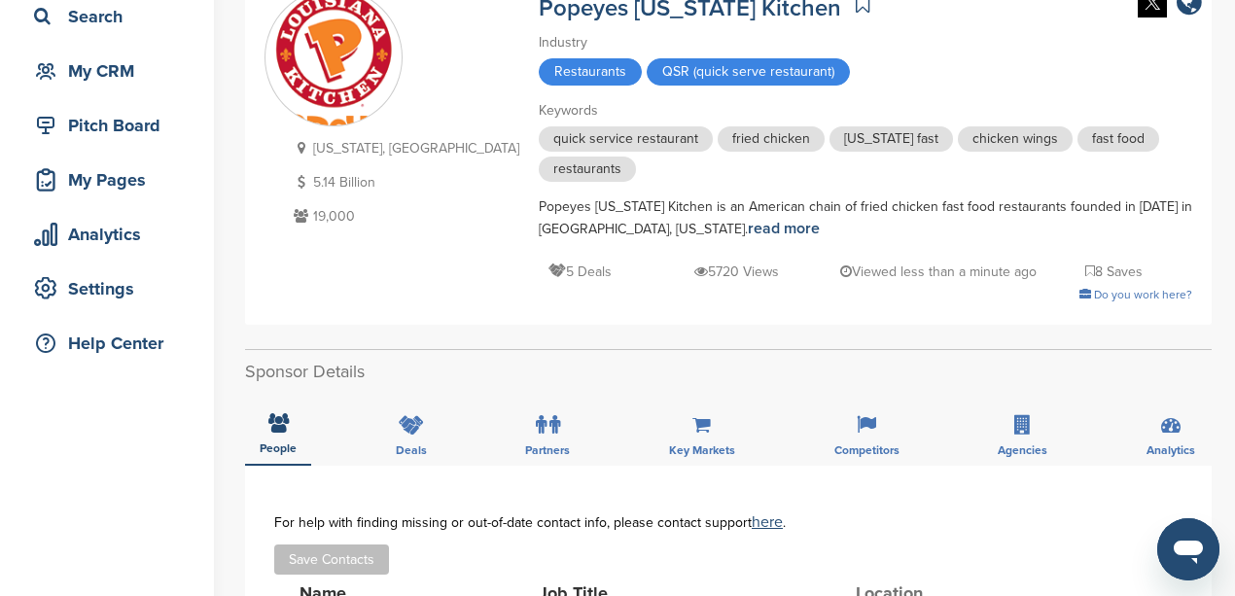
scroll to position [129, 0]
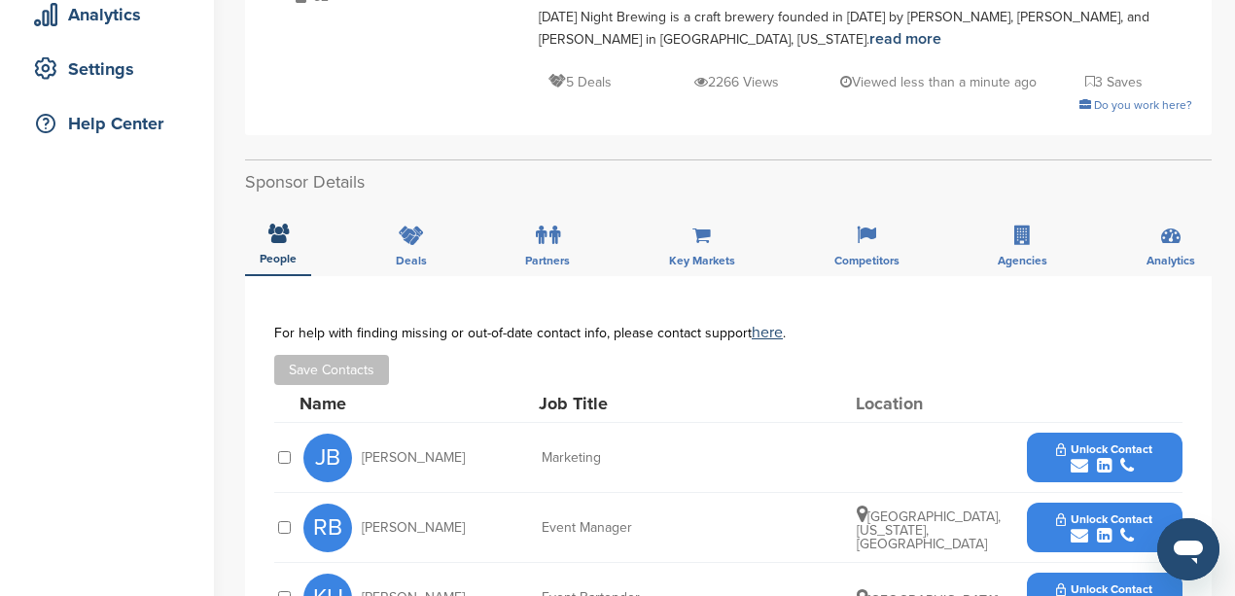
scroll to position [389, 0]
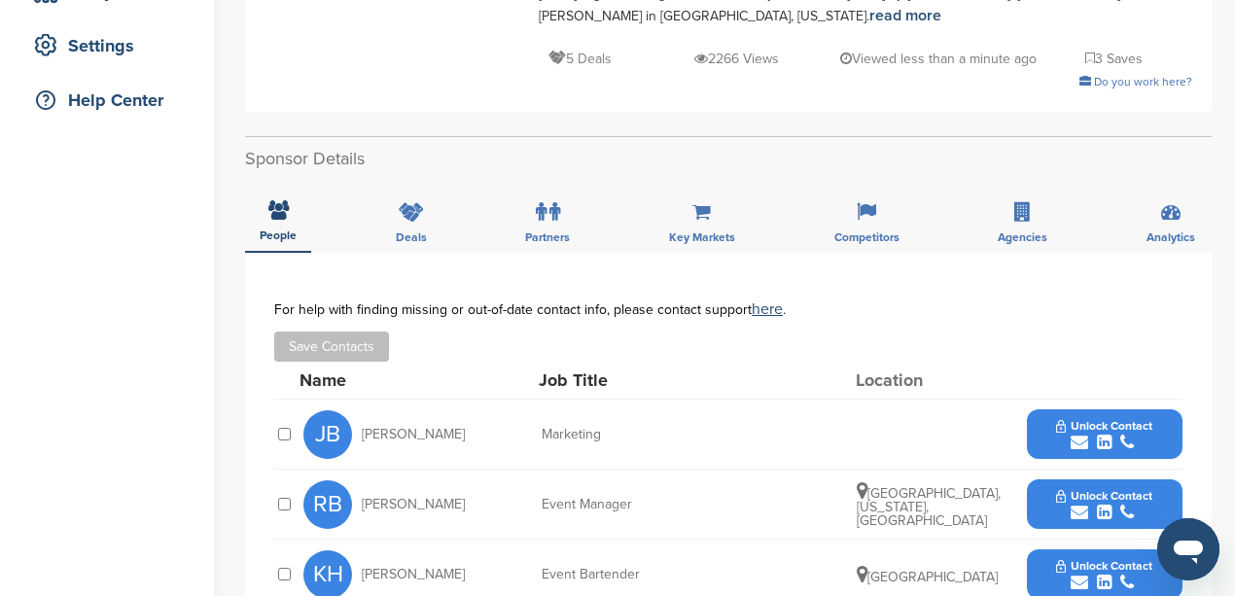
drag, startPoint x: 467, startPoint y: 433, endPoint x: 379, endPoint y: 434, distance: 87.5
click at [348, 437] on div "JB [PERSON_NAME]" at bounding box center [410, 434] width 214 height 49
copy div "[PERSON_NAME]"
drag, startPoint x: 603, startPoint y: 432, endPoint x: 539, endPoint y: 434, distance: 64.2
click at [539, 434] on div "JB [PERSON_NAME] Marketing Unlock Contact" at bounding box center [742, 434] width 879 height 69
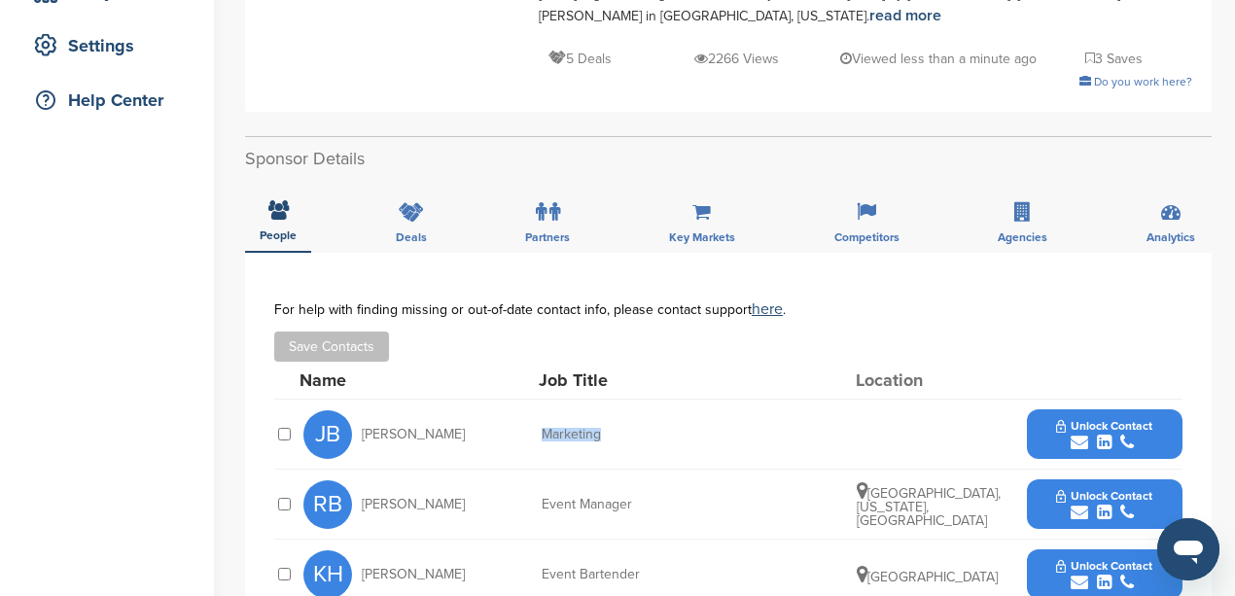
copy div "Marketing"
click at [1087, 442] on icon "submit" at bounding box center [1080, 443] width 18 height 18
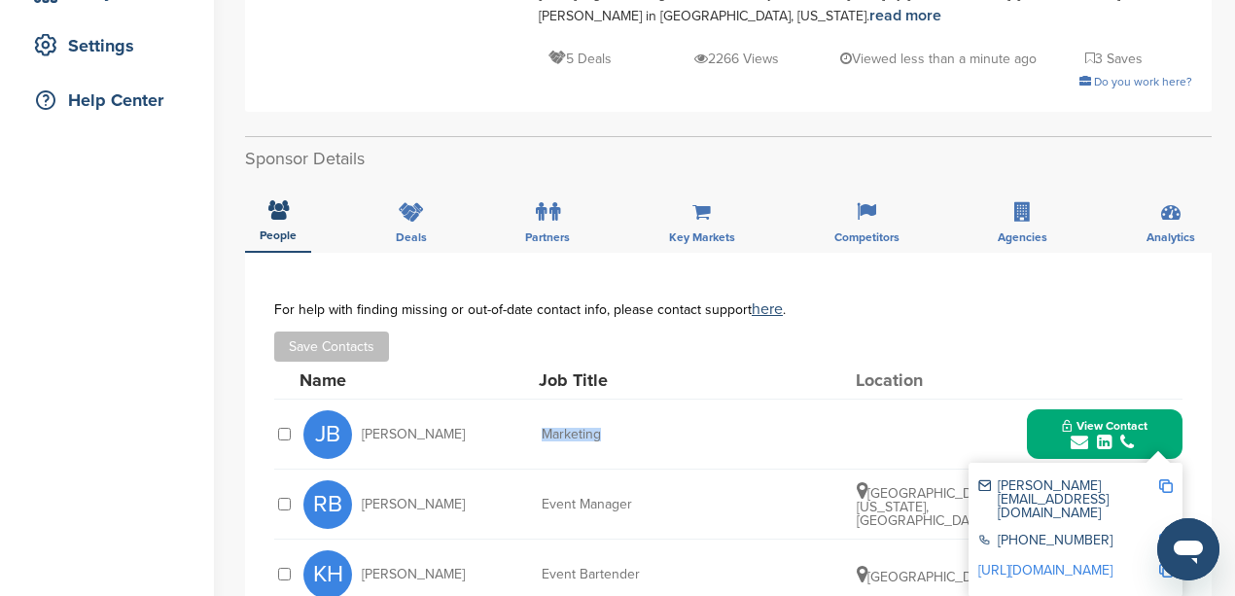
click at [1167, 483] on img at bounding box center [1166, 486] width 14 height 14
copy div "Marketing"
click at [1167, 534] on img at bounding box center [1166, 541] width 14 height 14
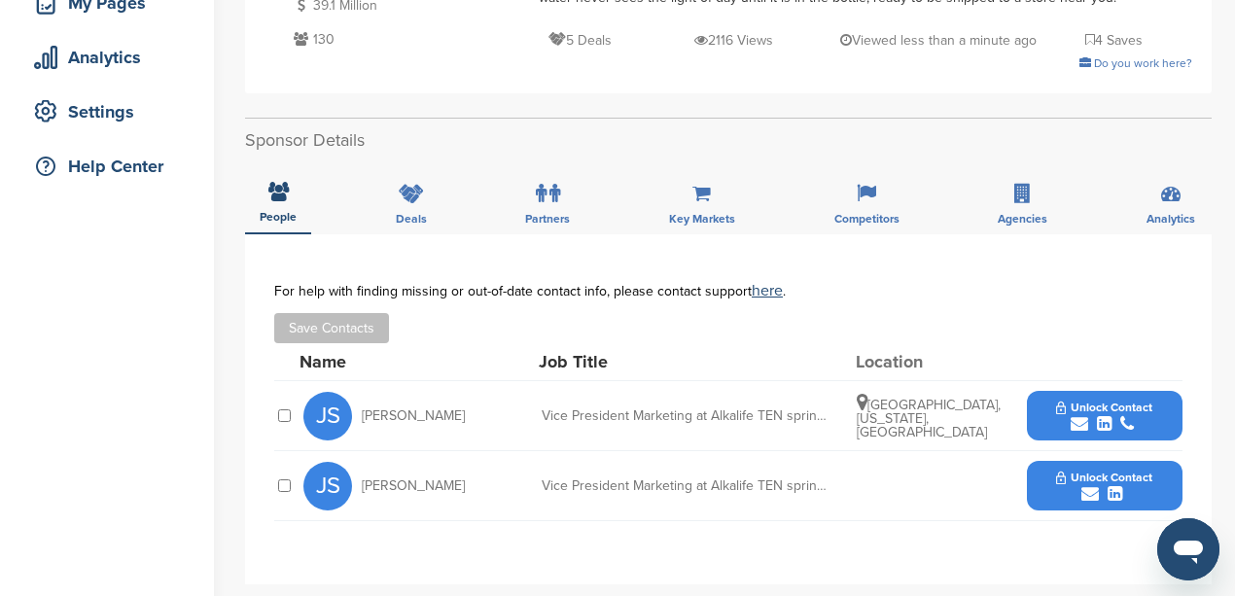
scroll to position [389, 0]
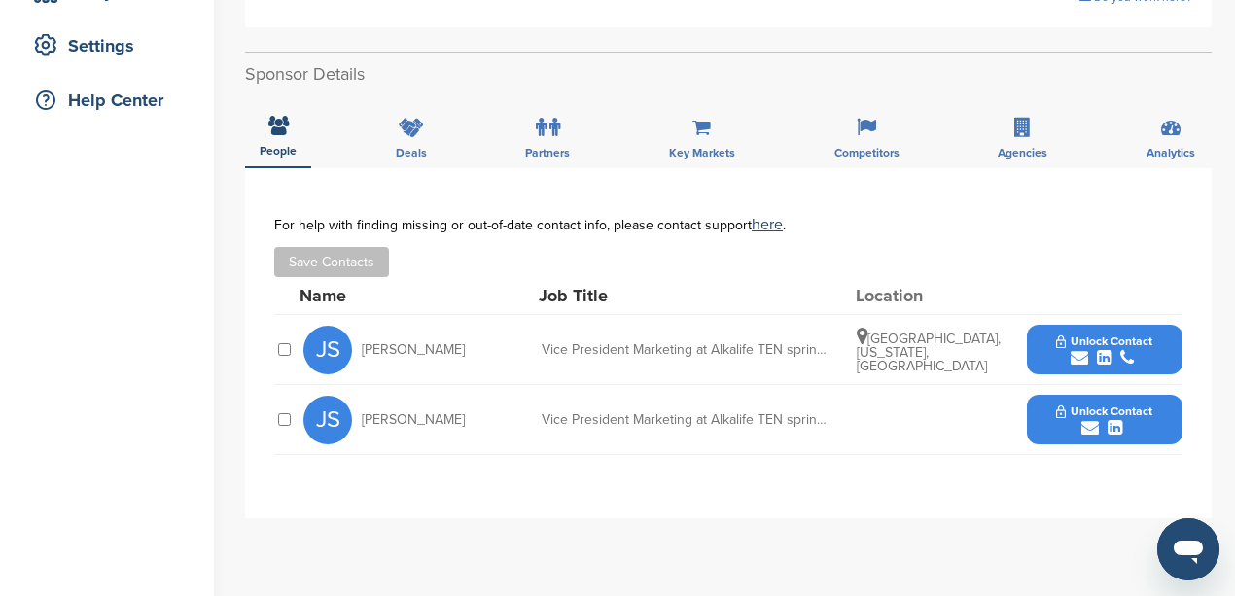
drag, startPoint x: 428, startPoint y: 344, endPoint x: 358, endPoint y: 349, distance: 70.2
click at [358, 349] on div "JS [PERSON_NAME]" at bounding box center [410, 350] width 214 height 49
click at [1076, 353] on icon "submit" at bounding box center [1080, 358] width 18 height 18
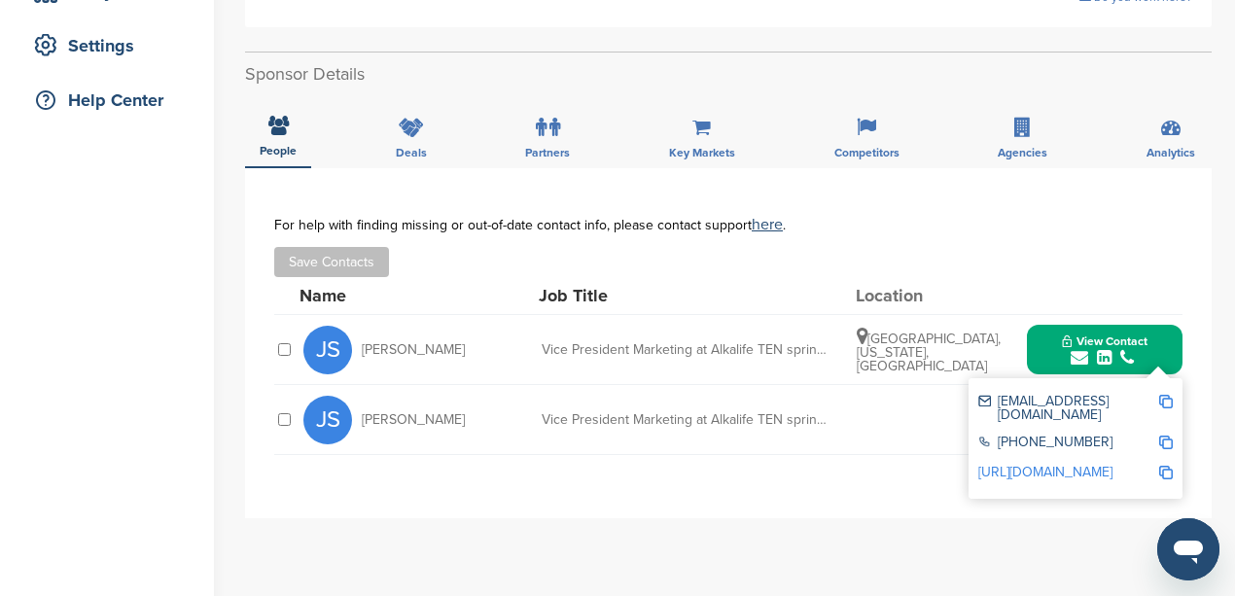
click at [1167, 405] on img at bounding box center [1166, 402] width 14 height 14
click at [1165, 436] on img at bounding box center [1166, 443] width 14 height 14
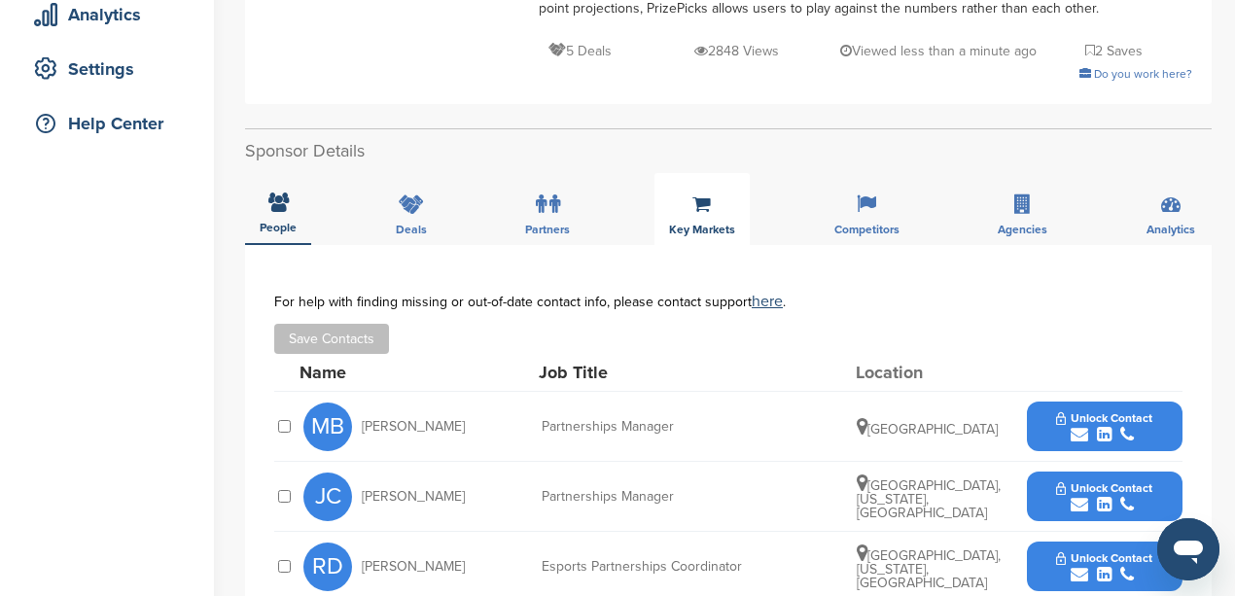
scroll to position [389, 0]
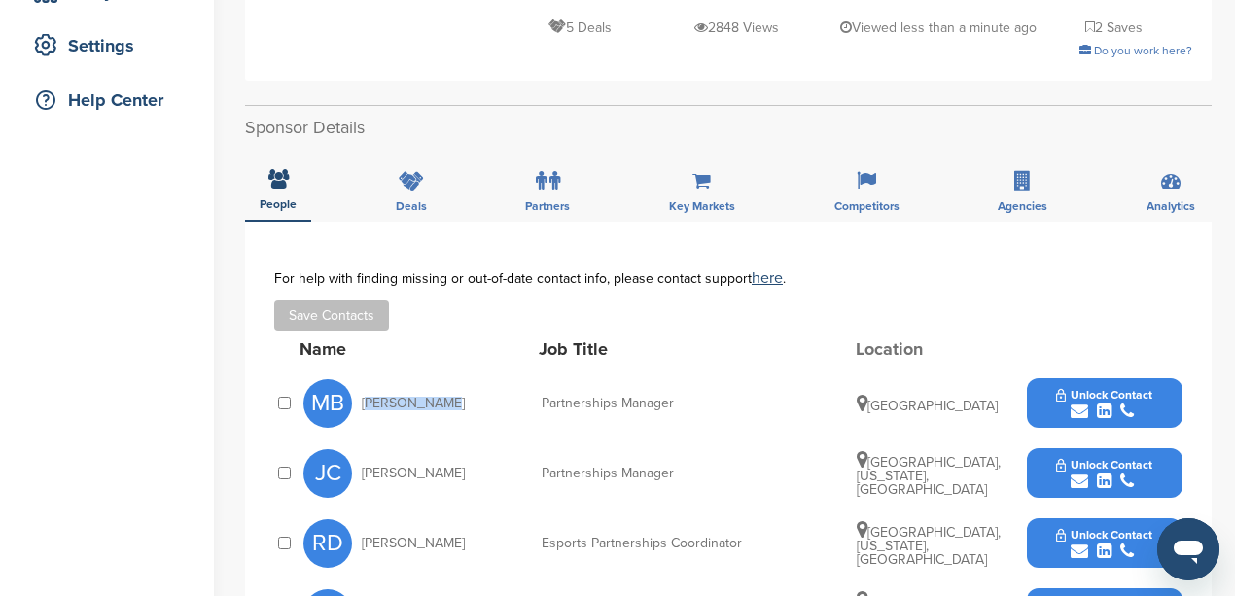
drag, startPoint x: 434, startPoint y: 405, endPoint x: 362, endPoint y: 394, distance: 72.8
click at [362, 394] on div "MB [PERSON_NAME]" at bounding box center [410, 403] width 214 height 49
copy span "[PERSON_NAME]"
drag, startPoint x: 674, startPoint y: 401, endPoint x: 536, endPoint y: 404, distance: 138.1
click at [528, 402] on div "MB [PERSON_NAME] Partnerships Manager [GEOGRAPHIC_DATA] Unlock Contact" at bounding box center [742, 403] width 879 height 69
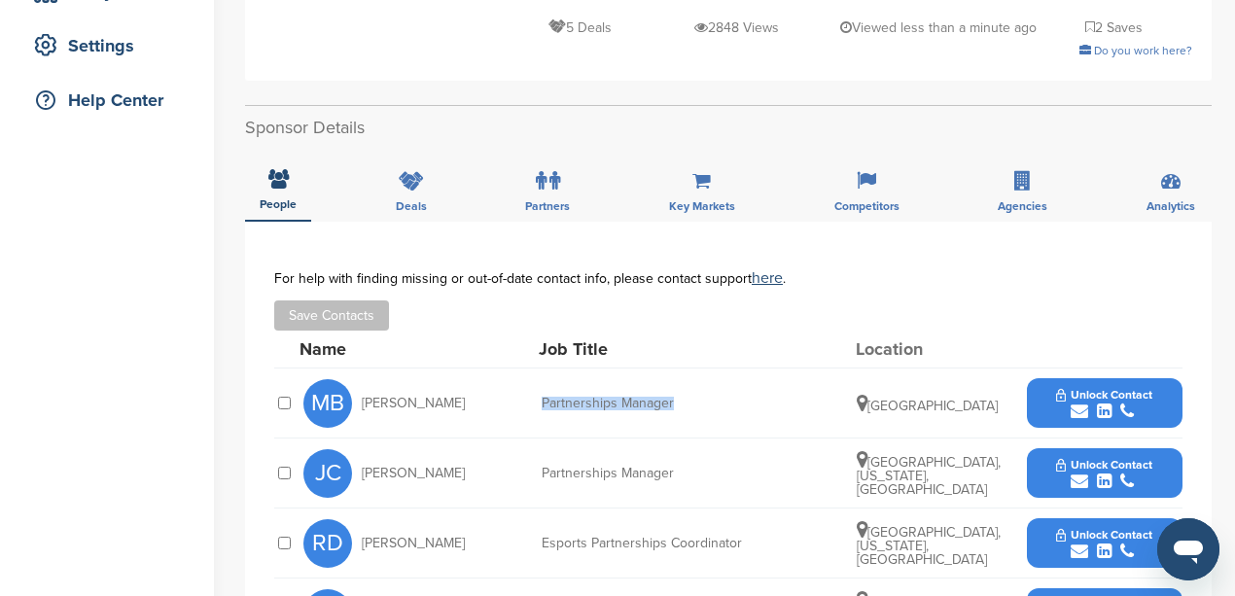
copy div "Partnerships Manager"
click at [1079, 408] on icon "submit" at bounding box center [1080, 412] width 18 height 18
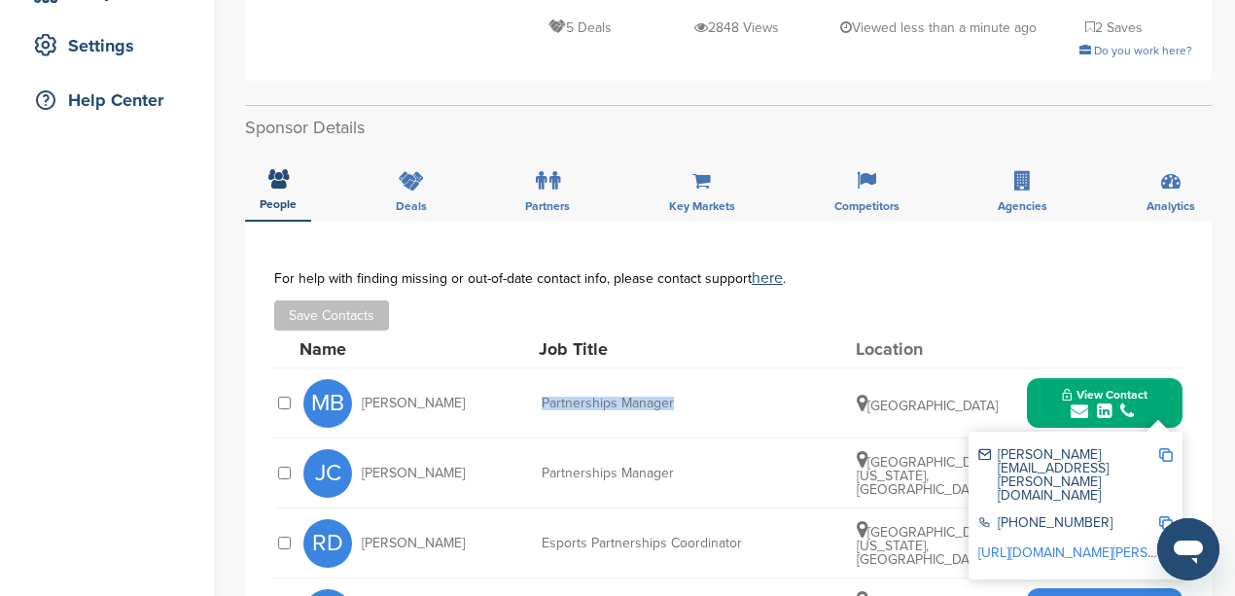
click at [1168, 454] on img at bounding box center [1166, 455] width 14 height 14
copy div "Partnerships Manager"
click at [1164, 516] on img at bounding box center [1166, 523] width 14 height 14
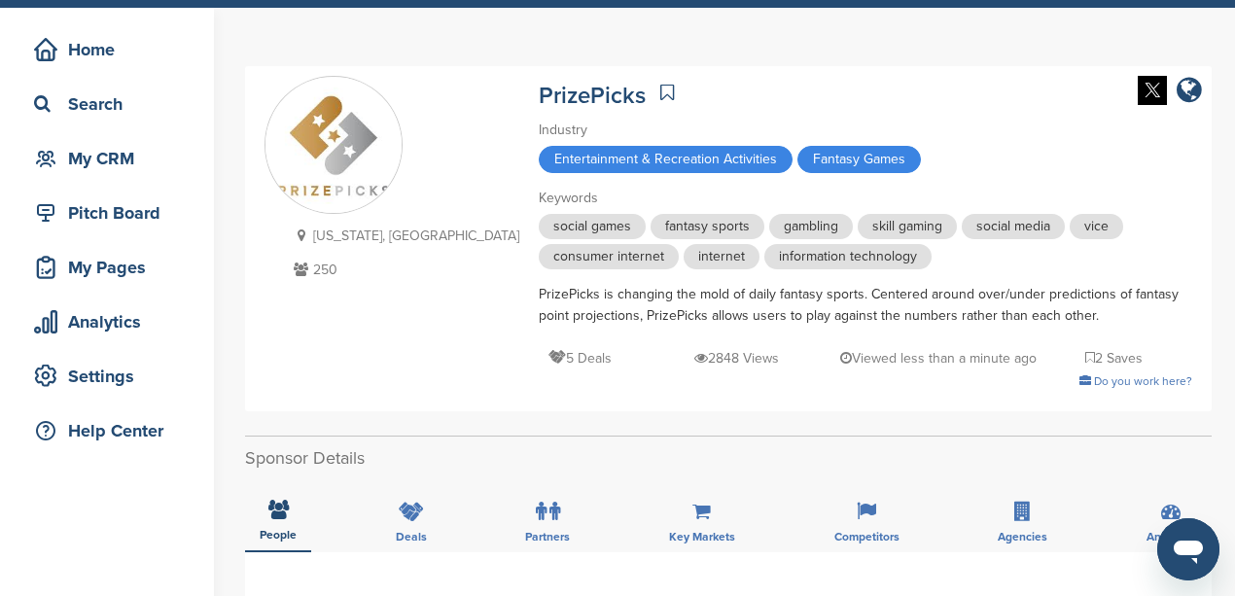
scroll to position [0, 0]
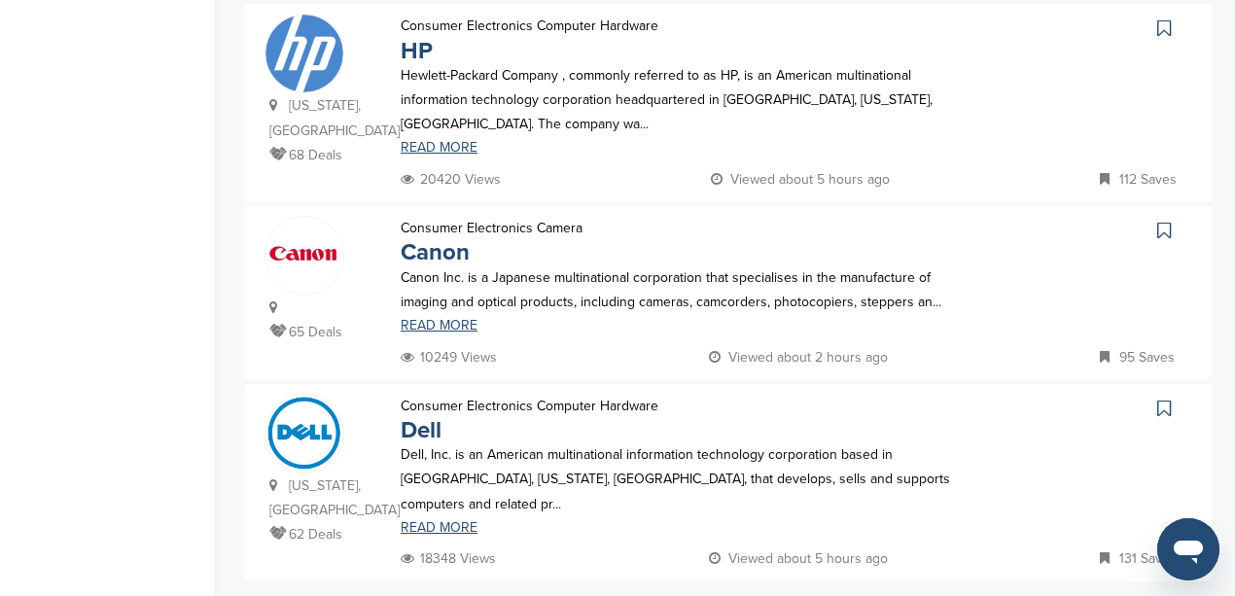
scroll to position [2009, 0]
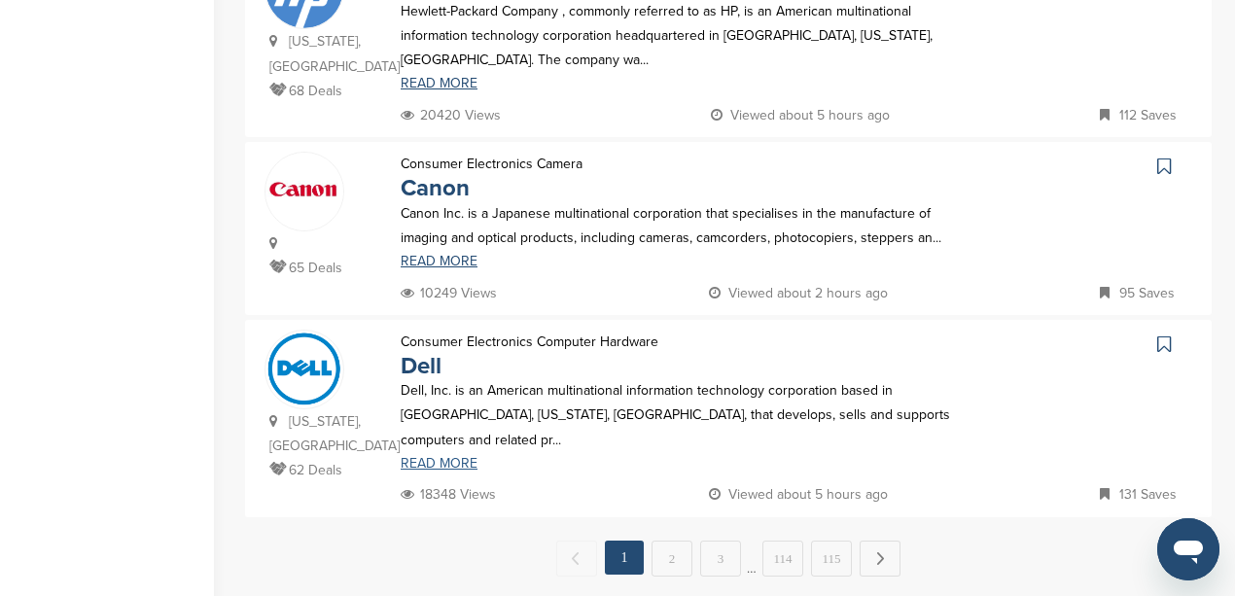
click at [445, 457] on link "READ MORE" at bounding box center [686, 464] width 570 height 14
click at [668, 541] on link "2" at bounding box center [672, 559] width 41 height 36
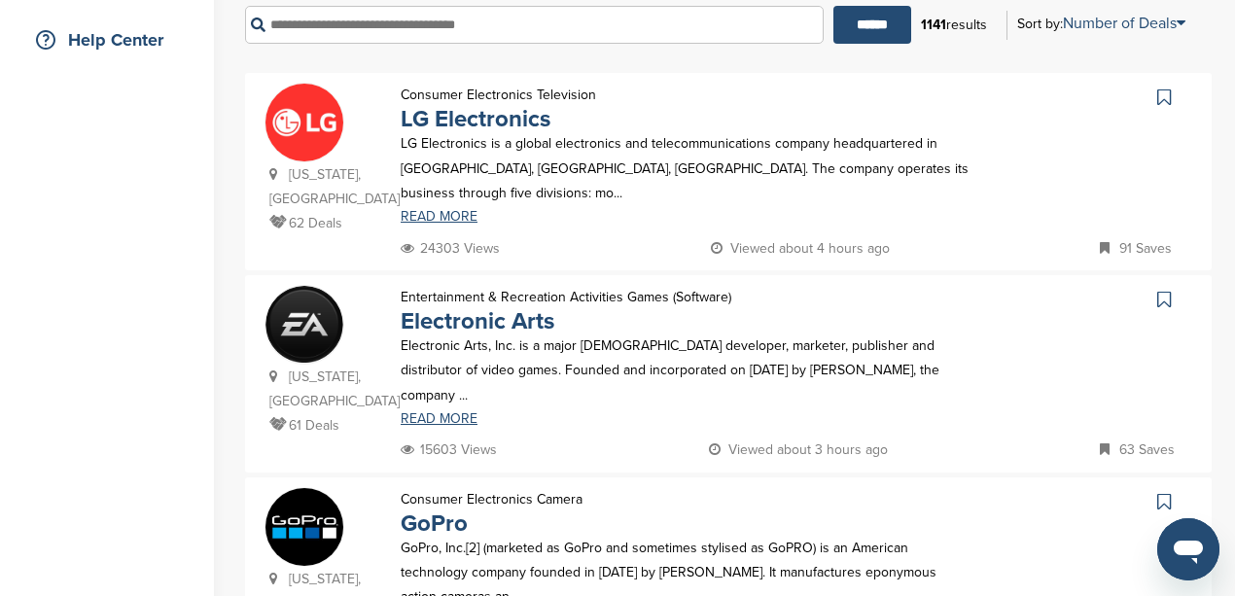
scroll to position [518, 0]
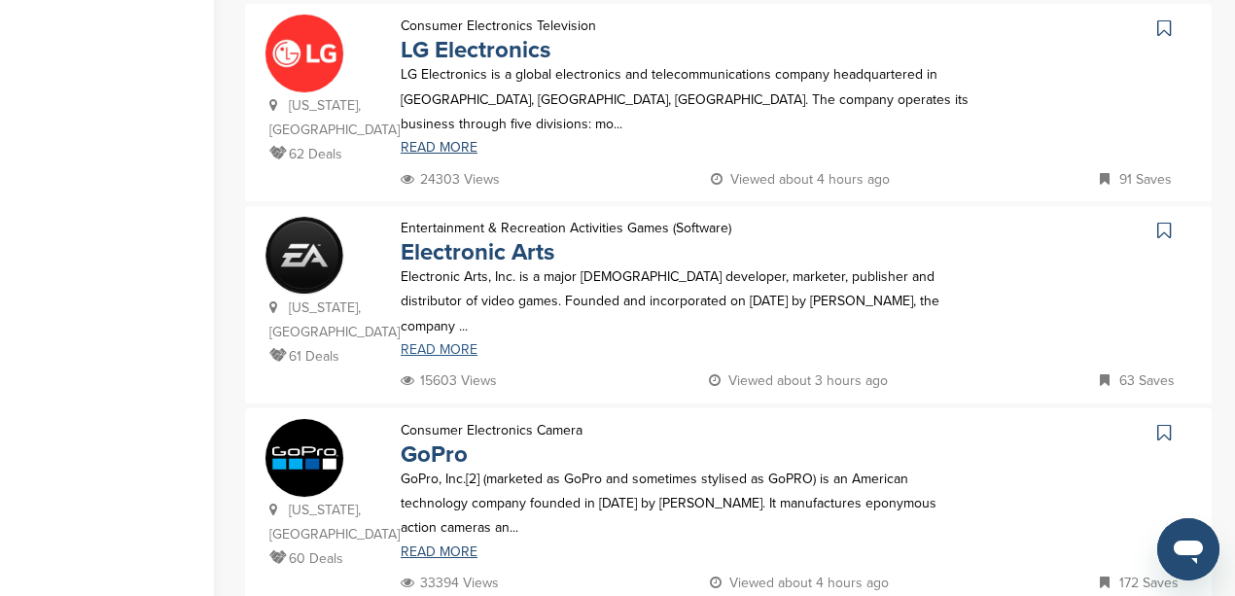
click at [443, 343] on link "READ MORE" at bounding box center [686, 350] width 570 height 14
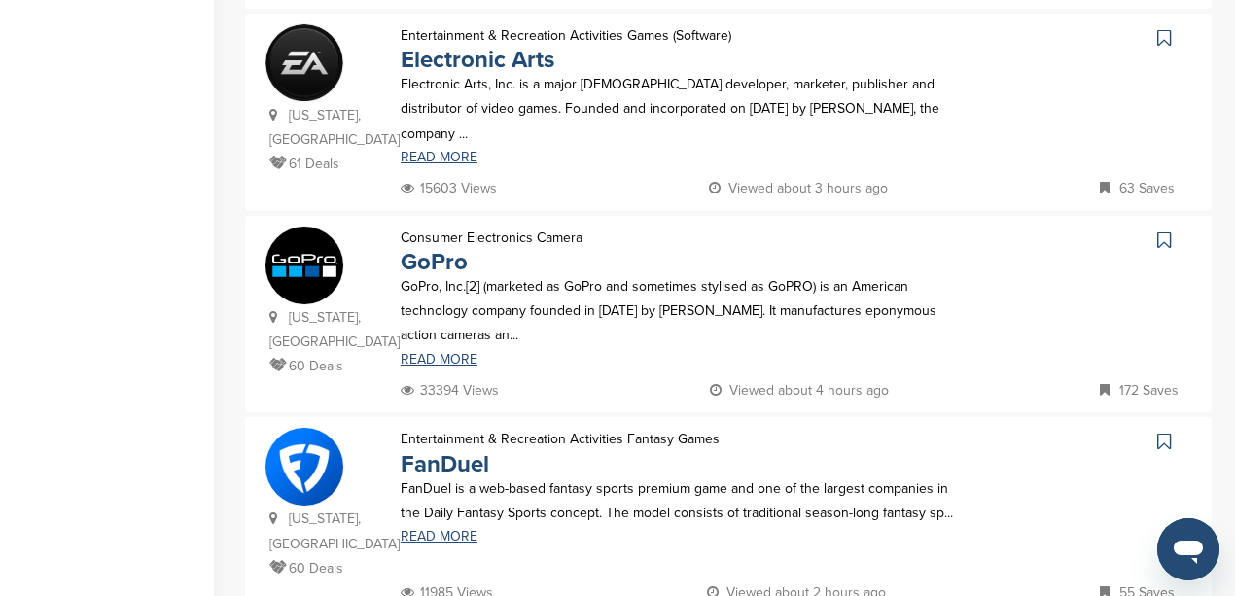
scroll to position [713, 0]
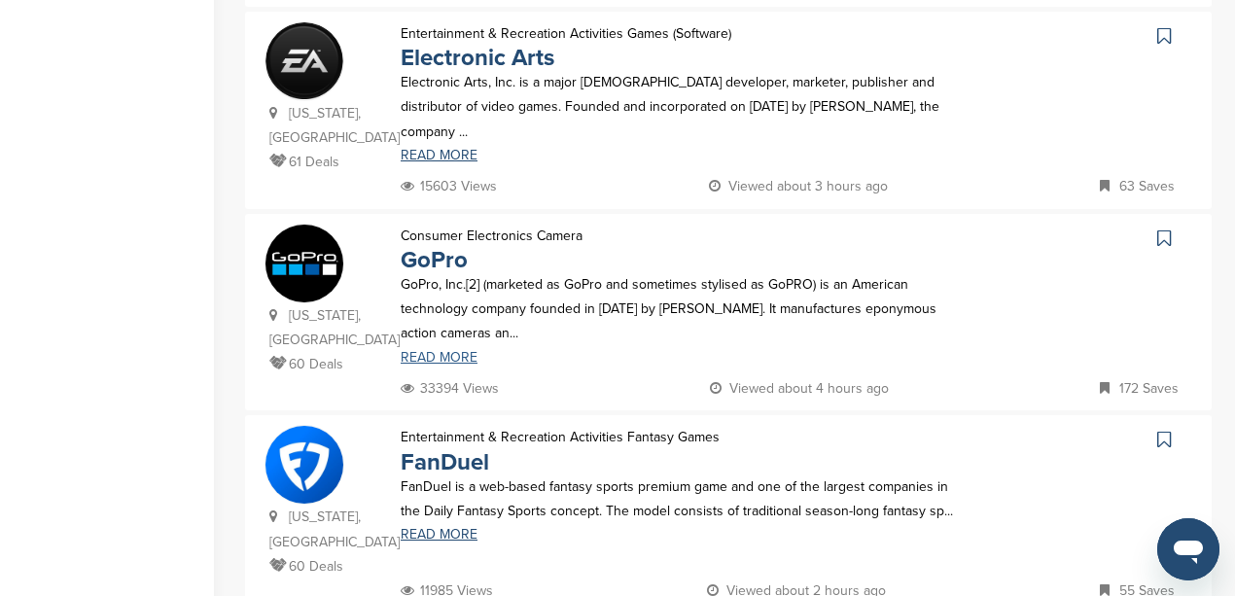
click at [442, 362] on link "READ MORE" at bounding box center [686, 358] width 570 height 14
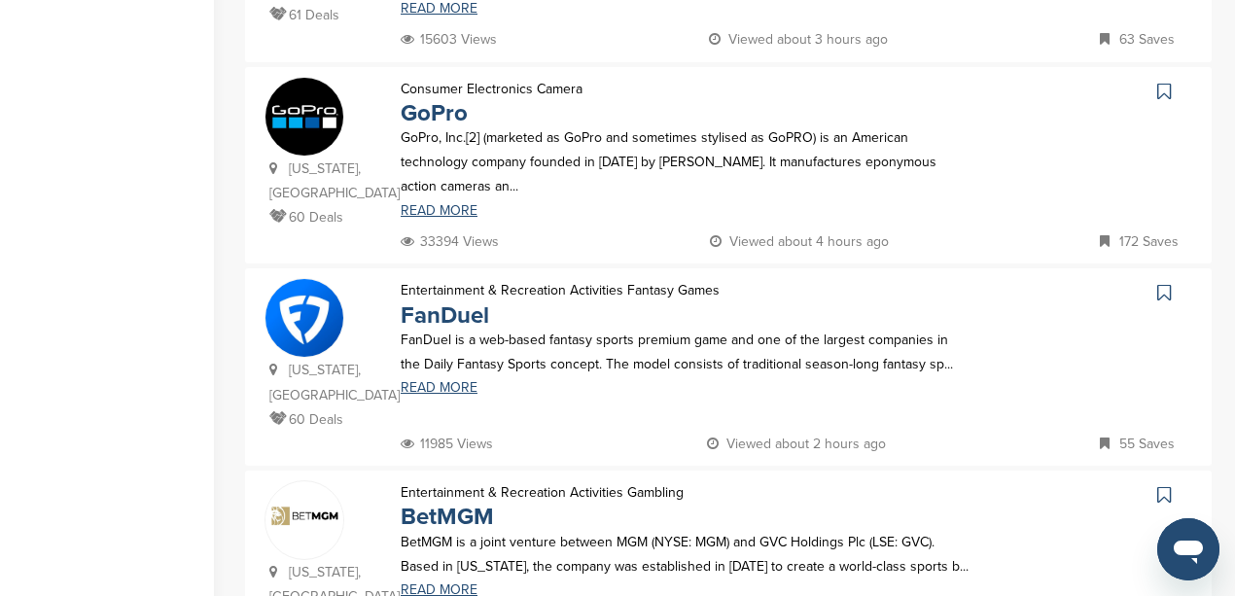
scroll to position [972, 0]
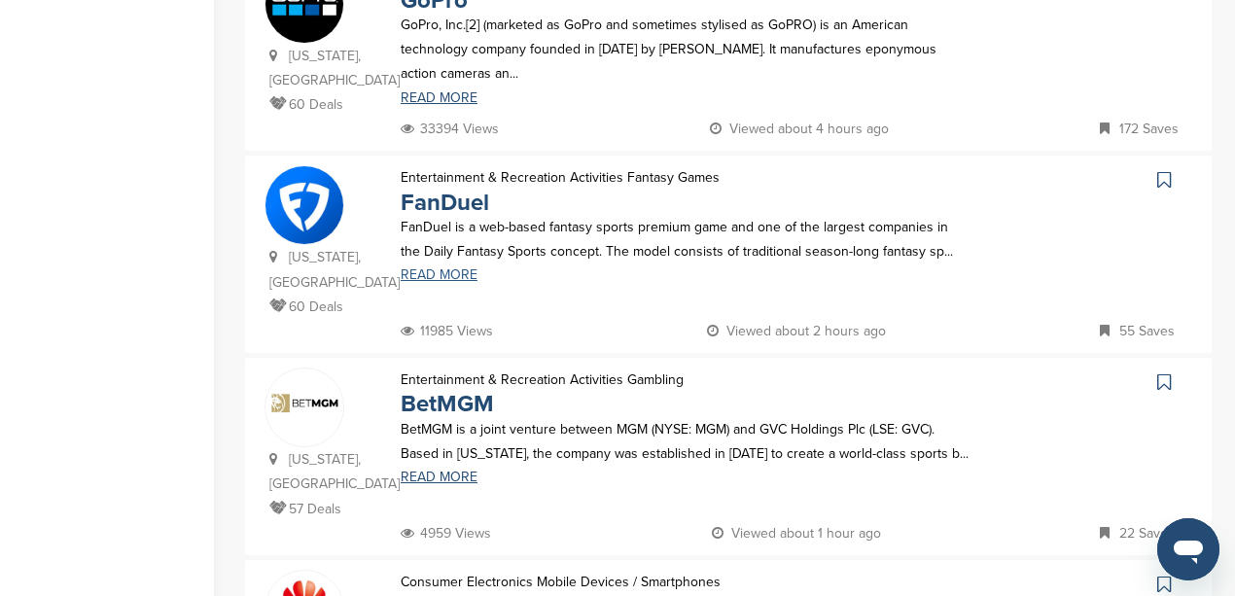
click at [436, 272] on link "READ MORE" at bounding box center [686, 275] width 570 height 14
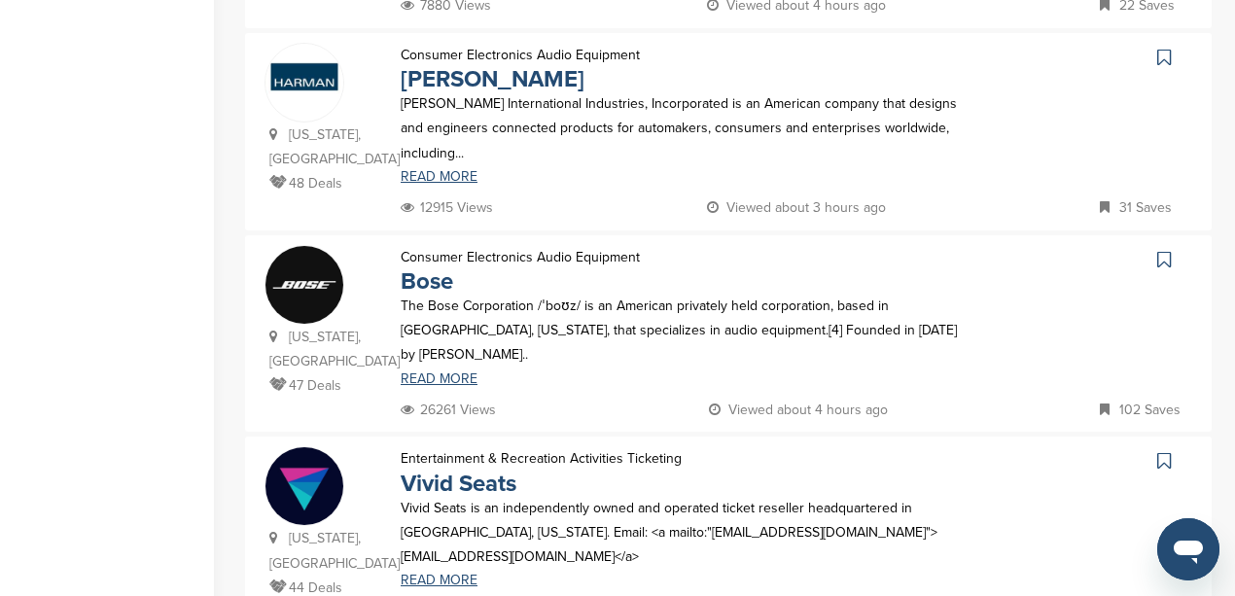
scroll to position [1945, 0]
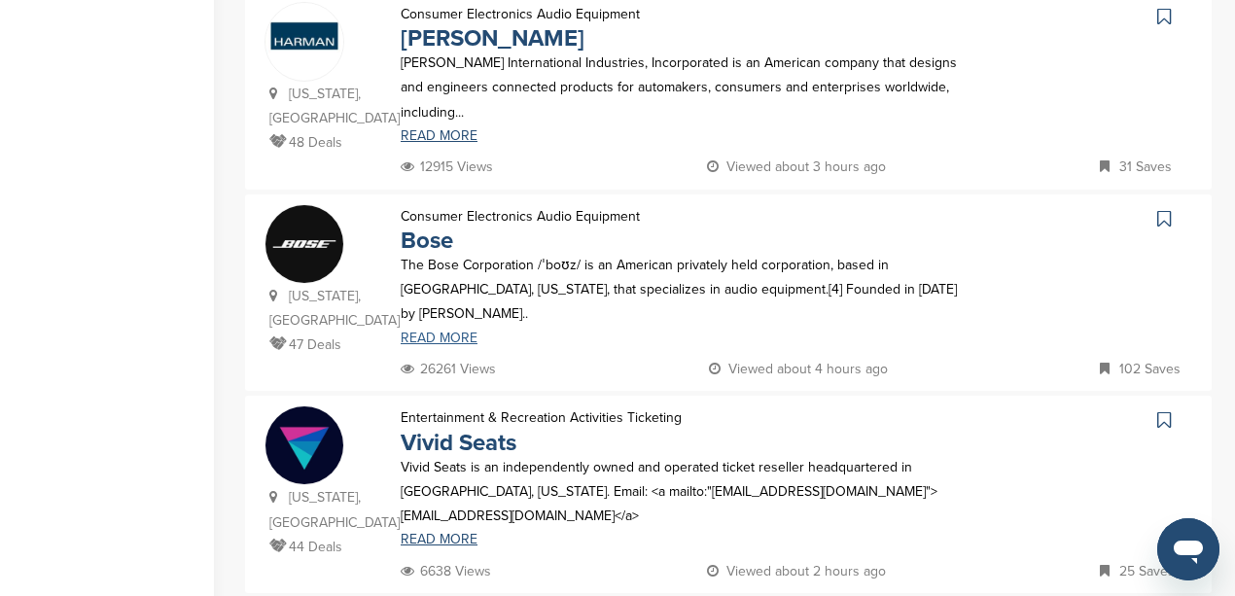
click at [449, 332] on link "READ MORE" at bounding box center [686, 339] width 570 height 14
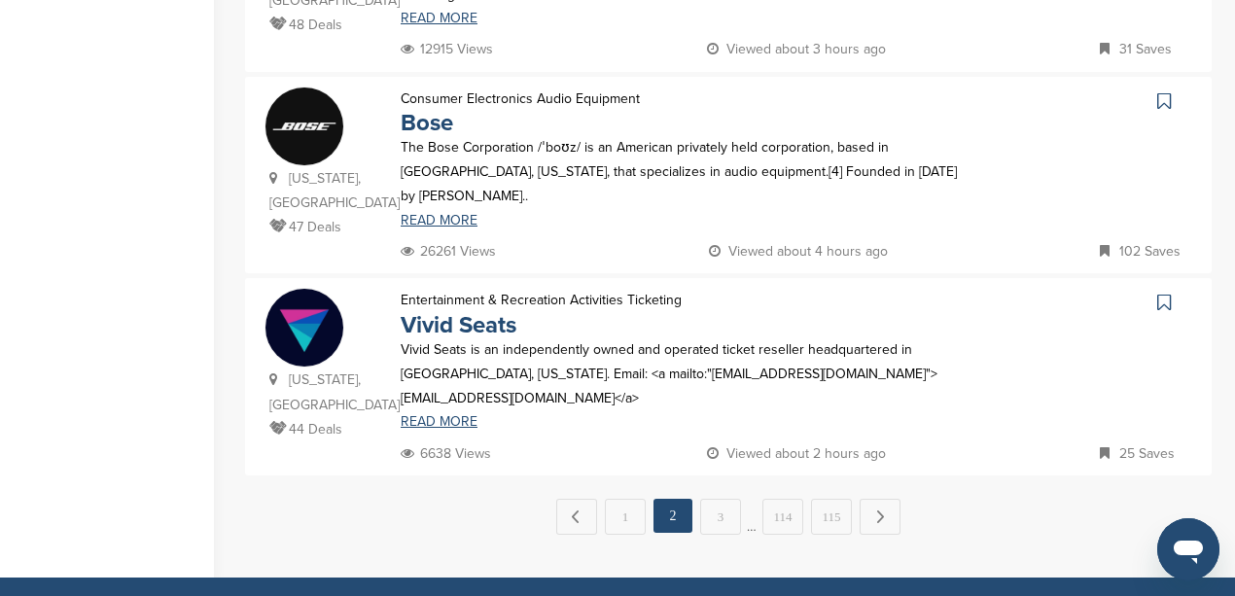
scroll to position [2074, 0]
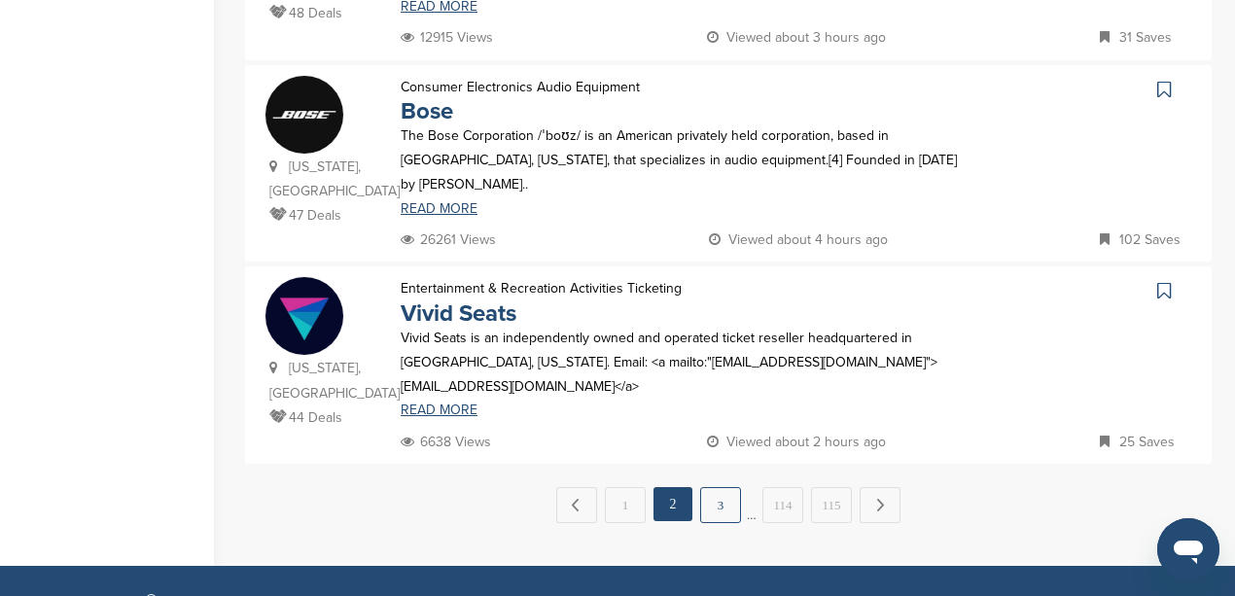
click at [726, 487] on link "3" at bounding box center [720, 505] width 41 height 36
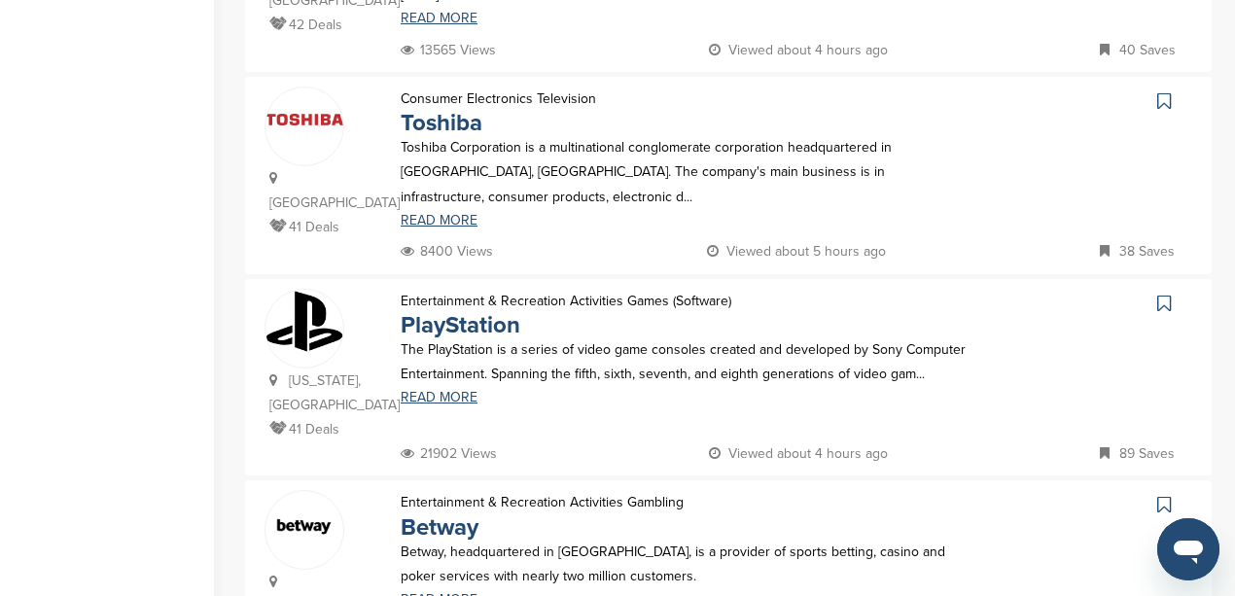
scroll to position [713, 0]
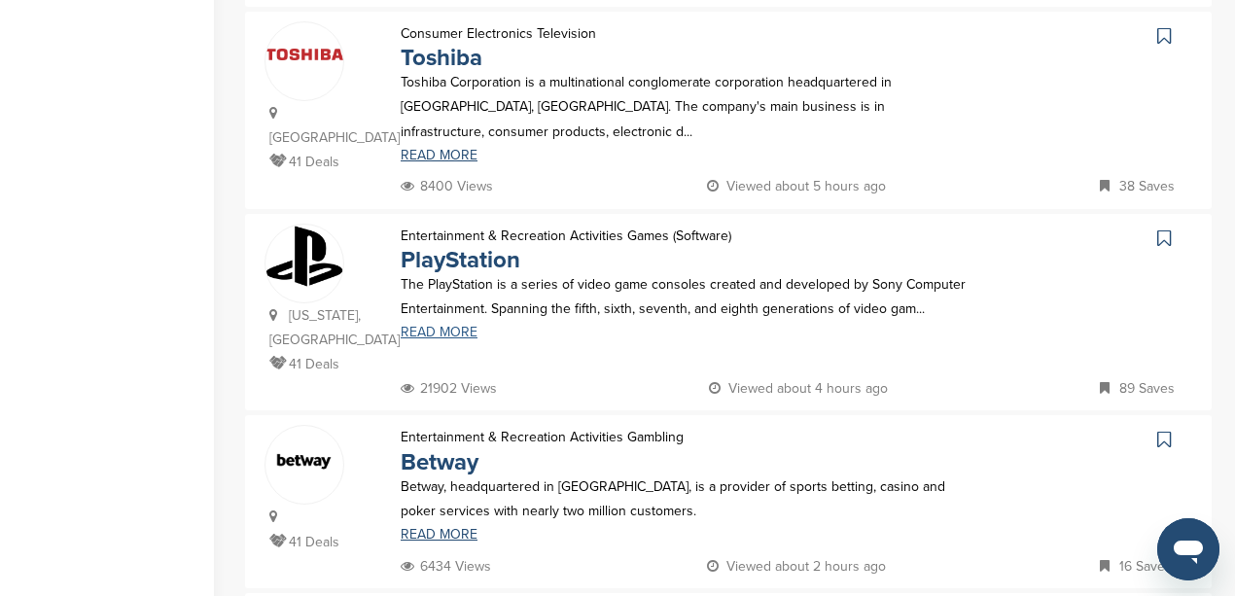
click at [423, 326] on link "READ MORE" at bounding box center [686, 333] width 570 height 14
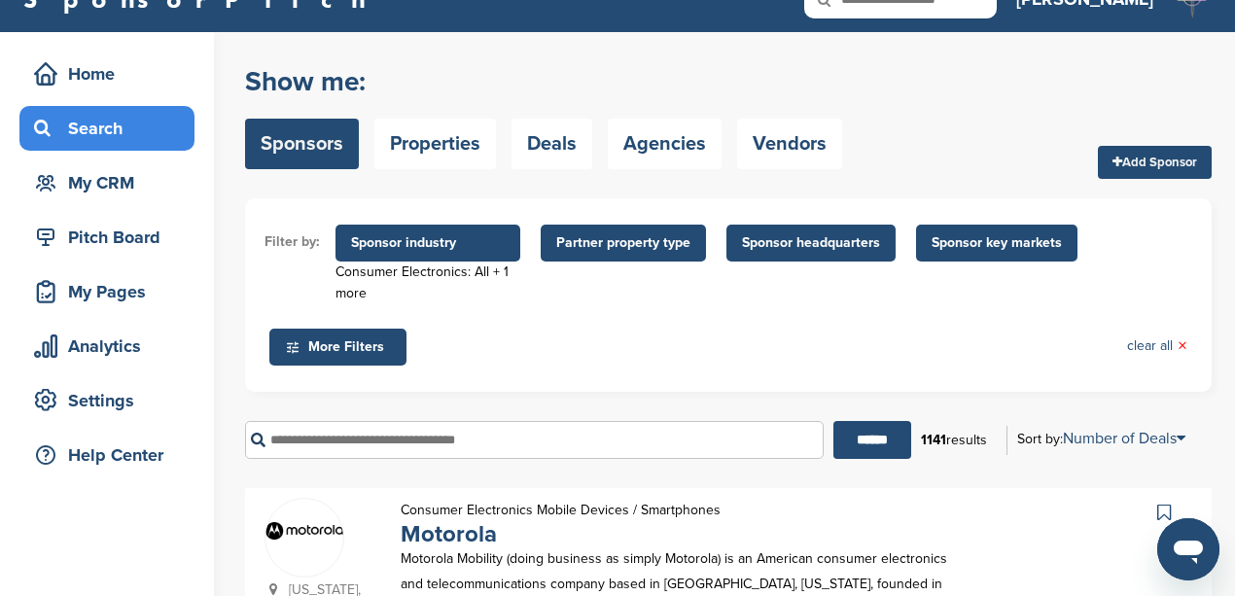
scroll to position [0, 0]
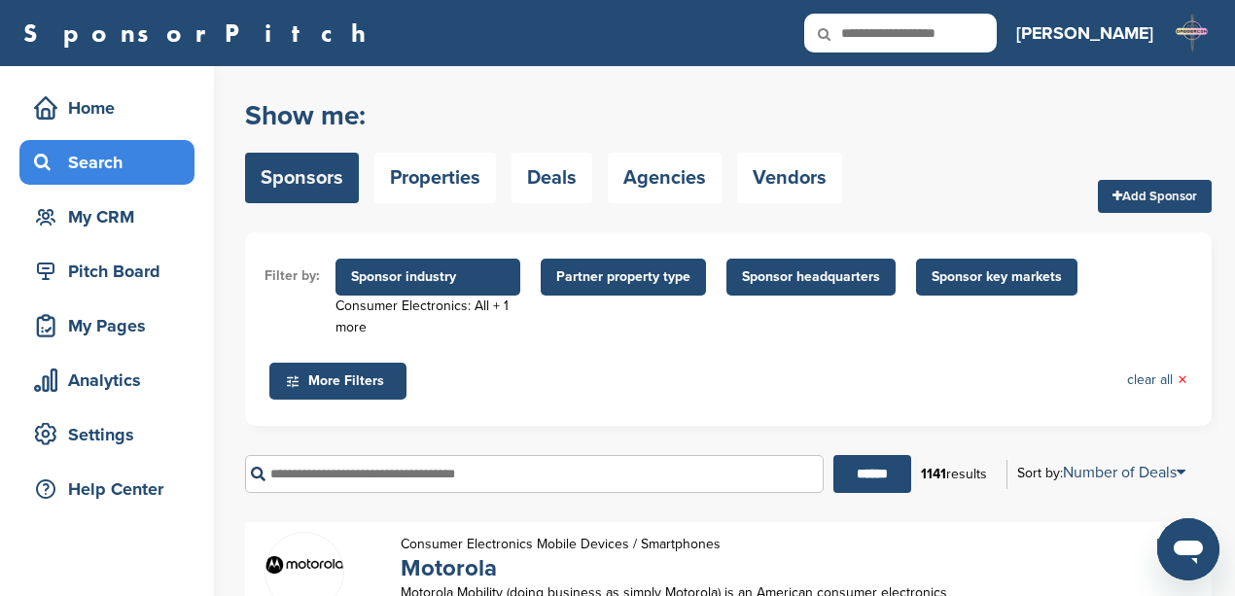
click at [352, 465] on input "text" at bounding box center [534, 474] width 579 height 38
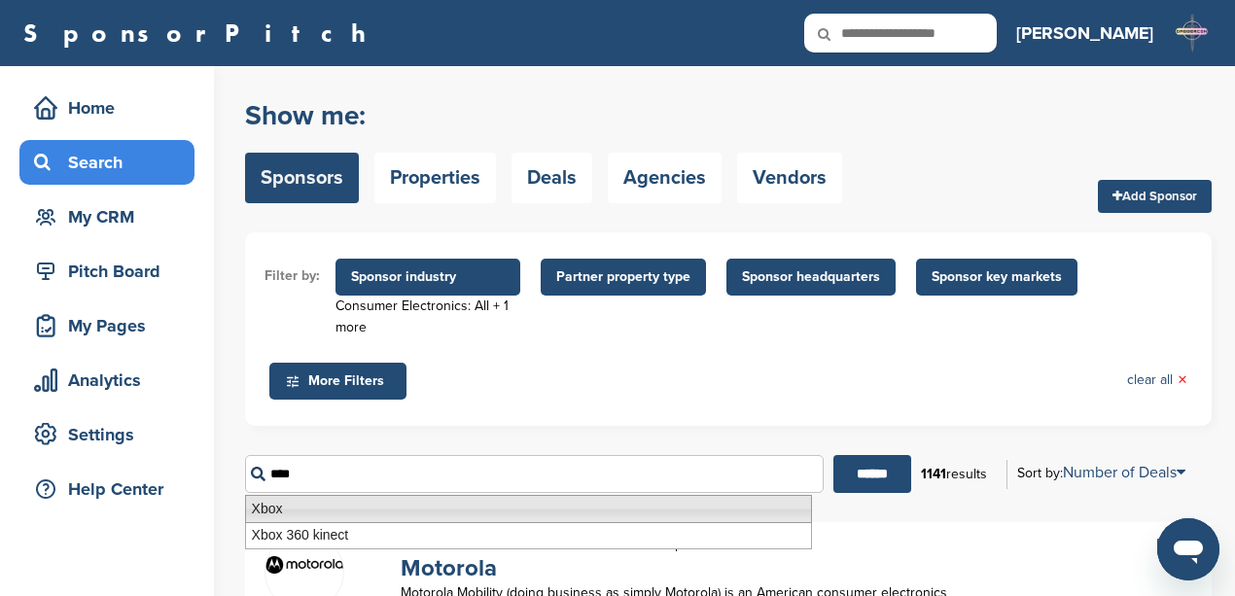
click at [318, 518] on li "Xbox" at bounding box center [528, 509] width 567 height 28
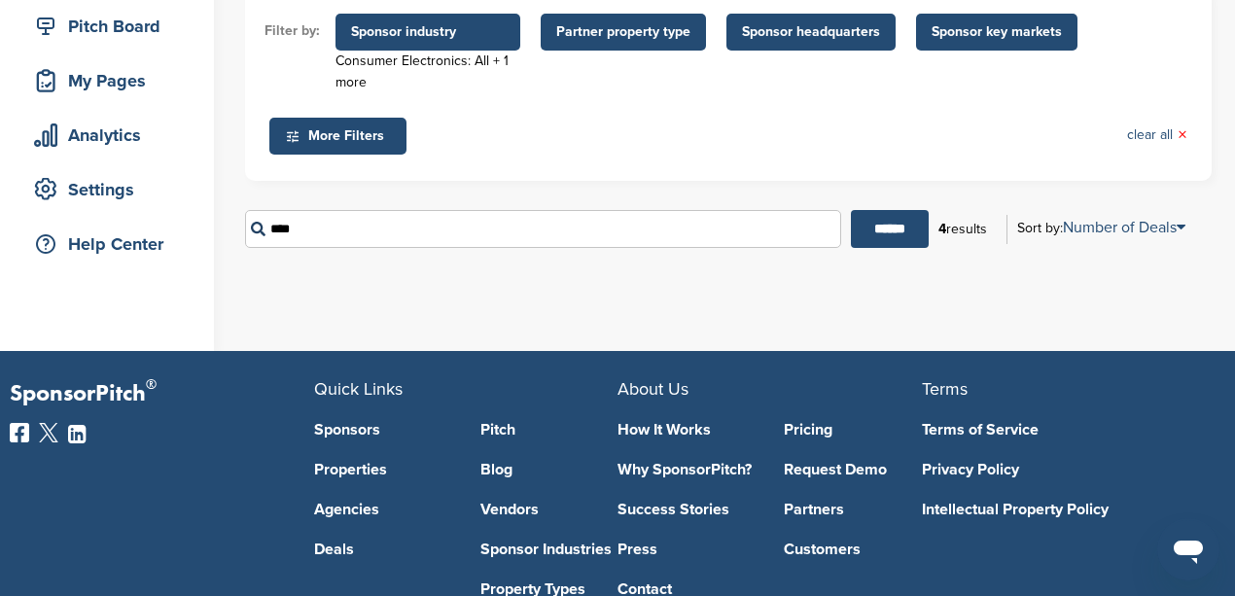
scroll to position [259, 0]
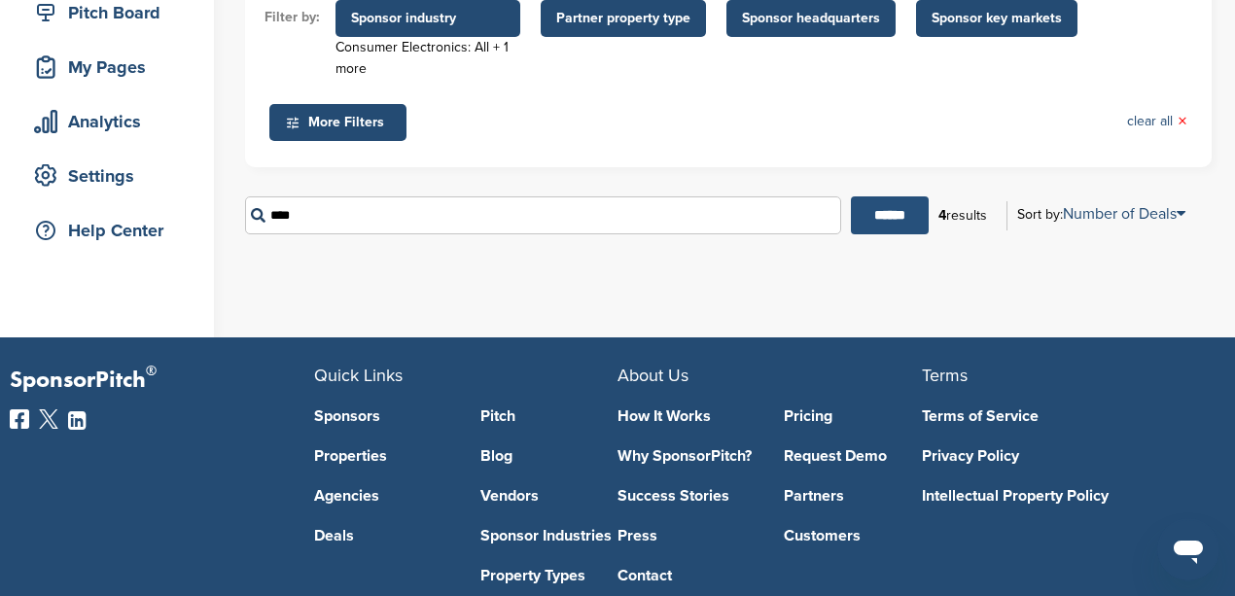
type input "****"
click at [895, 210] on input "******" at bounding box center [890, 215] width 78 height 38
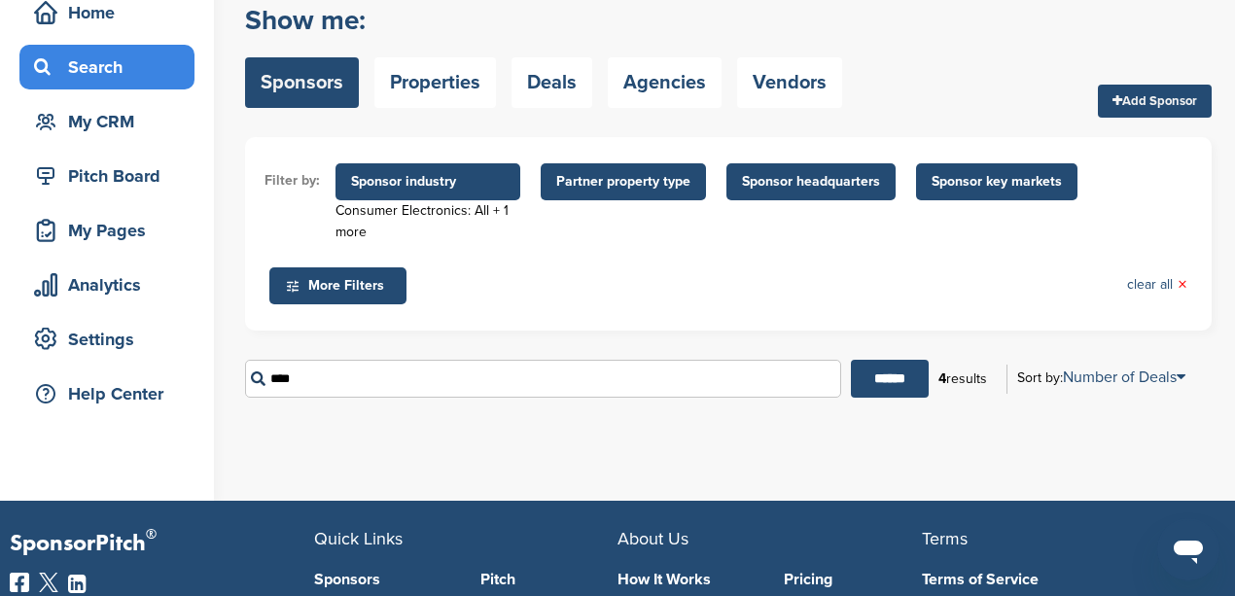
scroll to position [194, 0]
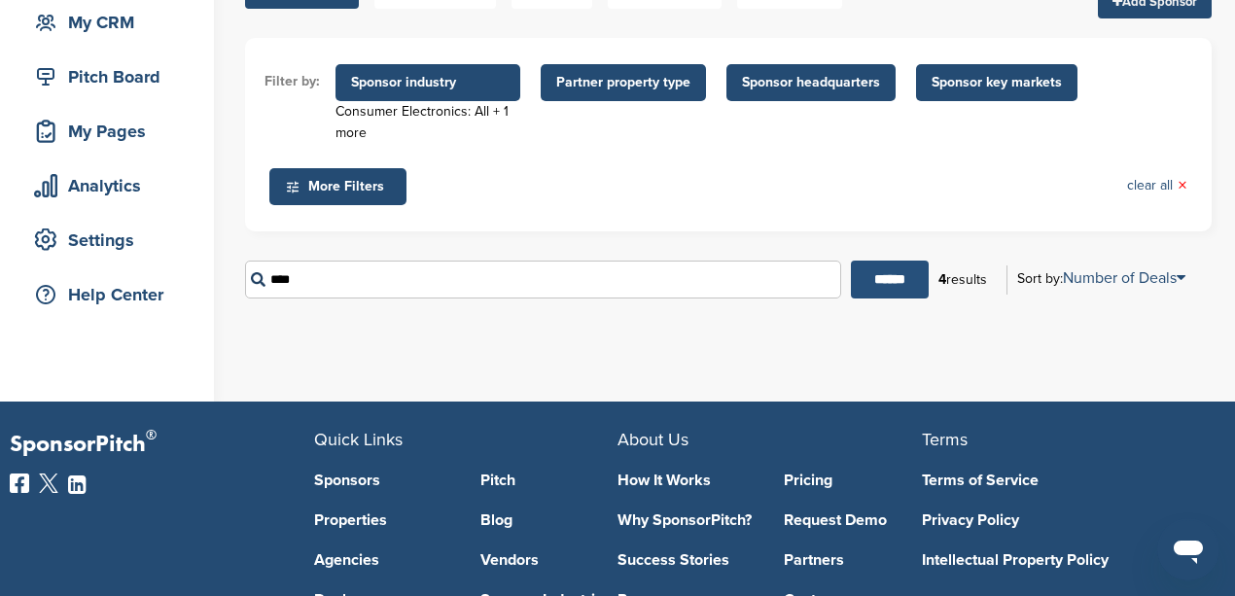
click at [892, 284] on input "******" at bounding box center [890, 280] width 78 height 38
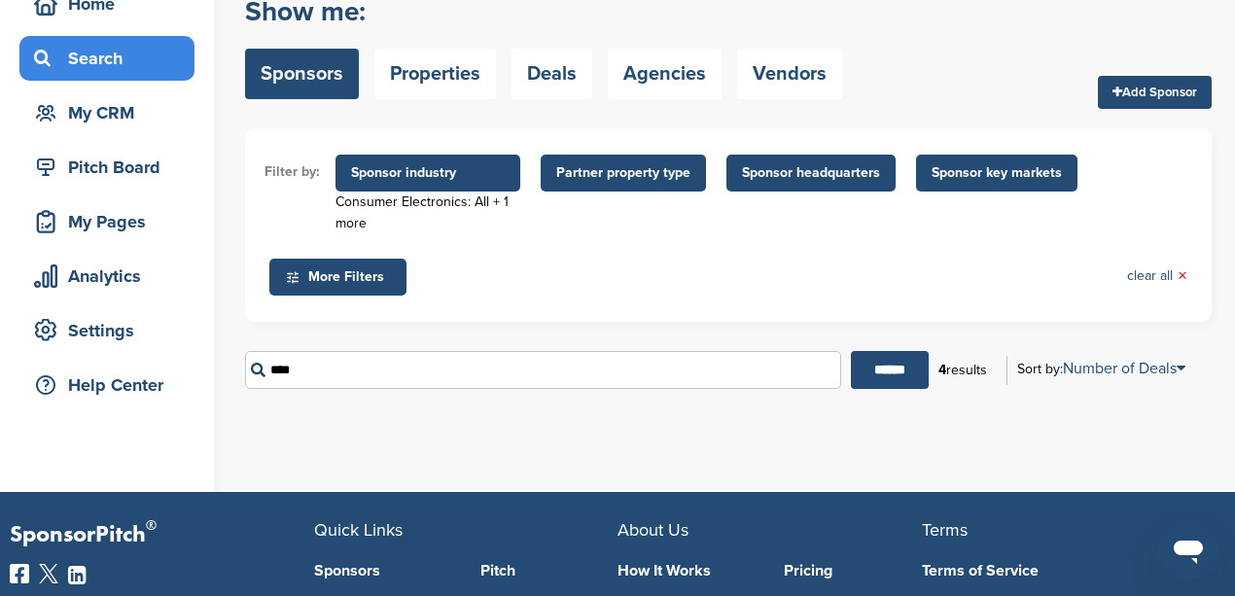
scroll to position [64, 0]
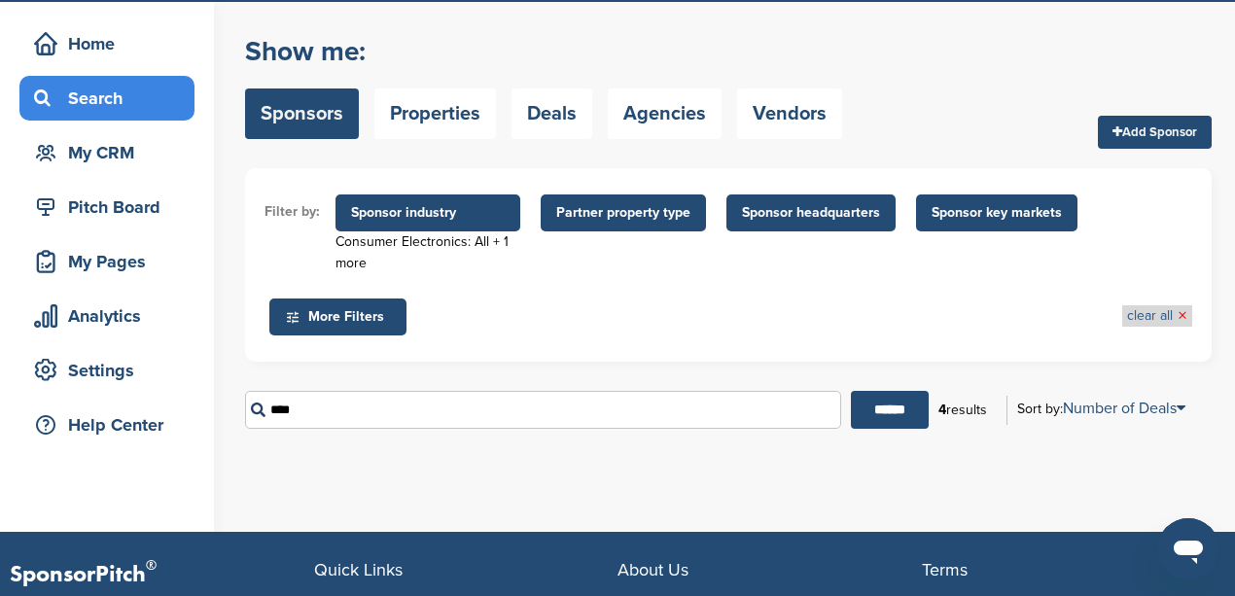
click at [1159, 320] on link "clear all ×" at bounding box center [1157, 315] width 60 height 21
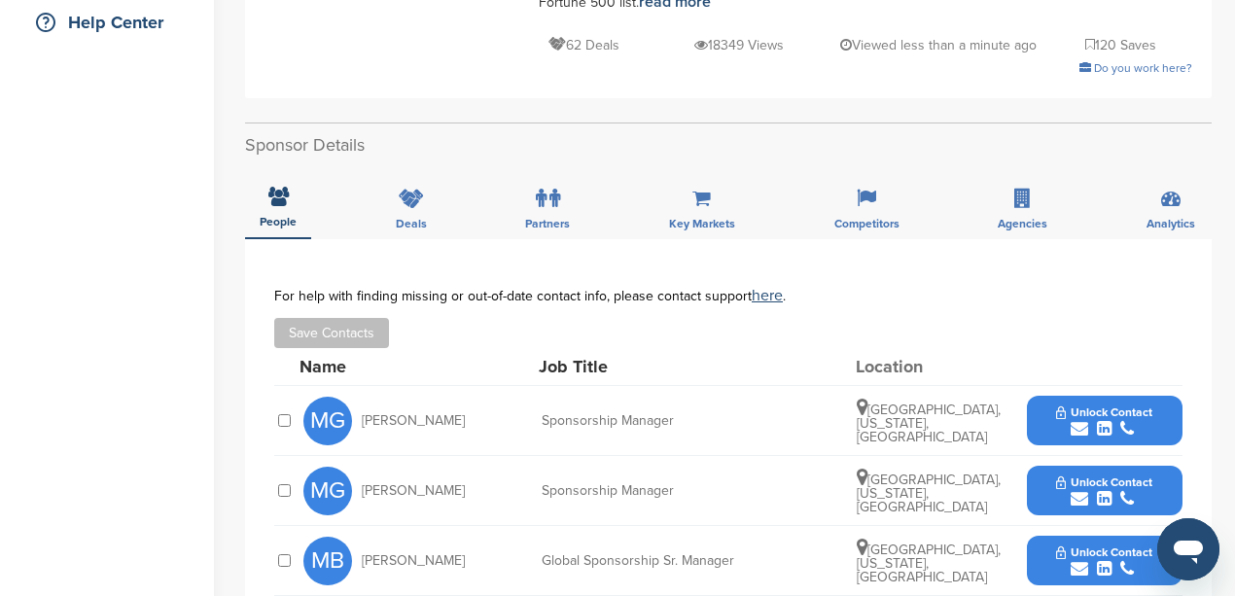
scroll to position [583, 0]
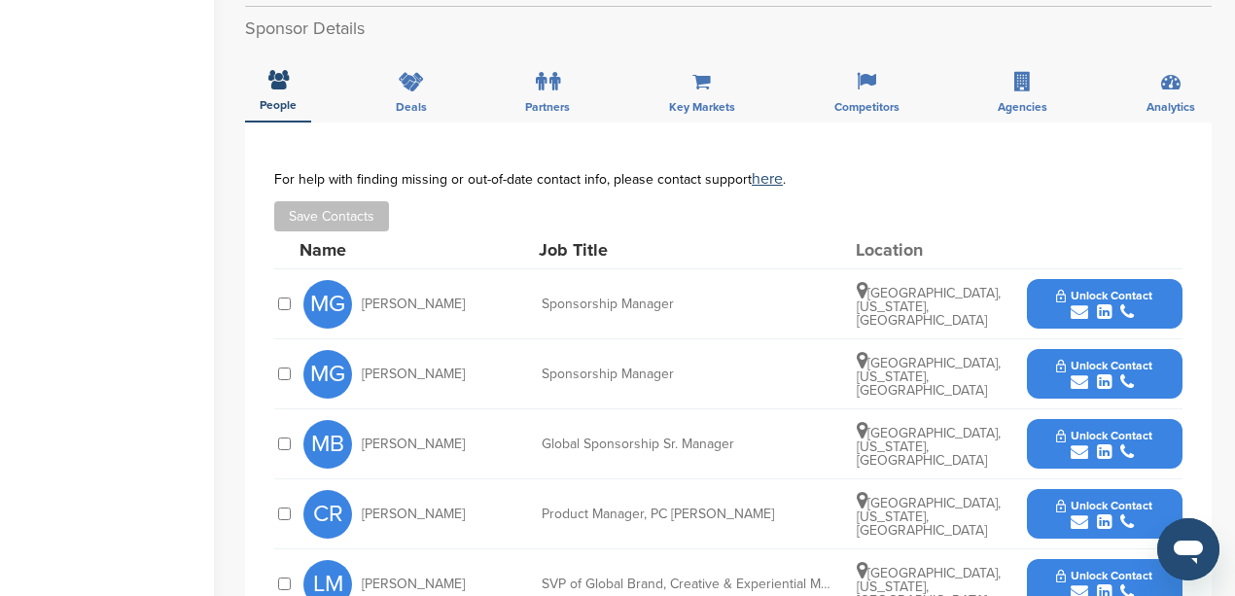
drag, startPoint x: 456, startPoint y: 284, endPoint x: 359, endPoint y: 294, distance: 97.7
click at [359, 294] on div "MG [PERSON_NAME]" at bounding box center [410, 304] width 214 height 49
copy span "Mindy Galloway"
drag, startPoint x: 681, startPoint y: 284, endPoint x: 545, endPoint y: 292, distance: 136.4
click at [545, 292] on div "MG Mindy Galloway Sponsorship Manager Round Rock, Texas, United States Unlock C…" at bounding box center [742, 303] width 879 height 69
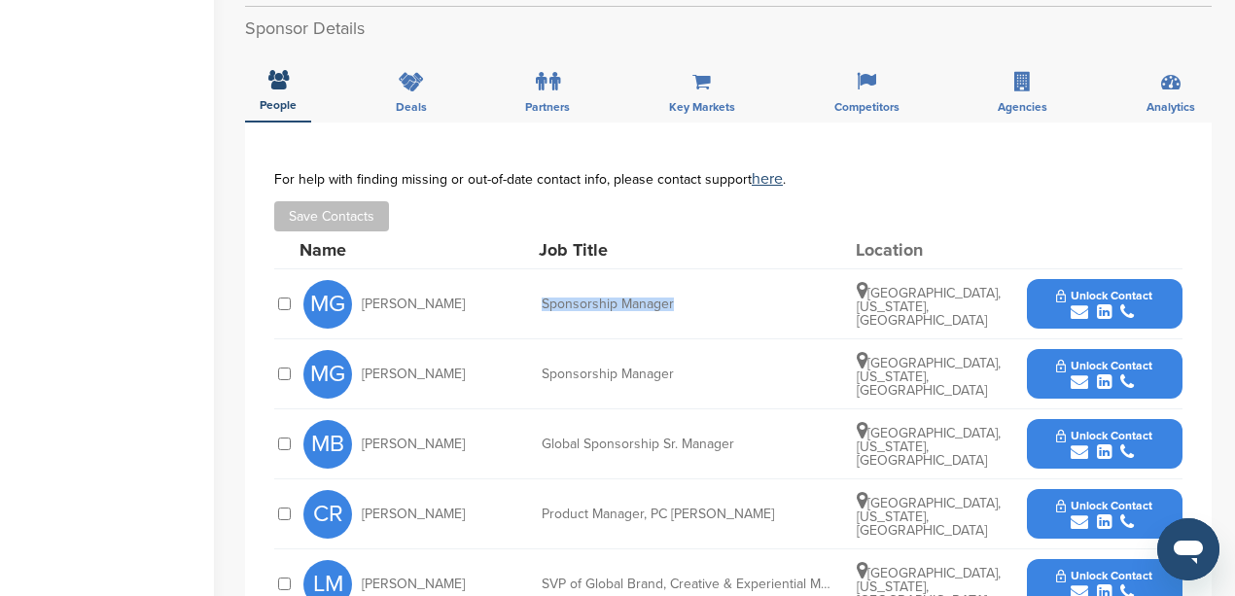
copy div "Sponsorship Manager"
click at [1078, 303] on icon "submit" at bounding box center [1080, 312] width 18 height 18
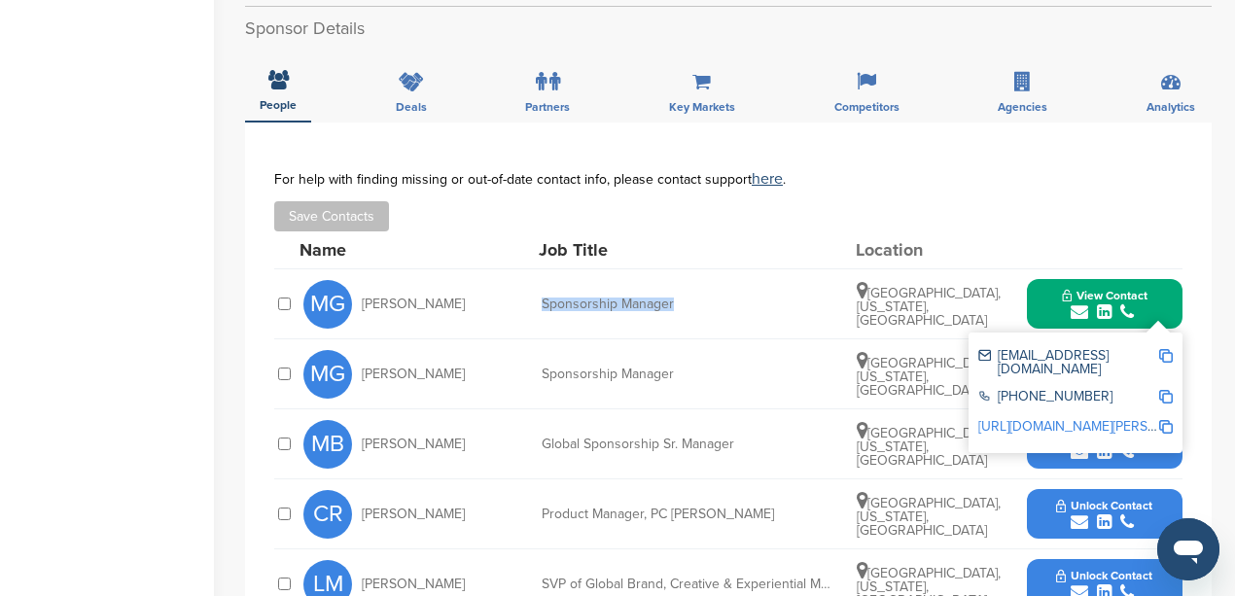
click at [1167, 349] on img at bounding box center [1166, 356] width 14 height 14
copy div "Sponsorship Manager"
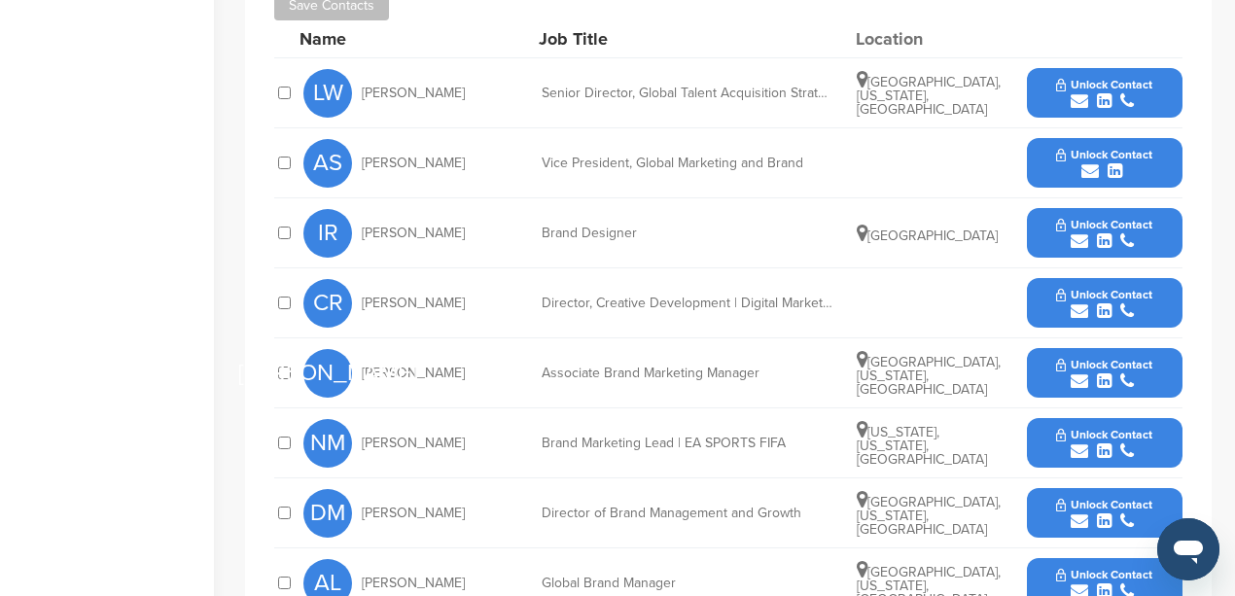
scroll to position [778, 0]
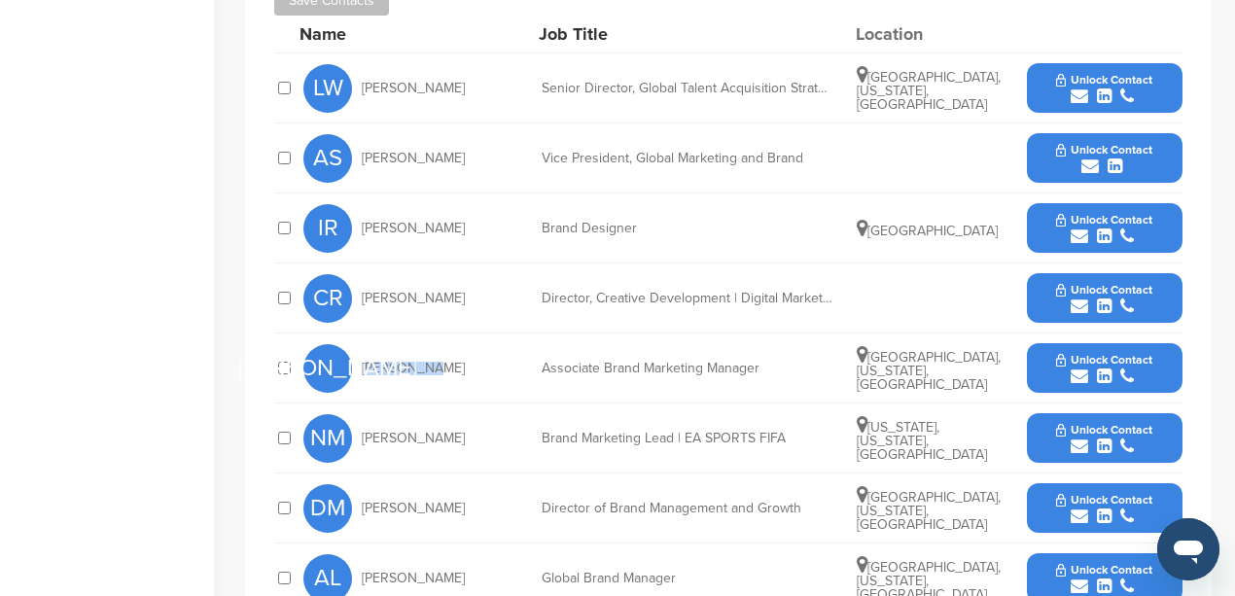
drag, startPoint x: 425, startPoint y: 369, endPoint x: 361, endPoint y: 368, distance: 64.2
click at [361, 368] on div "JO Jojo Okai" at bounding box center [410, 368] width 214 height 49
copy span "Jojo Okai"
drag, startPoint x: 760, startPoint y: 370, endPoint x: 520, endPoint y: 367, distance: 240.2
click at [520, 367] on div "JO Jojo Okai Associate Brand Marketing Manager Los Angeles, California, United …" at bounding box center [742, 368] width 879 height 69
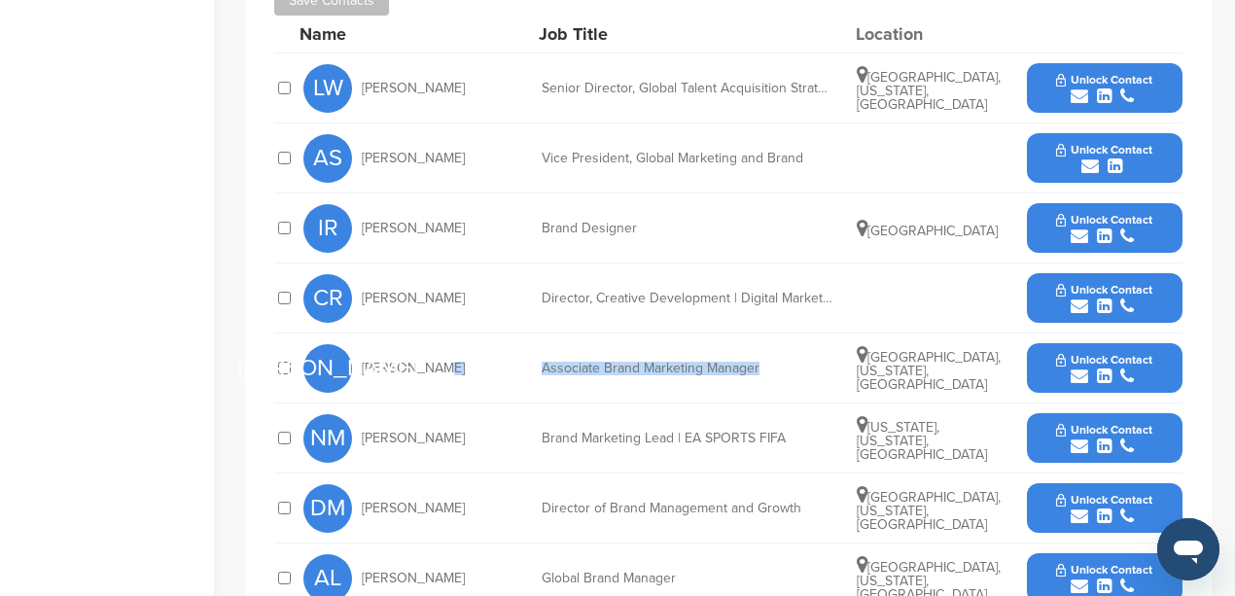
copy div "Associate Brand Marketing Manager"
click at [1075, 369] on icon "submit" at bounding box center [1080, 377] width 18 height 18
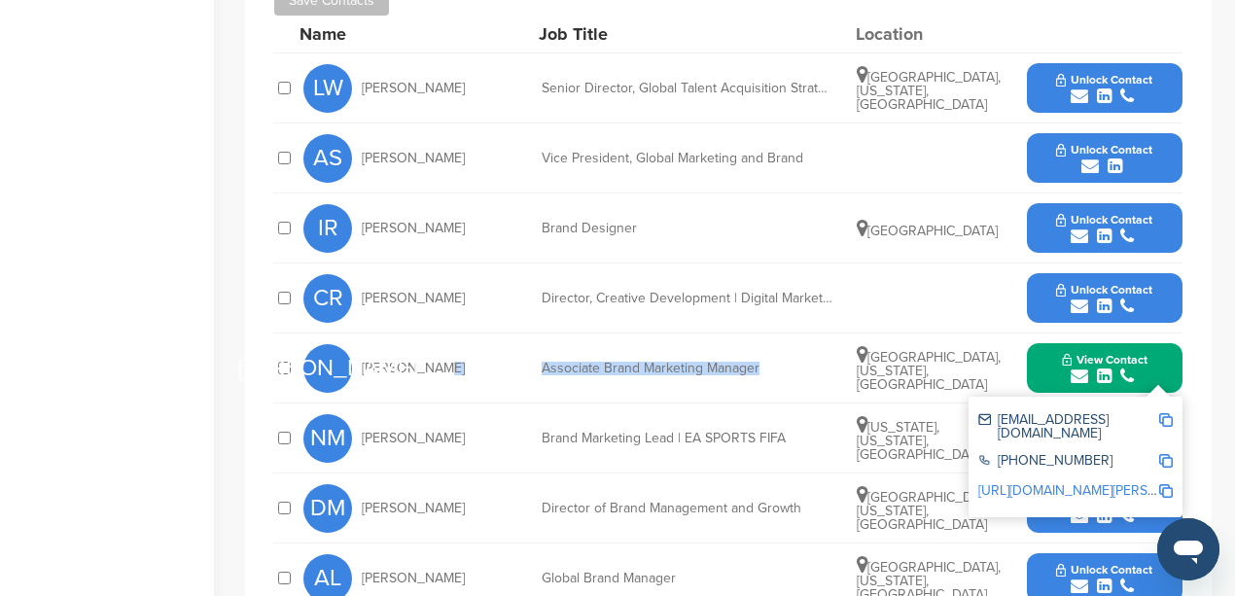
click at [1168, 420] on img at bounding box center [1166, 420] width 14 height 14
copy div "Associate Brand Marketing Manager"
click at [1167, 454] on img at bounding box center [1166, 461] width 14 height 14
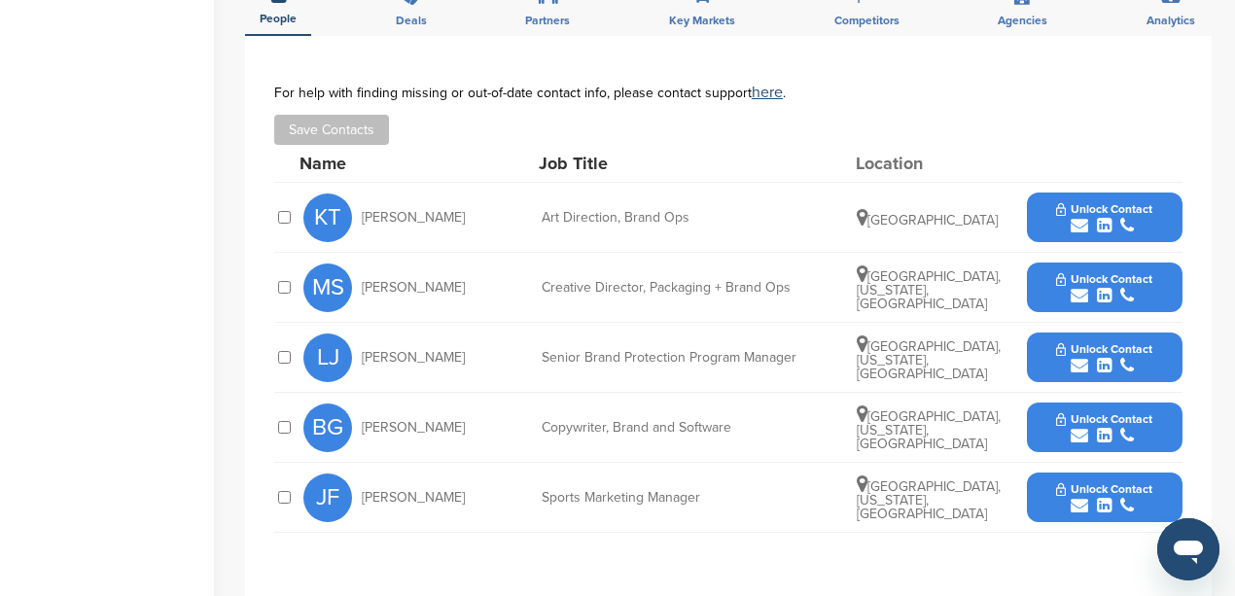
scroll to position [648, 0]
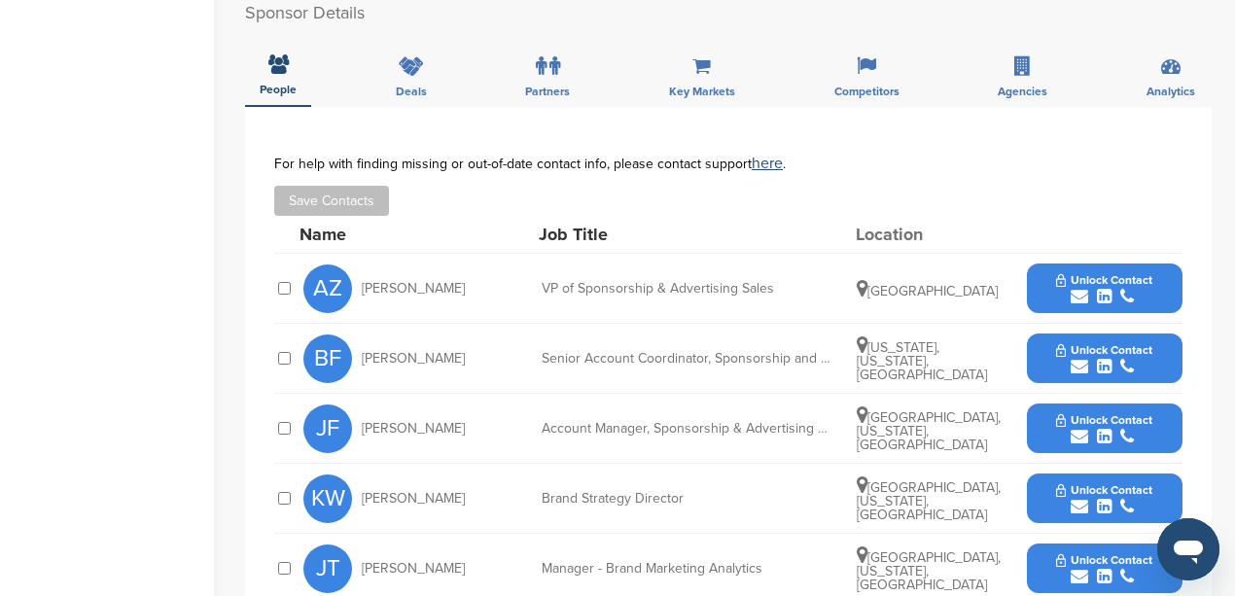
scroll to position [583, 0]
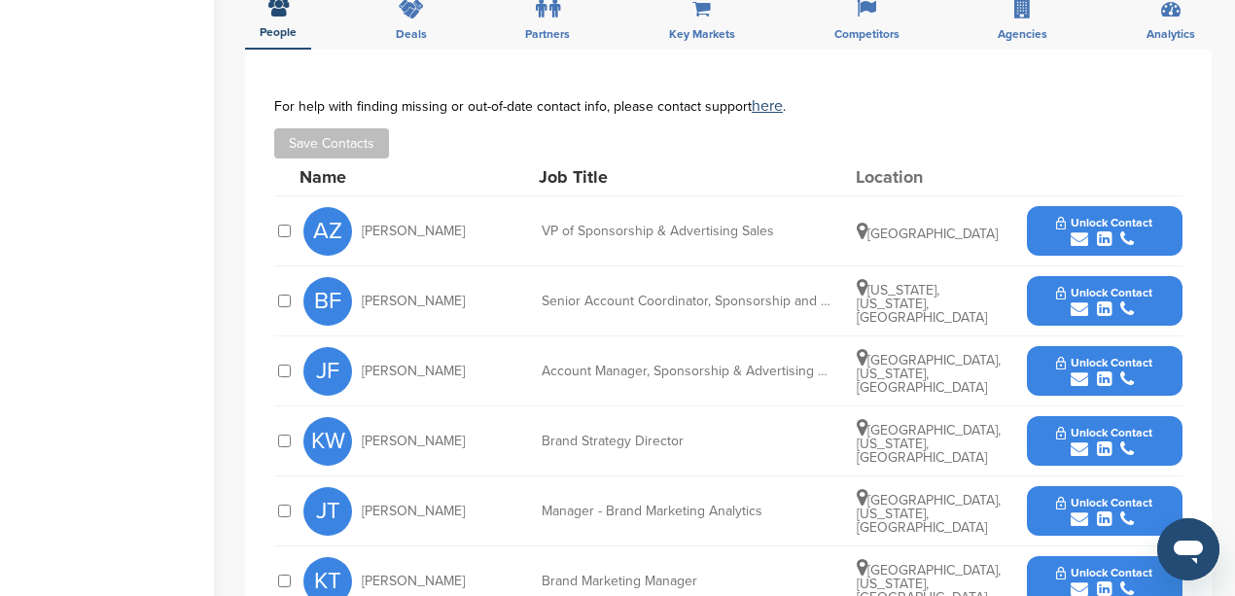
drag, startPoint x: 462, startPoint y: 230, endPoint x: 364, endPoint y: 234, distance: 98.3
click at [364, 234] on div "AZ [PERSON_NAME]" at bounding box center [410, 231] width 214 height 49
copy span "[PERSON_NAME]"
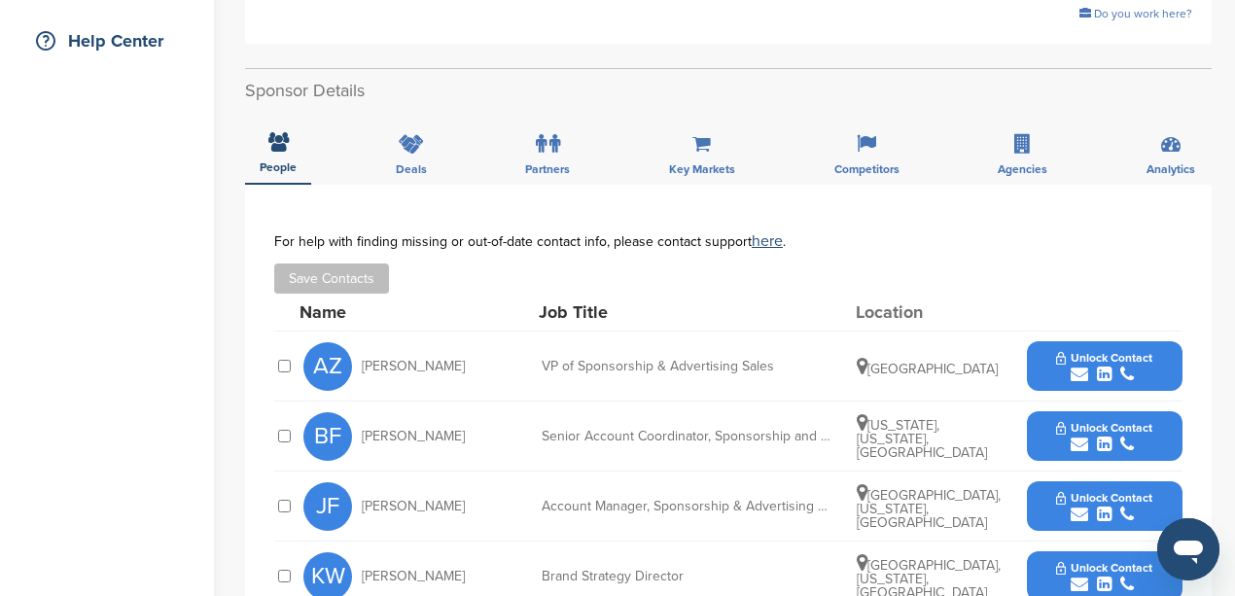
scroll to position [518, 0]
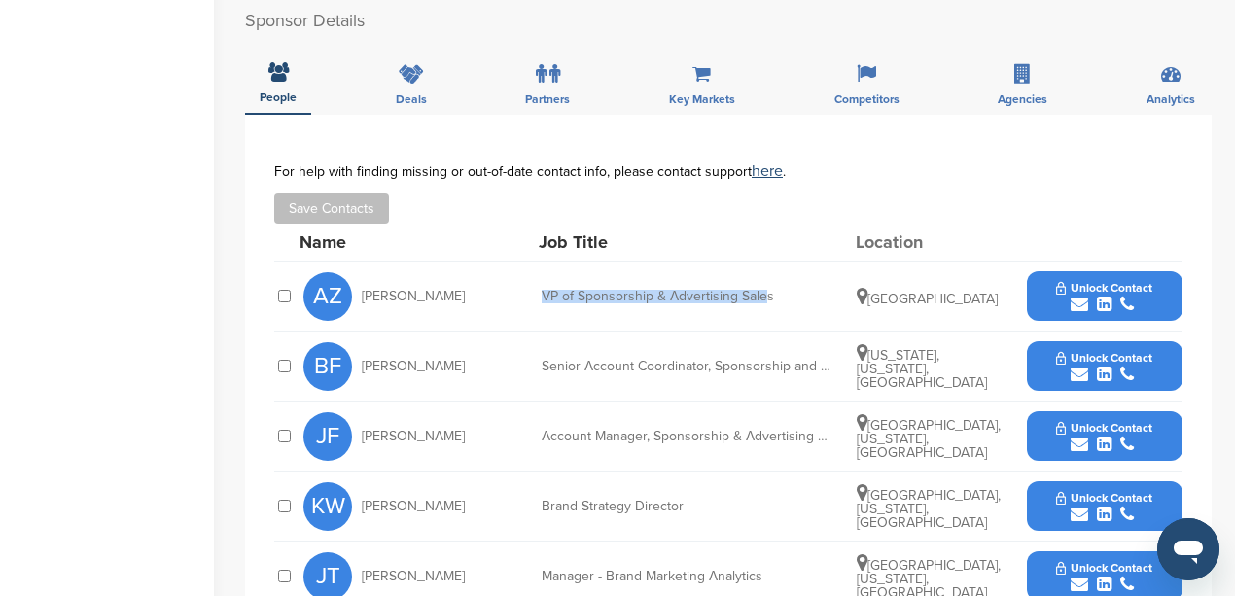
drag, startPoint x: 765, startPoint y: 296, endPoint x: 540, endPoint y: 305, distance: 225.8
click at [540, 305] on div "AZ [PERSON_NAME] VP of Sponsorship & Advertising Sales [GEOGRAPHIC_DATA] Unlock…" at bounding box center [742, 296] width 879 height 69
copy div "VP of Sponsorship & Advertising Sale"
click at [1077, 304] on icon "submit" at bounding box center [1080, 305] width 18 height 18
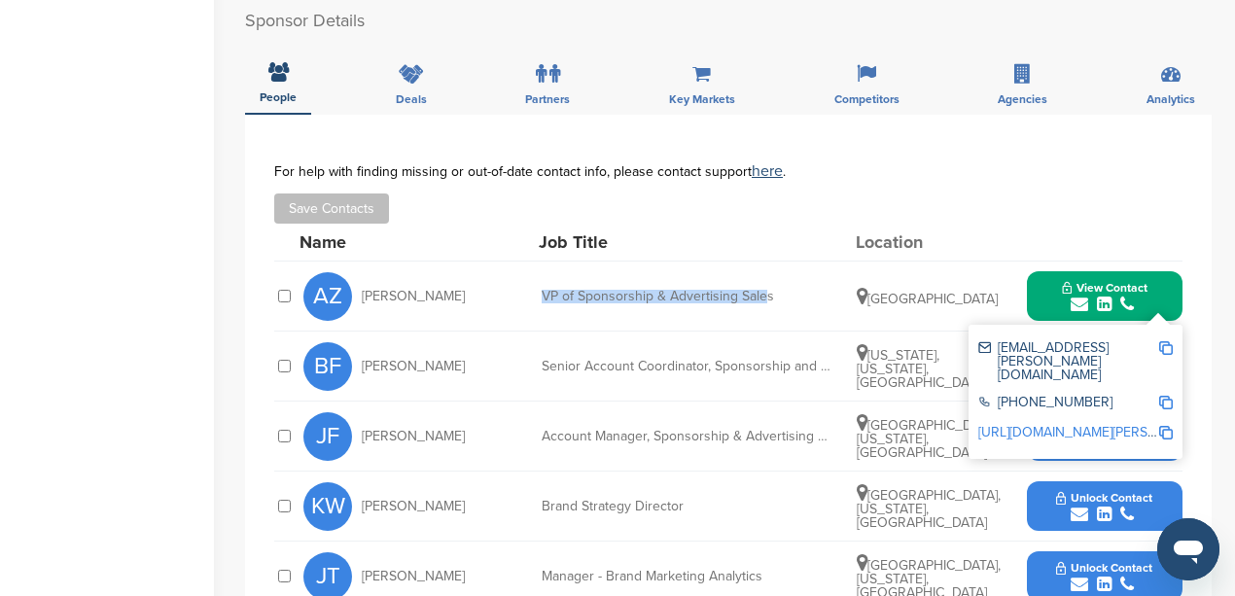
click at [1167, 347] on img at bounding box center [1166, 348] width 14 height 14
copy div "VP of Sponsorship & Advertising Sale"
click at [1167, 396] on img at bounding box center [1166, 403] width 14 height 14
click at [227, 306] on div "Home Search My CRM Pitch Board My Pages Analytics Settings Help Center You have…" at bounding box center [617, 381] width 1235 height 1666
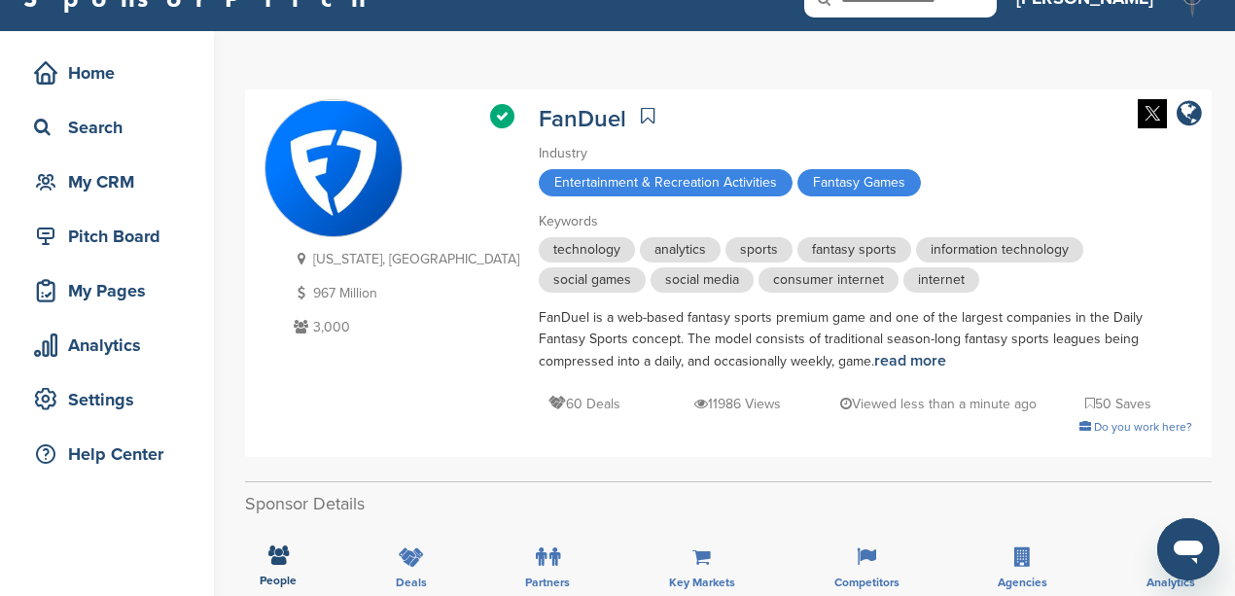
scroll to position [0, 0]
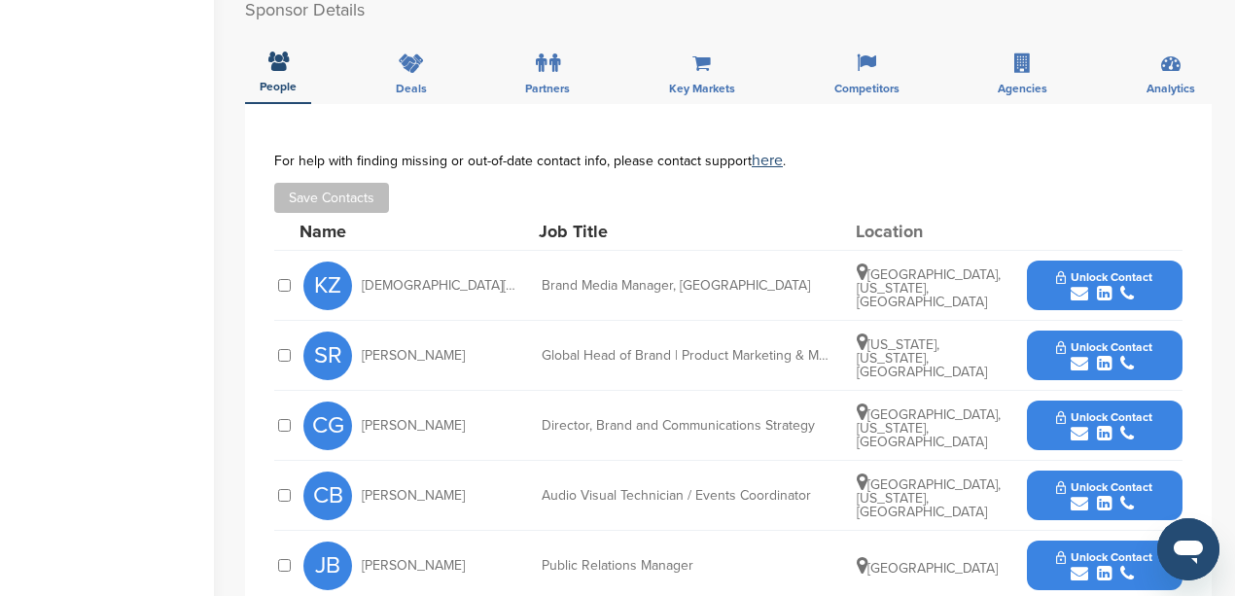
scroll to position [713, 0]
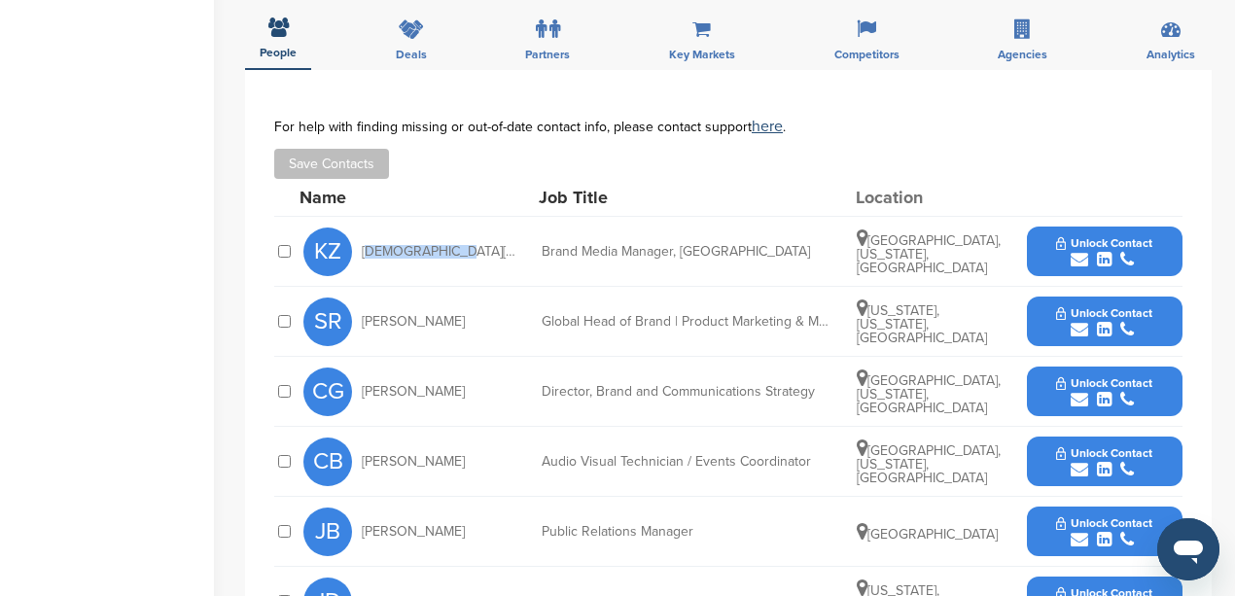
drag, startPoint x: 442, startPoint y: 248, endPoint x: 366, endPoint y: 253, distance: 76.0
click at [366, 253] on div "KZ [PERSON_NAME]" at bounding box center [410, 252] width 214 height 49
copy span "[DEMOGRAPHIC_DATA][PERSON_NAME]"
drag, startPoint x: 778, startPoint y: 252, endPoint x: 541, endPoint y: 257, distance: 237.3
click at [542, 257] on div "Brand Media Manager, [GEOGRAPHIC_DATA]" at bounding box center [688, 252] width 292 height 14
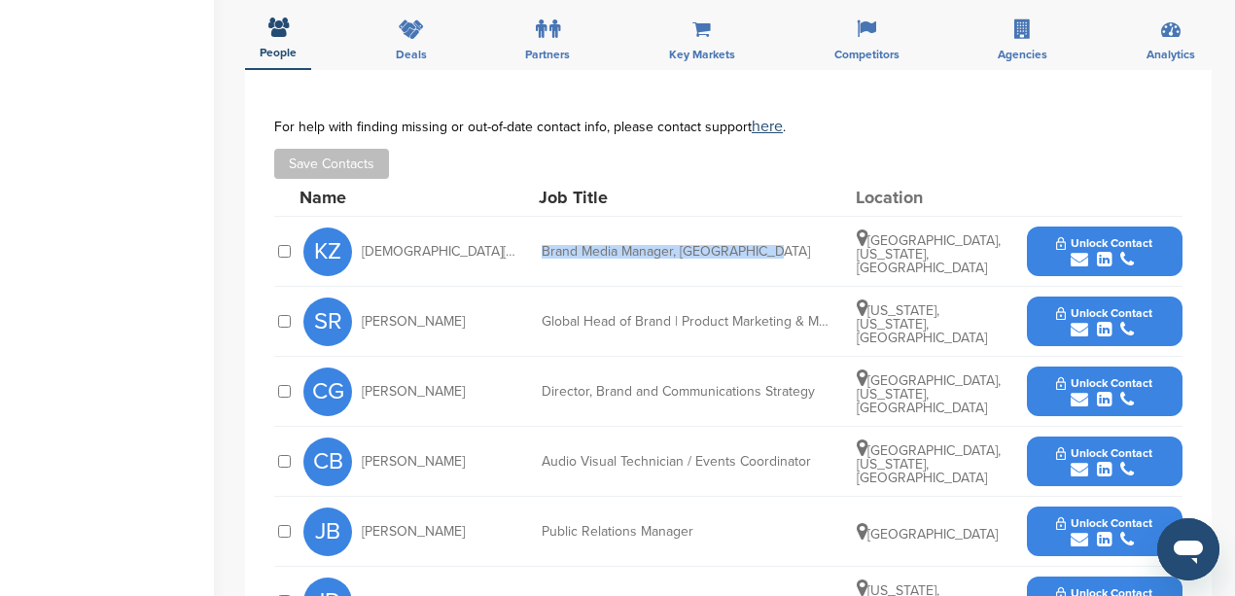
copy div "Brand Media Manager, [GEOGRAPHIC_DATA]"
click at [1081, 259] on icon "submit" at bounding box center [1080, 260] width 18 height 18
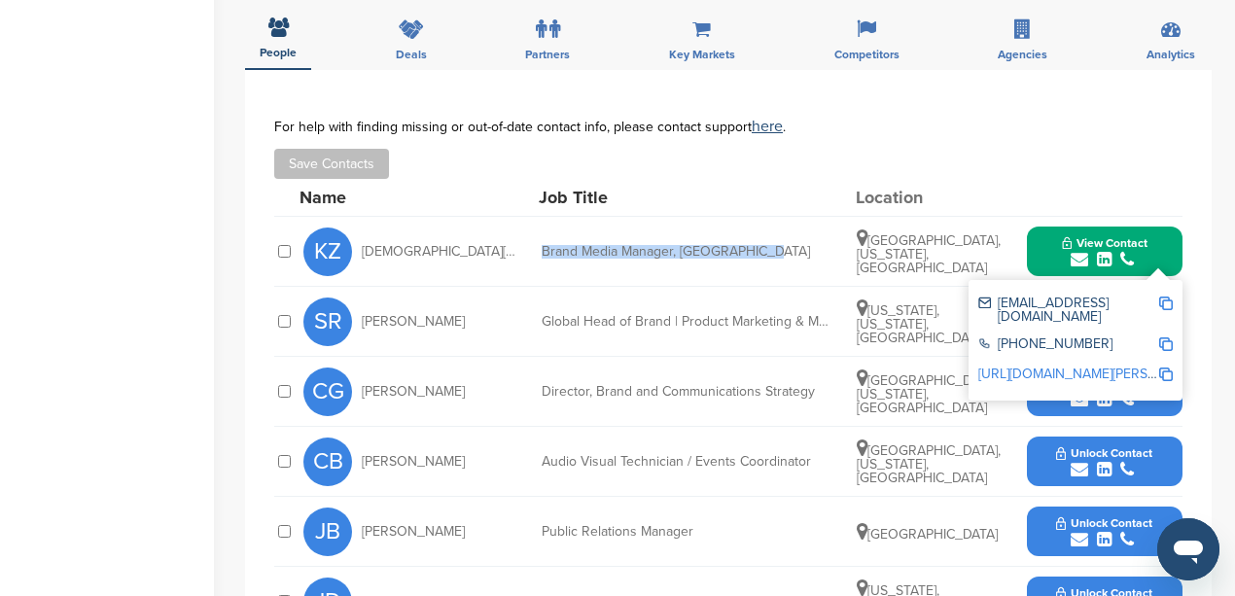
click at [1167, 300] on img at bounding box center [1166, 304] width 14 height 14
copy div "Brand Media Manager, [GEOGRAPHIC_DATA]"
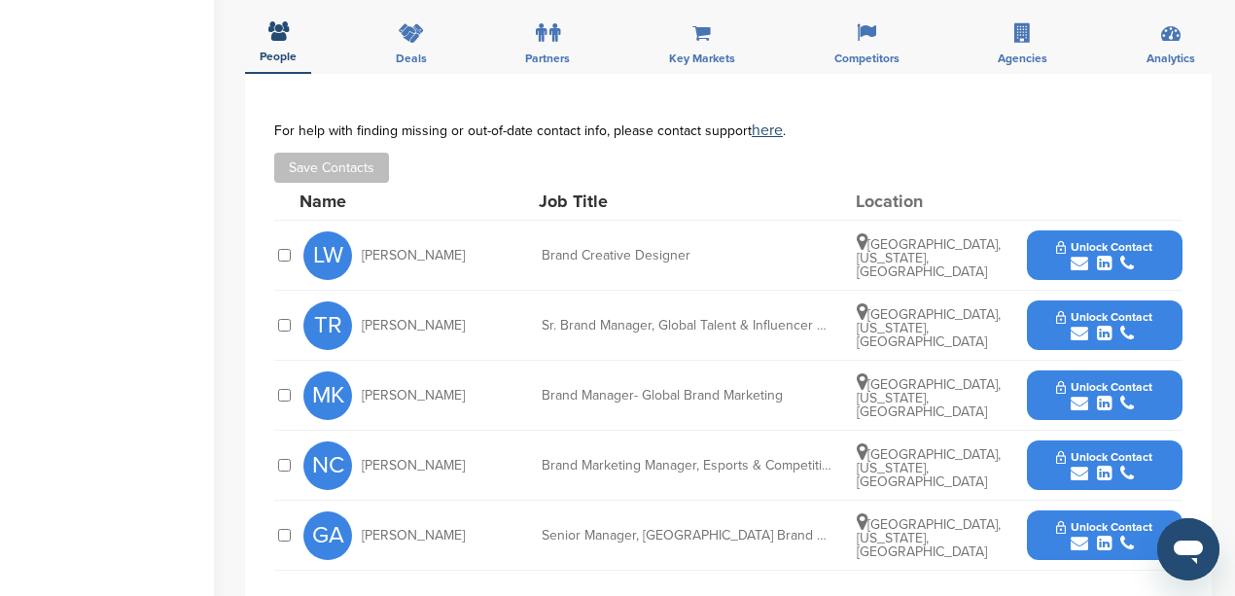
scroll to position [583, 0]
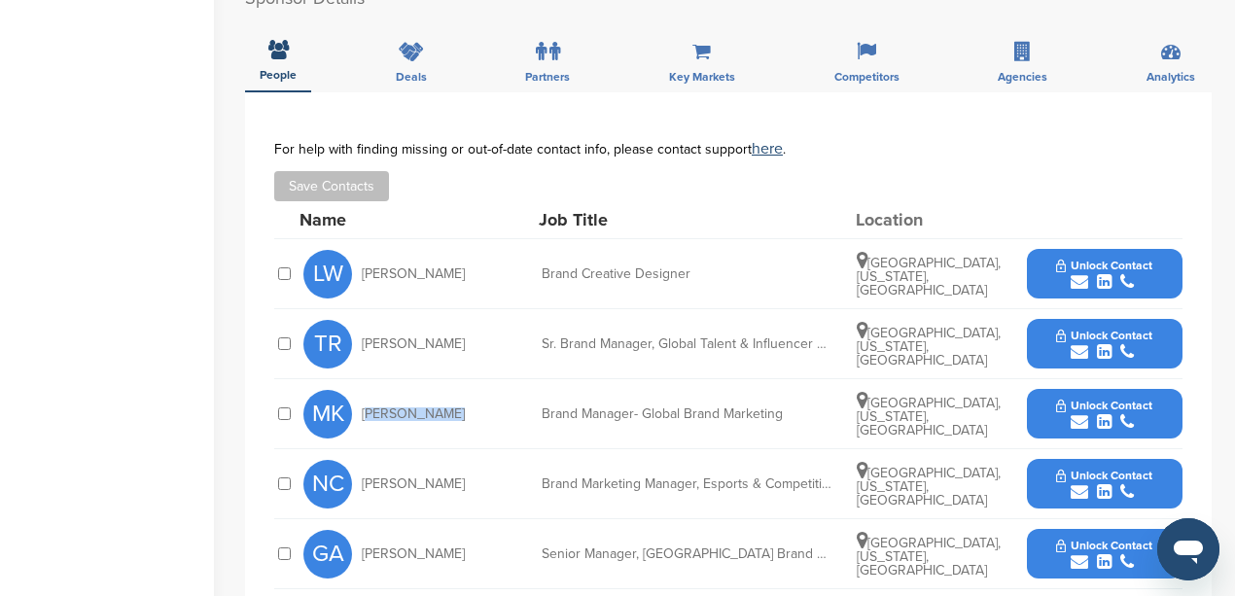
drag, startPoint x: 459, startPoint y: 389, endPoint x: 365, endPoint y: 400, distance: 94.9
click at [365, 400] on div "MK [PERSON_NAME]" at bounding box center [410, 414] width 214 height 49
copy span "[PERSON_NAME]"
drag, startPoint x: 795, startPoint y: 389, endPoint x: 541, endPoint y: 399, distance: 254.0
click at [541, 399] on div "MK [PERSON_NAME] Brand Manager- Global Brand Marketing [GEOGRAPHIC_DATA], [US_S…" at bounding box center [742, 413] width 879 height 69
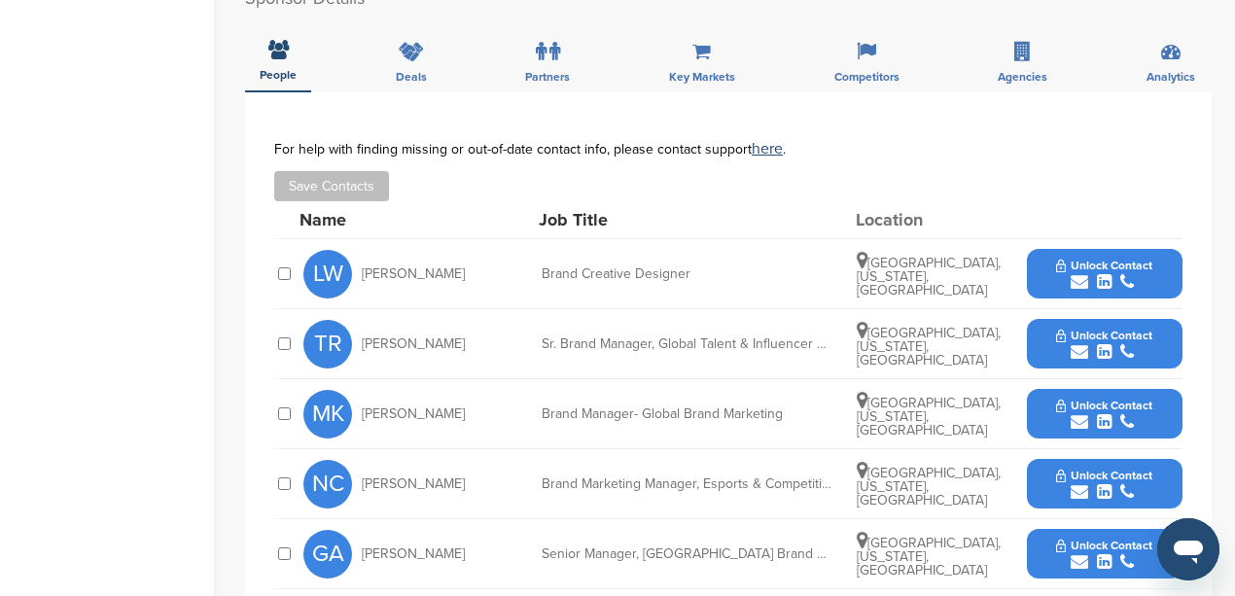
click at [478, 530] on div "GA [PERSON_NAME]" at bounding box center [410, 554] width 214 height 49
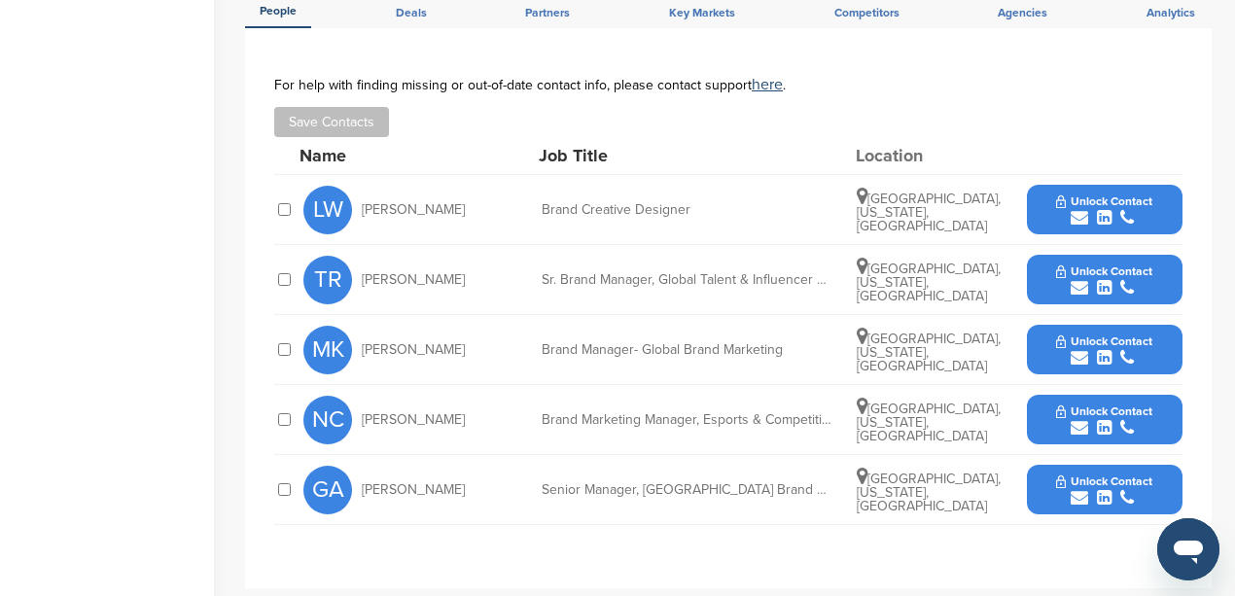
drag, startPoint x: 474, startPoint y: 464, endPoint x: 369, endPoint y: 463, distance: 105.0
click at [369, 466] on div "GA Gustavo Alvarado" at bounding box center [410, 490] width 214 height 49
click at [457, 483] on span "Gustavo Alvarado" at bounding box center [413, 490] width 103 height 14
drag, startPoint x: 477, startPoint y: 463, endPoint x: 362, endPoint y: 467, distance: 114.8
click at [362, 467] on div "GA Gustavo Alvarado" at bounding box center [410, 490] width 214 height 49
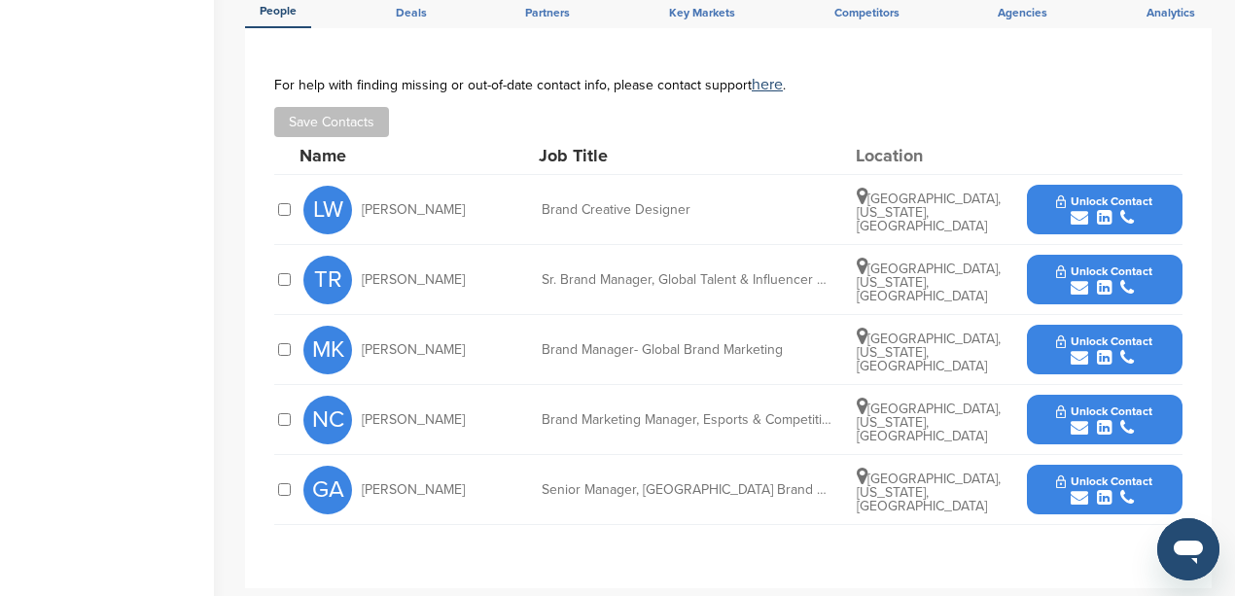
copy span "Gustavo Alvarado"
drag, startPoint x: 822, startPoint y: 462, endPoint x: 534, endPoint y: 472, distance: 288.0
click at [534, 472] on div "GA Gustavo Alvarado Senior Manager, US Brand Marketing at PlayStation Los Angel…" at bounding box center [742, 489] width 879 height 69
copy div "Senior Manager, US Brand Marketing at PlaySta"
click at [1078, 489] on icon "submit" at bounding box center [1080, 498] width 18 height 18
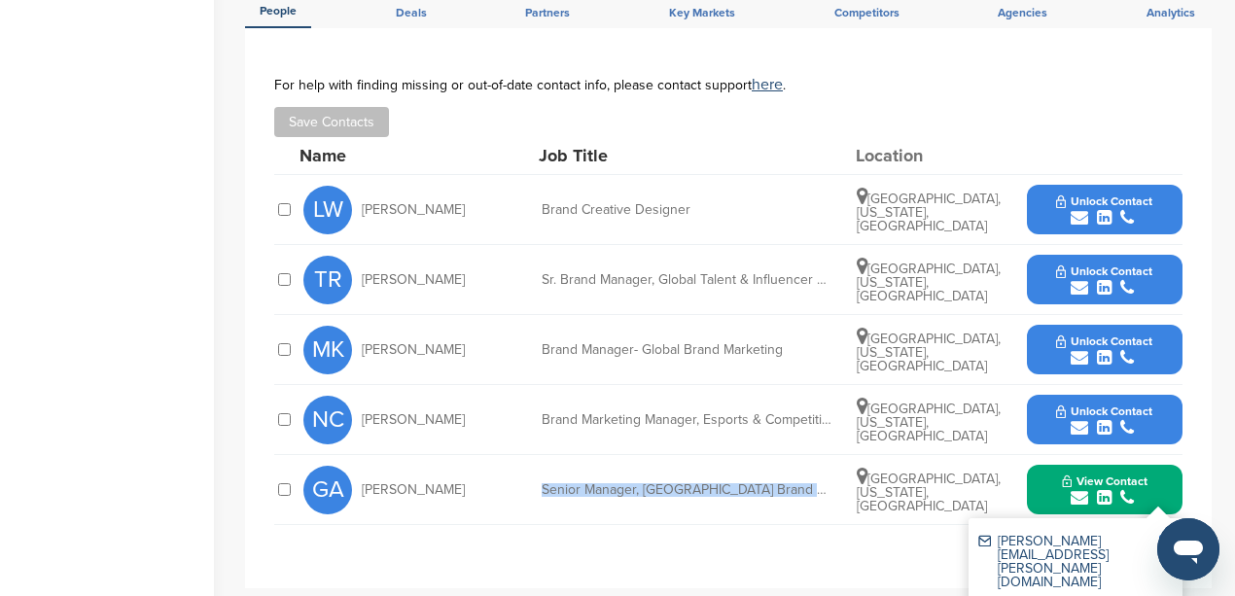
scroll to position [713, 0]
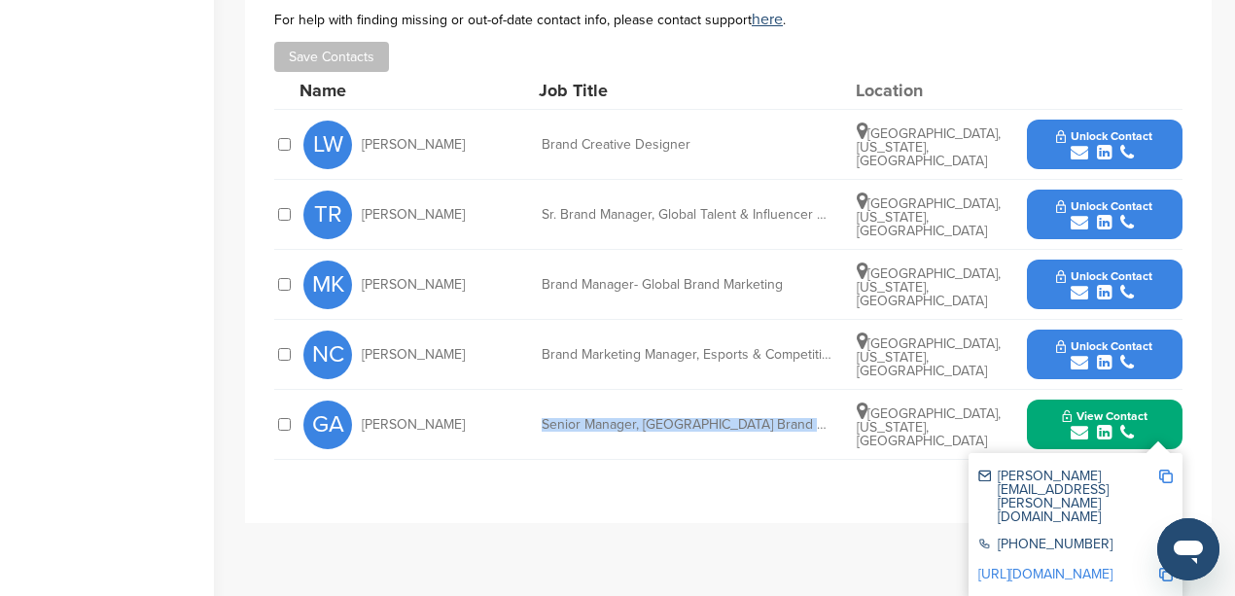
click at [1161, 470] on img at bounding box center [1166, 477] width 14 height 14
copy div "Senior Manager, US Brand Marketing at PlaySta"
drag, startPoint x: 1169, startPoint y: 484, endPoint x: 1152, endPoint y: 488, distance: 17.0
click at [1169, 538] on img at bounding box center [1166, 545] width 14 height 14
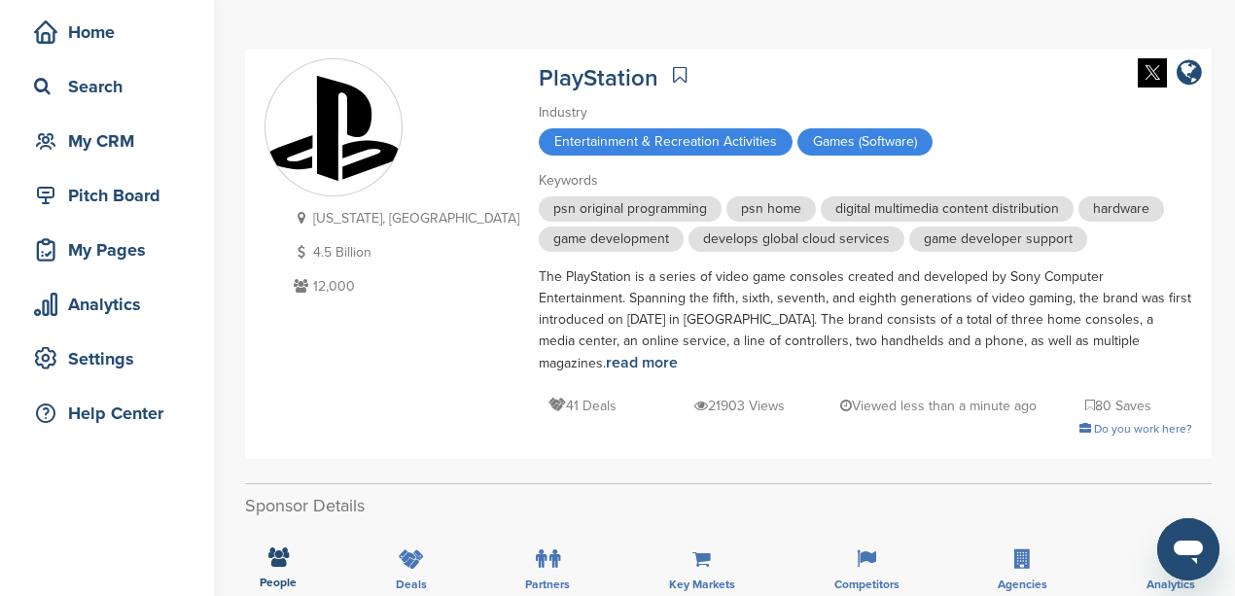
scroll to position [0, 0]
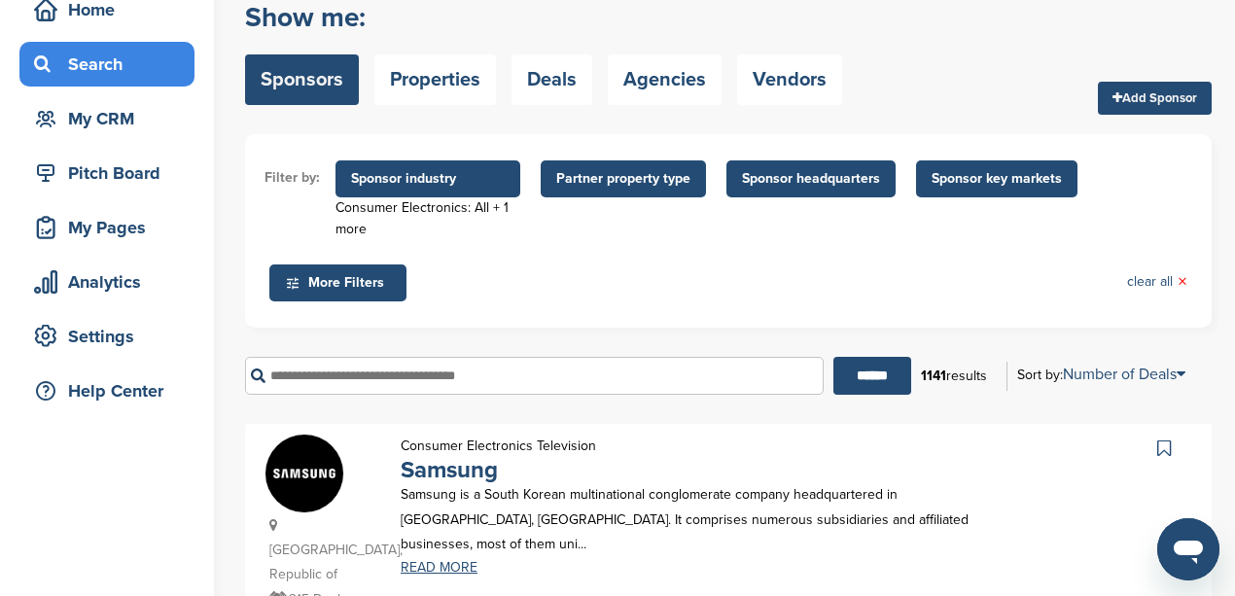
scroll to position [129, 0]
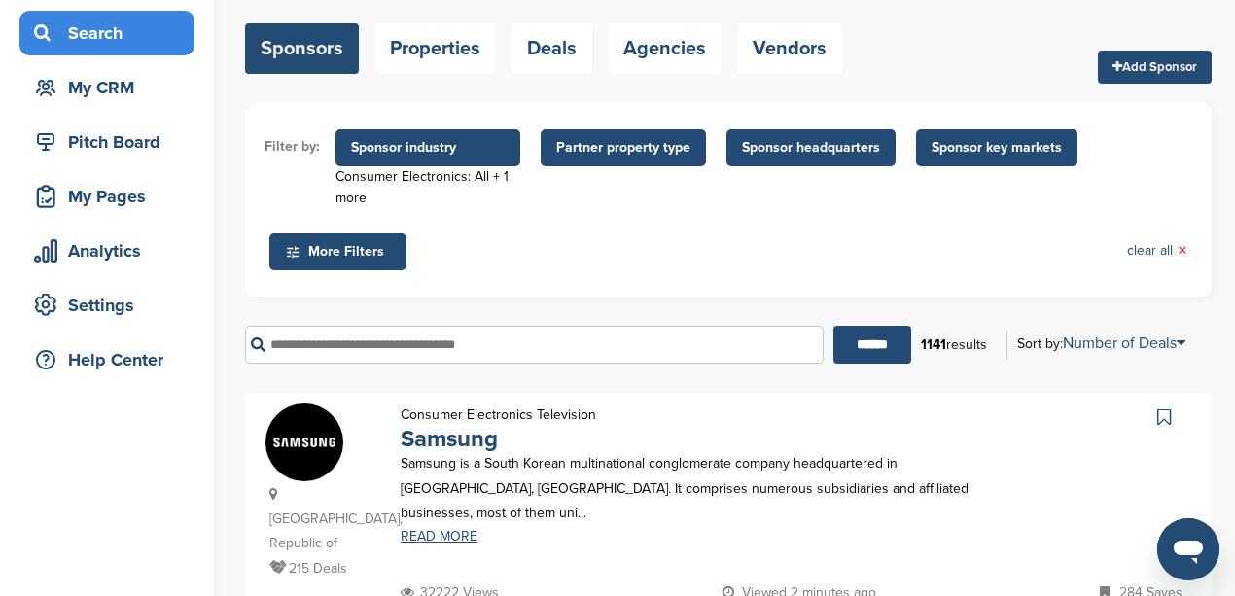
click at [299, 342] on input "text" at bounding box center [534, 345] width 579 height 38
click at [833, 326] on input "******" at bounding box center [872, 345] width 78 height 38
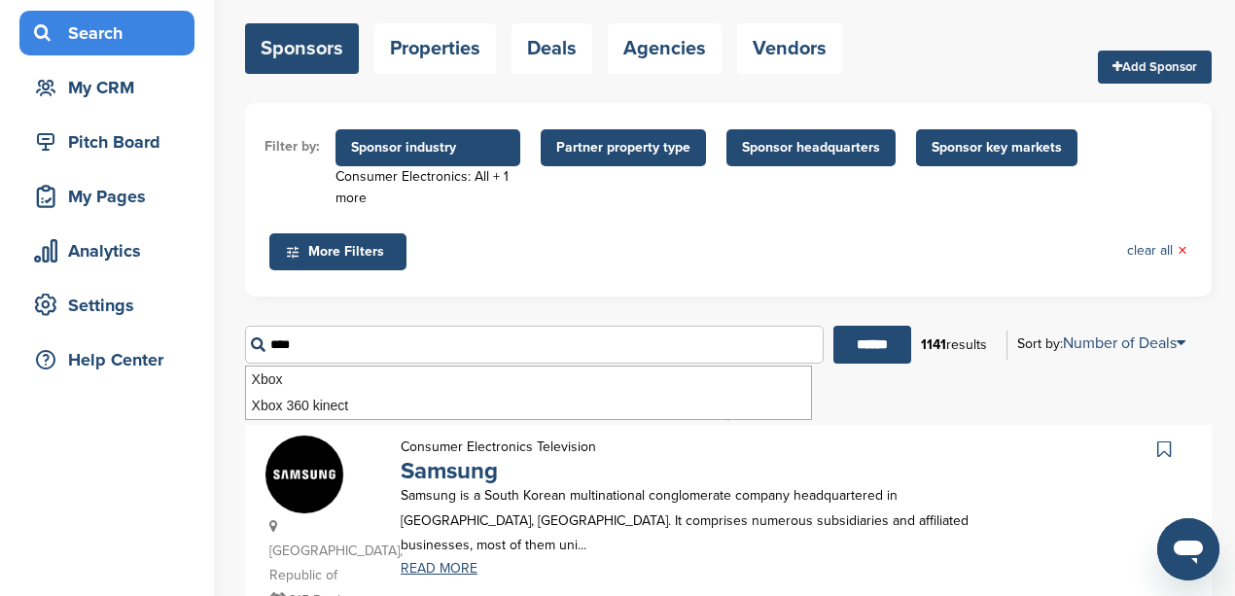
scroll to position [0, 0]
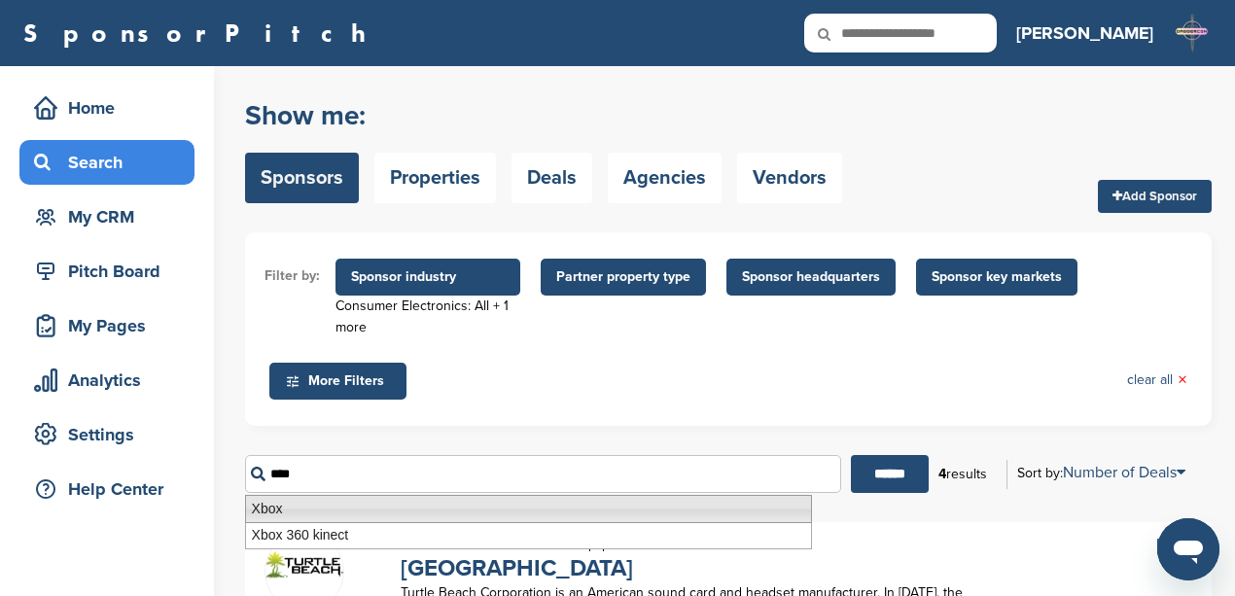
click at [276, 504] on li "Xbox" at bounding box center [528, 509] width 567 height 28
type input "****"
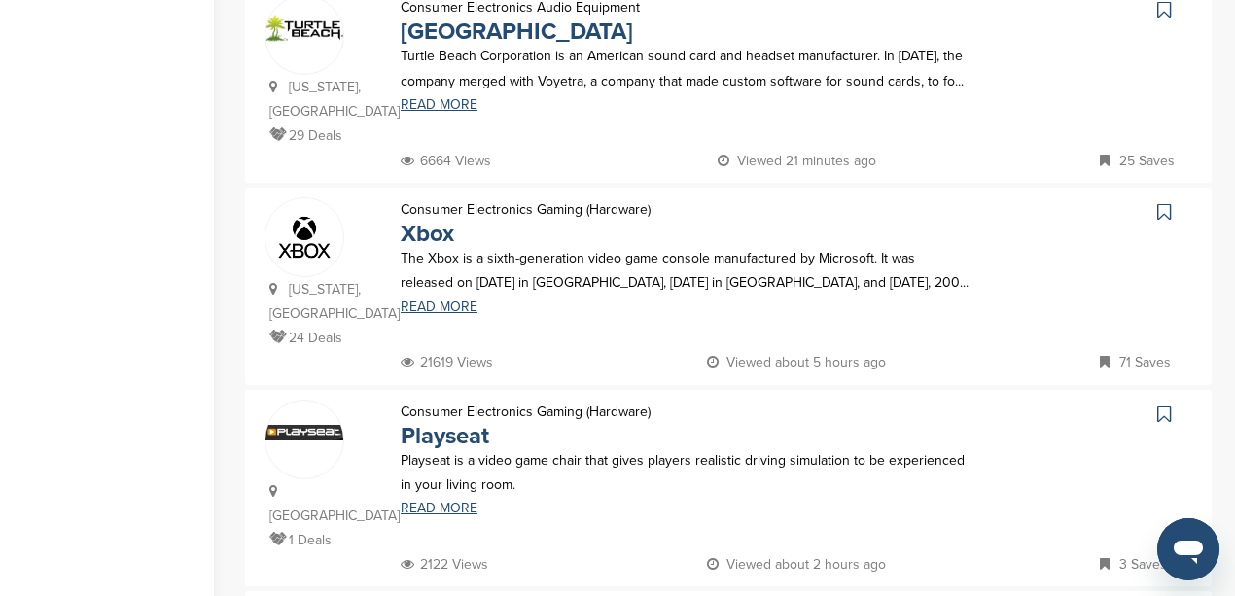
scroll to position [518, 0]
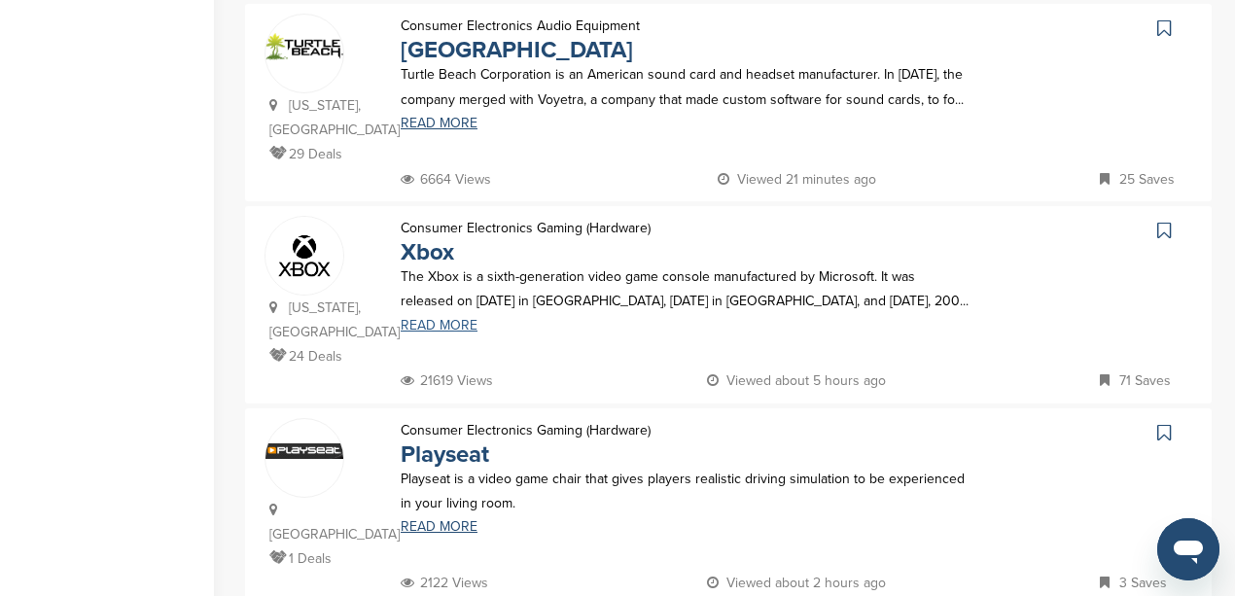
click at [437, 329] on link "READ MORE" at bounding box center [686, 326] width 570 height 14
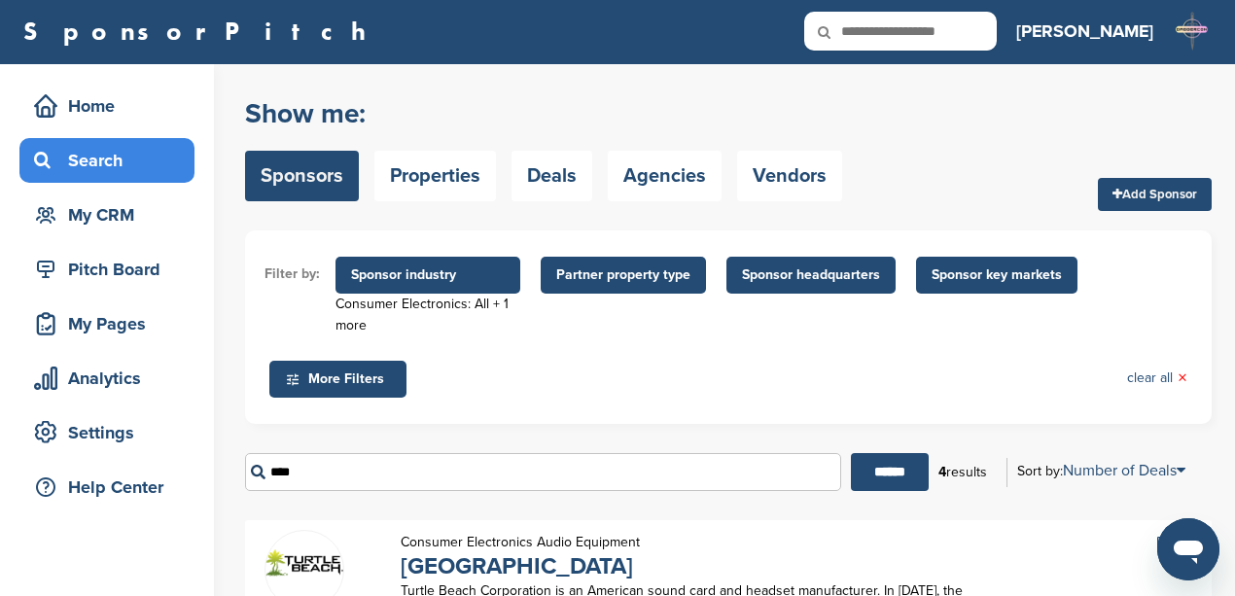
scroll to position [0, 0]
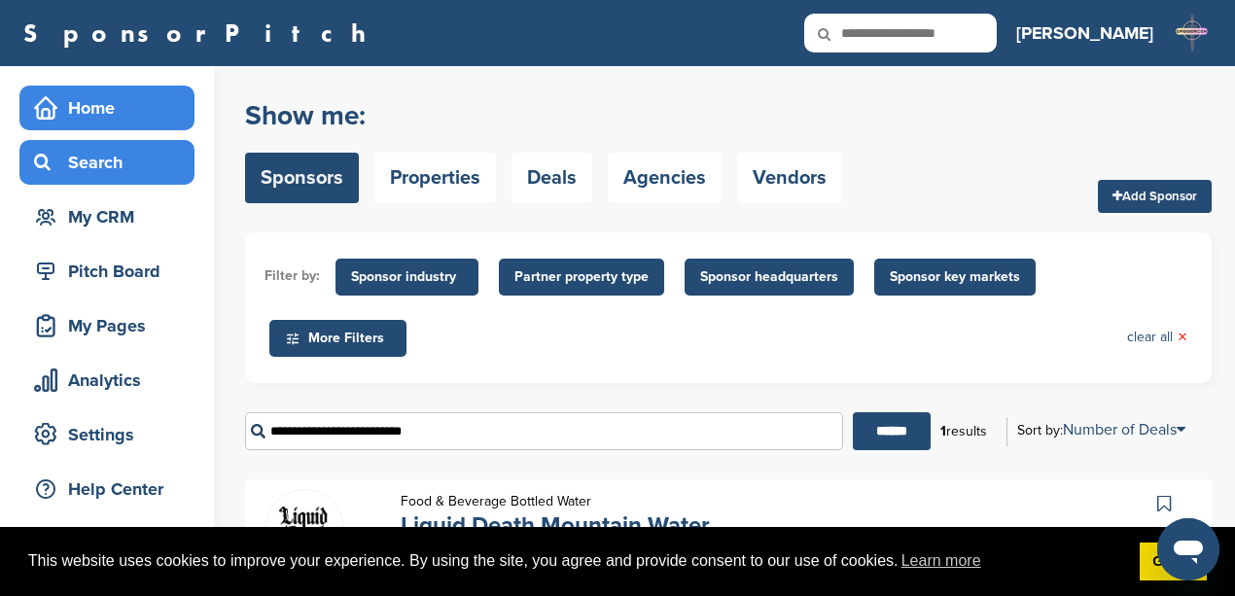
click at [130, 105] on div "Home" at bounding box center [111, 107] width 165 height 35
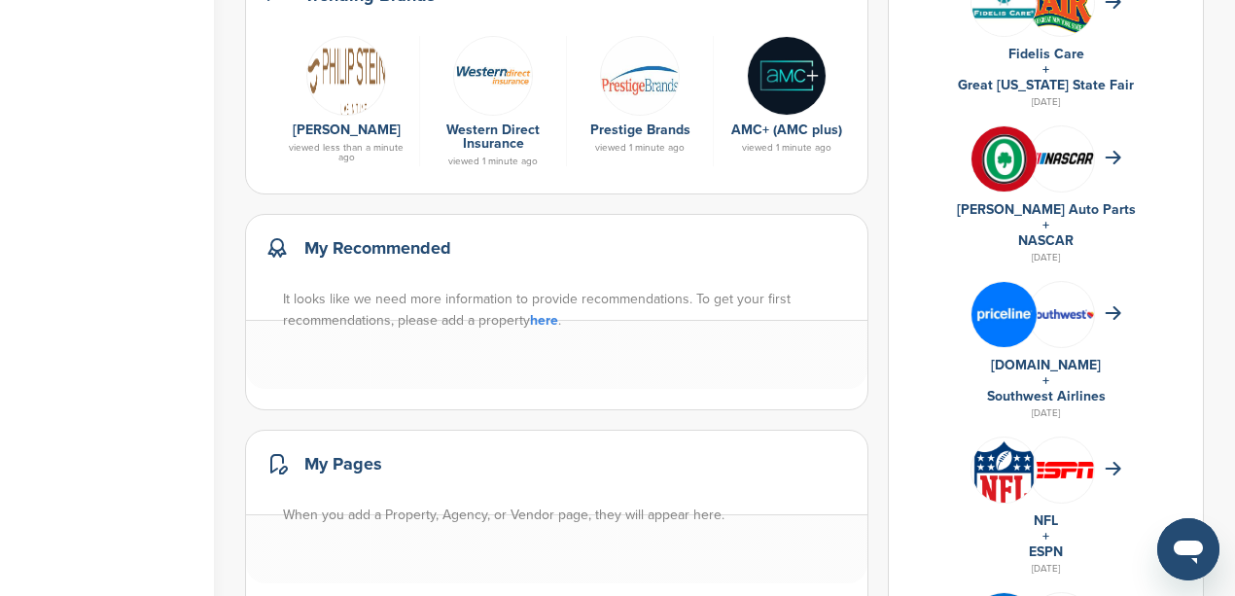
scroll to position [972, 0]
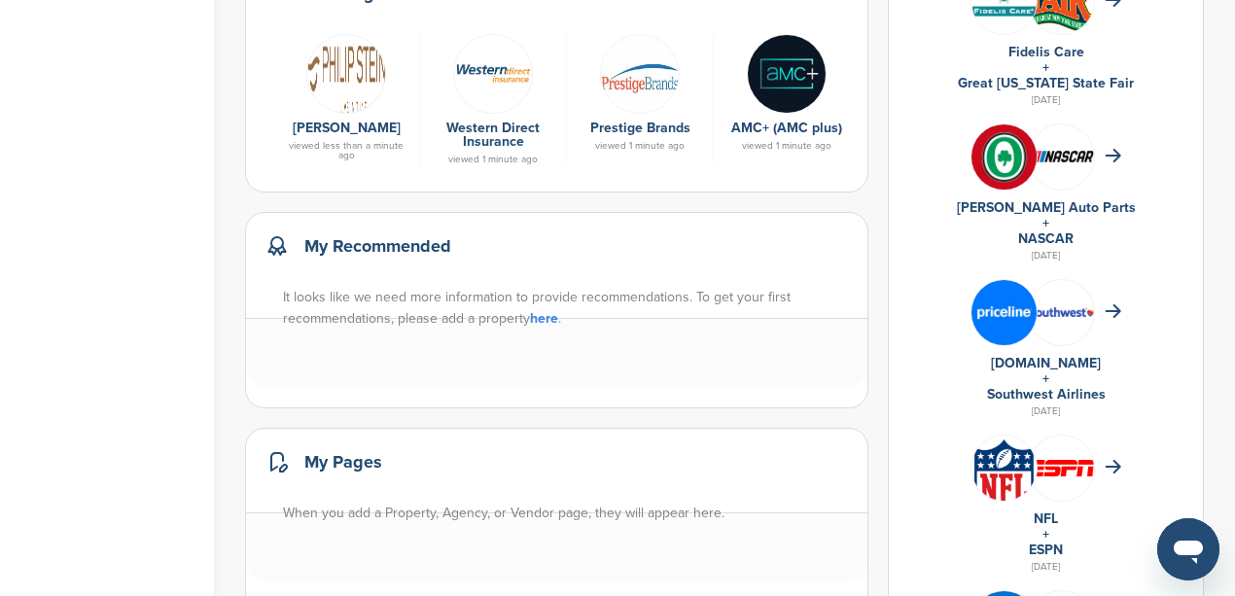
click at [543, 315] on link "here" at bounding box center [544, 318] width 28 height 17
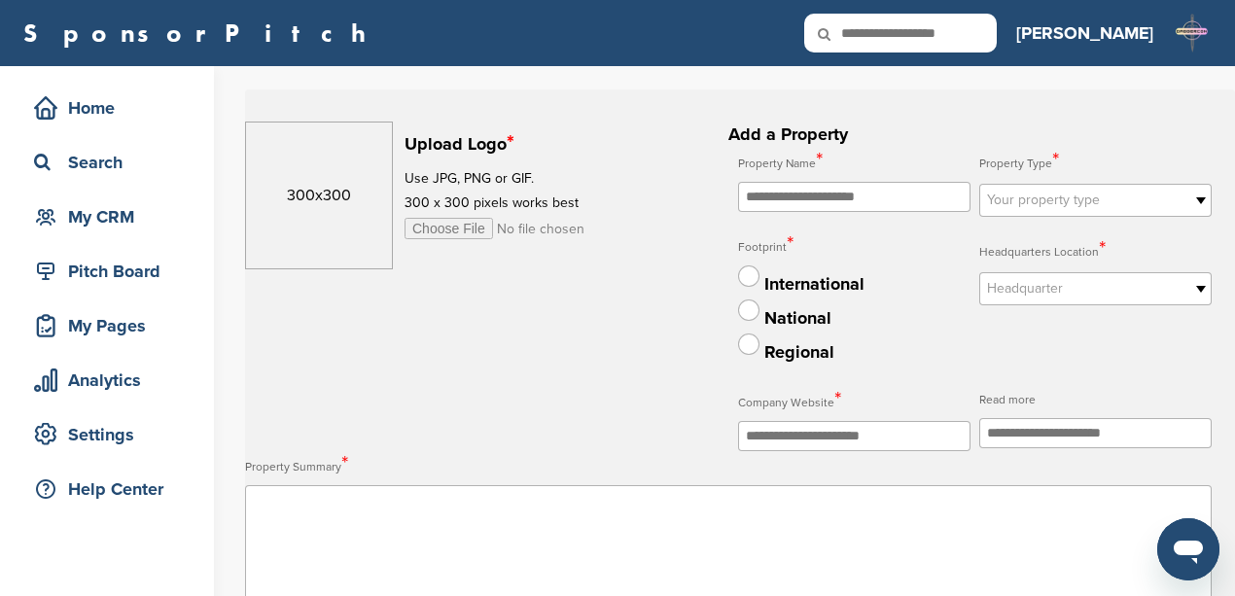
click at [1157, 199] on span "Your property type" at bounding box center [1083, 200] width 192 height 23
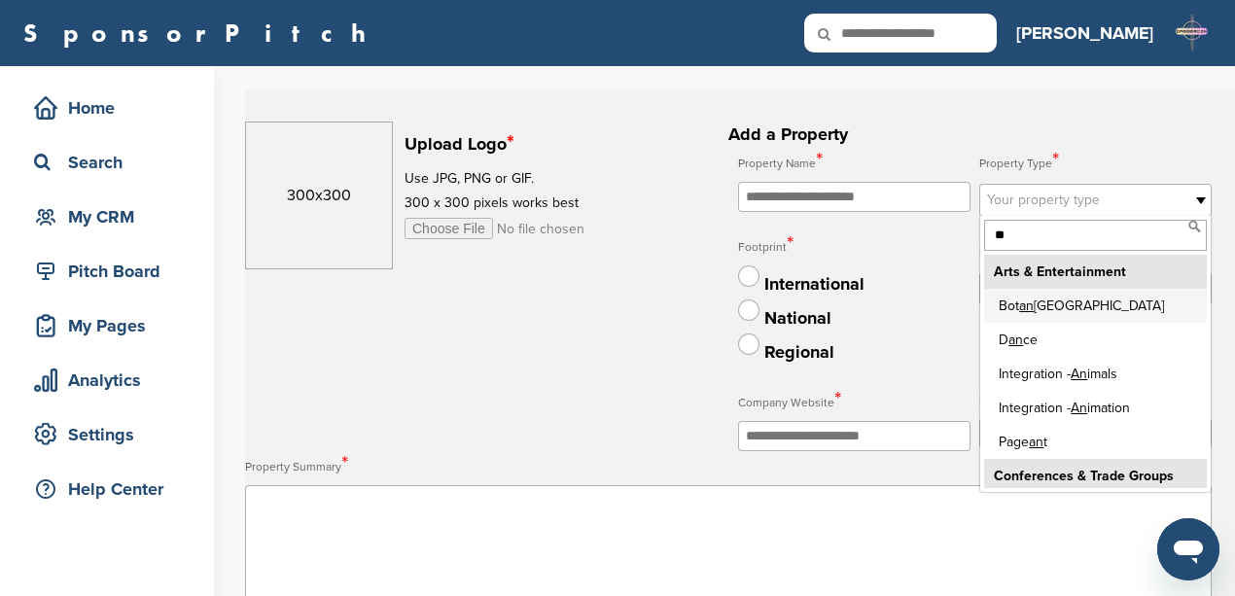
type input "*"
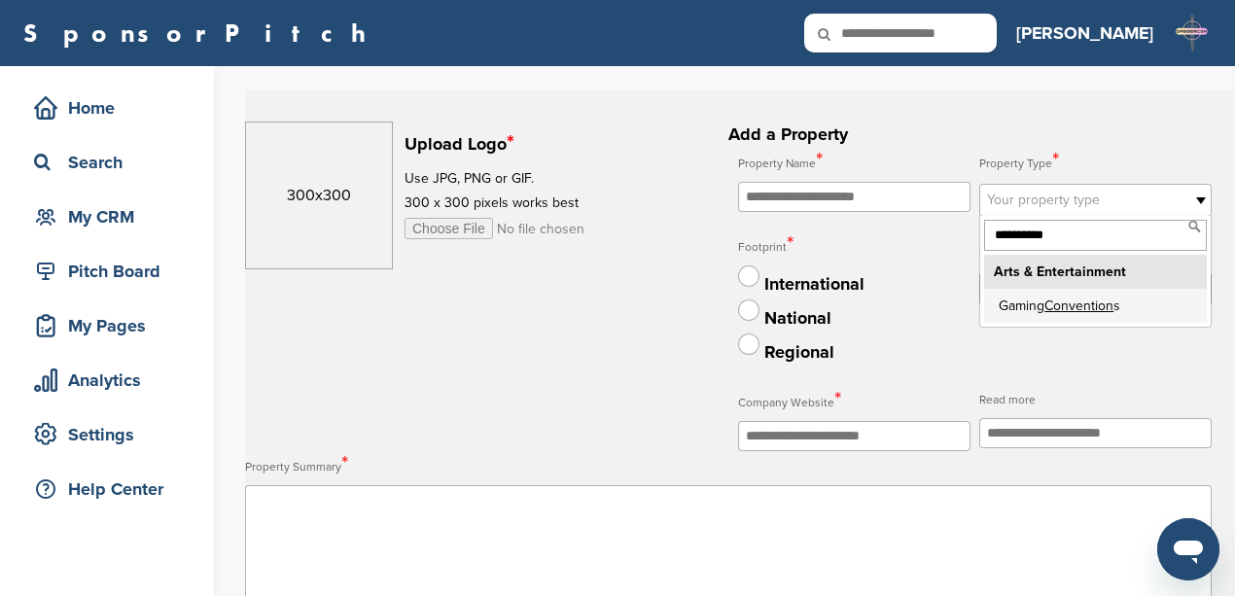
type input "**********"
click at [1029, 300] on li "Gaming Convention s" at bounding box center [1095, 306] width 223 height 34
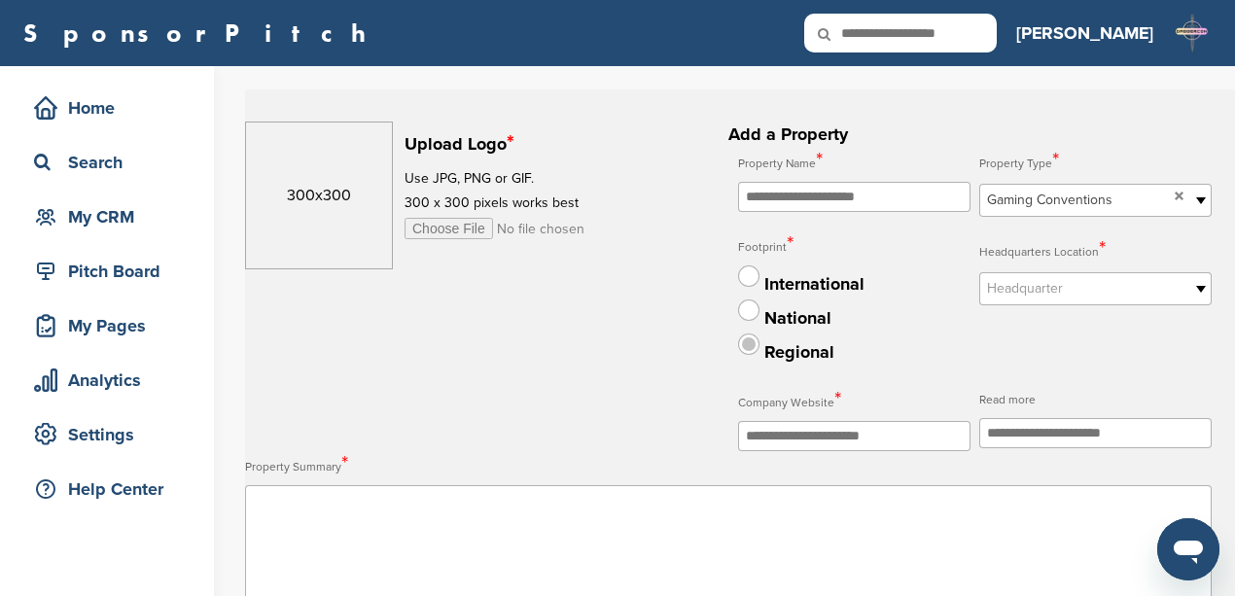
click at [750, 350] on label at bounding box center [748, 344] width 21 height 21
click at [441, 226] on input "file" at bounding box center [554, 228] width 298 height 21
type input "**********"
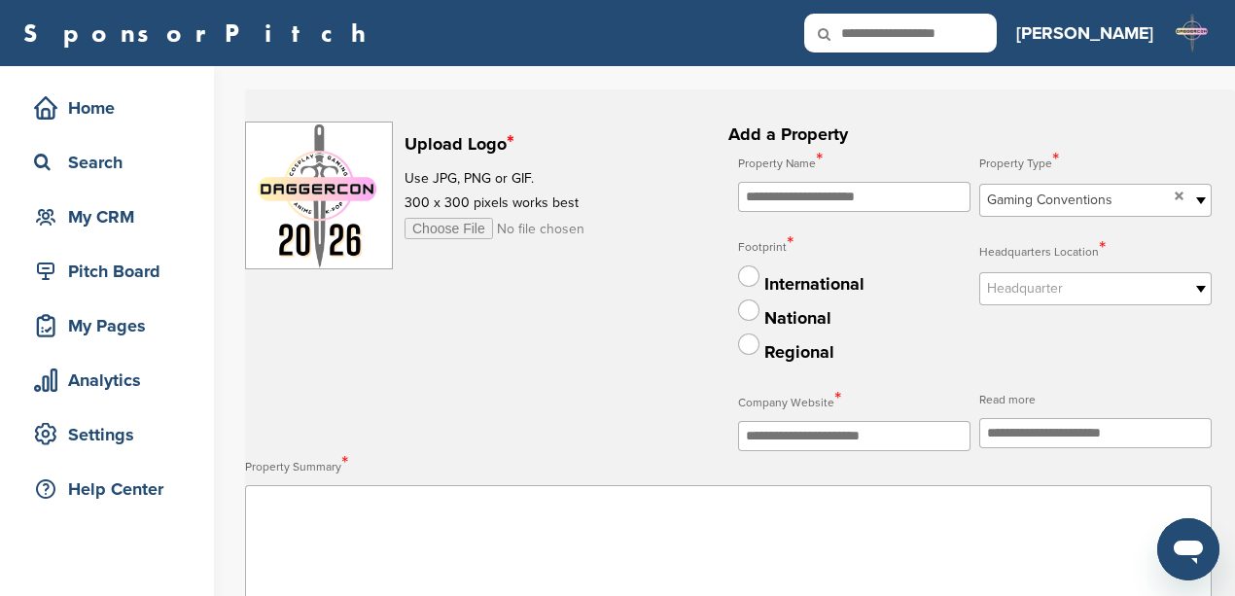
click at [845, 196] on input "text" at bounding box center [854, 197] width 232 height 30
type input "**********"
click at [788, 436] on input "text" at bounding box center [854, 436] width 232 height 30
type input "**********"
click at [940, 334] on div "Regional" at bounding box center [854, 351] width 232 height 34
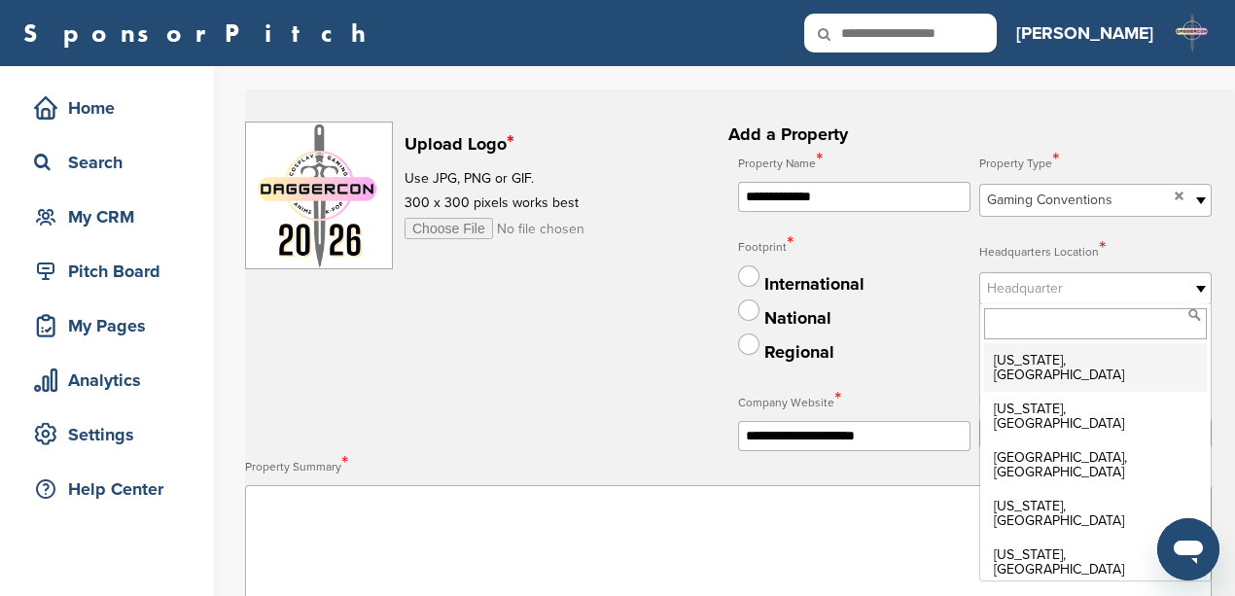
click at [1067, 289] on span "Headquarter" at bounding box center [1083, 288] width 192 height 23
type input "*"
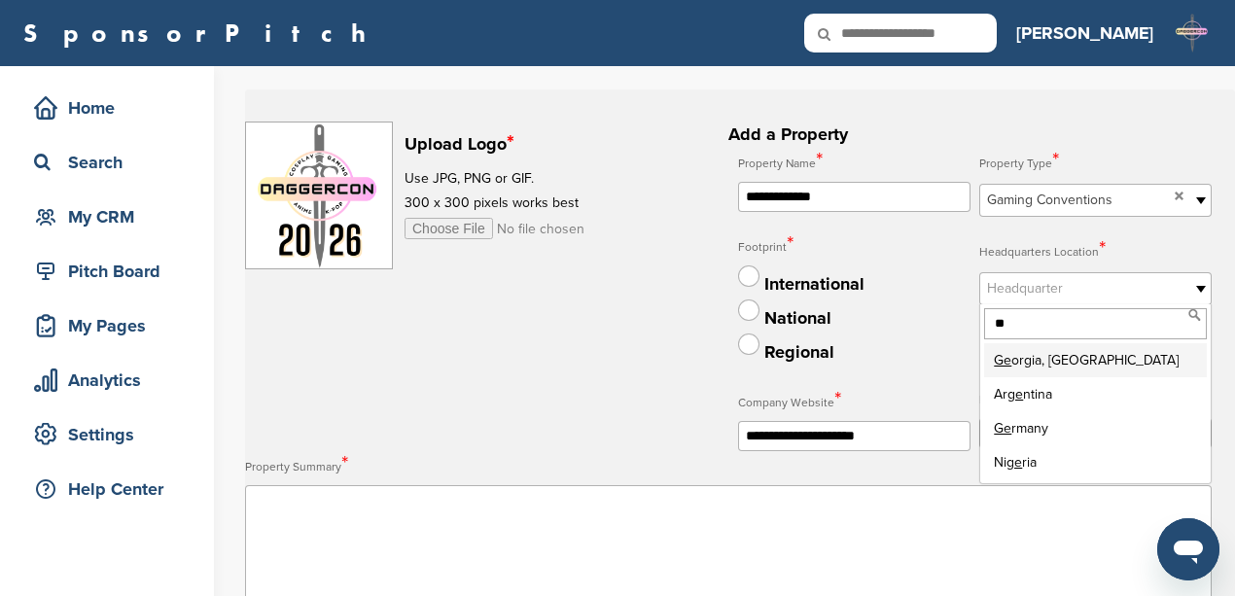
type input "**"
click at [1046, 359] on li "Ge orgia, [GEOGRAPHIC_DATA]" at bounding box center [1095, 360] width 223 height 34
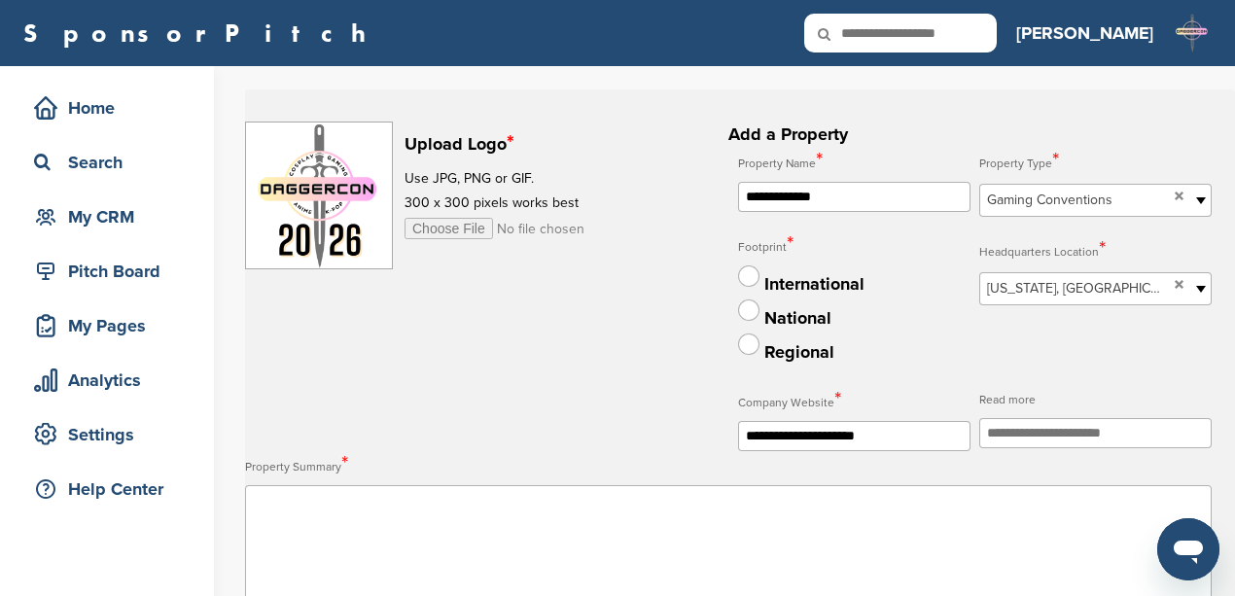
click at [1049, 358] on div "**********" at bounding box center [975, 299] width 474 height 303
